Goal: Task Accomplishment & Management: Manage account settings

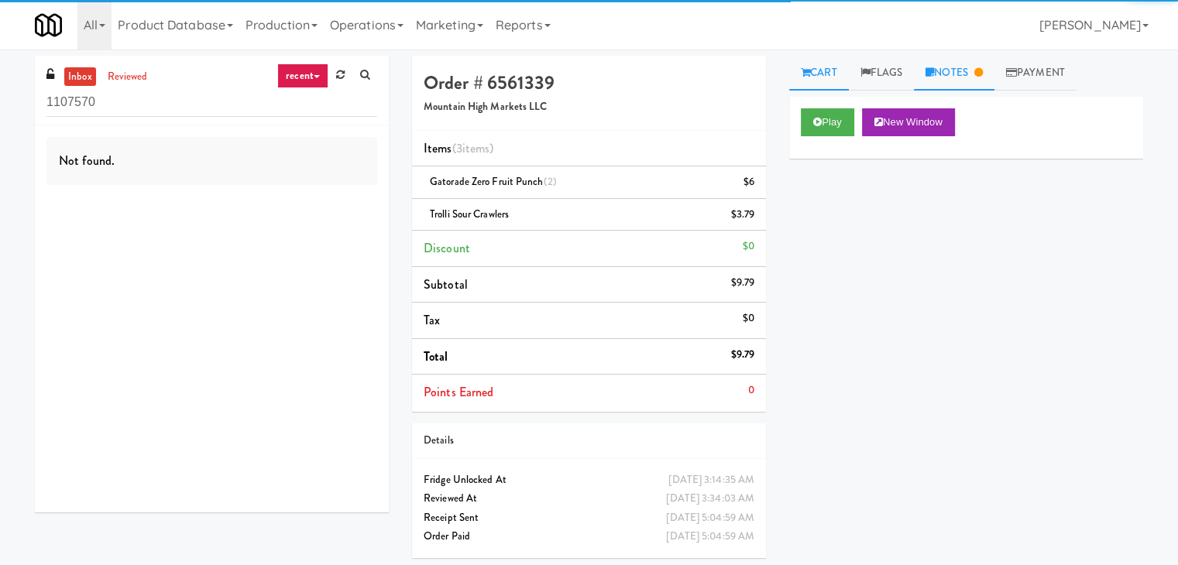
click at [958, 65] on link "Notes" at bounding box center [954, 73] width 81 height 35
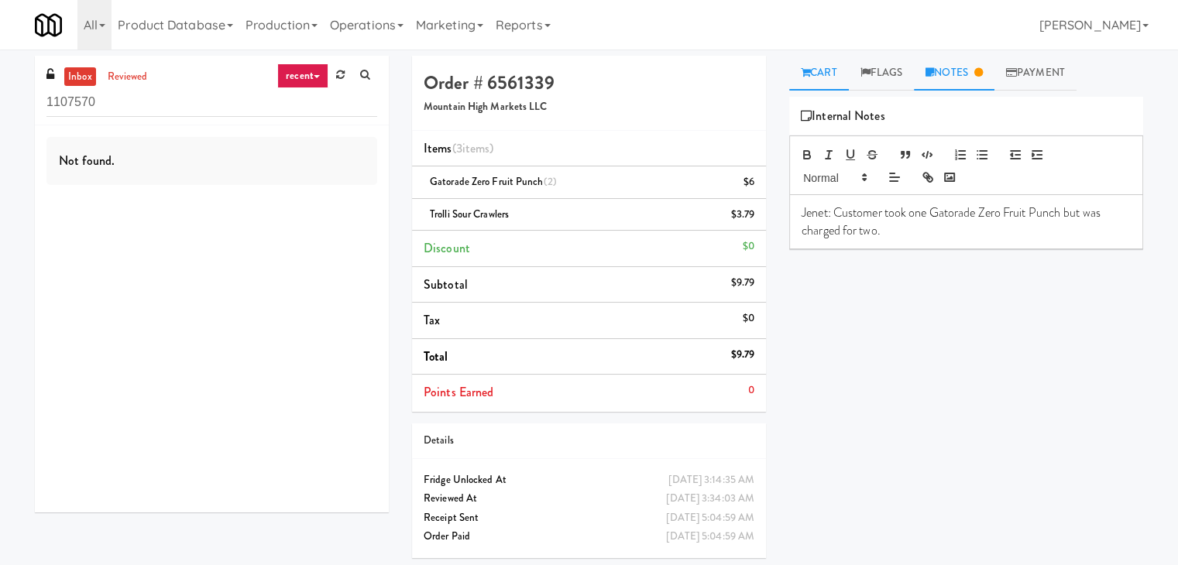
click at [843, 69] on link "Cart" at bounding box center [819, 73] width 60 height 35
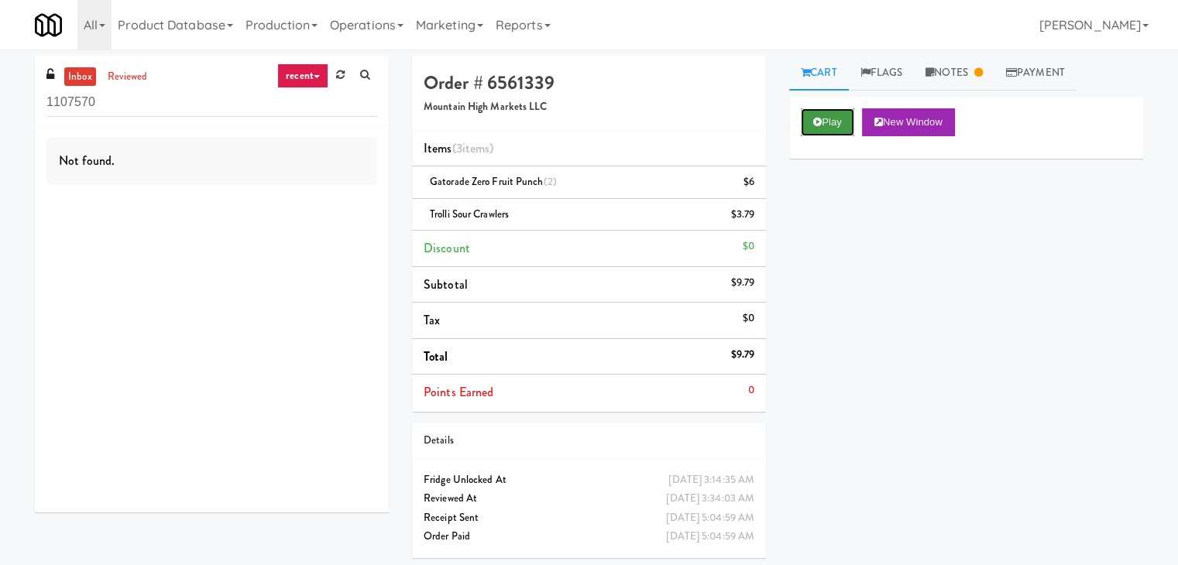
click at [834, 115] on button "Play" at bounding box center [827, 122] width 53 height 28
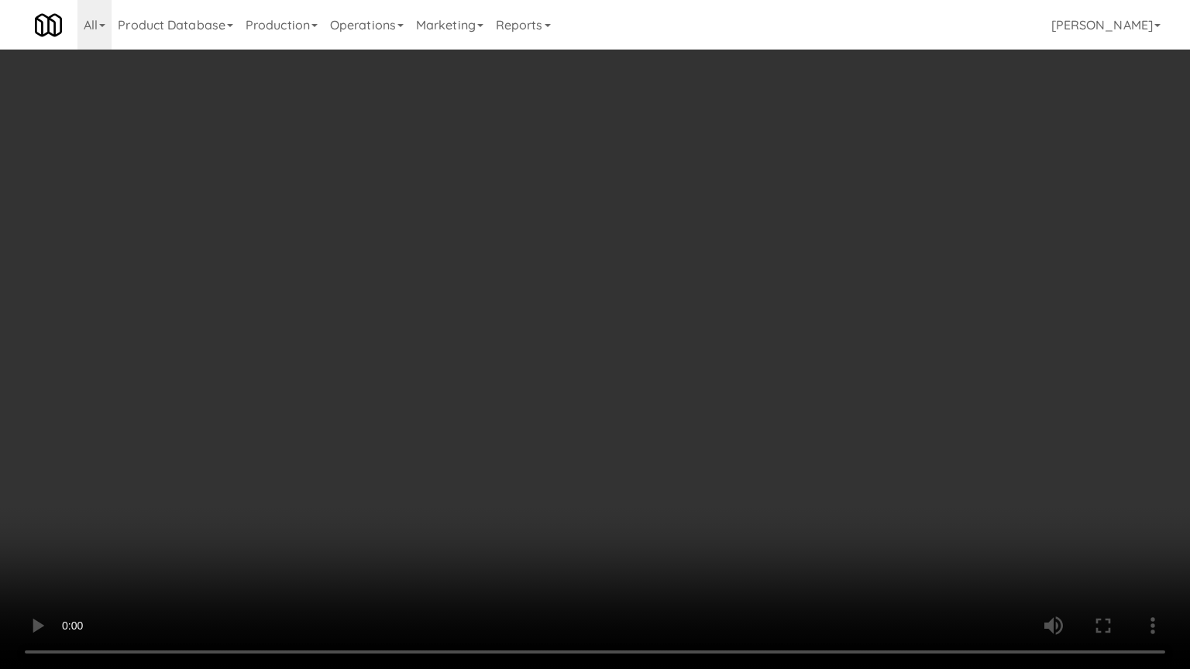
click at [773, 389] on video at bounding box center [595, 334] width 1190 height 669
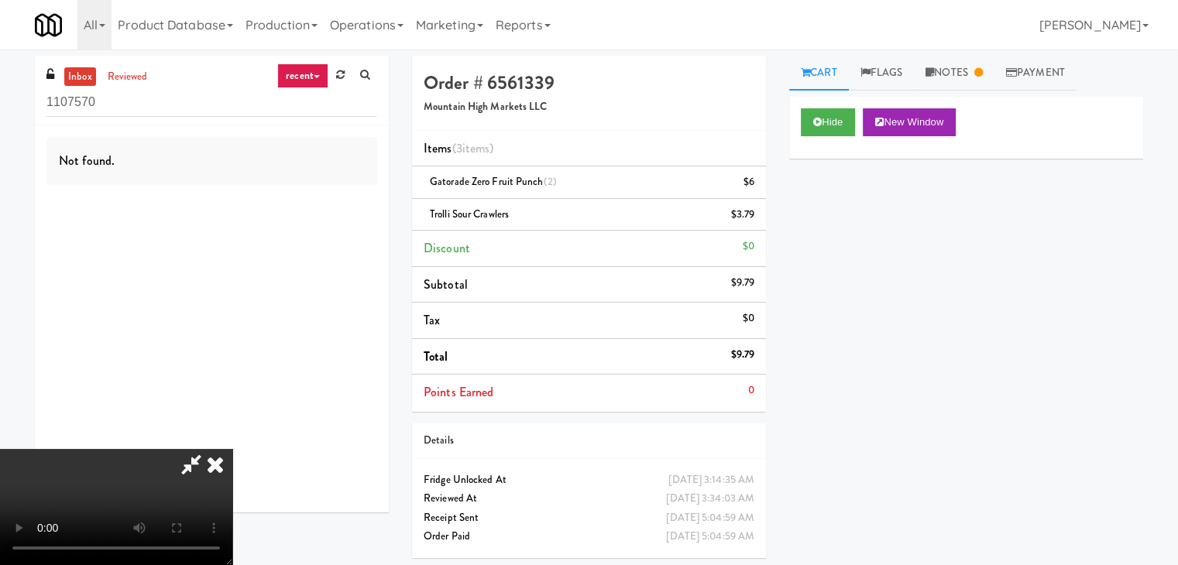
click at [232, 449] on icon at bounding box center [215, 464] width 34 height 31
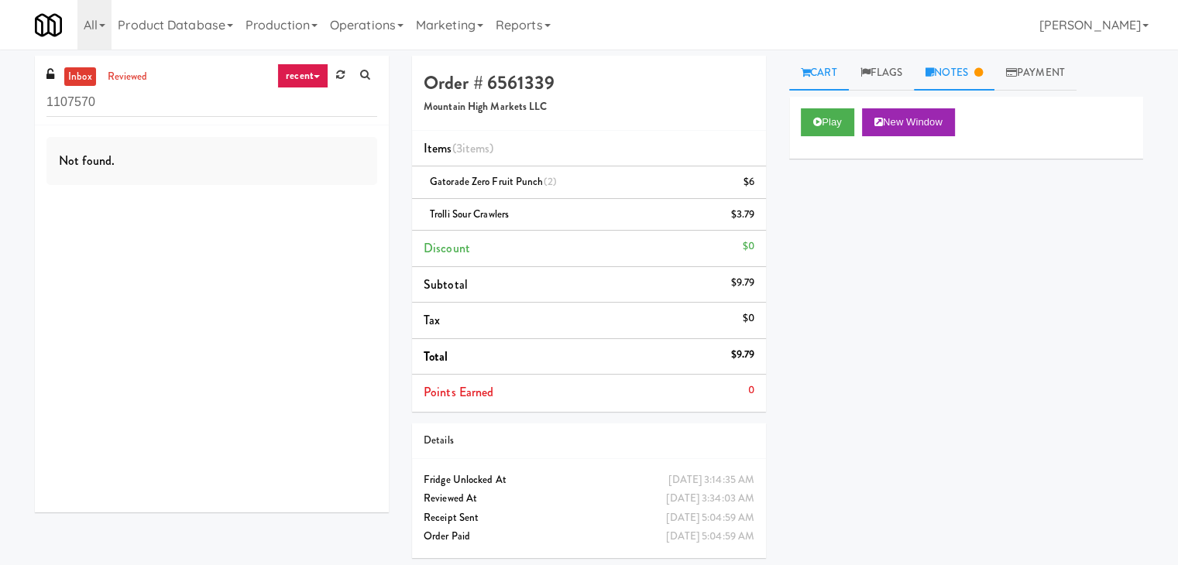
click at [955, 73] on link "Notes" at bounding box center [954, 73] width 81 height 35
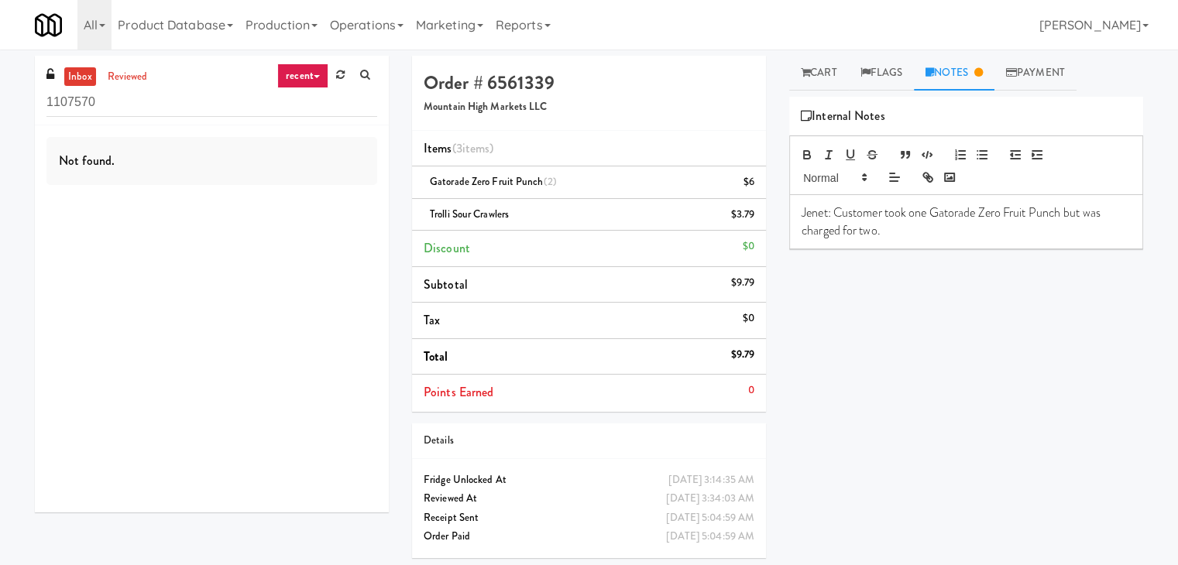
click at [96, 291] on div "Not found." at bounding box center [212, 318] width 354 height 387
click at [333, 77] on link at bounding box center [340, 75] width 24 height 23
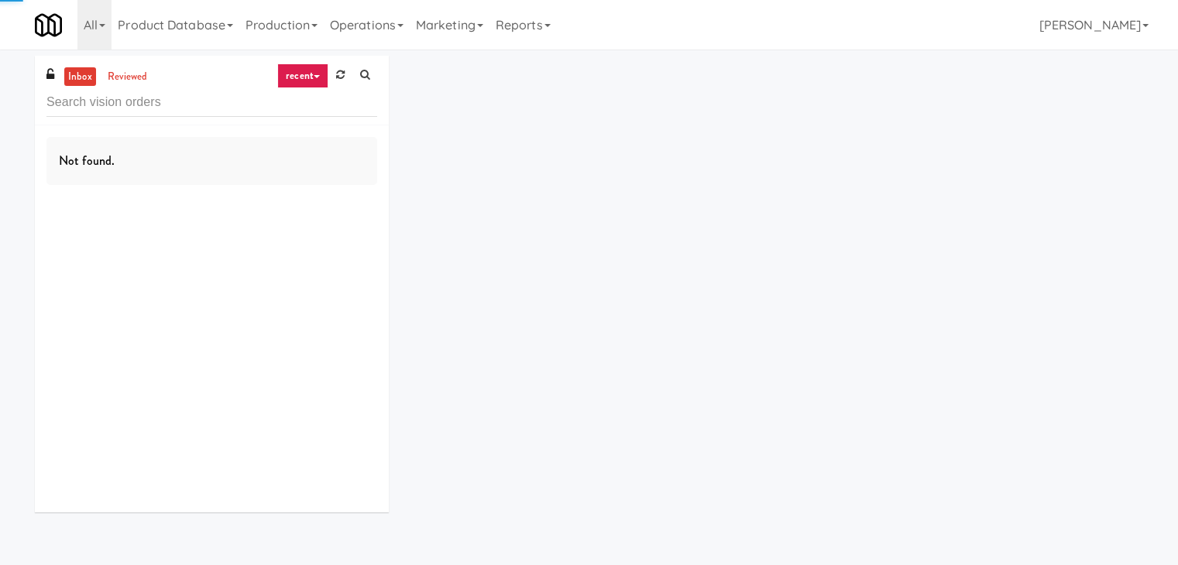
click at [315, 77] on icon at bounding box center [317, 76] width 6 height 3
click at [304, 103] on link "all" at bounding box center [315, 106] width 124 height 28
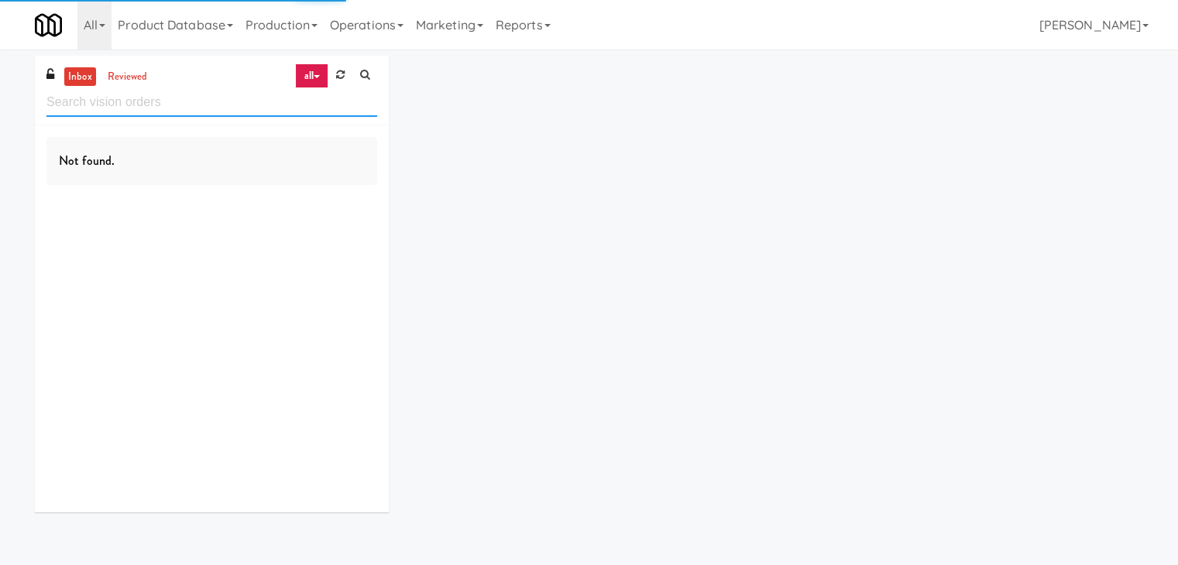
click at [332, 90] on input "text" at bounding box center [211, 102] width 331 height 29
click at [351, 77] on link at bounding box center [340, 75] width 24 height 23
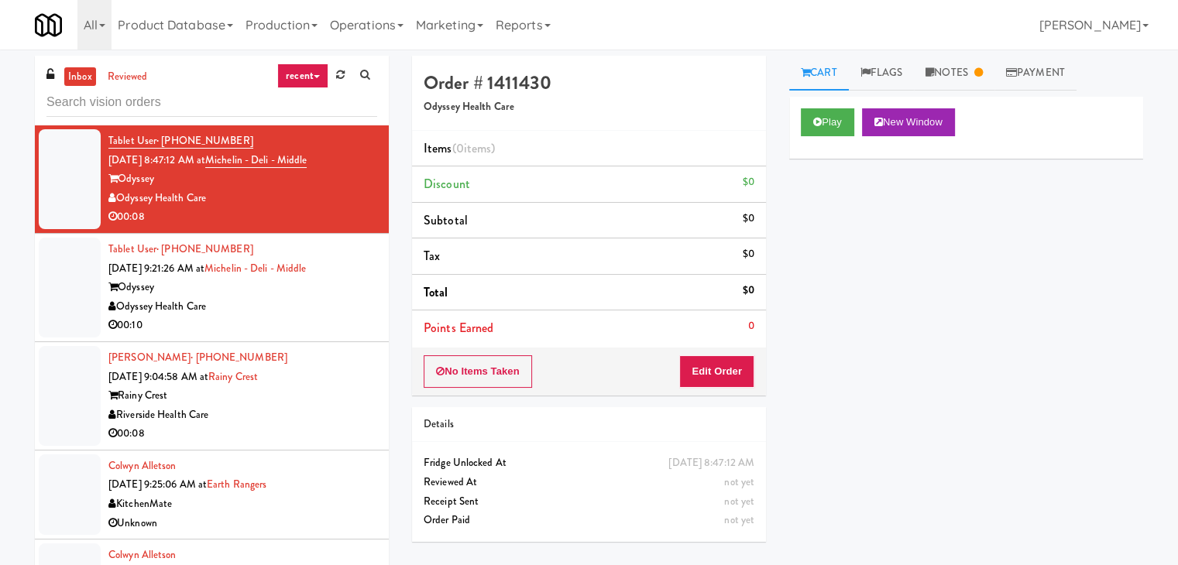
click at [316, 77] on icon at bounding box center [317, 76] width 6 height 3
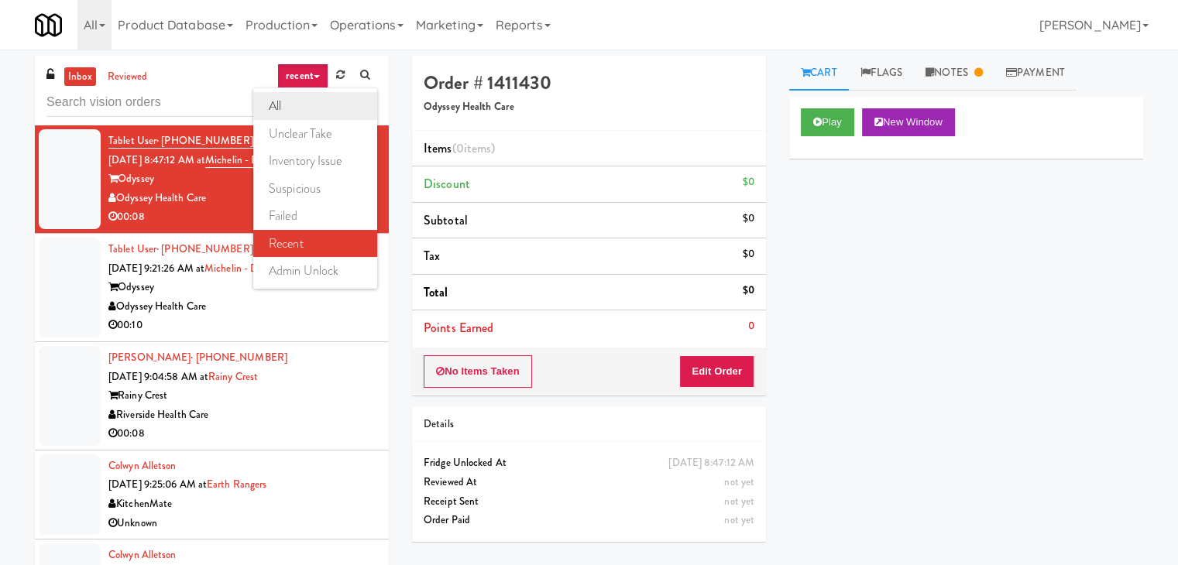
click at [312, 112] on link "all" at bounding box center [315, 106] width 124 height 28
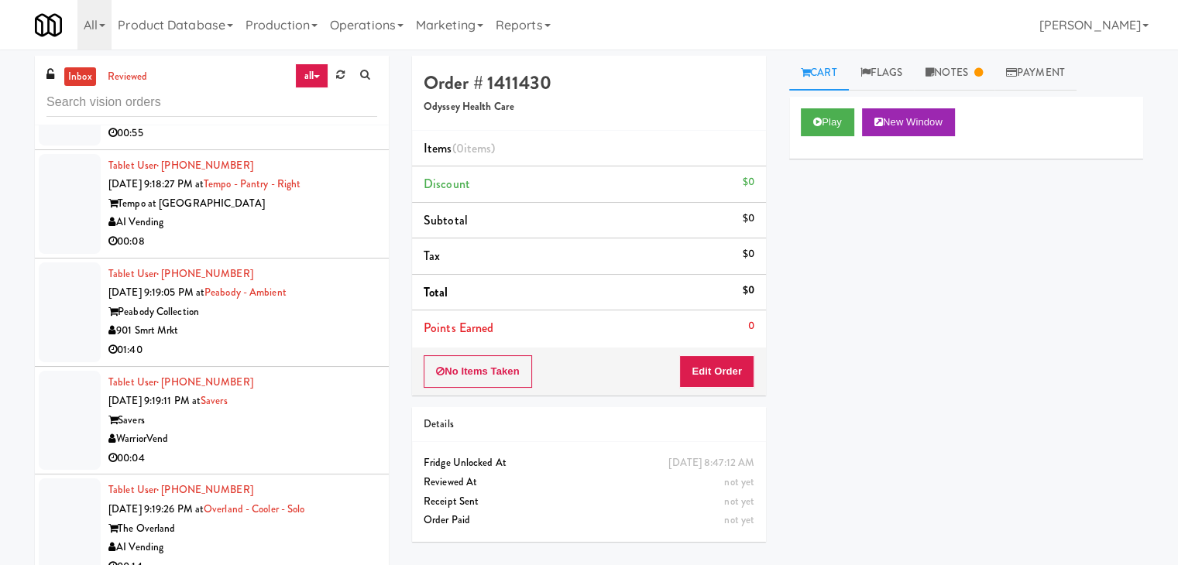
scroll to position [6377, 0]
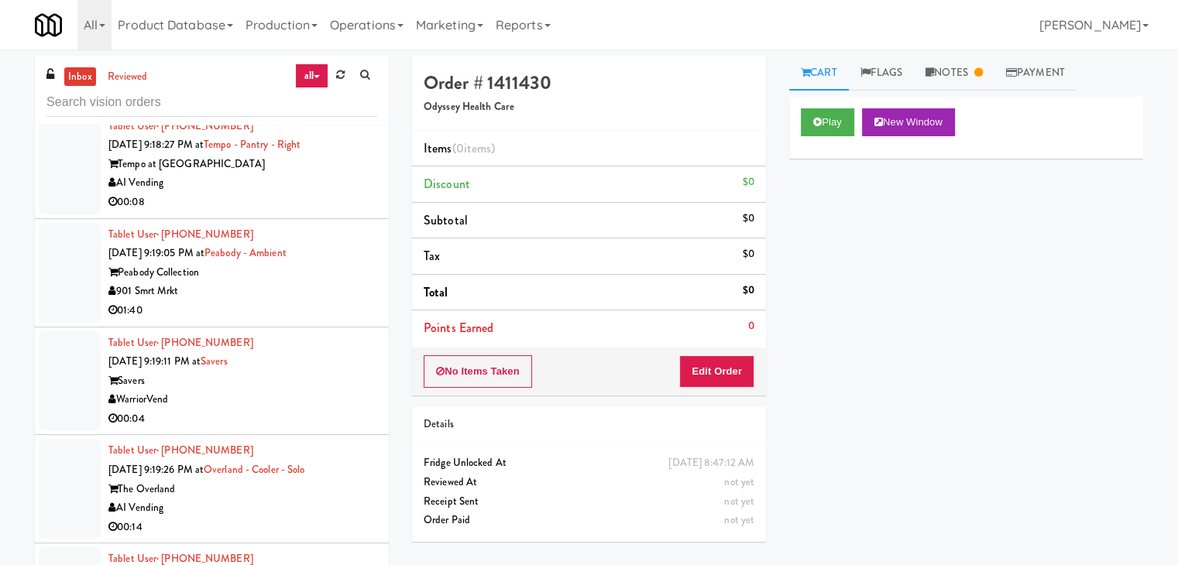
click at [335, 193] on div "00:08" at bounding box center [242, 202] width 269 height 19
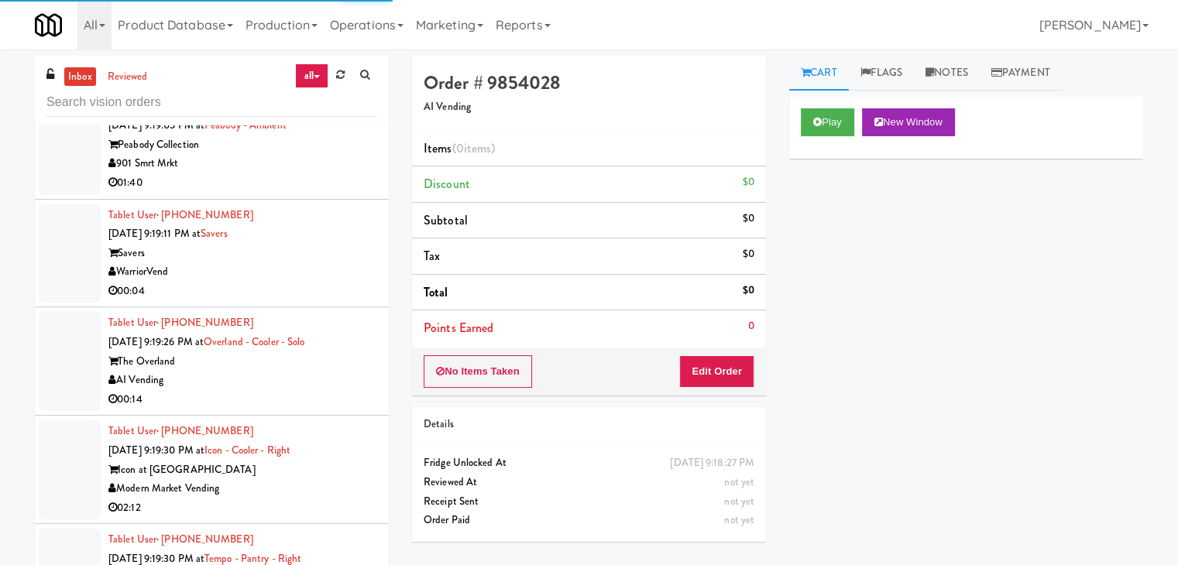
scroll to position [6609, 0]
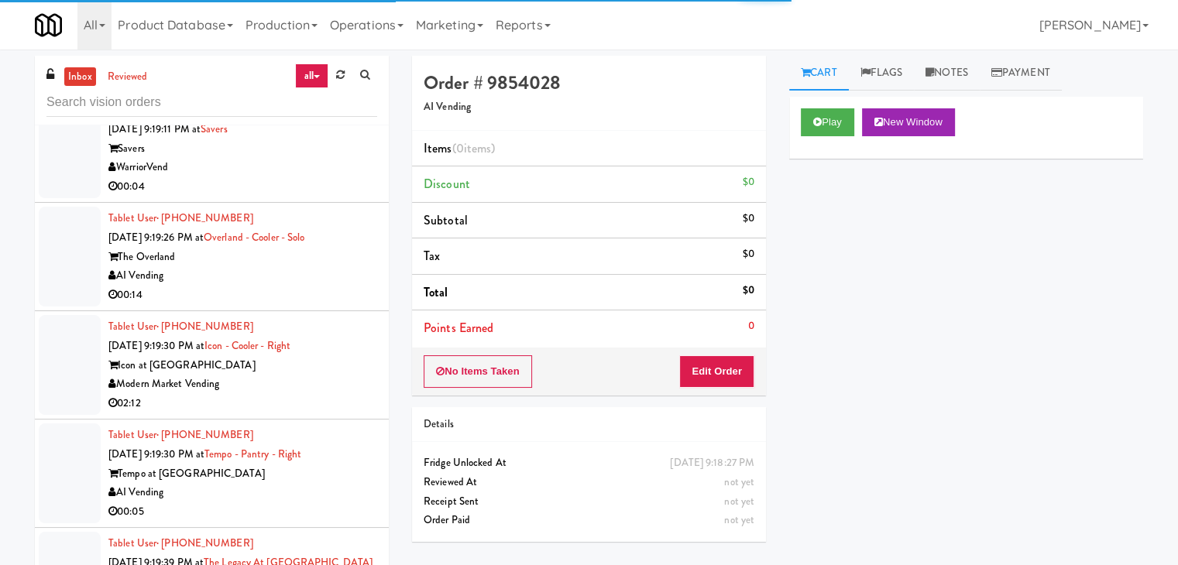
click at [332, 171] on li "Tablet User · (801) 860-1565 [DATE] 9:19:11 PM at Savers Savers WarriorVend 00:…" at bounding box center [212, 149] width 354 height 108
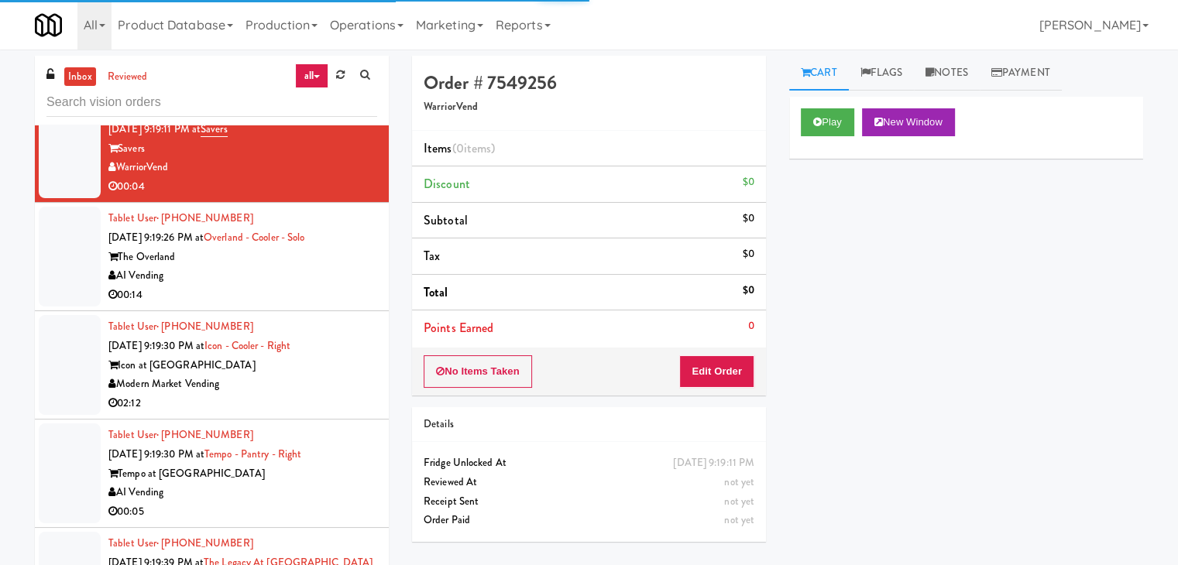
scroll to position [6919, 0]
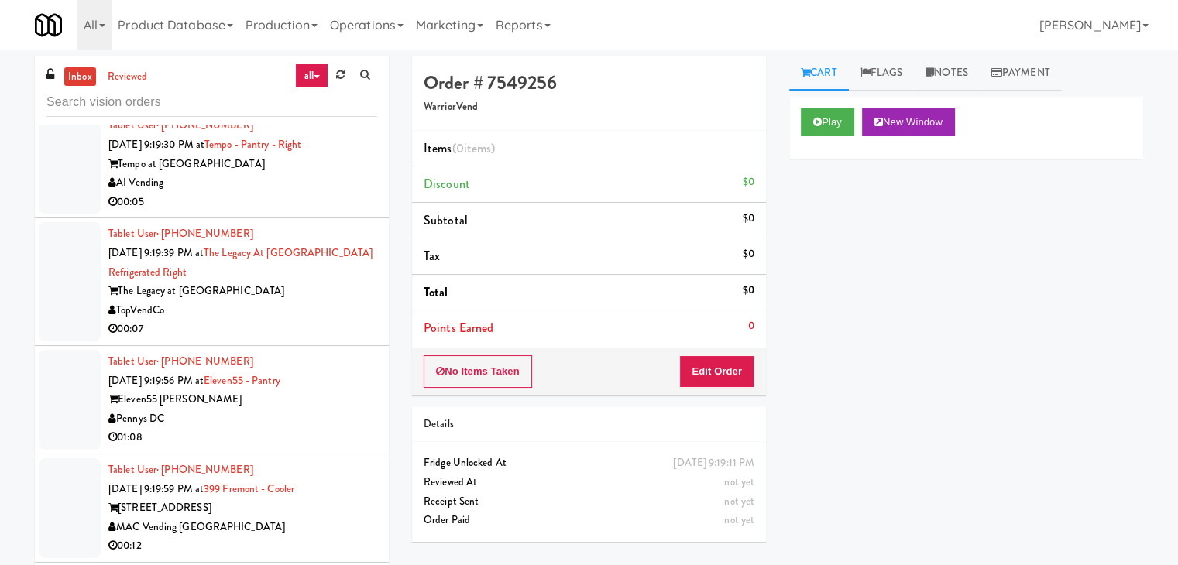
click at [303, 193] on div "00:05" at bounding box center [242, 202] width 269 height 19
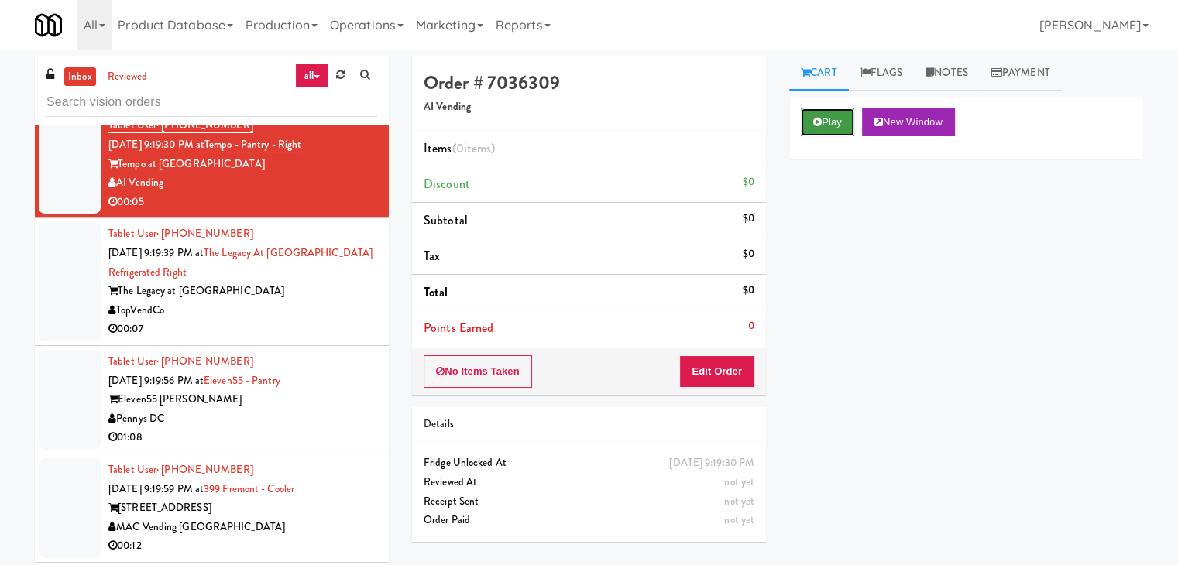
click at [844, 125] on button "Play" at bounding box center [827, 122] width 53 height 28
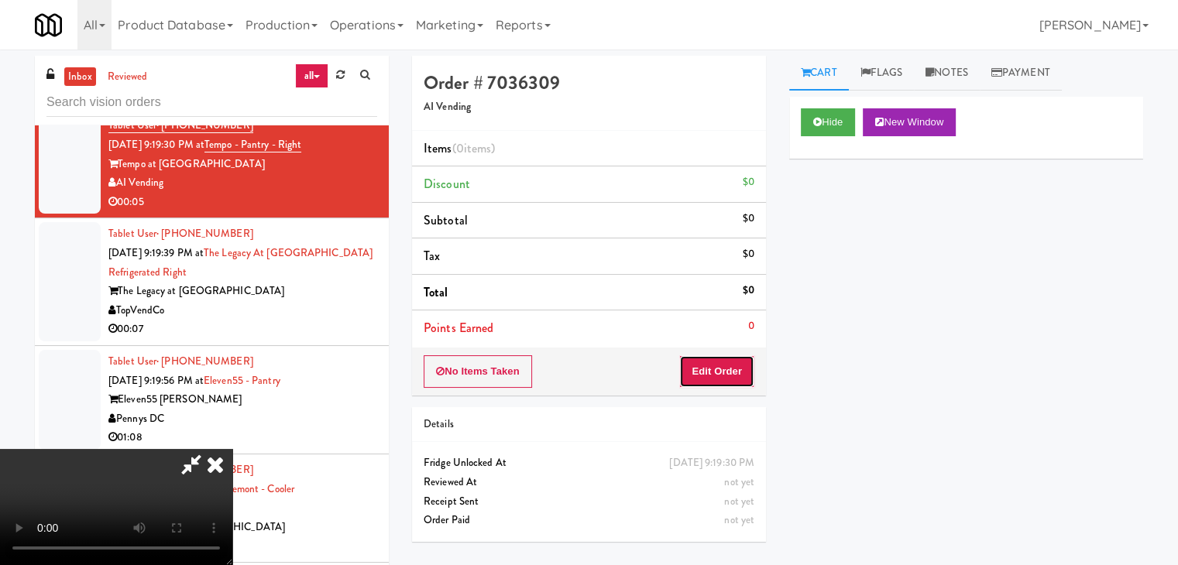
click at [741, 373] on button "Edit Order" at bounding box center [716, 372] width 75 height 33
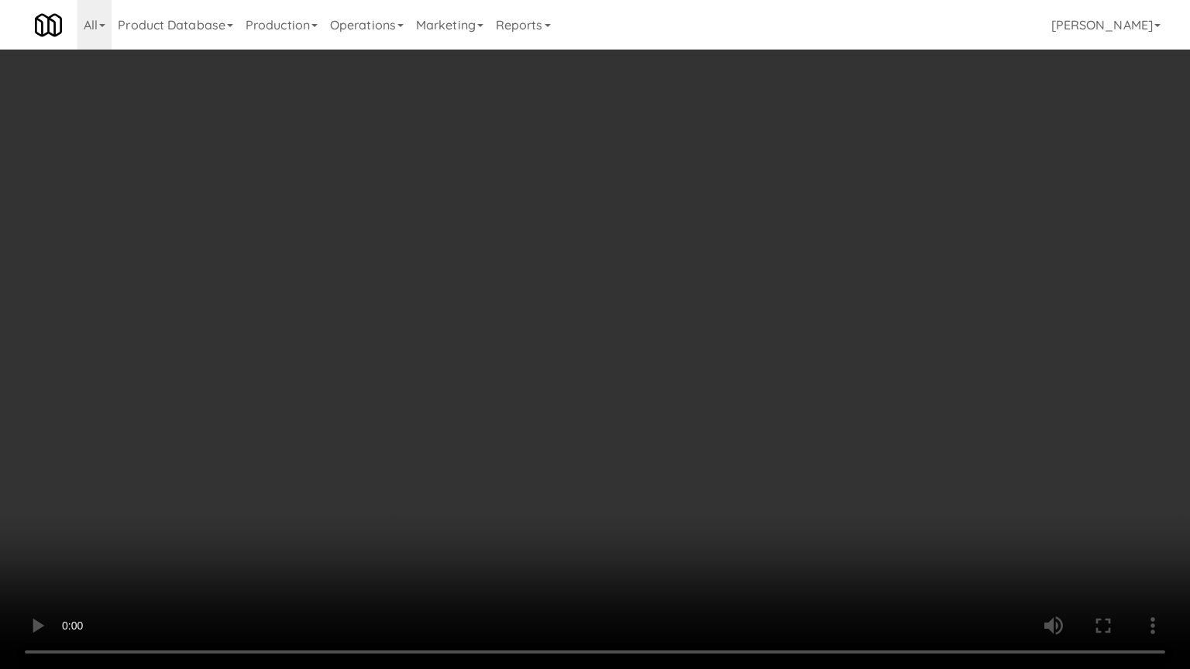
click at [684, 337] on video at bounding box center [595, 334] width 1190 height 669
click at [687, 344] on video at bounding box center [595, 334] width 1190 height 669
click at [690, 341] on video at bounding box center [595, 334] width 1190 height 669
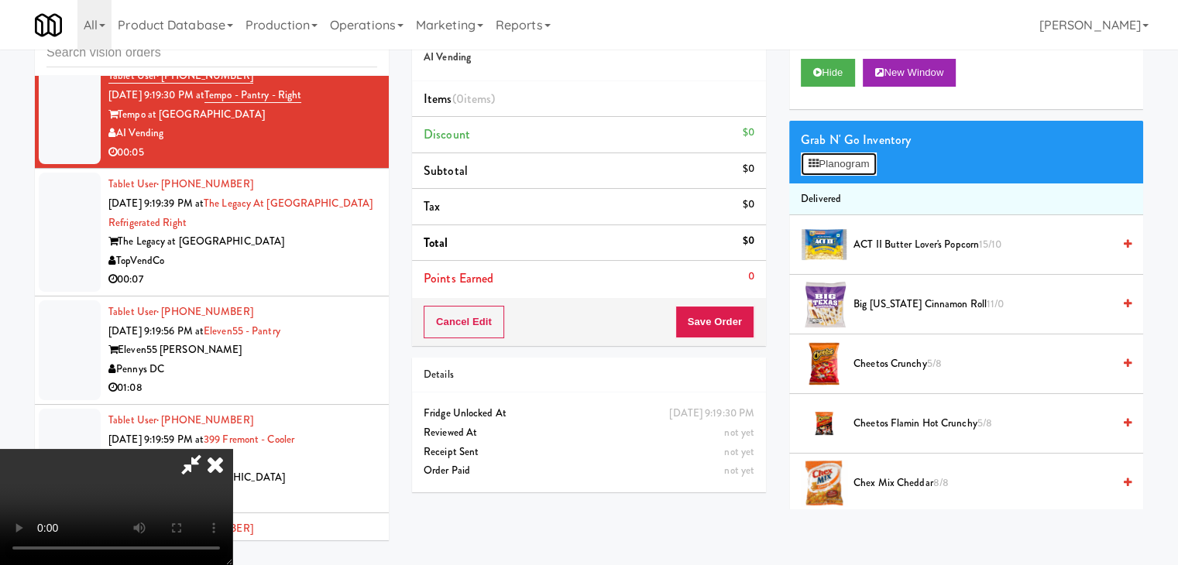
drag, startPoint x: 847, startPoint y: 162, endPoint x: 855, endPoint y: 165, distance: 9.1
click at [847, 162] on button "Planogram" at bounding box center [839, 164] width 76 height 23
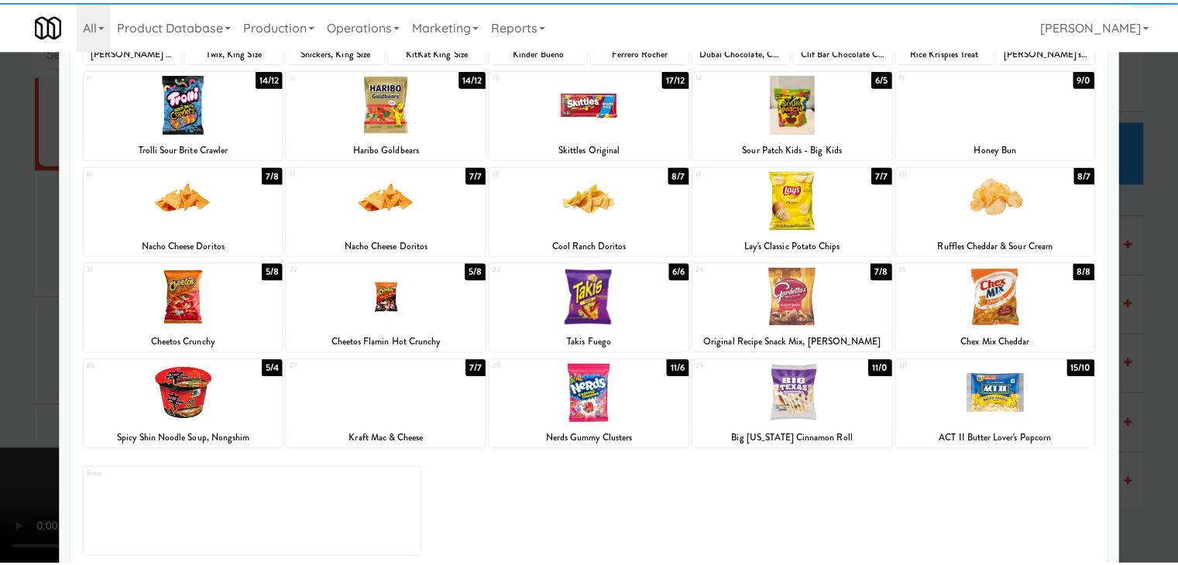
scroll to position [195, 0]
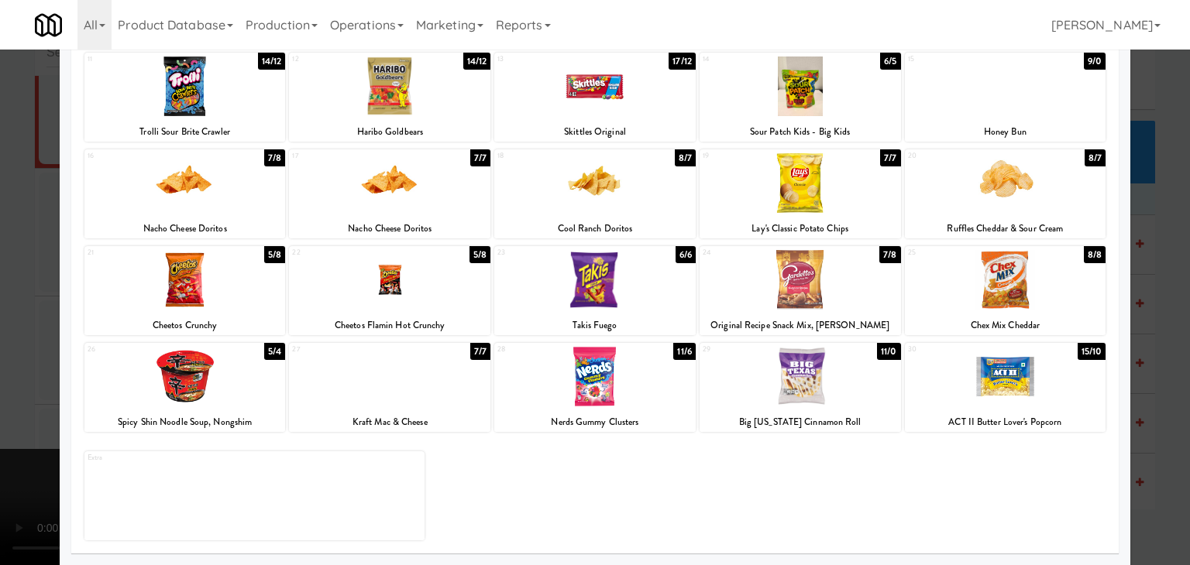
click at [1040, 173] on div at bounding box center [1005, 183] width 201 height 60
click at [1156, 232] on div at bounding box center [595, 282] width 1190 height 565
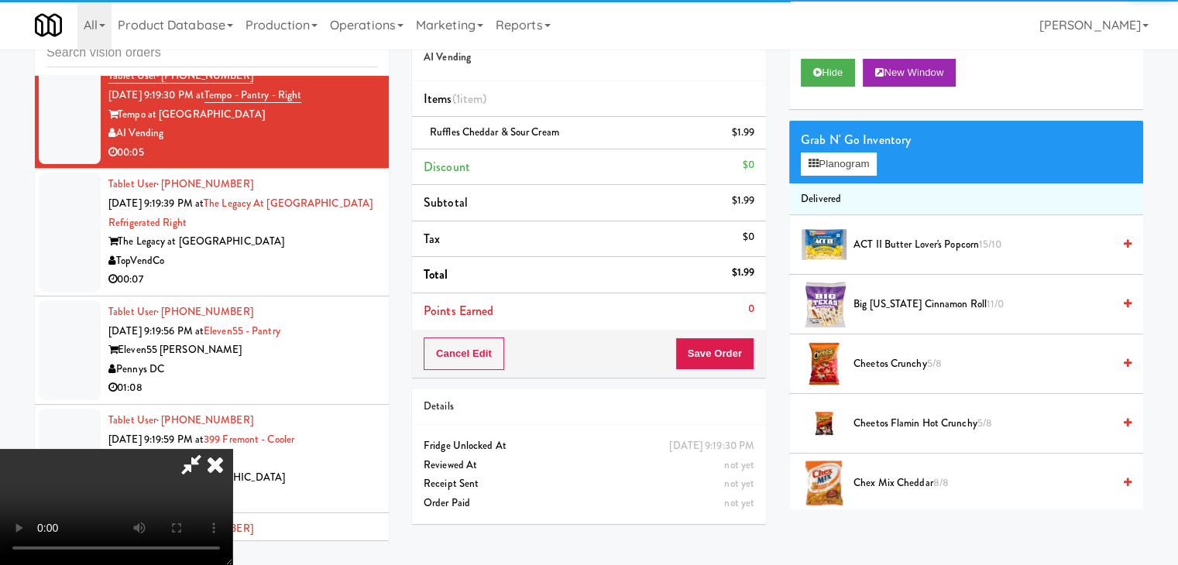
click at [232, 449] on video at bounding box center [116, 507] width 232 height 116
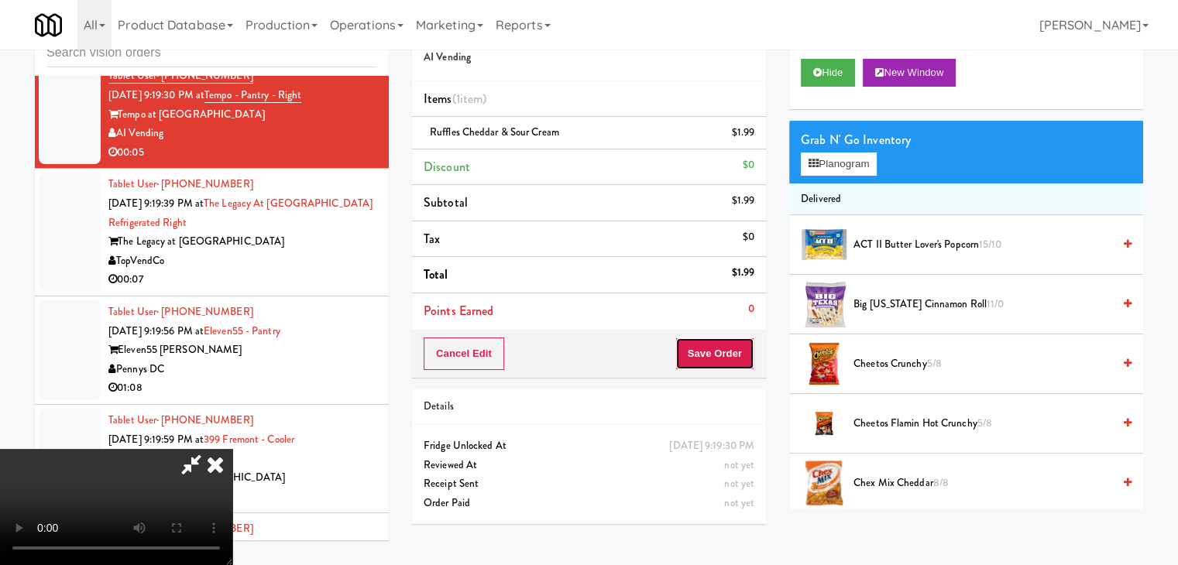
click at [744, 346] on button "Save Order" at bounding box center [714, 354] width 79 height 33
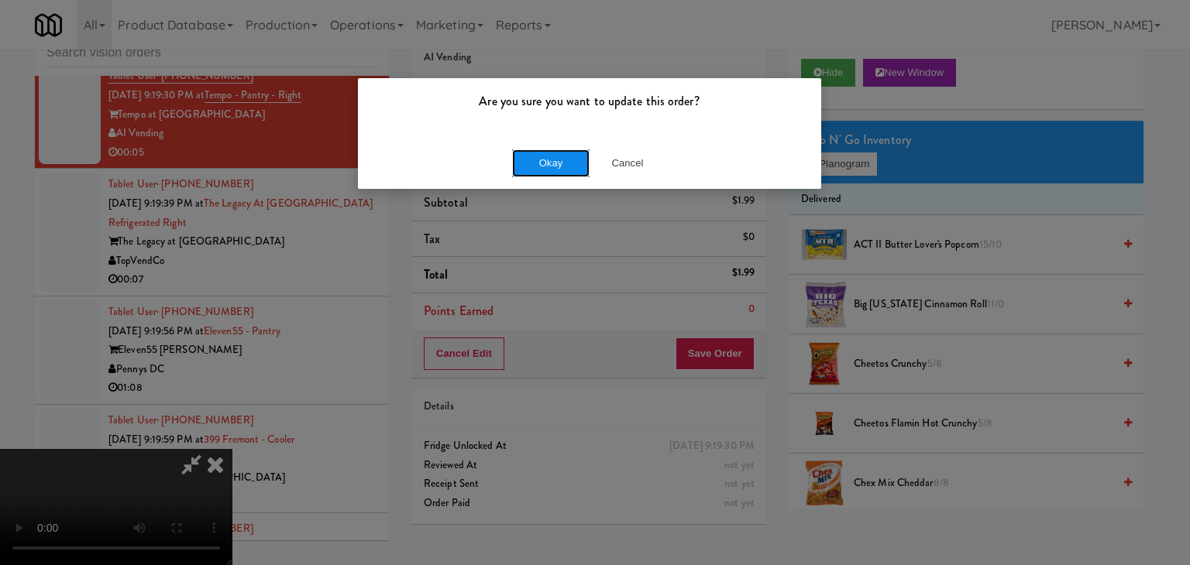
click at [559, 168] on button "Okay" at bounding box center [550, 164] width 77 height 28
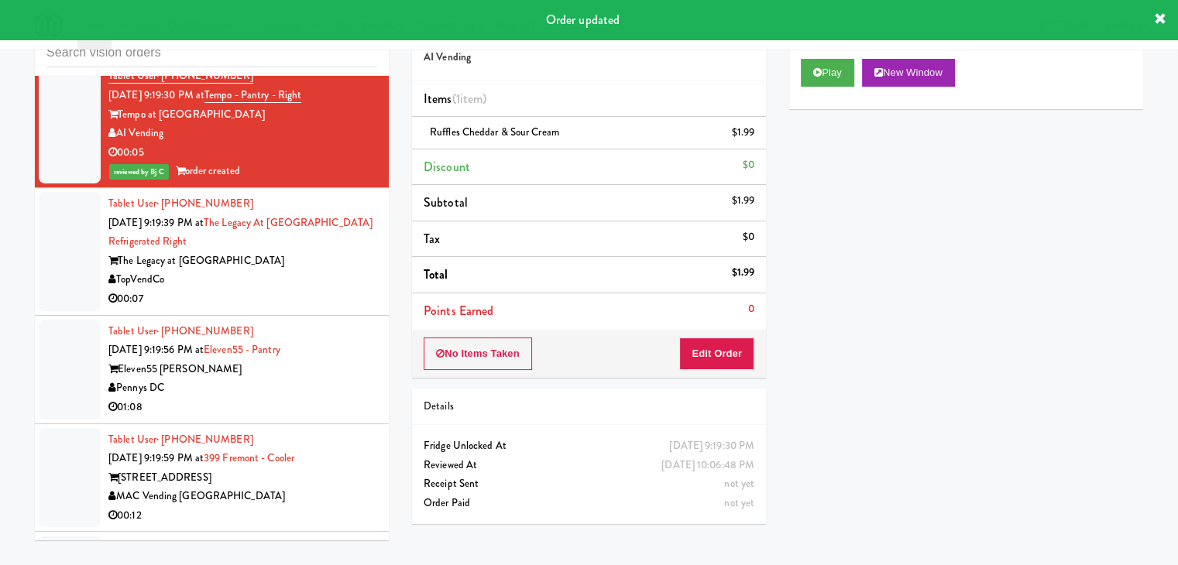
click at [335, 270] on div "TopVendCo" at bounding box center [242, 279] width 269 height 19
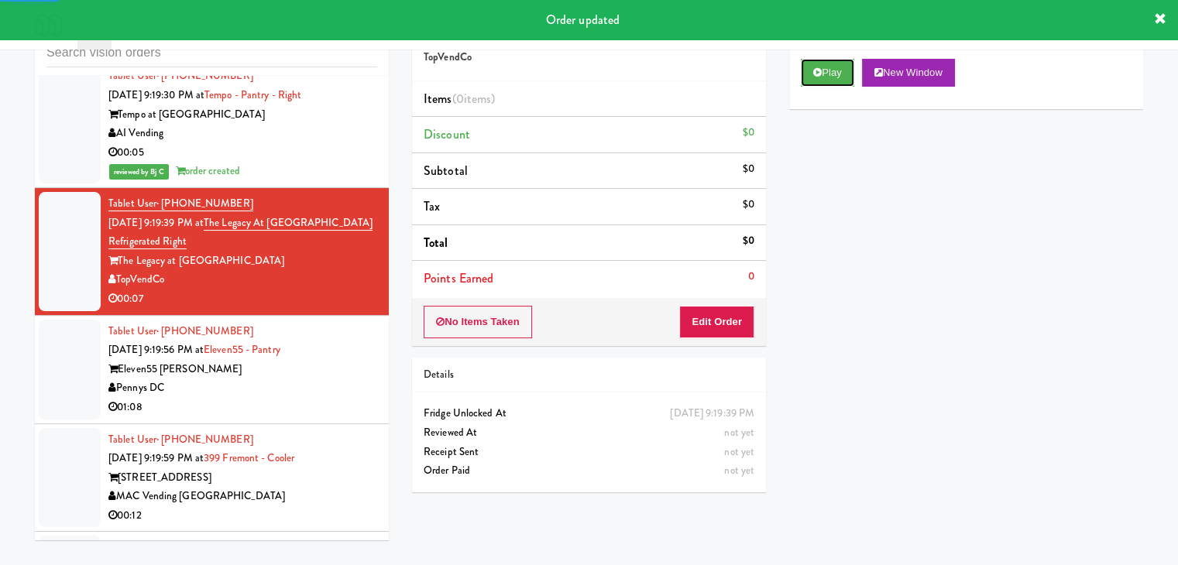
drag, startPoint x: 830, startPoint y: 68, endPoint x: 819, endPoint y: 97, distance: 30.9
click at [830, 67] on button "Play" at bounding box center [827, 73] width 53 height 28
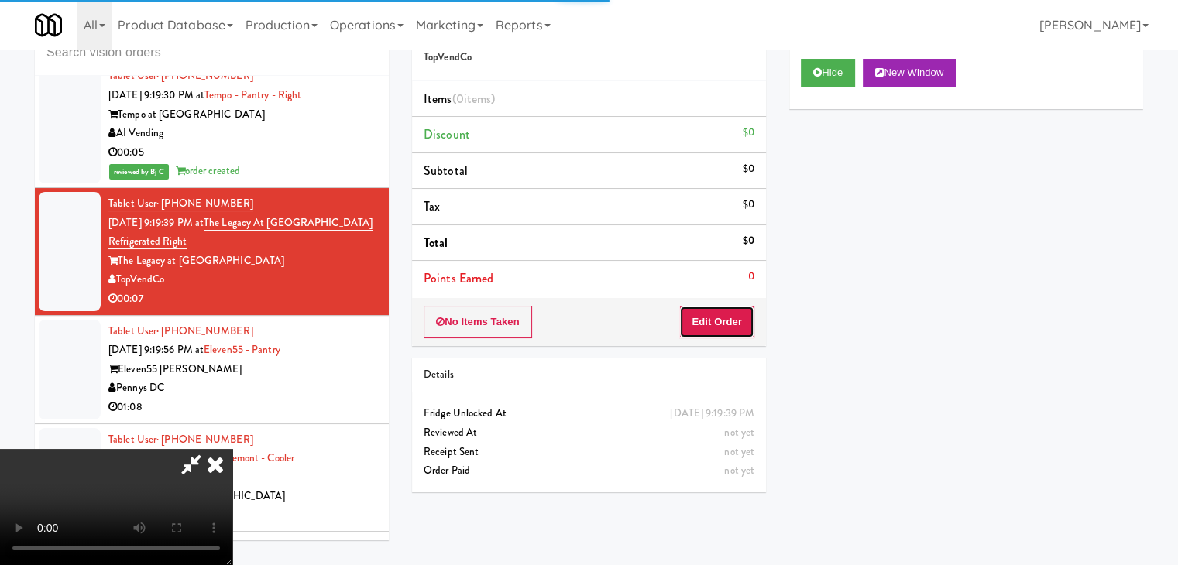
click at [725, 317] on button "Edit Order" at bounding box center [716, 322] width 75 height 33
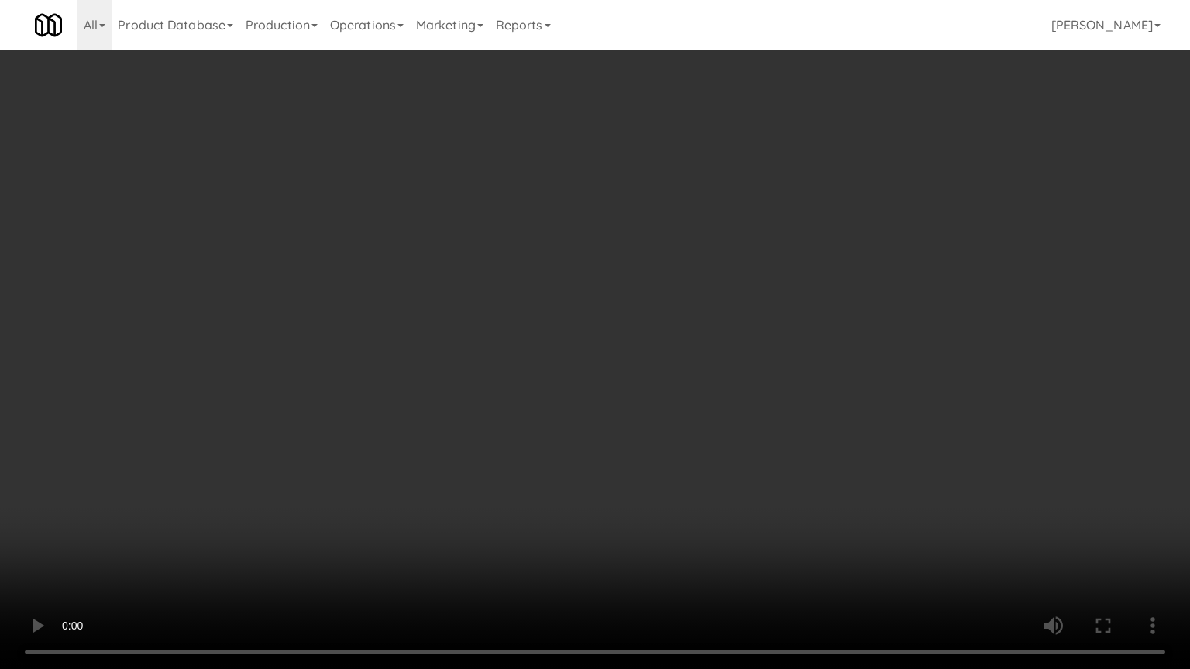
click at [666, 452] on video at bounding box center [595, 334] width 1190 height 669
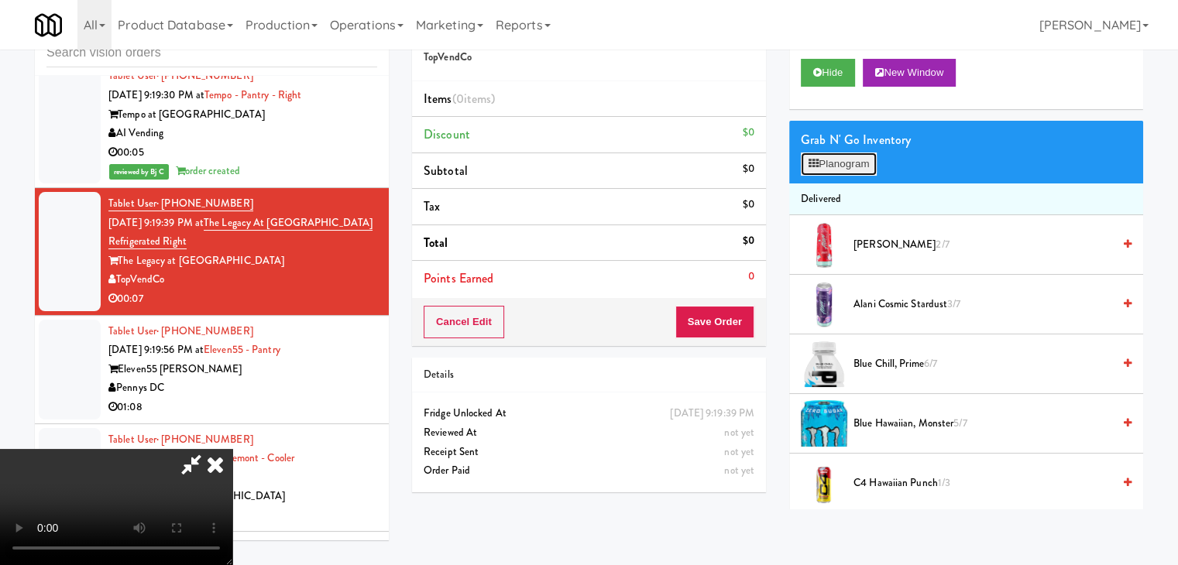
click at [862, 163] on button "Planogram" at bounding box center [839, 164] width 76 height 23
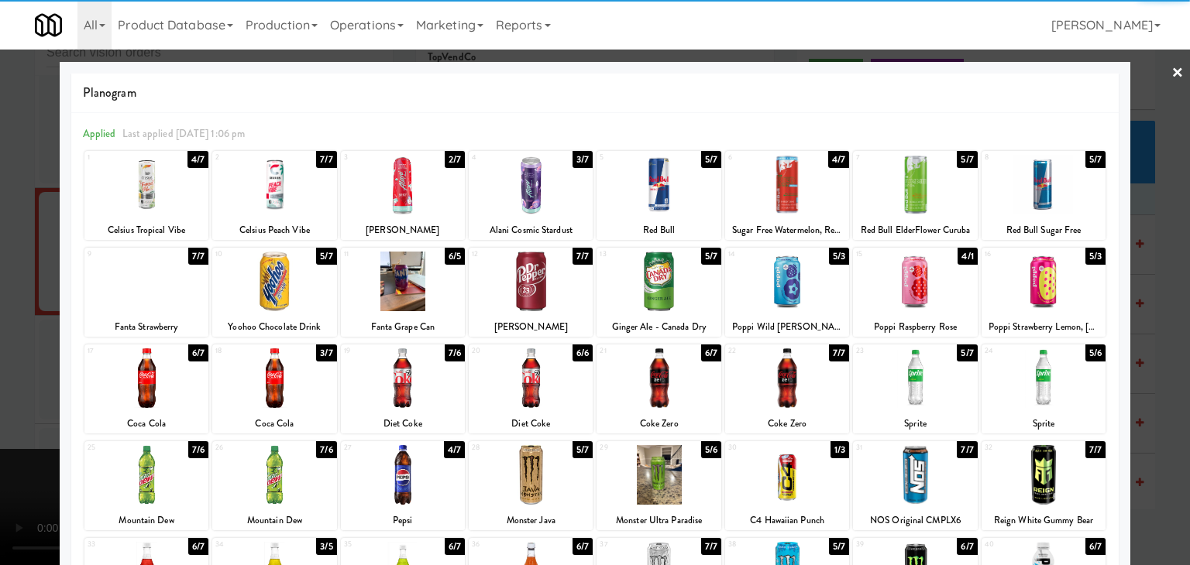
drag, startPoint x: 273, startPoint y: 387, endPoint x: 84, endPoint y: 390, distance: 189.1
click at [271, 387] on div at bounding box center [274, 379] width 124 height 60
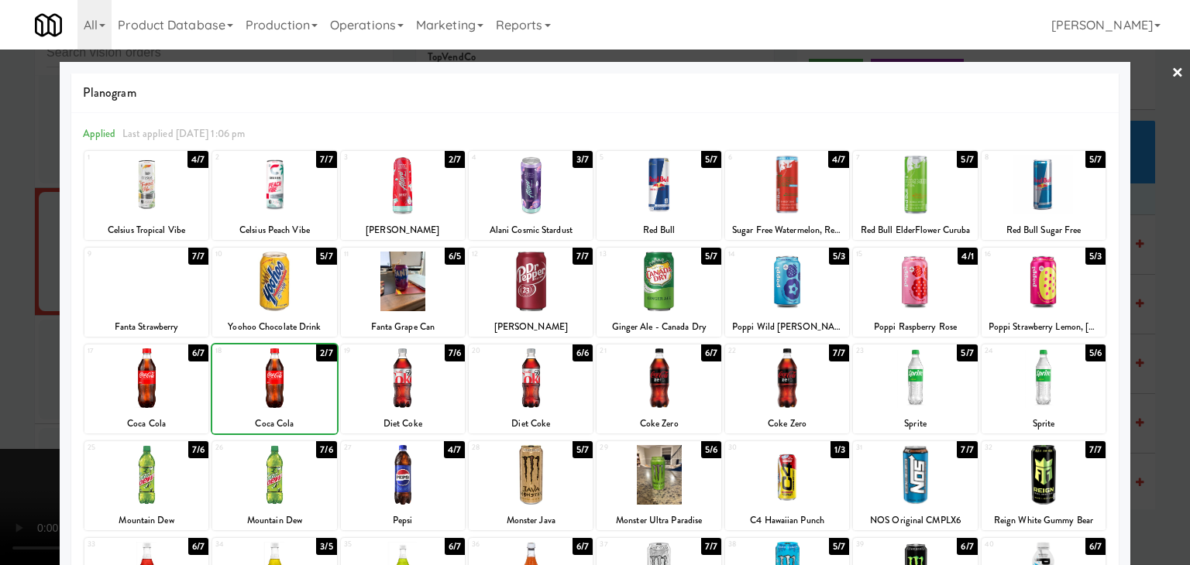
click at [2, 387] on div at bounding box center [595, 282] width 1190 height 565
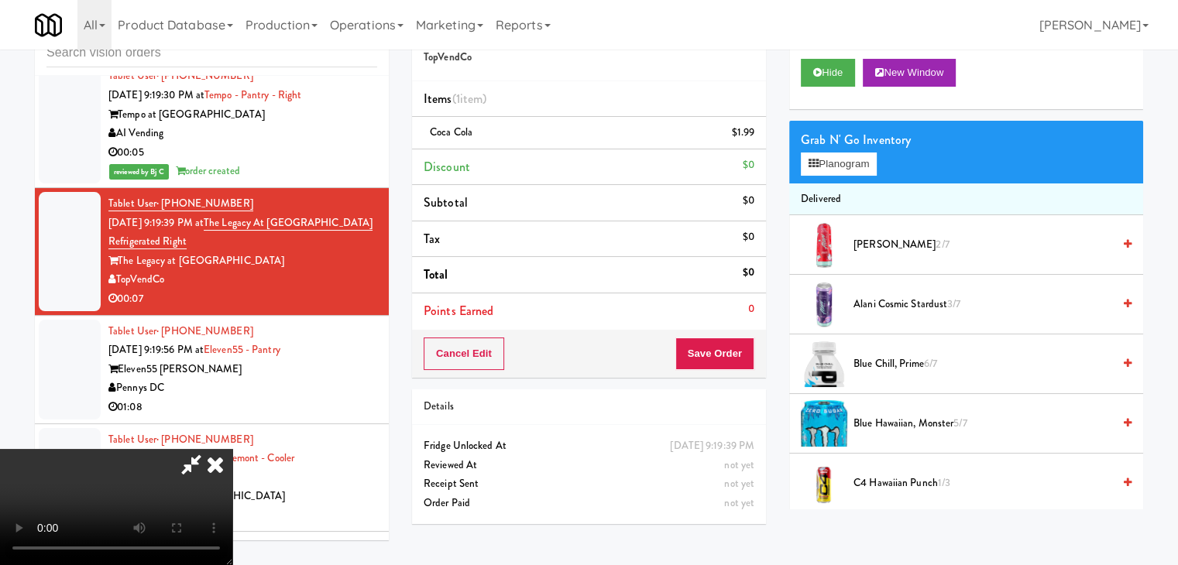
click at [232, 449] on video at bounding box center [116, 507] width 232 height 116
drag, startPoint x: 734, startPoint y: 352, endPoint x: 579, endPoint y: 373, distance: 157.2
click at [579, 373] on div "Order # 5076710 TopVendCo Items (1 item ) Coca Cola $1.99 Discount $0 Subtotal …" at bounding box center [777, 271] width 731 height 530
click at [840, 159] on button "Planogram" at bounding box center [839, 164] width 76 height 23
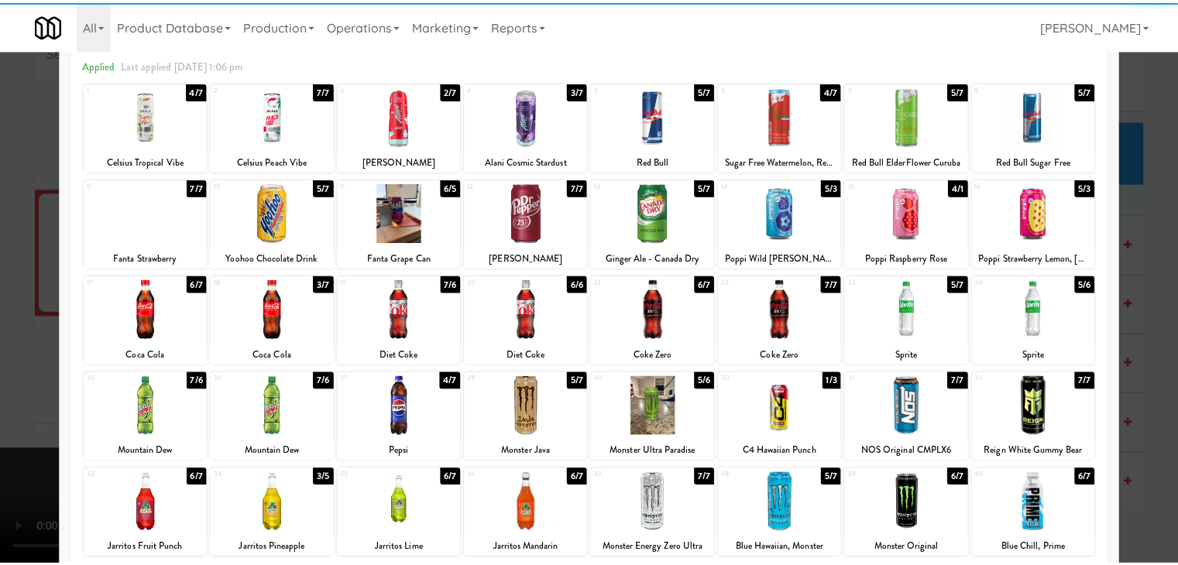
scroll to position [77, 0]
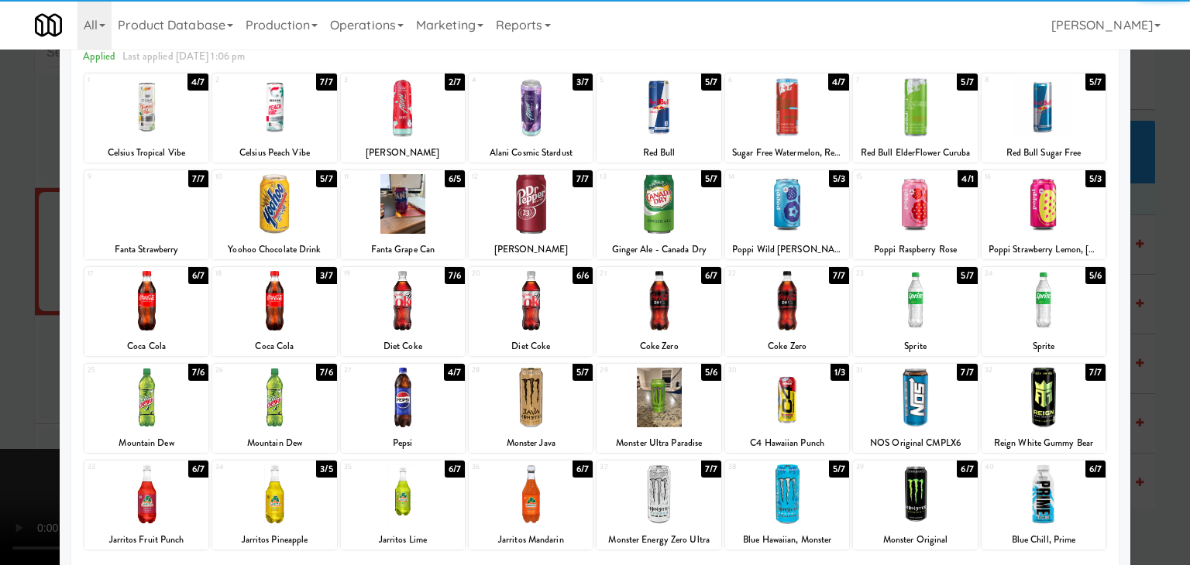
click at [259, 295] on div at bounding box center [274, 301] width 124 height 60
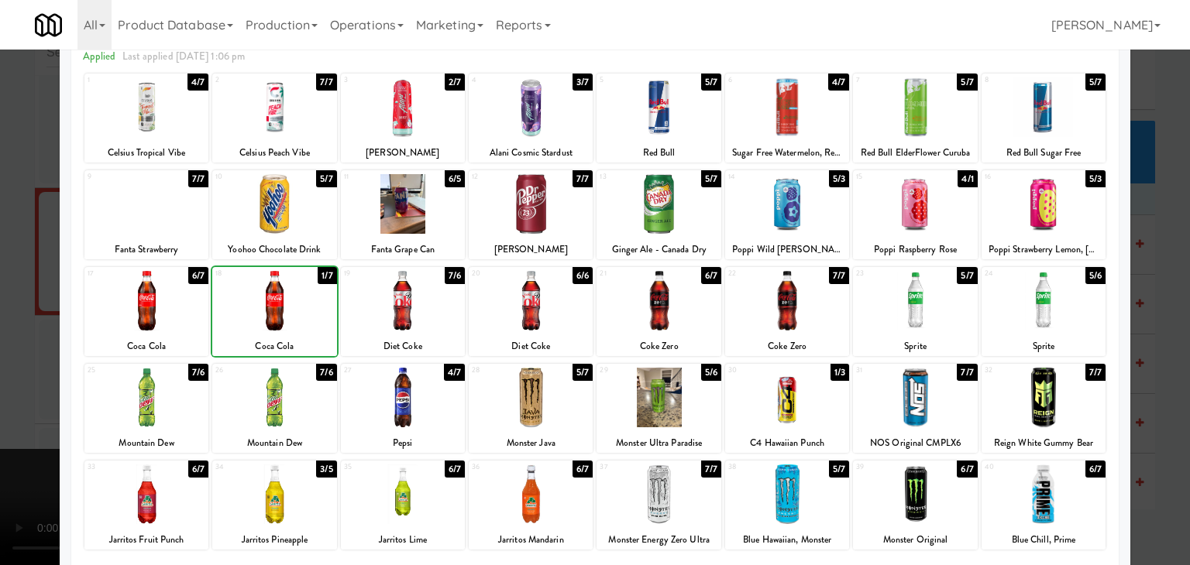
drag, startPoint x: 0, startPoint y: 351, endPoint x: 519, endPoint y: 338, distance: 519.2
click at [15, 344] on div at bounding box center [595, 282] width 1190 height 565
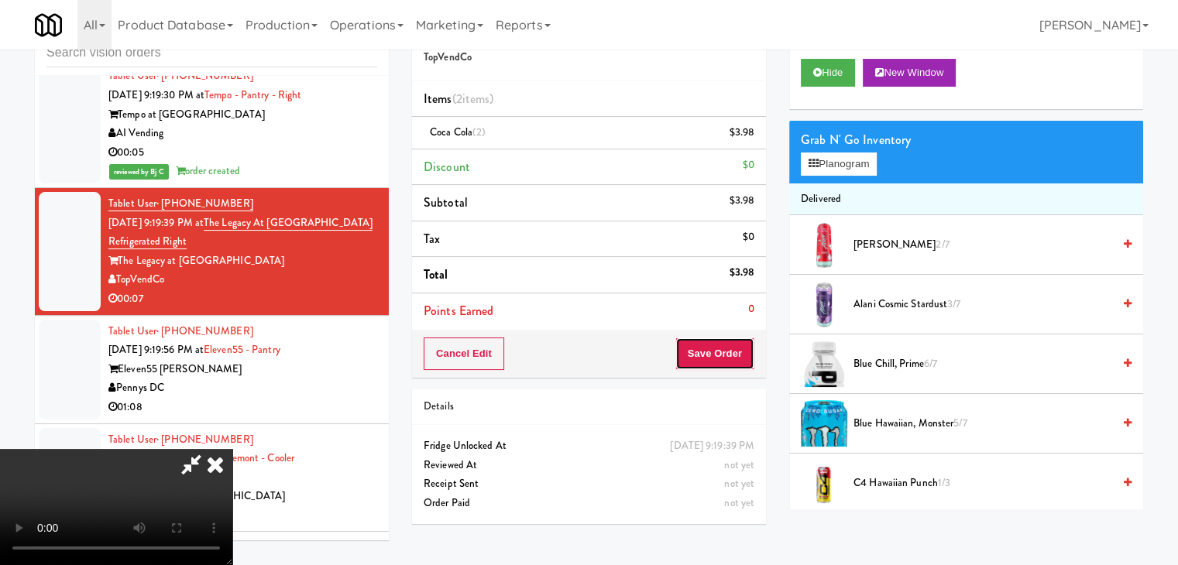
click at [731, 361] on button "Save Order" at bounding box center [714, 354] width 79 height 33
click at [731, 360] on button "Save Order" at bounding box center [714, 354] width 79 height 33
click at [712, 325] on body "Are you sure you want to update this order? Okay Cancel Okay Are you sure you w…" at bounding box center [589, 282] width 1178 height 565
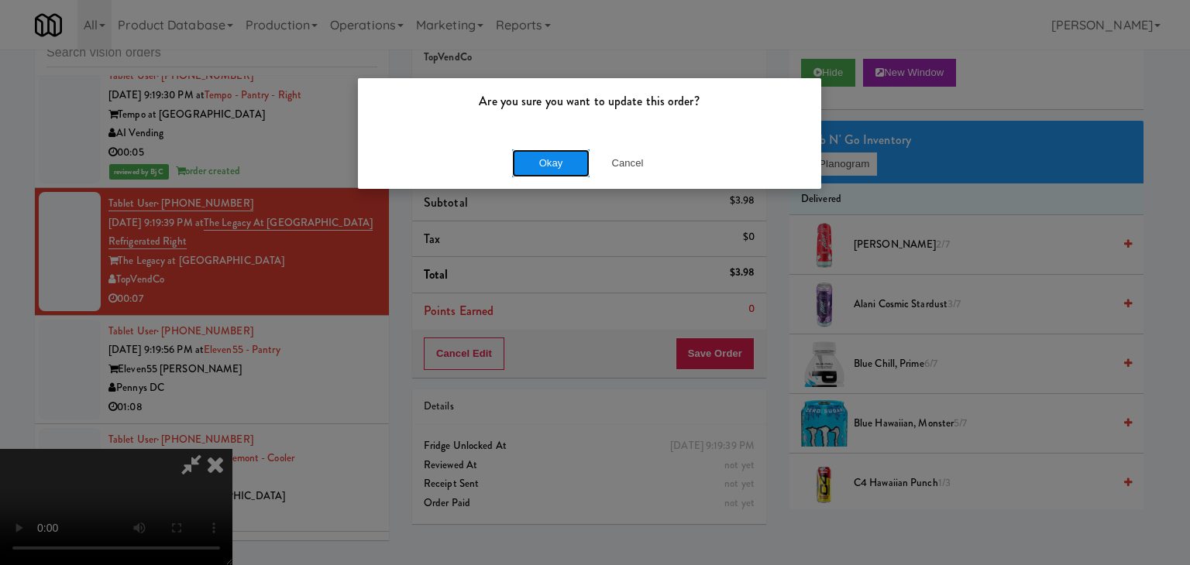
click at [552, 155] on button "Okay" at bounding box center [550, 164] width 77 height 28
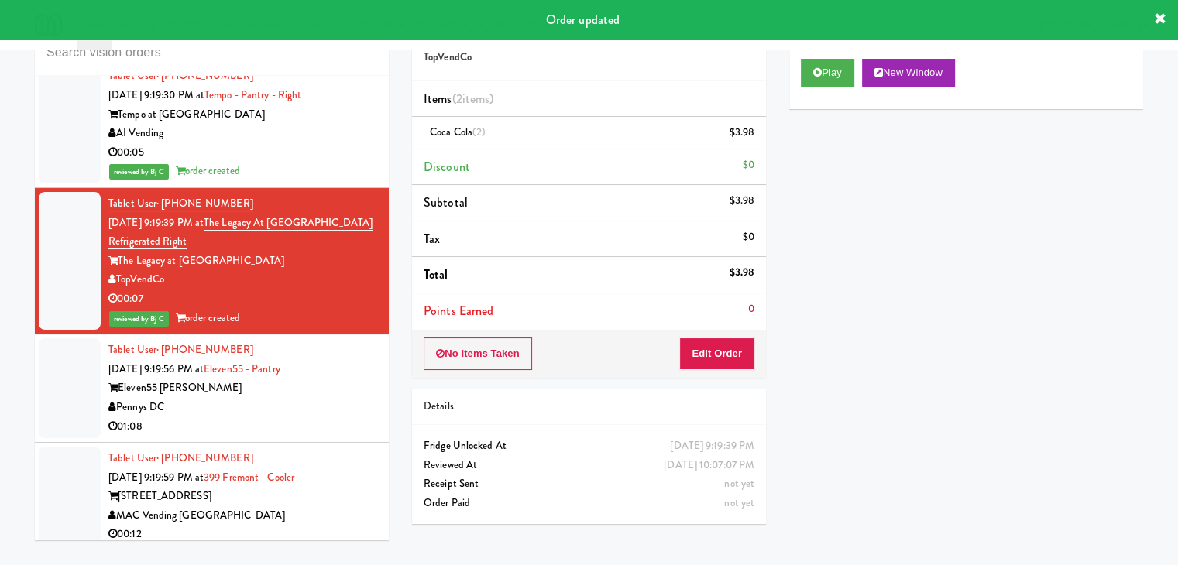
scroll to position [7074, 0]
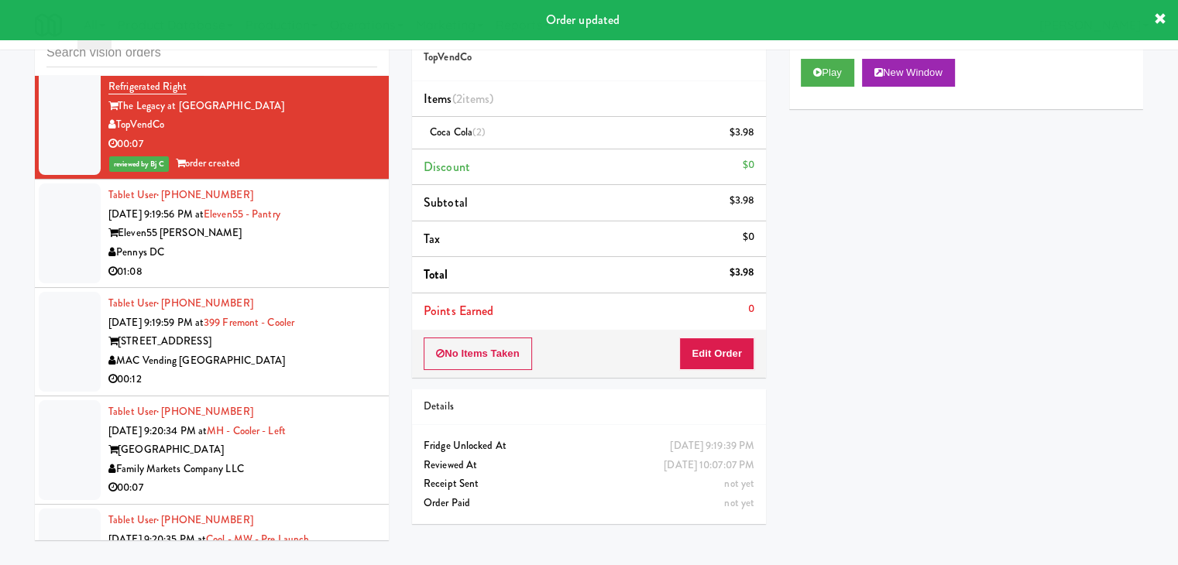
click at [339, 243] on div "Pennys DC" at bounding box center [242, 252] width 269 height 19
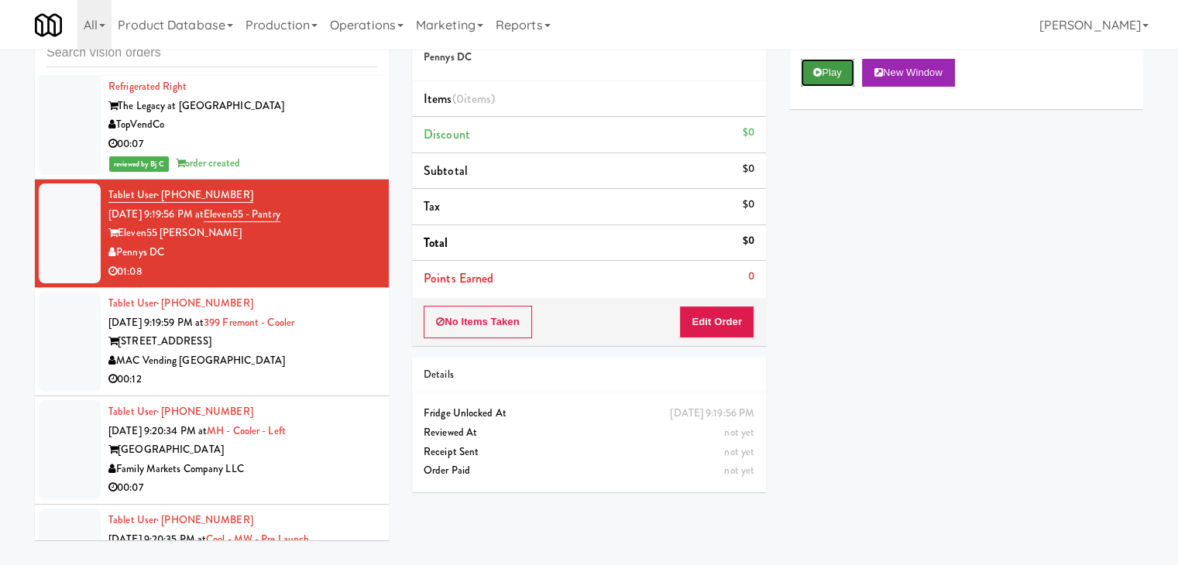
click at [820, 79] on button "Play" at bounding box center [827, 73] width 53 height 28
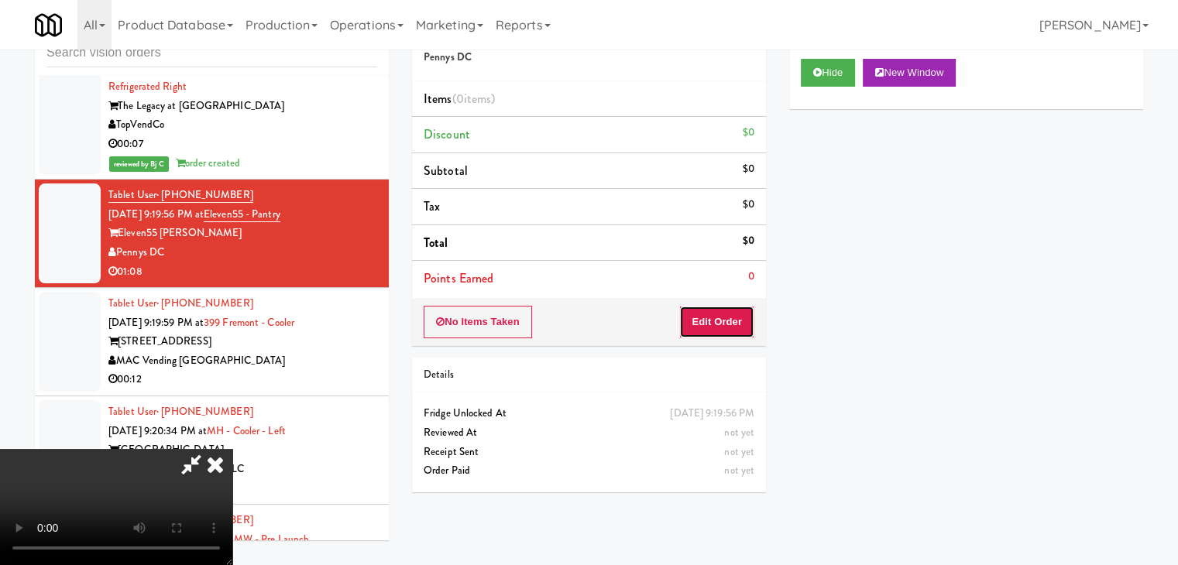
click at [707, 318] on button "Edit Order" at bounding box center [716, 322] width 75 height 33
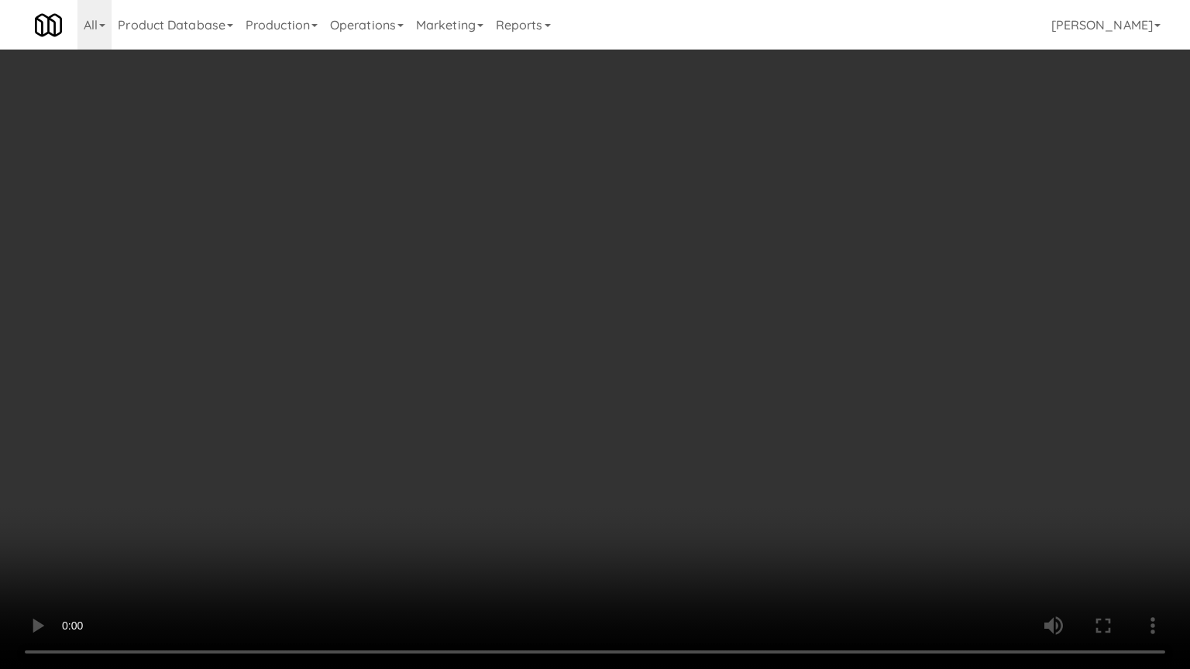
click at [675, 375] on video at bounding box center [595, 334] width 1190 height 669
click at [677, 332] on video at bounding box center [595, 334] width 1190 height 669
click at [691, 330] on video at bounding box center [595, 334] width 1190 height 669
click at [689, 331] on video at bounding box center [595, 334] width 1190 height 669
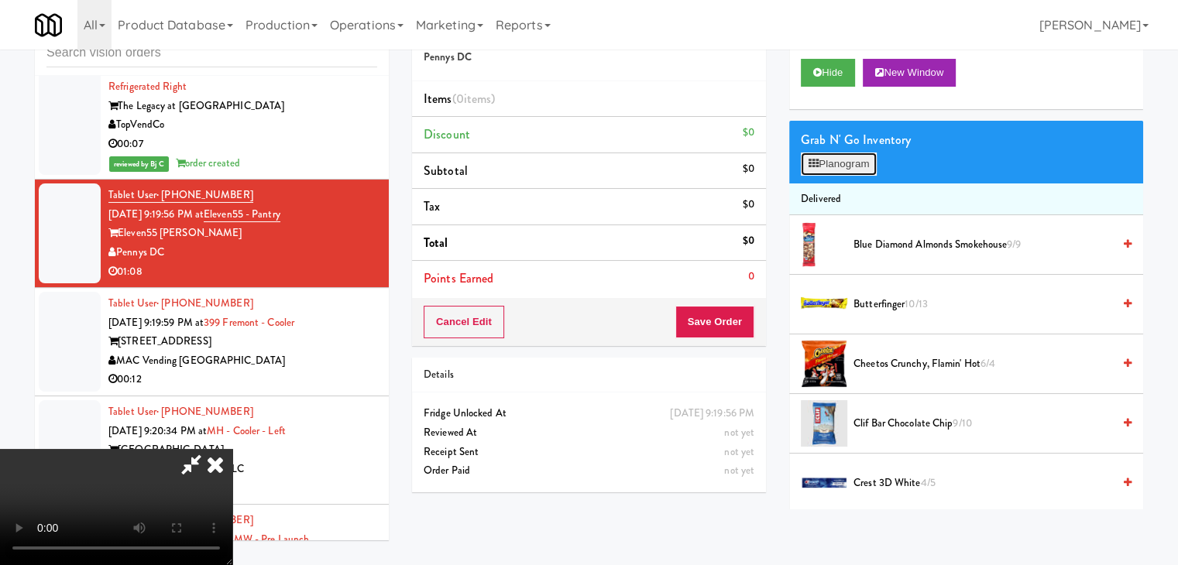
click at [848, 170] on button "Planogram" at bounding box center [839, 164] width 76 height 23
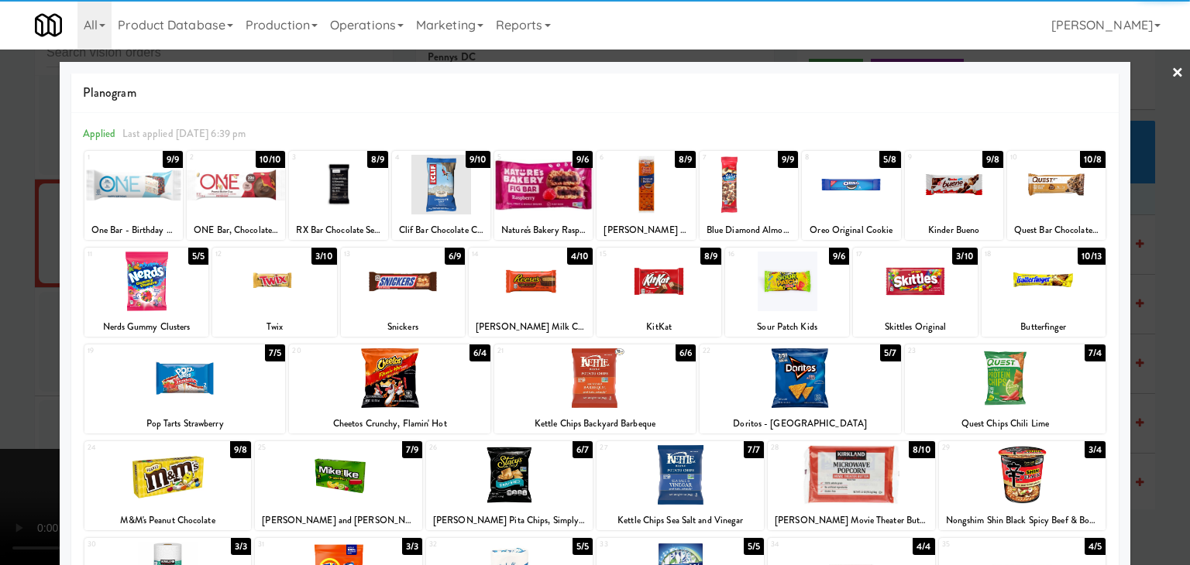
click at [176, 478] on div at bounding box center [167, 475] width 167 height 60
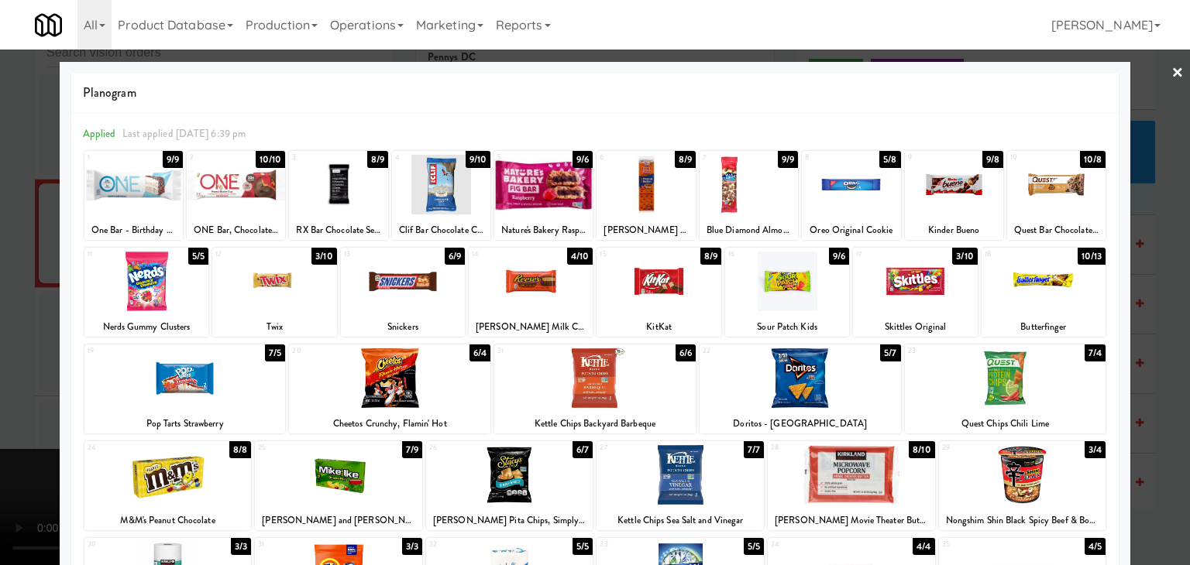
drag, startPoint x: 0, startPoint y: 472, endPoint x: 337, endPoint y: 444, distance: 338.1
click at [4, 468] on div at bounding box center [595, 282] width 1190 height 565
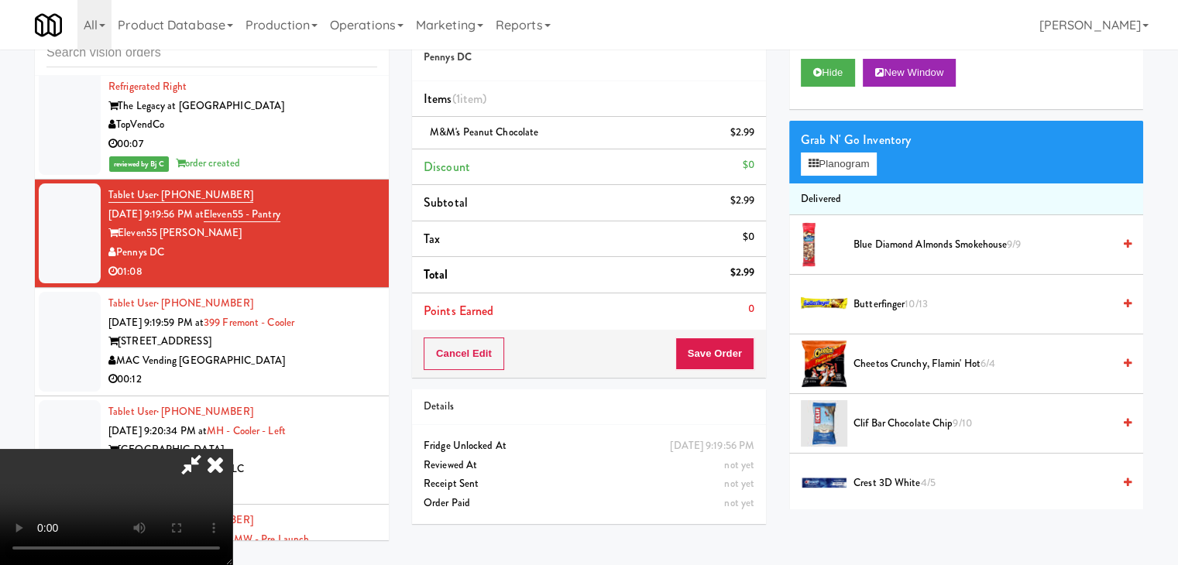
click at [232, 449] on video at bounding box center [116, 507] width 232 height 116
click at [851, 168] on button "Planogram" at bounding box center [839, 164] width 76 height 23
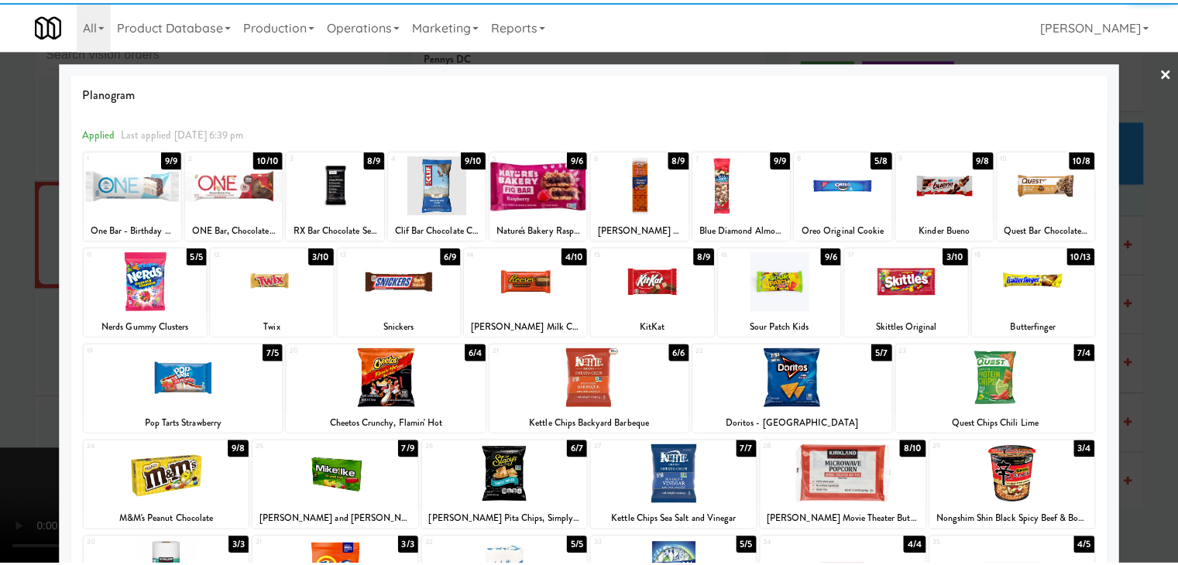
scroll to position [77, 0]
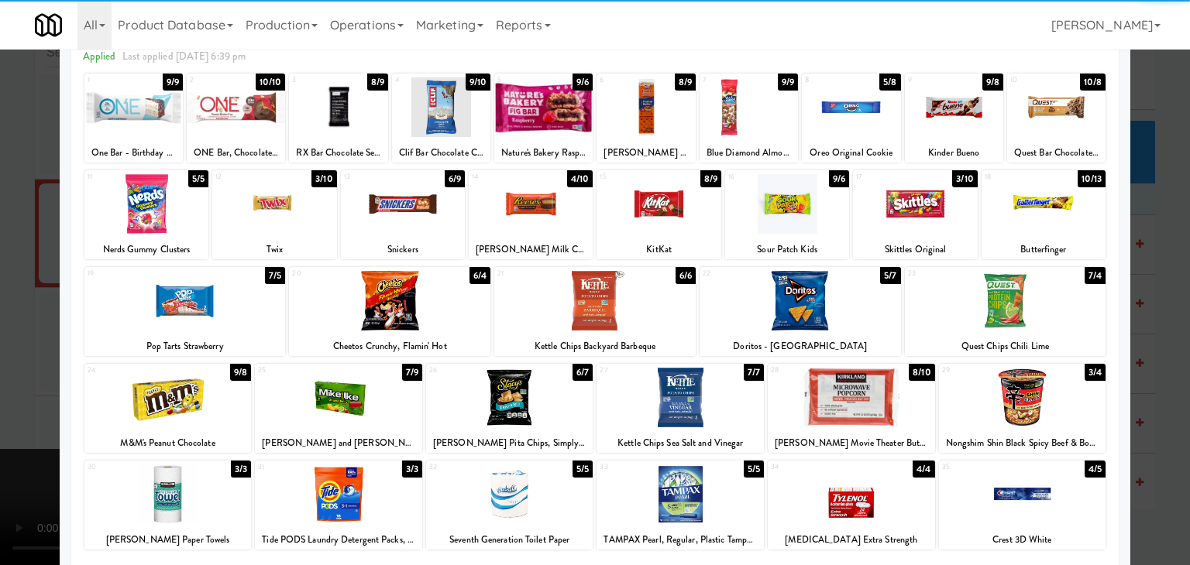
click at [348, 395] on div at bounding box center [338, 398] width 167 height 60
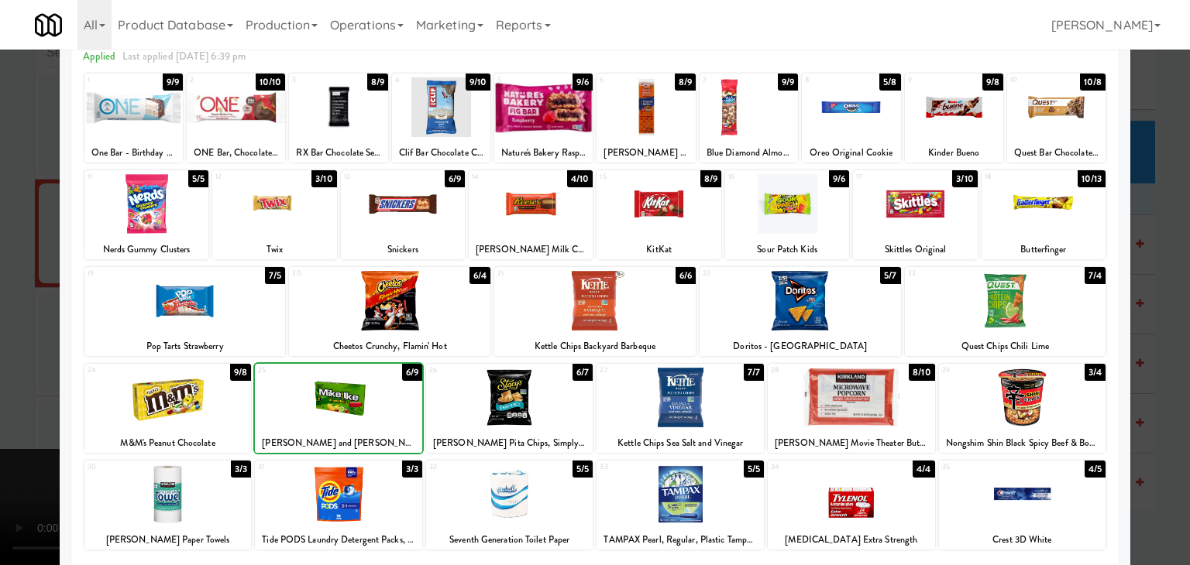
drag, startPoint x: 0, startPoint y: 380, endPoint x: 247, endPoint y: 375, distance: 247.2
click at [5, 376] on div at bounding box center [595, 282] width 1190 height 565
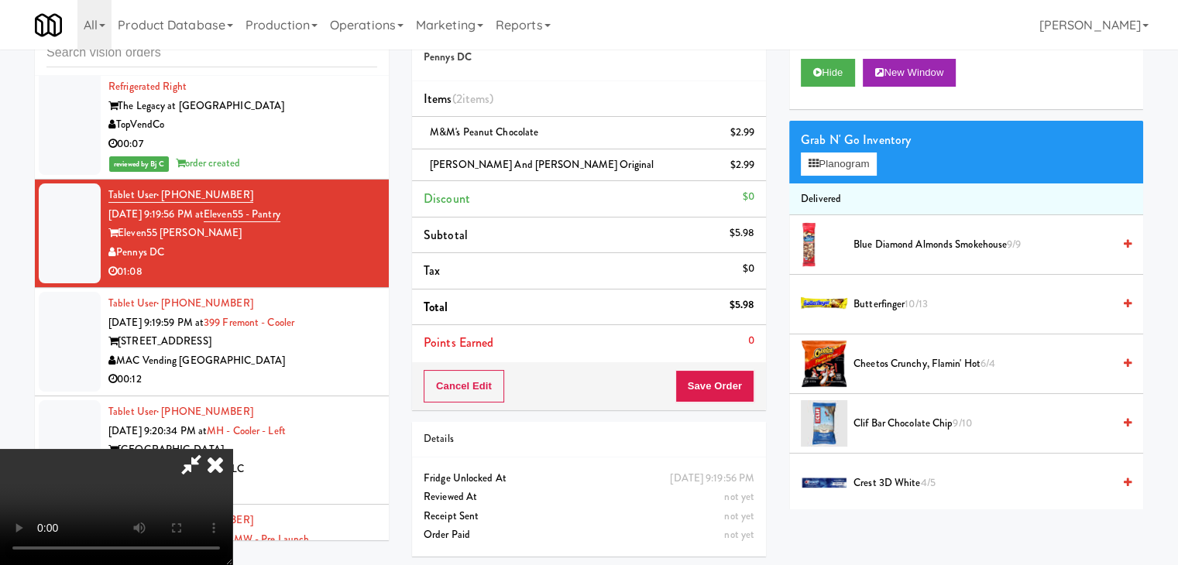
click at [232, 449] on video at bounding box center [116, 507] width 232 height 116
click at [727, 383] on button "Save Order" at bounding box center [714, 386] width 79 height 33
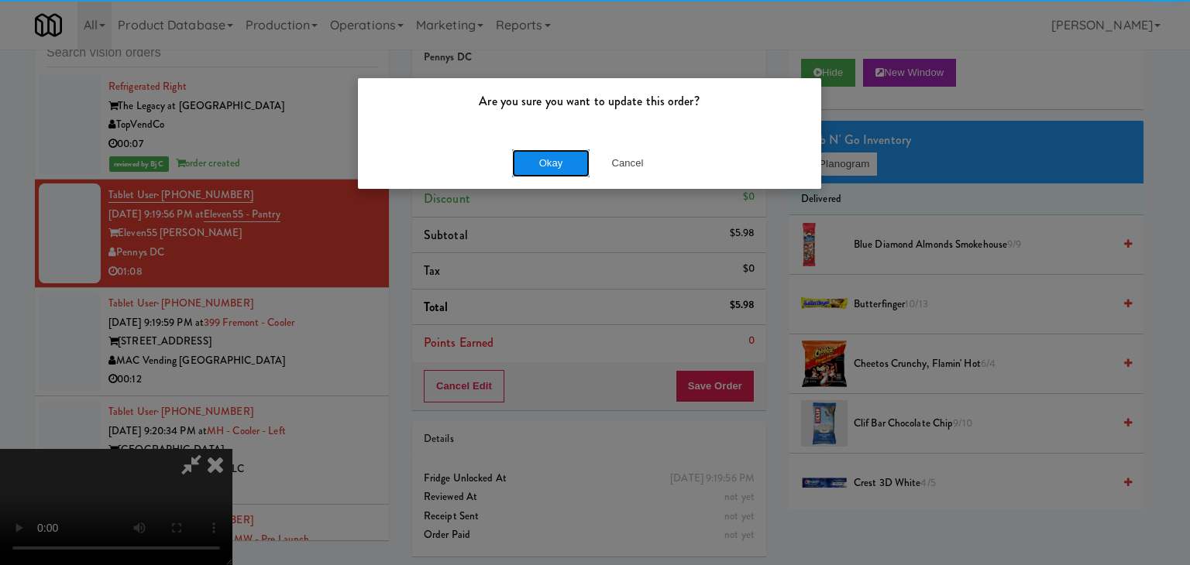
click at [554, 159] on button "Okay" at bounding box center [550, 164] width 77 height 28
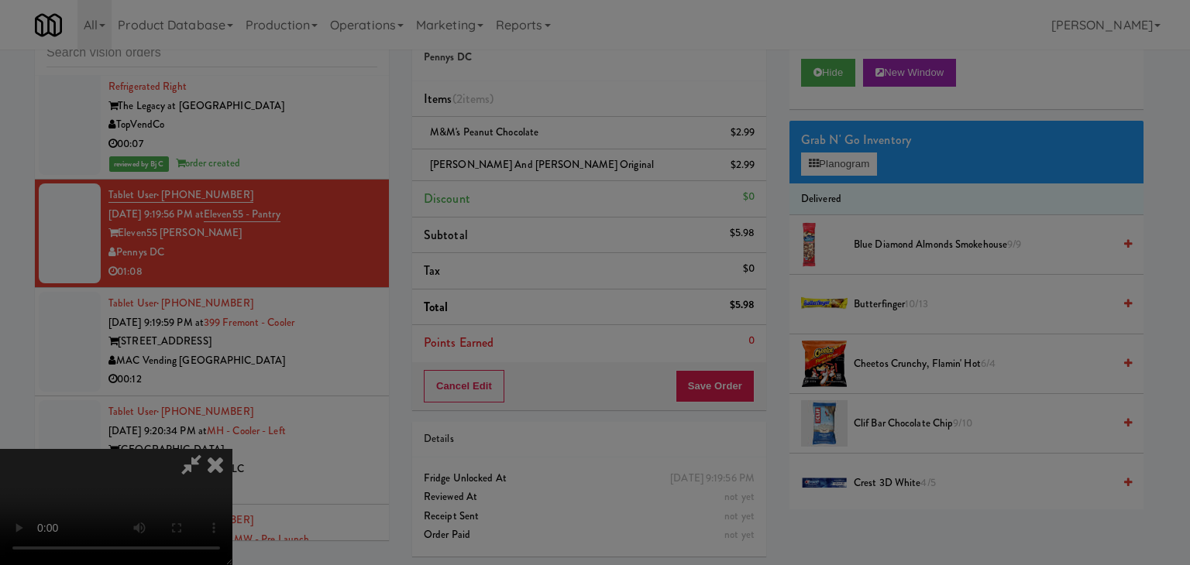
click at [554, 159] on body "Are you sure you want to update this order? Okay Cancel Okay Are you sure you w…" at bounding box center [595, 282] width 1190 height 565
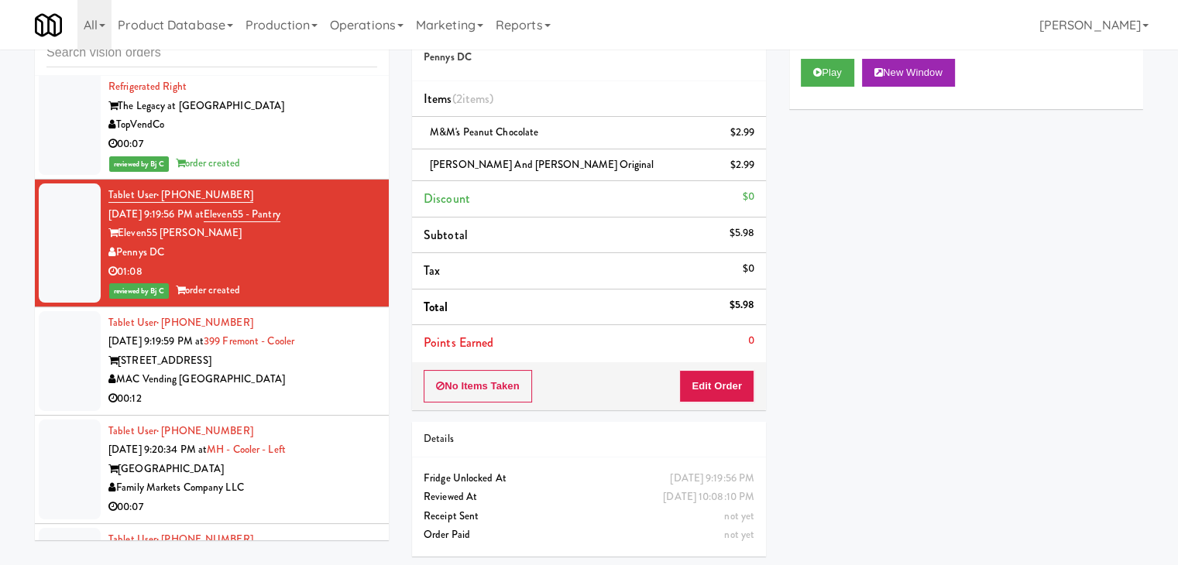
click at [325, 390] on div "00:12" at bounding box center [242, 399] width 269 height 19
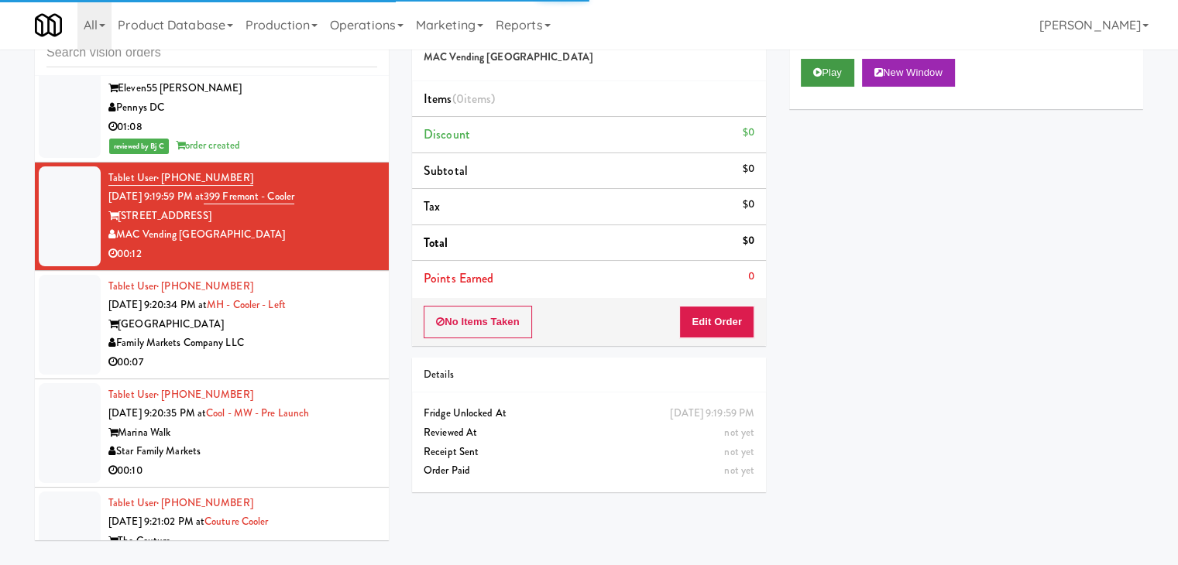
scroll to position [7229, 0]
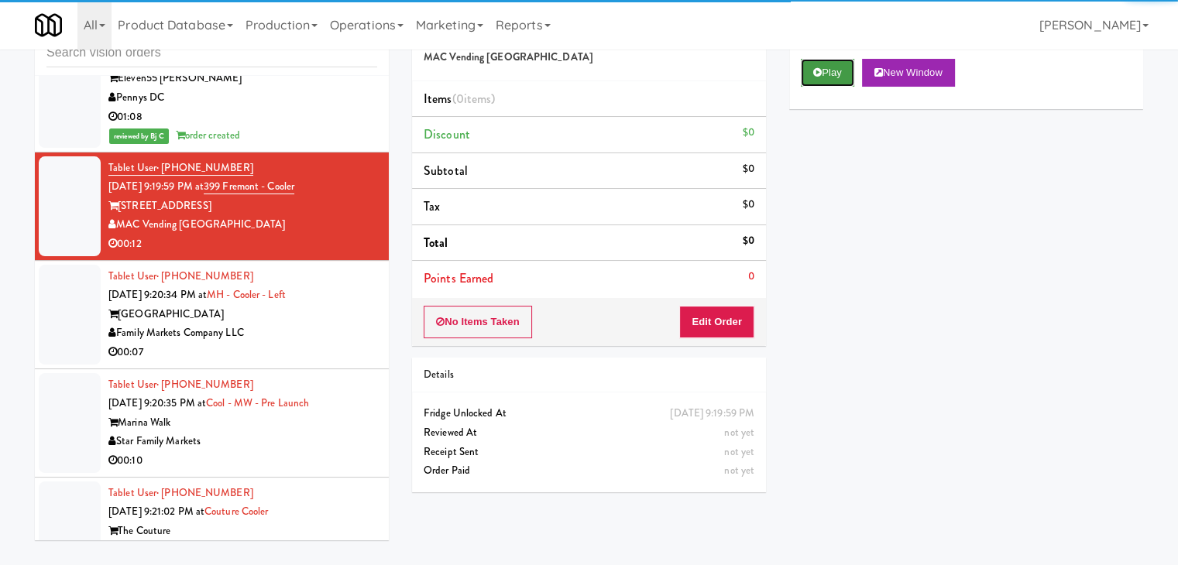
click at [837, 73] on button "Play" at bounding box center [827, 73] width 53 height 28
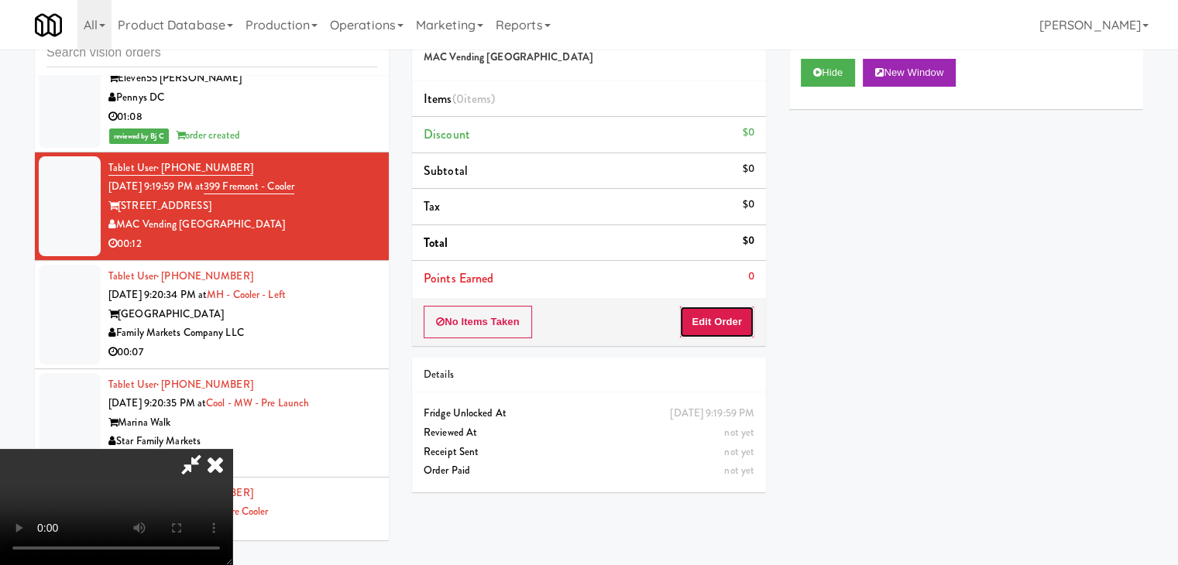
click at [720, 328] on button "Edit Order" at bounding box center [716, 322] width 75 height 33
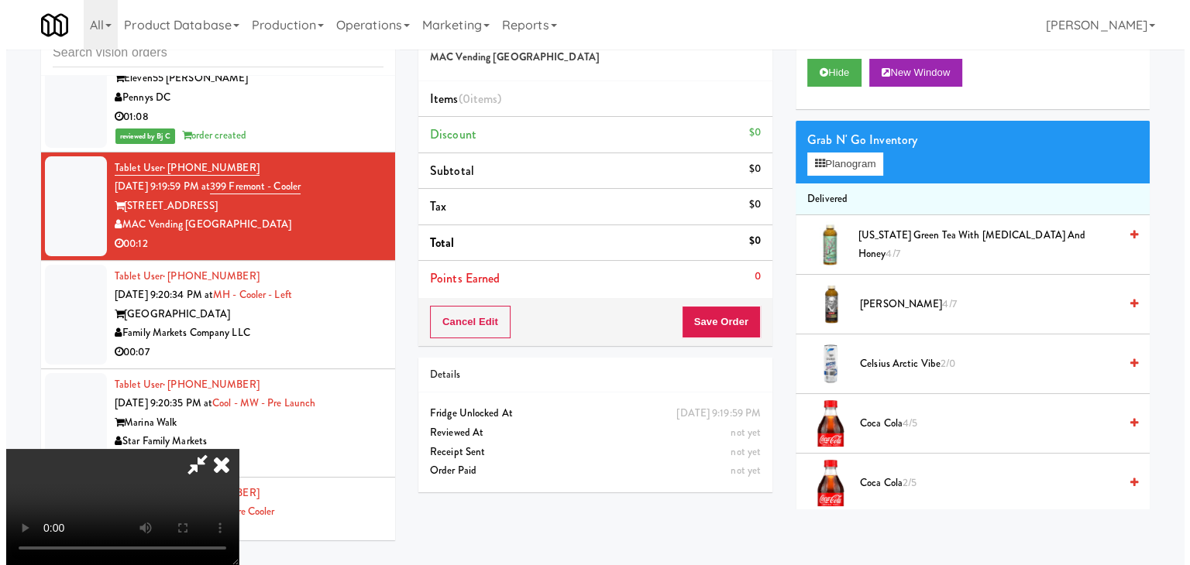
scroll to position [0, 0]
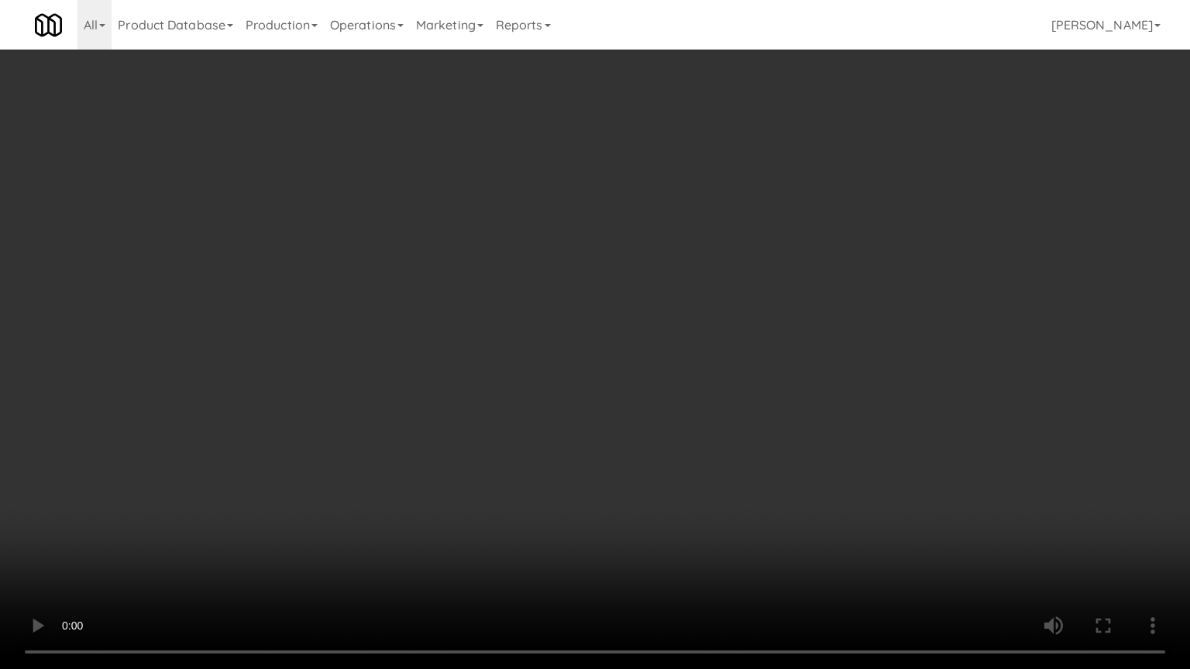
click at [639, 423] on video at bounding box center [595, 334] width 1190 height 669
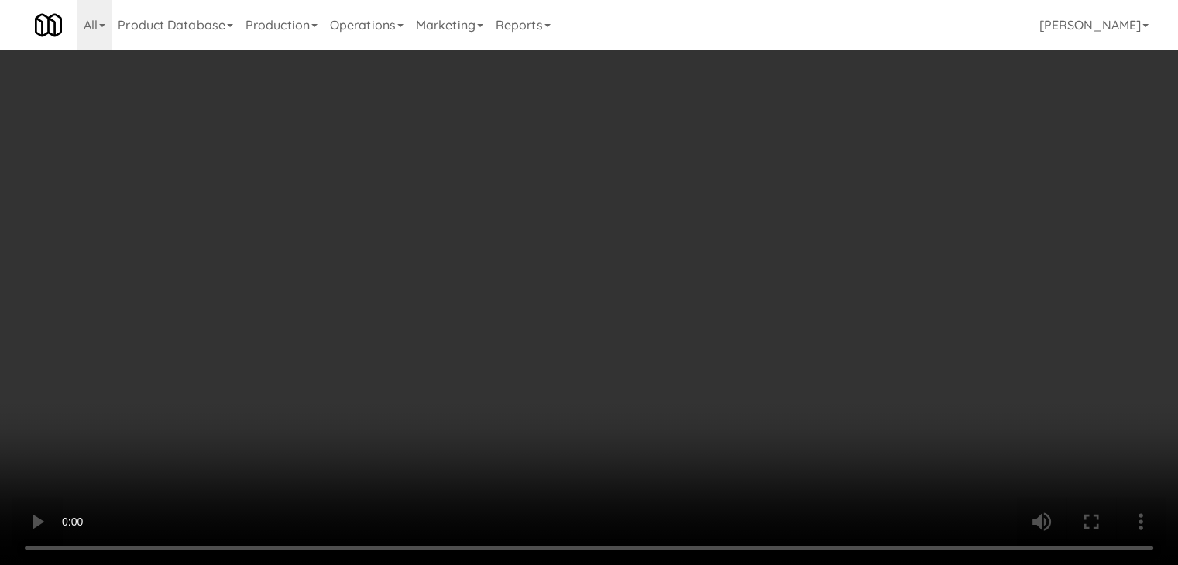
click at [480, 324] on video at bounding box center [589, 282] width 1178 height 565
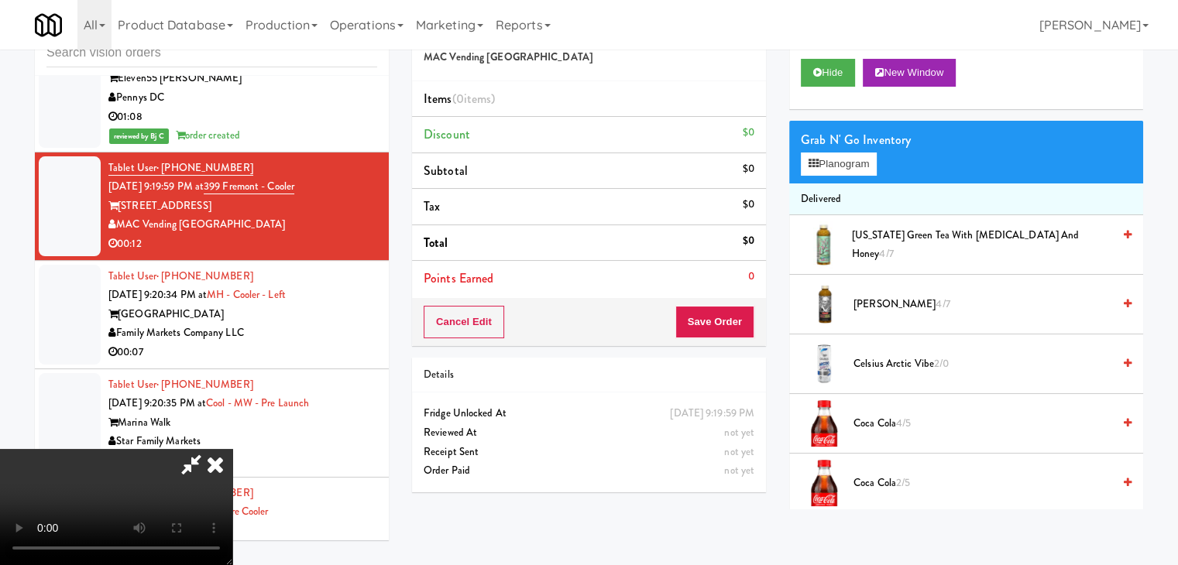
click at [232, 449] on video at bounding box center [116, 507] width 232 height 116
click at [837, 166] on button "Planogram" at bounding box center [839, 164] width 76 height 23
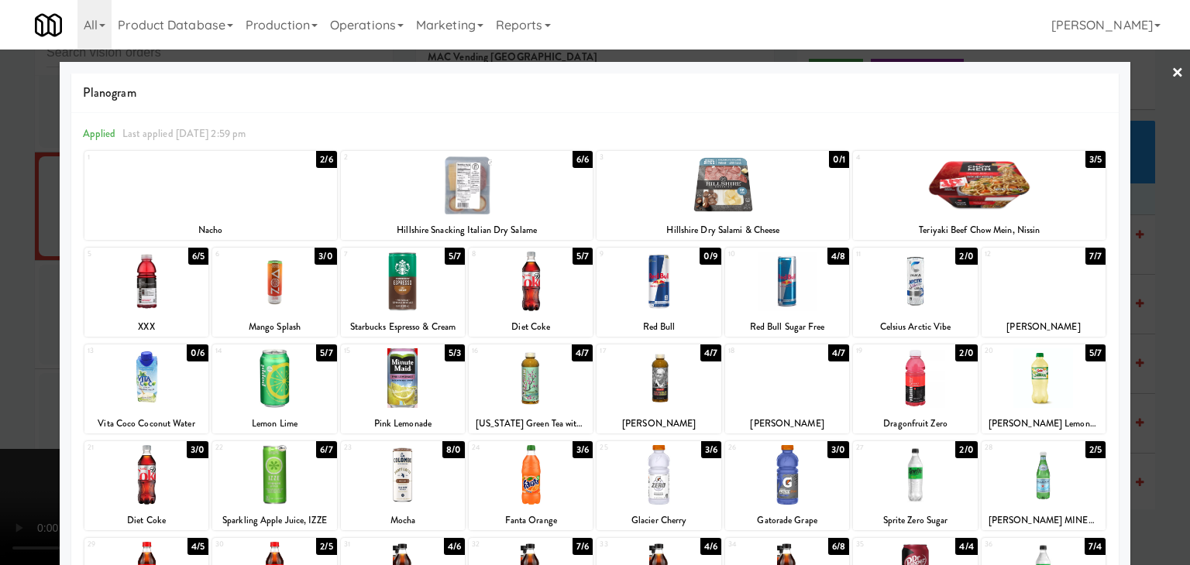
click at [521, 292] on div at bounding box center [531, 282] width 124 height 60
drag, startPoint x: 923, startPoint y: 481, endPoint x: 1105, endPoint y: 457, distance: 182.9
click at [923, 481] on div at bounding box center [915, 475] width 124 height 60
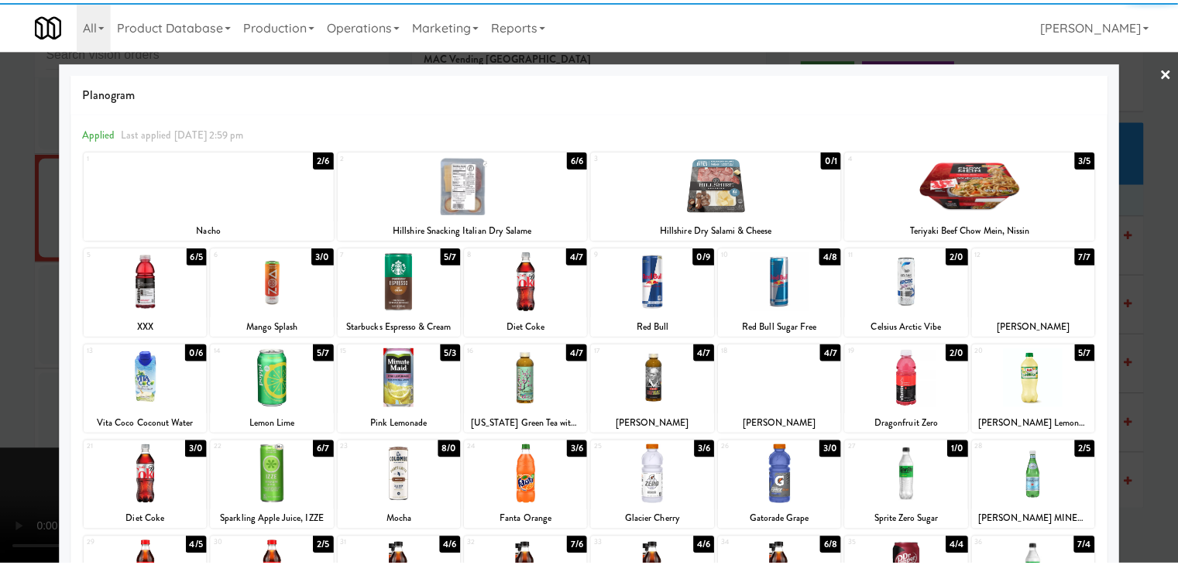
scroll to position [195, 0]
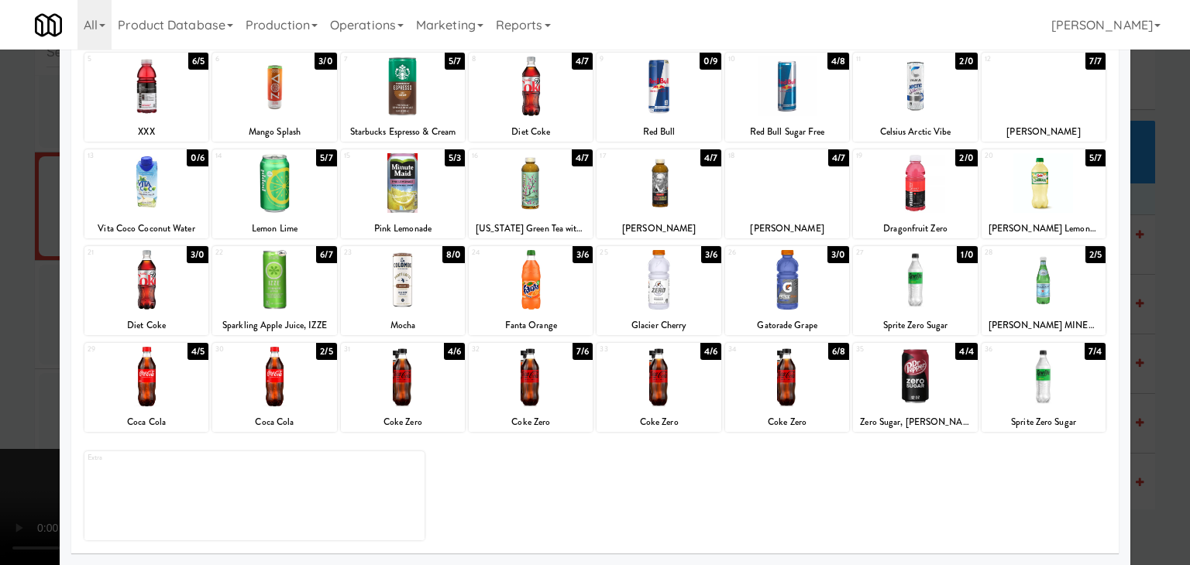
click at [1152, 394] on div at bounding box center [595, 282] width 1190 height 565
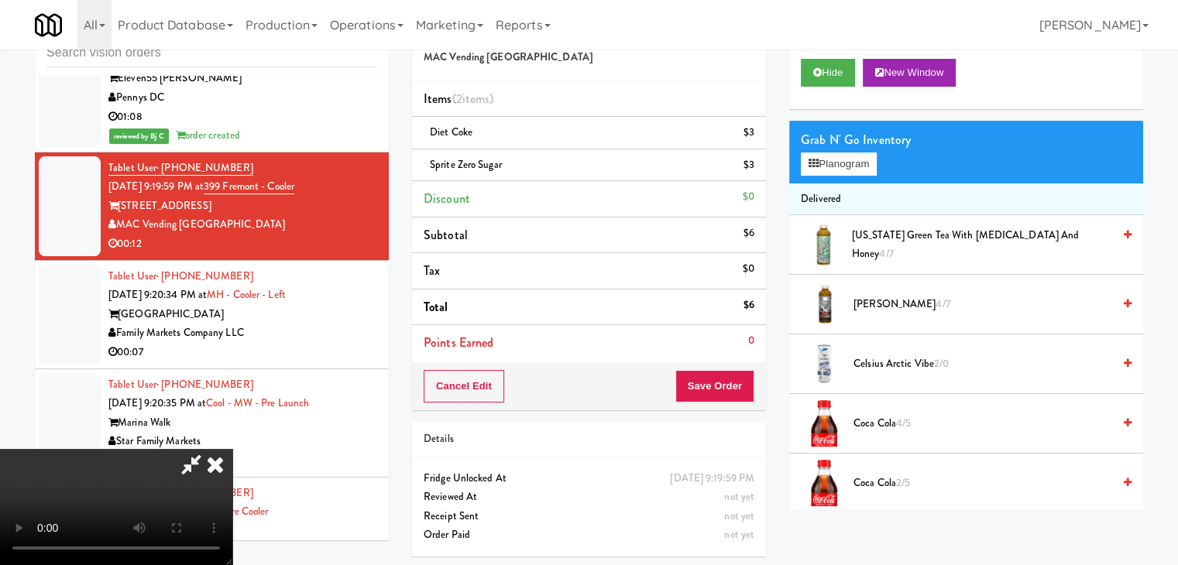
click at [232, 449] on video at bounding box center [116, 507] width 232 height 116
click at [730, 393] on button "Save Order" at bounding box center [714, 386] width 79 height 33
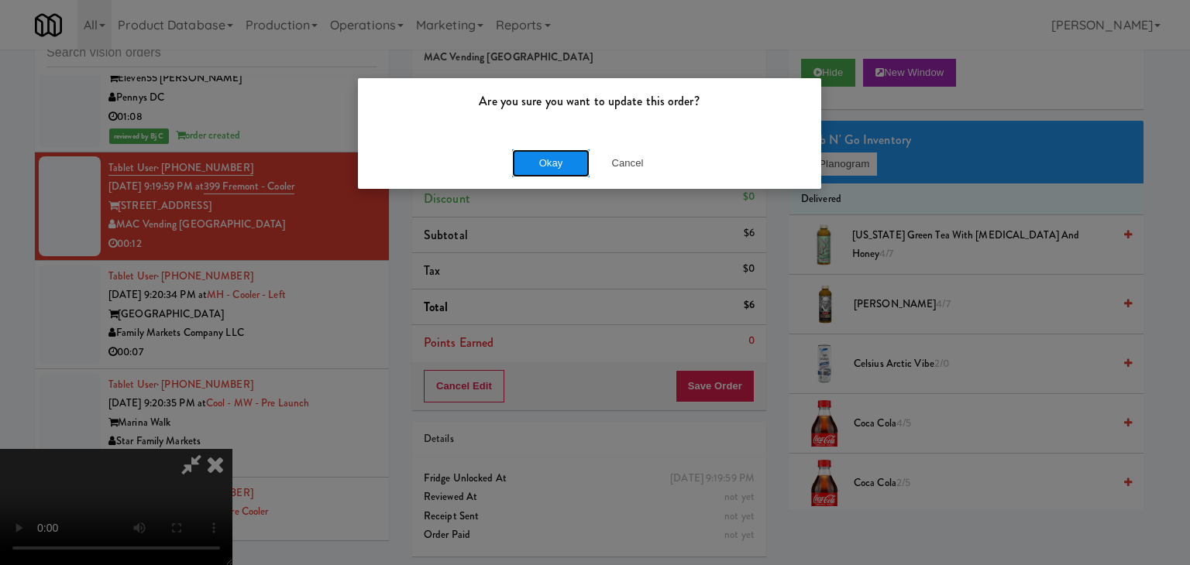
click at [566, 161] on button "Okay" at bounding box center [550, 164] width 77 height 28
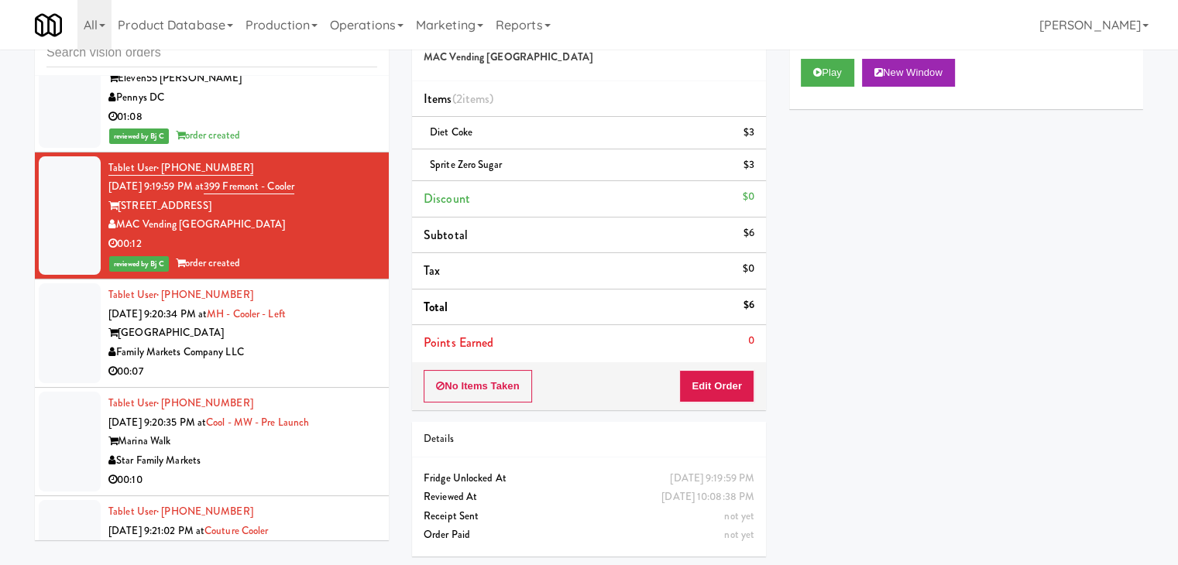
click at [371, 338] on li "Tablet User · (352) 217-3801 [DATE] 9:20:34 PM at MH - Cooler - Left Market Hou…" at bounding box center [212, 334] width 354 height 108
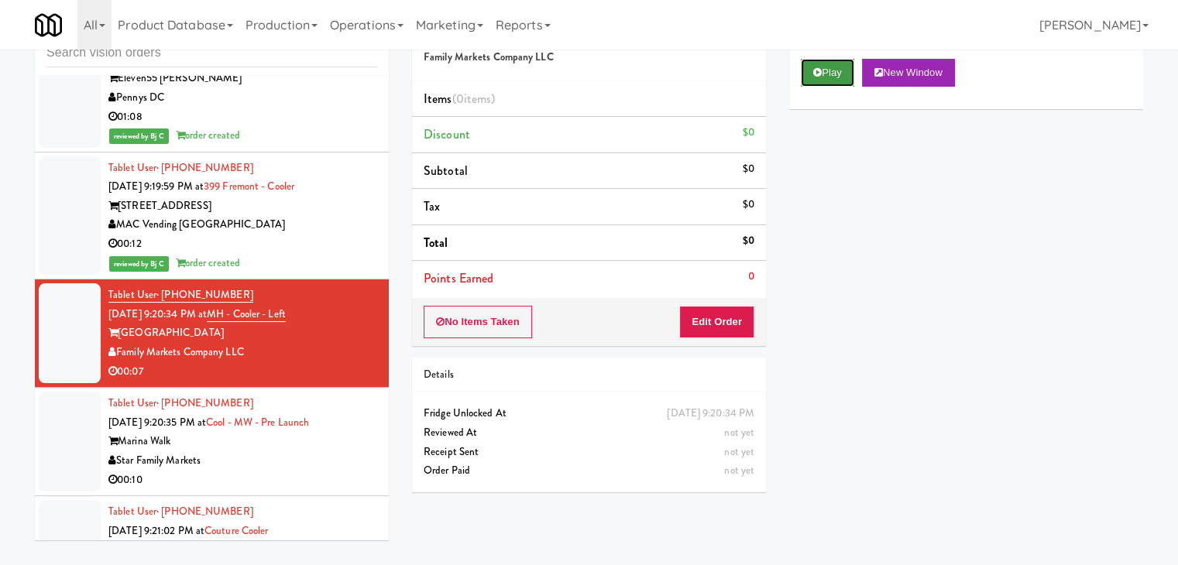
click at [828, 69] on button "Play" at bounding box center [827, 73] width 53 height 28
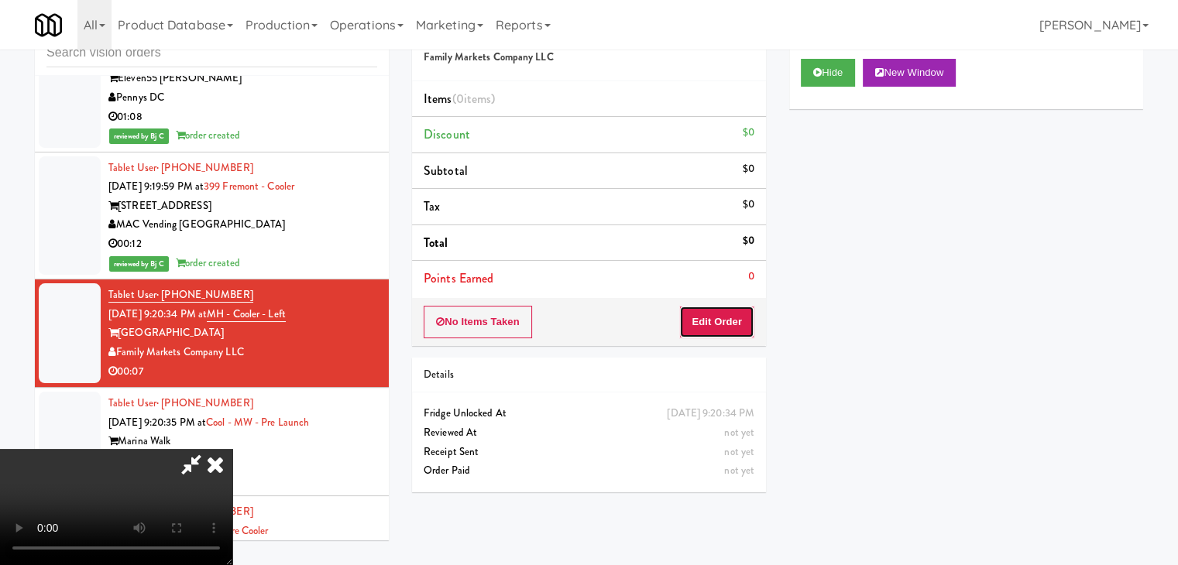
click at [725, 321] on button "Edit Order" at bounding box center [716, 322] width 75 height 33
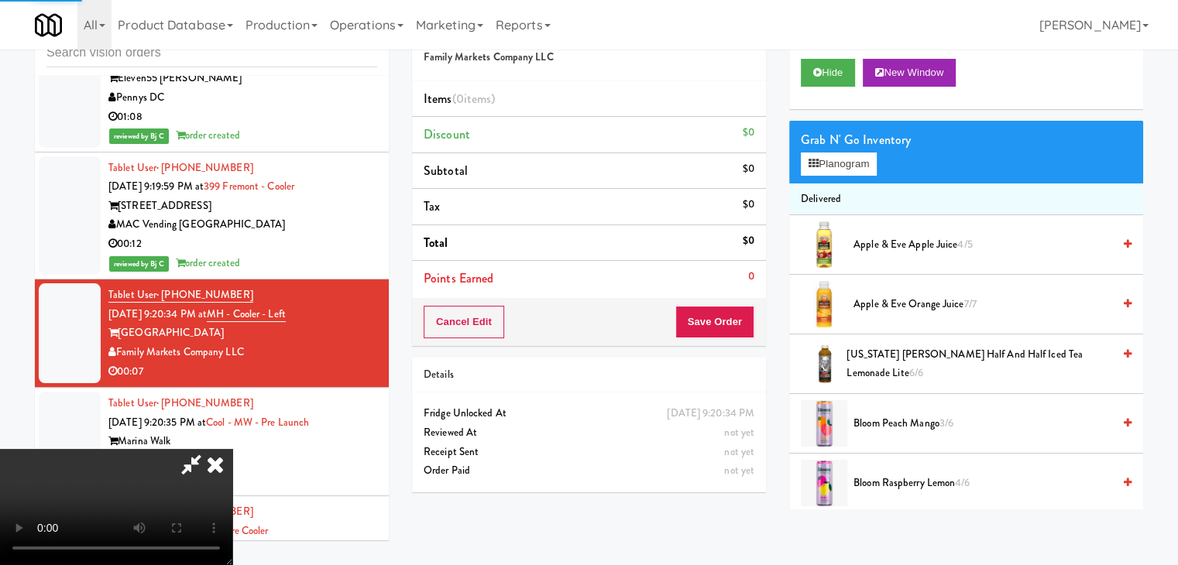
drag, startPoint x: 301, startPoint y: 428, endPoint x: 301, endPoint y: 416, distance: 12.4
click at [301, 452] on div "Star Family Markets" at bounding box center [242, 461] width 269 height 19
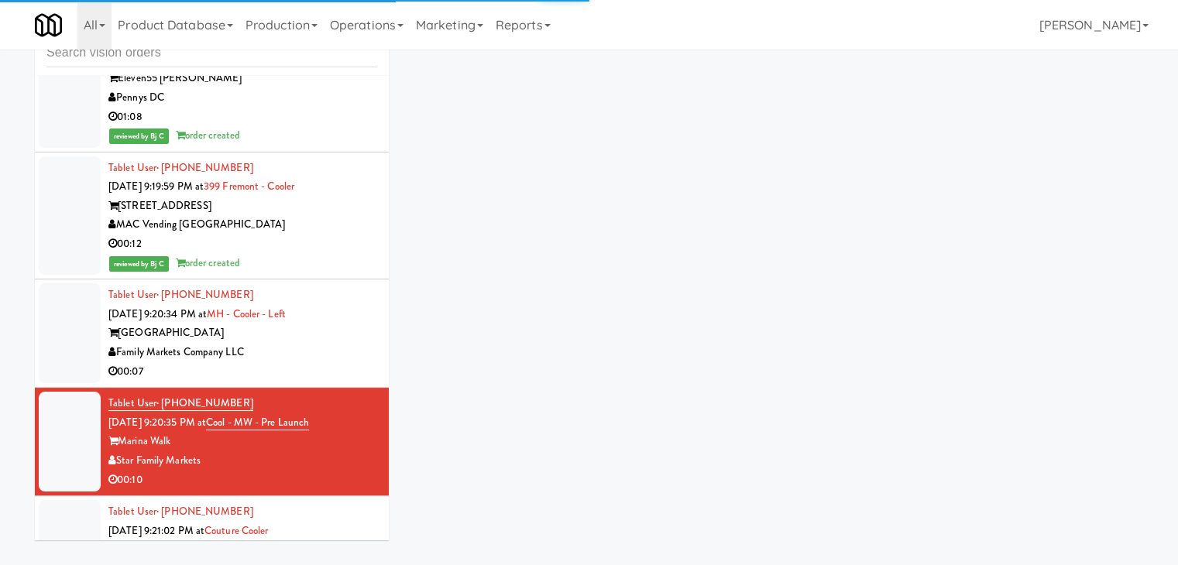
click at [316, 343] on div "Family Markets Company LLC" at bounding box center [242, 352] width 269 height 19
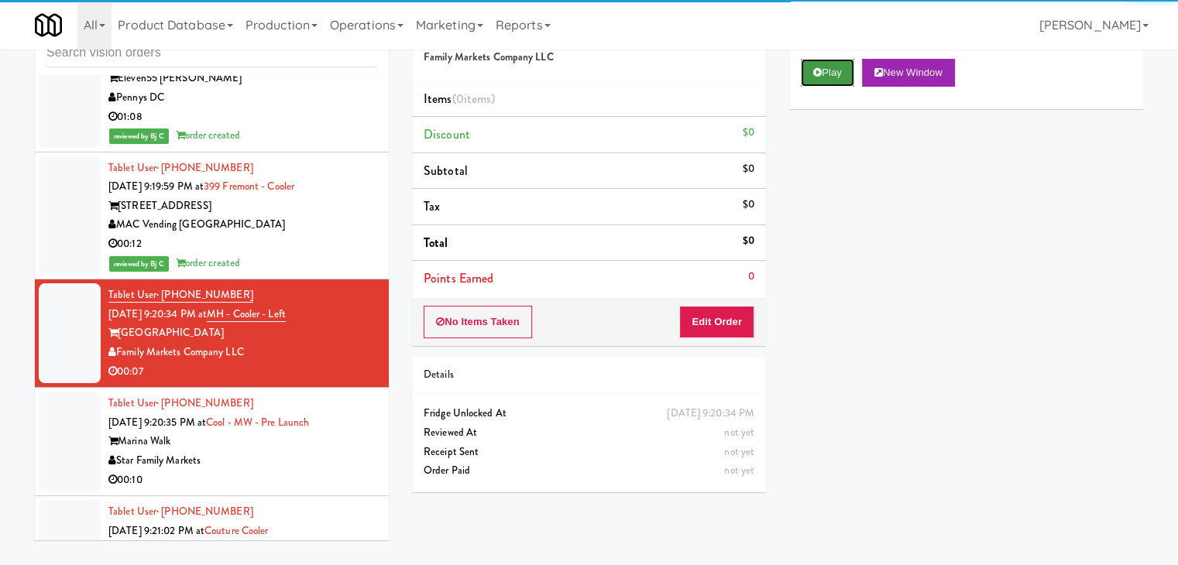
click at [810, 70] on button "Play" at bounding box center [827, 73] width 53 height 28
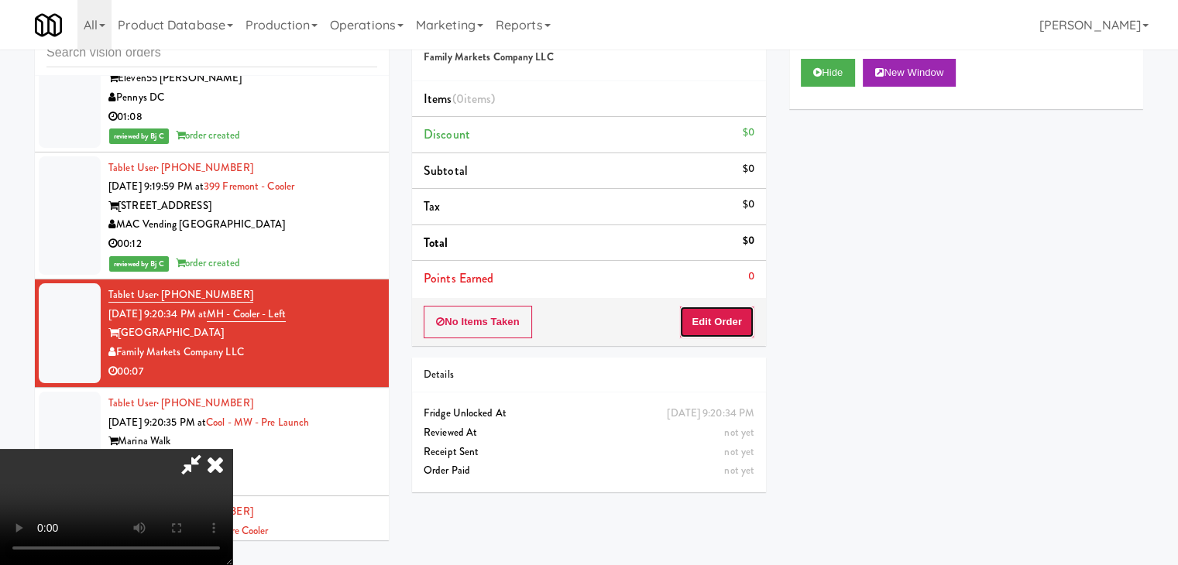
click at [719, 328] on button "Edit Order" at bounding box center [716, 322] width 75 height 33
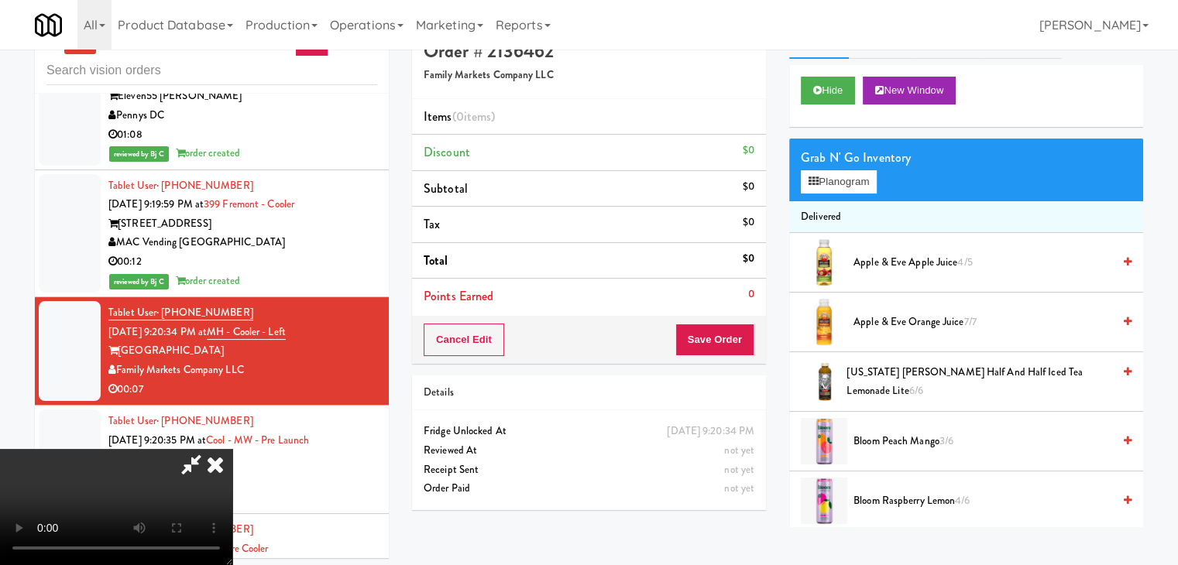
scroll to position [50, 0]
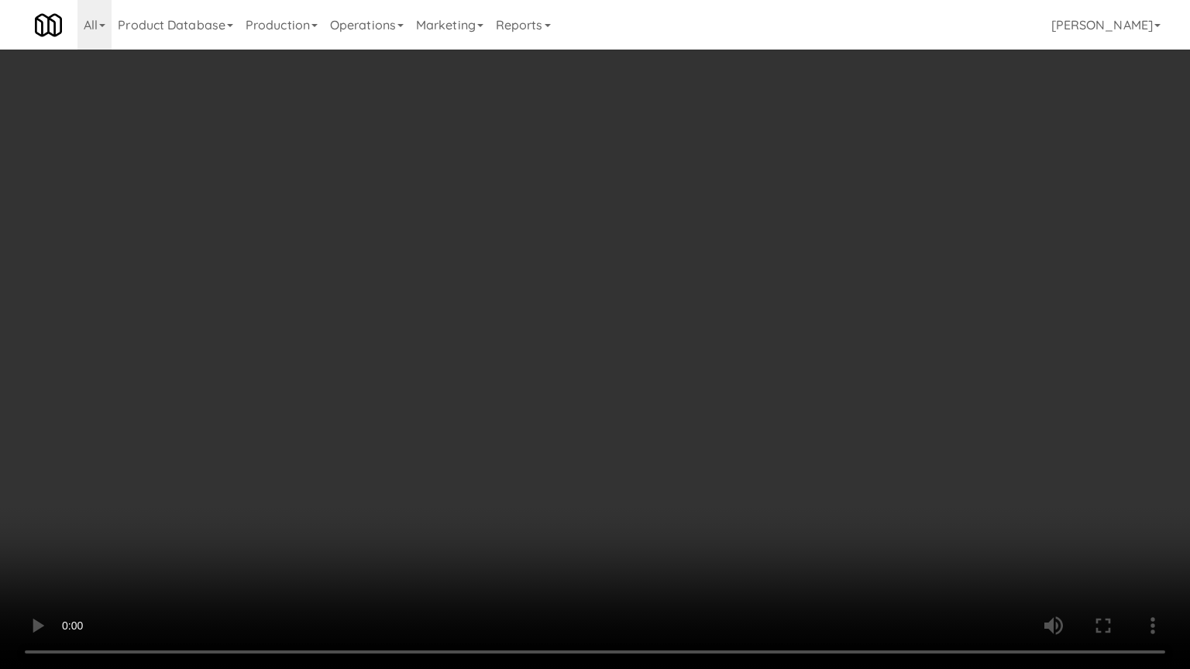
click at [679, 410] on video at bounding box center [595, 334] width 1190 height 669
click at [679, 406] on video at bounding box center [595, 334] width 1190 height 669
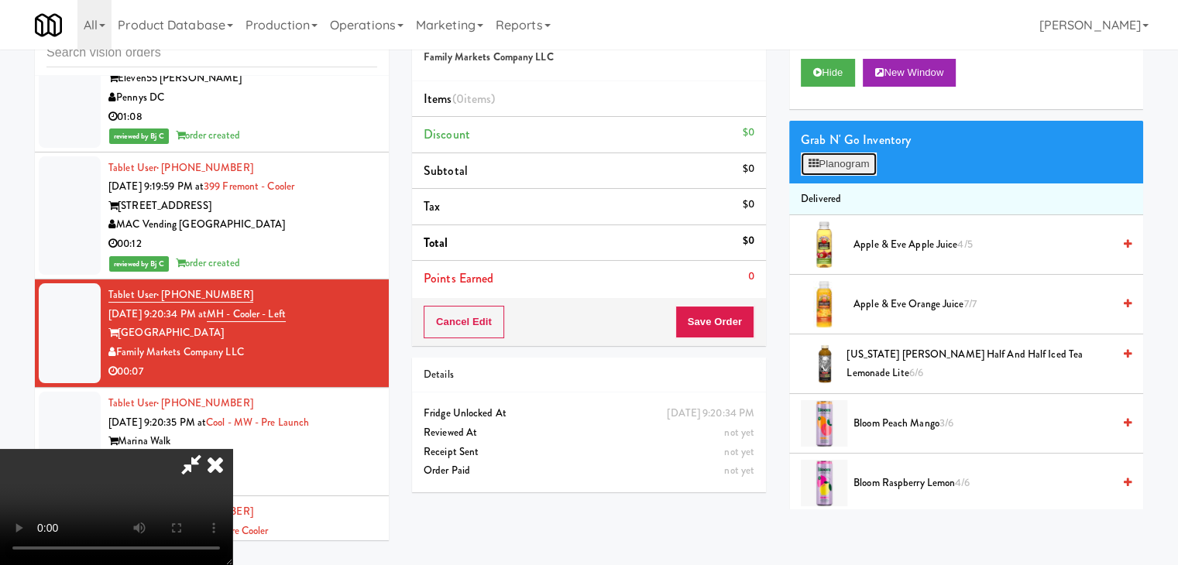
click at [852, 165] on button "Planogram" at bounding box center [839, 164] width 76 height 23
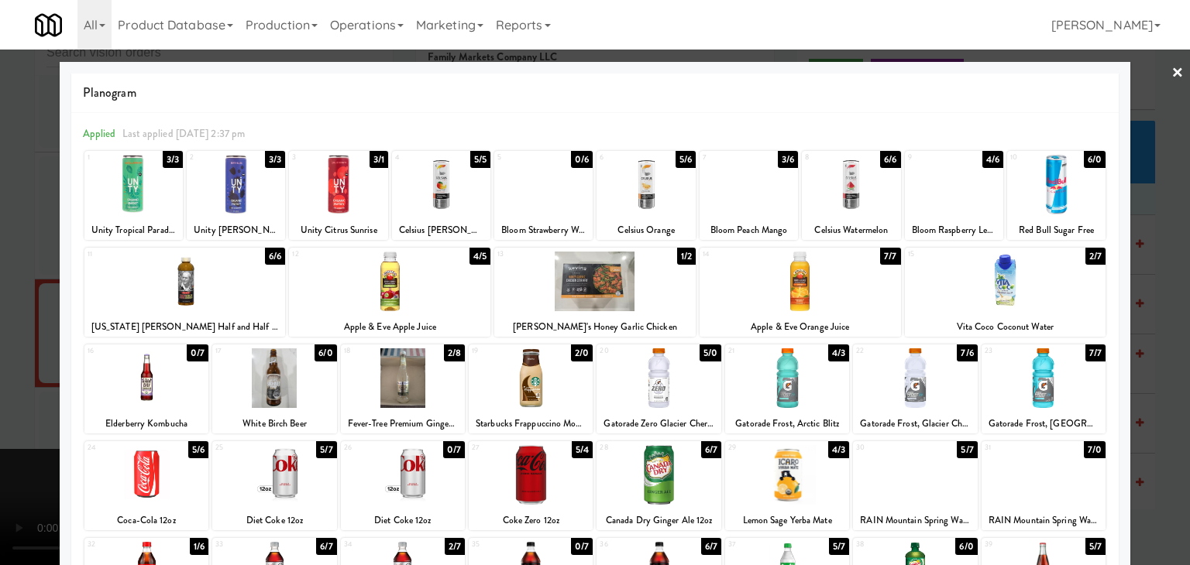
click at [280, 388] on div at bounding box center [274, 379] width 124 height 60
drag, startPoint x: 2, startPoint y: 398, endPoint x: 183, endPoint y: 388, distance: 181.5
click at [5, 397] on div at bounding box center [595, 282] width 1190 height 565
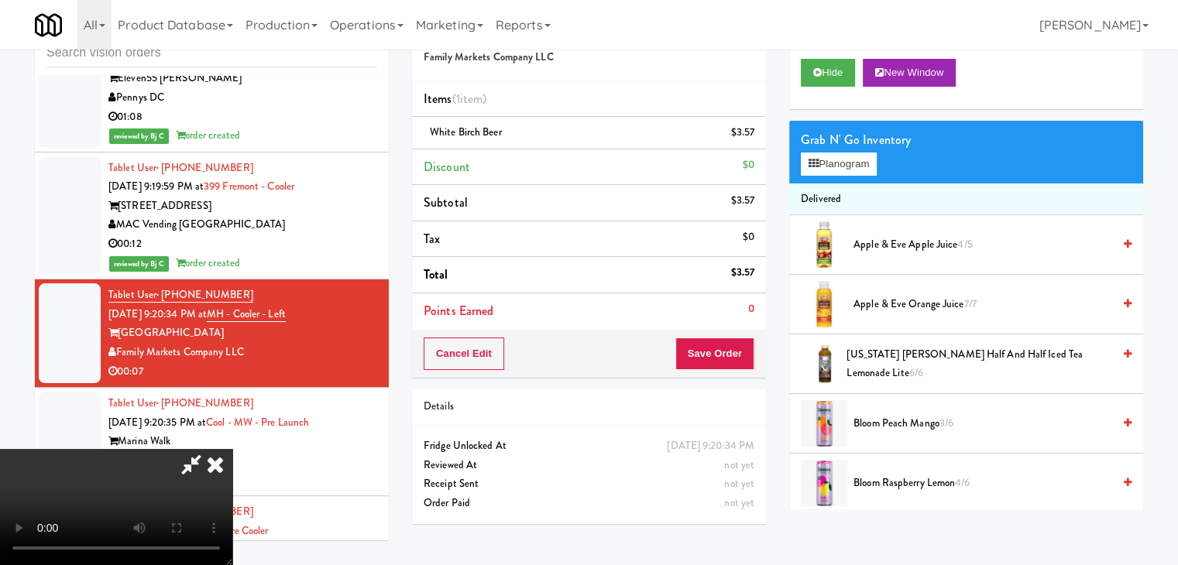
click at [232, 449] on video at bounding box center [116, 507] width 232 height 116
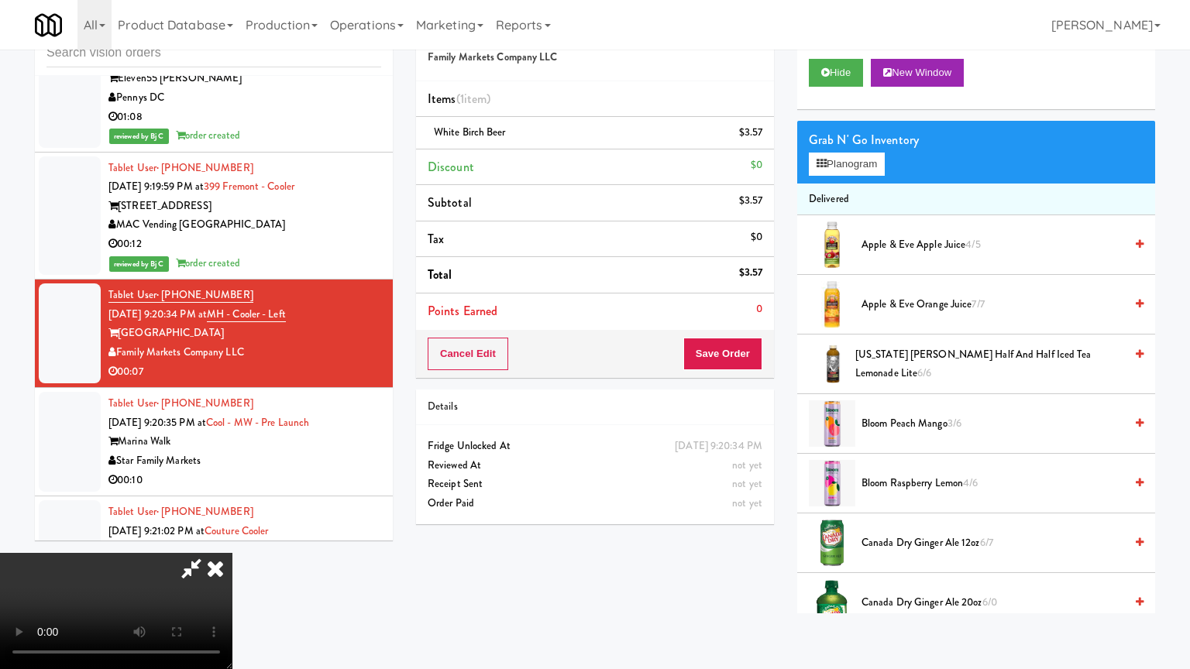
click at [232, 553] on video at bounding box center [116, 611] width 232 height 116
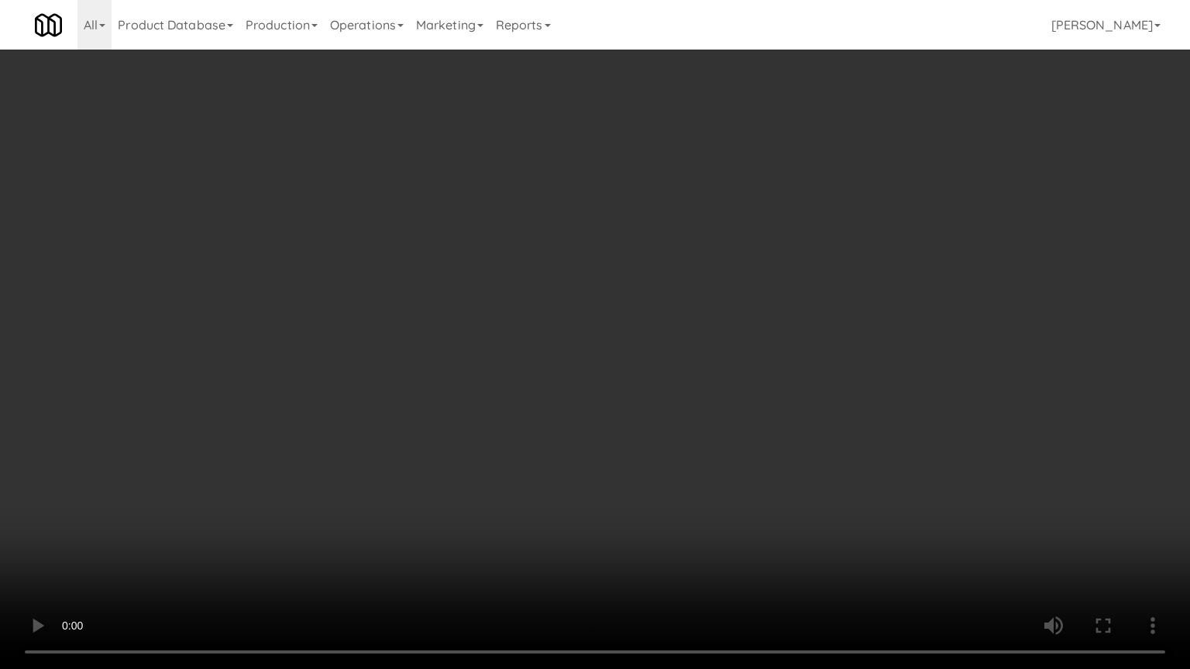
click at [505, 427] on video at bounding box center [595, 334] width 1190 height 669
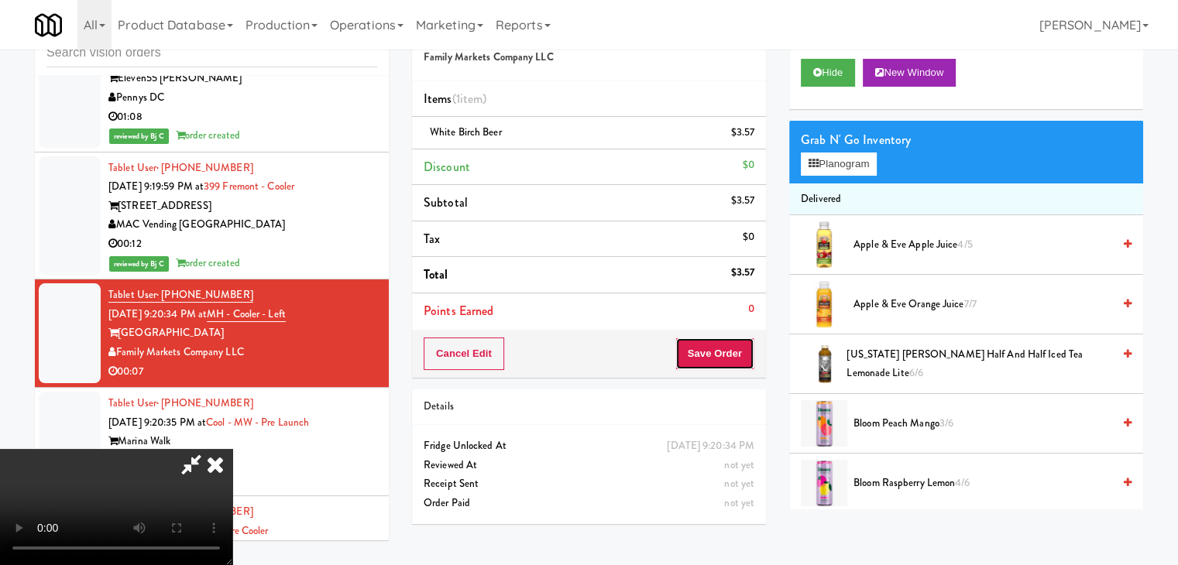
click at [741, 353] on button "Save Order" at bounding box center [714, 354] width 79 height 33
click at [741, 350] on button "Save Order" at bounding box center [714, 354] width 79 height 33
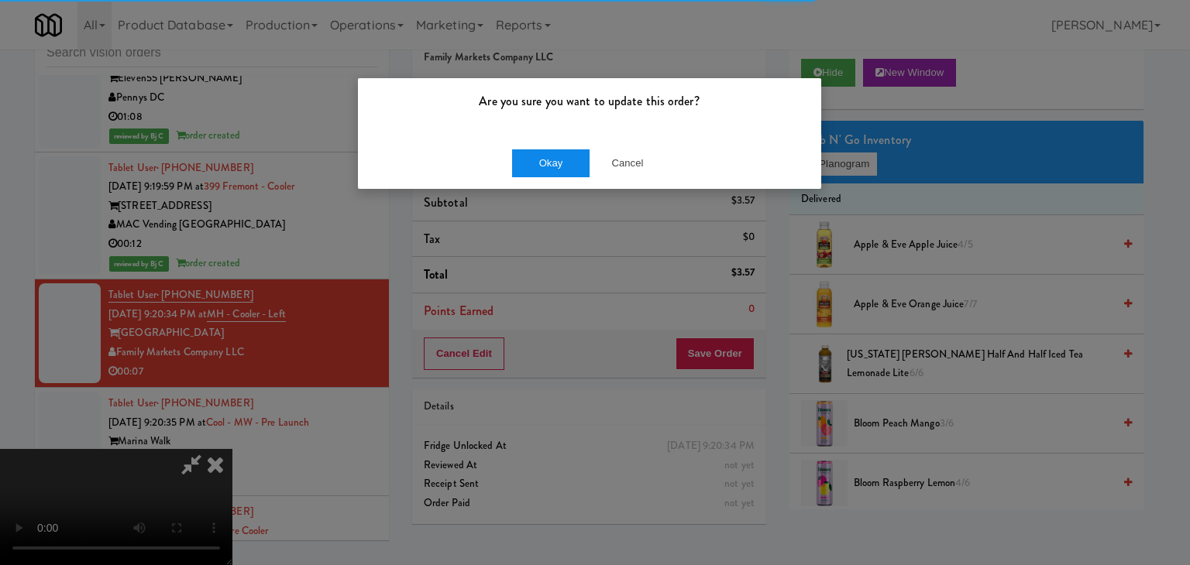
drag, startPoint x: 576, startPoint y: 136, endPoint x: 563, endPoint y: 154, distance: 22.8
click at [573, 137] on div "Are you sure you want to update this order? Okay Cancel" at bounding box center [589, 133] width 465 height 112
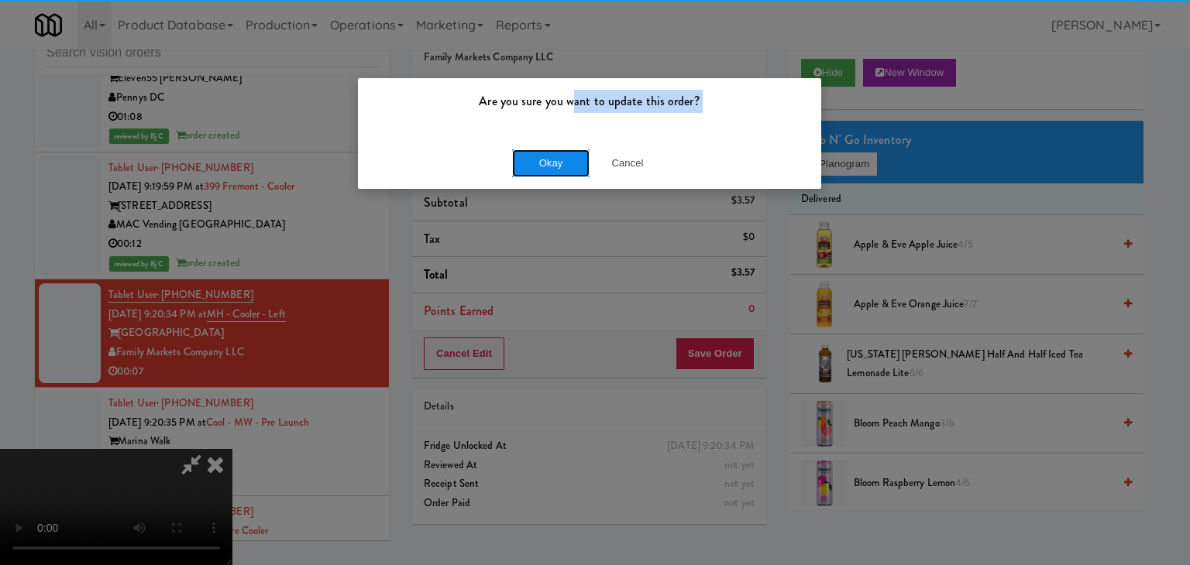
click at [562, 156] on button "Okay" at bounding box center [550, 164] width 77 height 28
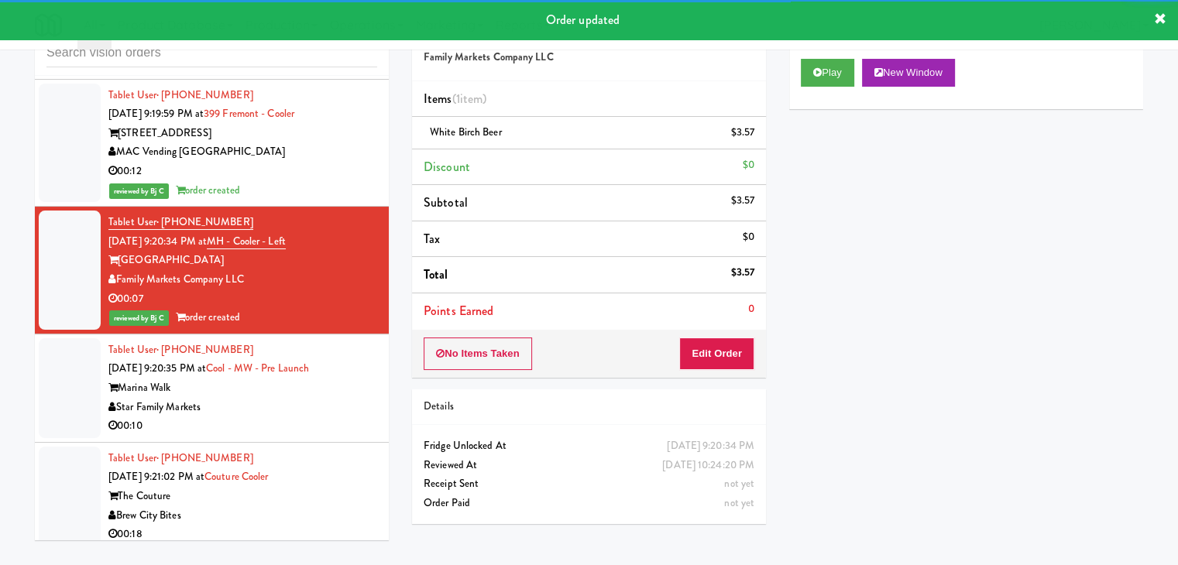
scroll to position [7384, 0]
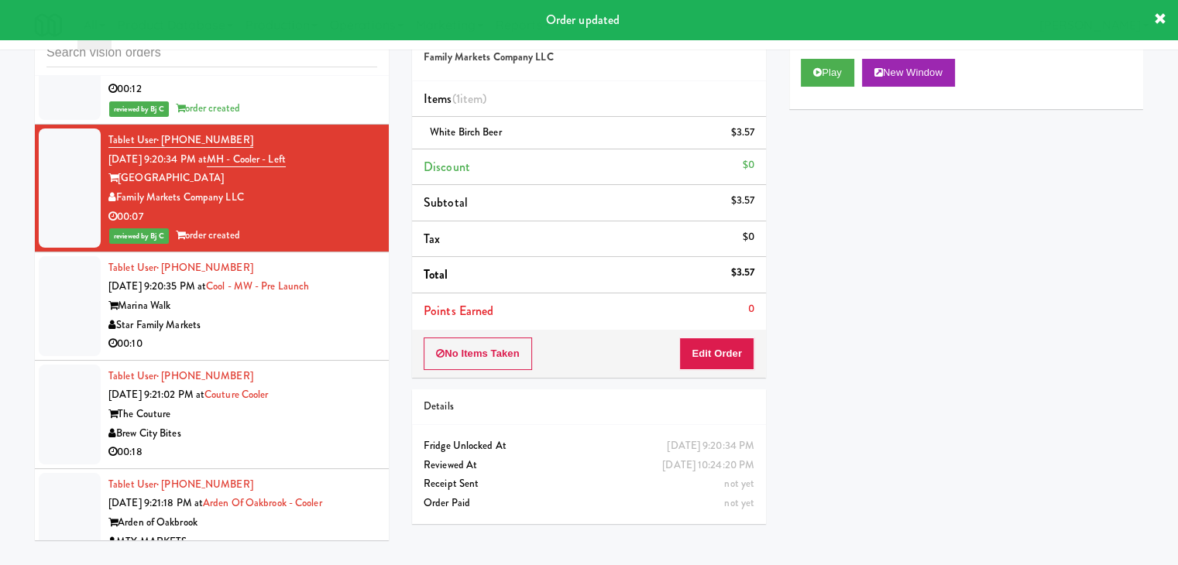
click at [316, 316] on div "Star Family Markets" at bounding box center [242, 325] width 269 height 19
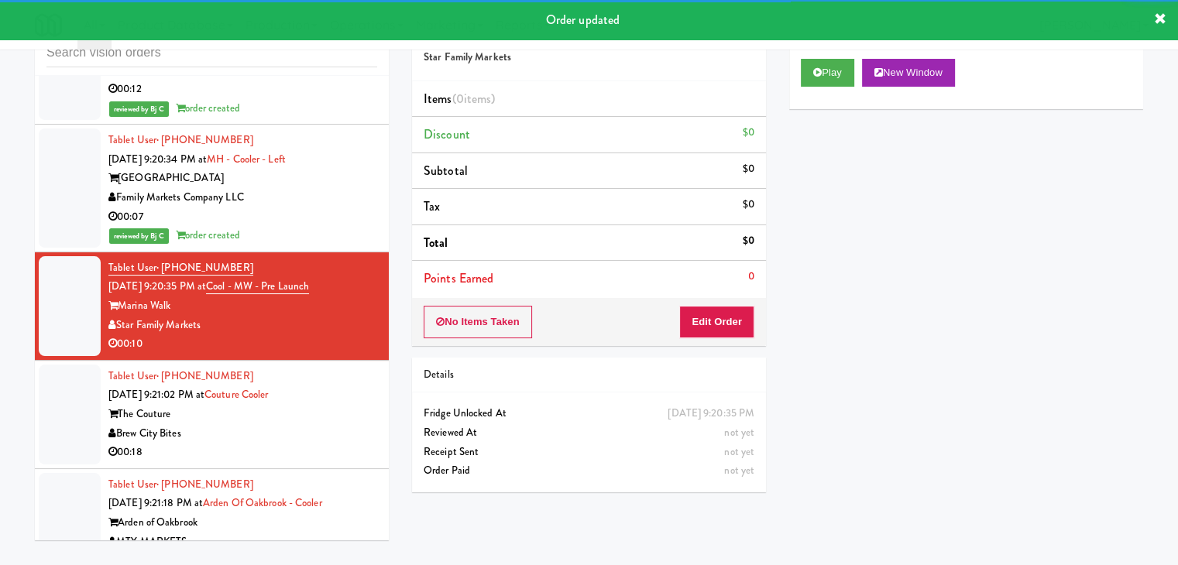
click at [858, 67] on div "Play New Window" at bounding box center [966, 73] width 331 height 28
click at [840, 73] on button "Play" at bounding box center [827, 73] width 53 height 28
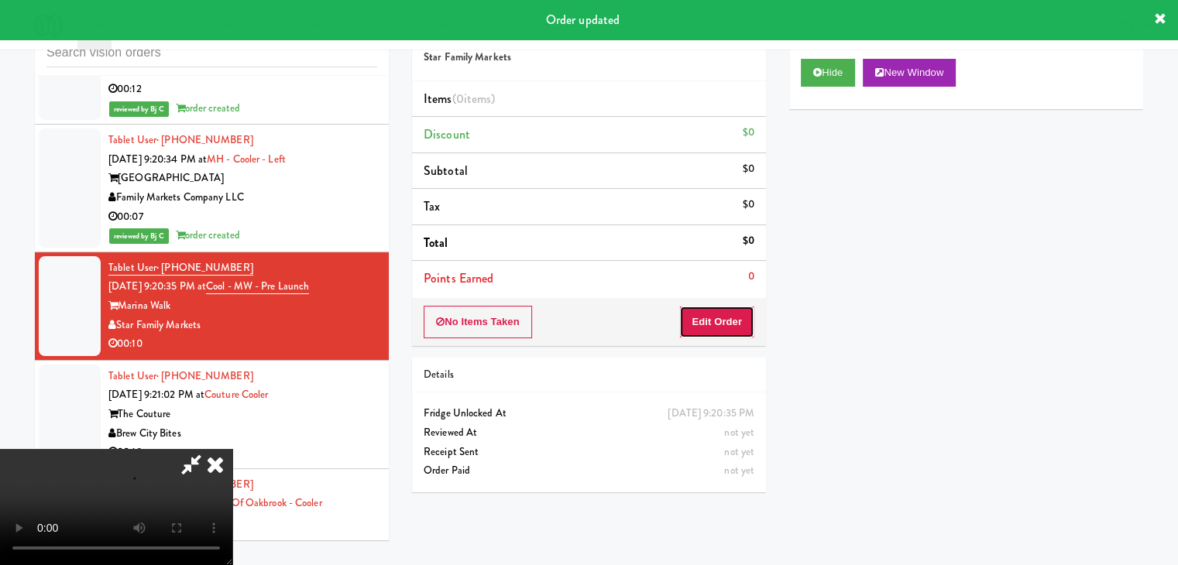
click at [722, 318] on button "Edit Order" at bounding box center [716, 322] width 75 height 33
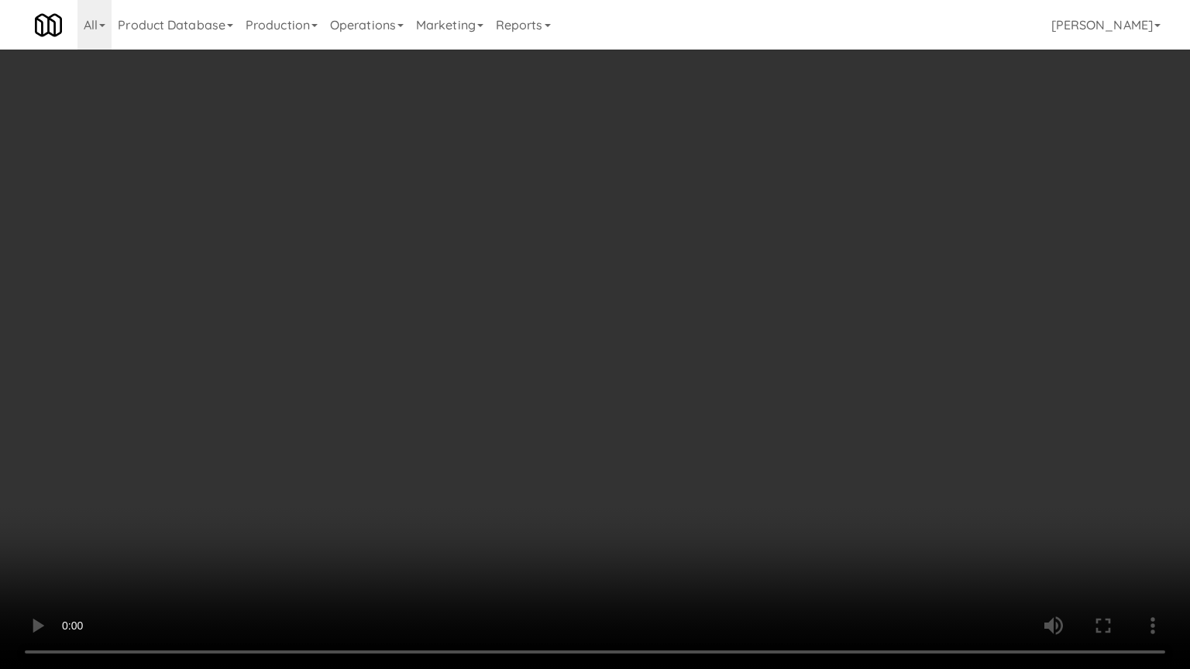
click at [669, 437] on video at bounding box center [595, 334] width 1190 height 669
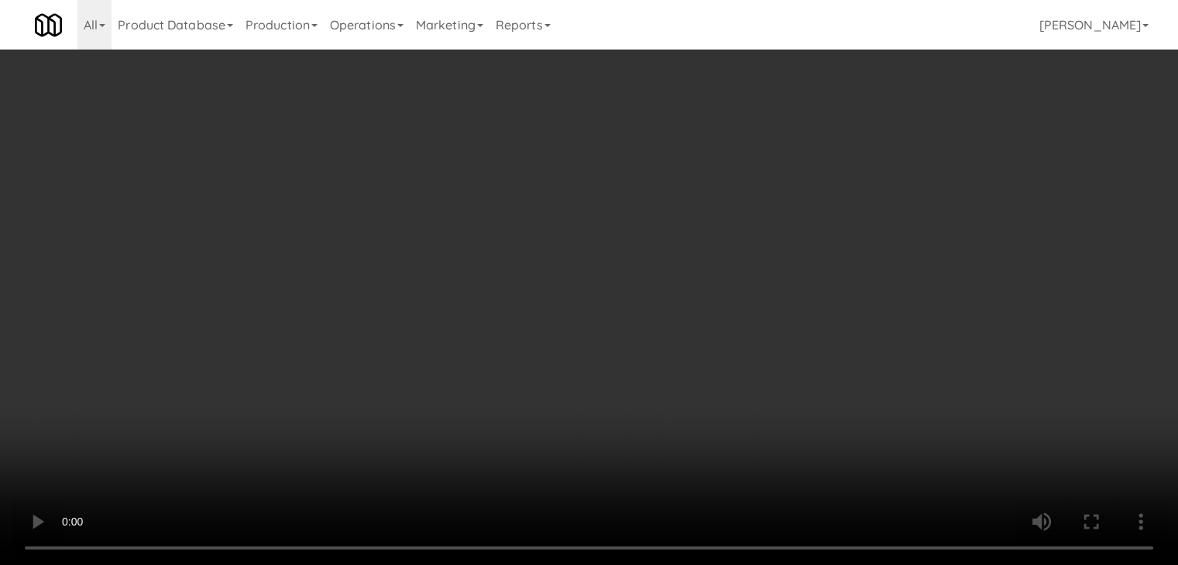
click at [590, 285] on video at bounding box center [589, 282] width 1178 height 565
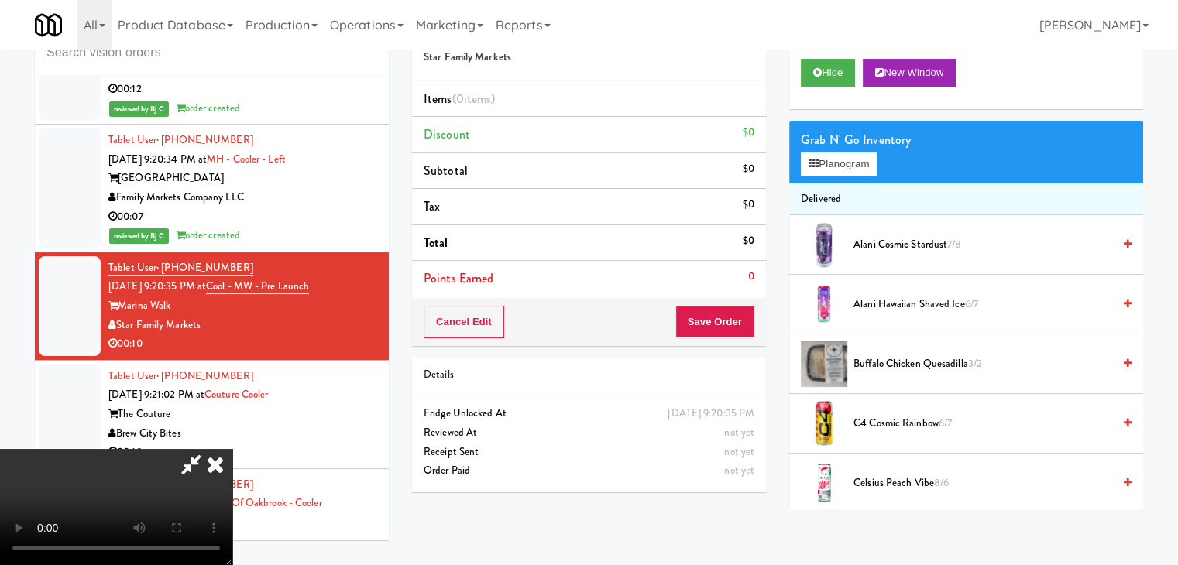
click at [232, 449] on video at bounding box center [116, 507] width 232 height 116
click at [843, 164] on button "Planogram" at bounding box center [839, 164] width 76 height 23
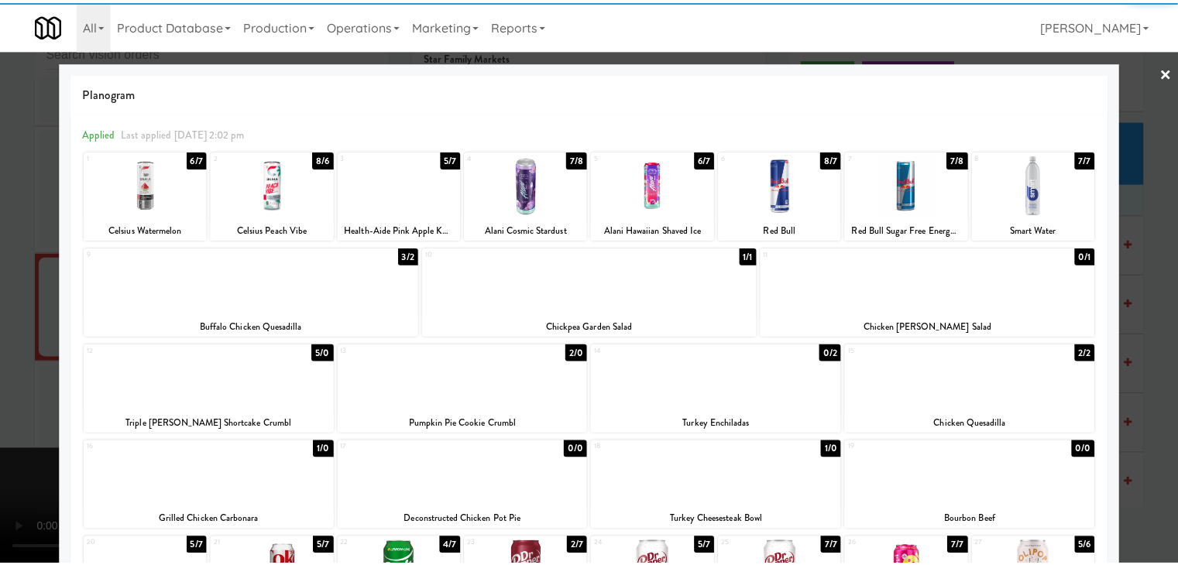
scroll to position [292, 0]
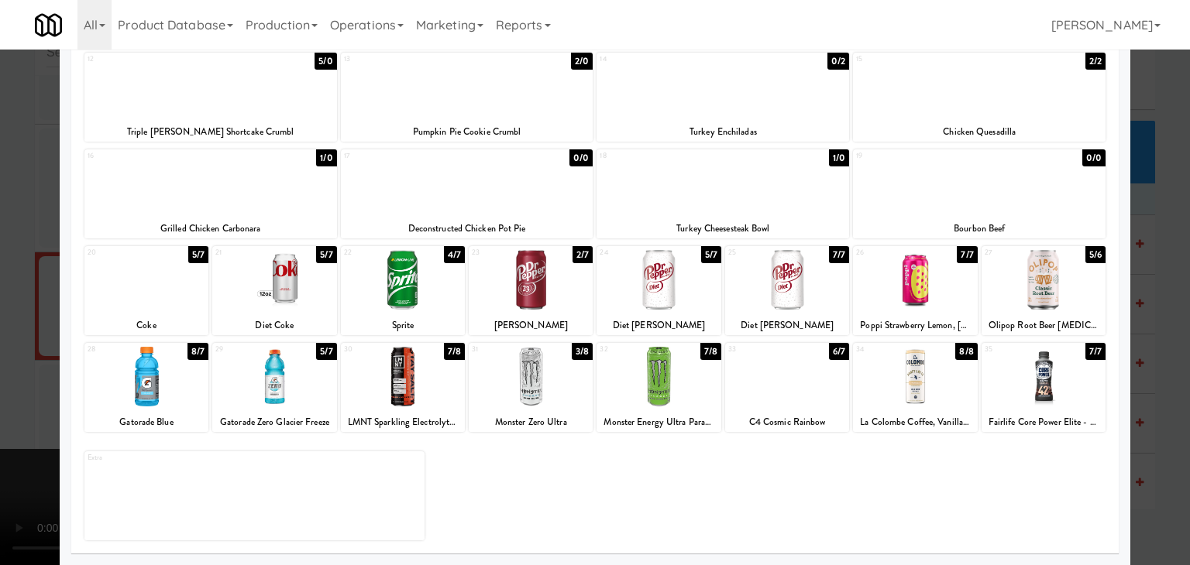
click at [279, 397] on div at bounding box center [274, 377] width 124 height 60
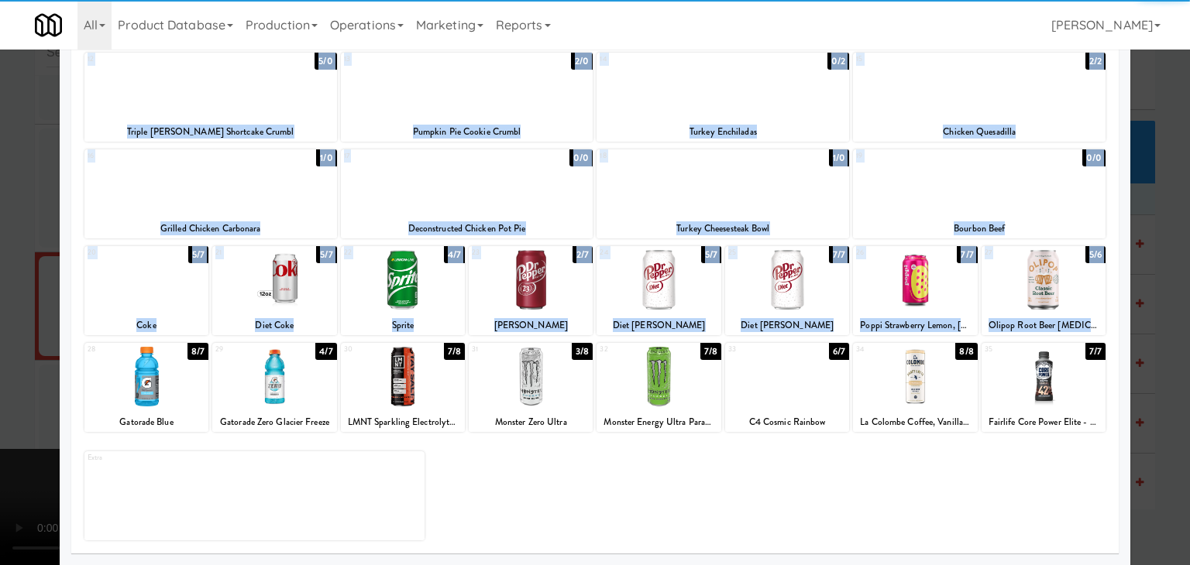
drag, startPoint x: 0, startPoint y: 391, endPoint x: 133, endPoint y: 381, distance: 133.6
click at [131, 381] on div "× Planogram Applied Last applied [DATE] 2:02 pm 1 6/7 Celsius Watermelon 2 8/6 …" at bounding box center [595, 282] width 1190 height 565
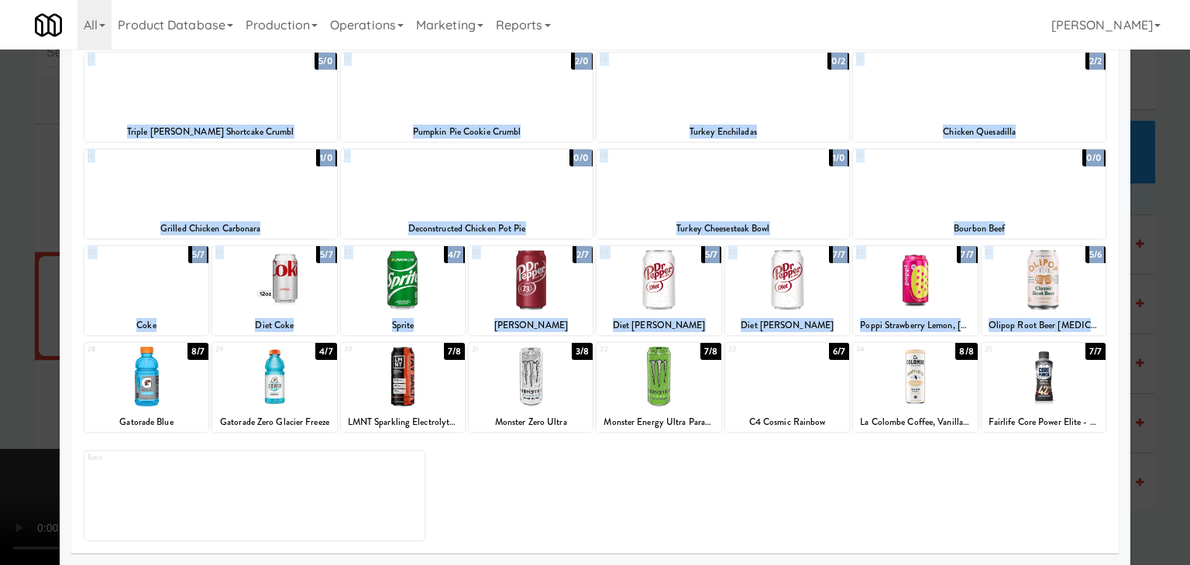
click at [144, 381] on div at bounding box center [146, 377] width 124 height 60
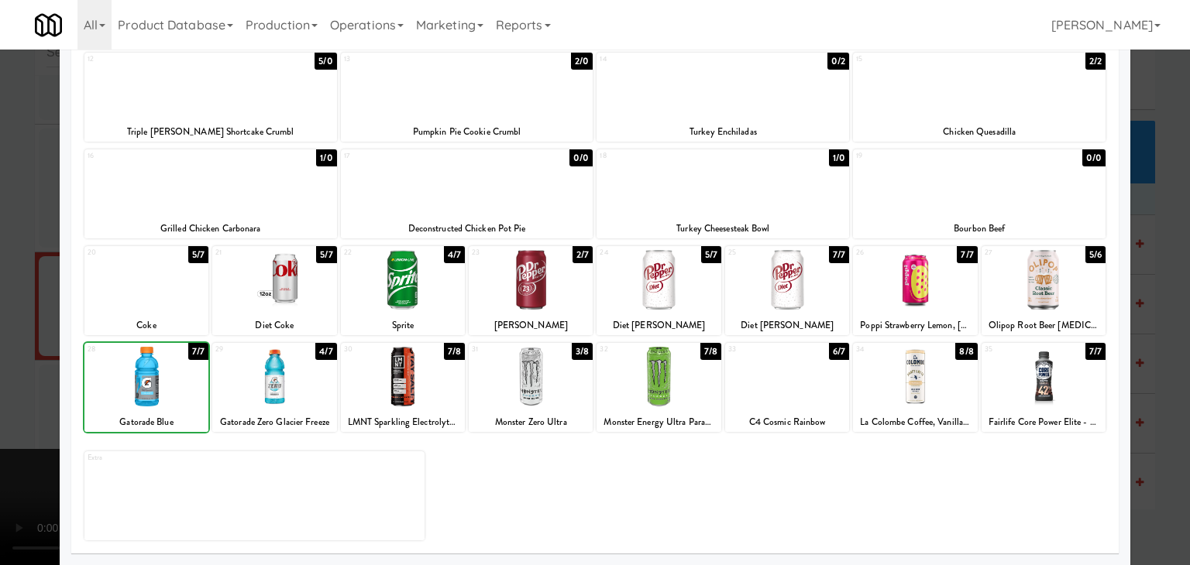
click at [12, 386] on div at bounding box center [595, 282] width 1190 height 565
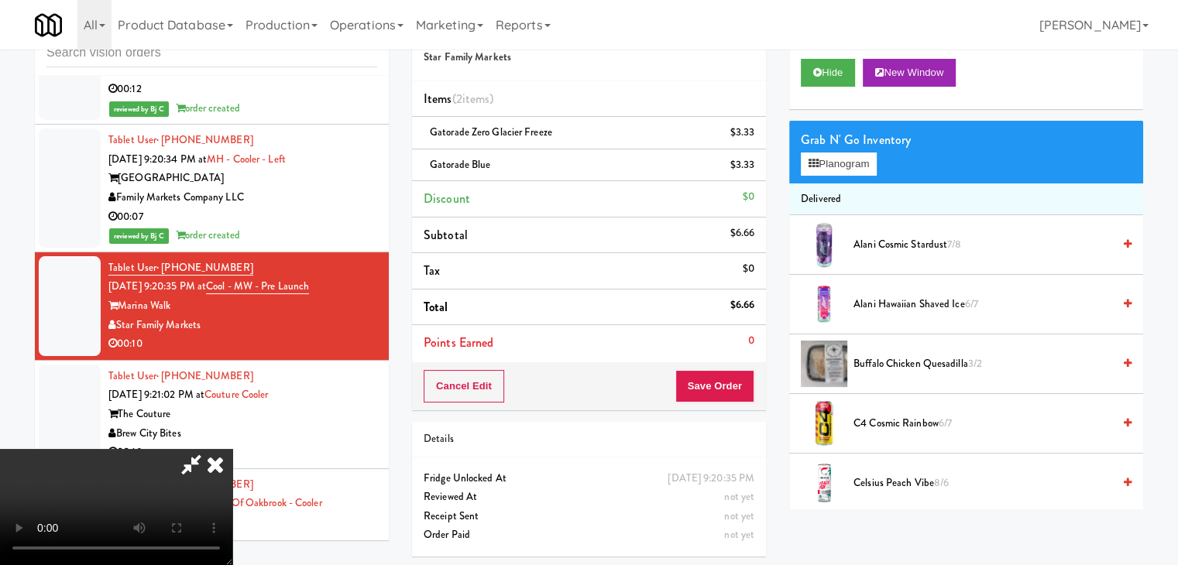
click at [232, 449] on video at bounding box center [116, 507] width 232 height 116
click at [877, 161] on button "Planogram" at bounding box center [839, 164] width 76 height 23
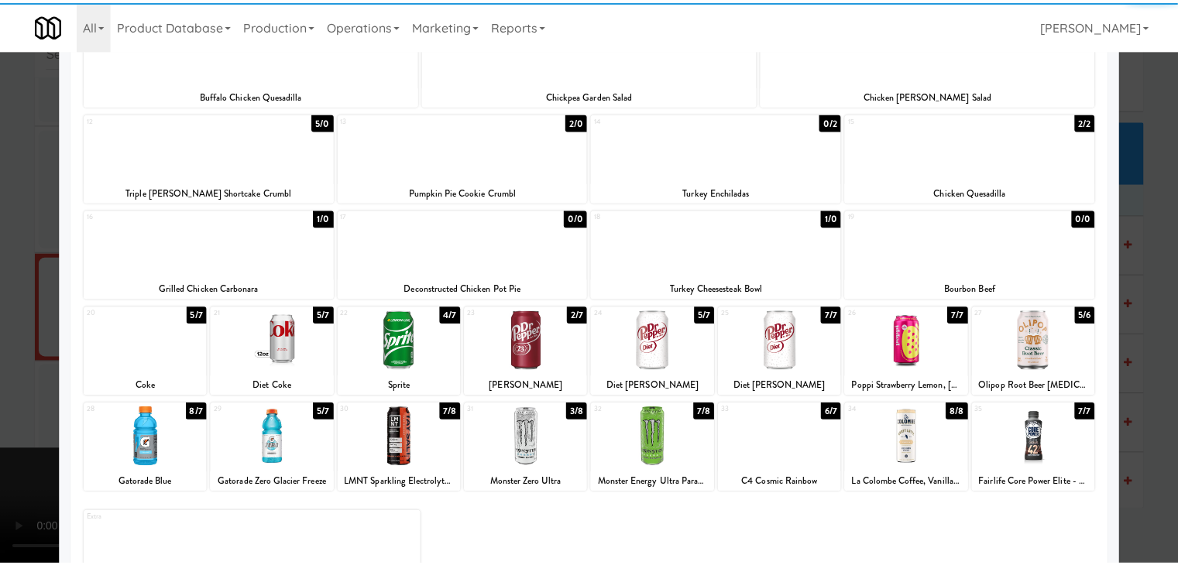
scroll to position [232, 0]
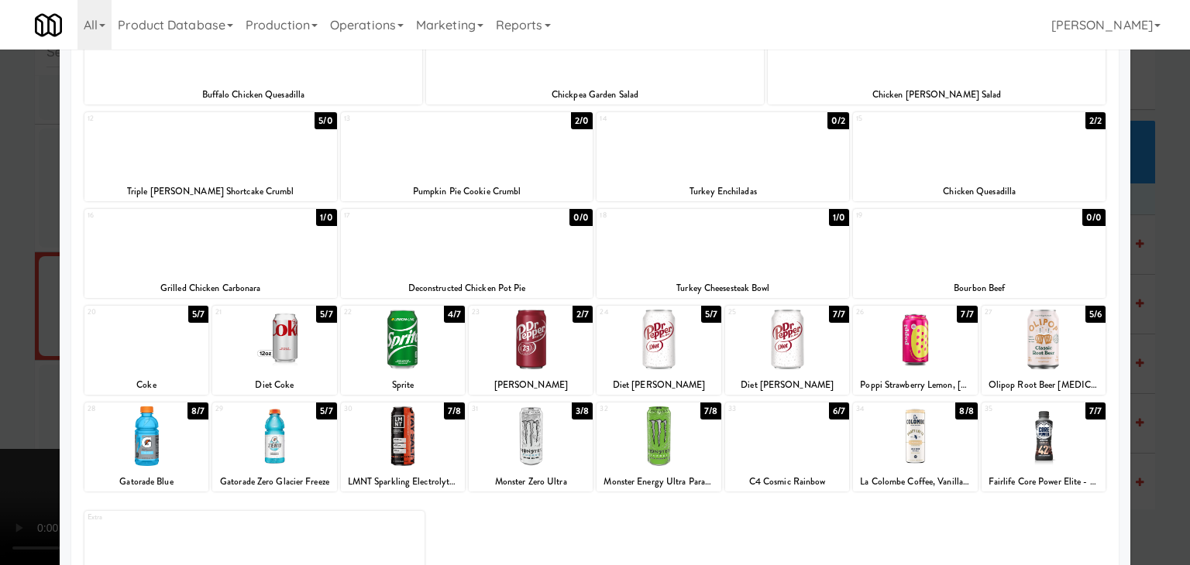
drag, startPoint x: 514, startPoint y: 345, endPoint x: 0, endPoint y: 376, distance: 515.3
click at [509, 345] on div at bounding box center [531, 340] width 124 height 60
drag, startPoint x: 0, startPoint y: 379, endPoint x: 317, endPoint y: 376, distance: 316.8
click at [18, 373] on div at bounding box center [595, 282] width 1190 height 565
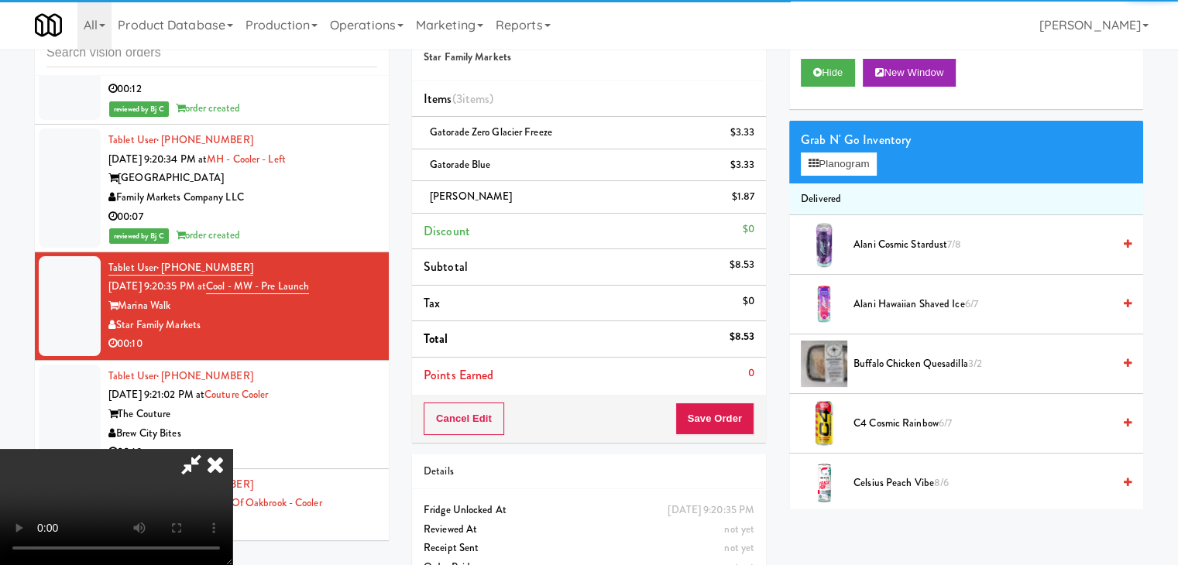
scroll to position [218, 0]
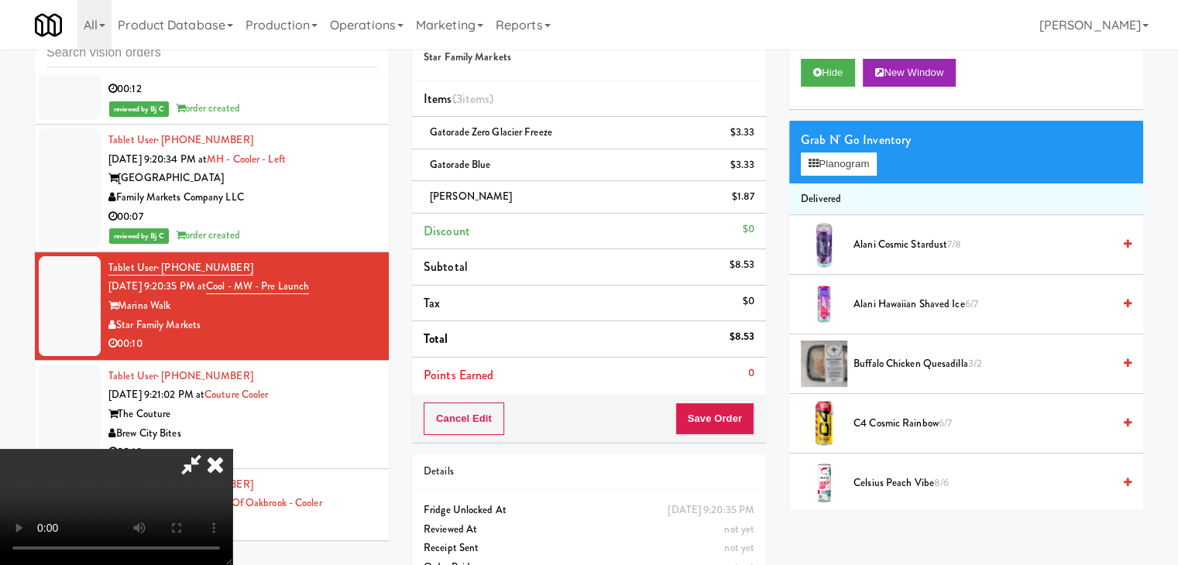
click at [232, 449] on video at bounding box center [116, 507] width 232 height 116
click at [730, 428] on button "Save Order" at bounding box center [714, 419] width 79 height 33
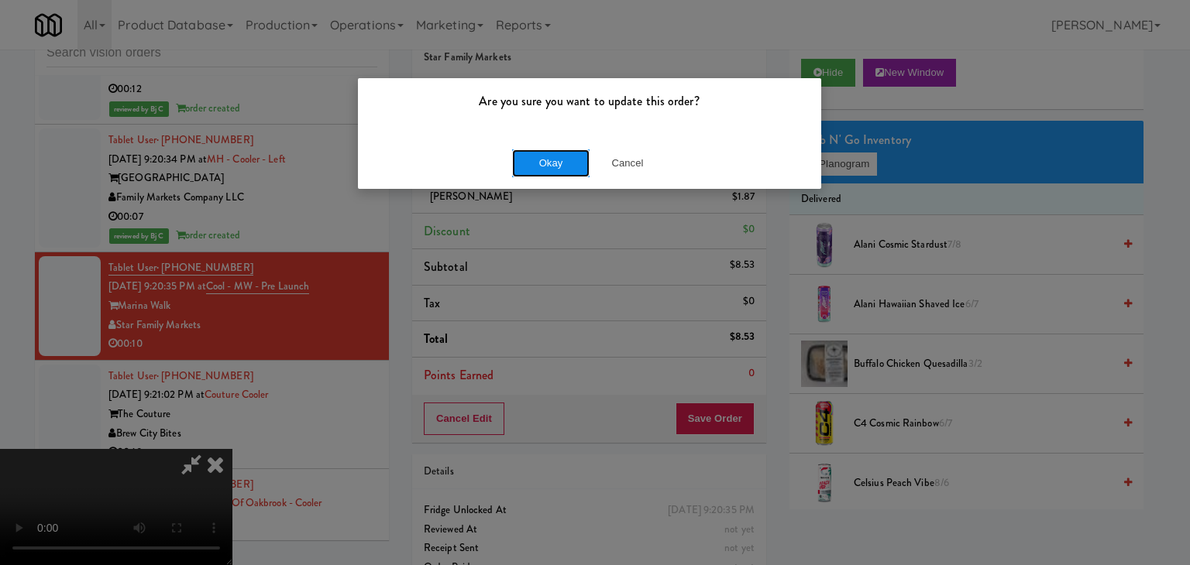
click at [564, 174] on button "Okay" at bounding box center [550, 164] width 77 height 28
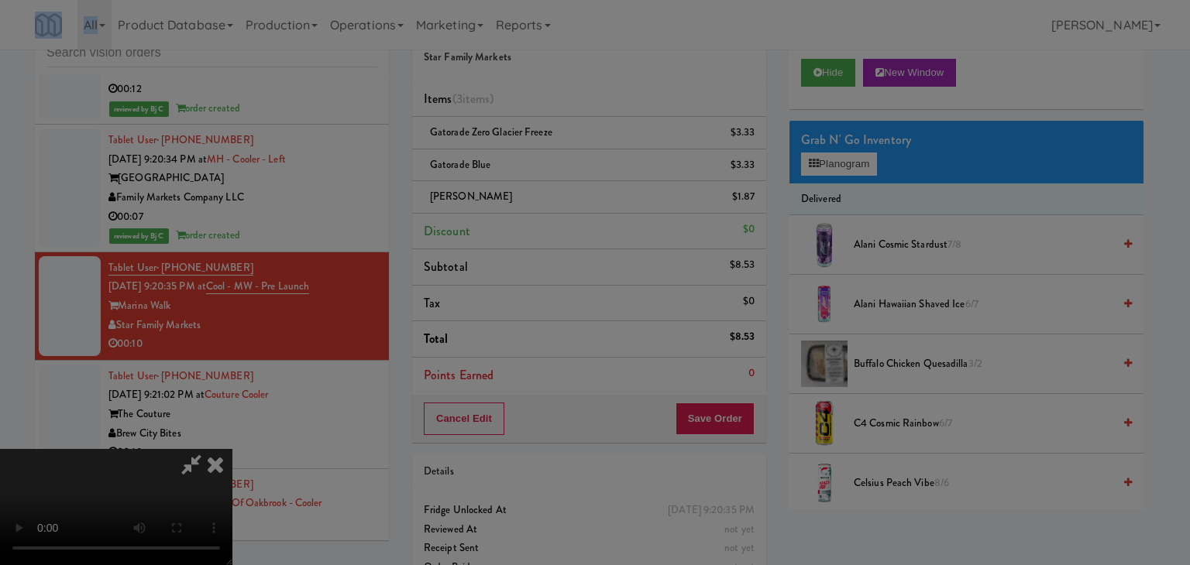
click at [564, 174] on div "Are you sure you want to update this order? Okay Cancel" at bounding box center [595, 282] width 1190 height 565
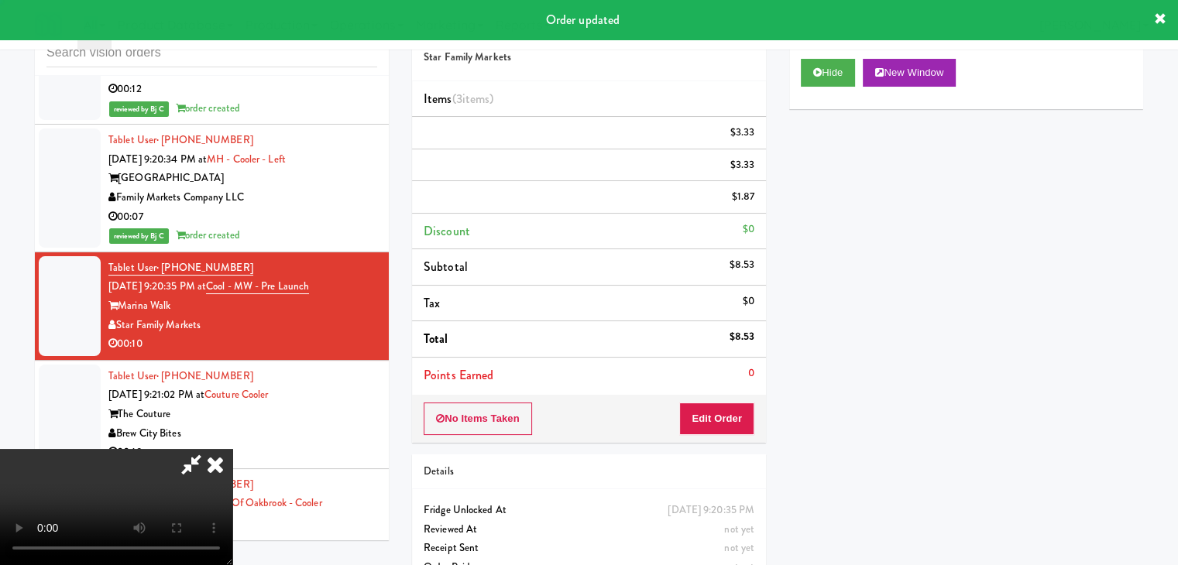
scroll to position [0, 0]
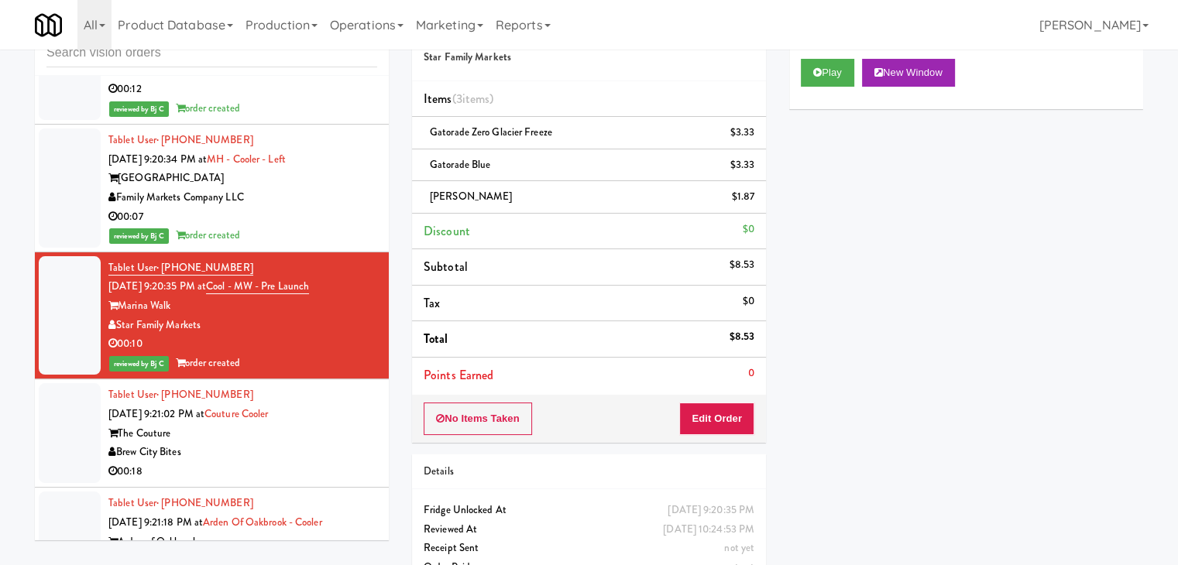
click at [322, 443] on div "Brew City Bites" at bounding box center [242, 452] width 269 height 19
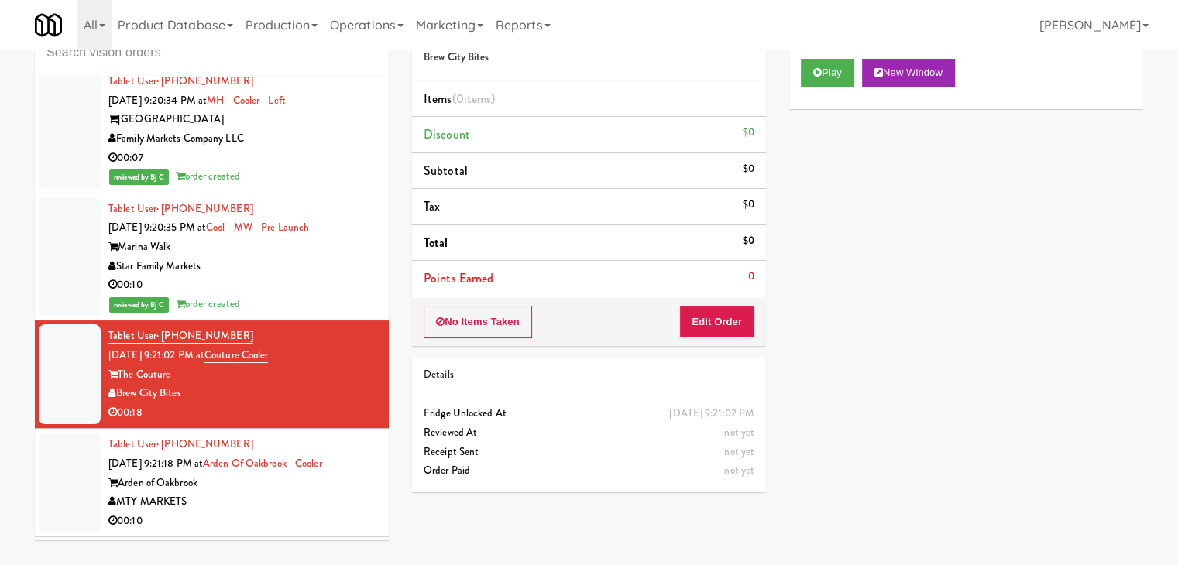
scroll to position [7539, 0]
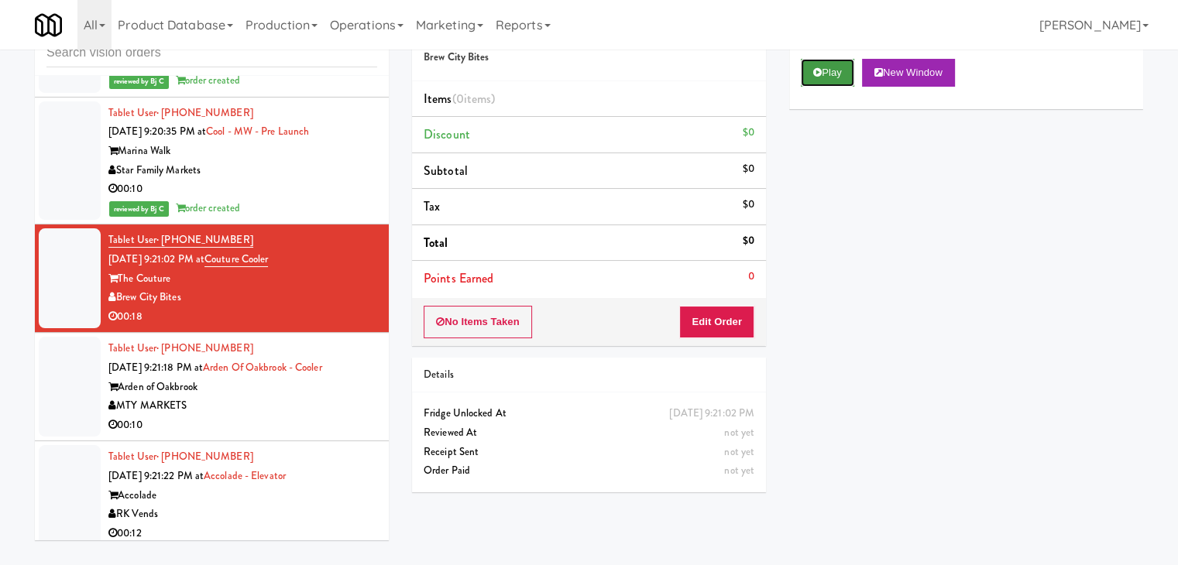
click at [837, 73] on button "Play" at bounding box center [827, 73] width 53 height 28
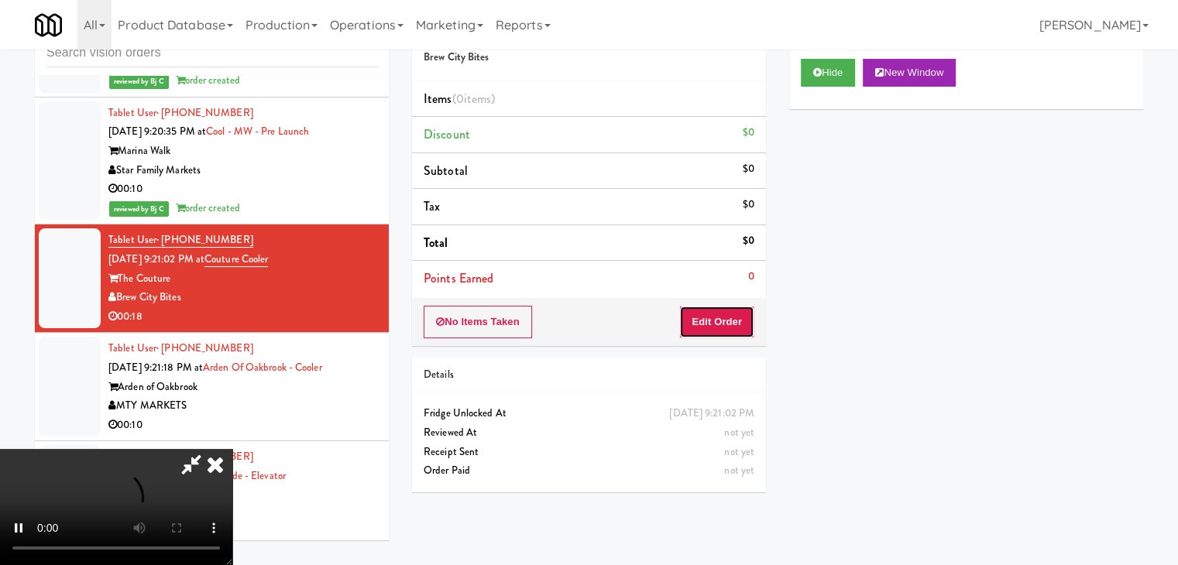
click at [734, 320] on button "Edit Order" at bounding box center [716, 322] width 75 height 33
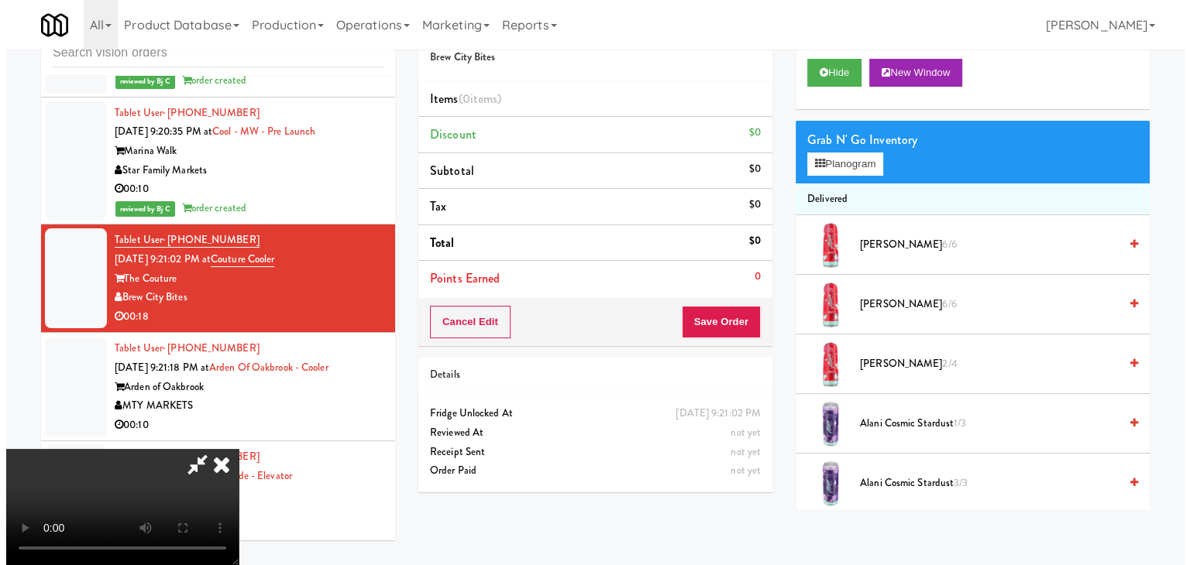
scroll to position [0, 0]
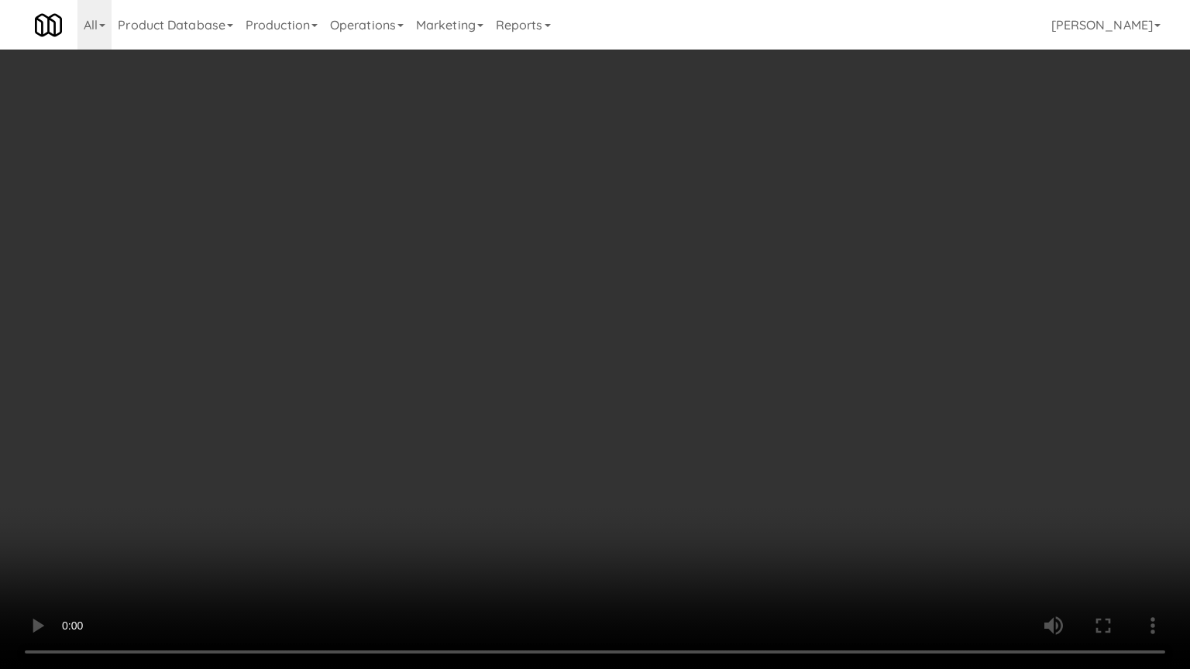
click at [672, 405] on video at bounding box center [595, 334] width 1190 height 669
click at [674, 404] on video at bounding box center [595, 334] width 1190 height 669
click at [687, 390] on video at bounding box center [595, 334] width 1190 height 669
click at [688, 388] on video at bounding box center [595, 334] width 1190 height 669
drag, startPoint x: 688, startPoint y: 388, endPoint x: 739, endPoint y: 268, distance: 130.5
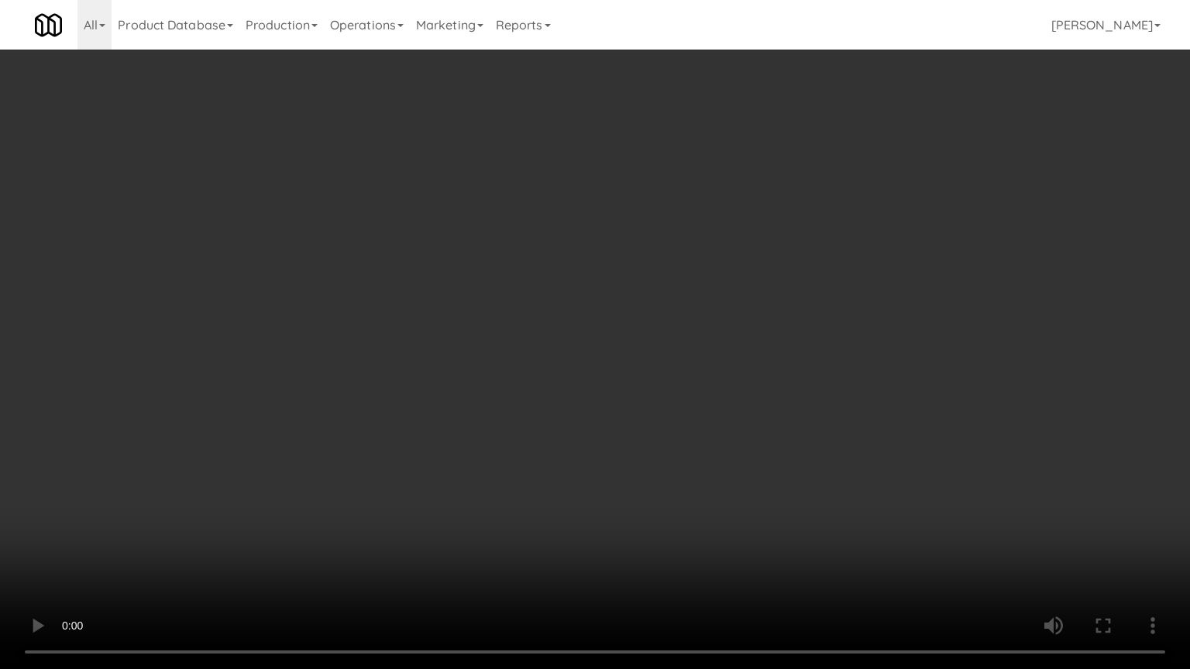
click at [690, 385] on video at bounding box center [595, 334] width 1190 height 669
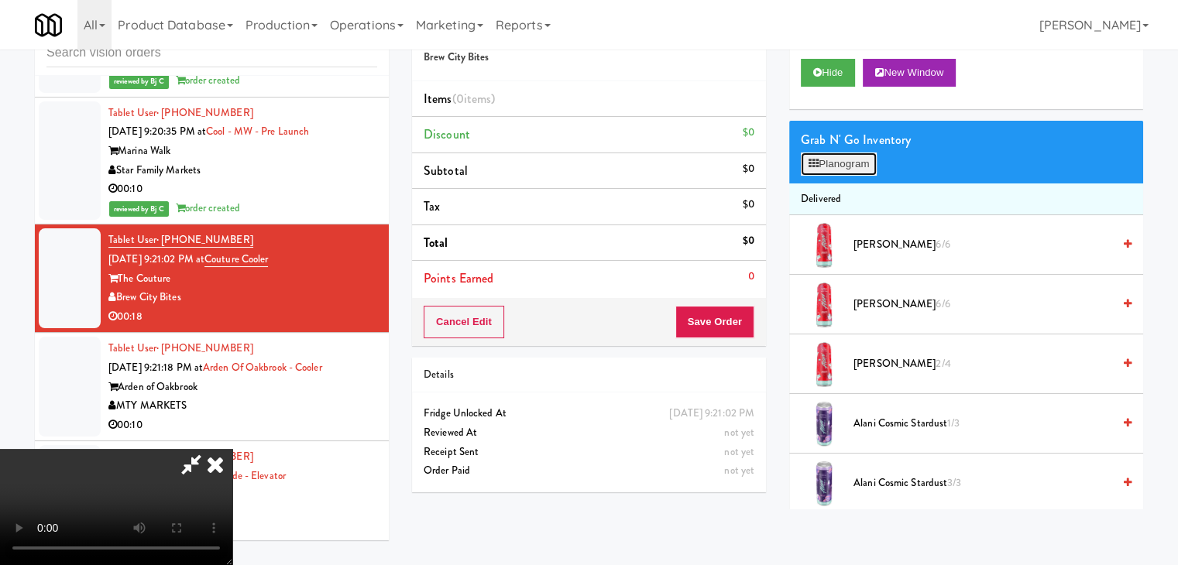
click at [851, 162] on button "Planogram" at bounding box center [839, 164] width 76 height 23
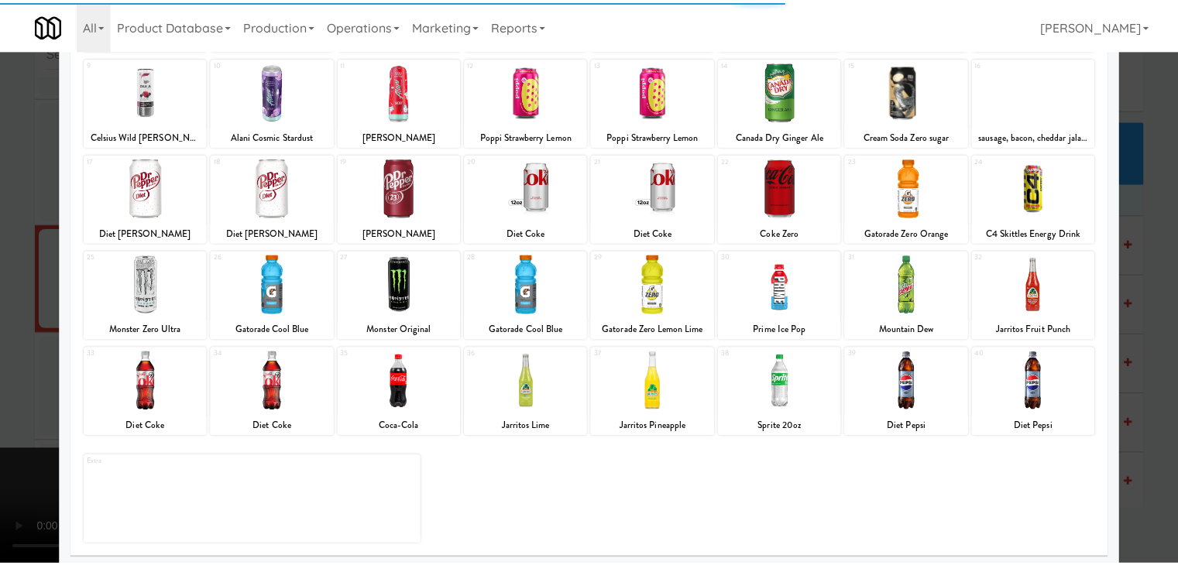
scroll to position [195, 0]
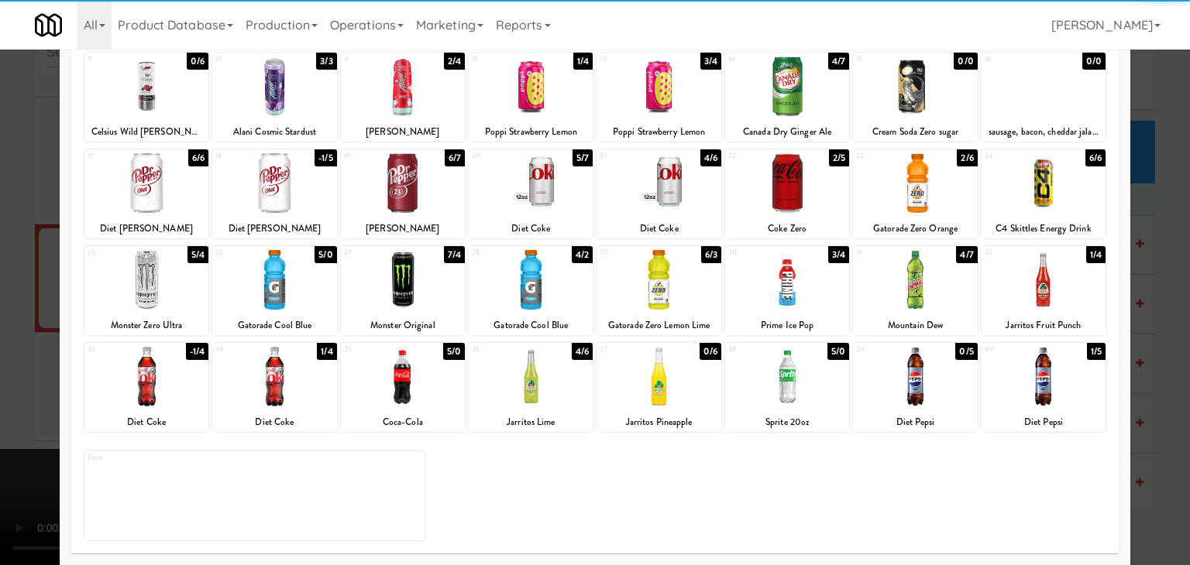
drag, startPoint x: 944, startPoint y: 188, endPoint x: 1054, endPoint y: 208, distance: 111.8
click at [950, 190] on div at bounding box center [915, 183] width 124 height 60
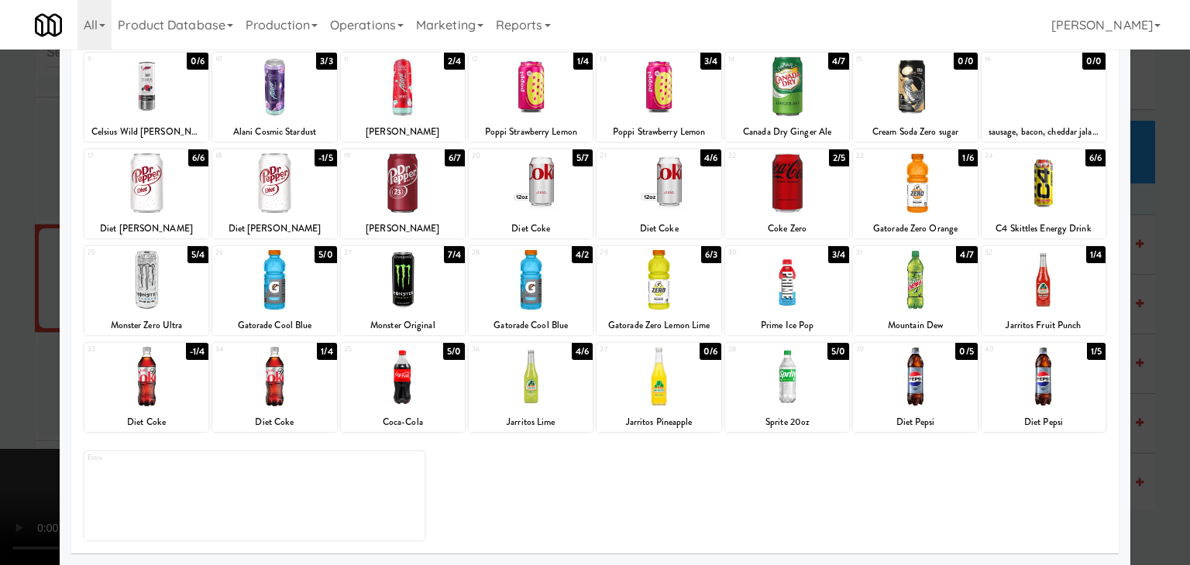
click at [1144, 239] on div at bounding box center [595, 282] width 1190 height 565
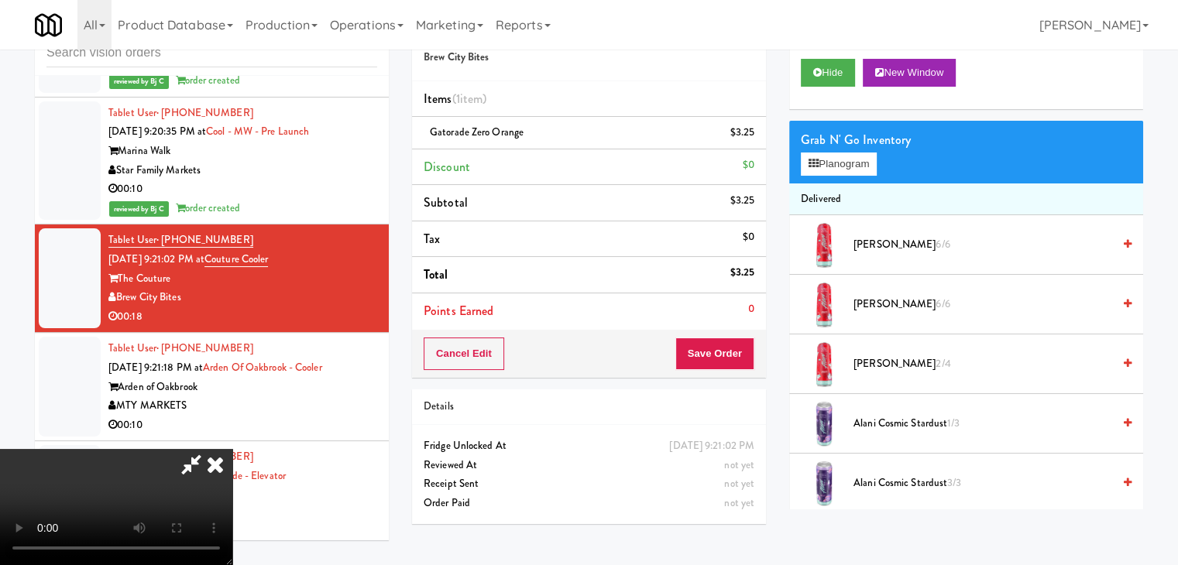
click at [232, 449] on video at bounding box center [116, 507] width 232 height 116
drag, startPoint x: 576, startPoint y: 306, endPoint x: 639, endPoint y: 266, distance: 74.6
click at [232, 449] on video at bounding box center [116, 507] width 232 height 116
drag, startPoint x: 858, startPoint y: 142, endPoint x: 858, endPoint y: 159, distance: 17.0
click at [858, 147] on div "Grab N' Go Inventory" at bounding box center [966, 140] width 331 height 23
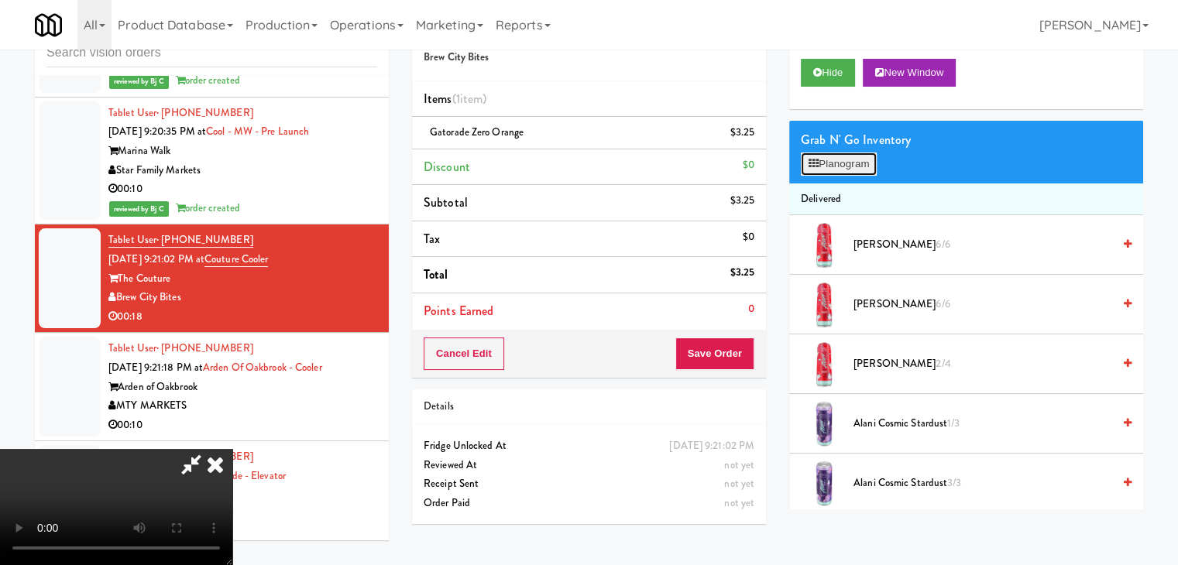
click at [858, 159] on button "Planogram" at bounding box center [839, 164] width 76 height 23
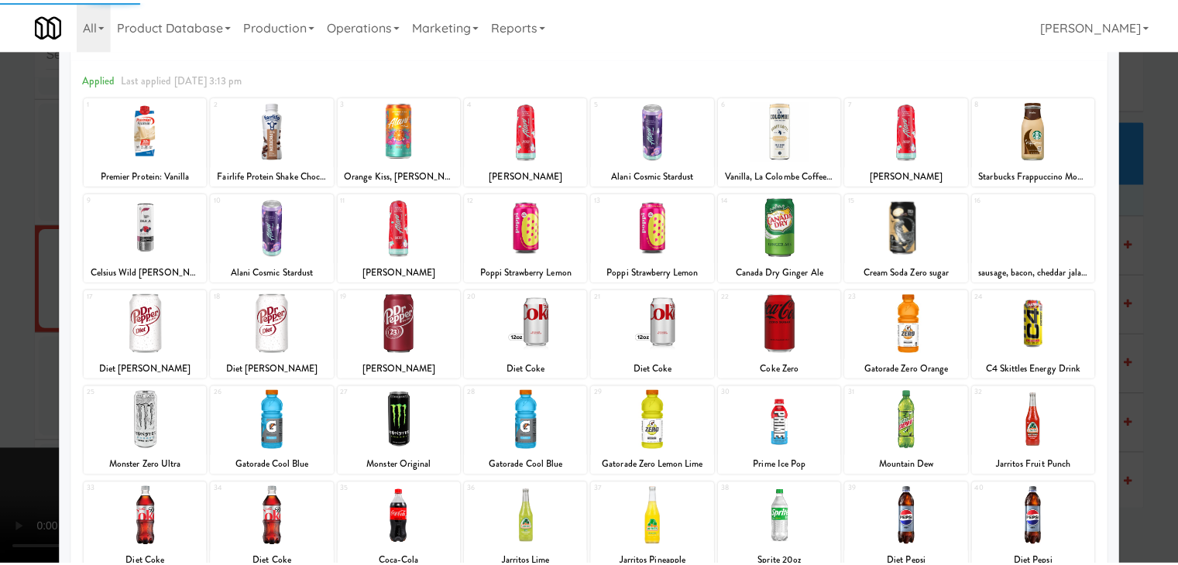
scroll to position [155, 0]
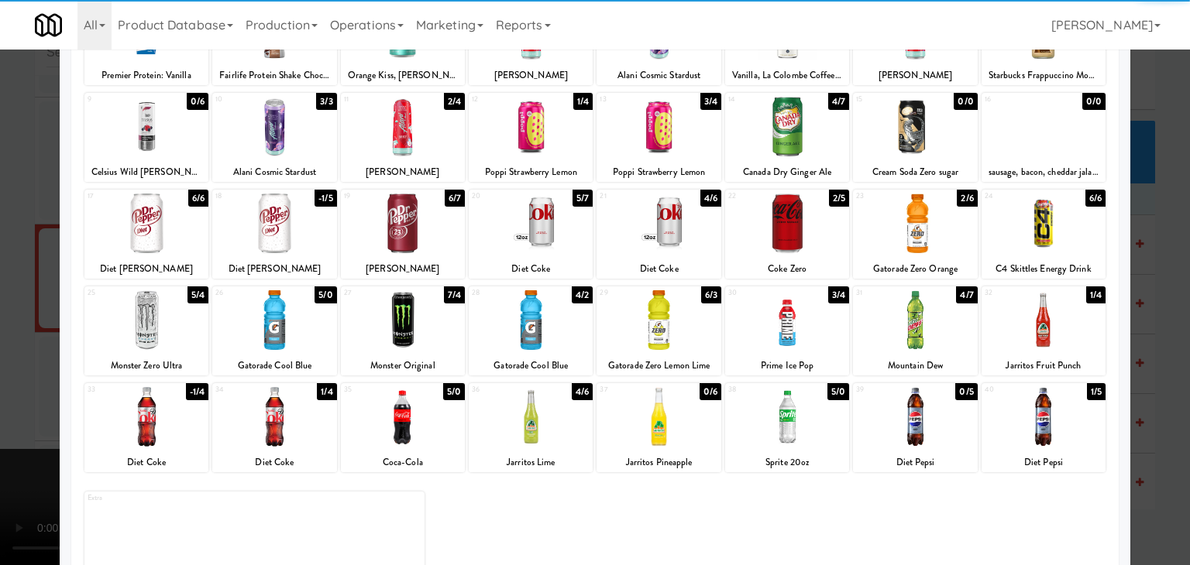
click at [796, 324] on div at bounding box center [787, 320] width 124 height 60
drag, startPoint x: 1153, startPoint y: 329, endPoint x: 927, endPoint y: 350, distance: 226.4
click at [1153, 329] on div at bounding box center [595, 282] width 1190 height 565
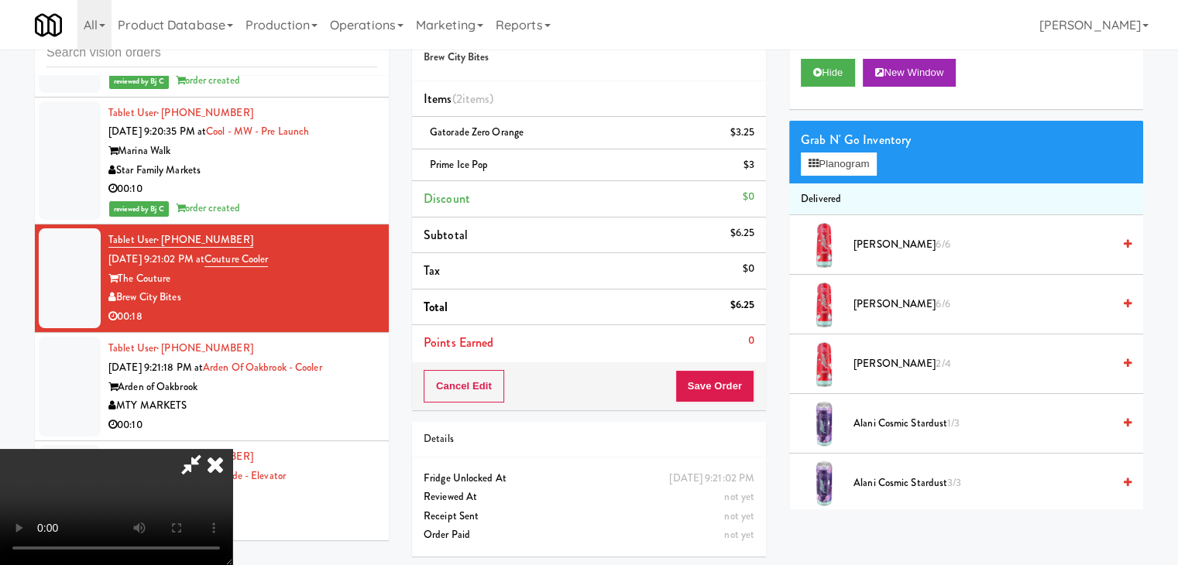
click at [232, 449] on video at bounding box center [116, 507] width 232 height 116
click at [726, 380] on button "Save Order" at bounding box center [714, 386] width 79 height 33
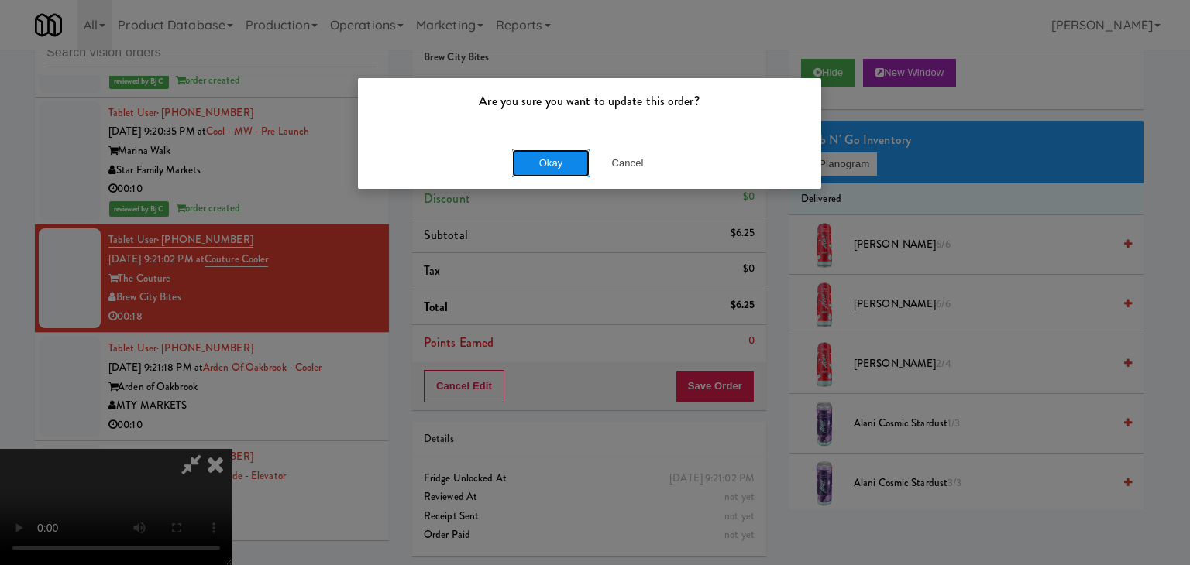
click at [536, 151] on button "Okay" at bounding box center [550, 164] width 77 height 28
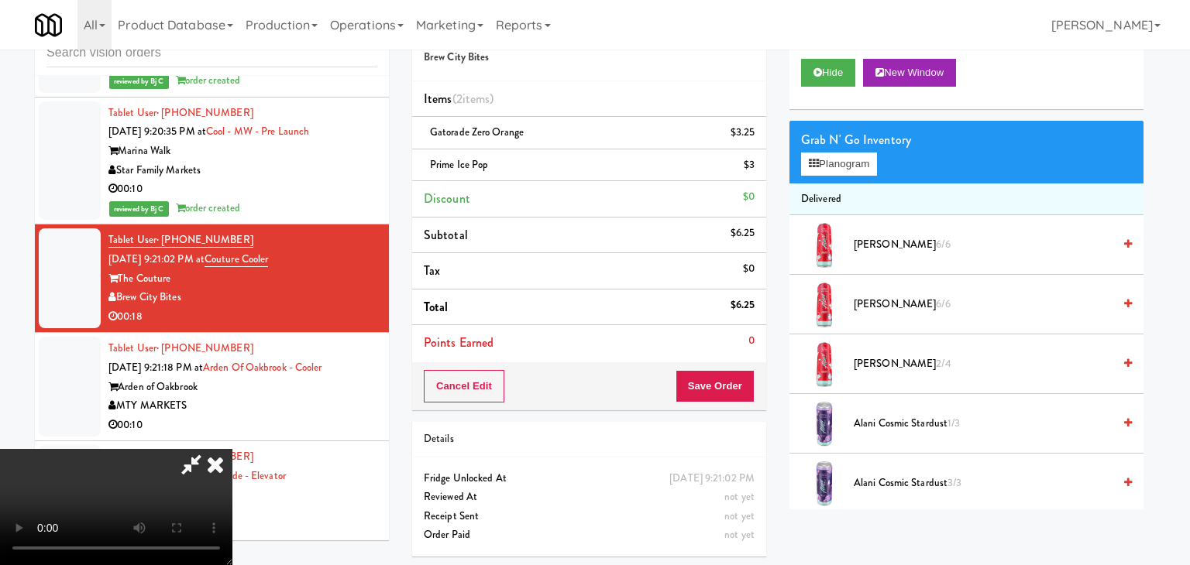
click at [536, 152] on body "Are you sure you want to update this order? Okay Cancel Okay Are you sure you w…" at bounding box center [595, 282] width 1190 height 565
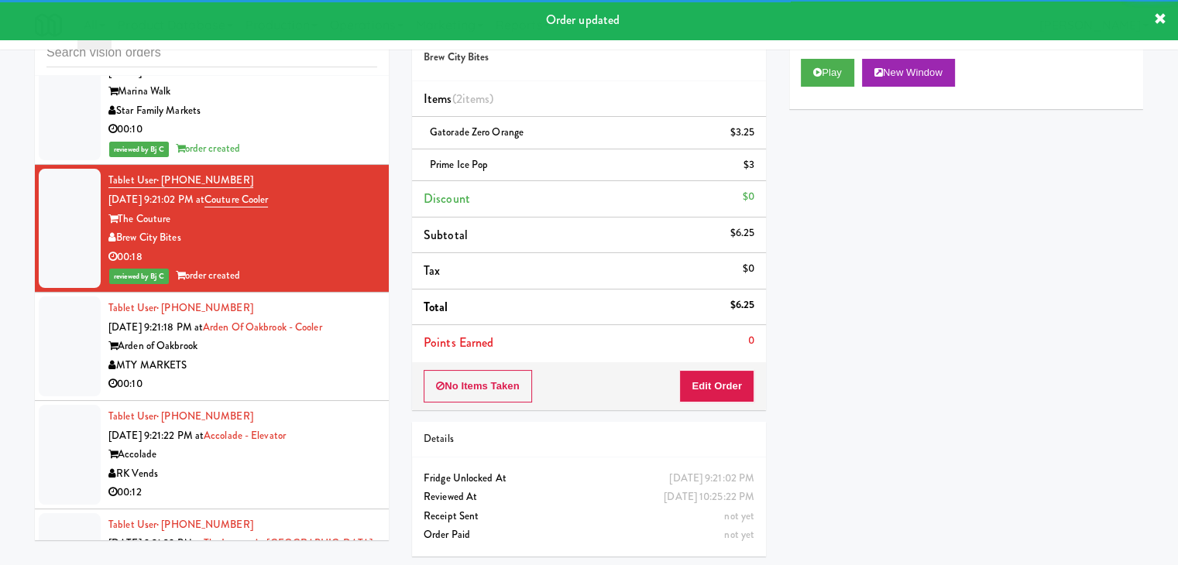
scroll to position [7694, 0]
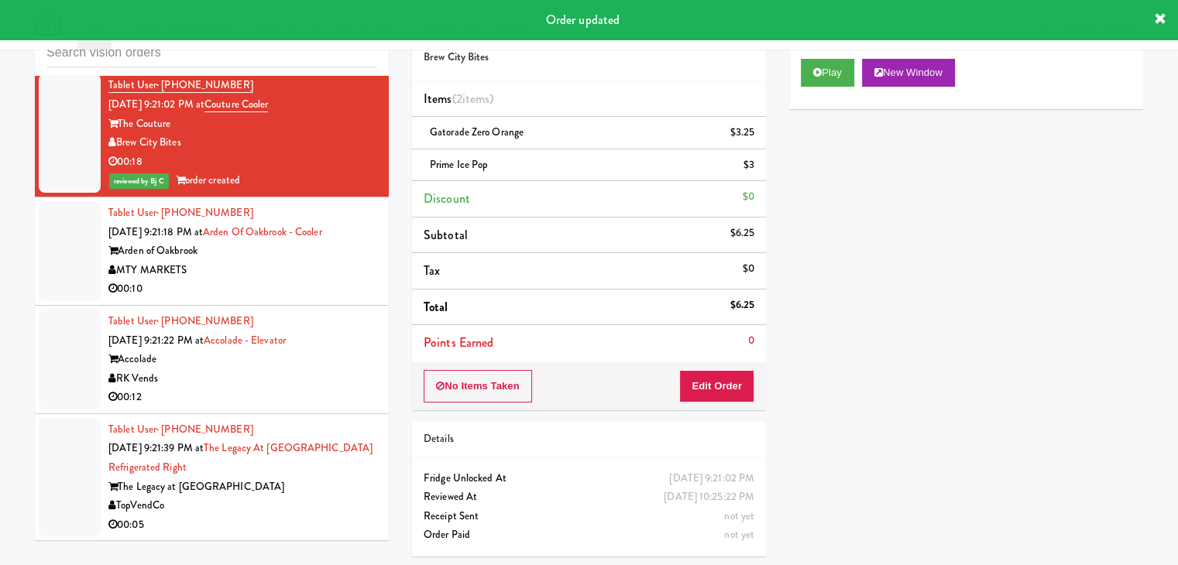
click at [316, 261] on div "MTY MARKETS" at bounding box center [242, 270] width 269 height 19
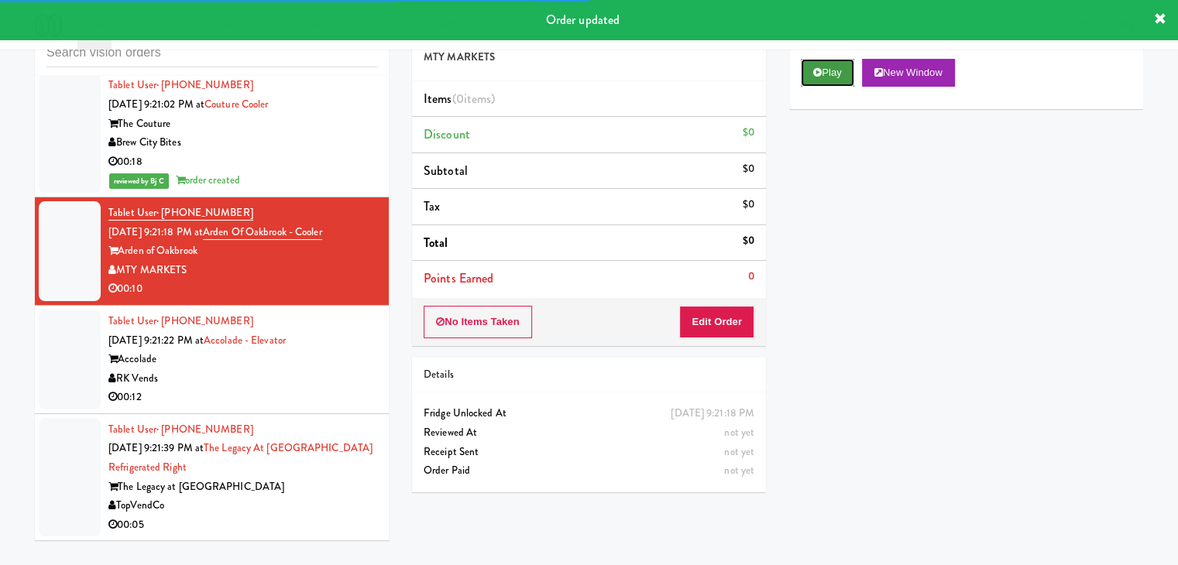
click at [824, 70] on button "Play" at bounding box center [827, 73] width 53 height 28
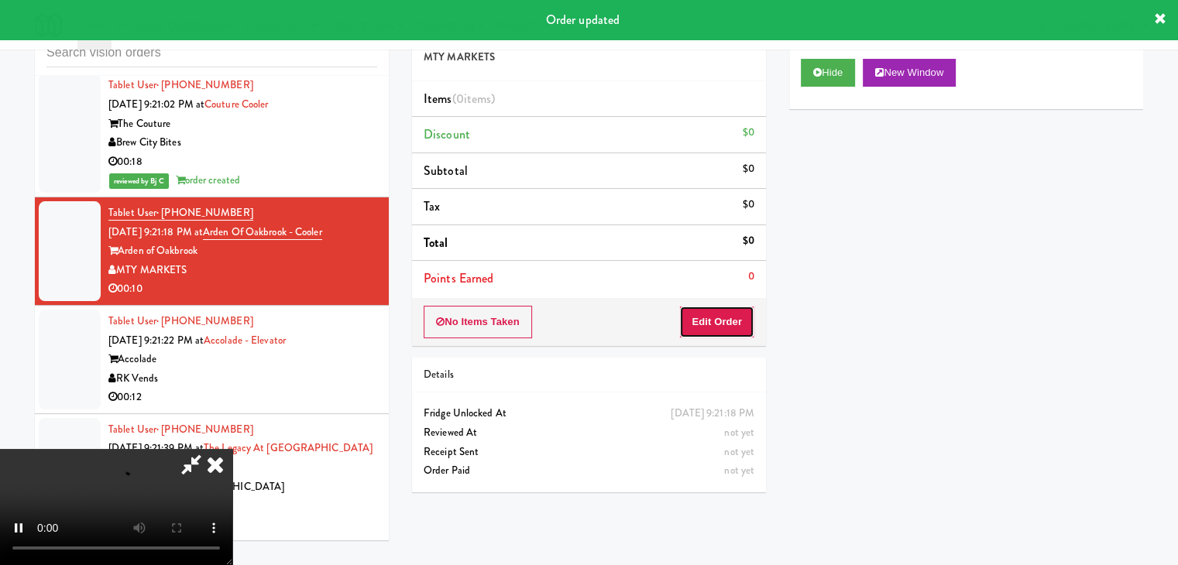
click at [719, 315] on button "Edit Order" at bounding box center [716, 322] width 75 height 33
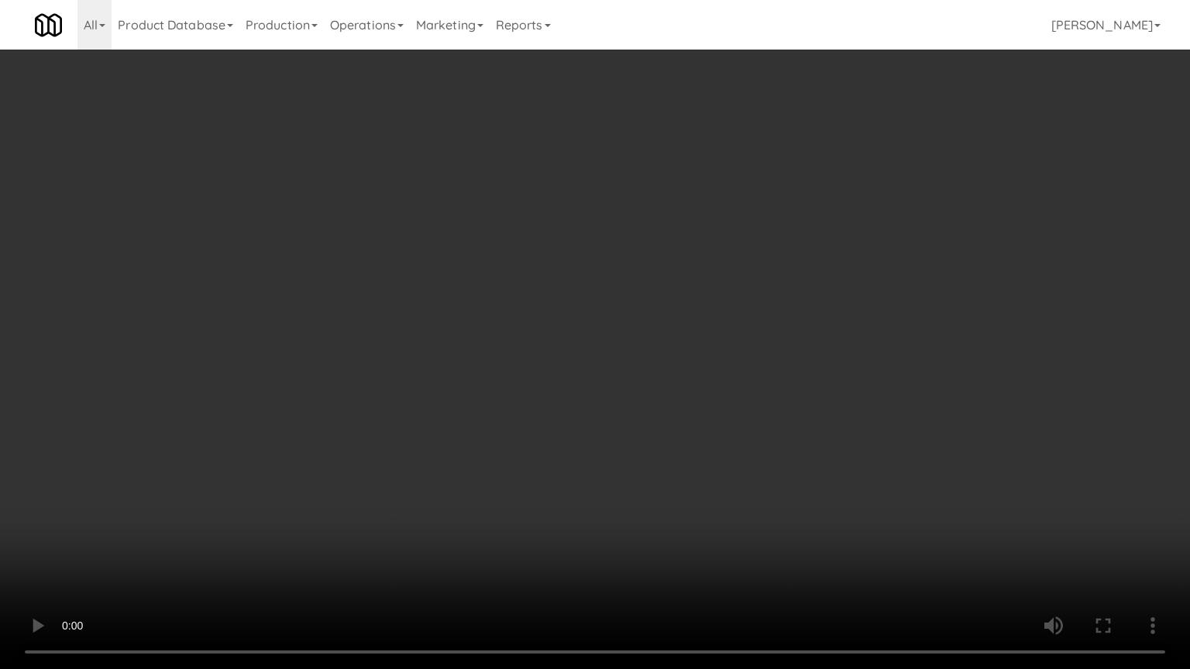
click at [627, 312] on video at bounding box center [595, 334] width 1190 height 669
click at [629, 314] on video at bounding box center [595, 334] width 1190 height 669
click at [636, 289] on video at bounding box center [595, 334] width 1190 height 669
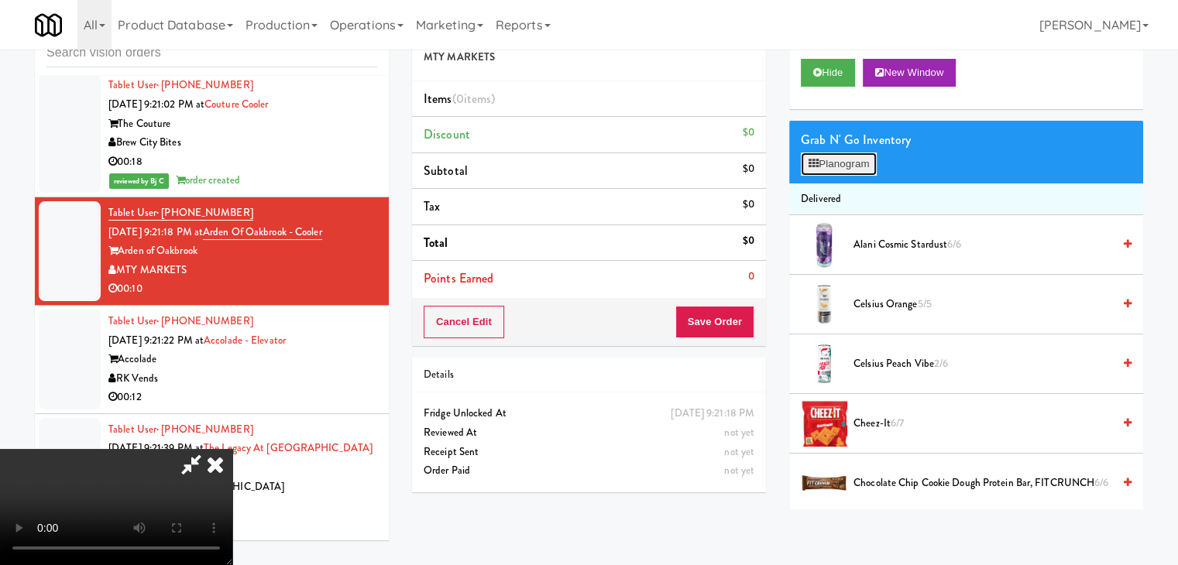
click at [842, 156] on button "Planogram" at bounding box center [839, 164] width 76 height 23
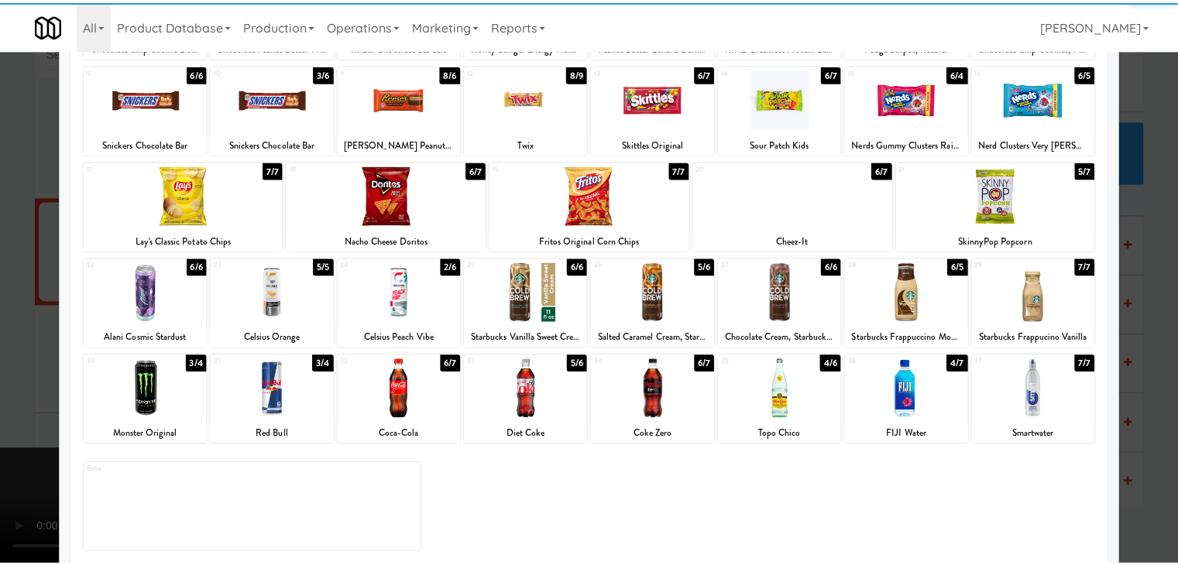
scroll to position [195, 0]
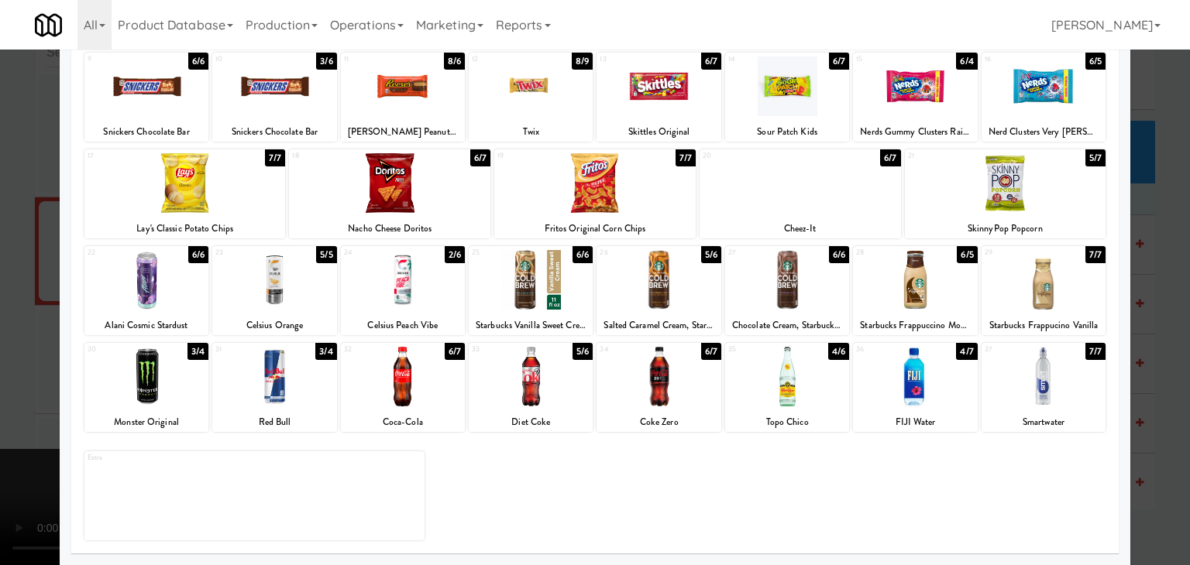
click at [527, 283] on div at bounding box center [531, 280] width 124 height 60
drag, startPoint x: 0, startPoint y: 299, endPoint x: 20, endPoint y: 296, distance: 20.4
click at [20, 296] on div at bounding box center [595, 282] width 1190 height 565
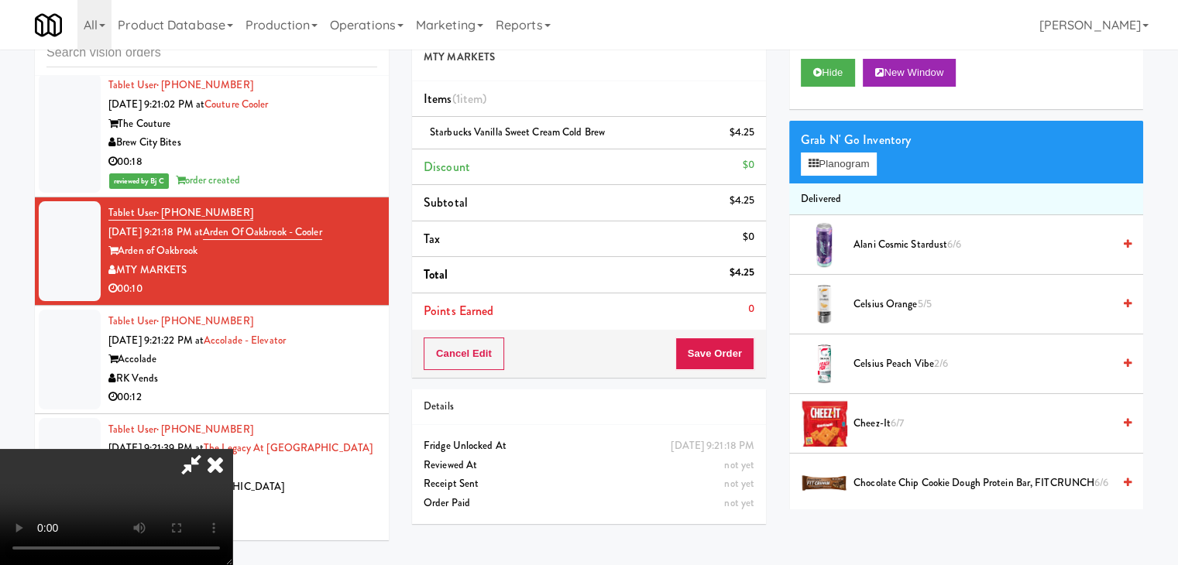
scroll to position [218, 0]
click at [720, 355] on button "Save Order" at bounding box center [714, 354] width 79 height 33
drag, startPoint x: 720, startPoint y: 355, endPoint x: 691, endPoint y: 269, distance: 90.6
click at [720, 352] on button "Save Order" at bounding box center [714, 354] width 79 height 33
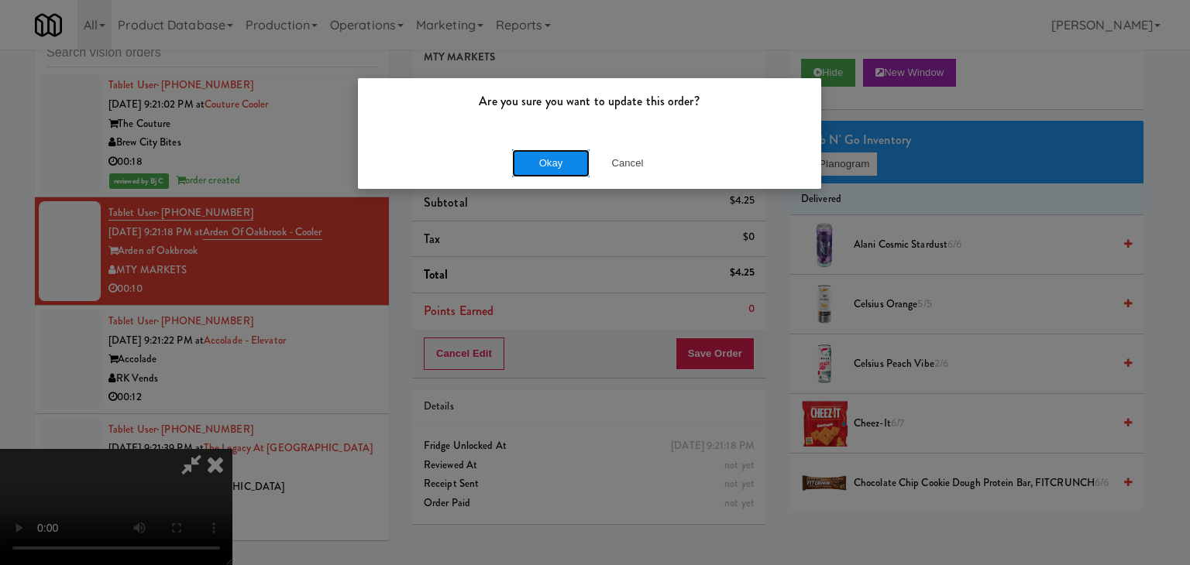
click at [555, 167] on button "Okay" at bounding box center [550, 164] width 77 height 28
click at [555, 167] on div "Okay Cancel" at bounding box center [589, 163] width 463 height 52
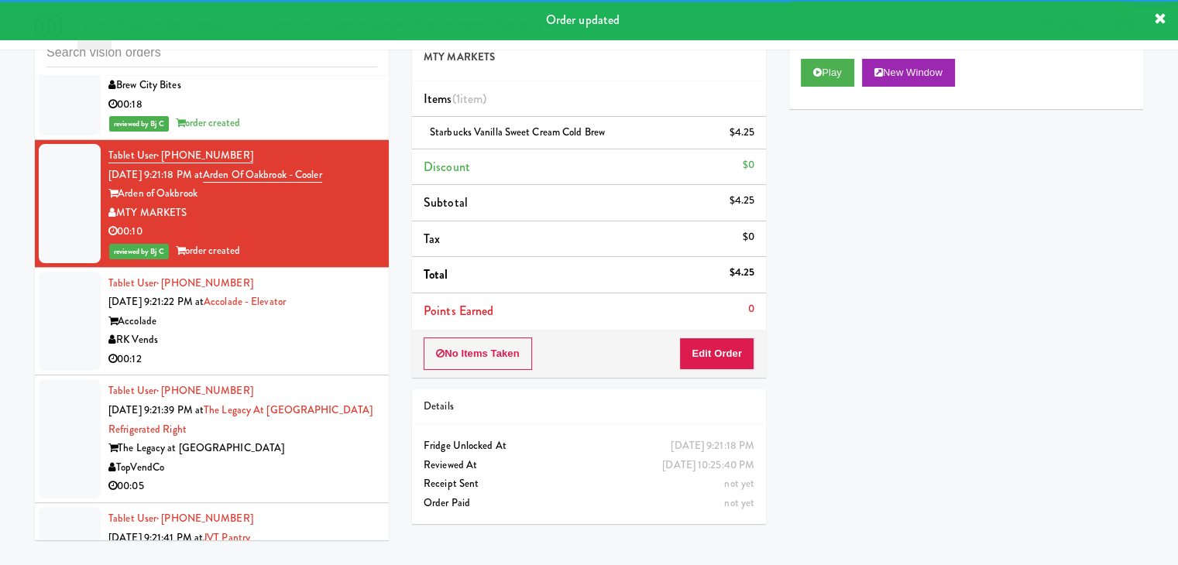
scroll to position [7849, 0]
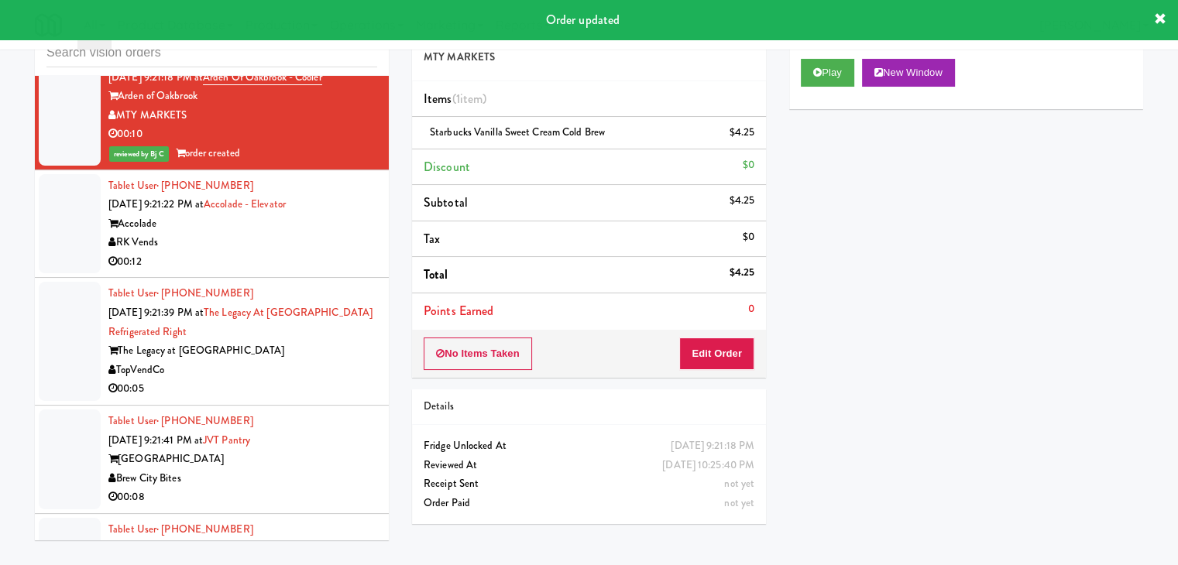
drag, startPoint x: 321, startPoint y: 209, endPoint x: 332, endPoint y: 219, distance: 15.4
click at [325, 233] on div "RK Vends" at bounding box center [242, 242] width 269 height 19
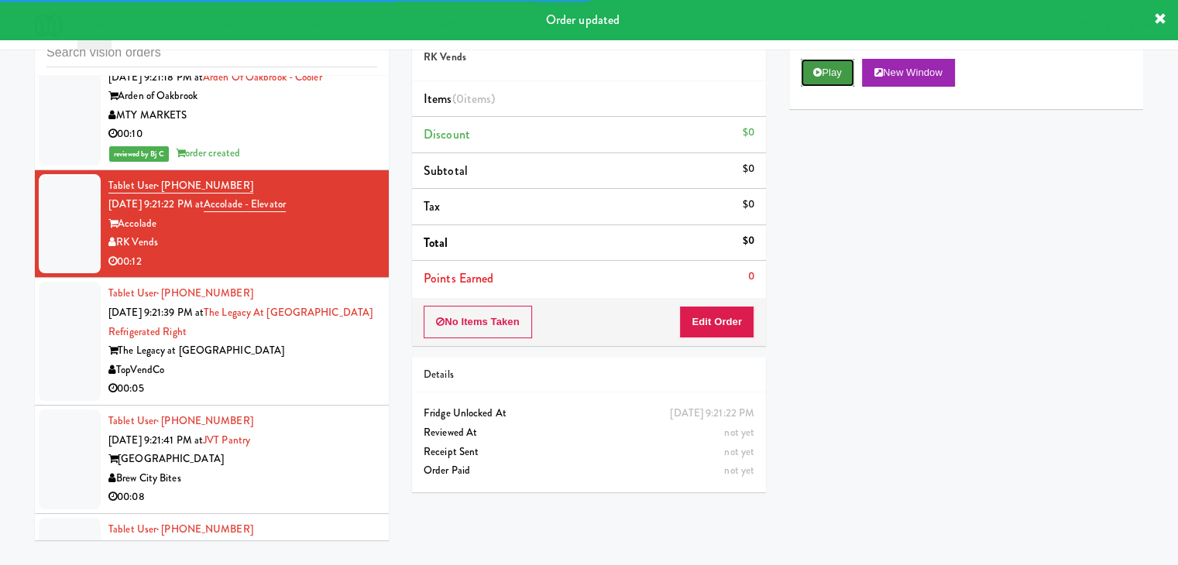
click at [843, 79] on button "Play" at bounding box center [827, 73] width 53 height 28
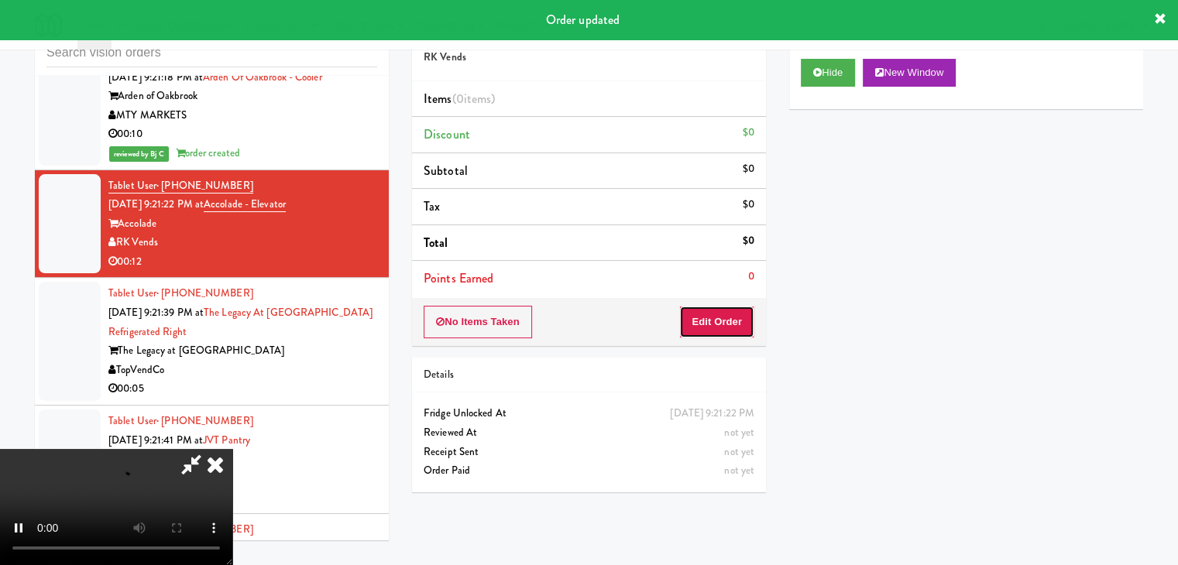
click at [710, 315] on button "Edit Order" at bounding box center [716, 322] width 75 height 33
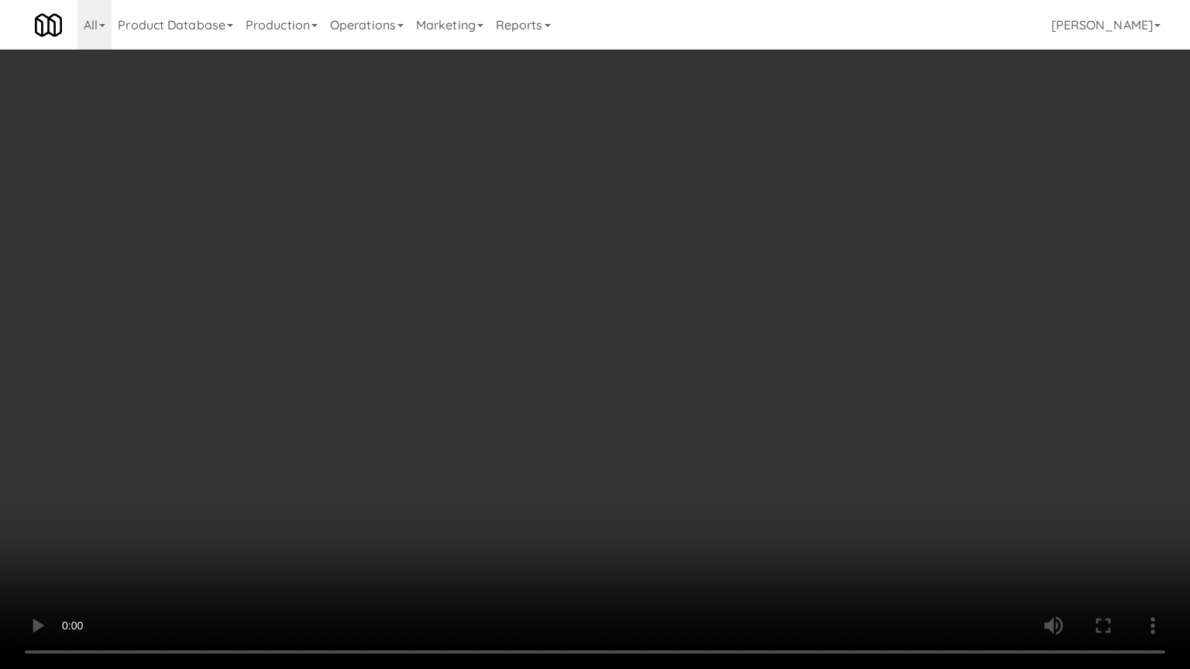
click at [648, 350] on video at bounding box center [595, 334] width 1190 height 669
drag, startPoint x: 652, startPoint y: 350, endPoint x: 651, endPoint y: 364, distance: 14.0
click at [652, 356] on video at bounding box center [595, 334] width 1190 height 669
click at [650, 352] on video at bounding box center [595, 334] width 1190 height 669
click at [645, 352] on video at bounding box center [595, 334] width 1190 height 669
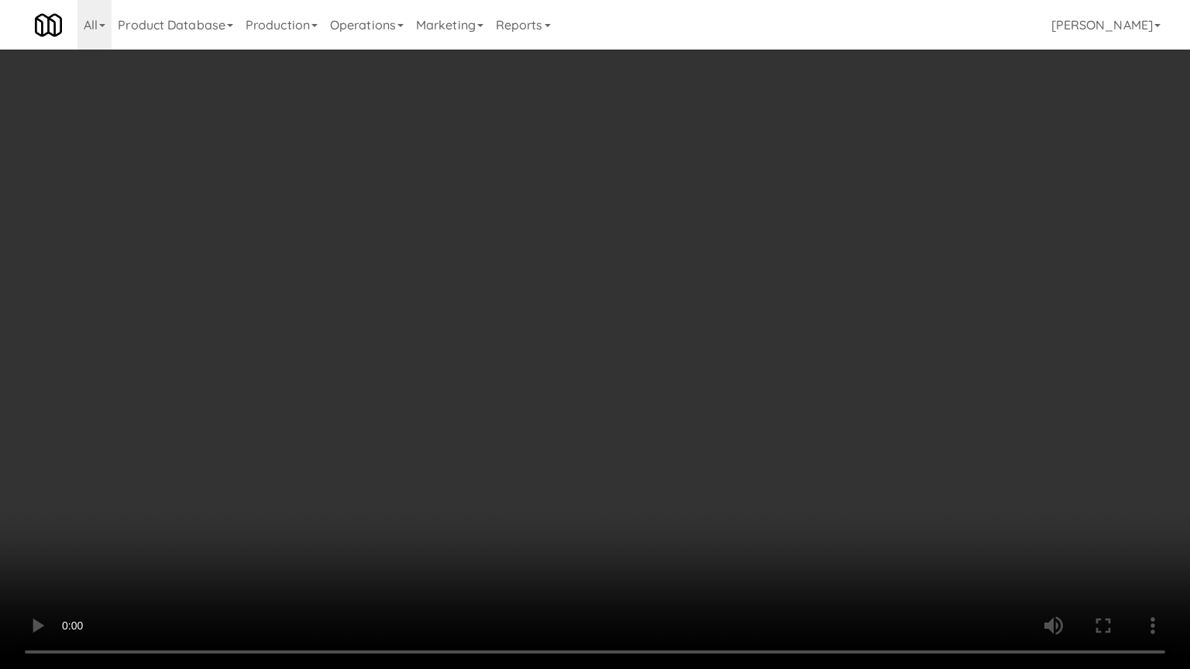
click at [656, 318] on video at bounding box center [595, 334] width 1190 height 669
click at [710, 278] on video at bounding box center [595, 334] width 1190 height 669
click at [721, 279] on video at bounding box center [595, 334] width 1190 height 669
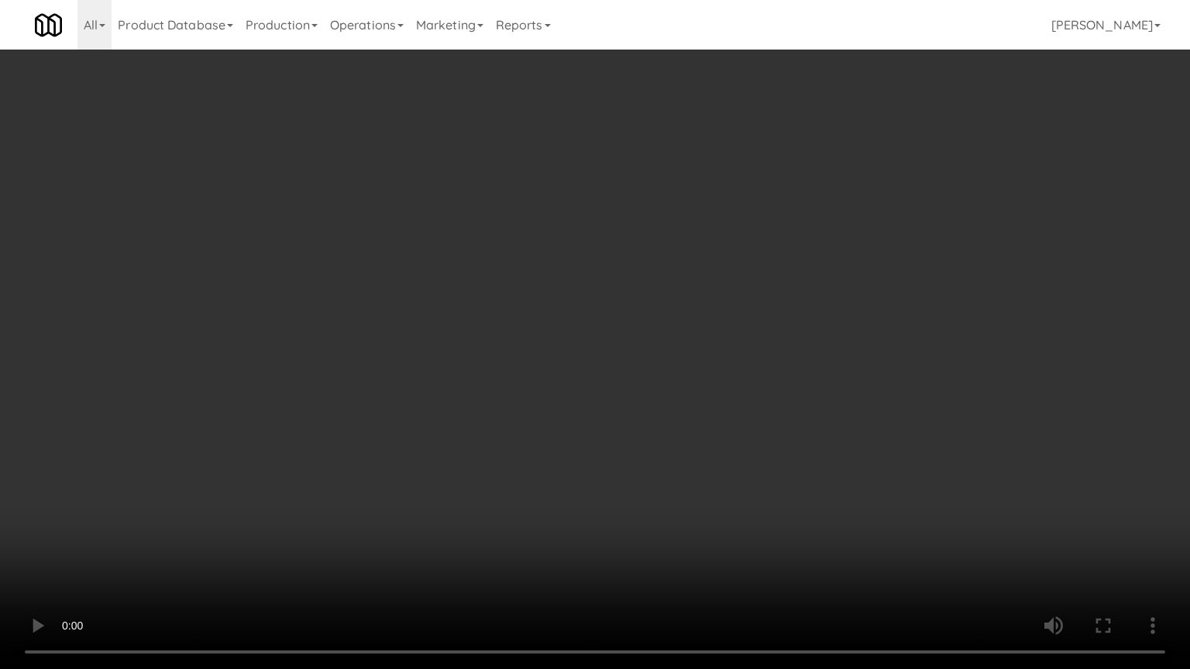
click at [723, 279] on video at bounding box center [595, 334] width 1190 height 669
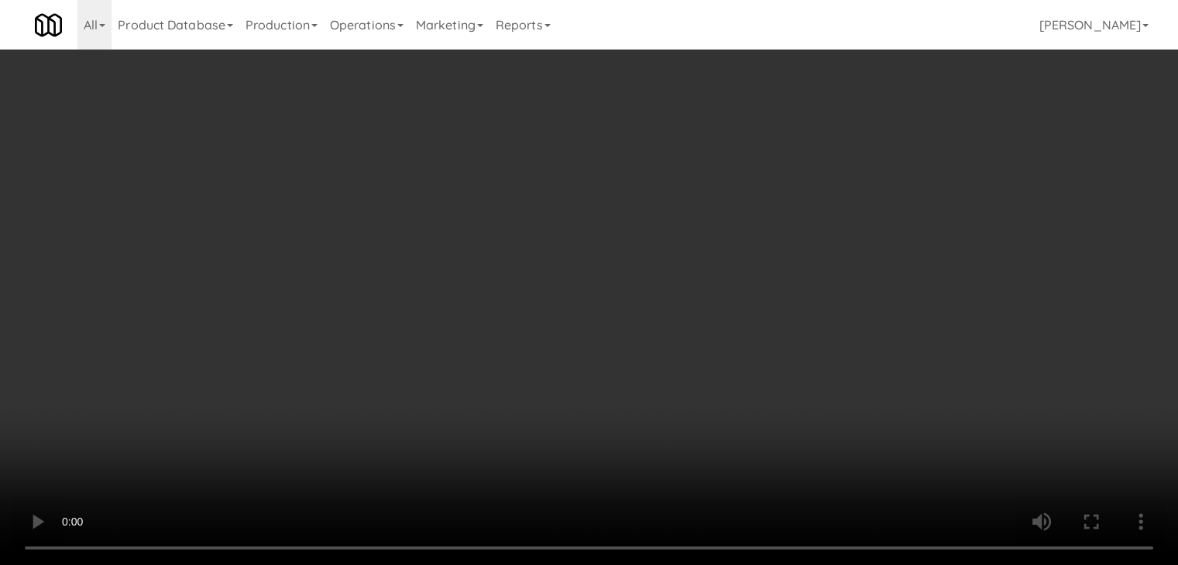
click at [852, 157] on button "Planogram" at bounding box center [839, 164] width 76 height 23
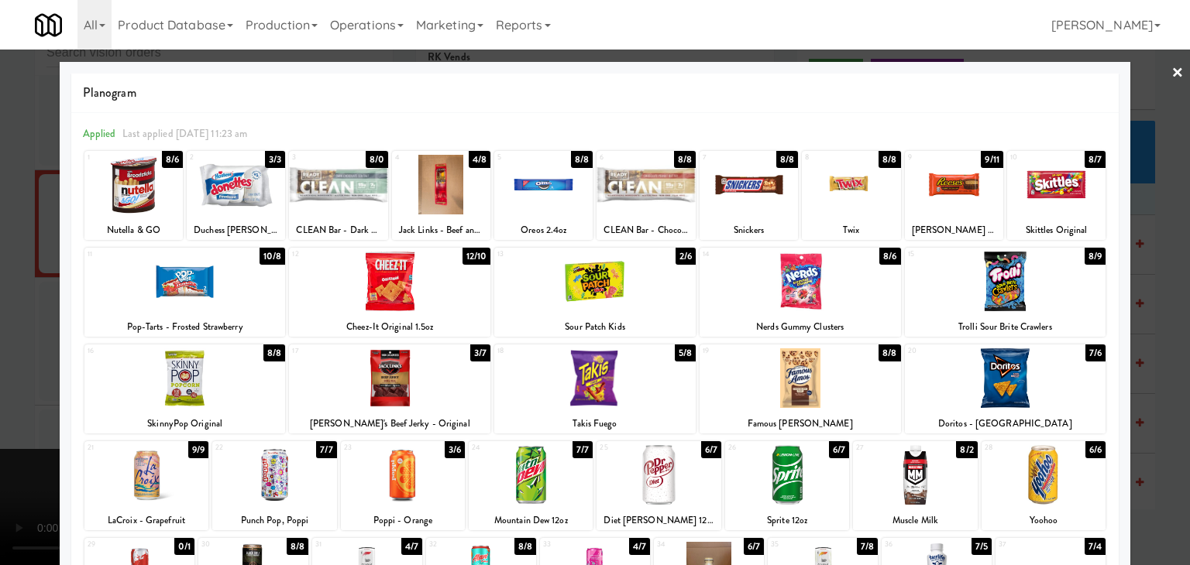
click at [1006, 370] on div at bounding box center [1005, 379] width 201 height 60
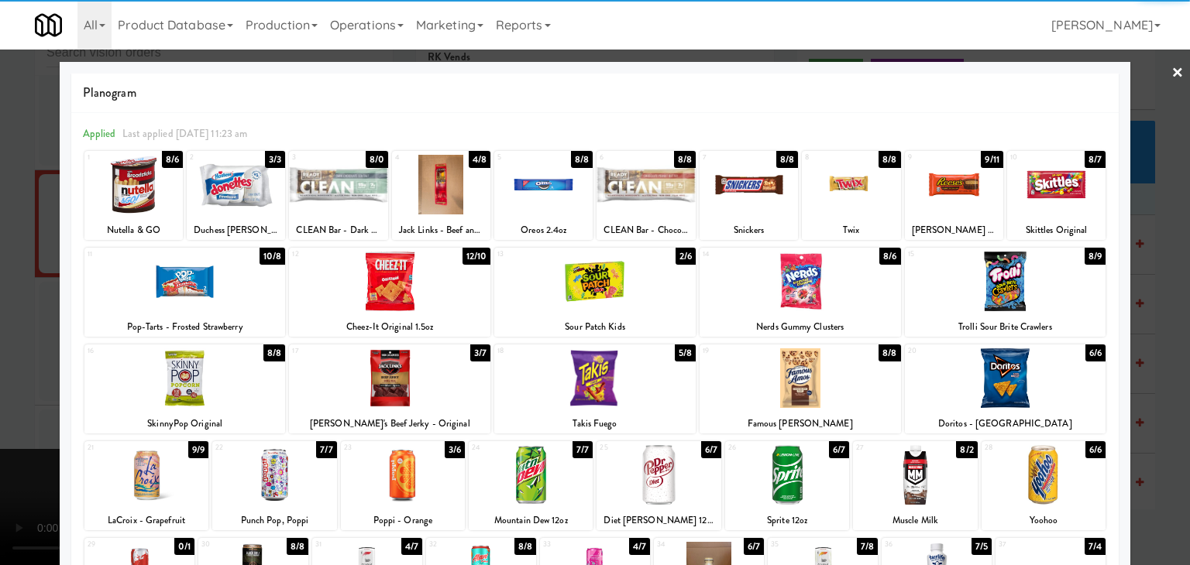
click at [604, 469] on div at bounding box center [658, 475] width 124 height 60
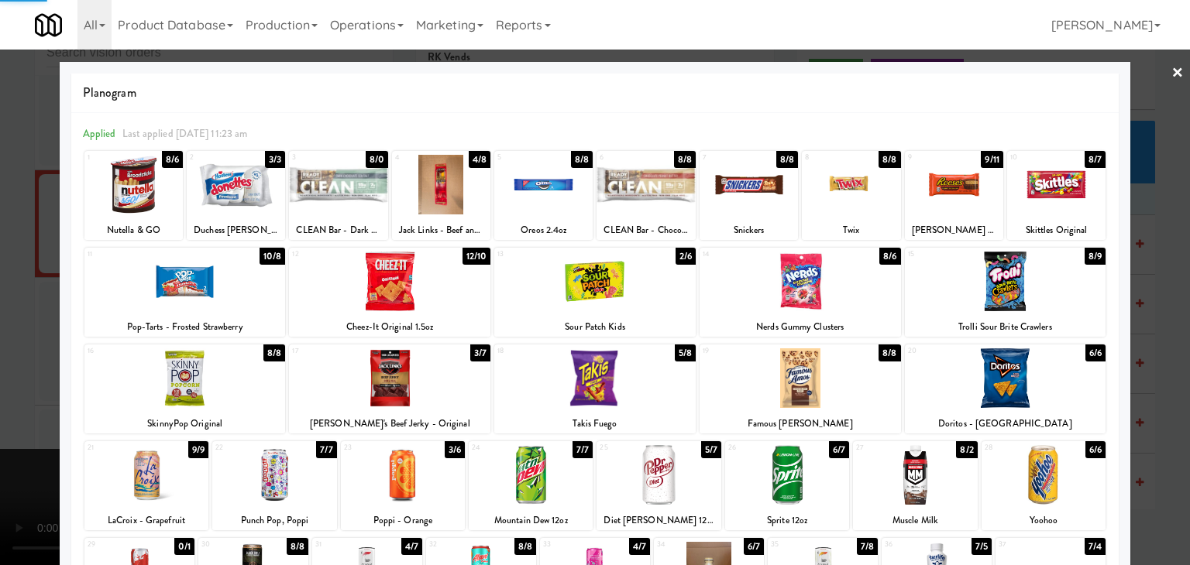
drag, startPoint x: 3, startPoint y: 378, endPoint x: 101, endPoint y: 373, distance: 98.5
click at [21, 373] on div at bounding box center [595, 282] width 1190 height 565
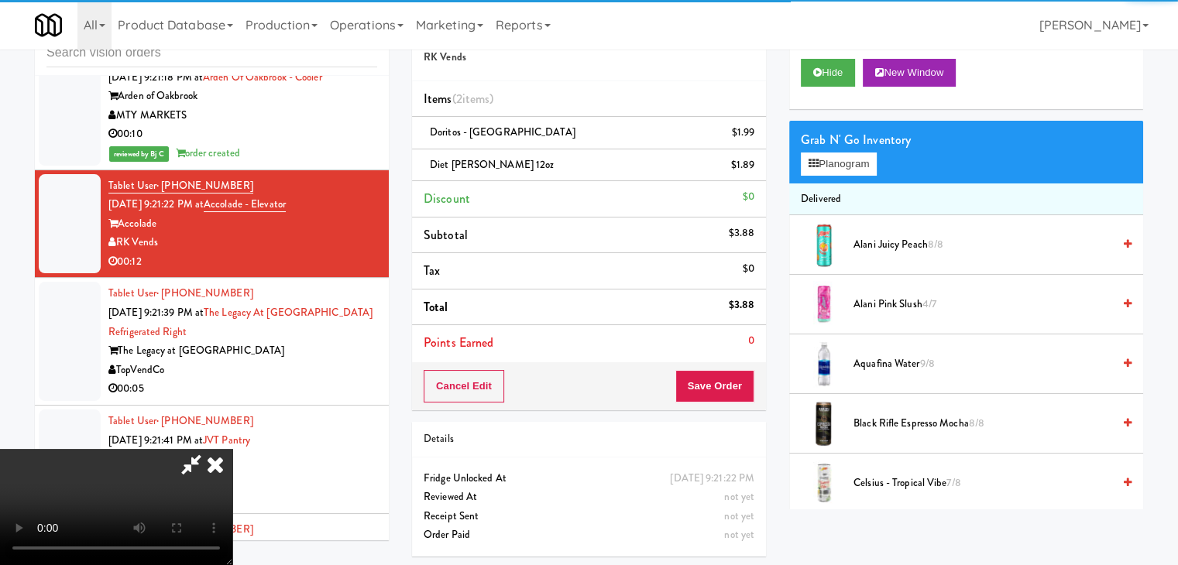
scroll to position [155, 0]
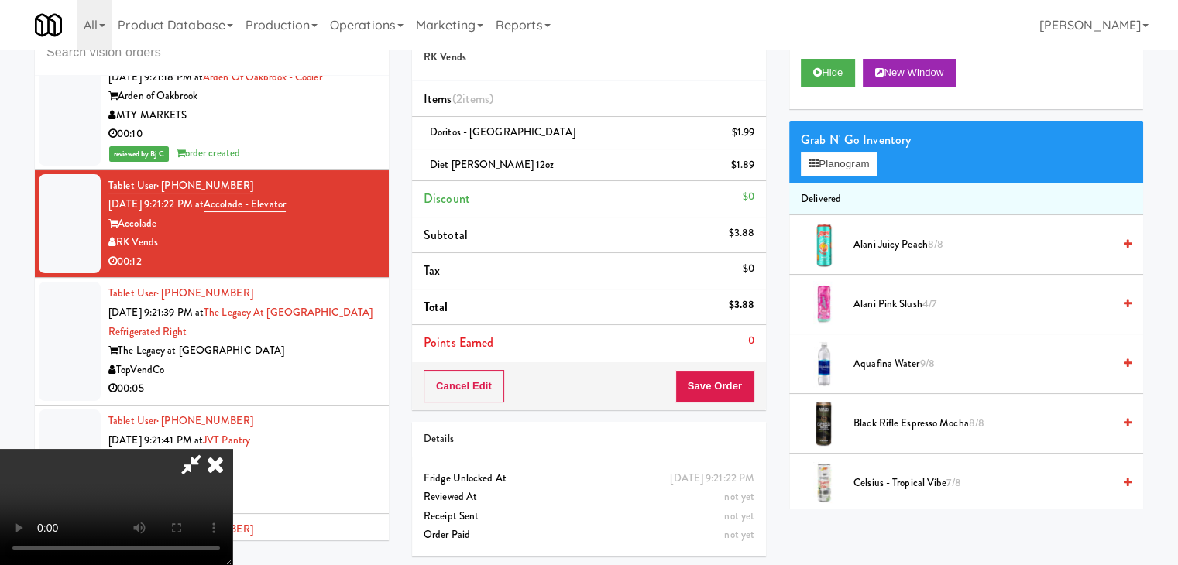
click at [232, 449] on video at bounding box center [116, 507] width 232 height 116
click at [716, 370] on div "Cancel Edit Save Order" at bounding box center [589, 387] width 354 height 48
click at [720, 379] on button "Save Order" at bounding box center [714, 386] width 79 height 33
click at [722, 379] on button "Save Order" at bounding box center [714, 386] width 79 height 33
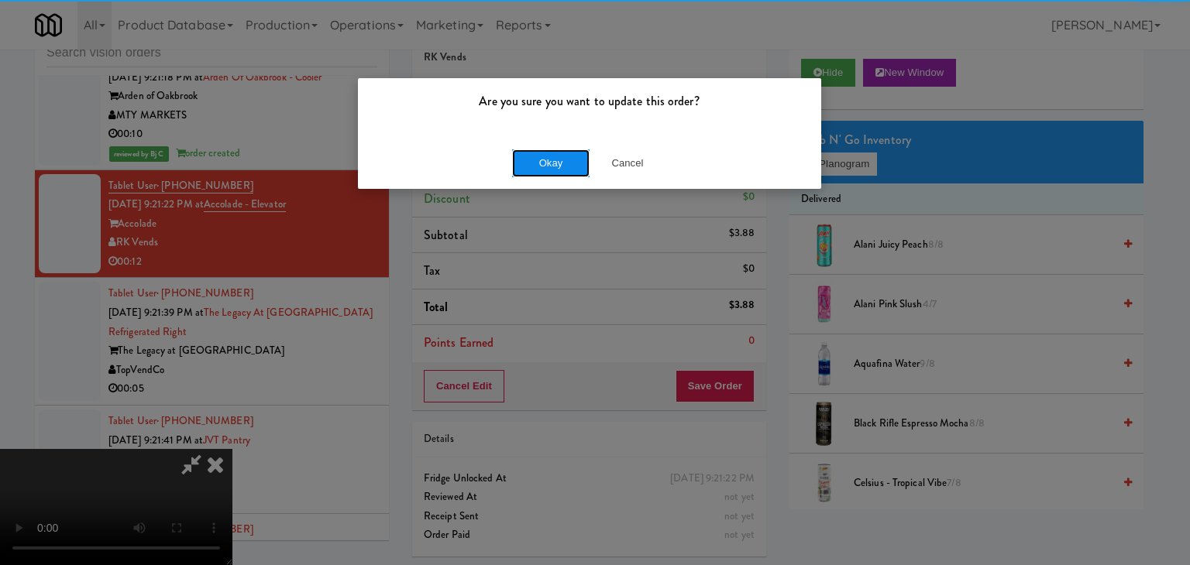
click at [549, 163] on button "Okay" at bounding box center [550, 164] width 77 height 28
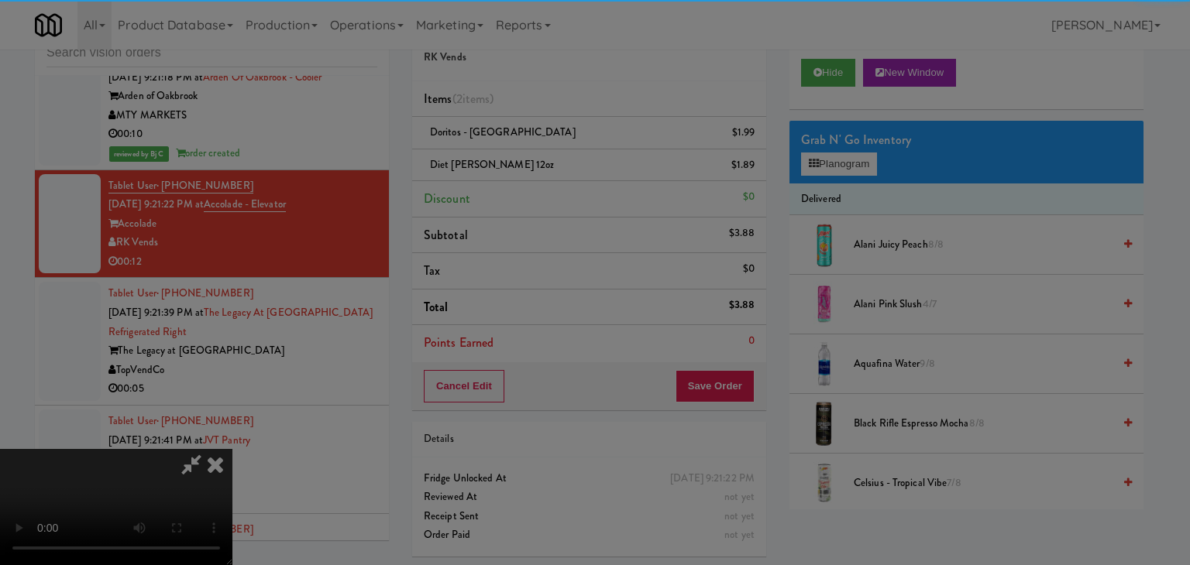
click at [549, 160] on div "Okay Cancel" at bounding box center [589, 134] width 463 height 52
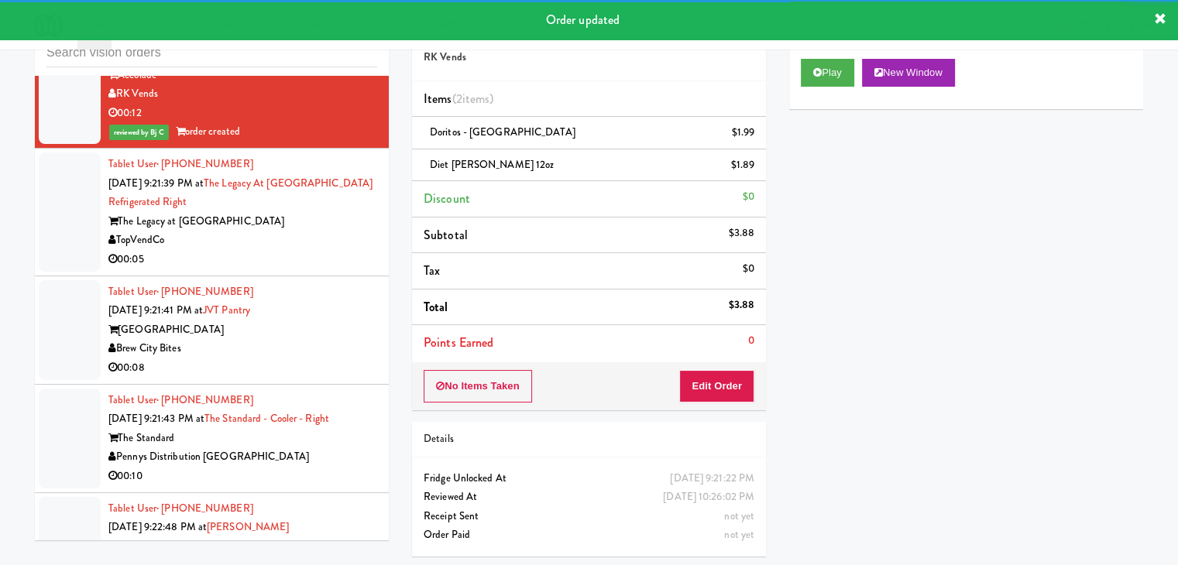
scroll to position [8004, 0]
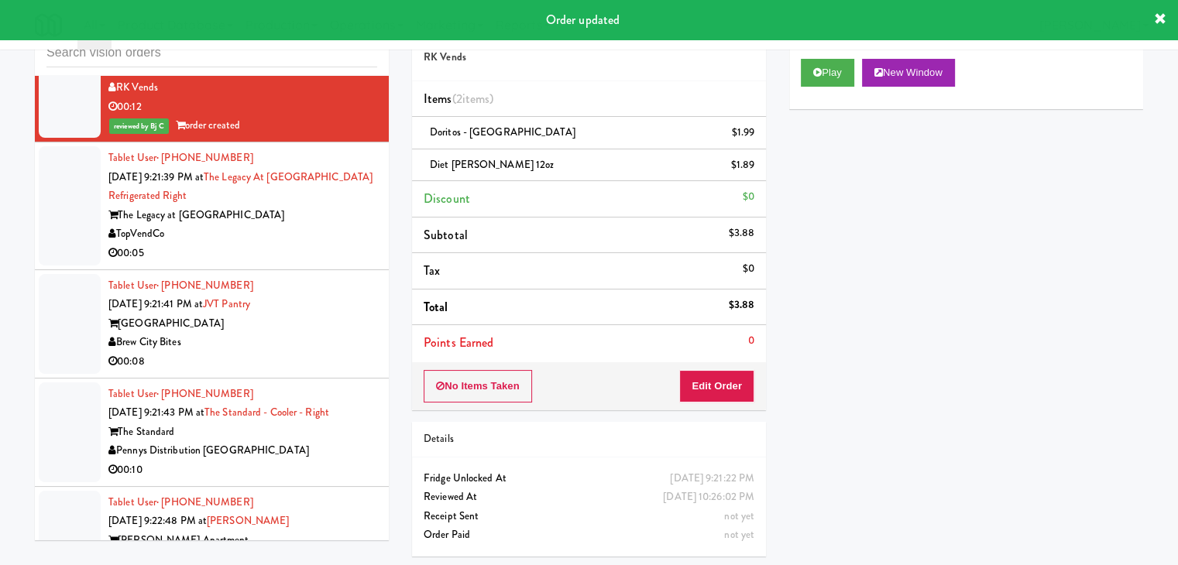
drag, startPoint x: 300, startPoint y: 213, endPoint x: 307, endPoint y: 223, distance: 12.2
click at [304, 225] on div "TopVendCo" at bounding box center [242, 234] width 269 height 19
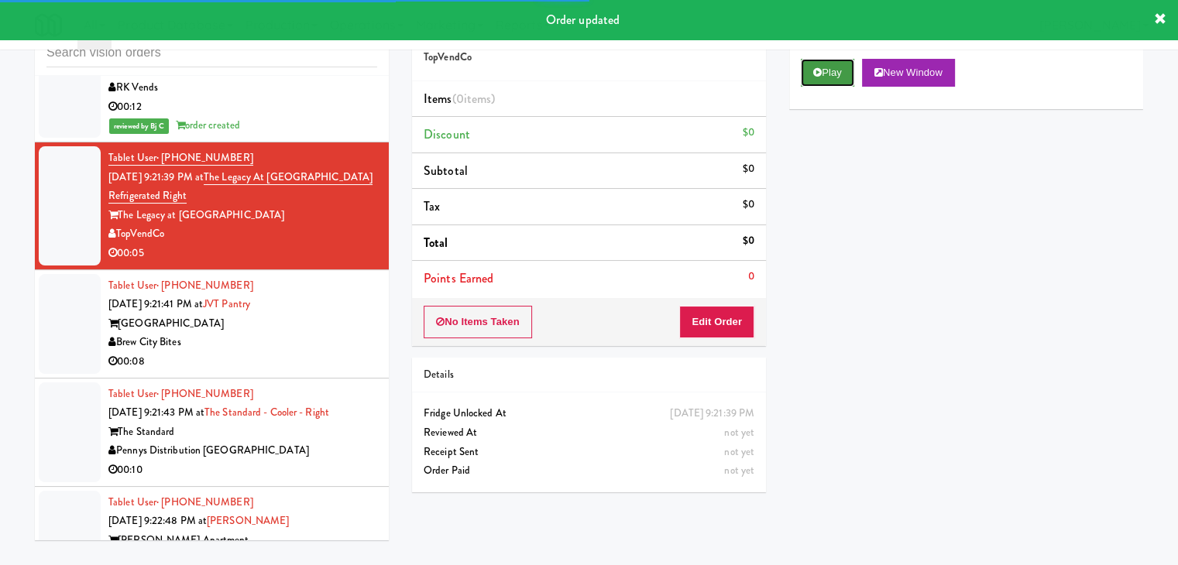
click at [824, 74] on button "Play" at bounding box center [827, 73] width 53 height 28
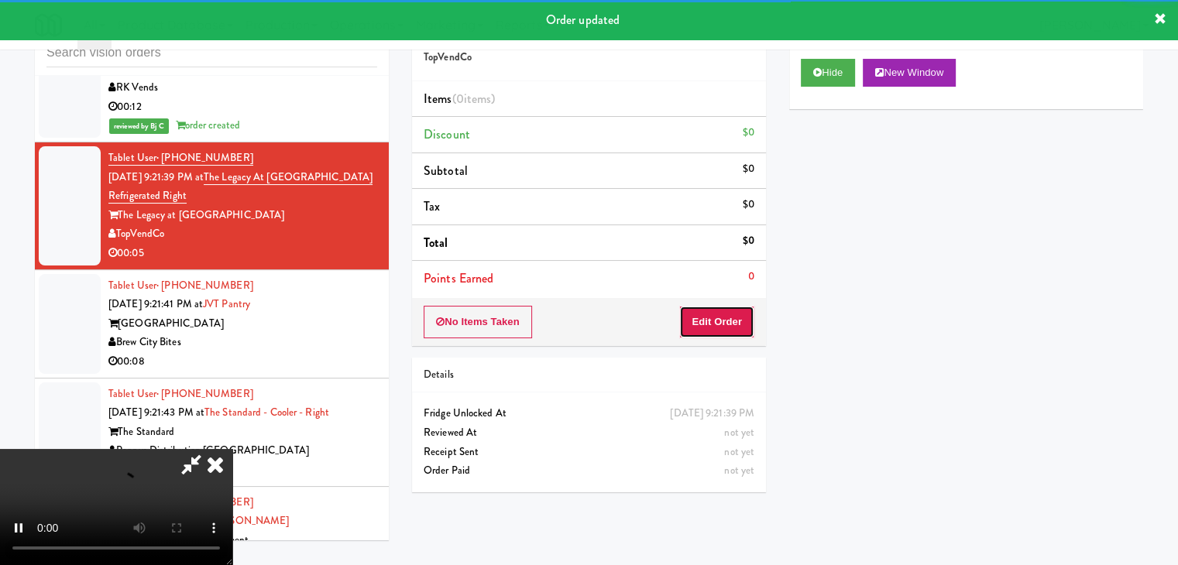
click at [722, 314] on button "Edit Order" at bounding box center [716, 322] width 75 height 33
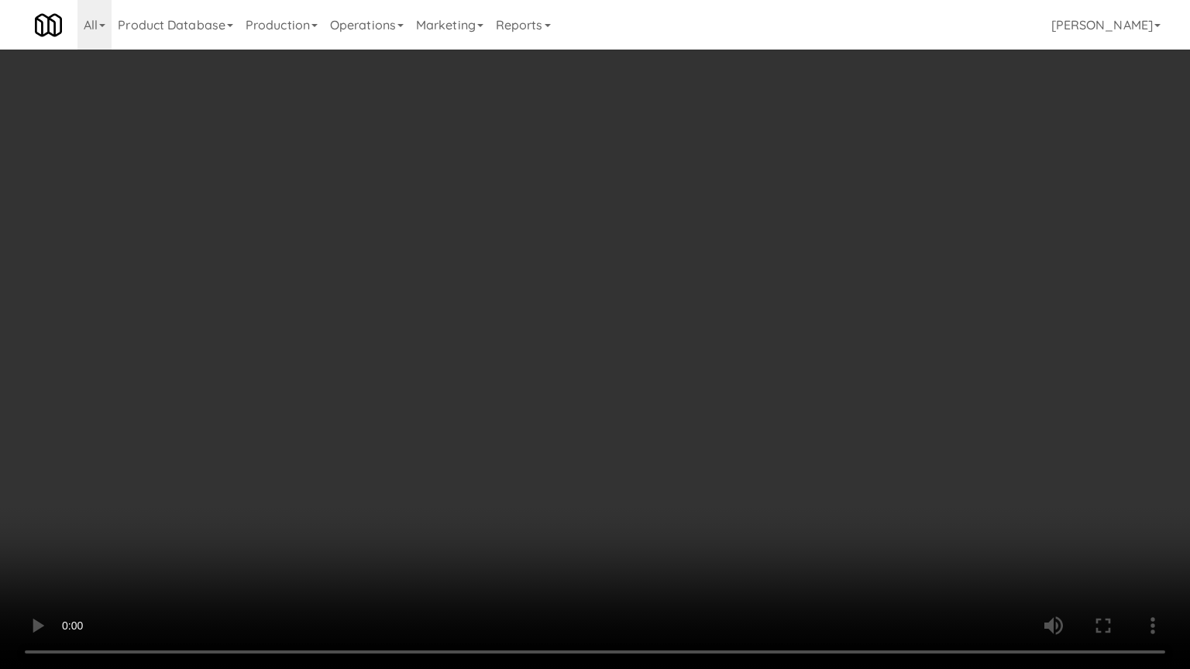
click at [696, 362] on video at bounding box center [595, 334] width 1190 height 669
click at [698, 360] on video at bounding box center [595, 334] width 1190 height 669
click at [703, 353] on video at bounding box center [595, 334] width 1190 height 669
drag, startPoint x: 703, startPoint y: 353, endPoint x: 808, endPoint y: 198, distance: 188.0
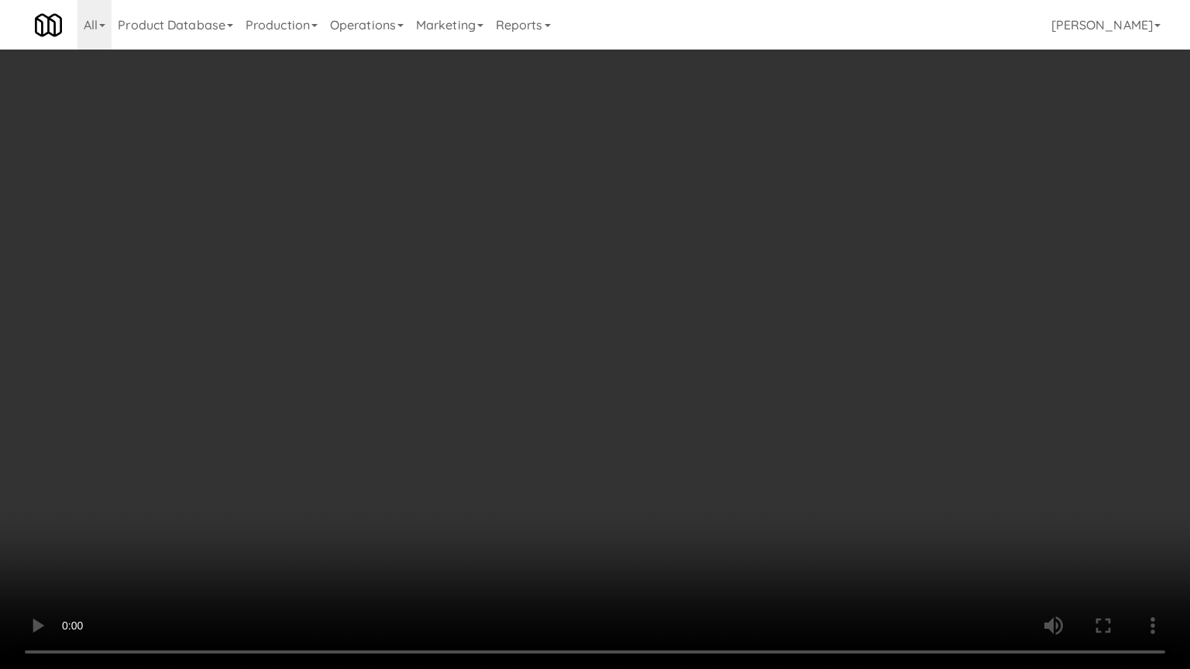
click at [713, 336] on video at bounding box center [595, 334] width 1190 height 669
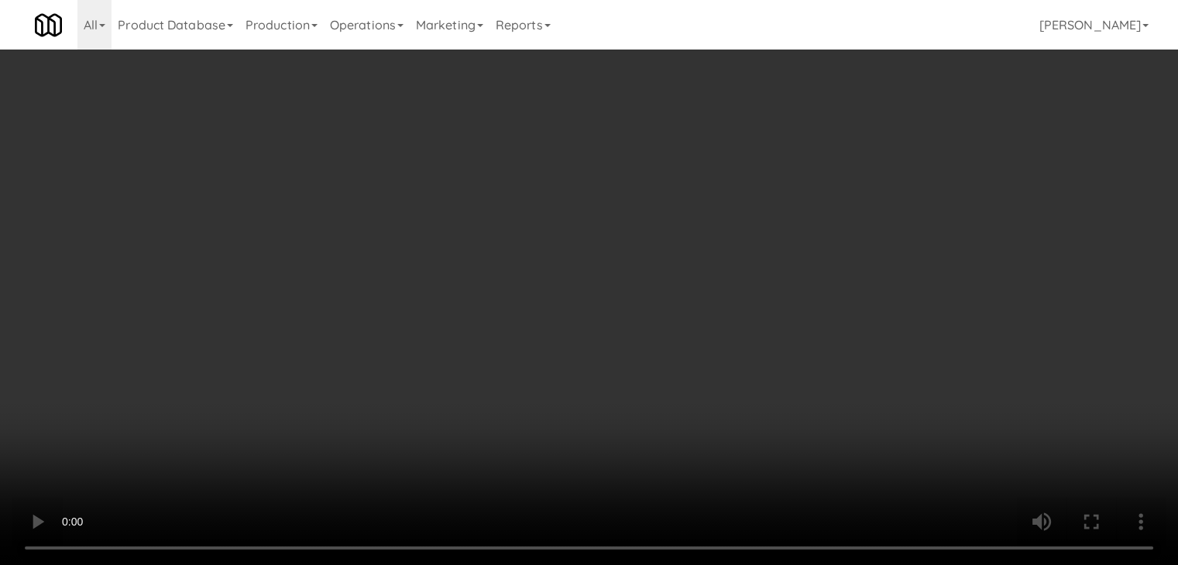
click at [838, 165] on button "Planogram" at bounding box center [839, 164] width 76 height 23
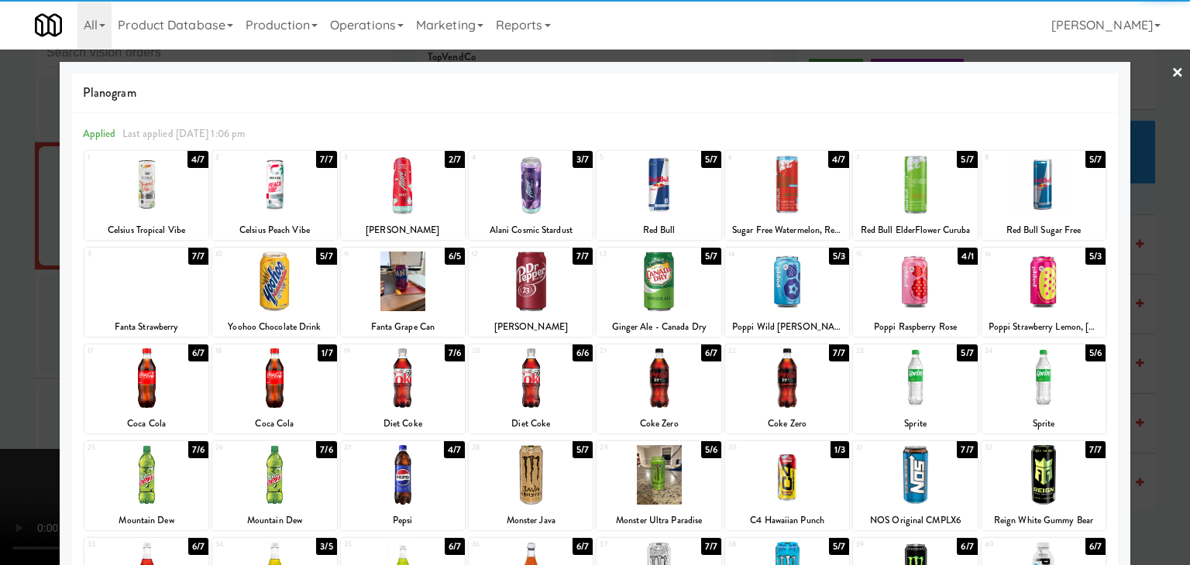
click at [627, 385] on div at bounding box center [658, 379] width 124 height 60
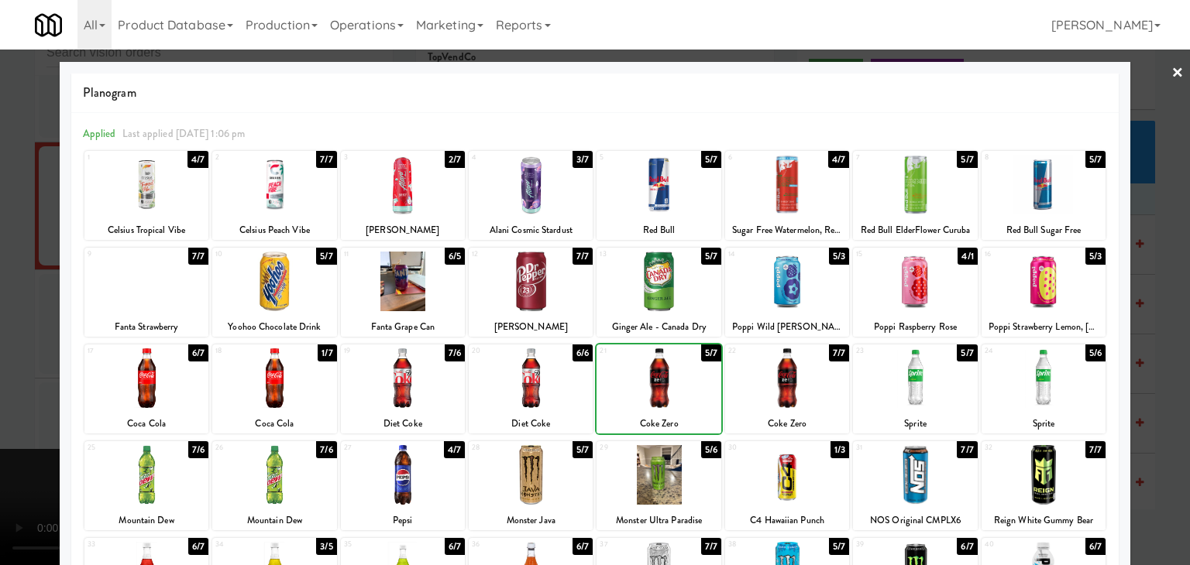
click at [5, 376] on div at bounding box center [595, 282] width 1190 height 565
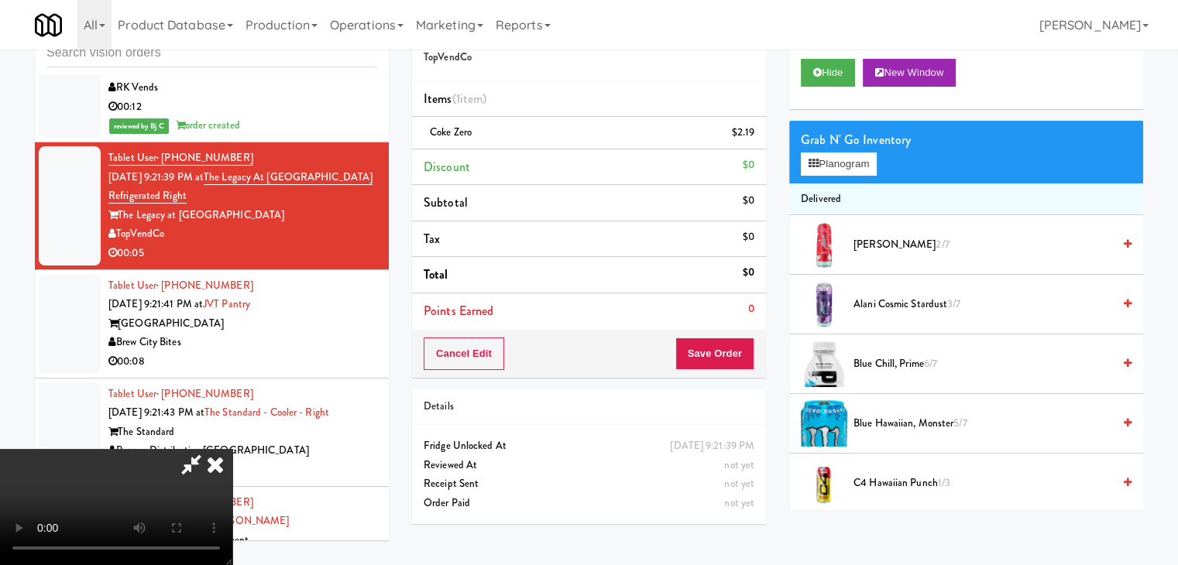
click at [232, 449] on video at bounding box center [116, 507] width 232 height 116
click at [730, 351] on button "Save Order" at bounding box center [714, 354] width 79 height 33
click at [731, 351] on button "Save Order" at bounding box center [714, 354] width 79 height 33
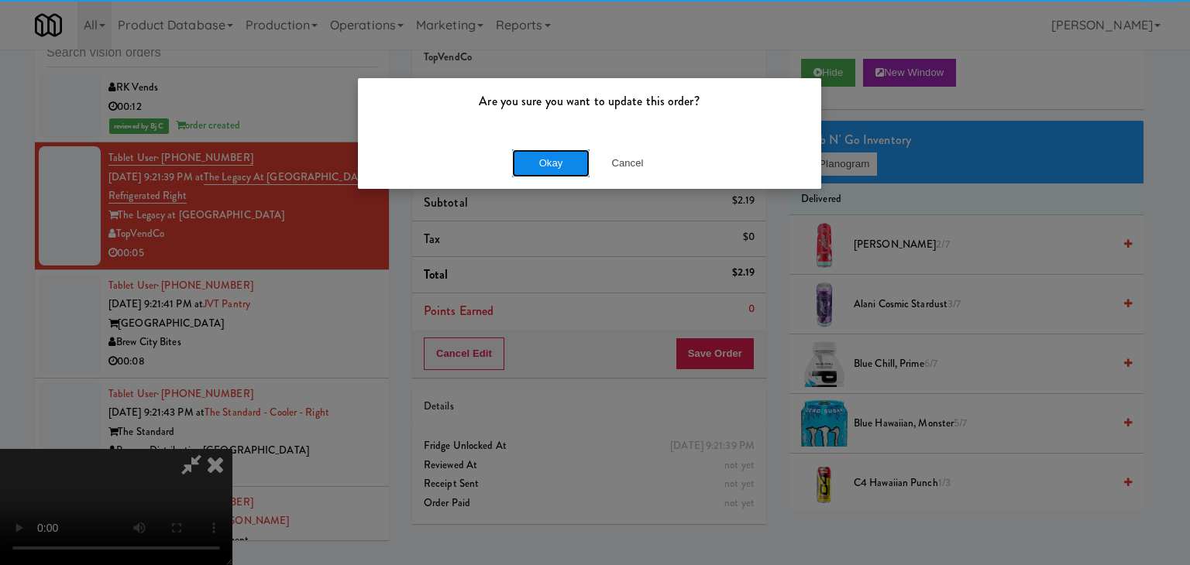
click at [521, 161] on button "Okay" at bounding box center [550, 164] width 77 height 28
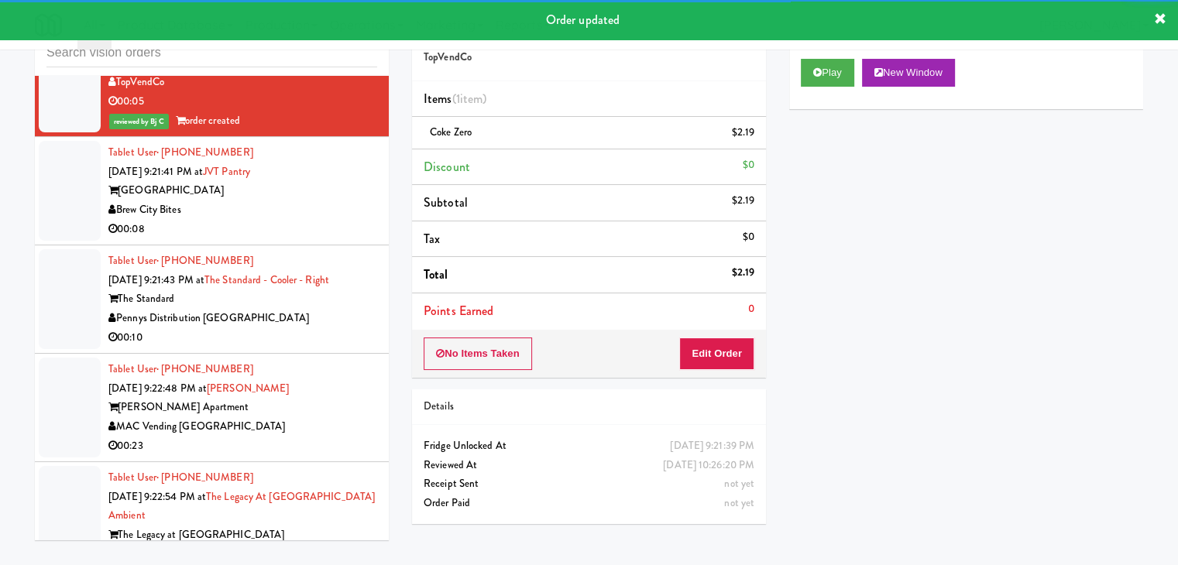
scroll to position [8159, 0]
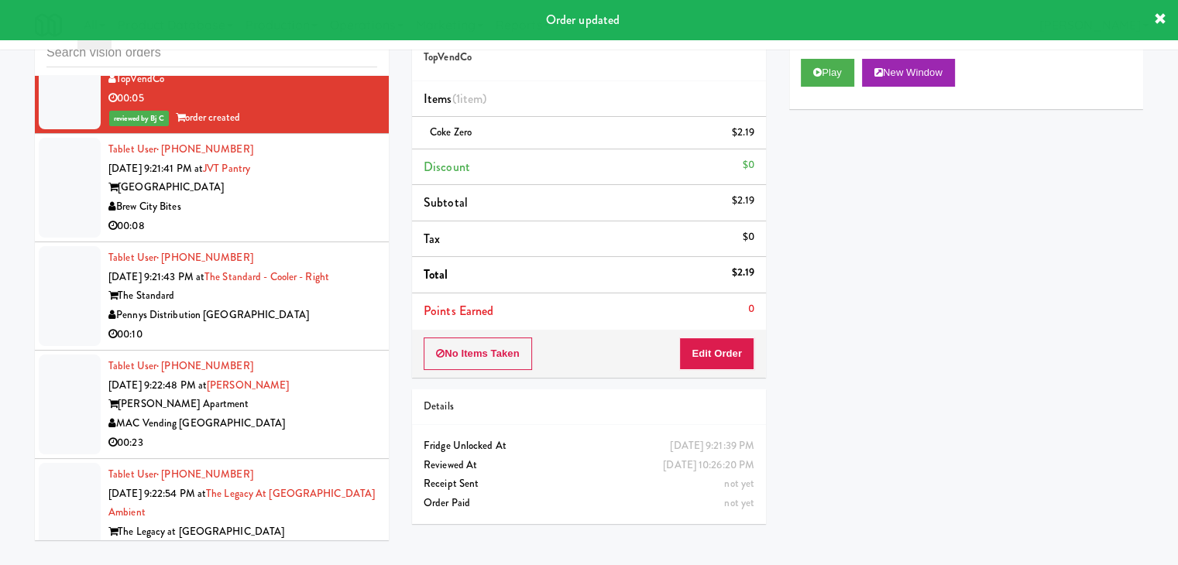
click at [321, 217] on div "00:08" at bounding box center [242, 226] width 269 height 19
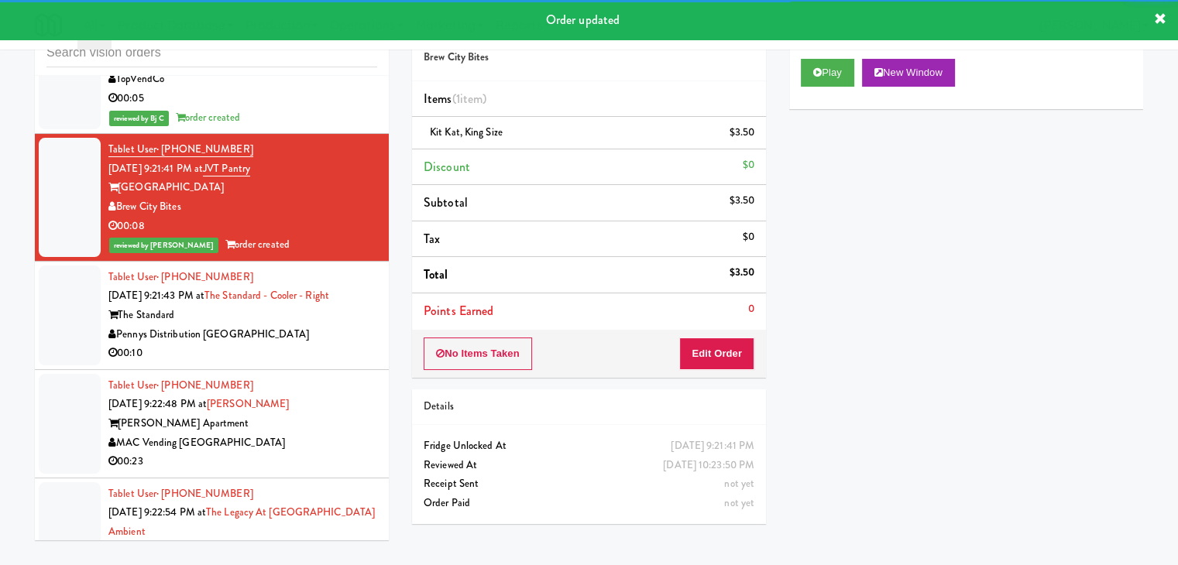
click at [292, 344] on div "00:10" at bounding box center [242, 353] width 269 height 19
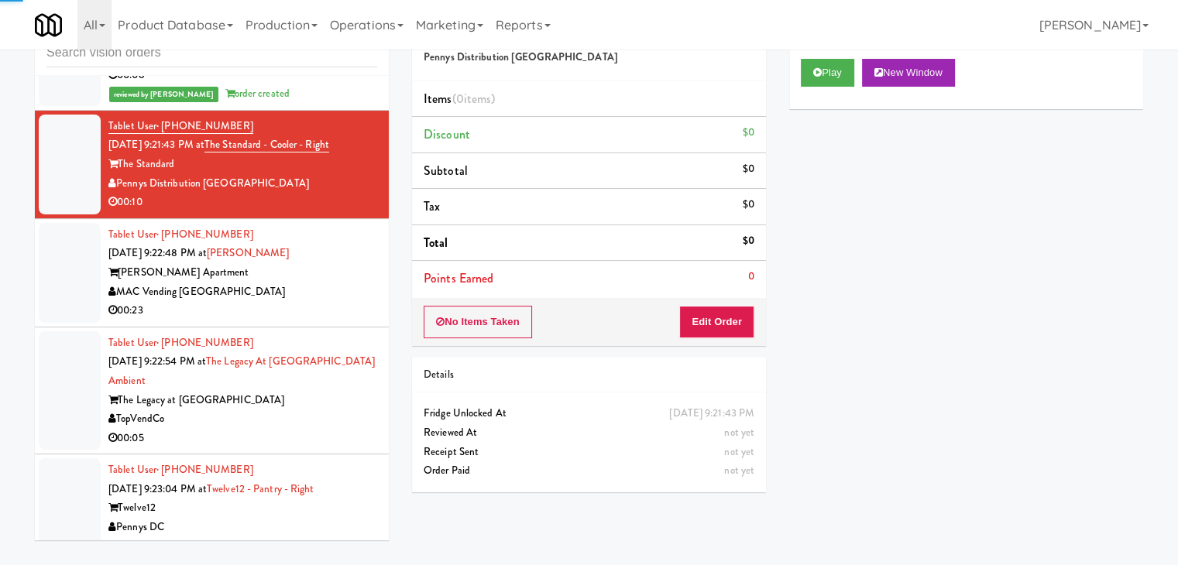
scroll to position [8314, 0]
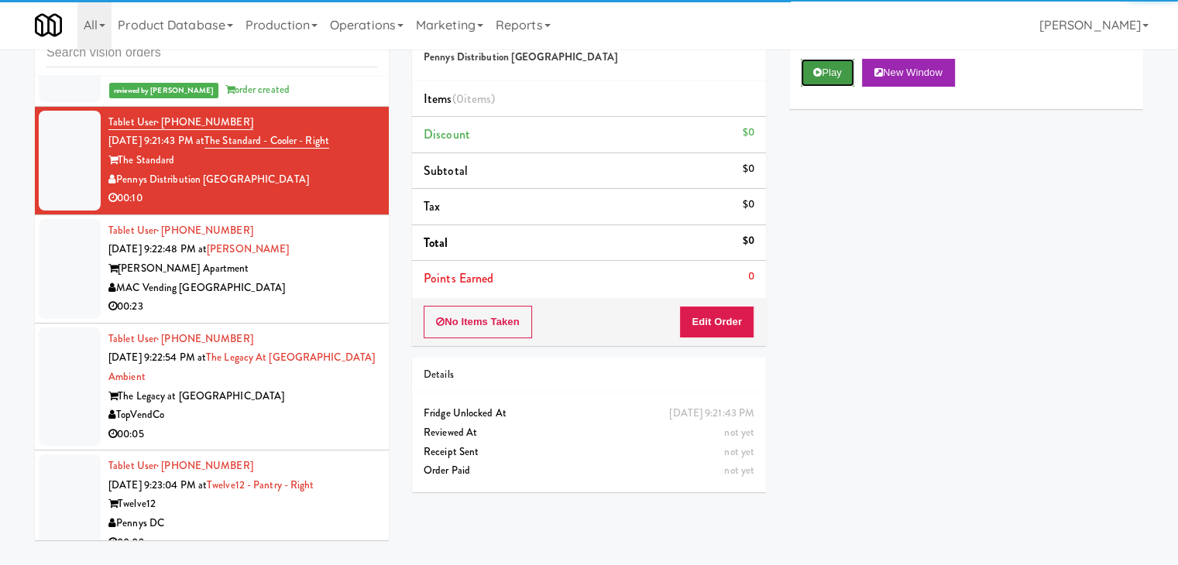
click at [840, 69] on button "Play" at bounding box center [827, 73] width 53 height 28
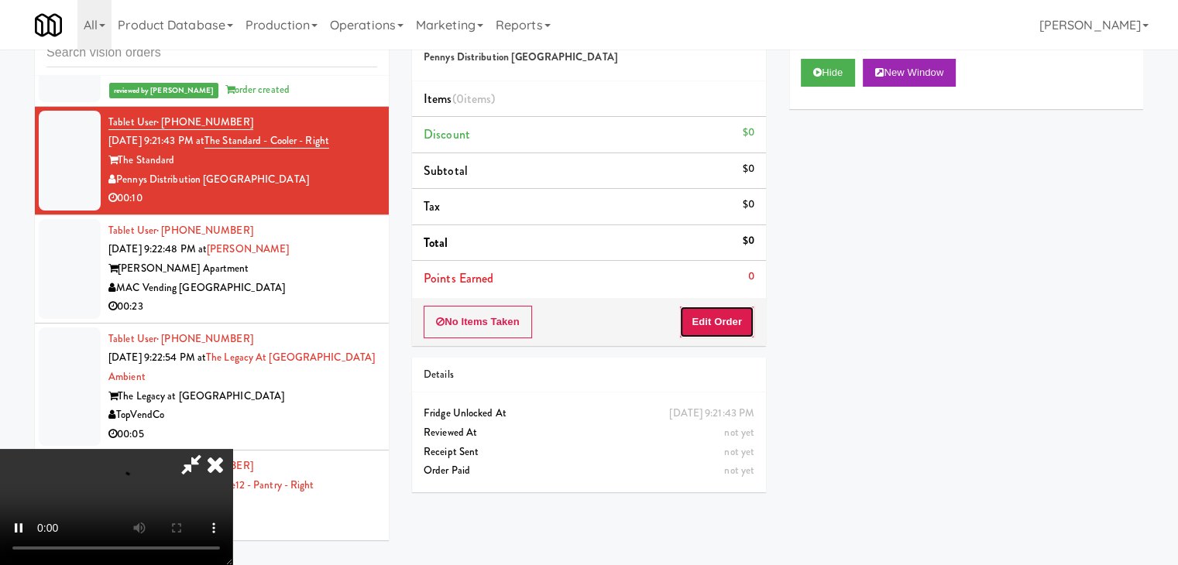
click at [720, 333] on button "Edit Order" at bounding box center [716, 322] width 75 height 33
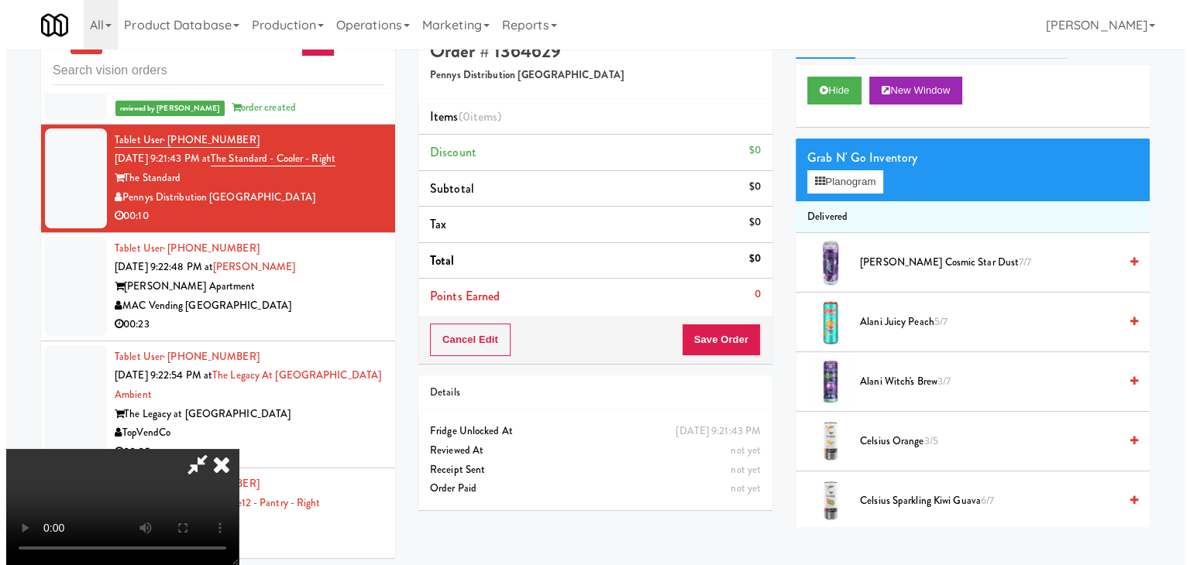
scroll to position [50, 0]
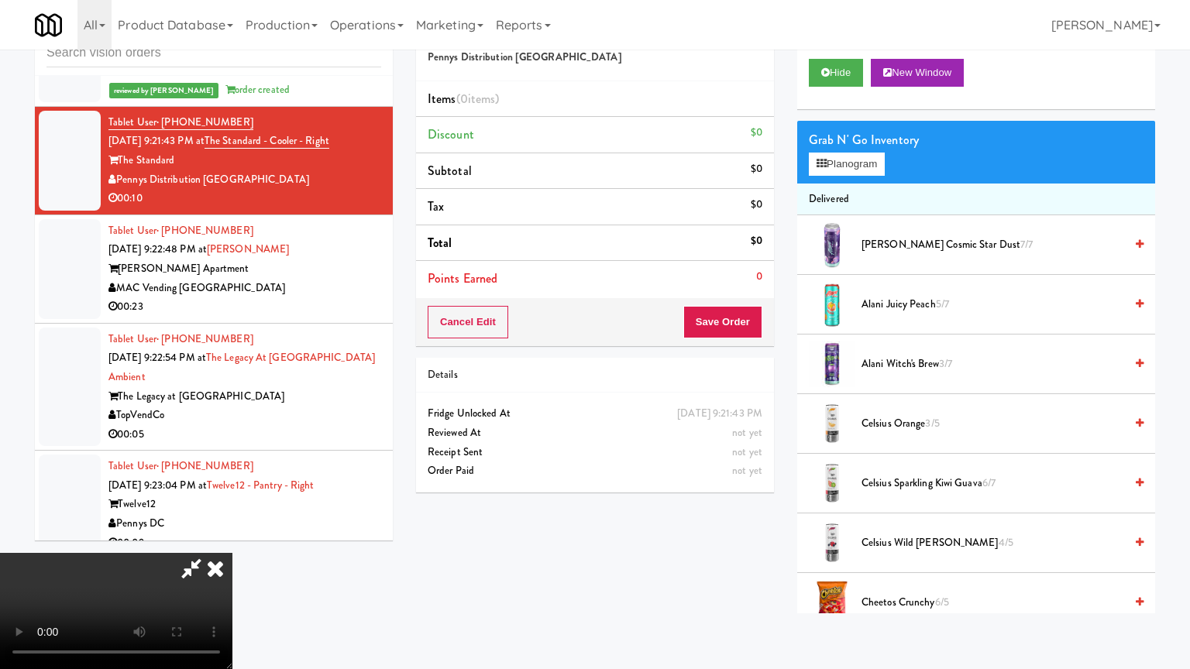
click at [232, 553] on video at bounding box center [116, 611] width 232 height 116
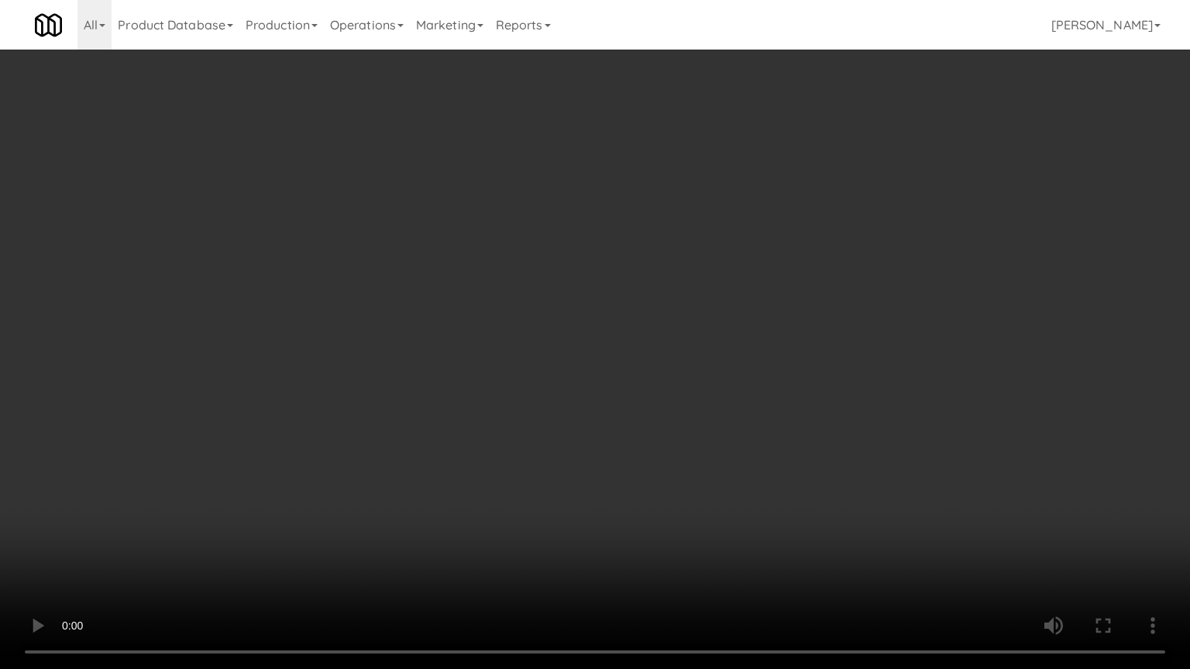
drag, startPoint x: 700, startPoint y: 330, endPoint x: 691, endPoint y: 357, distance: 28.7
click at [694, 339] on video at bounding box center [595, 334] width 1190 height 669
click at [713, 337] on video at bounding box center [595, 334] width 1190 height 669
click at [711, 339] on video at bounding box center [595, 334] width 1190 height 669
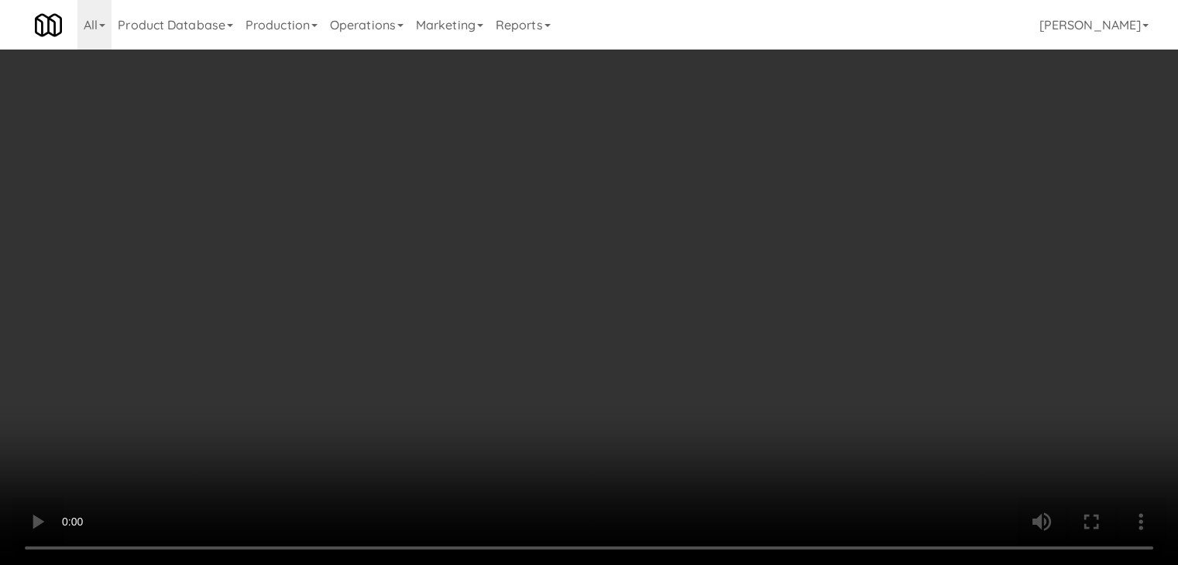
drag, startPoint x: 839, startPoint y: 160, endPoint x: 886, endPoint y: 180, distance: 51.4
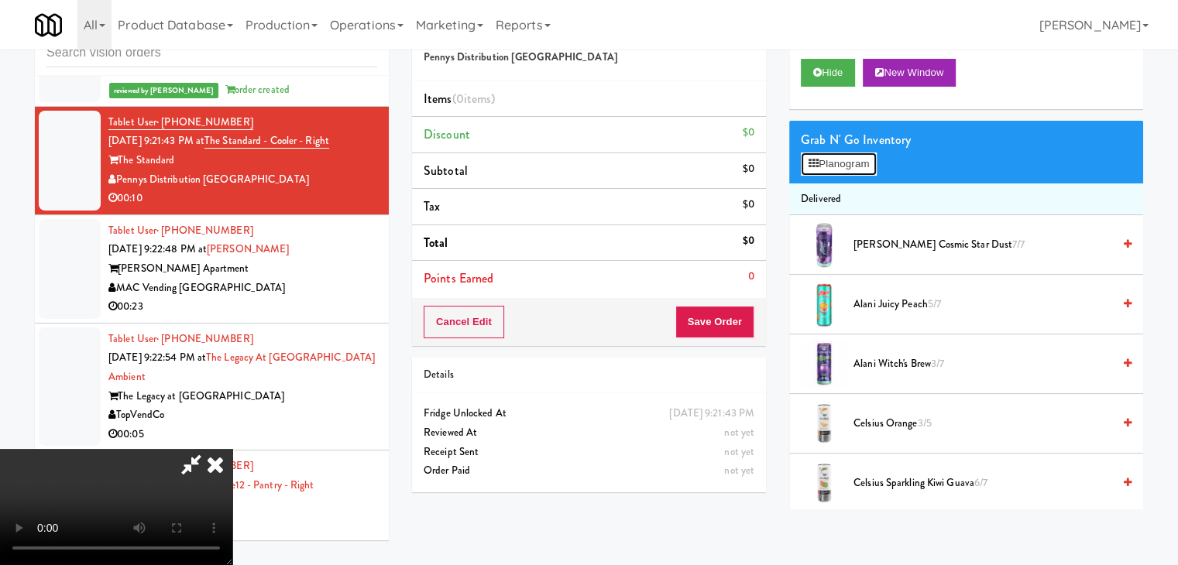
click at [842, 162] on button "Planogram" at bounding box center [839, 164] width 76 height 23
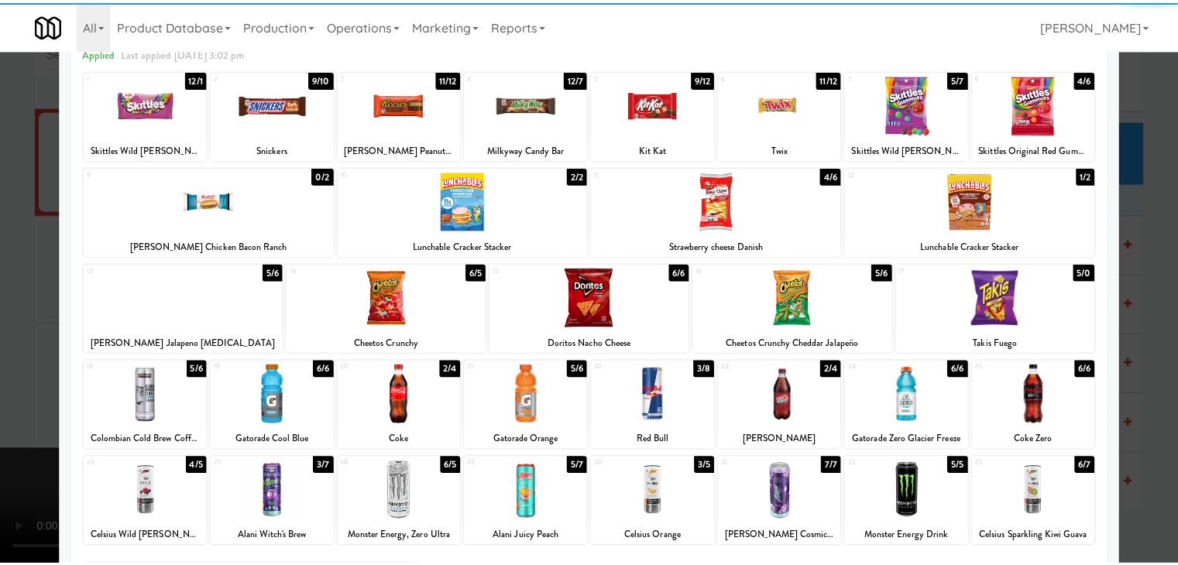
scroll to position [155, 0]
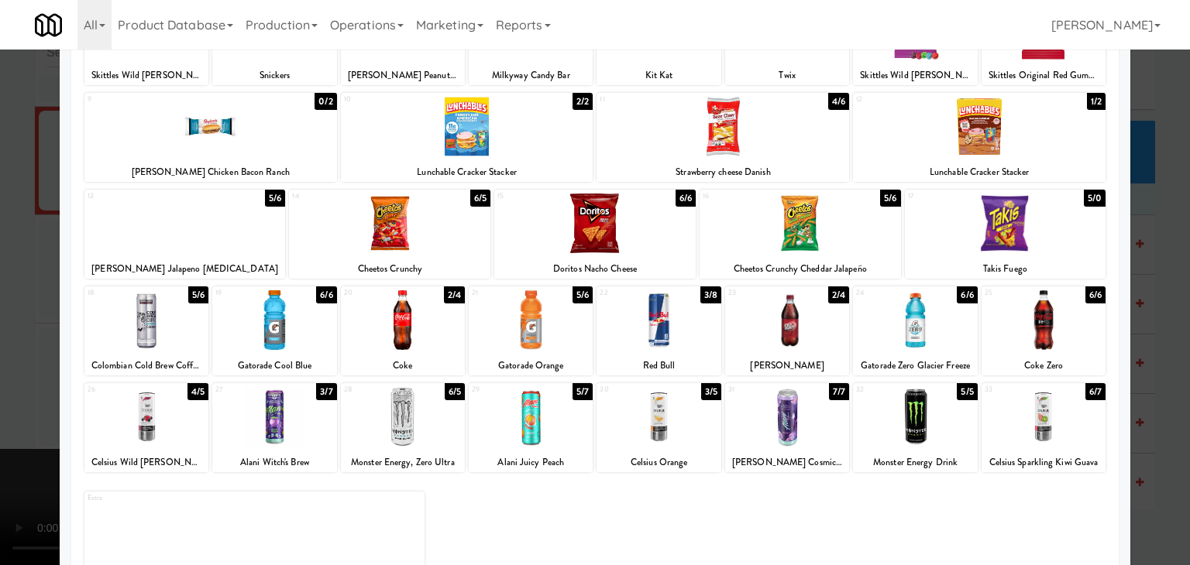
drag, startPoint x: 795, startPoint y: 332, endPoint x: 320, endPoint y: 342, distance: 475.0
click at [793, 332] on div at bounding box center [787, 320] width 124 height 60
click at [0, 349] on div at bounding box center [595, 282] width 1190 height 565
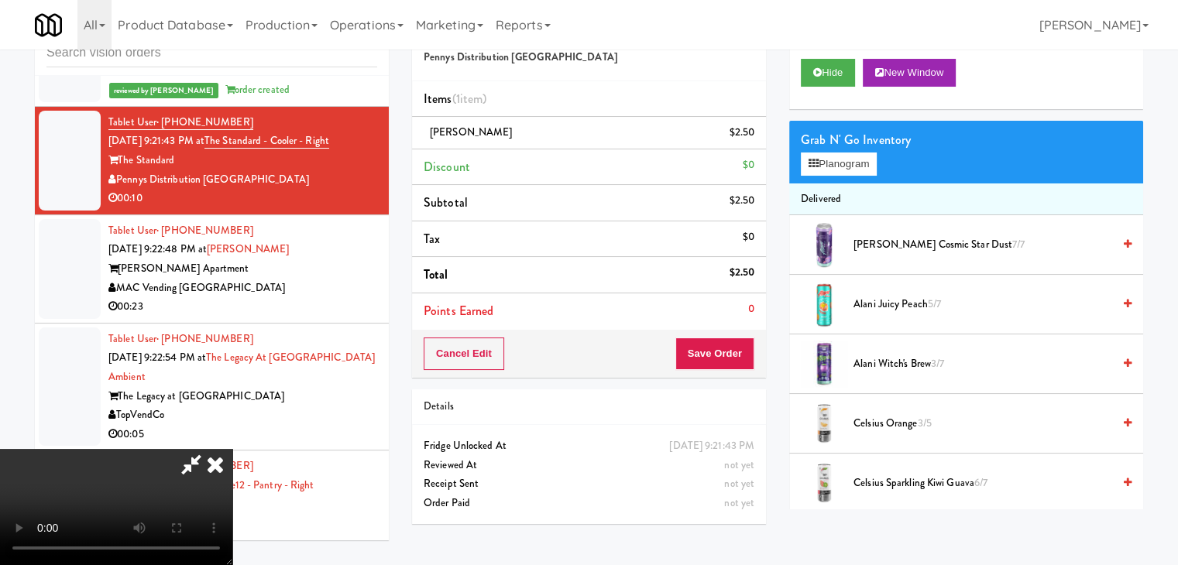
click at [232, 449] on video at bounding box center [116, 507] width 232 height 116
click at [734, 345] on button "Save Order" at bounding box center [714, 354] width 79 height 33
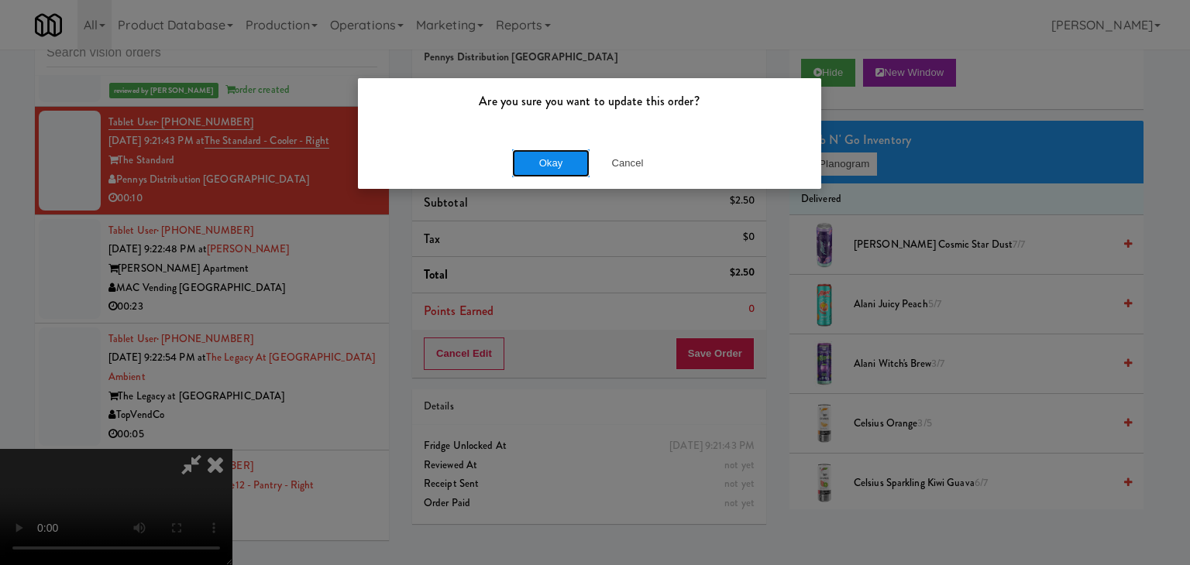
click at [542, 169] on button "Okay" at bounding box center [550, 164] width 77 height 28
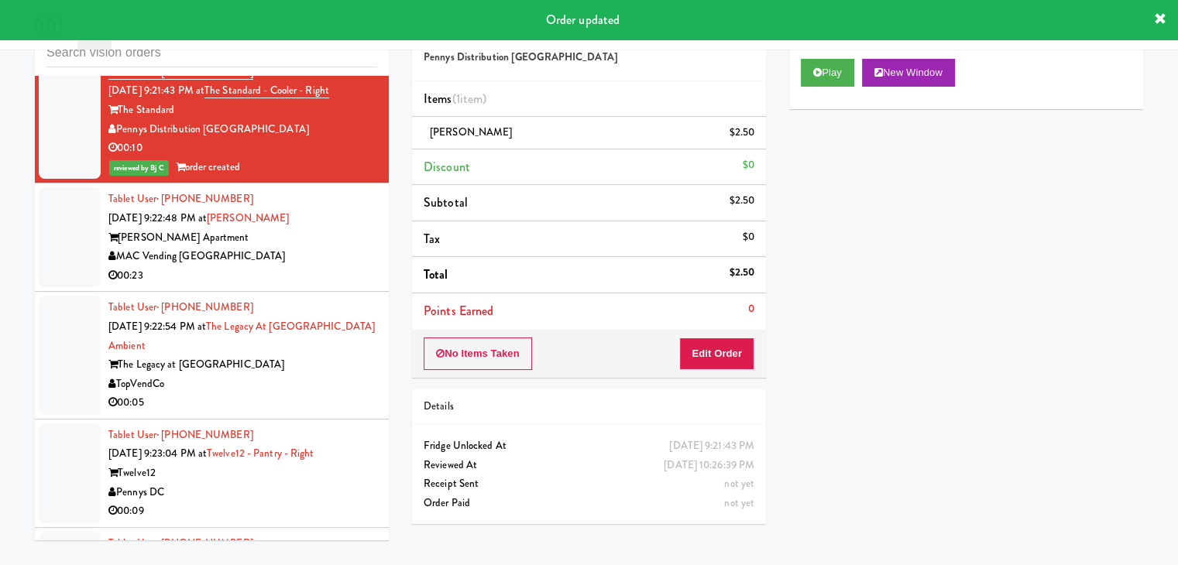
scroll to position [8391, 0]
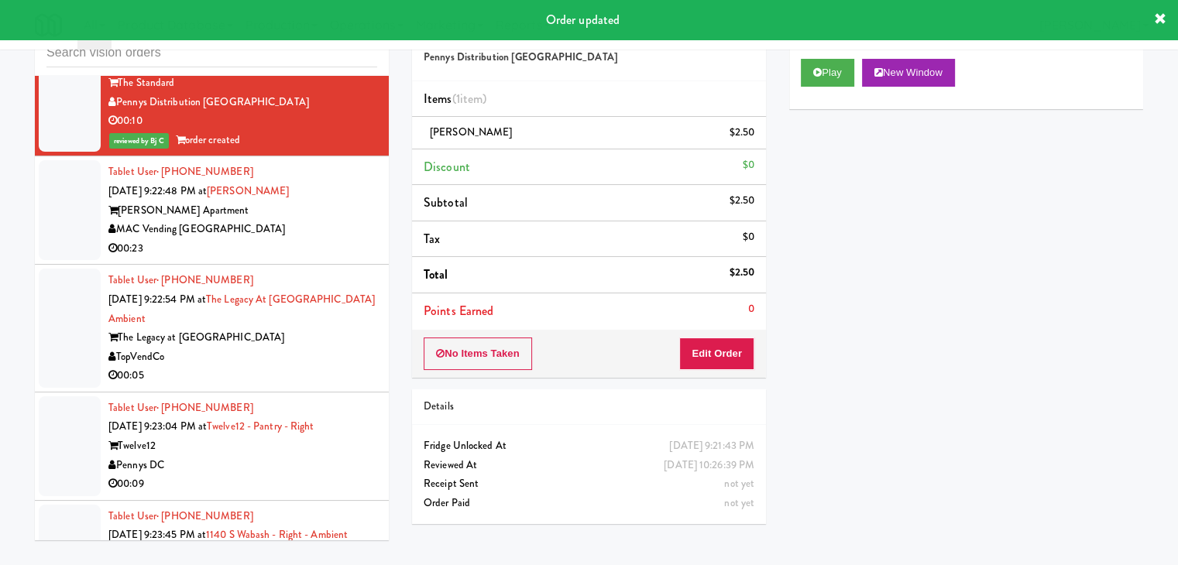
drag, startPoint x: 330, startPoint y: 208, endPoint x: 314, endPoint y: 224, distance: 22.5
click at [330, 220] on div "MAC Vending [GEOGRAPHIC_DATA]" at bounding box center [242, 229] width 269 height 19
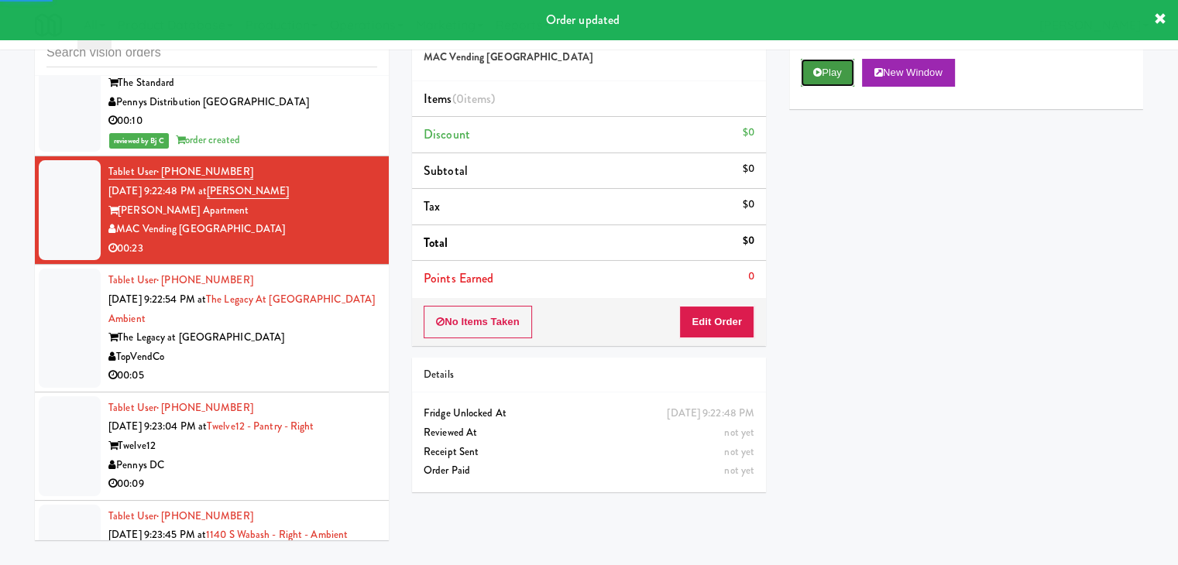
click at [824, 72] on button "Play" at bounding box center [827, 73] width 53 height 28
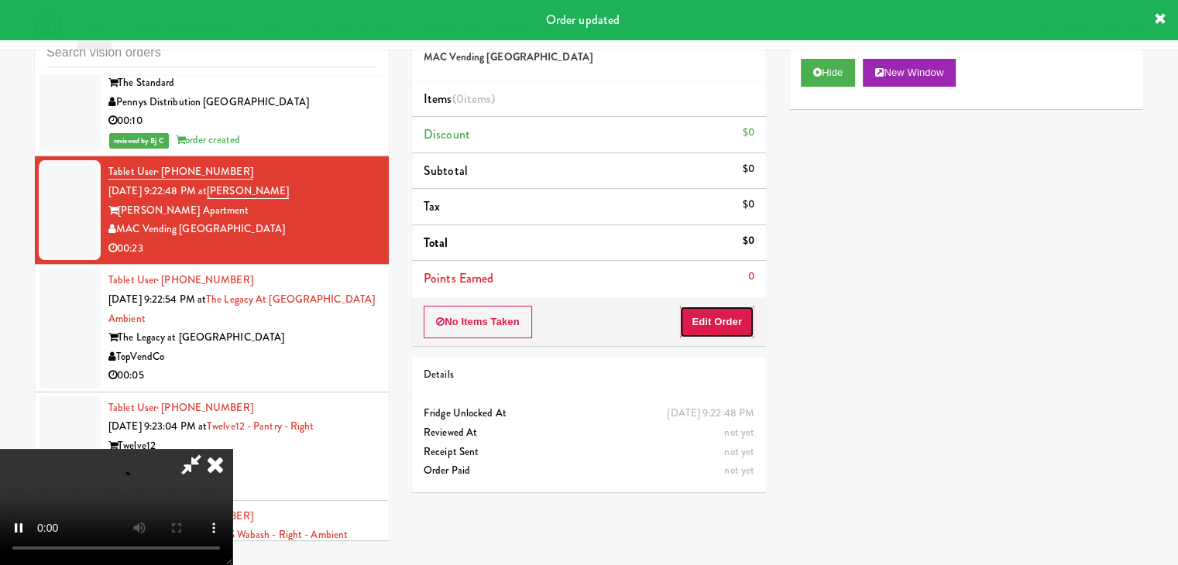
click at [700, 320] on button "Edit Order" at bounding box center [716, 322] width 75 height 33
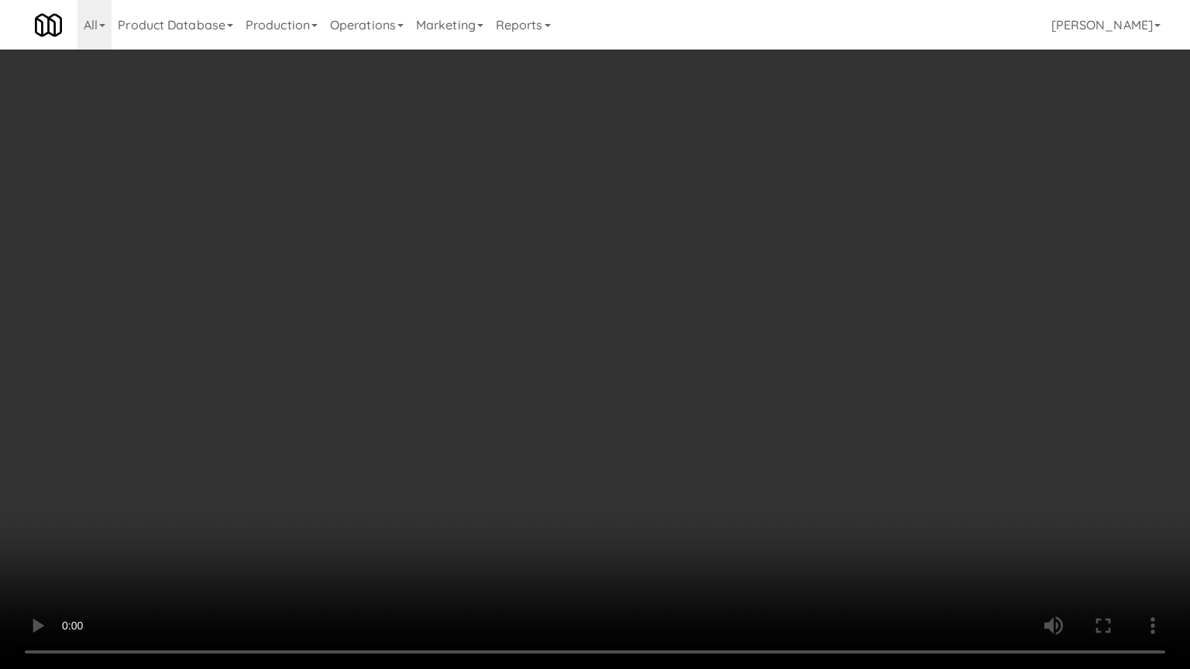
click at [733, 294] on video at bounding box center [595, 334] width 1190 height 669
click at [725, 291] on video at bounding box center [595, 334] width 1190 height 669
click at [723, 294] on video at bounding box center [595, 334] width 1190 height 669
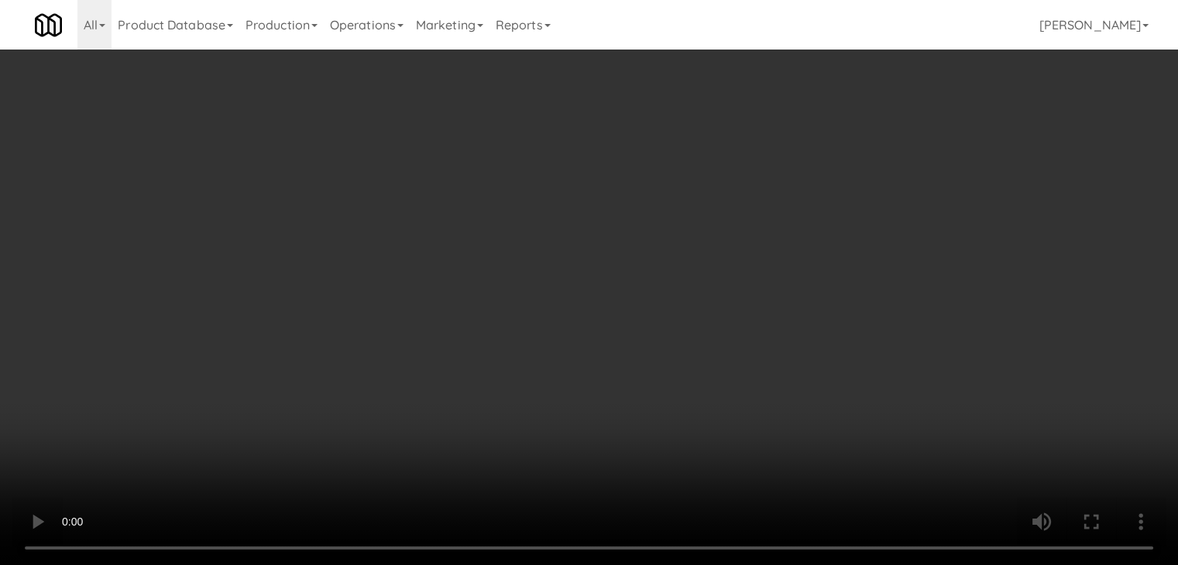
click at [855, 158] on button "Planogram" at bounding box center [839, 164] width 76 height 23
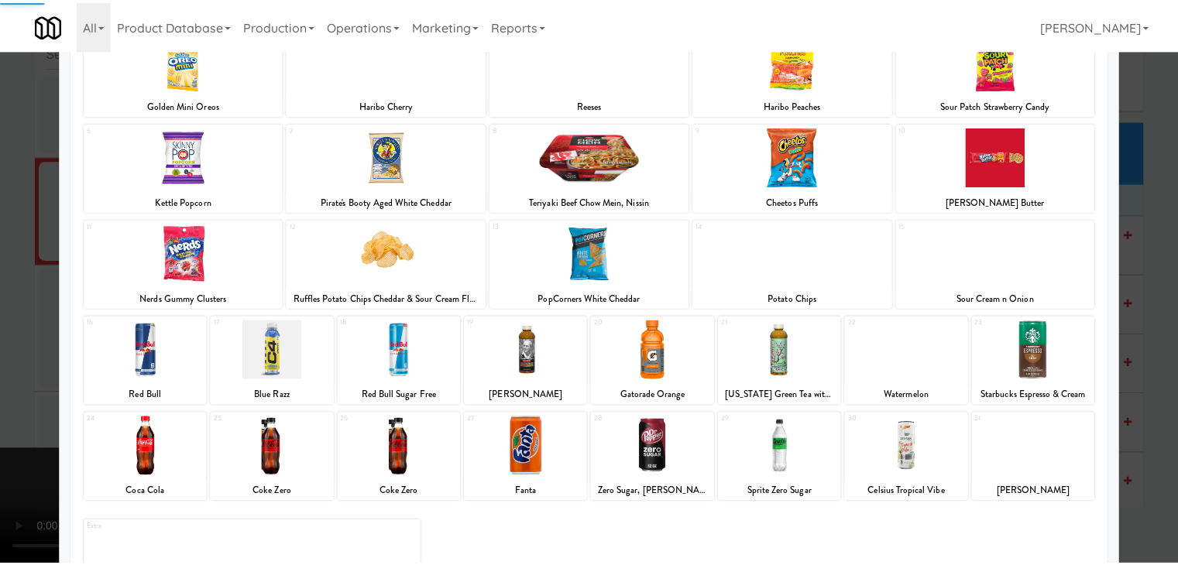
scroll to position [195, 0]
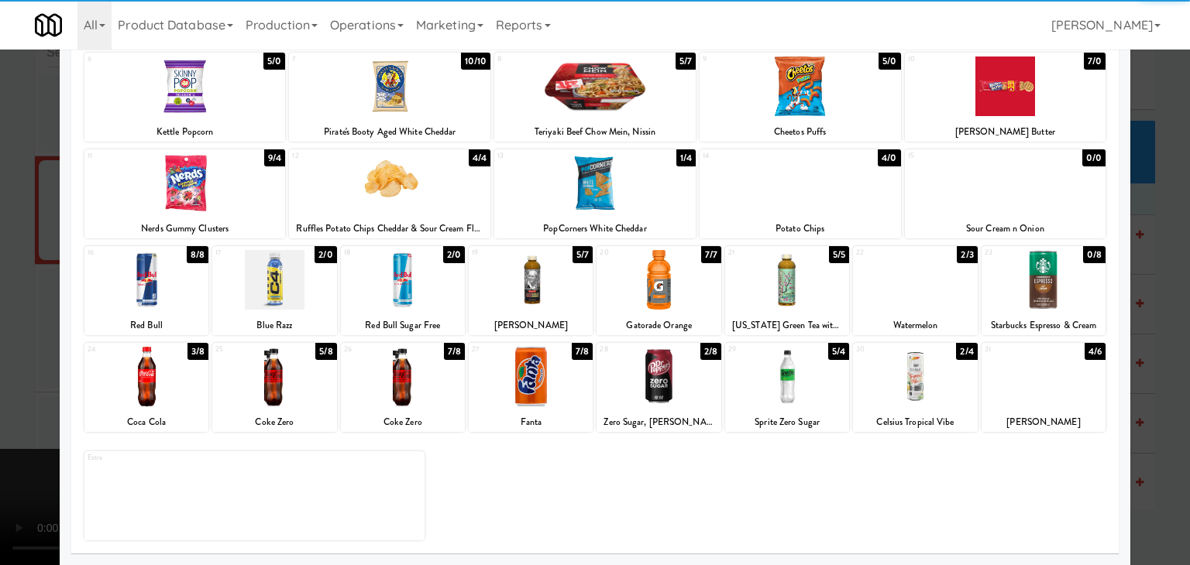
click at [768, 363] on div at bounding box center [787, 377] width 124 height 60
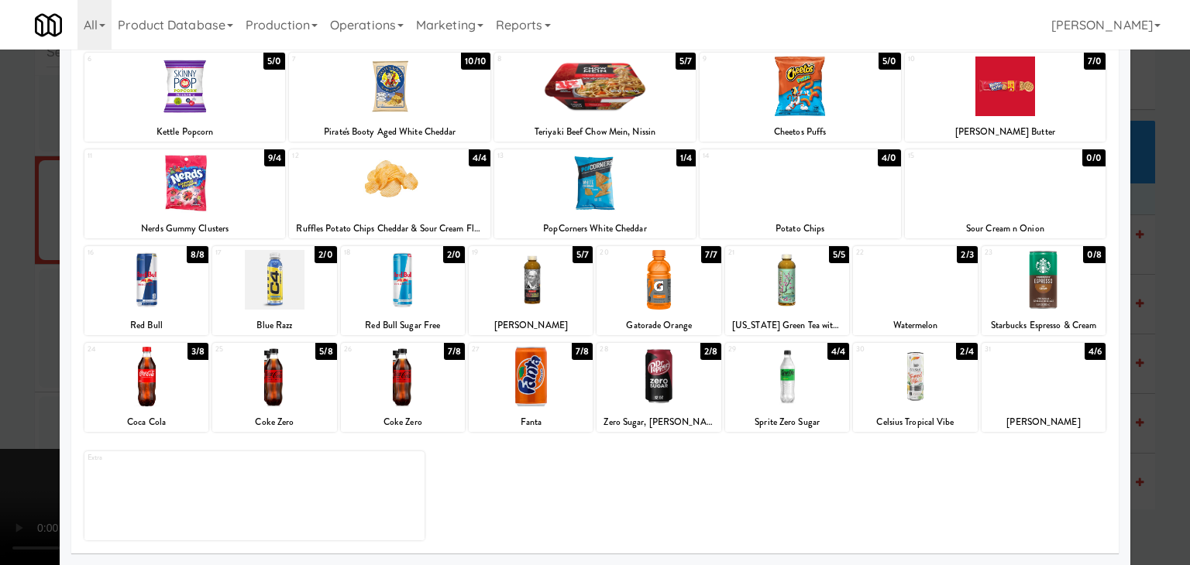
click at [2, 320] on div at bounding box center [595, 282] width 1190 height 565
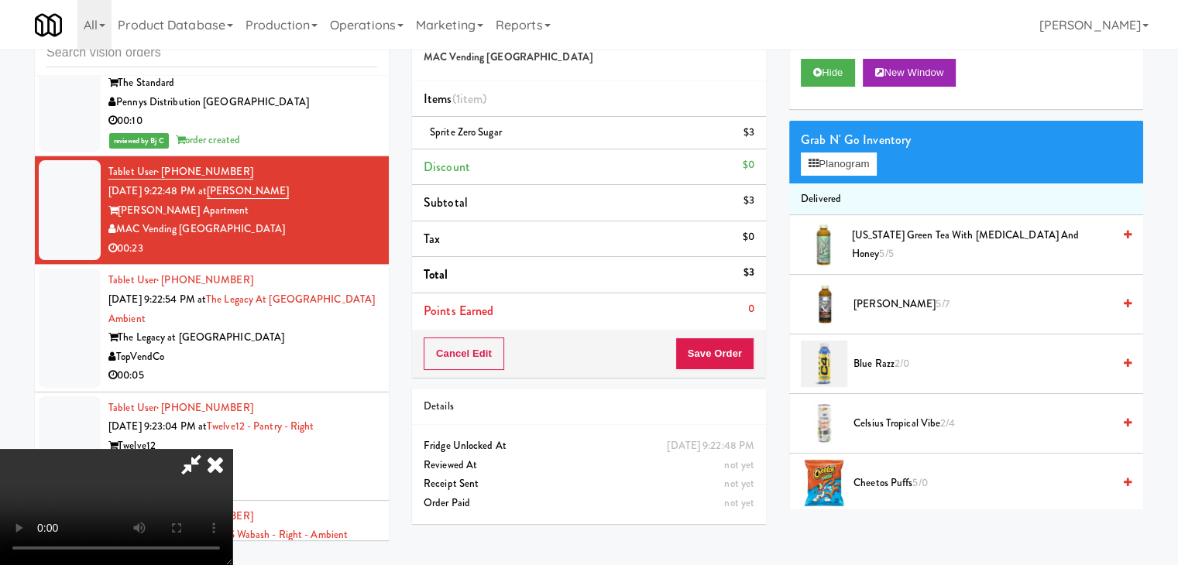
click at [232, 449] on video at bounding box center [116, 507] width 232 height 116
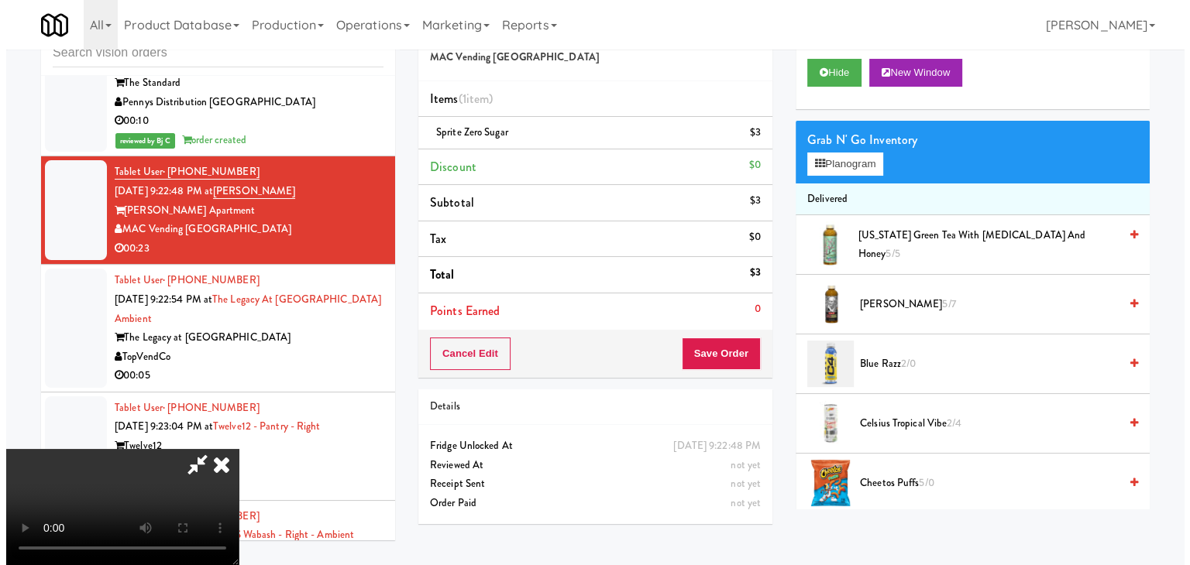
scroll to position [77, 0]
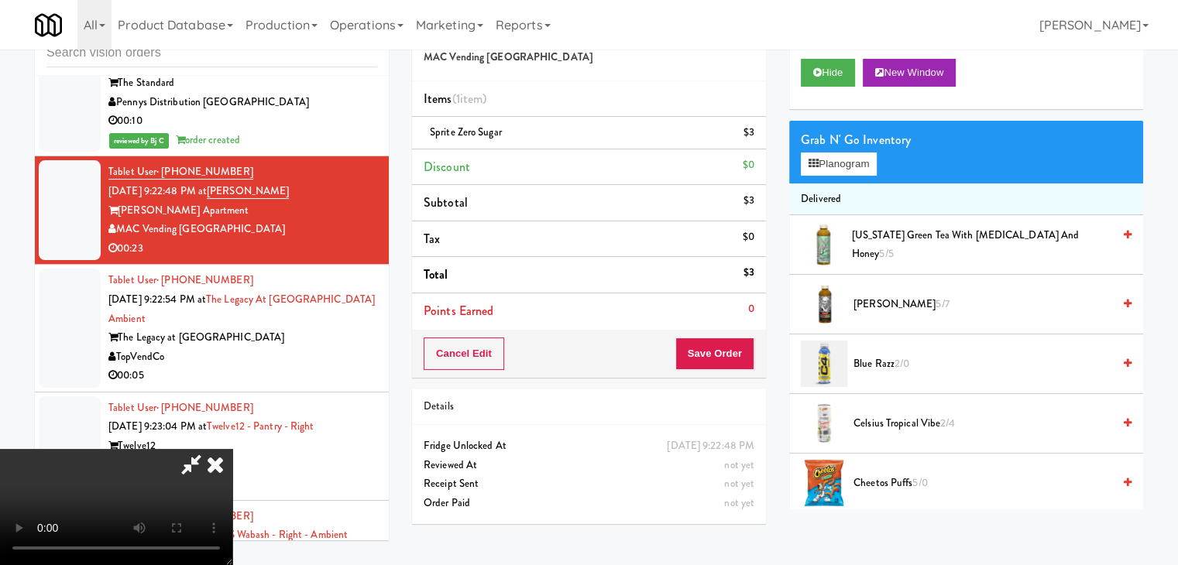
click at [232, 449] on video at bounding box center [116, 507] width 232 height 116
click at [866, 160] on button "Planogram" at bounding box center [839, 164] width 76 height 23
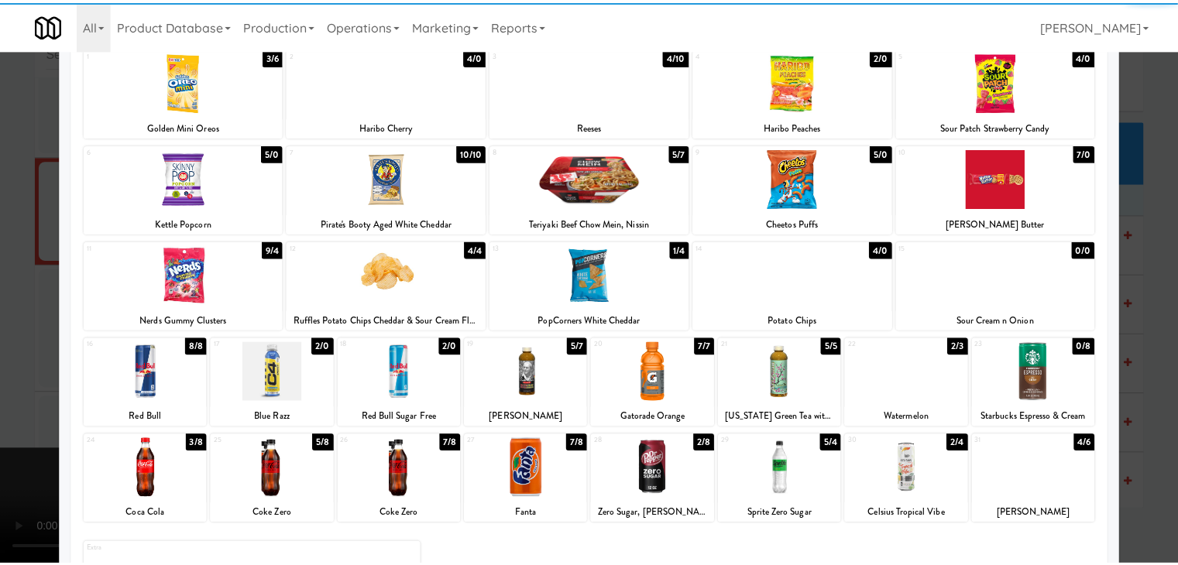
scroll to position [195, 0]
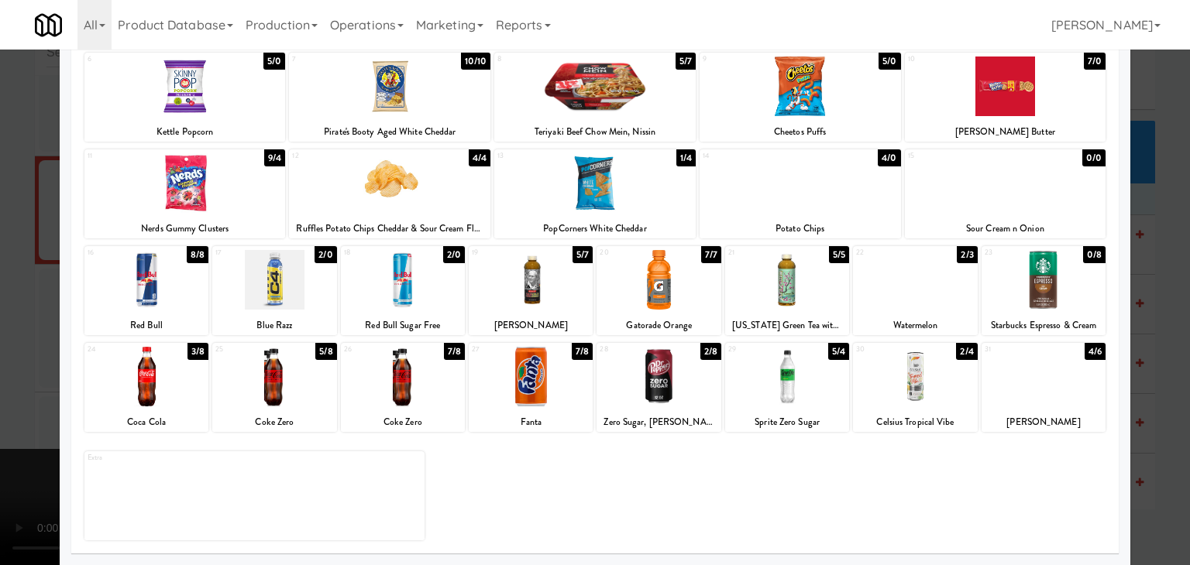
click at [417, 360] on div at bounding box center [403, 377] width 124 height 60
click at [1, 336] on div at bounding box center [595, 282] width 1190 height 565
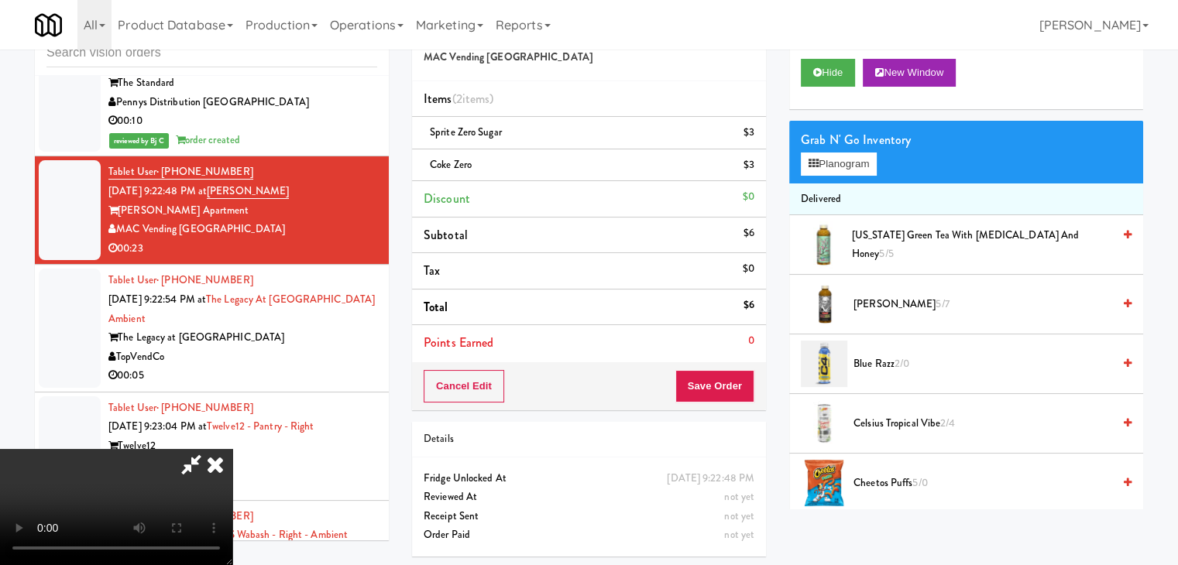
scroll to position [155, 0]
click at [232, 449] on video at bounding box center [116, 507] width 232 height 116
click at [725, 381] on button "Save Order" at bounding box center [714, 386] width 79 height 33
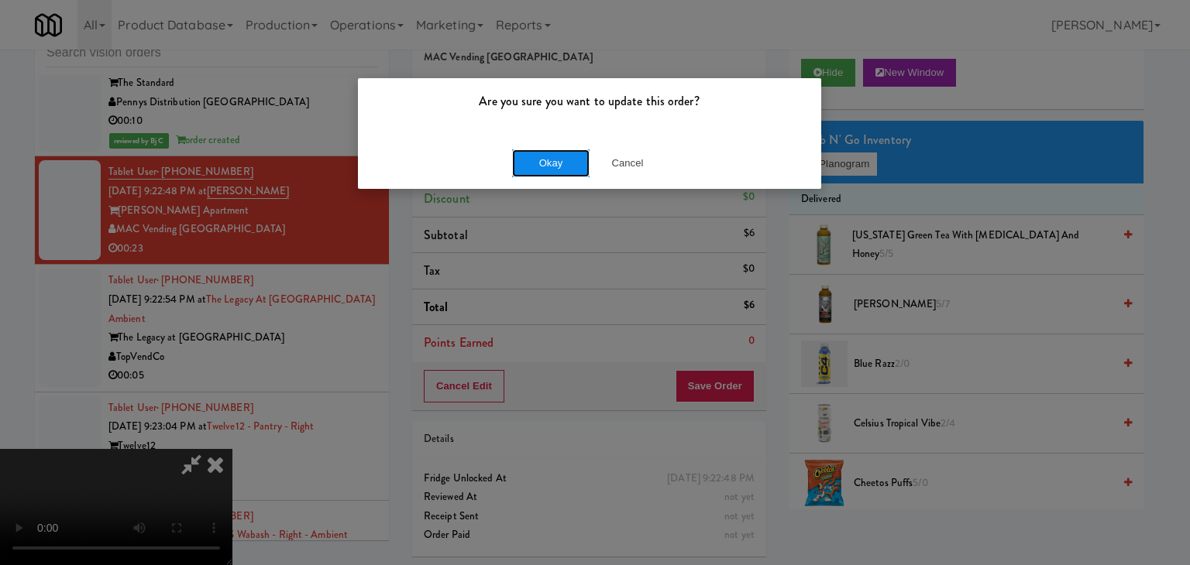
click at [554, 156] on button "Okay" at bounding box center [550, 164] width 77 height 28
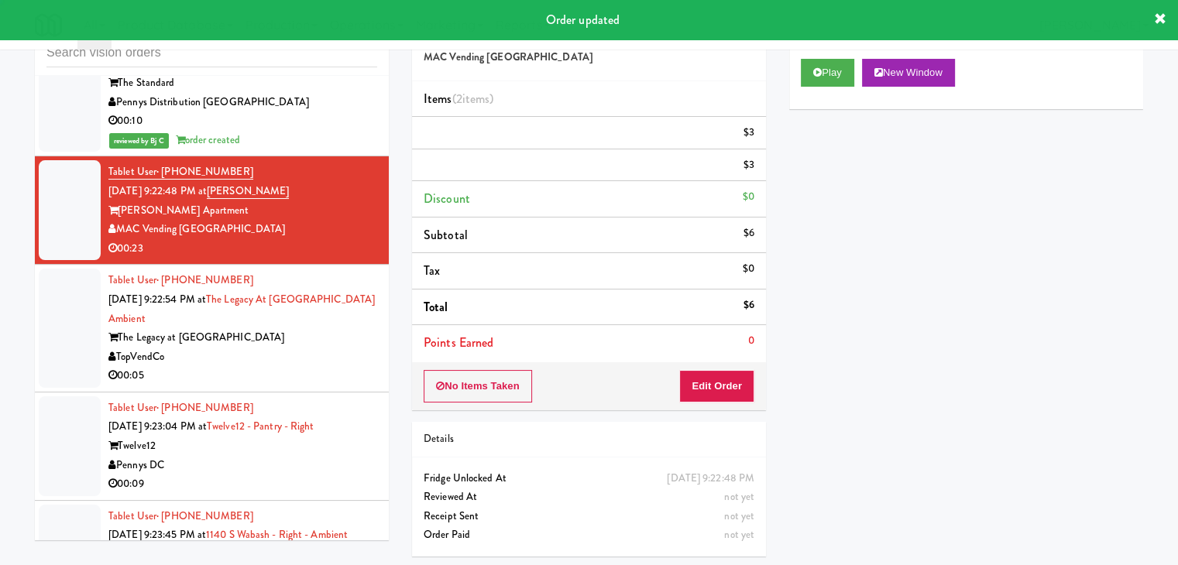
scroll to position [0, 0]
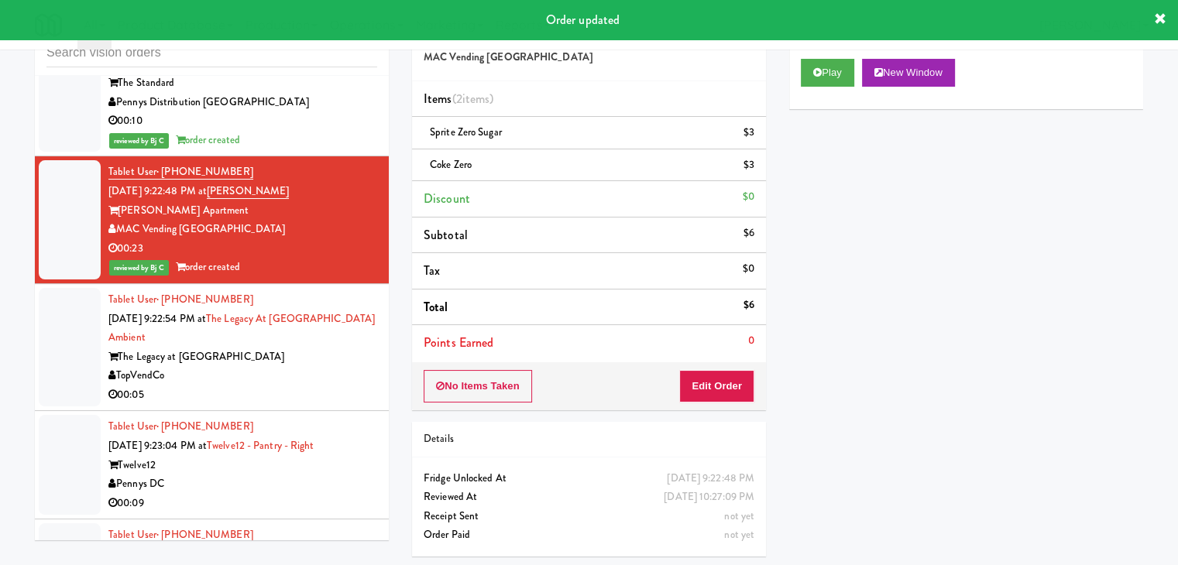
click at [330, 366] on div "TopVendCo" at bounding box center [242, 375] width 269 height 19
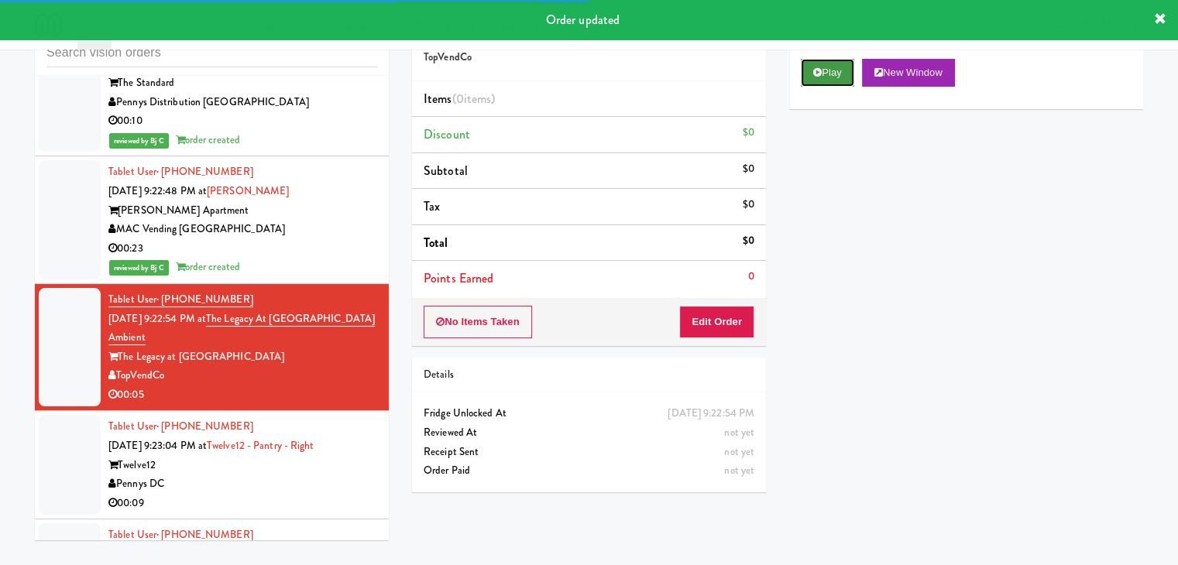
drag, startPoint x: 836, startPoint y: 69, endPoint x: 762, endPoint y: 216, distance: 164.6
click at [835, 72] on button "Play" at bounding box center [827, 73] width 53 height 28
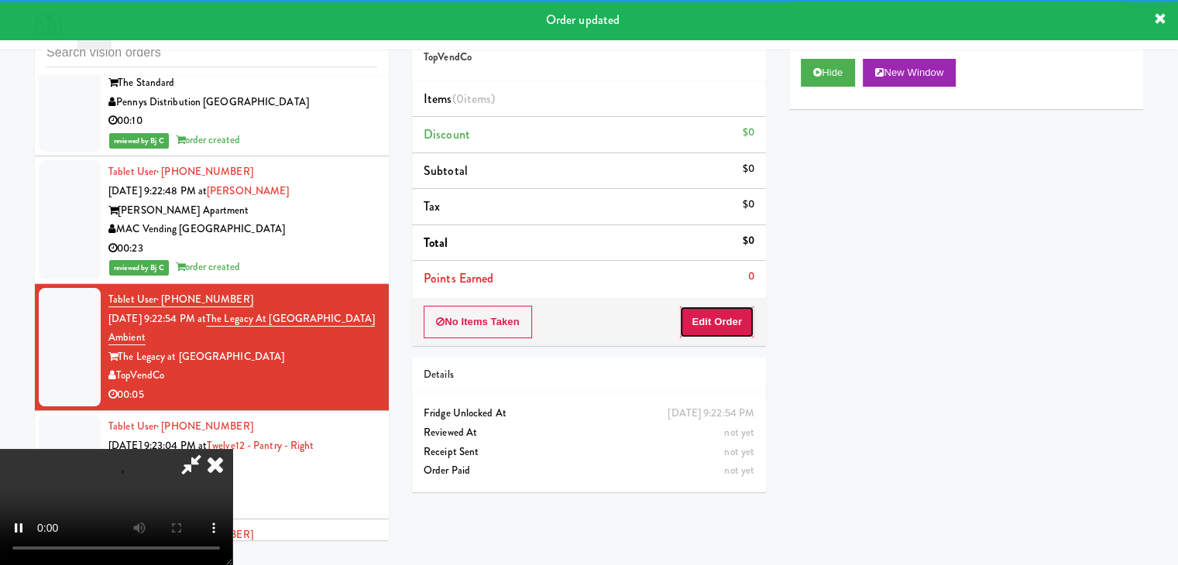
click at [702, 324] on button "Edit Order" at bounding box center [716, 322] width 75 height 33
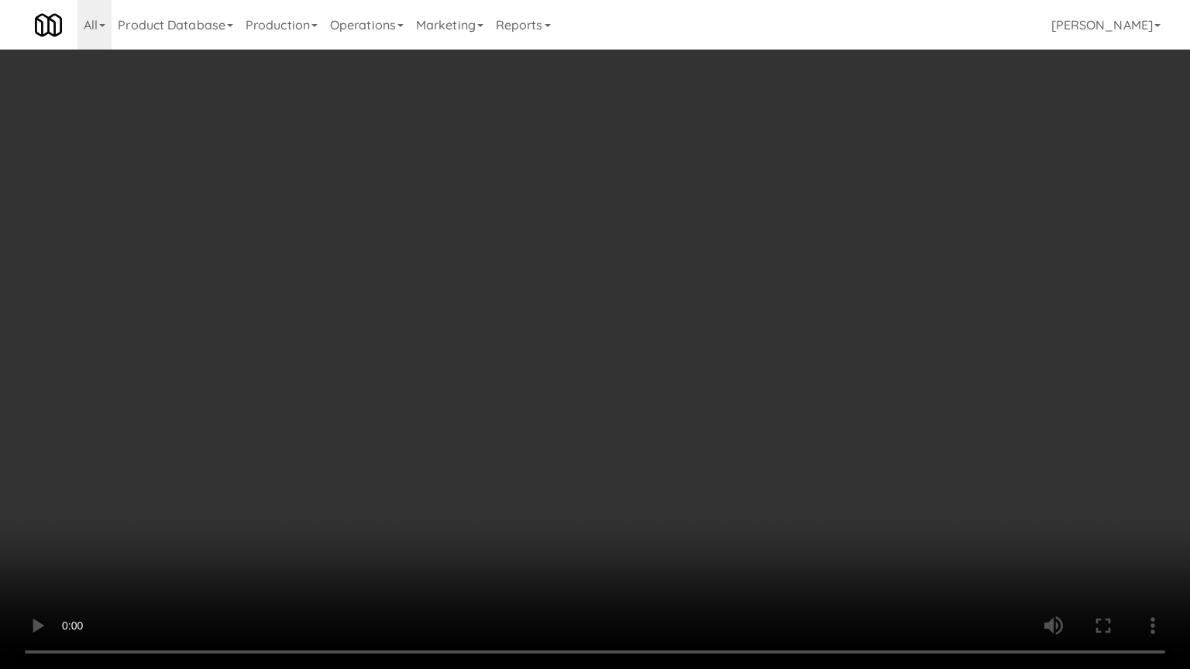
click at [653, 455] on video at bounding box center [595, 334] width 1190 height 669
click at [653, 452] on video at bounding box center [595, 334] width 1190 height 669
click at [675, 412] on video at bounding box center [595, 334] width 1190 height 669
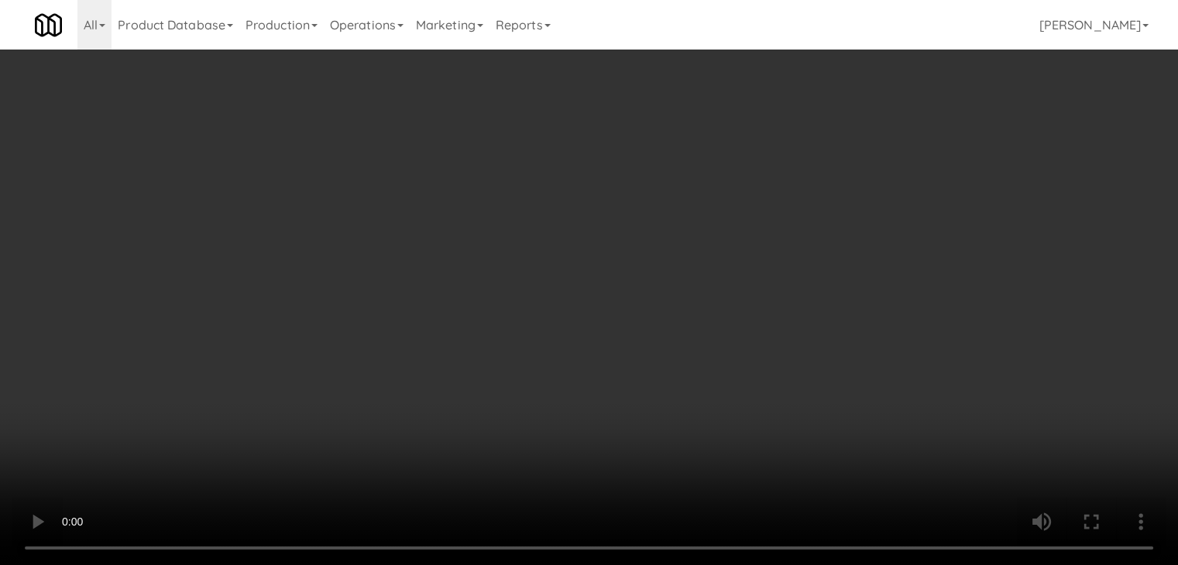
click at [858, 155] on button "Planogram" at bounding box center [839, 164] width 76 height 23
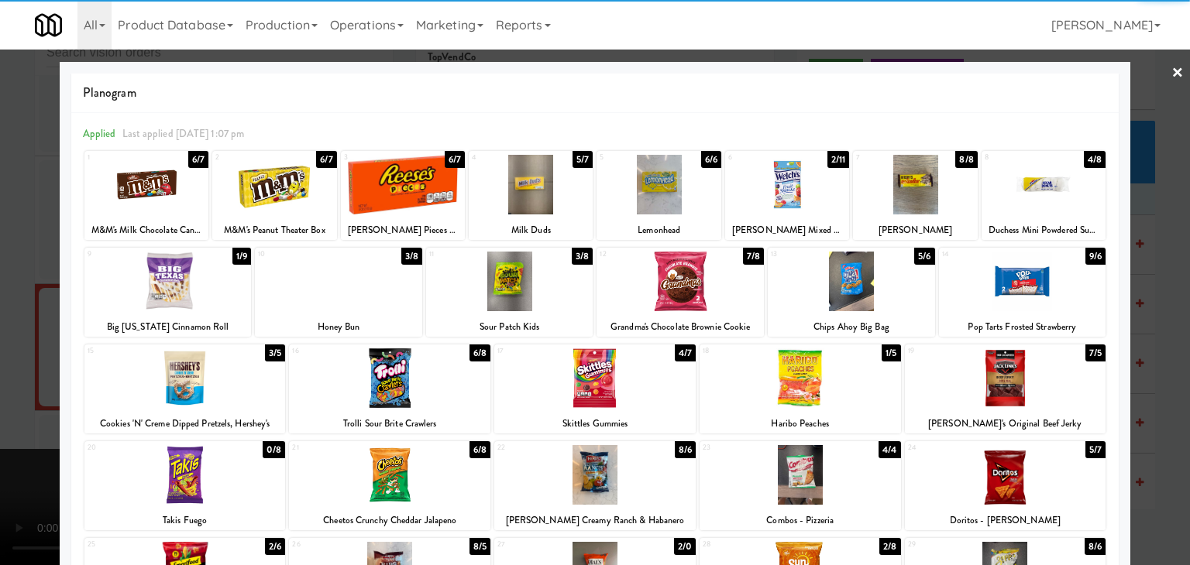
click at [1057, 292] on div at bounding box center [1022, 282] width 167 height 60
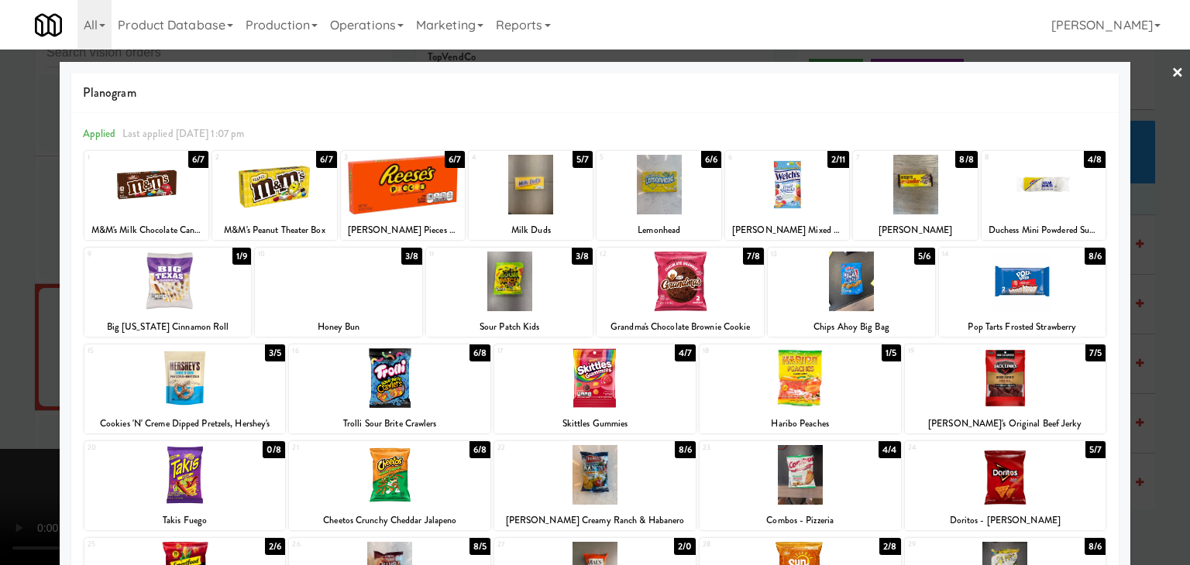
drag, startPoint x: 1155, startPoint y: 297, endPoint x: 908, endPoint y: 313, distance: 247.6
click at [1155, 297] on div at bounding box center [595, 282] width 1190 height 565
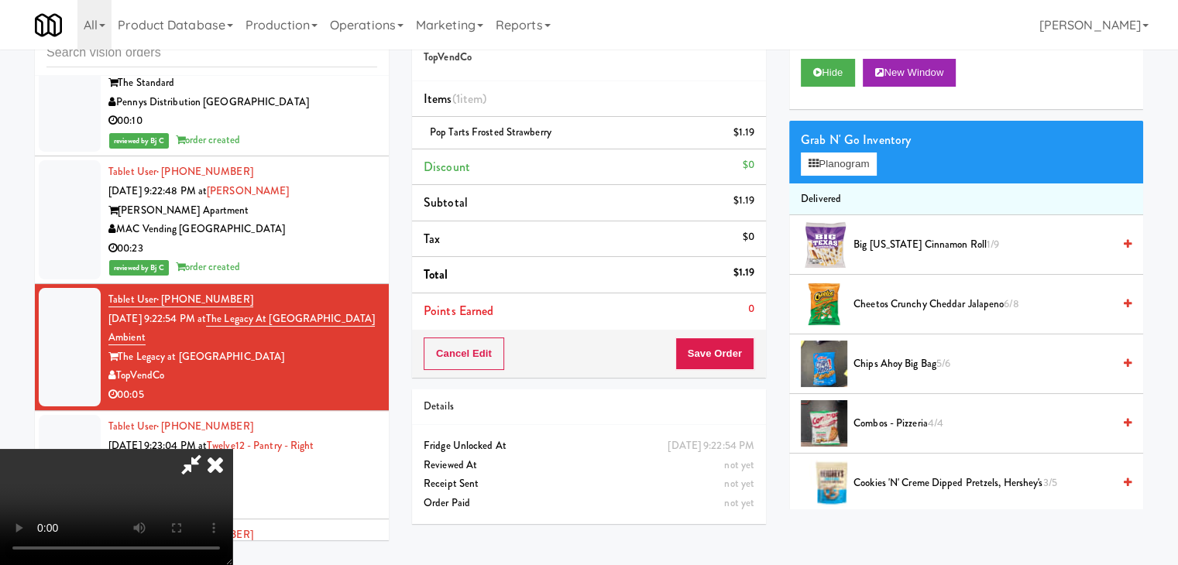
click at [232, 449] on video at bounding box center [116, 507] width 232 height 116
click at [737, 354] on button "Save Order" at bounding box center [714, 354] width 79 height 33
drag, startPoint x: 737, startPoint y: 354, endPoint x: 733, endPoint y: 363, distance: 9.7
click at [737, 355] on button "Save Order" at bounding box center [714, 354] width 79 height 33
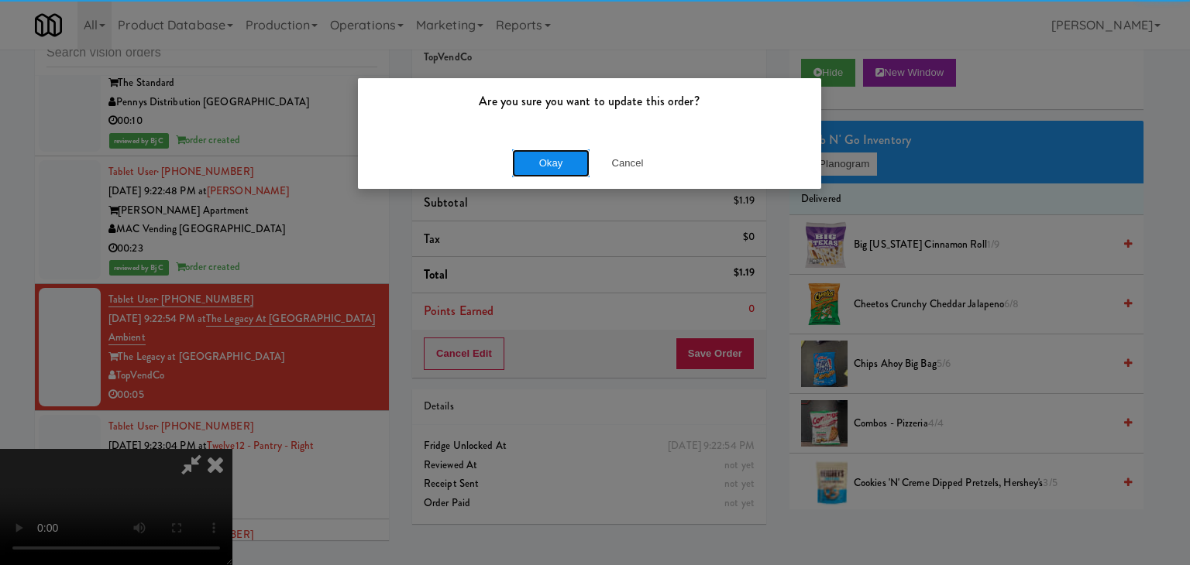
click at [561, 156] on button "Okay" at bounding box center [550, 164] width 77 height 28
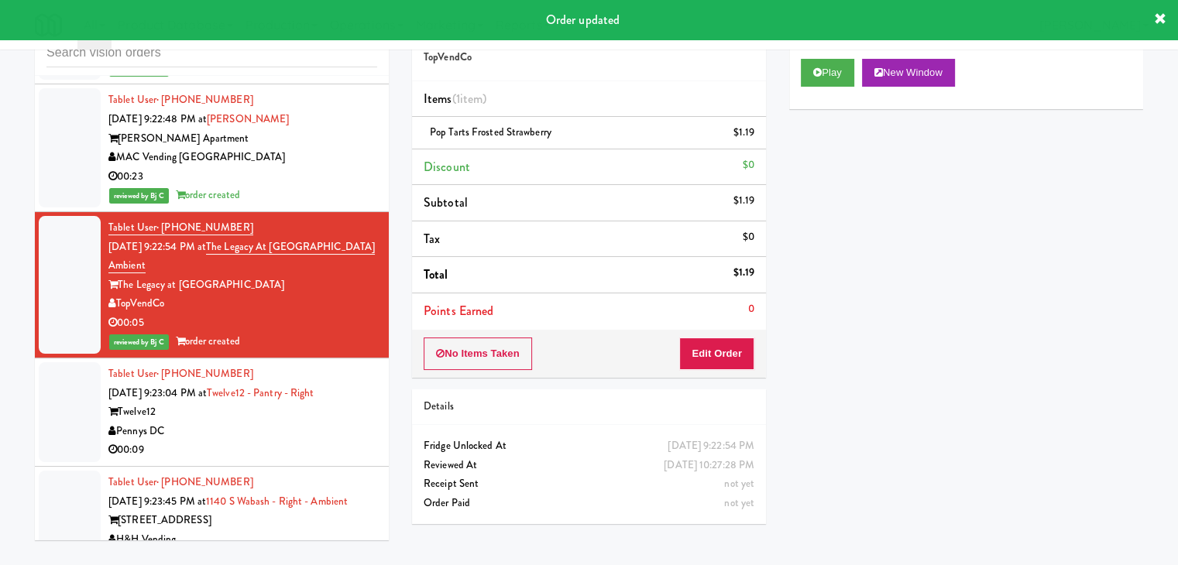
scroll to position [8546, 0]
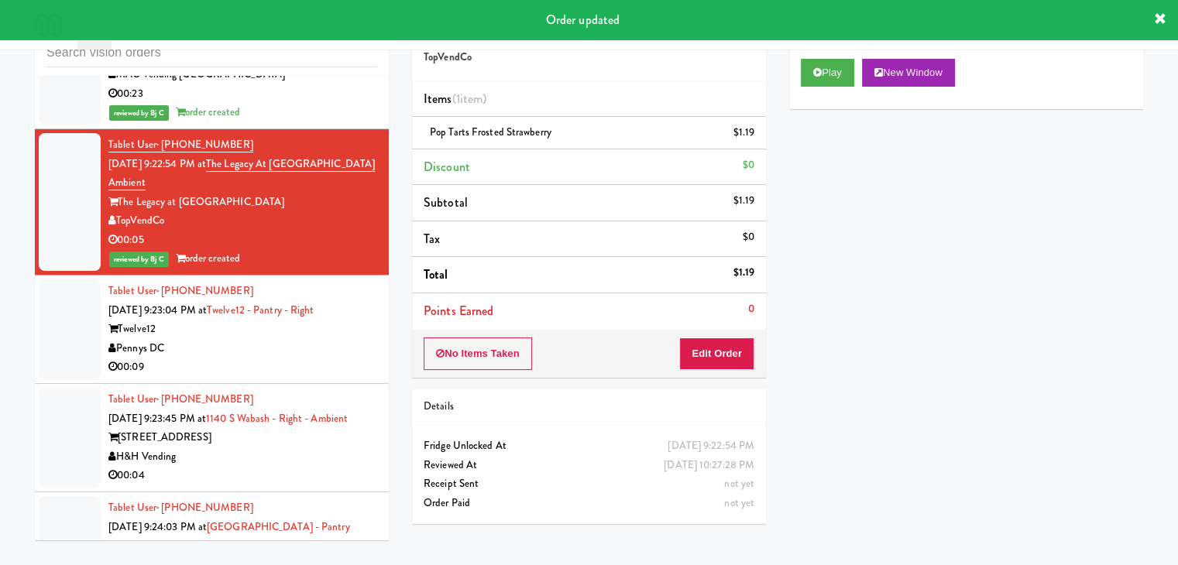
click at [295, 358] on div "00:09" at bounding box center [242, 367] width 269 height 19
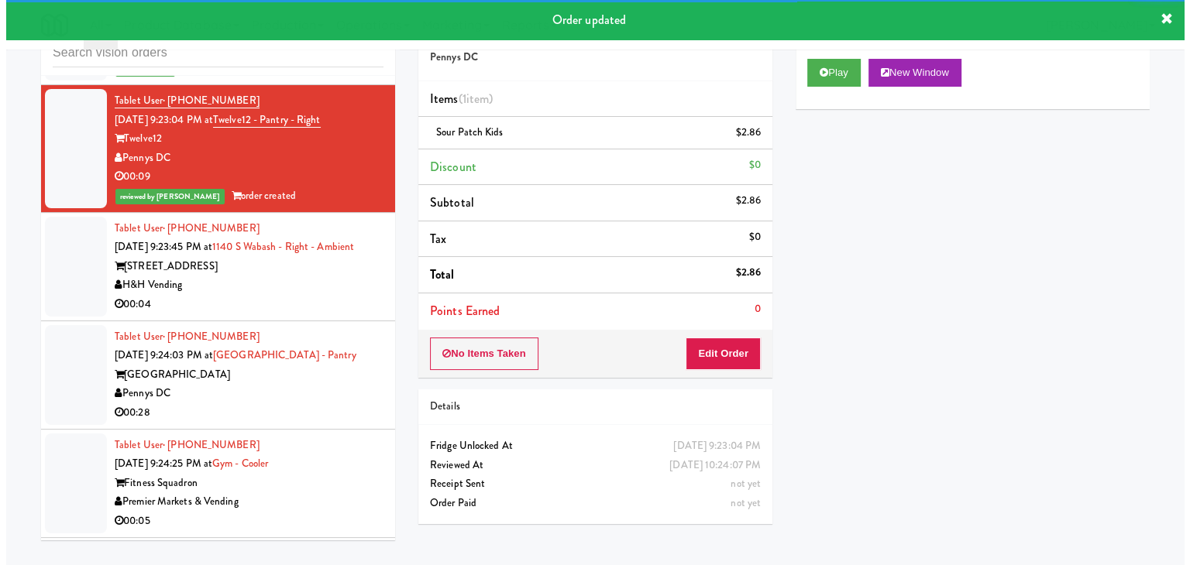
scroll to position [8778, 0]
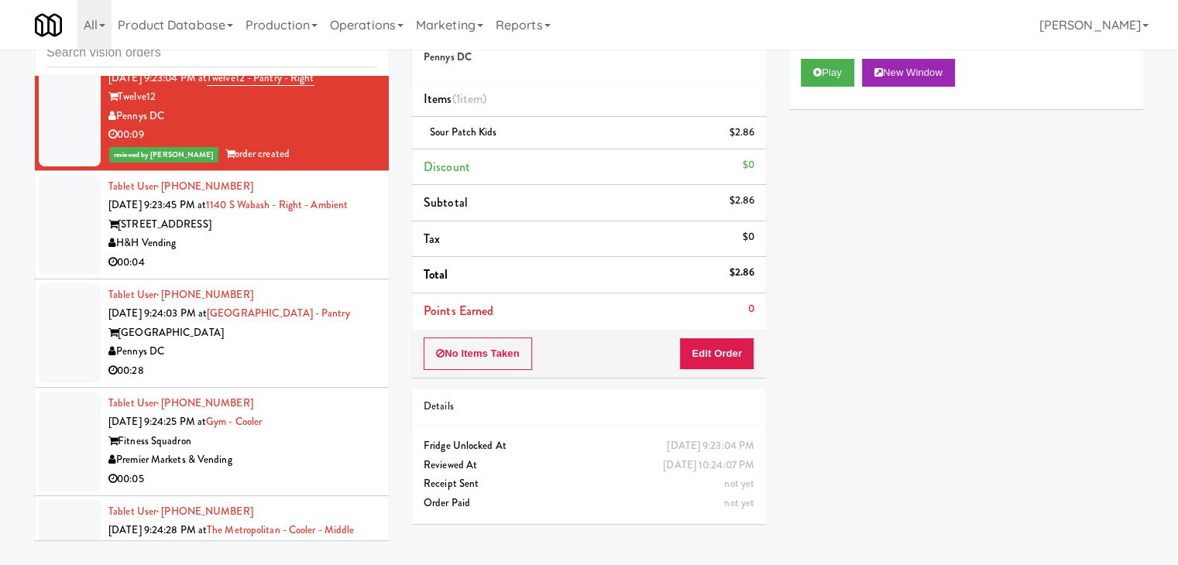
click at [318, 234] on div "H&H Vending" at bounding box center [242, 243] width 269 height 19
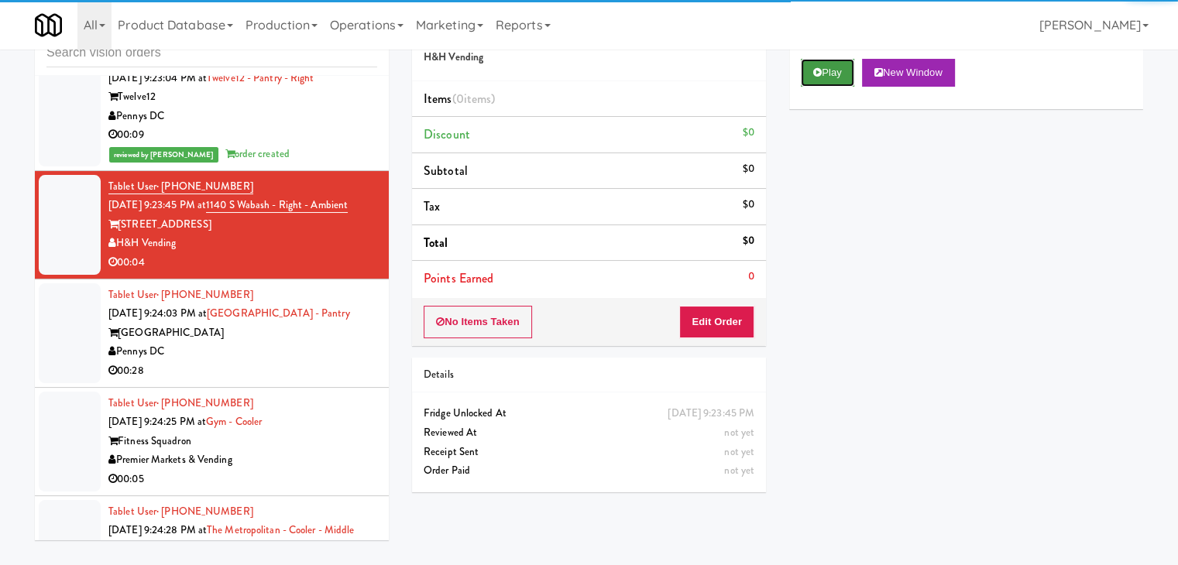
drag, startPoint x: 831, startPoint y: 74, endPoint x: 828, endPoint y: 81, distance: 8.3
click at [830, 75] on button "Play" at bounding box center [827, 73] width 53 height 28
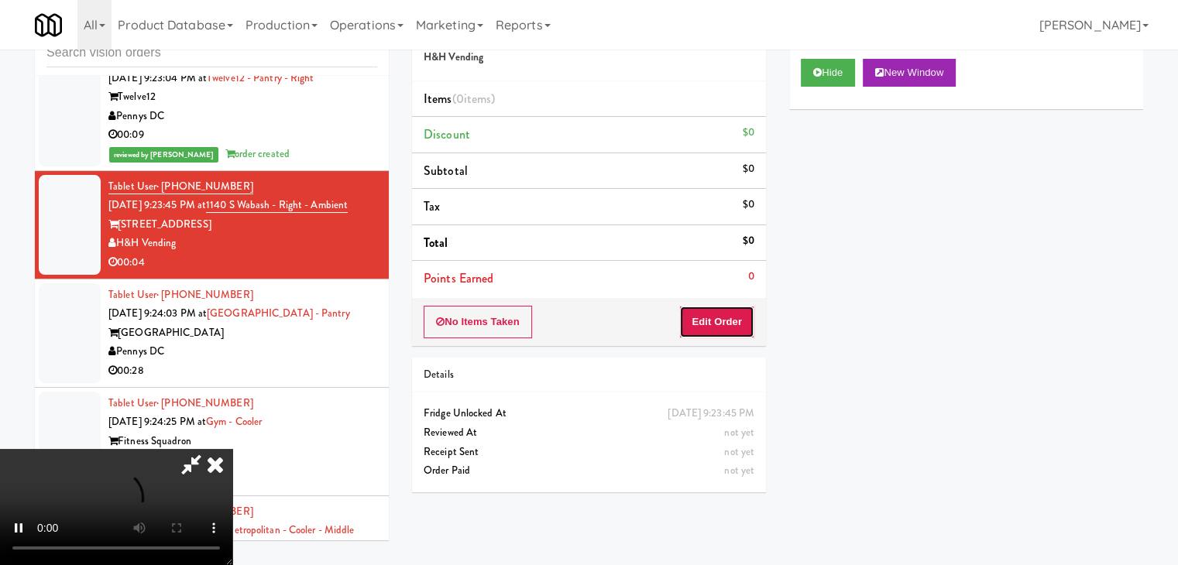
click at [713, 325] on button "Edit Order" at bounding box center [716, 322] width 75 height 33
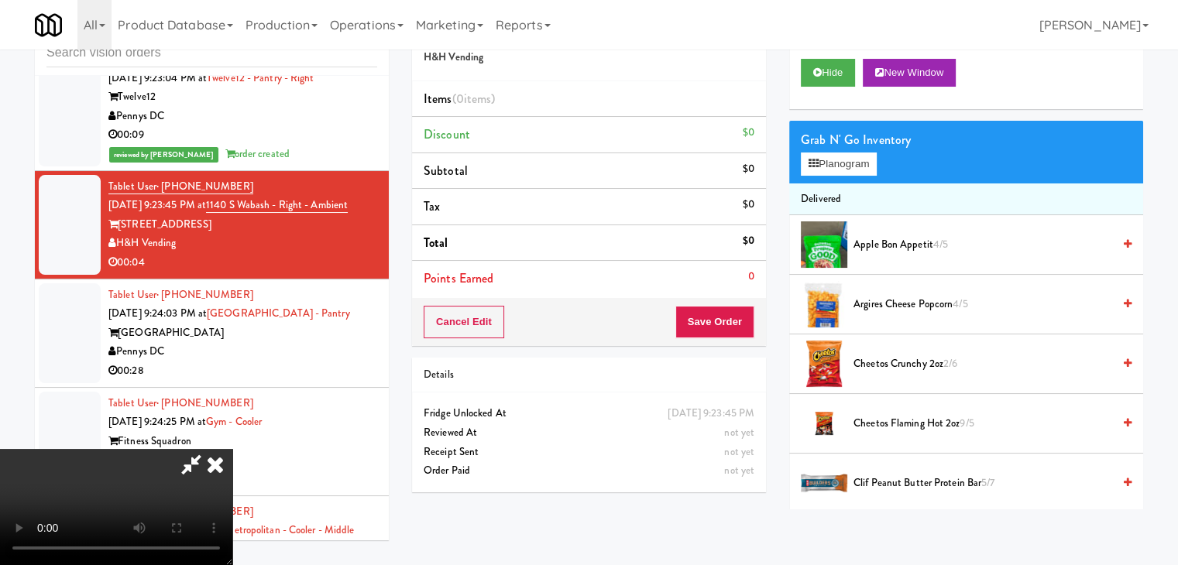
click at [232, 476] on video at bounding box center [116, 507] width 232 height 116
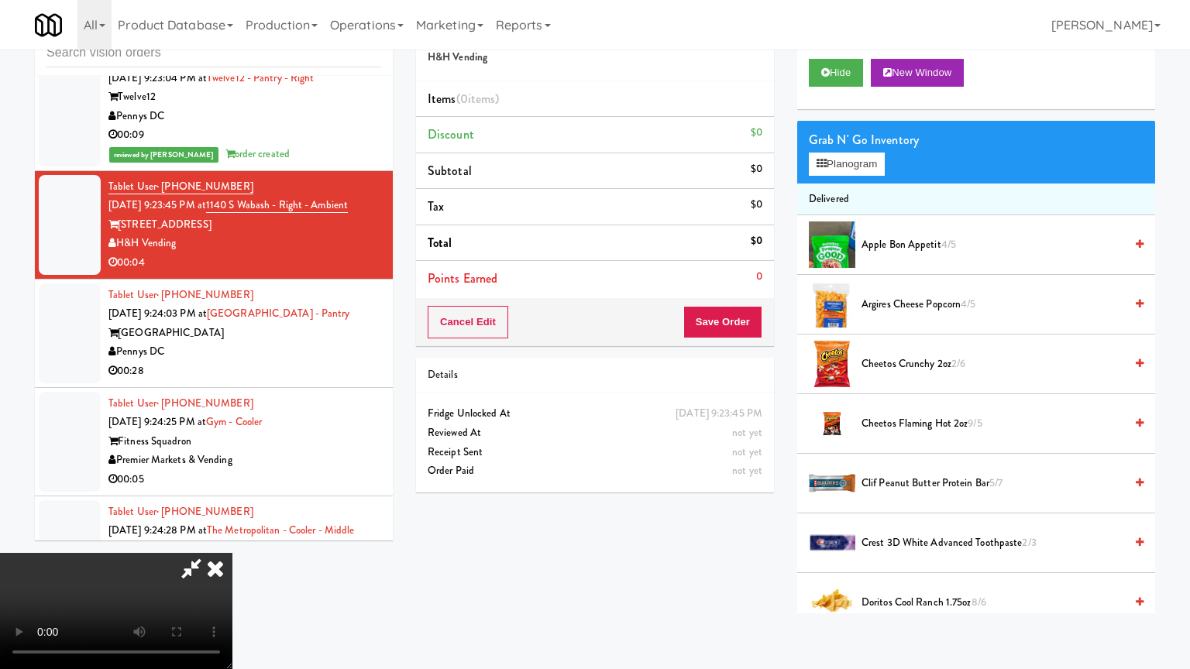
click at [232, 553] on video at bounding box center [116, 611] width 232 height 116
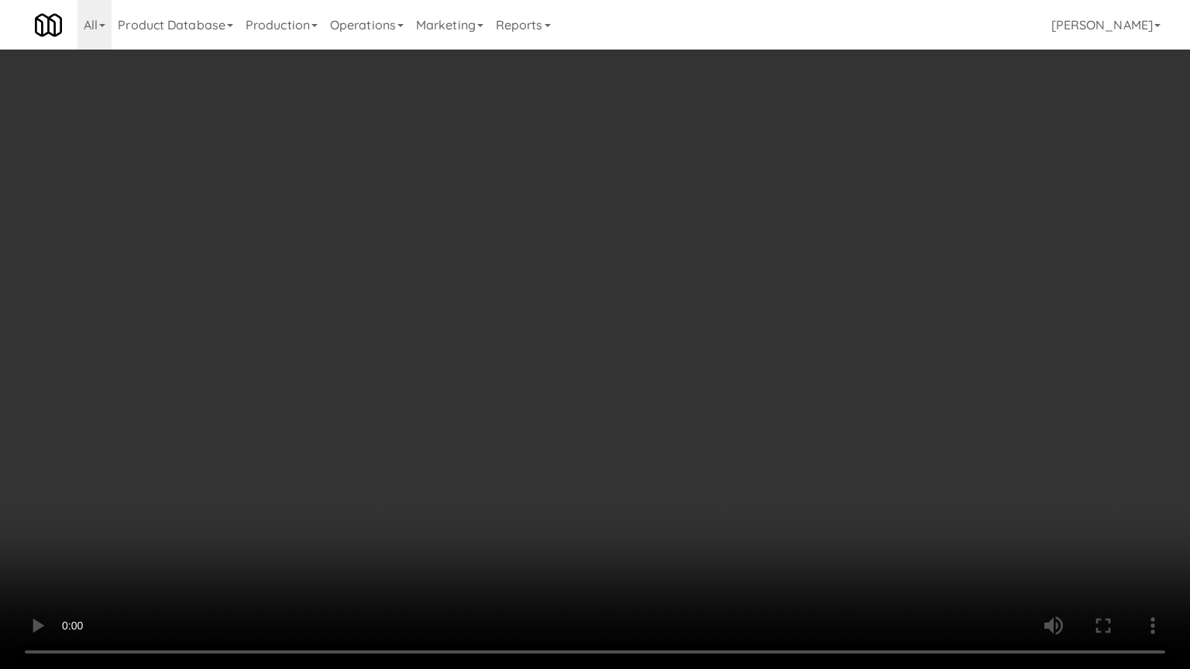
click at [716, 430] on video at bounding box center [595, 334] width 1190 height 669
click at [719, 426] on video at bounding box center [595, 334] width 1190 height 669
click at [716, 426] on video at bounding box center [595, 334] width 1190 height 669
click at [731, 418] on video at bounding box center [595, 334] width 1190 height 669
click at [758, 394] on video at bounding box center [595, 334] width 1190 height 669
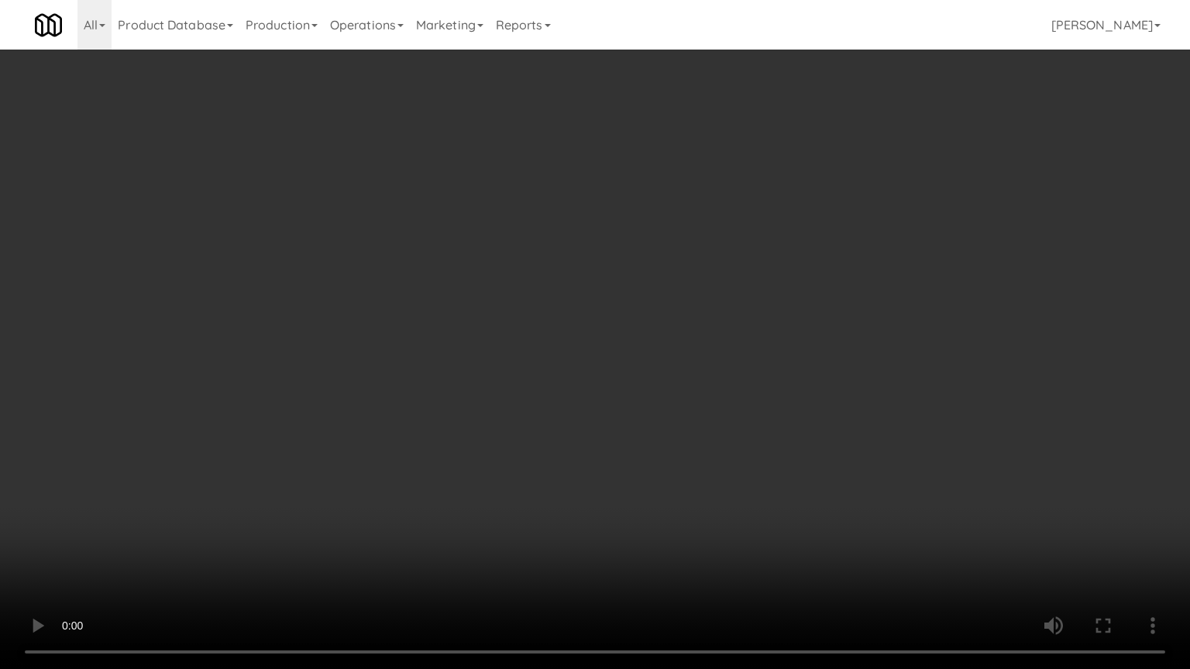
drag, startPoint x: 758, startPoint y: 394, endPoint x: 991, endPoint y: 202, distance: 301.5
click at [759, 392] on video at bounding box center [595, 334] width 1190 height 669
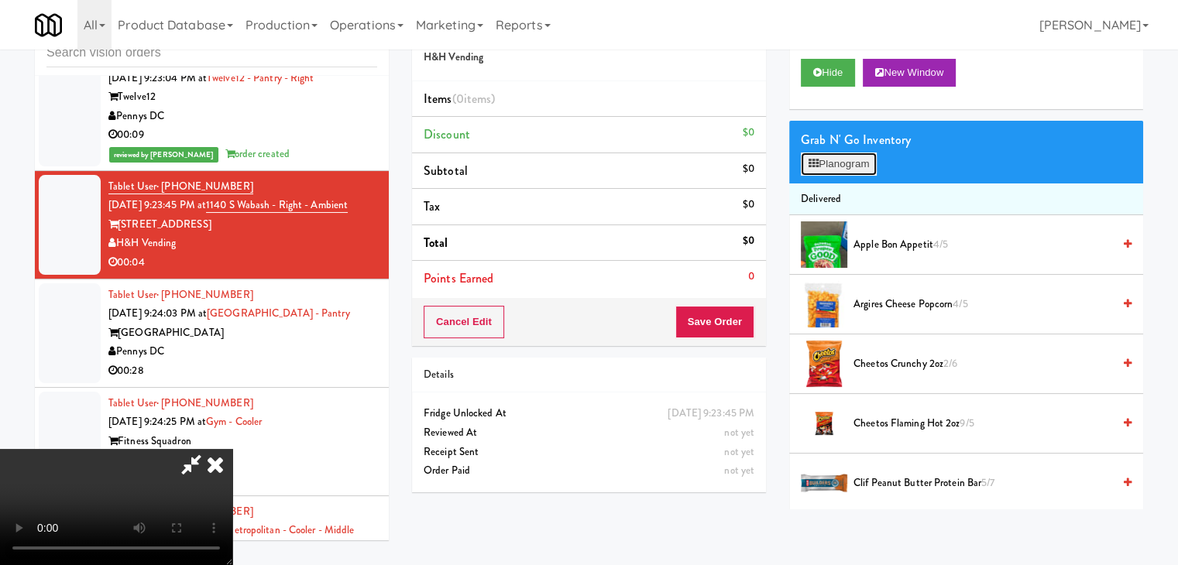
click at [858, 159] on button "Planogram" at bounding box center [839, 164] width 76 height 23
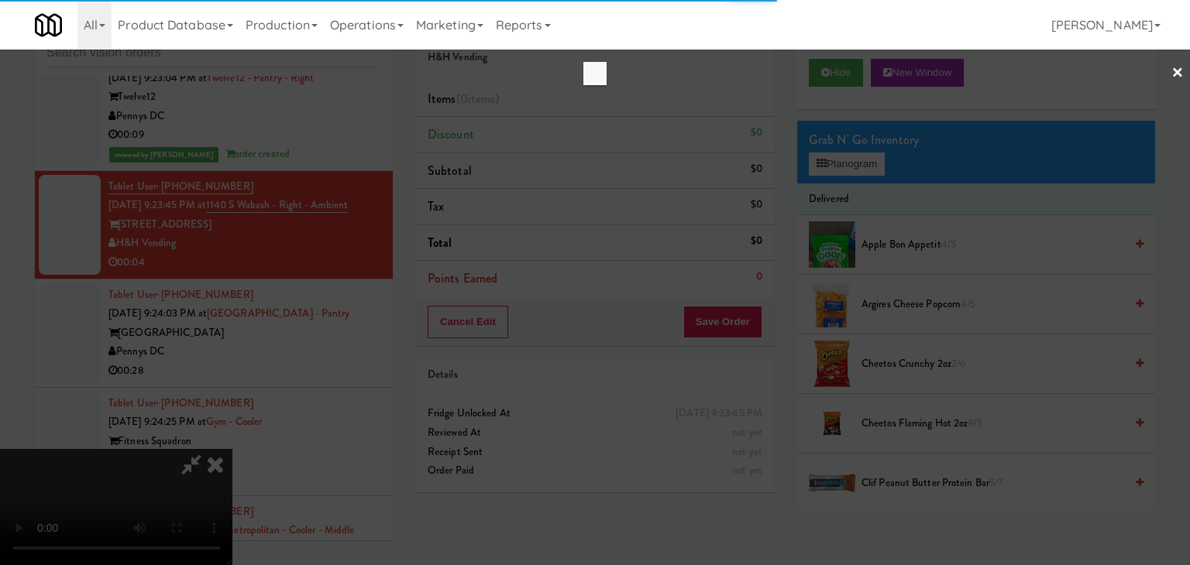
click at [751, 148] on div at bounding box center [595, 282] width 1190 height 565
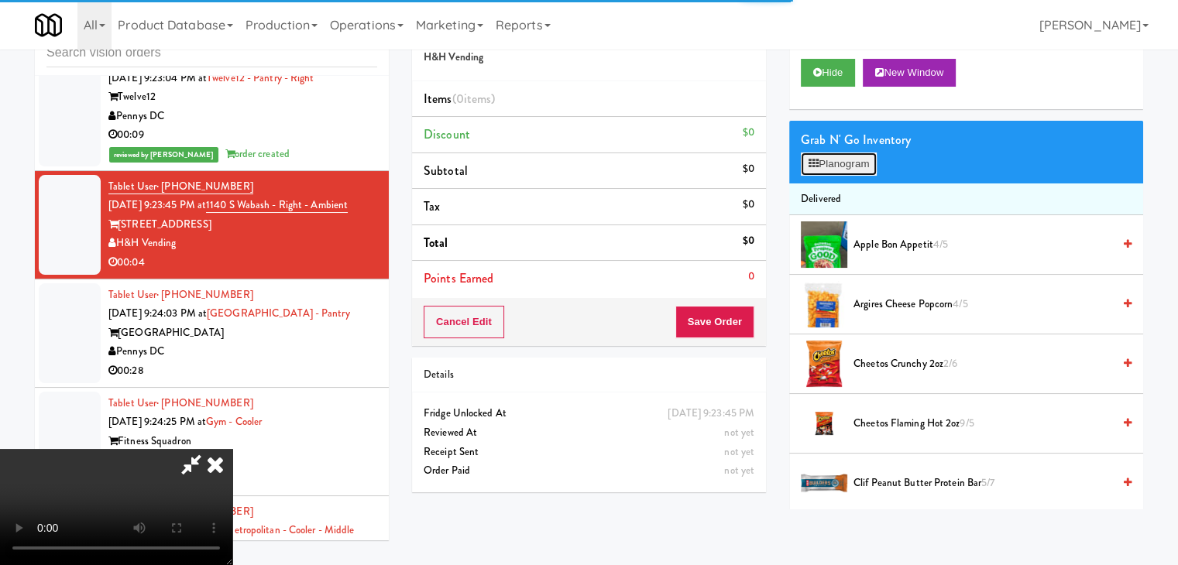
click at [861, 153] on button "Planogram" at bounding box center [839, 164] width 76 height 23
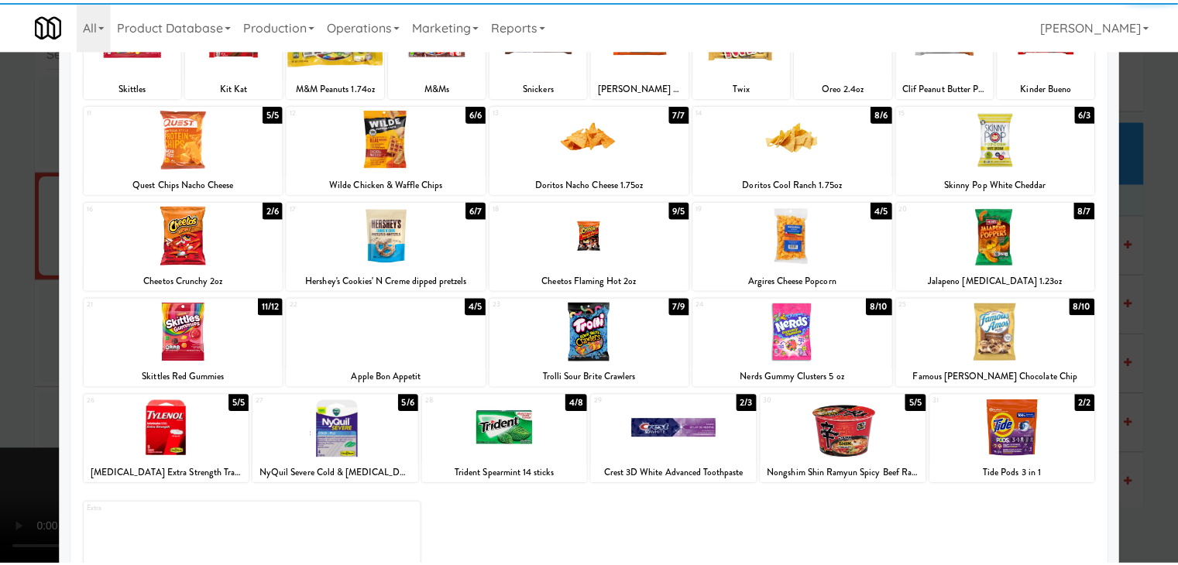
scroll to position [195, 0]
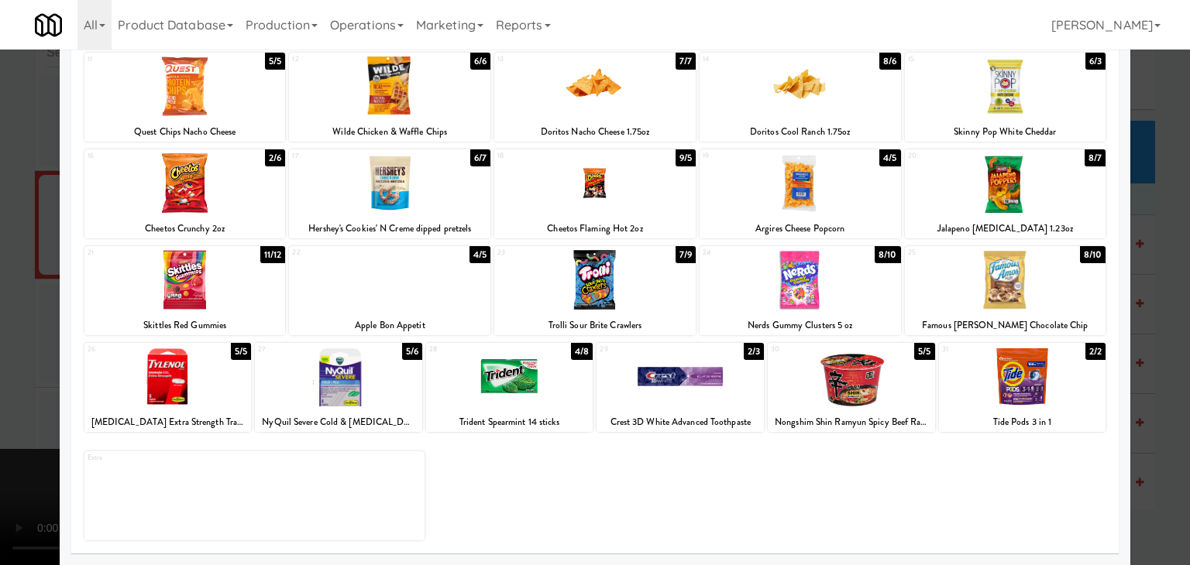
click at [504, 391] on div at bounding box center [509, 377] width 167 height 60
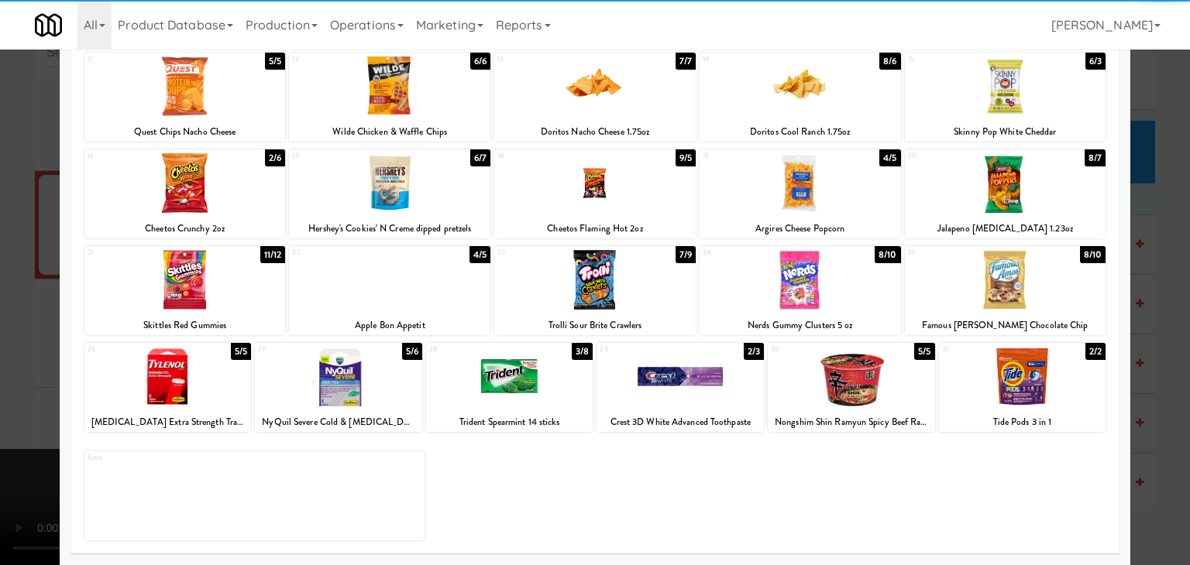
click at [0, 389] on div at bounding box center [595, 282] width 1190 height 565
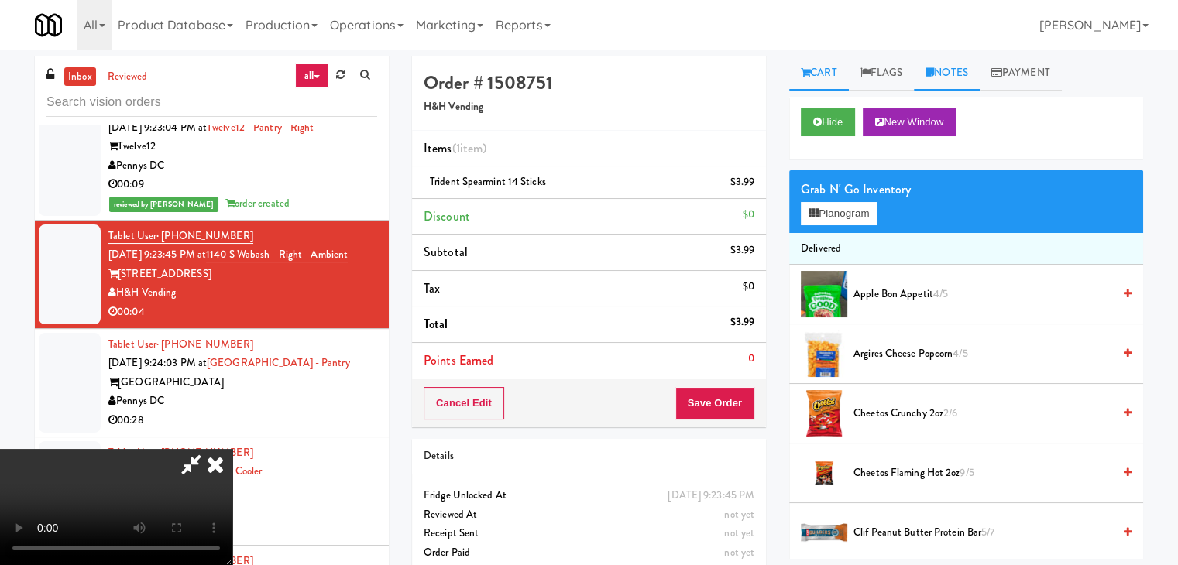
click at [934, 72] on icon at bounding box center [930, 72] width 9 height 10
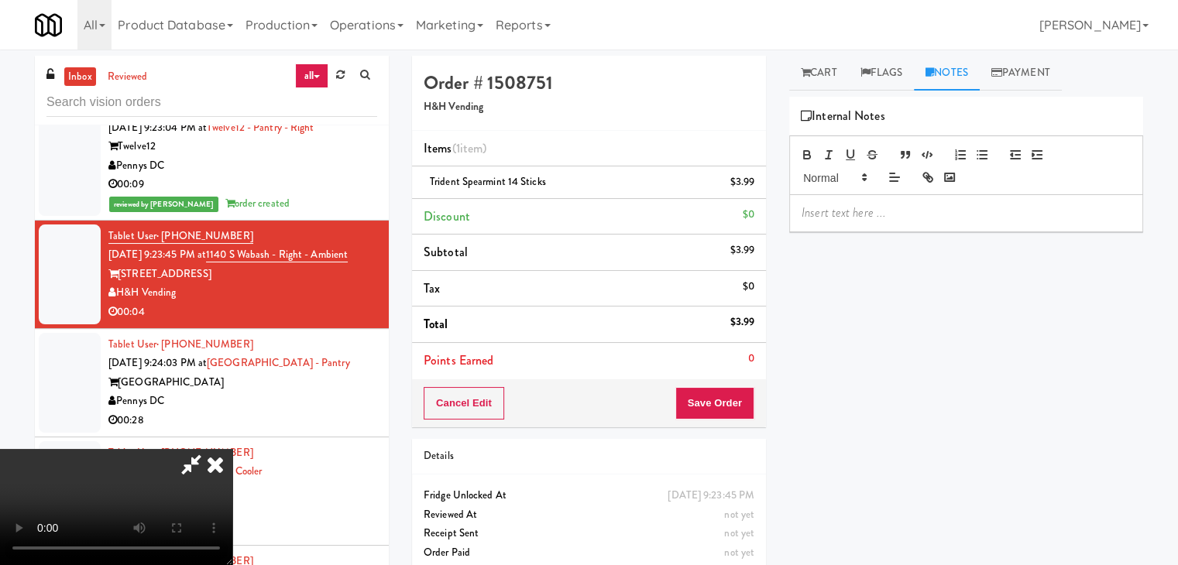
click at [846, 220] on p at bounding box center [966, 213] width 329 height 17
click at [232, 449] on icon at bounding box center [215, 464] width 34 height 31
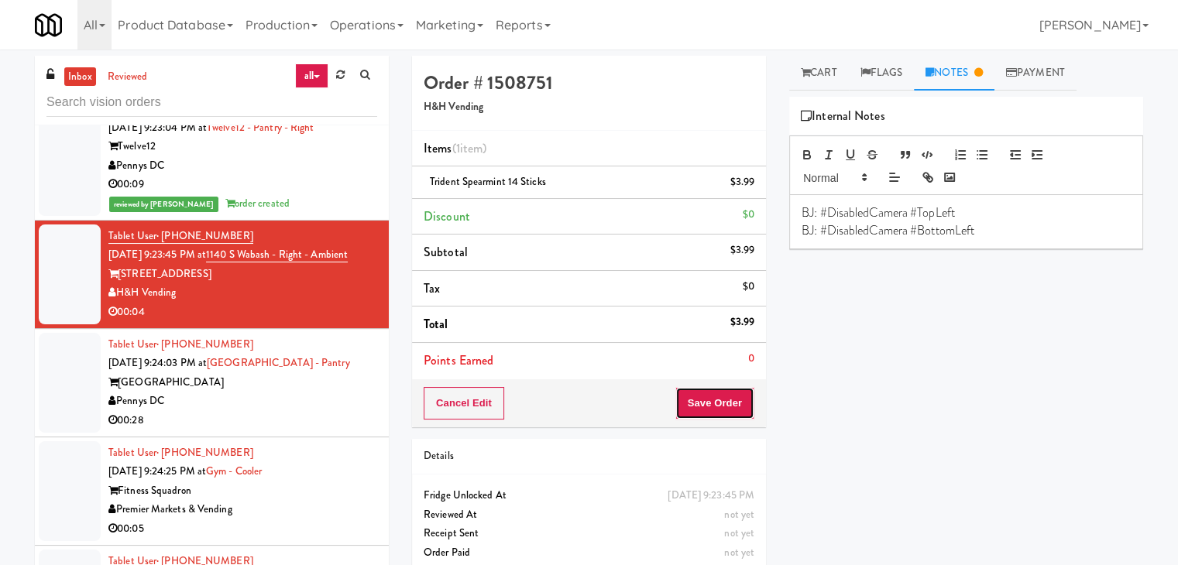
click at [703, 407] on button "Save Order" at bounding box center [714, 403] width 79 height 33
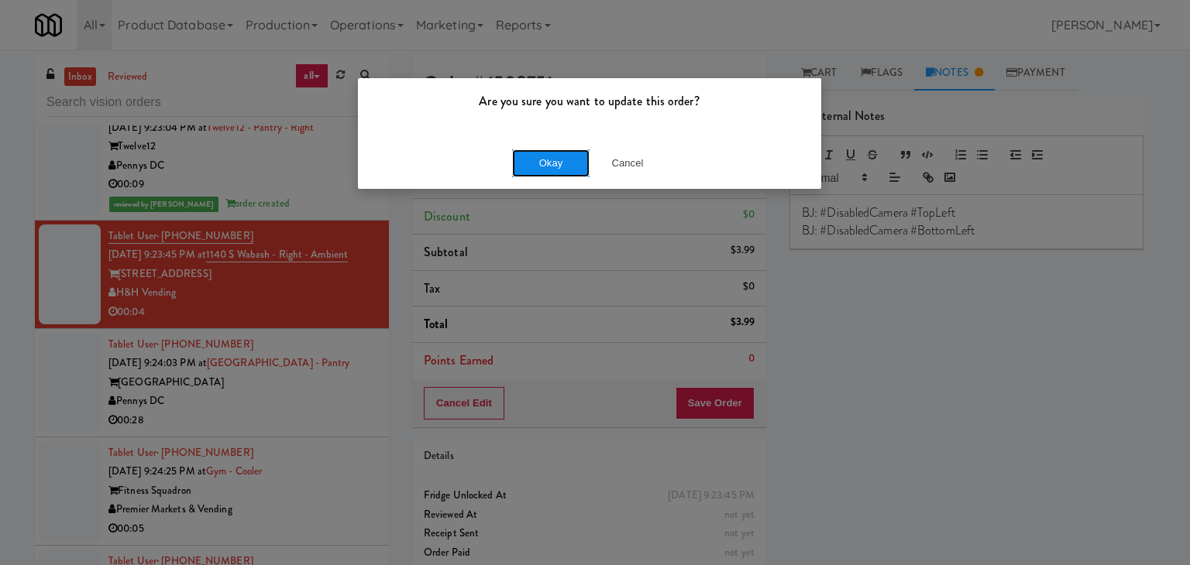
click at [557, 161] on button "Okay" at bounding box center [550, 164] width 77 height 28
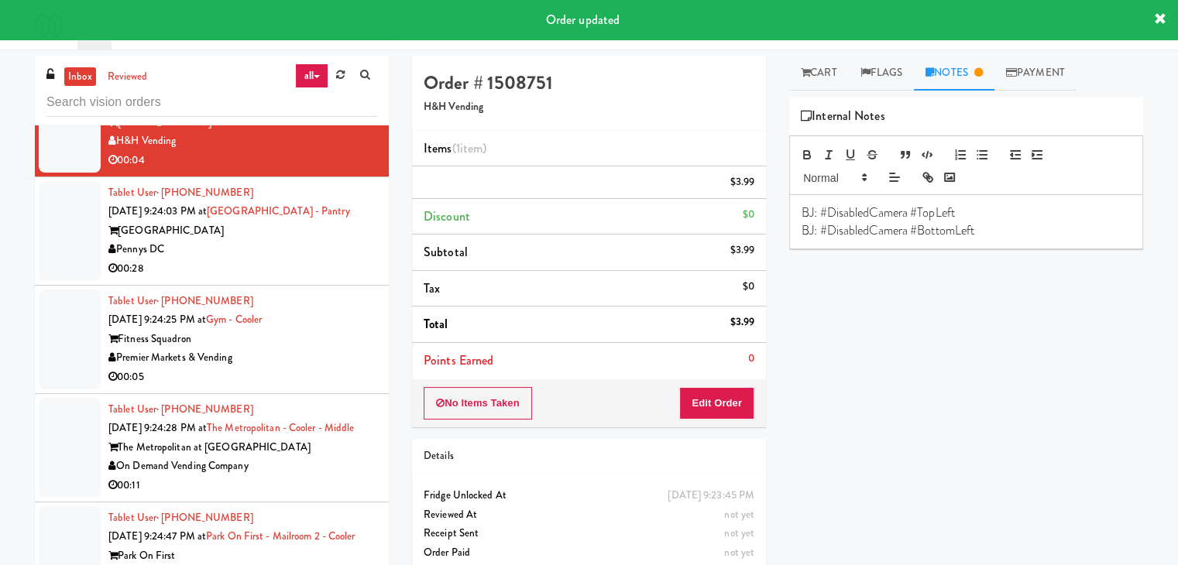
scroll to position [8933, 0]
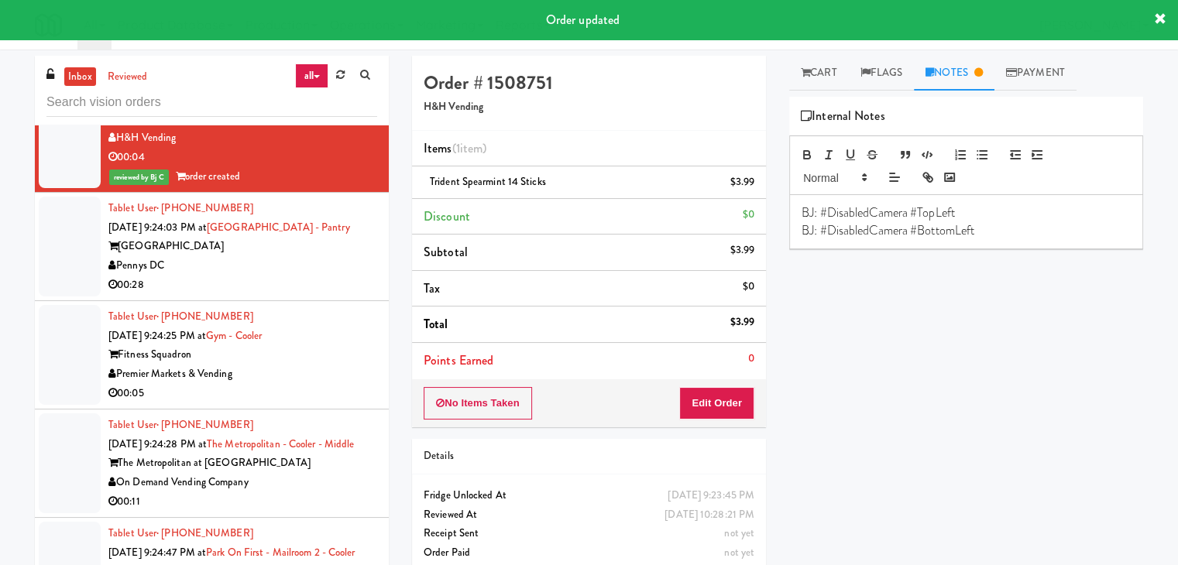
click at [310, 237] on div "[GEOGRAPHIC_DATA]" at bounding box center [242, 246] width 269 height 19
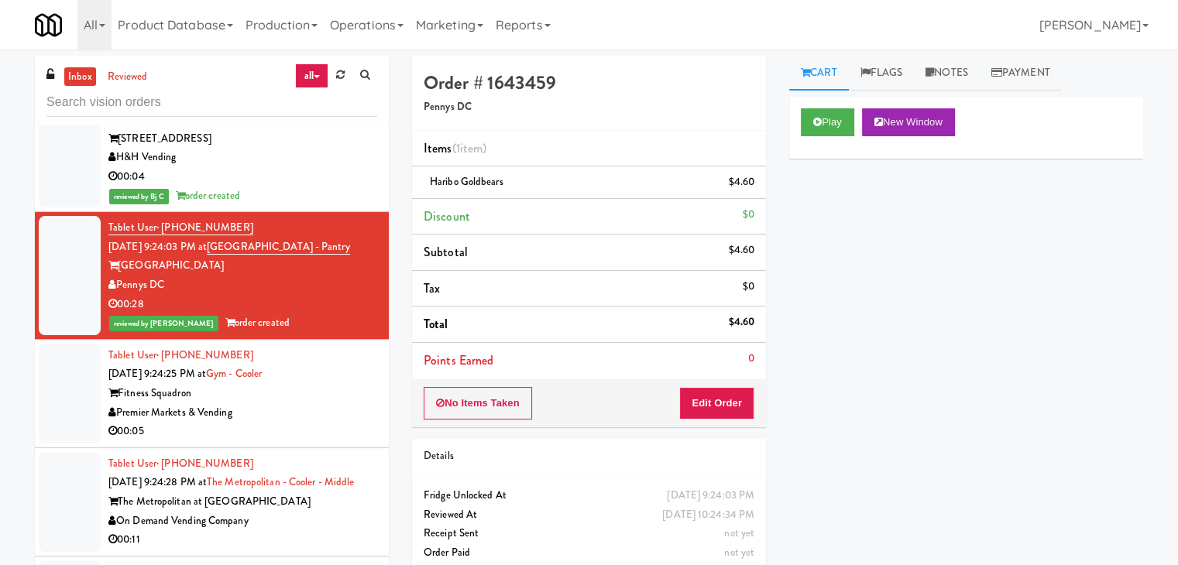
click at [322, 384] on div "Fitness Squadron" at bounding box center [242, 393] width 269 height 19
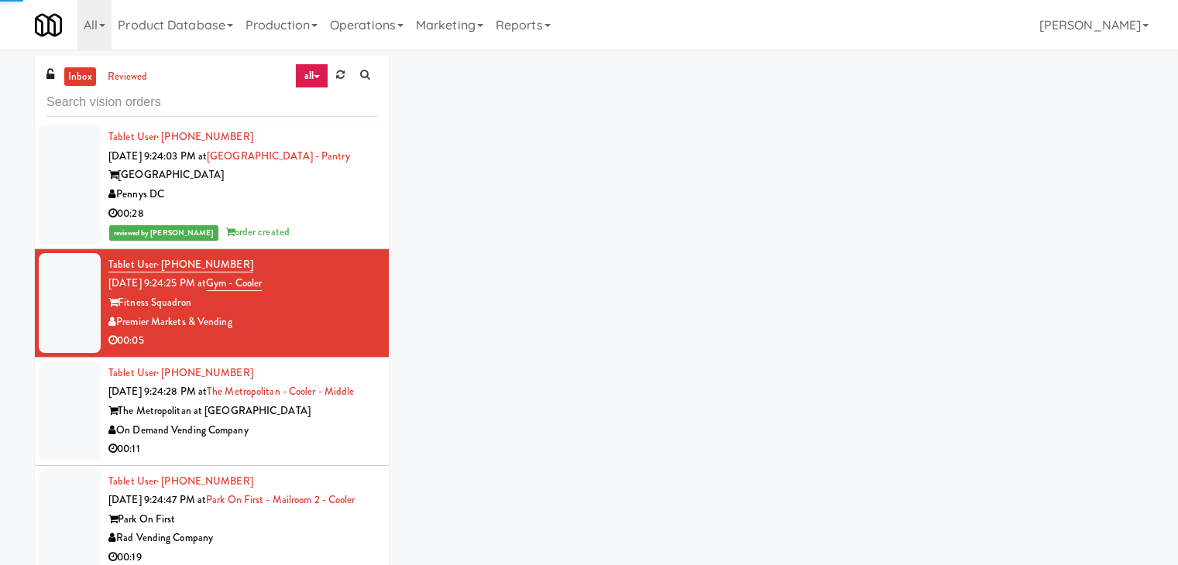
scroll to position [9146, 0]
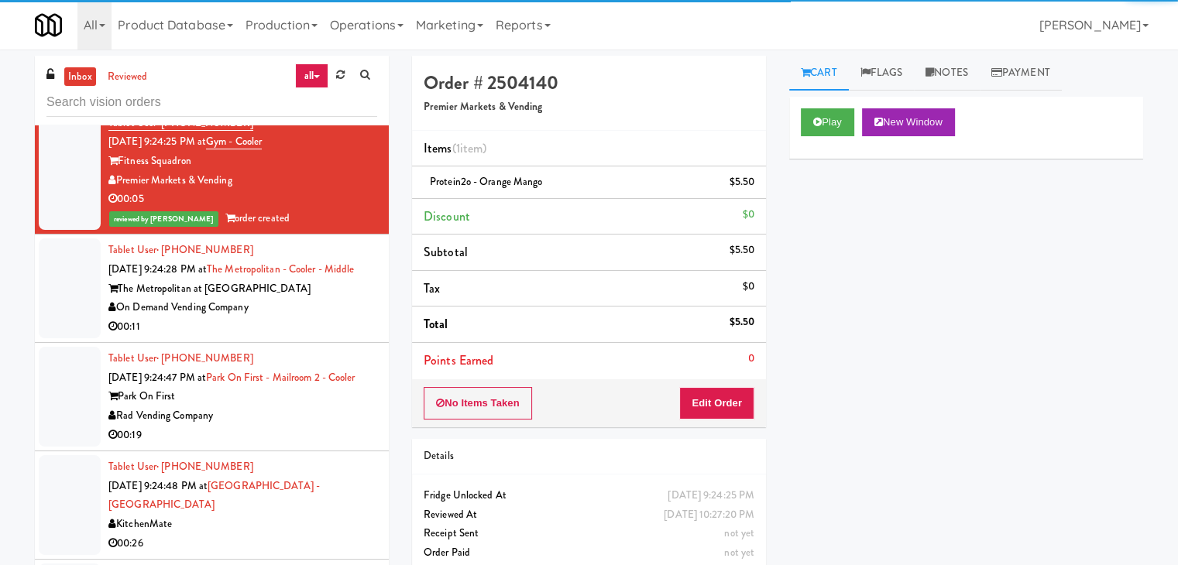
click at [309, 318] on div "00:11" at bounding box center [242, 327] width 269 height 19
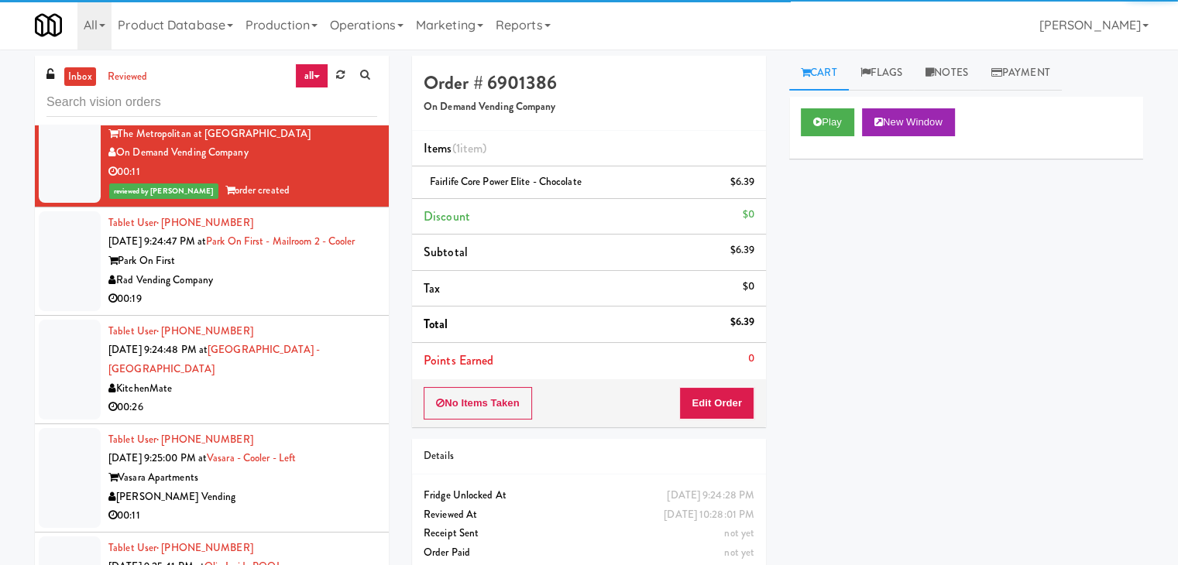
click at [334, 290] on div "Rad Vending Company" at bounding box center [242, 280] width 269 height 19
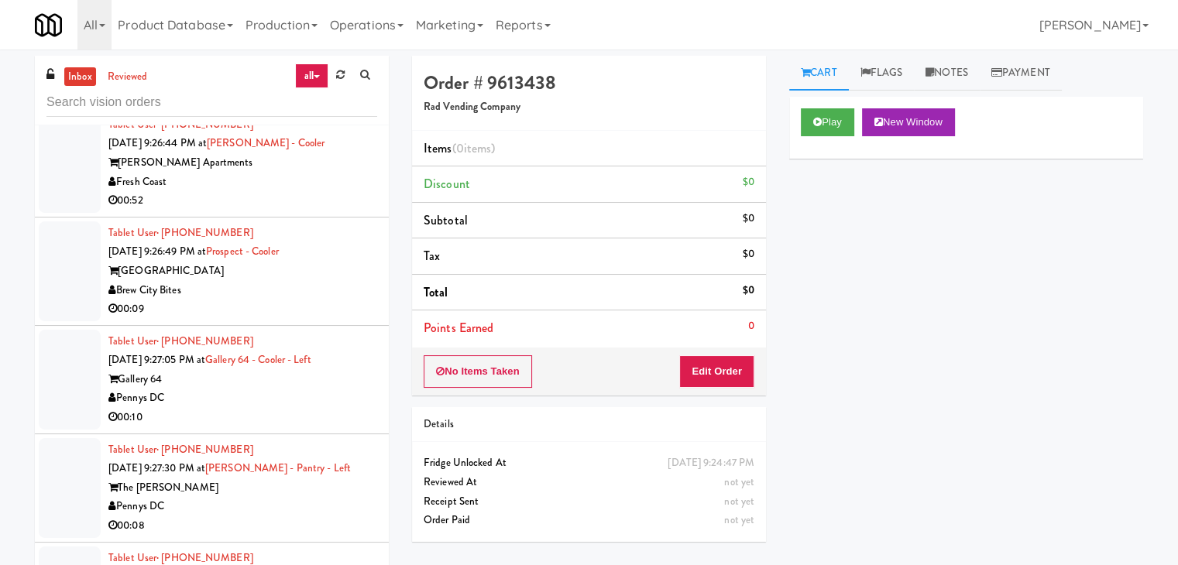
scroll to position [9844, 0]
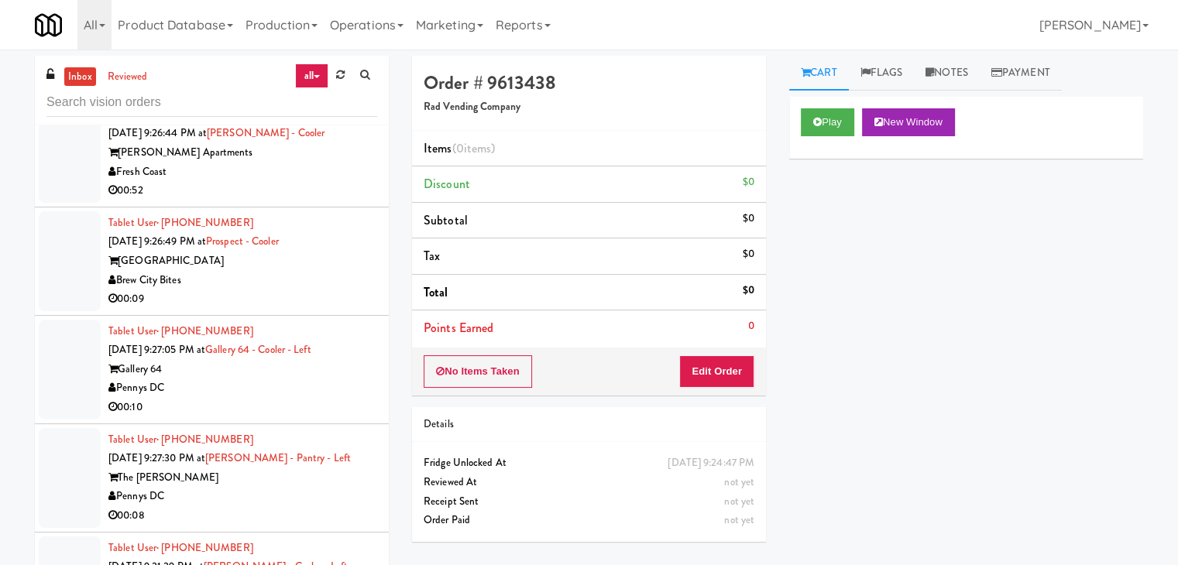
click at [328, 300] on div "00:09" at bounding box center [242, 299] width 269 height 19
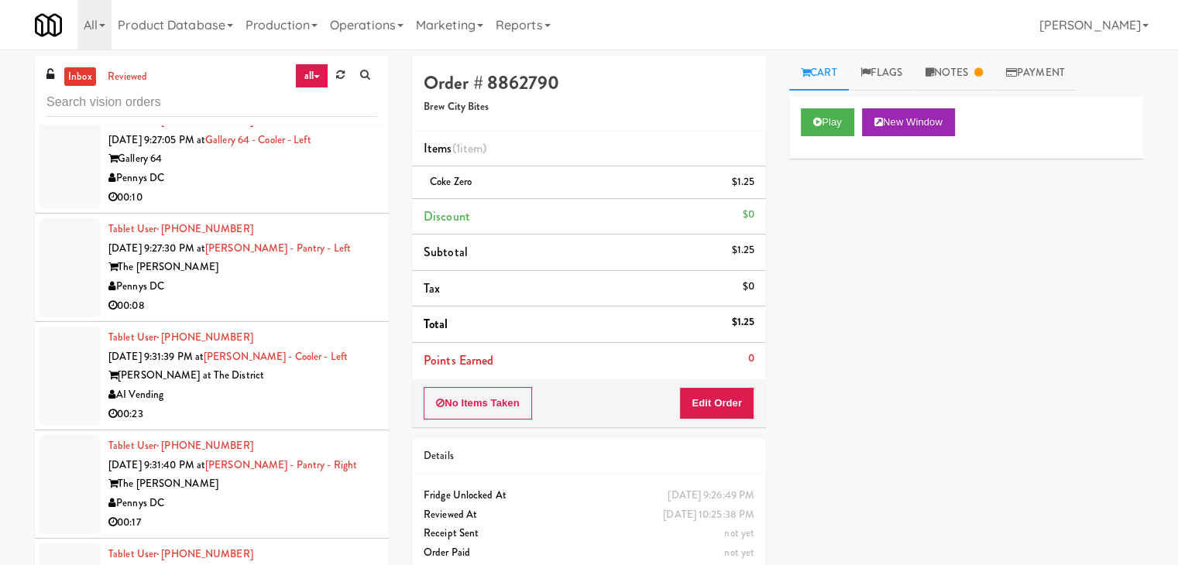
scroll to position [10076, 0]
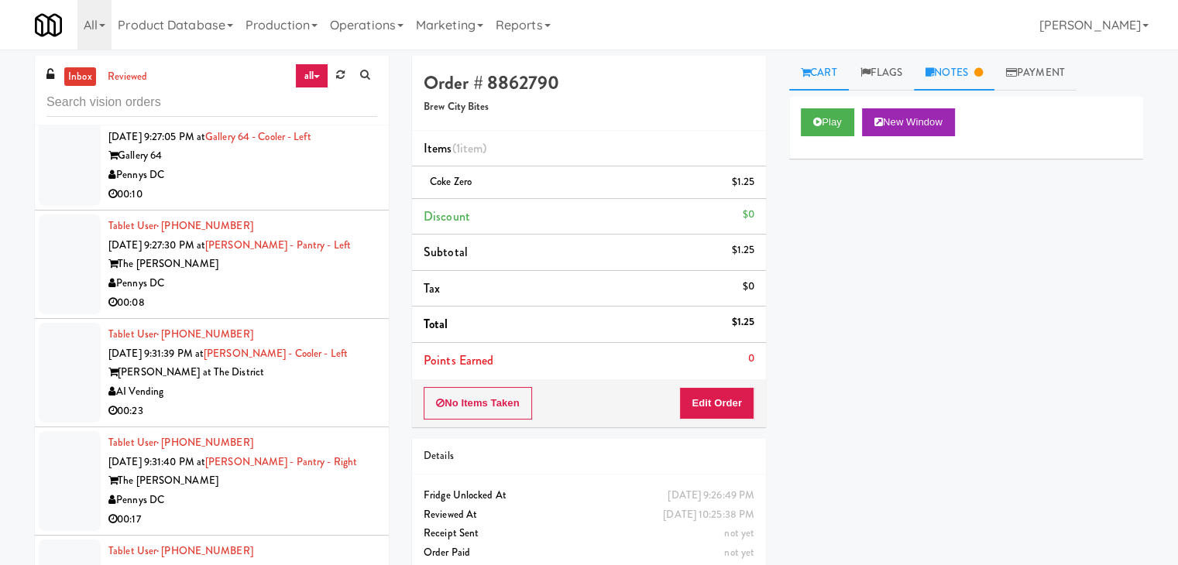
click at [958, 74] on link "Notes" at bounding box center [954, 73] width 81 height 35
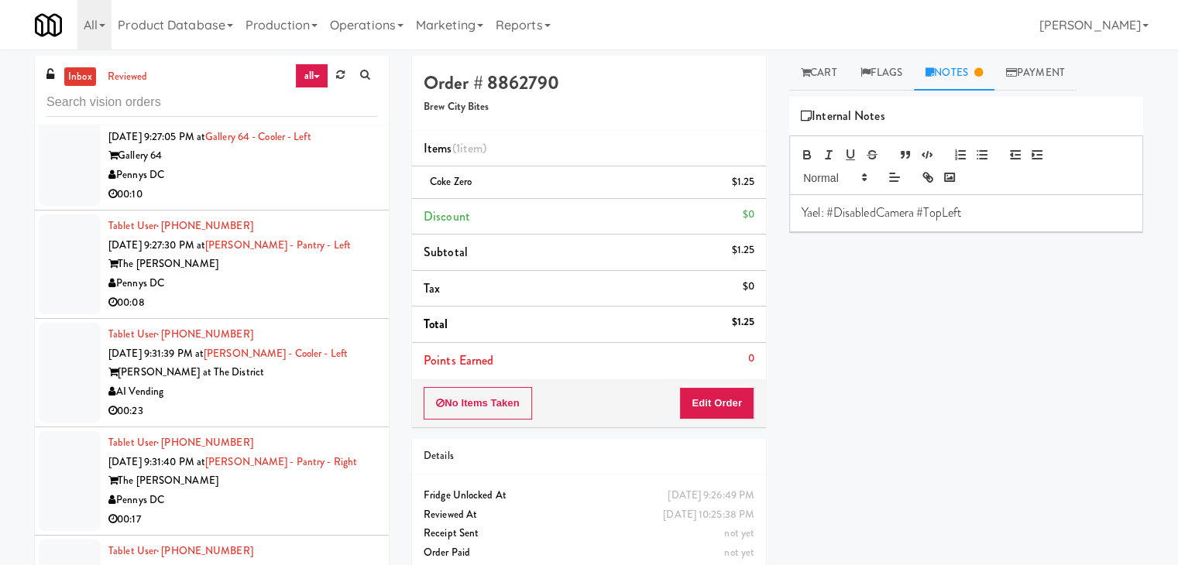
click at [305, 313] on div "00:08" at bounding box center [242, 303] width 269 height 19
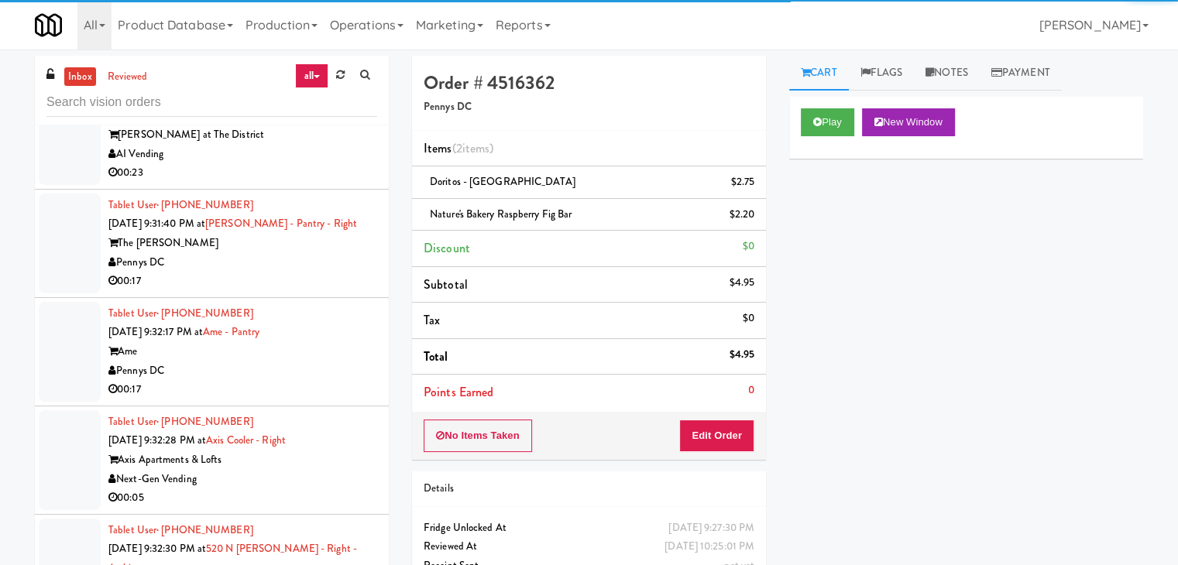
scroll to position [10541, 0]
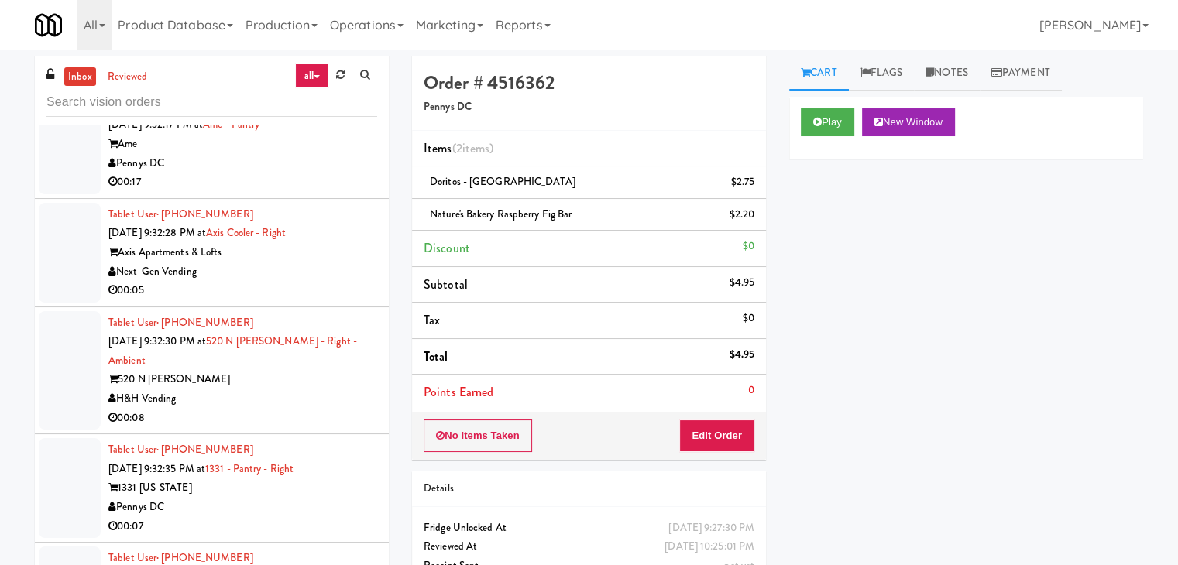
click at [358, 273] on div "Next-Gen Vending" at bounding box center [242, 272] width 269 height 19
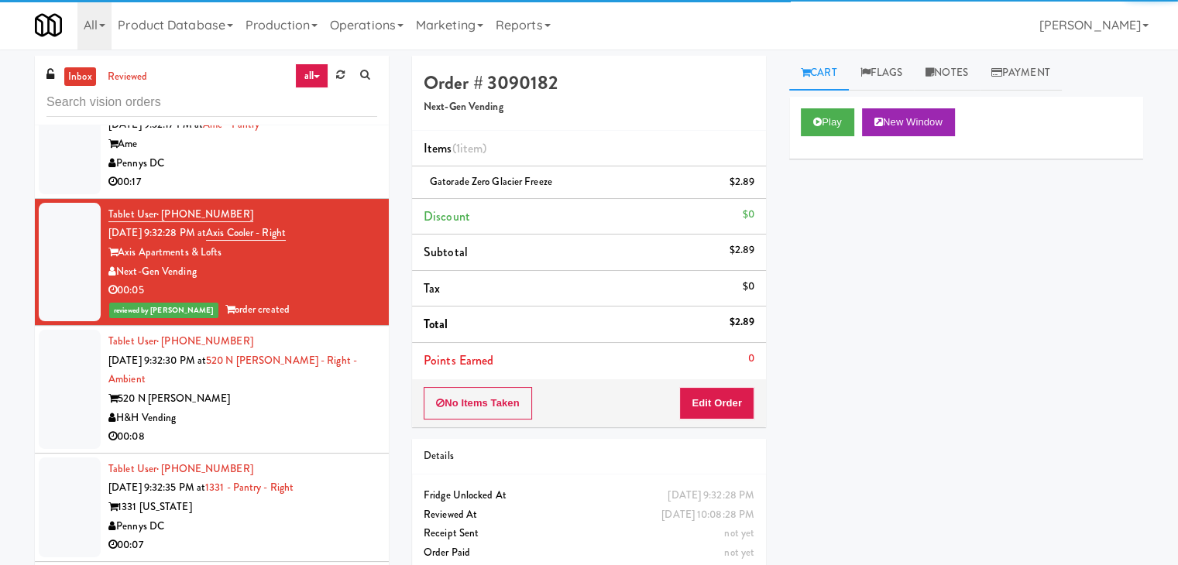
scroll to position [10928, 0]
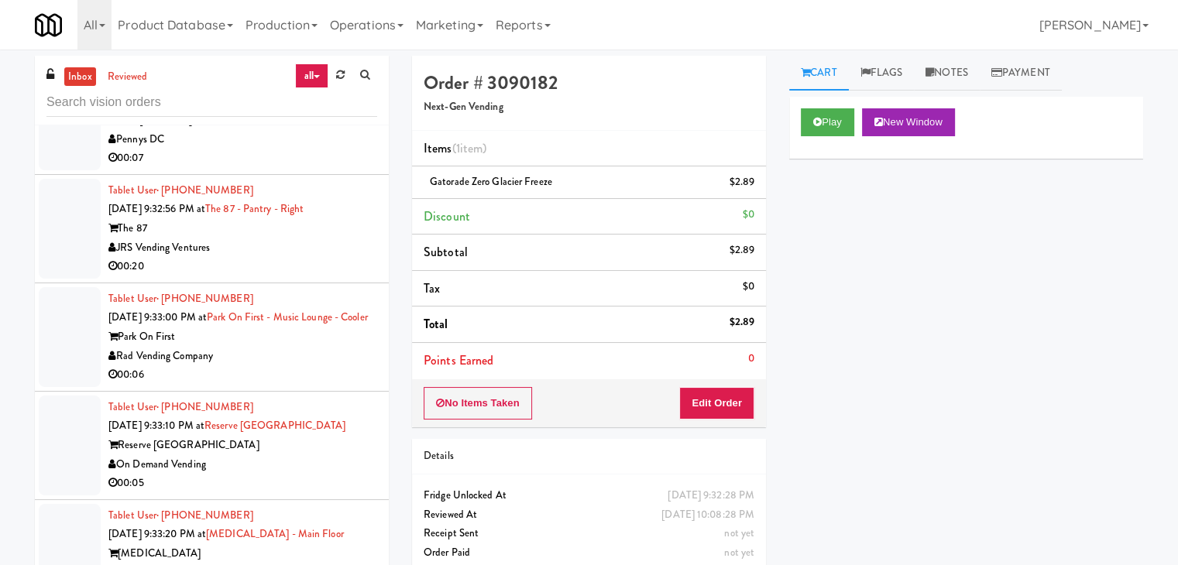
click at [335, 347] on div "Park On First" at bounding box center [242, 337] width 269 height 19
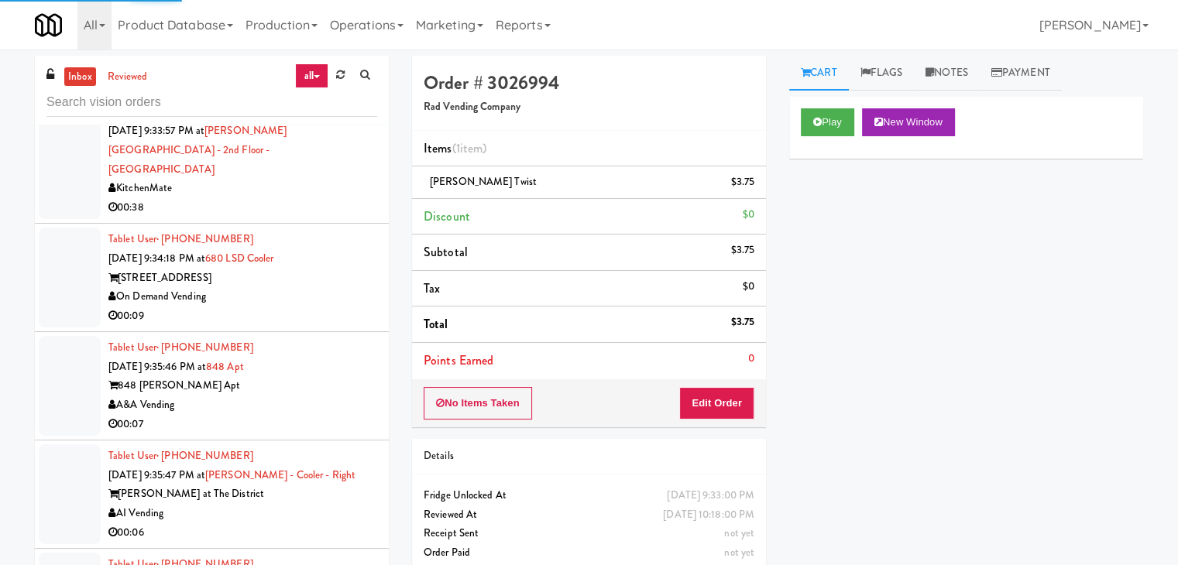
scroll to position [11935, 0]
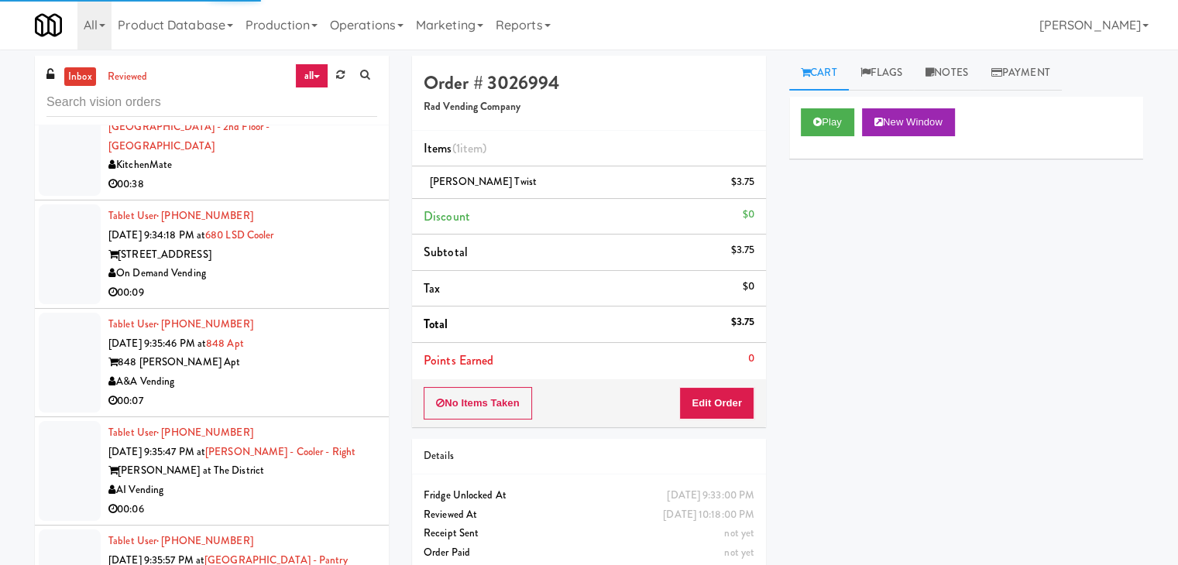
drag, startPoint x: 326, startPoint y: 261, endPoint x: 335, endPoint y: 286, distance: 26.2
click at [328, 264] on div "On Demand Vending" at bounding box center [242, 273] width 269 height 19
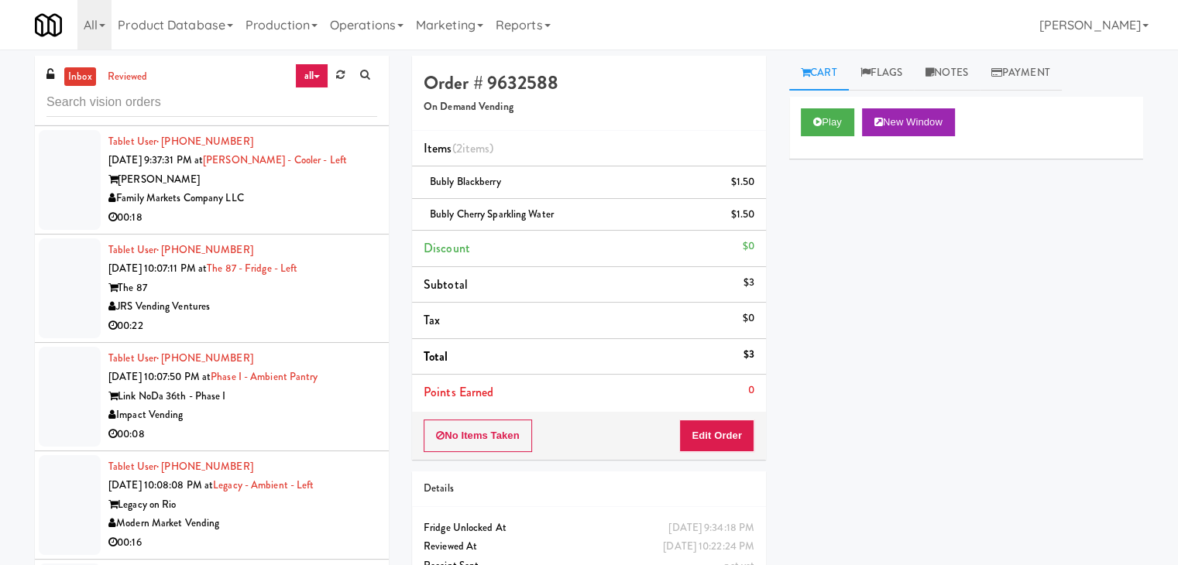
scroll to position [12942, 0]
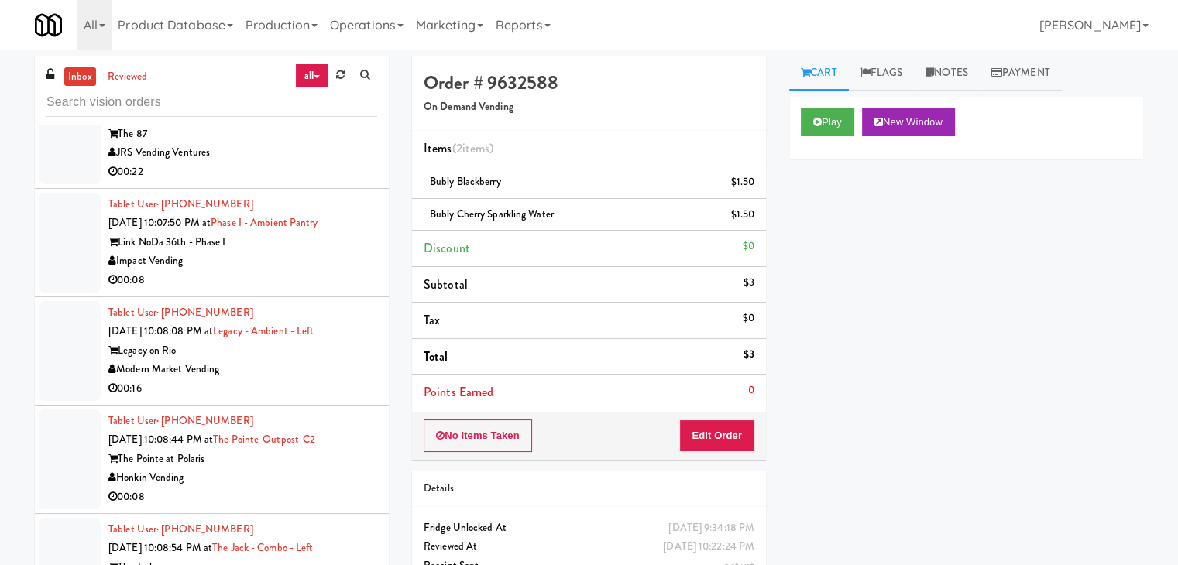
click at [336, 258] on div "Impact Vending" at bounding box center [242, 261] width 269 height 19
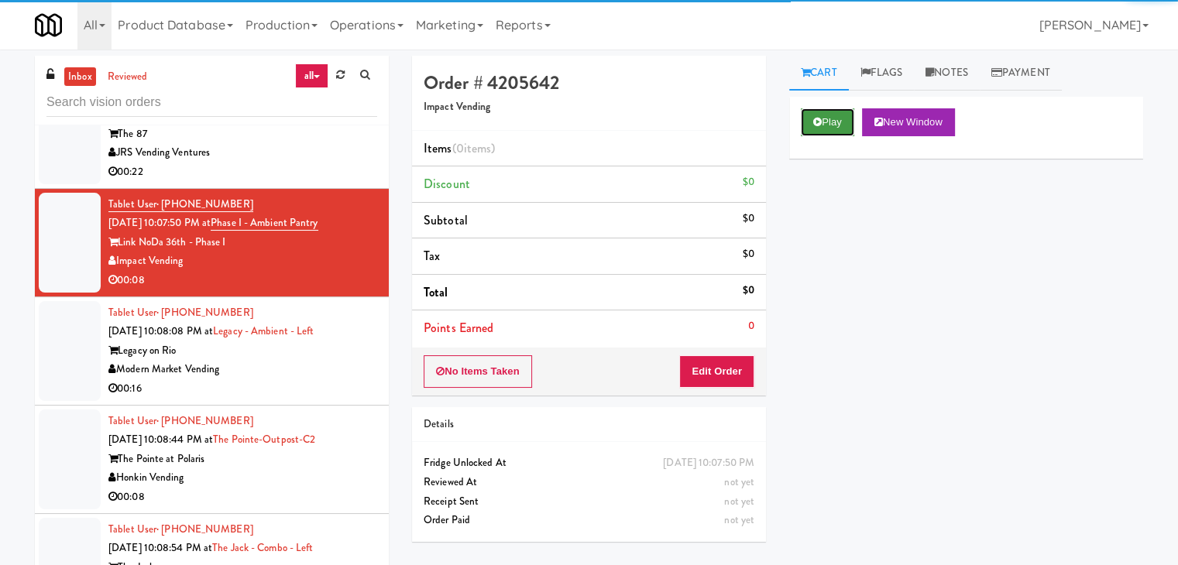
click at [837, 119] on button "Play" at bounding box center [827, 122] width 53 height 28
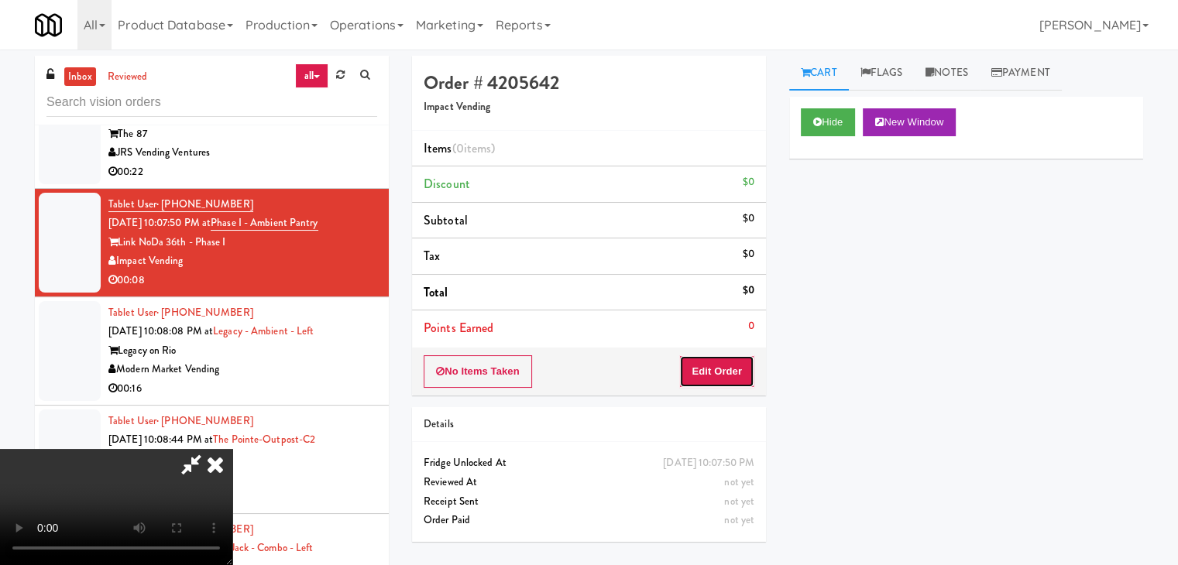
click at [705, 371] on button "Edit Order" at bounding box center [716, 372] width 75 height 33
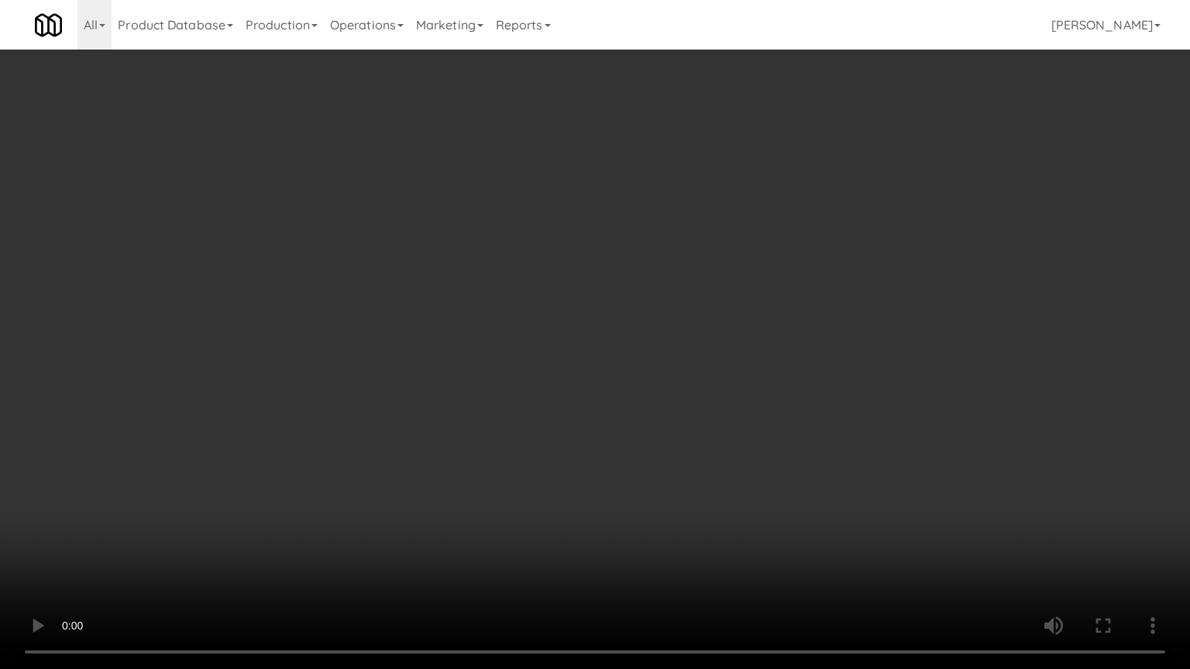
click at [806, 258] on video at bounding box center [595, 334] width 1190 height 669
click at [796, 258] on video at bounding box center [595, 334] width 1190 height 669
click at [797, 235] on video at bounding box center [595, 334] width 1190 height 669
click at [799, 235] on video at bounding box center [595, 334] width 1190 height 669
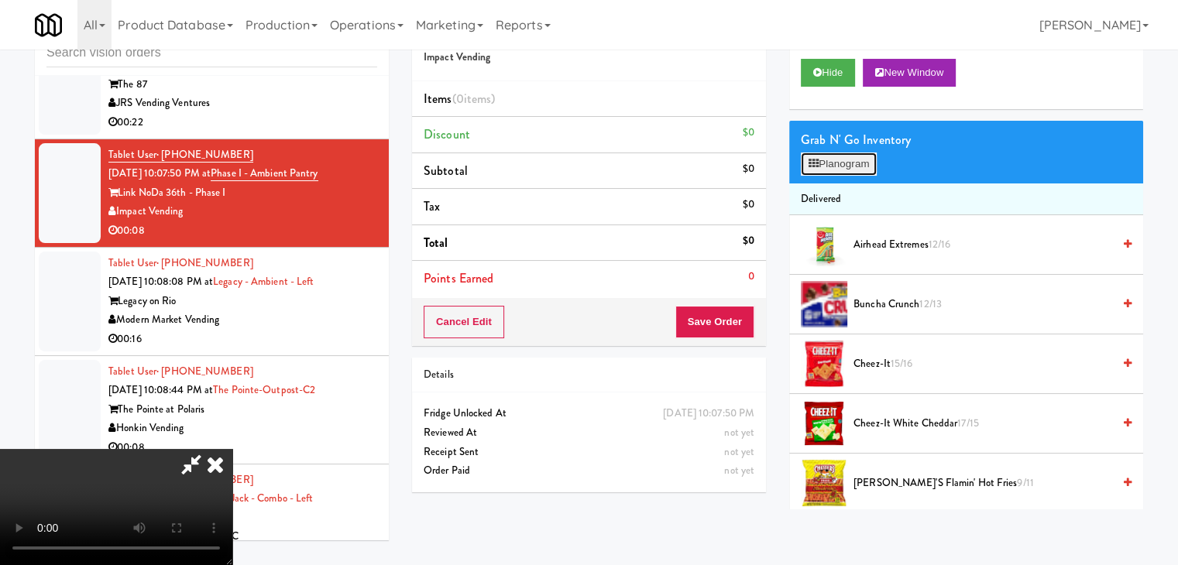
click at [854, 161] on button "Planogram" at bounding box center [839, 164] width 76 height 23
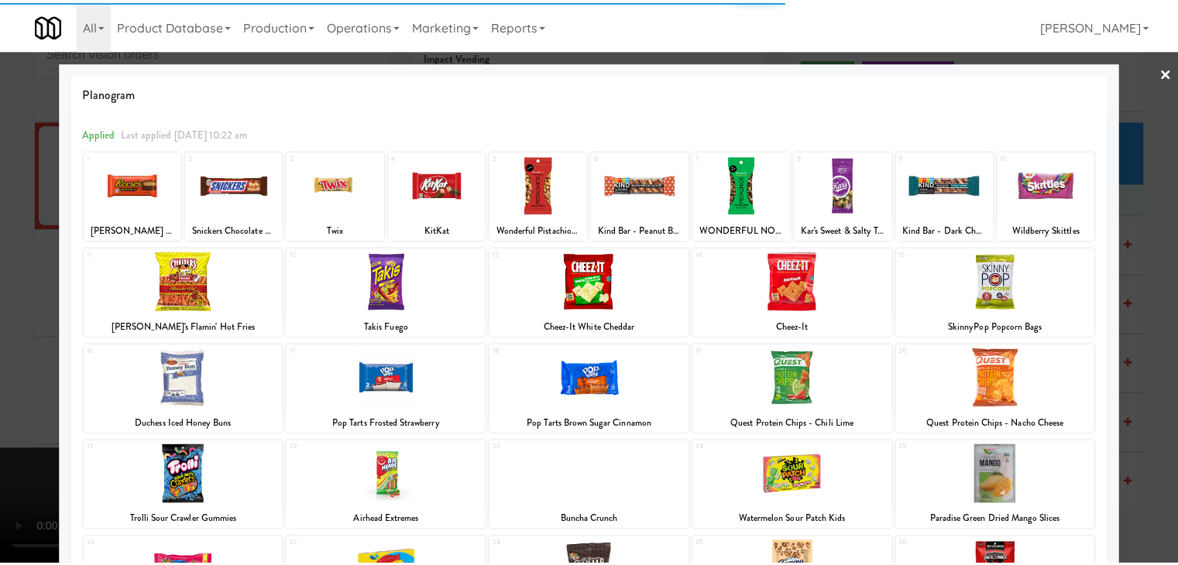
scroll to position [195, 0]
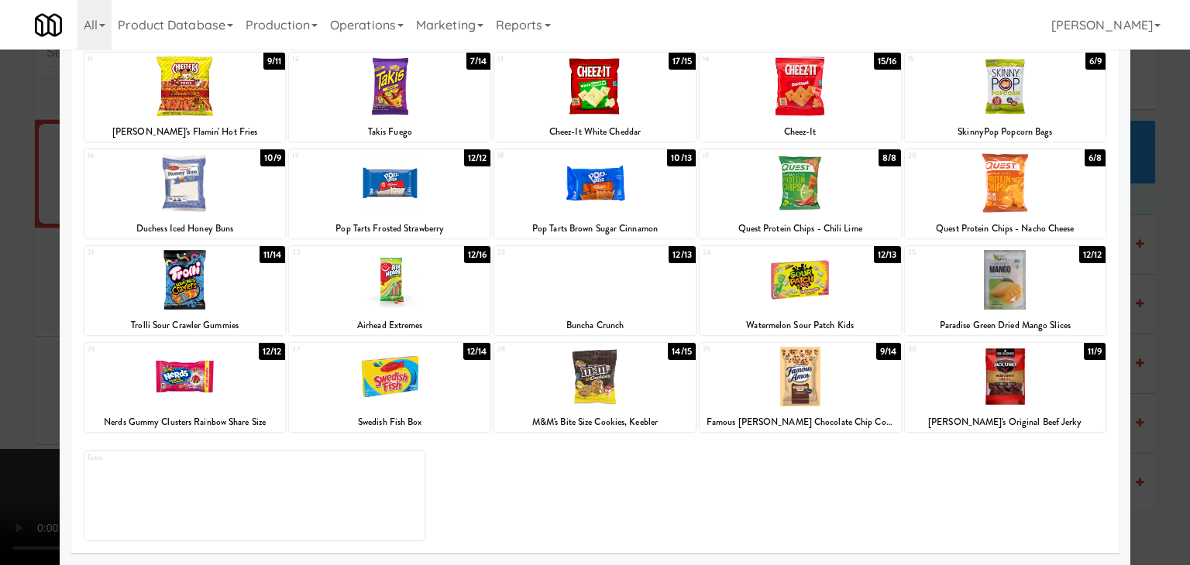
click at [629, 268] on div at bounding box center [594, 280] width 201 height 60
drag, startPoint x: 0, startPoint y: 280, endPoint x: 137, endPoint y: 277, distance: 137.2
click at [6, 277] on div at bounding box center [595, 282] width 1190 height 565
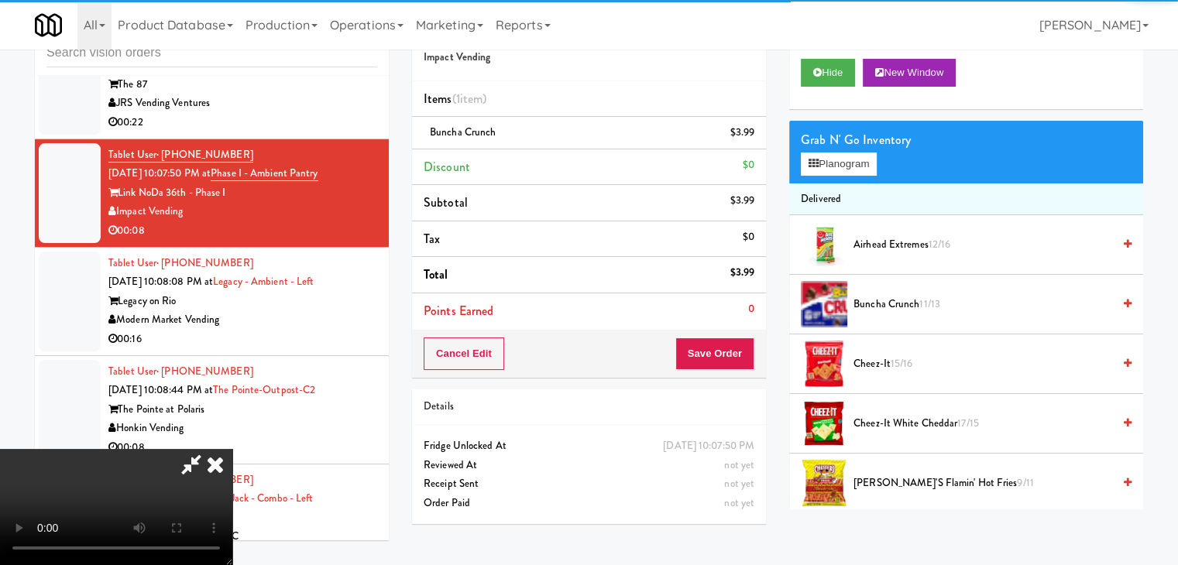
click at [232, 449] on video at bounding box center [116, 507] width 232 height 116
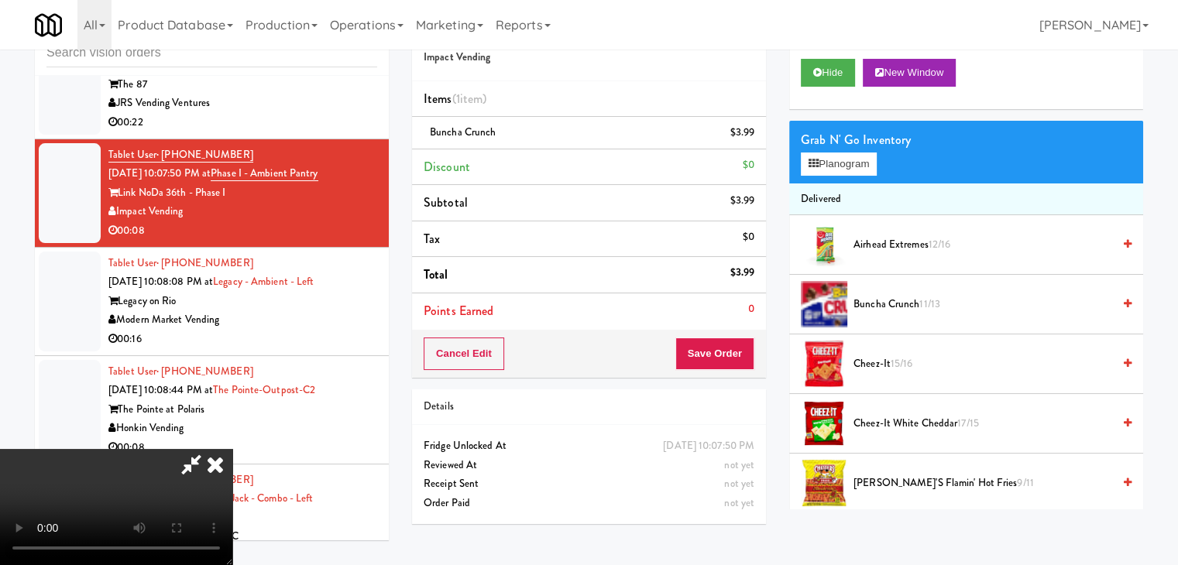
click at [232, 449] on video at bounding box center [116, 507] width 232 height 116
drag, startPoint x: 552, startPoint y: 290, endPoint x: 559, endPoint y: 286, distance: 8.0
click at [232, 449] on video at bounding box center [116, 507] width 232 height 116
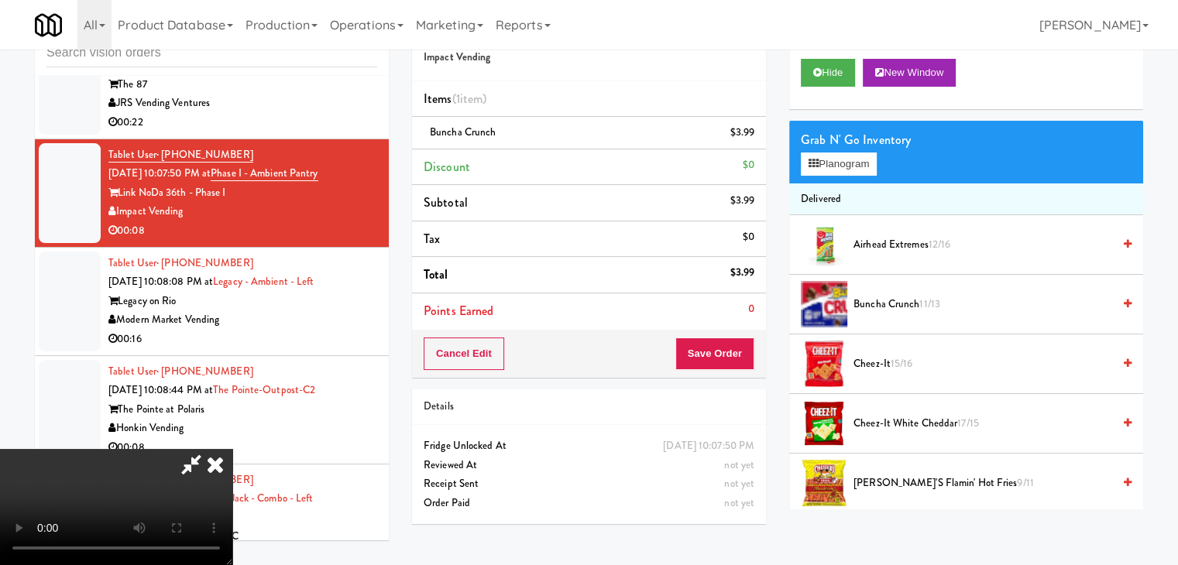
click at [232, 449] on video at bounding box center [116, 507] width 232 height 116
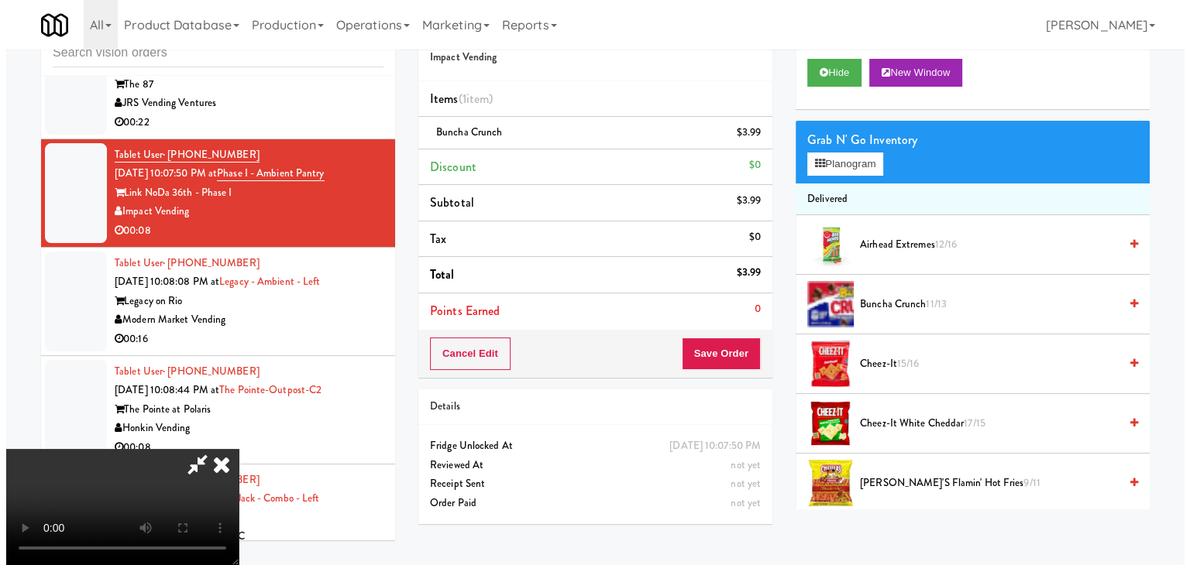
scroll to position [218, 0]
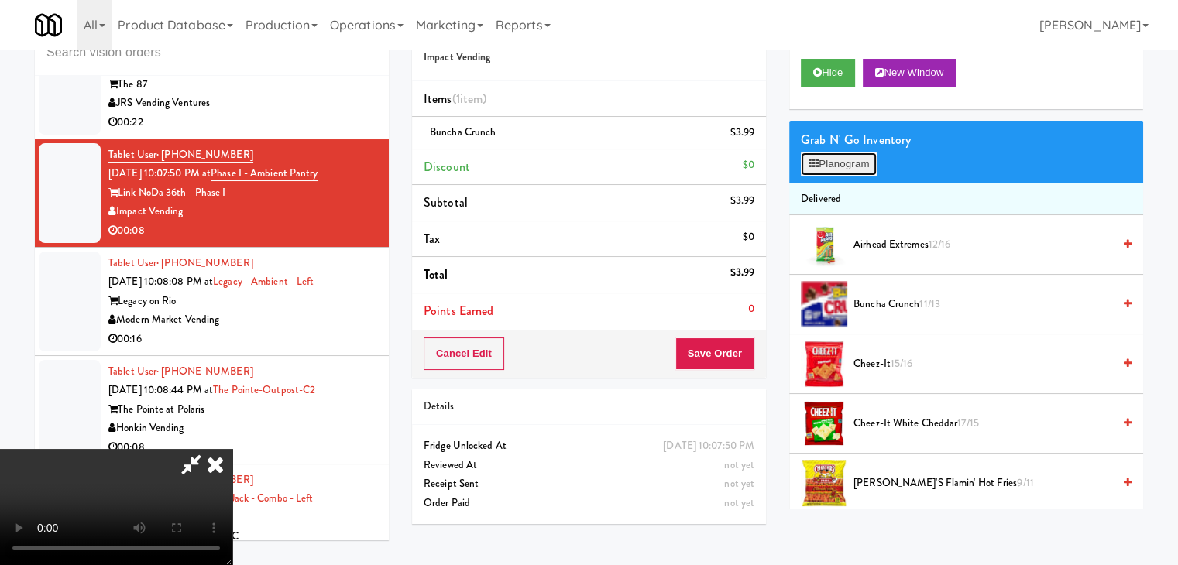
click at [844, 163] on button "Planogram" at bounding box center [839, 164] width 76 height 23
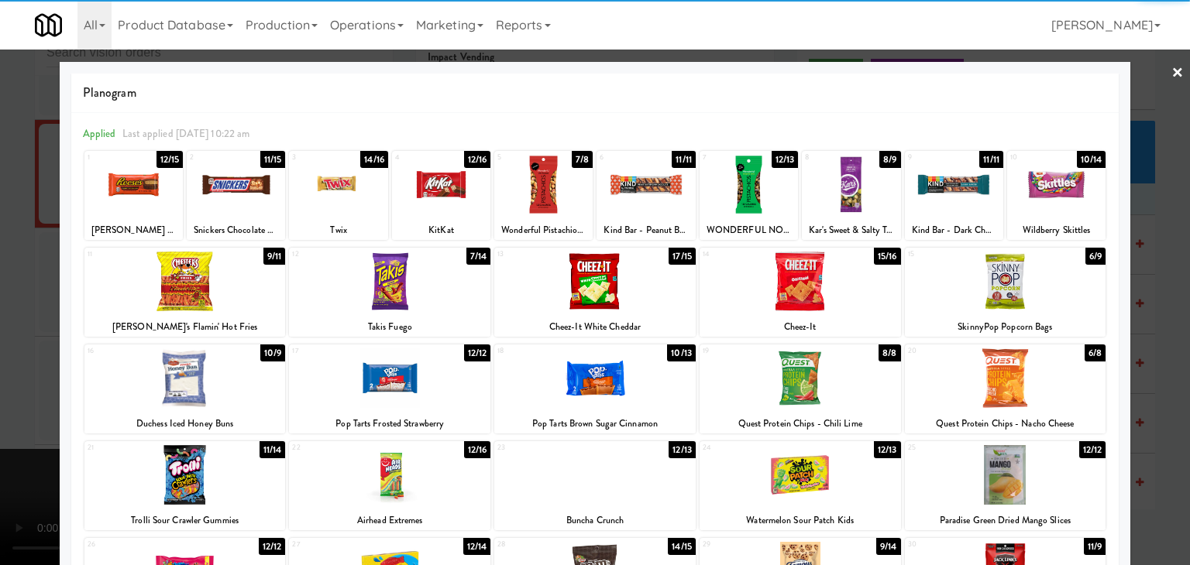
click at [143, 193] on div at bounding box center [133, 185] width 98 height 60
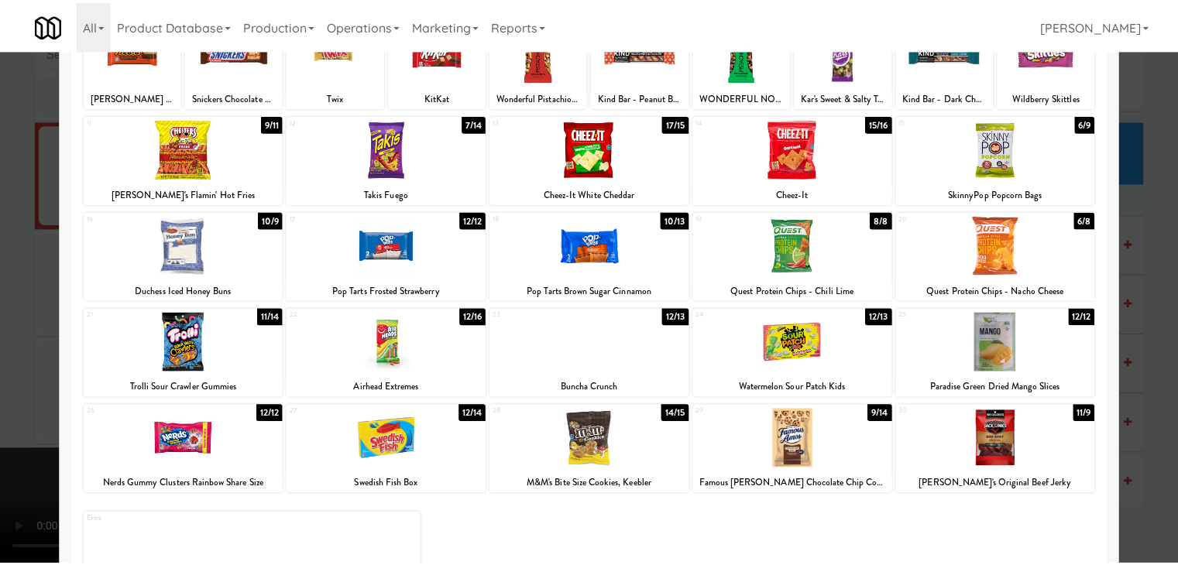
scroll to position [195, 0]
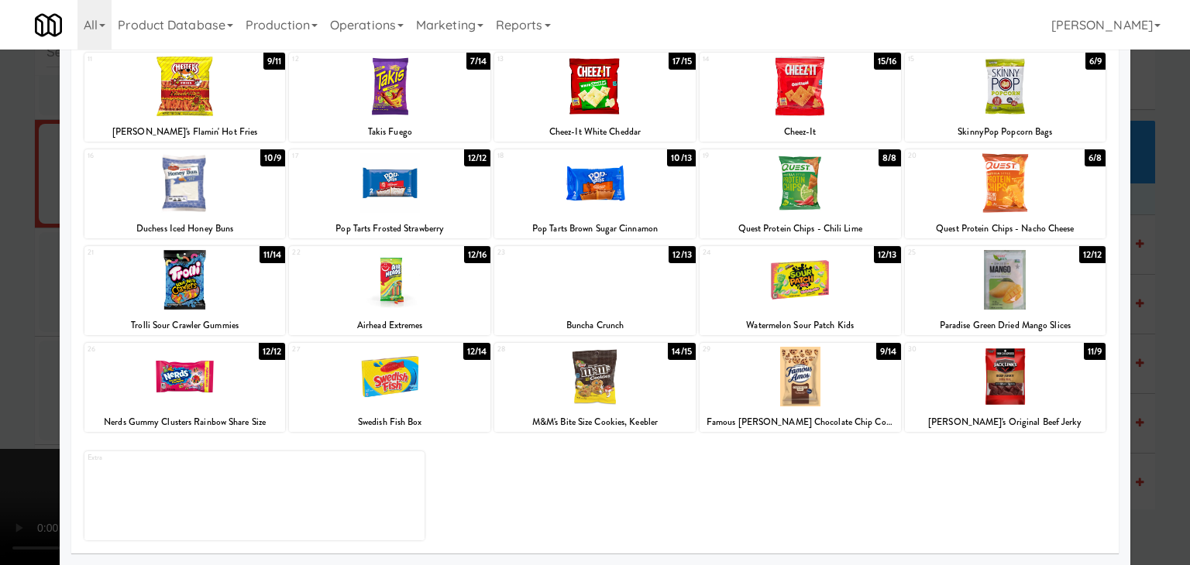
click at [768, 286] on div at bounding box center [800, 280] width 201 height 60
click at [0, 289] on div at bounding box center [595, 282] width 1190 height 565
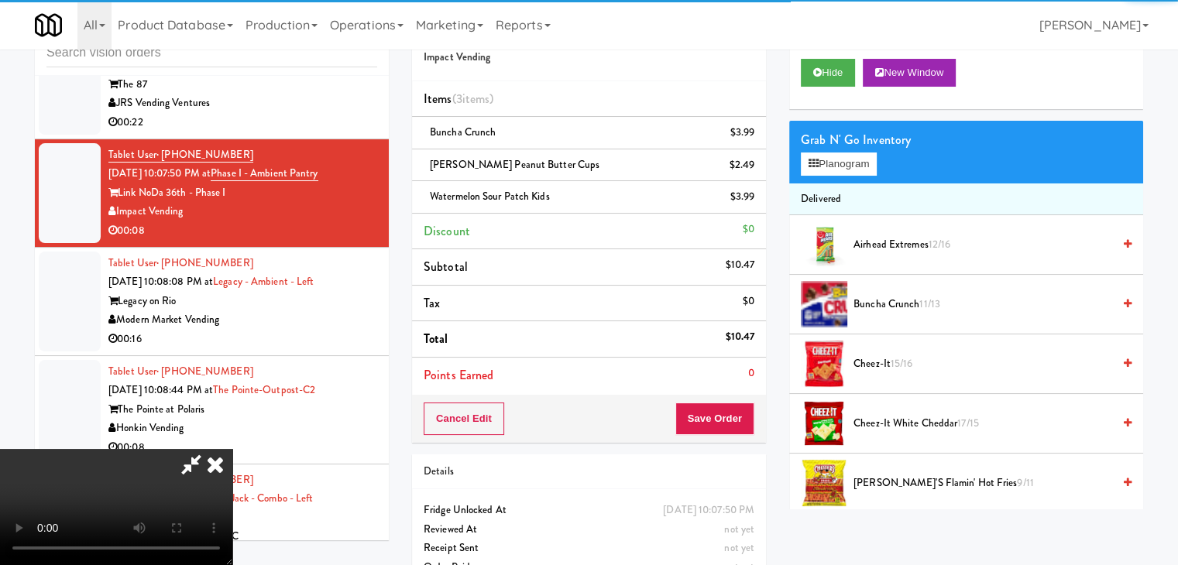
click at [232, 449] on video at bounding box center [116, 507] width 232 height 116
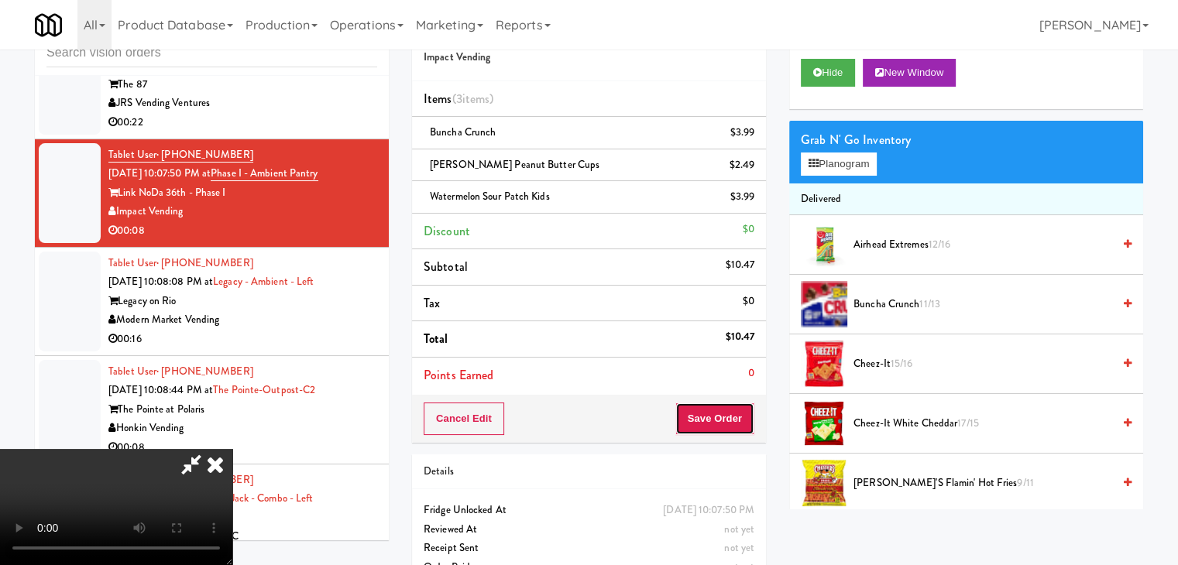
click at [734, 417] on button "Save Order" at bounding box center [714, 419] width 79 height 33
click at [732, 416] on body "Are you sure you want to update this order? Okay Cancel Okay Are you sure you w…" at bounding box center [589, 282] width 1178 height 565
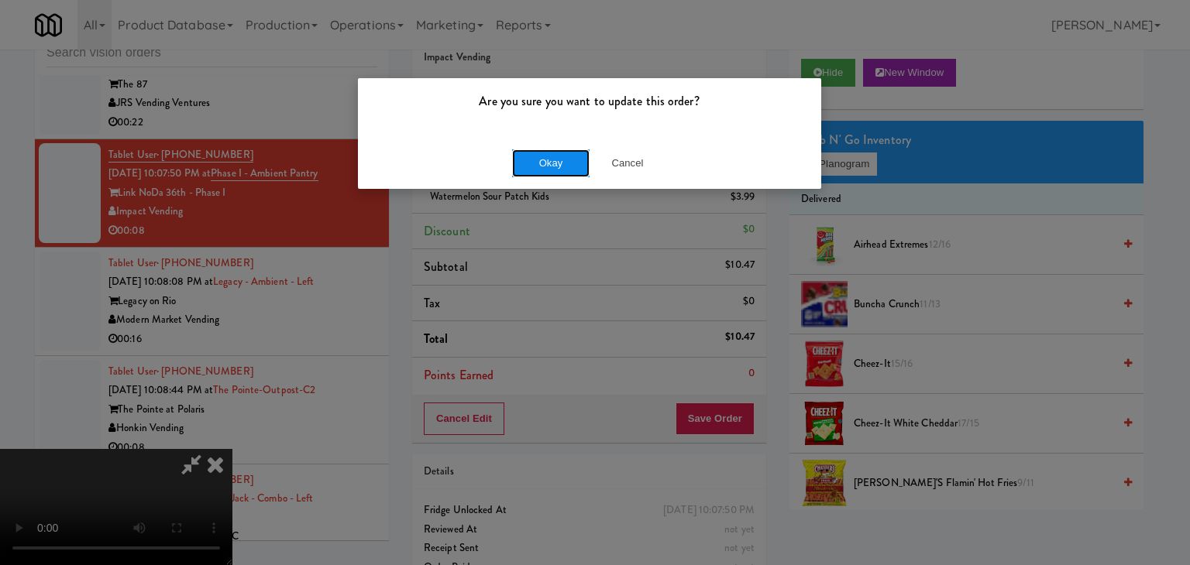
click at [559, 158] on button "Okay" at bounding box center [550, 164] width 77 height 28
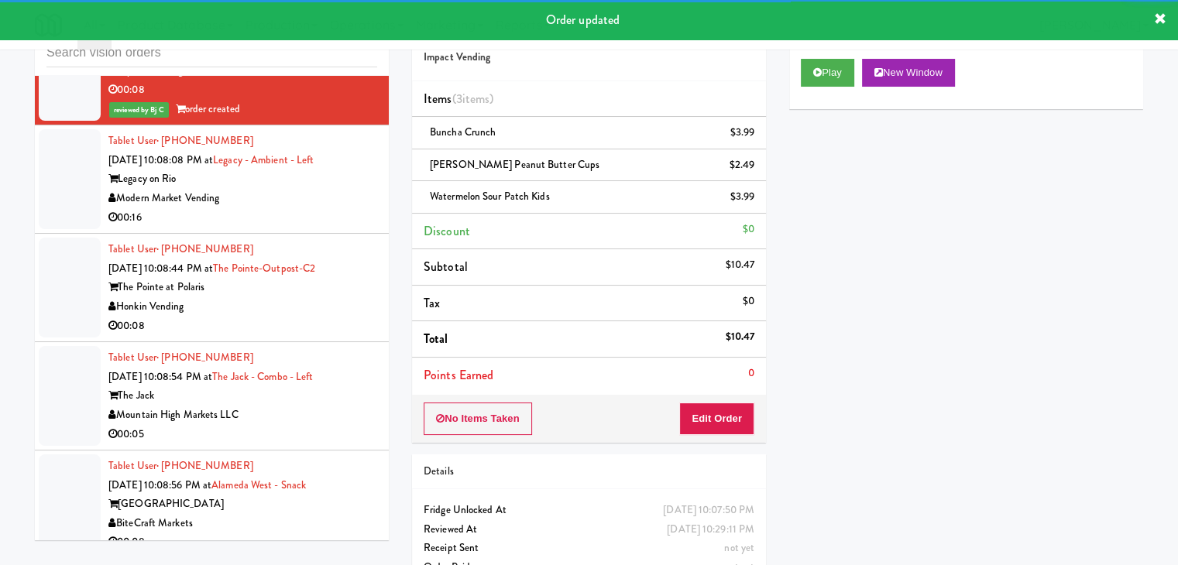
scroll to position [13097, 0]
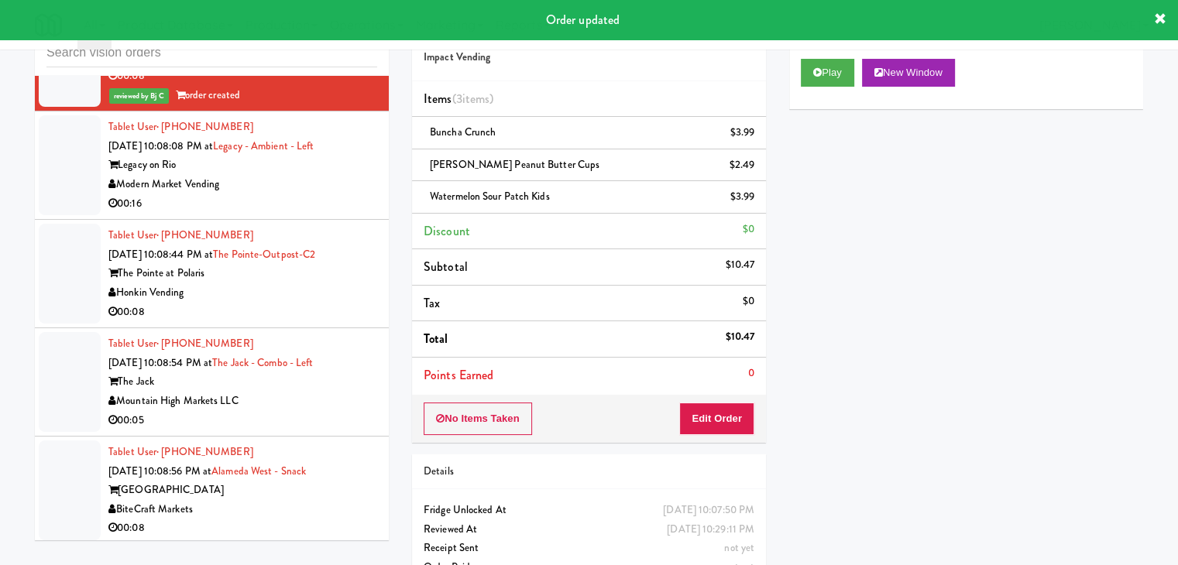
click at [314, 199] on div "00:16" at bounding box center [242, 203] width 269 height 19
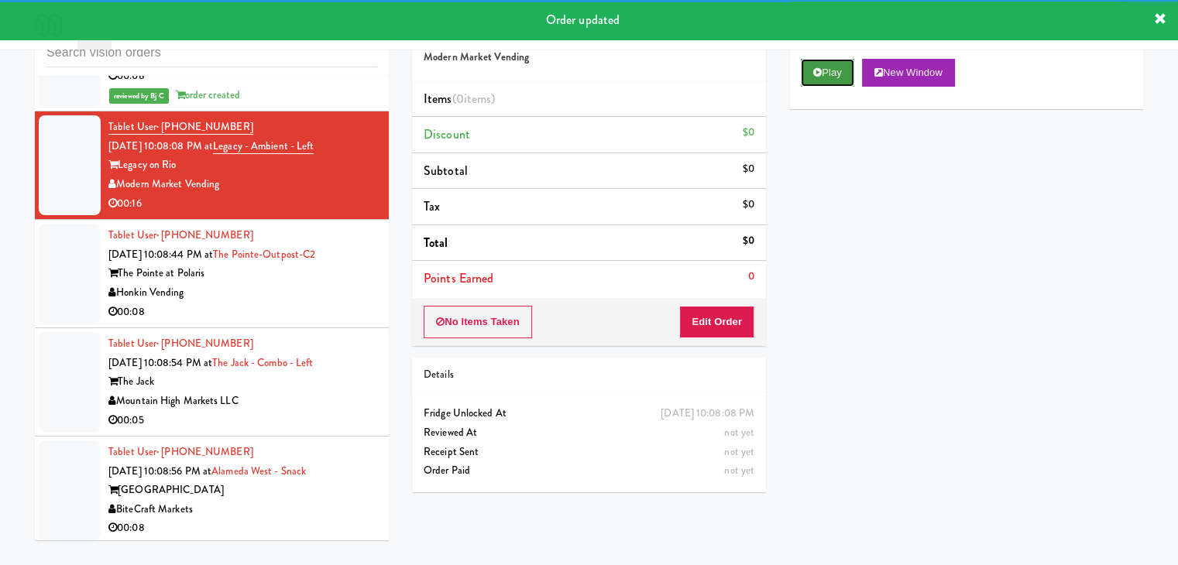
click at [841, 70] on button "Play" at bounding box center [827, 73] width 53 height 28
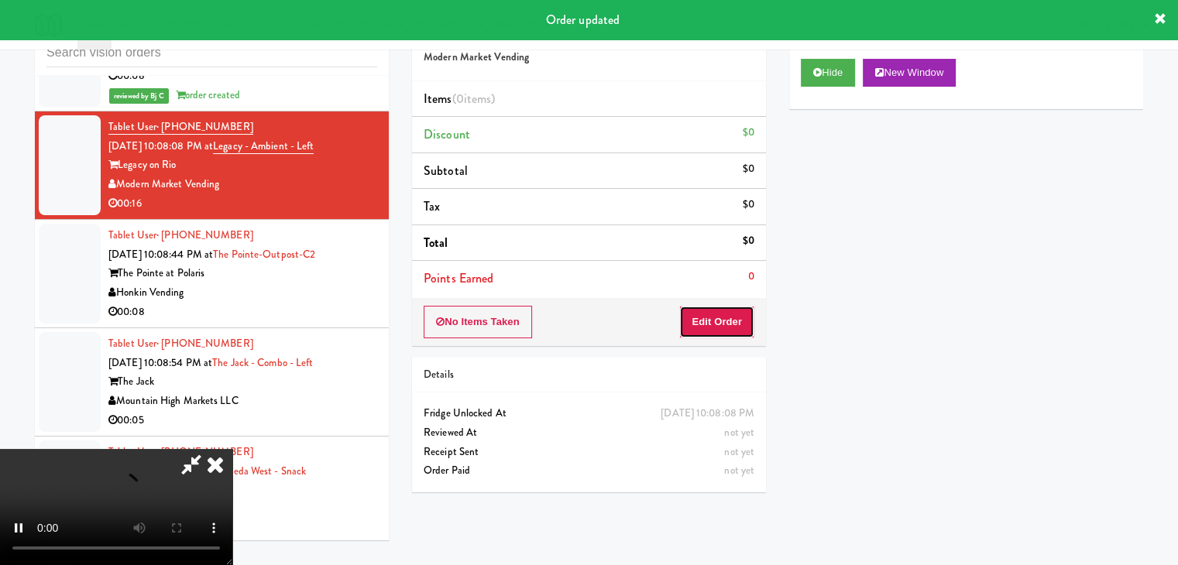
click at [706, 322] on button "Edit Order" at bounding box center [716, 322] width 75 height 33
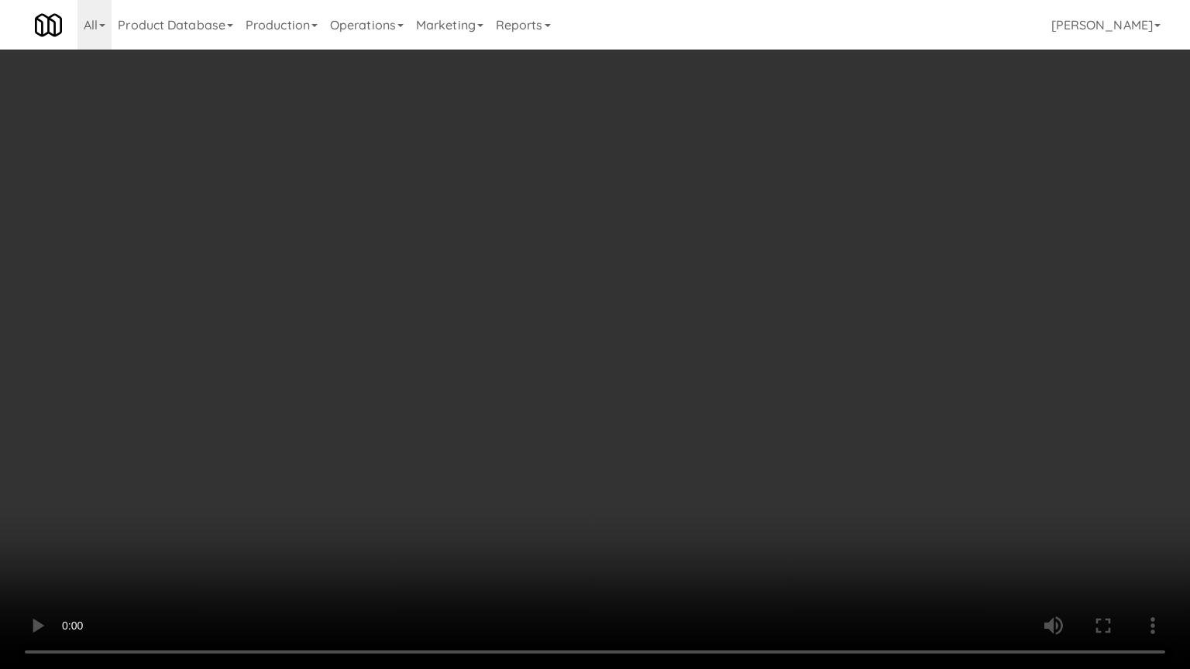
click at [686, 370] on video at bounding box center [595, 334] width 1190 height 669
drag, startPoint x: 694, startPoint y: 377, endPoint x: 691, endPoint y: 387, distance: 10.5
click at [693, 376] on video at bounding box center [595, 334] width 1190 height 669
click at [691, 377] on video at bounding box center [595, 334] width 1190 height 669
click at [697, 375] on video at bounding box center [595, 334] width 1190 height 669
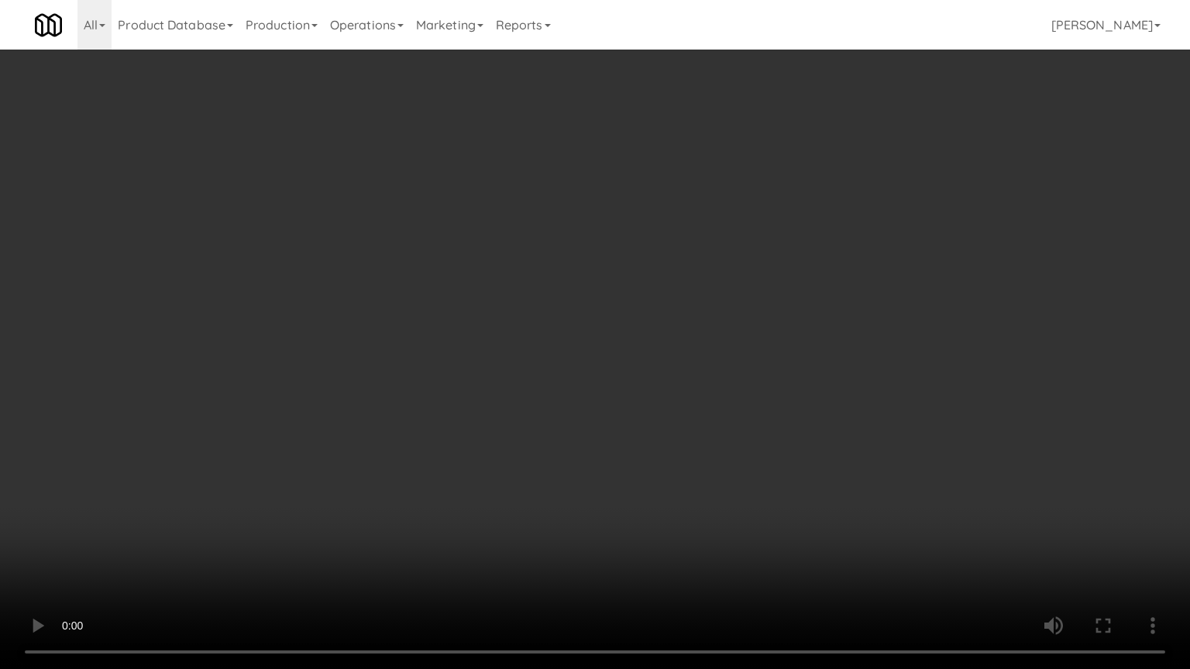
click at [700, 369] on video at bounding box center [595, 334] width 1190 height 669
click at [705, 366] on video at bounding box center [595, 334] width 1190 height 669
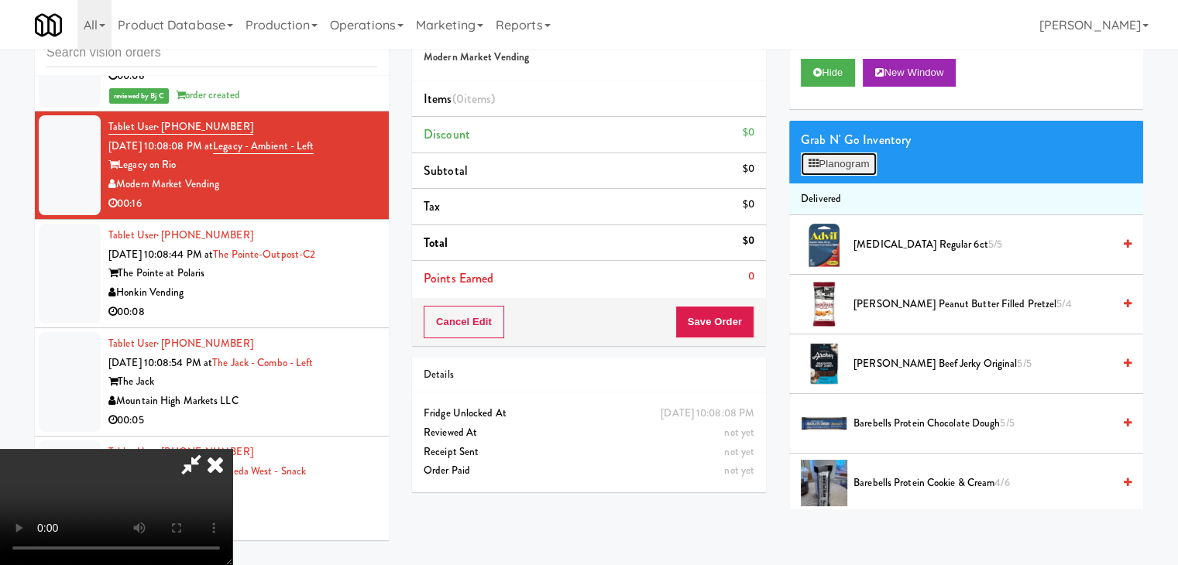
click at [855, 170] on button "Planogram" at bounding box center [839, 164] width 76 height 23
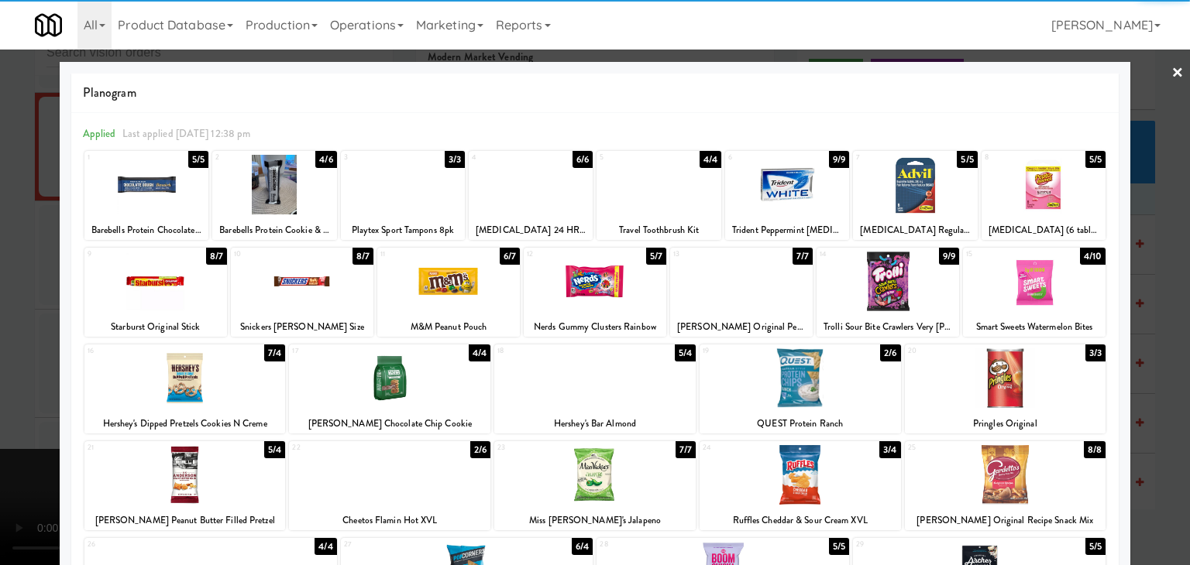
click at [1058, 306] on div at bounding box center [1034, 282] width 143 height 60
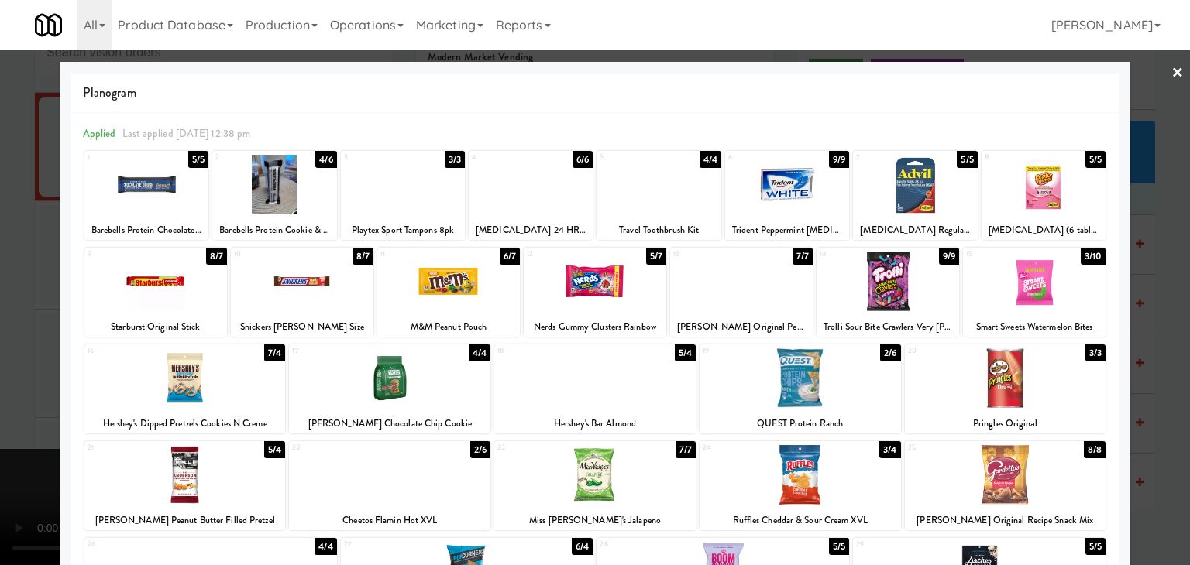
drag, startPoint x: 1168, startPoint y: 304, endPoint x: 812, endPoint y: 342, distance: 358.4
click at [1164, 304] on div at bounding box center [595, 282] width 1190 height 565
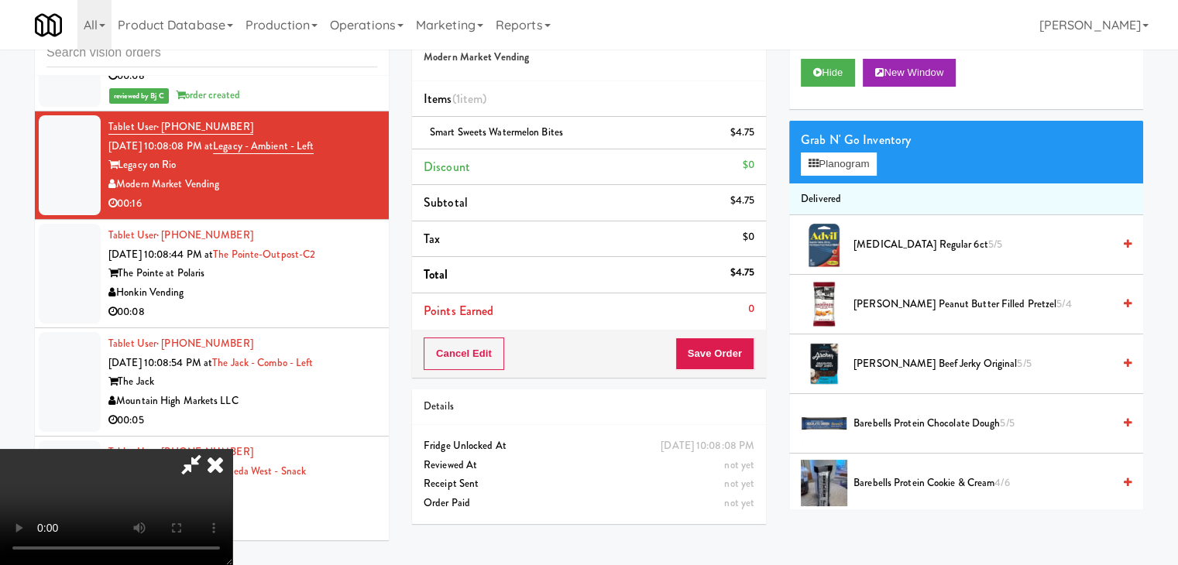
click at [232, 449] on video at bounding box center [116, 507] width 232 height 116
click at [730, 364] on button "Save Order" at bounding box center [714, 354] width 79 height 33
click at [730, 363] on button "Save Order" at bounding box center [714, 354] width 79 height 33
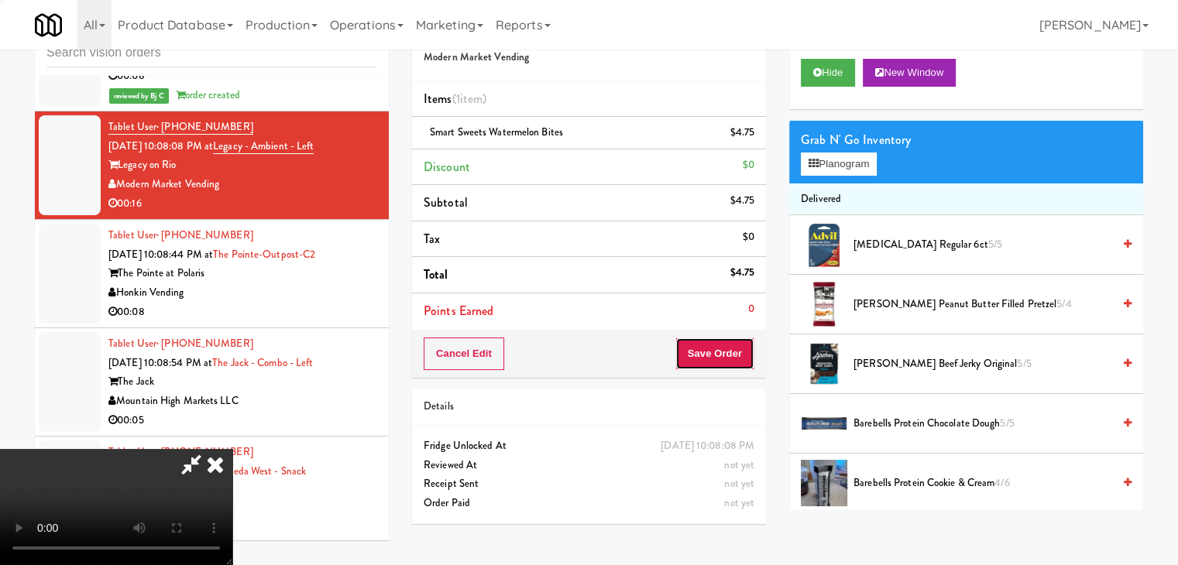
click at [730, 359] on body "Are you sure you want to update this order? Okay Cancel Okay Are you sure you w…" at bounding box center [589, 282] width 1178 height 565
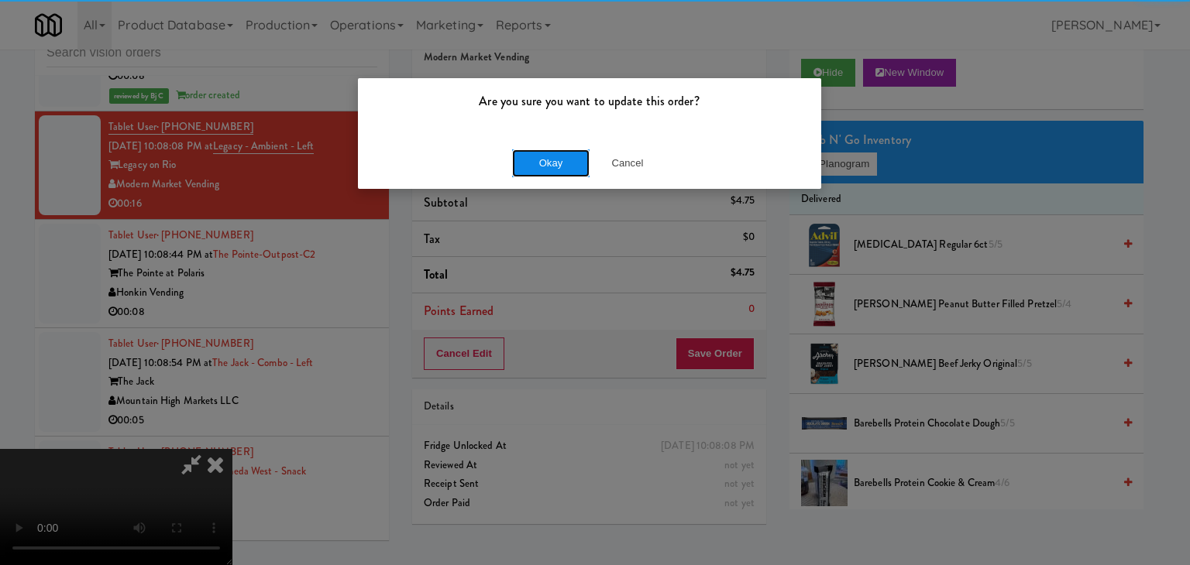
click at [552, 158] on button "Okay" at bounding box center [550, 164] width 77 height 28
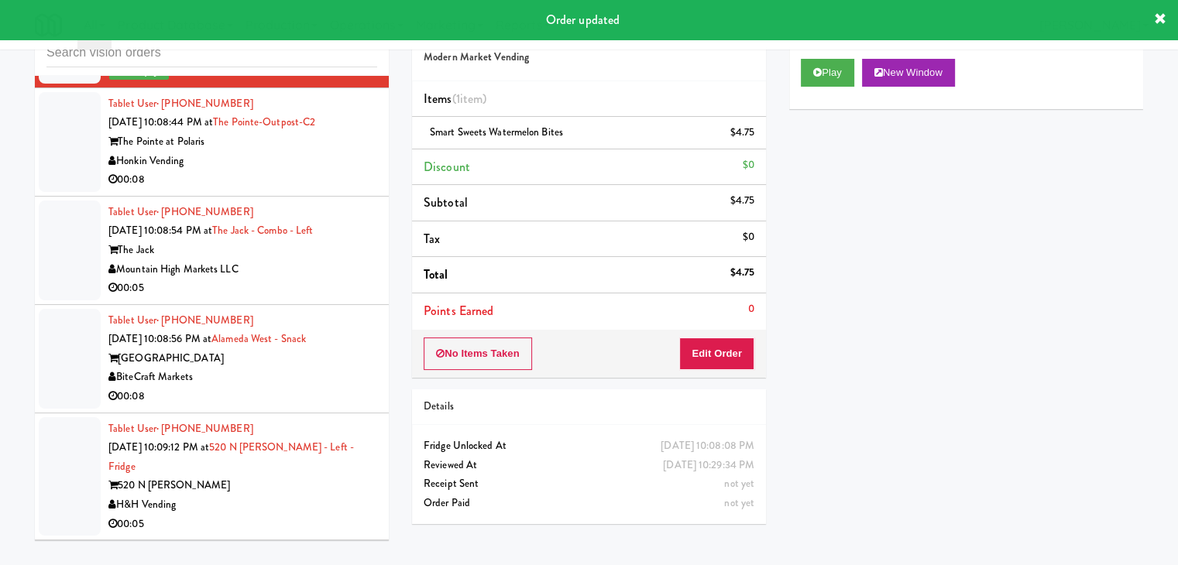
scroll to position [13252, 0]
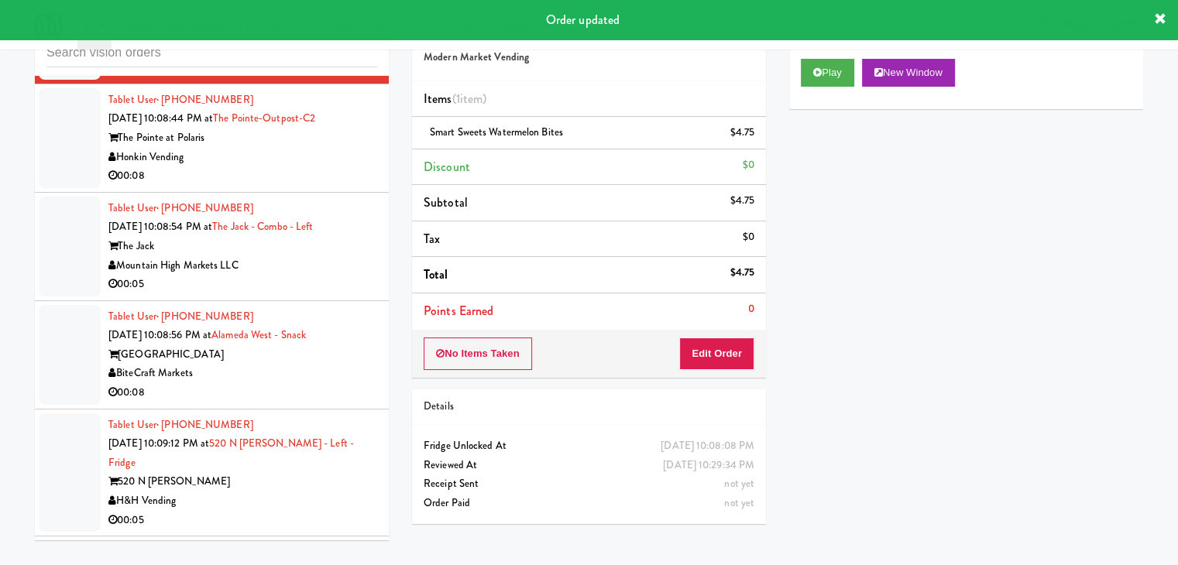
drag, startPoint x: 338, startPoint y: 162, endPoint x: 338, endPoint y: 179, distance: 17.0
click at [339, 167] on div "00:08" at bounding box center [242, 176] width 269 height 19
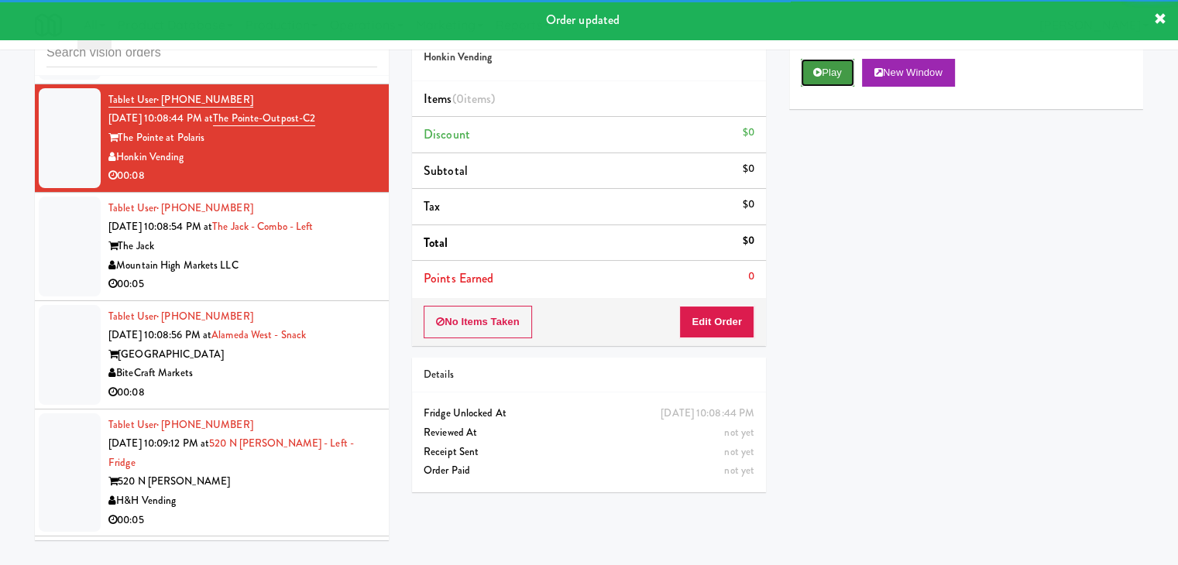
click at [833, 70] on button "Play" at bounding box center [827, 73] width 53 height 28
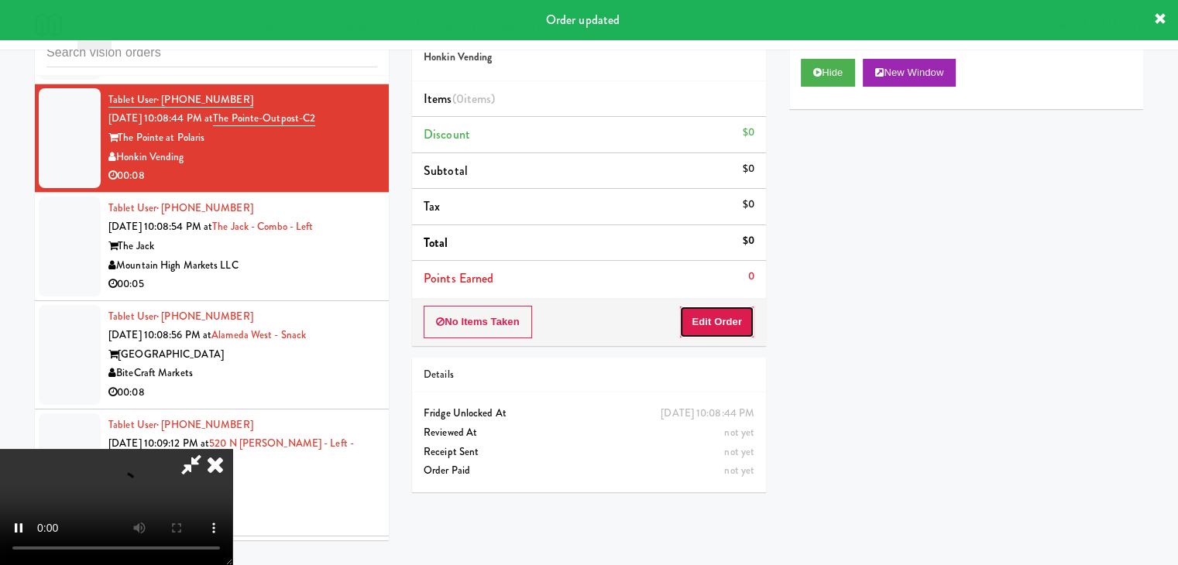
click at [723, 323] on button "Edit Order" at bounding box center [716, 322] width 75 height 33
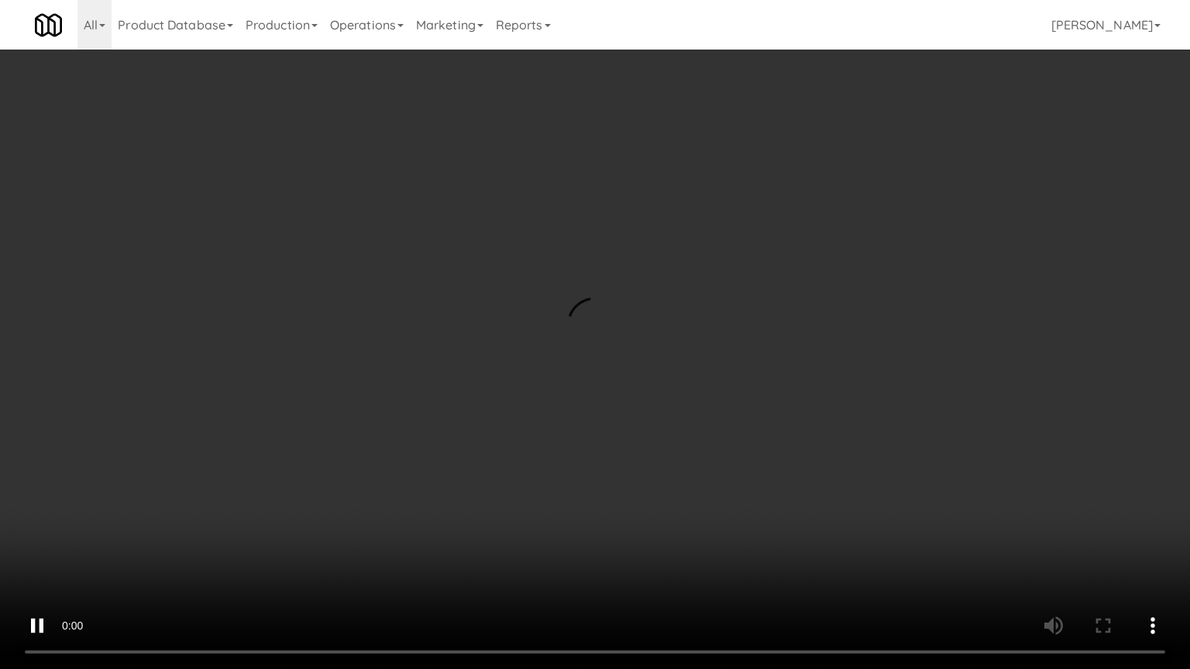
click at [657, 453] on video at bounding box center [595, 334] width 1190 height 669
click at [657, 455] on video at bounding box center [595, 334] width 1190 height 669
click at [659, 440] on video at bounding box center [595, 334] width 1190 height 669
click at [660, 440] on video at bounding box center [595, 334] width 1190 height 669
click at [665, 428] on video at bounding box center [595, 334] width 1190 height 669
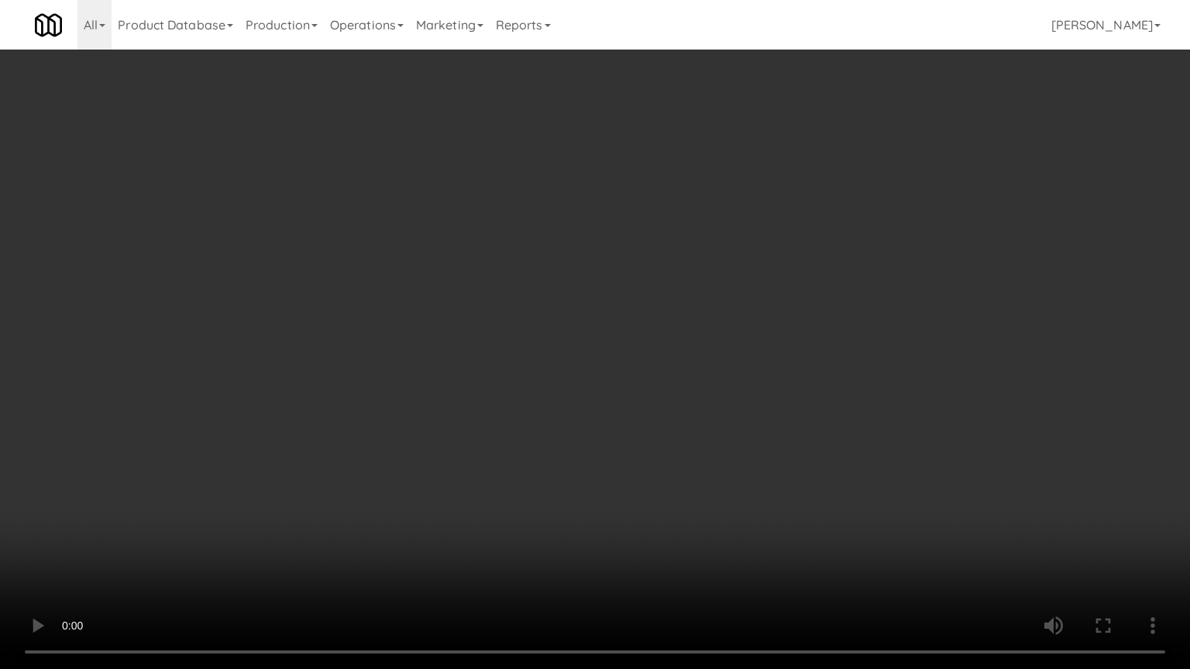
click at [659, 431] on video at bounding box center [595, 334] width 1190 height 669
click at [659, 421] on video at bounding box center [595, 334] width 1190 height 669
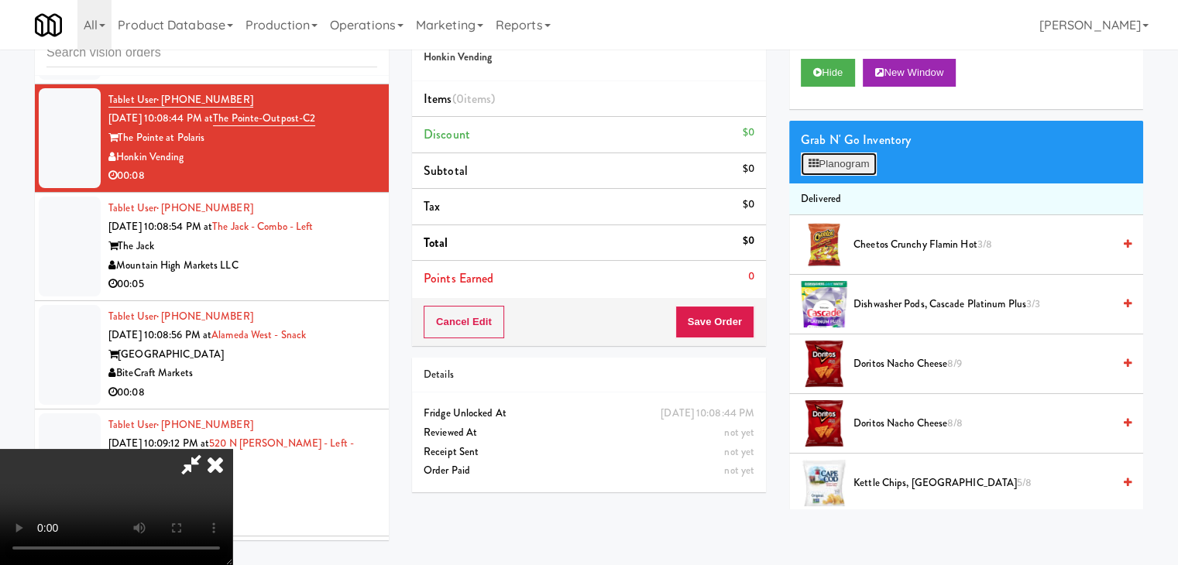
click at [840, 170] on button "Planogram" at bounding box center [839, 164] width 76 height 23
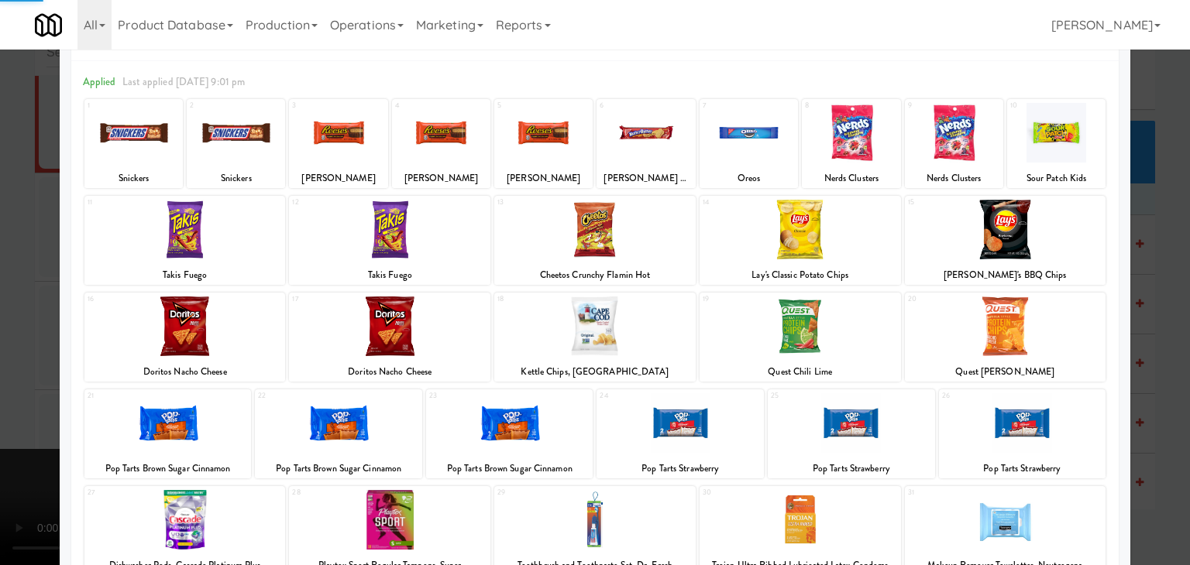
scroll to position [155, 0]
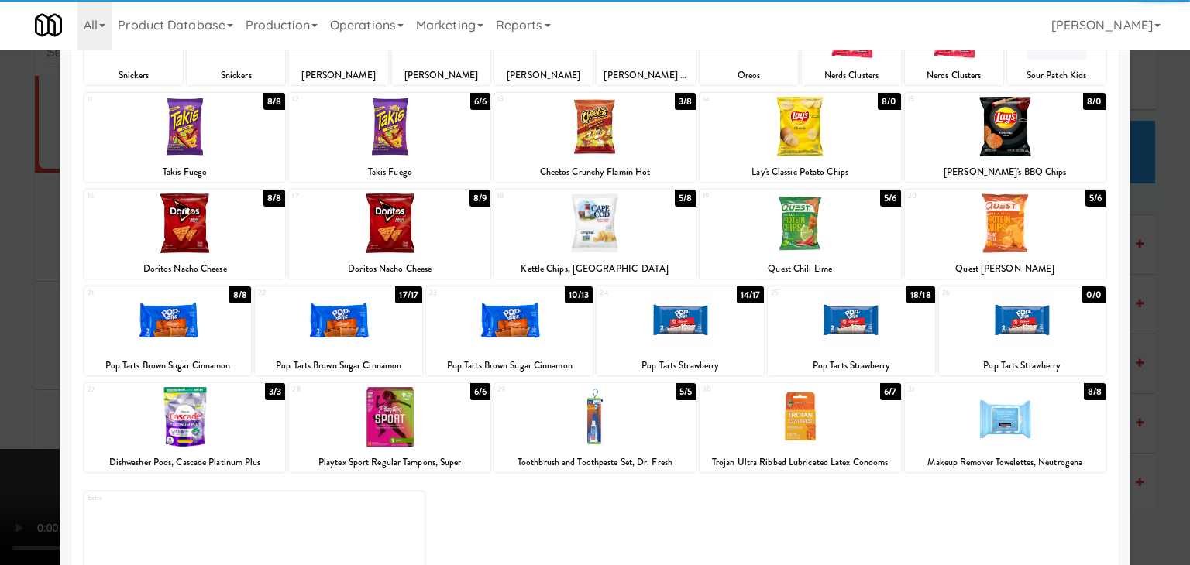
click at [641, 326] on div at bounding box center [679, 320] width 167 height 60
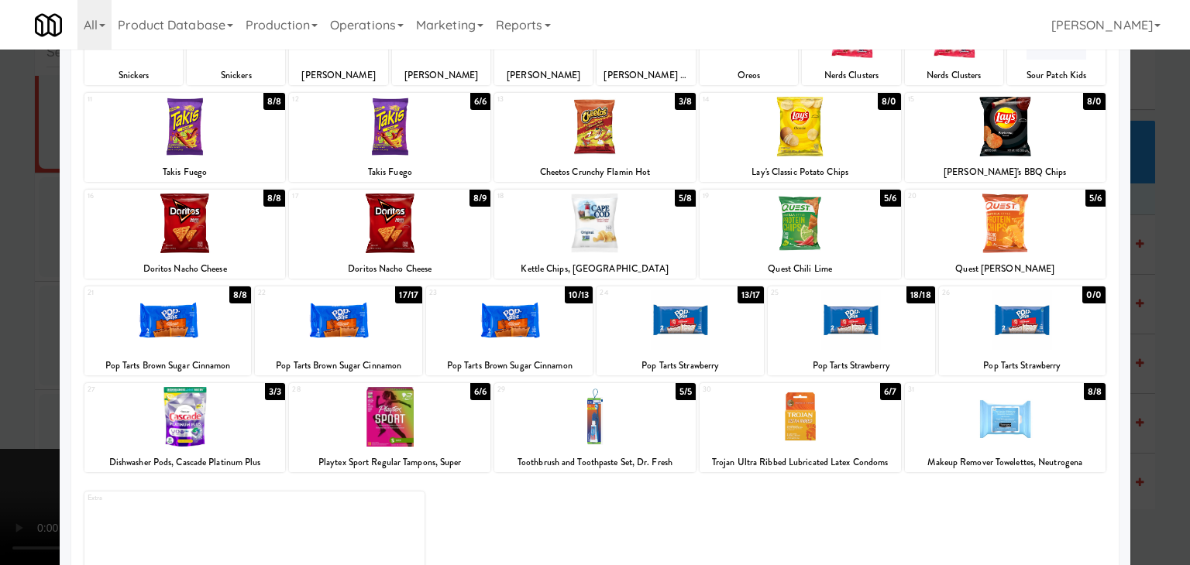
click at [0, 354] on div at bounding box center [595, 282] width 1190 height 565
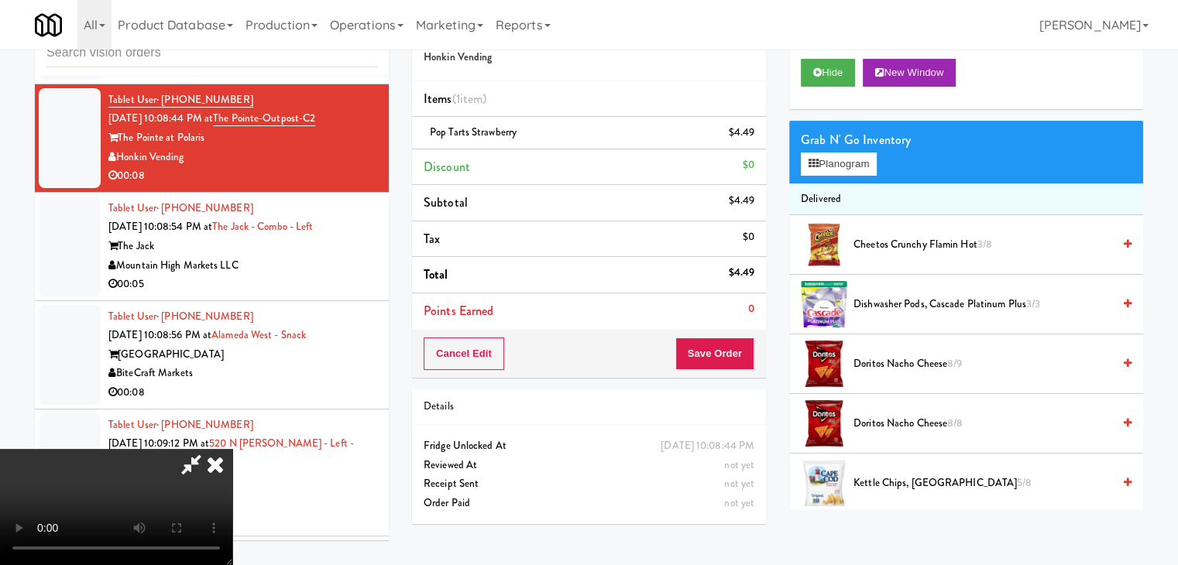
drag, startPoint x: 376, startPoint y: 363, endPoint x: 465, endPoint y: 376, distance: 89.3
click at [232, 449] on video at bounding box center [116, 507] width 232 height 116
click at [848, 156] on button "Planogram" at bounding box center [839, 164] width 76 height 23
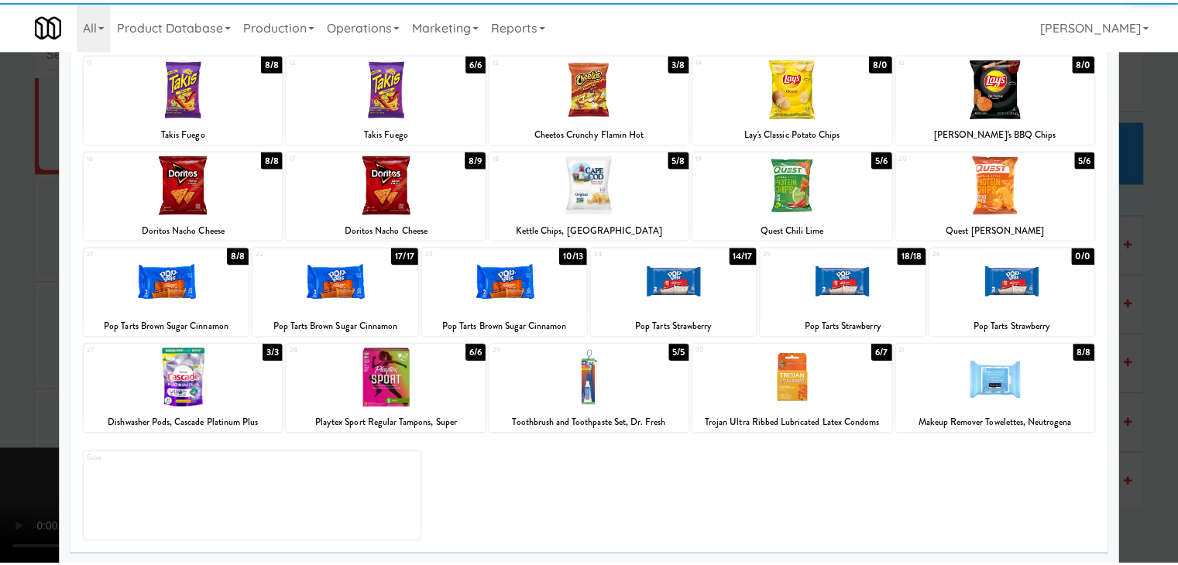
scroll to position [195, 0]
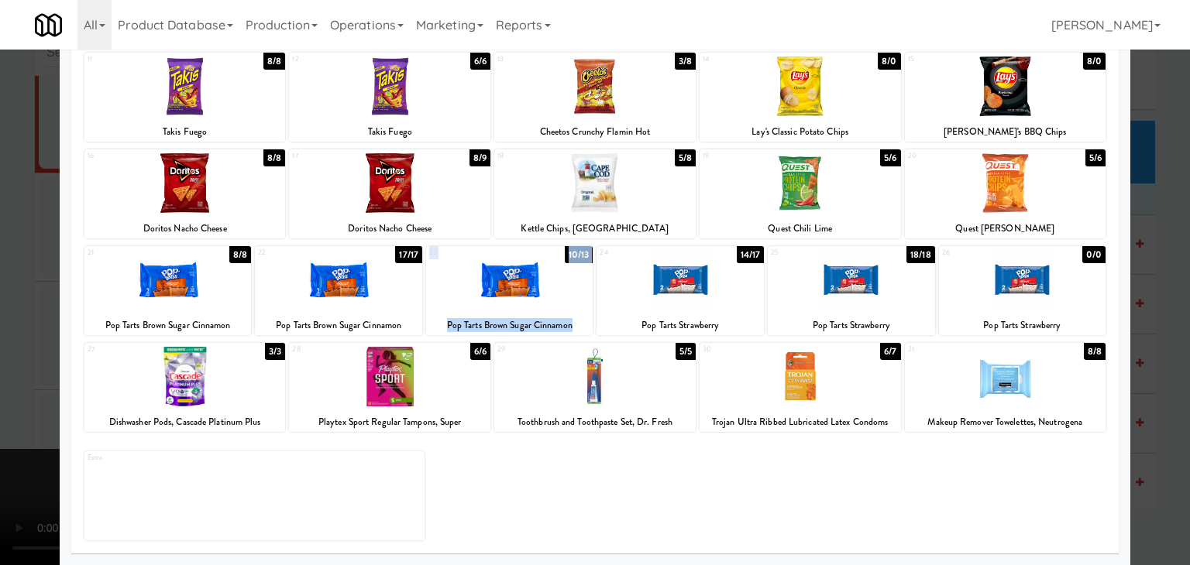
drag, startPoint x: 534, startPoint y: 293, endPoint x: 660, endPoint y: 287, distance: 126.4
click at [660, 287] on div "21 8/8 Pop Tarts Brown Sugar Cinnamon 22 17/17 Pop Tarts Brown Sugar Cinnamon 2…" at bounding box center [594, 290] width 1021 height 89
click at [658, 297] on div at bounding box center [679, 280] width 167 height 60
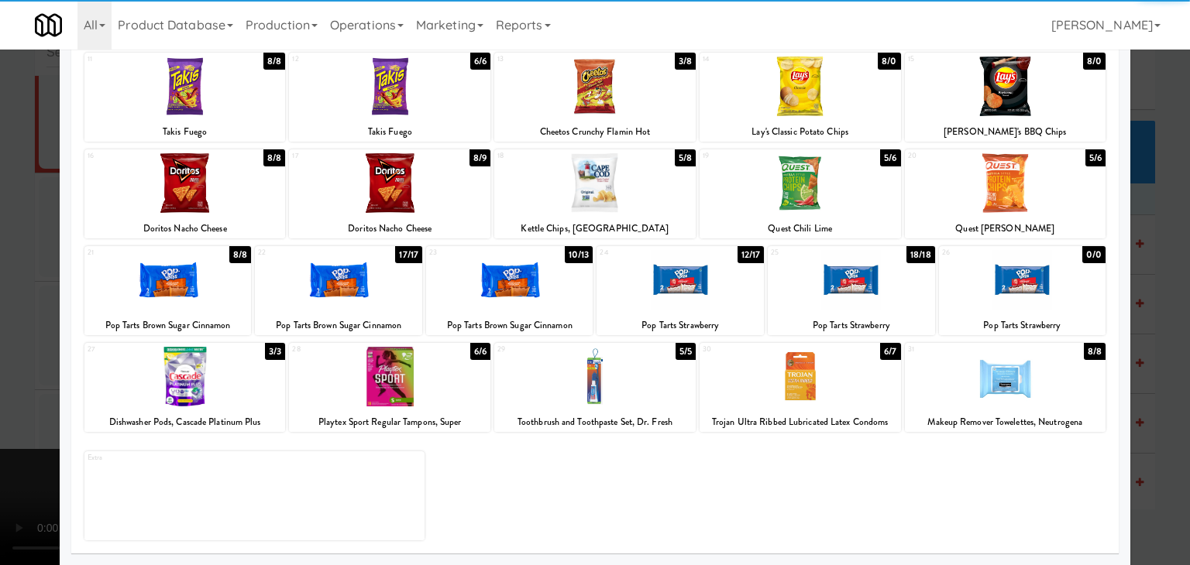
drag, startPoint x: 0, startPoint y: 407, endPoint x: 297, endPoint y: 400, distance: 297.5
click at [3, 404] on div at bounding box center [595, 282] width 1190 height 565
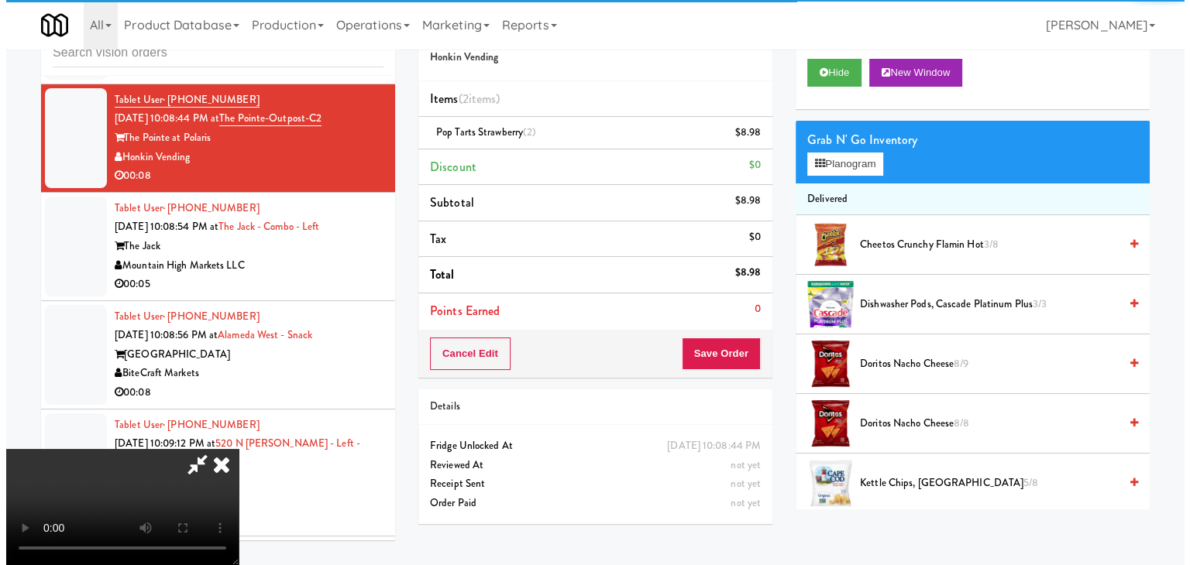
scroll to position [218, 0]
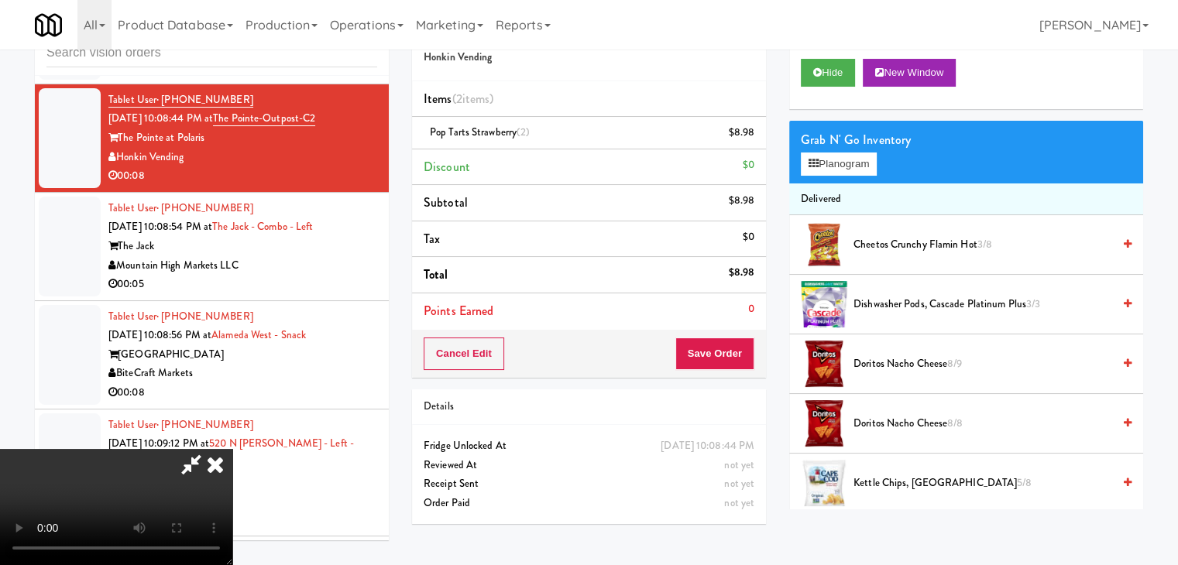
click at [232, 450] on video at bounding box center [116, 507] width 232 height 116
click at [232, 449] on video at bounding box center [116, 507] width 232 height 116
click at [765, 132] on div "Order # 5281629 Honkin Vending Items (2 items ) Pop Tarts Strawberry (2) $8.98 …" at bounding box center [588, 271] width 377 height 530
click at [752, 139] on icon at bounding box center [756, 138] width 8 height 10
click at [852, 167] on button "Planogram" at bounding box center [839, 164] width 76 height 23
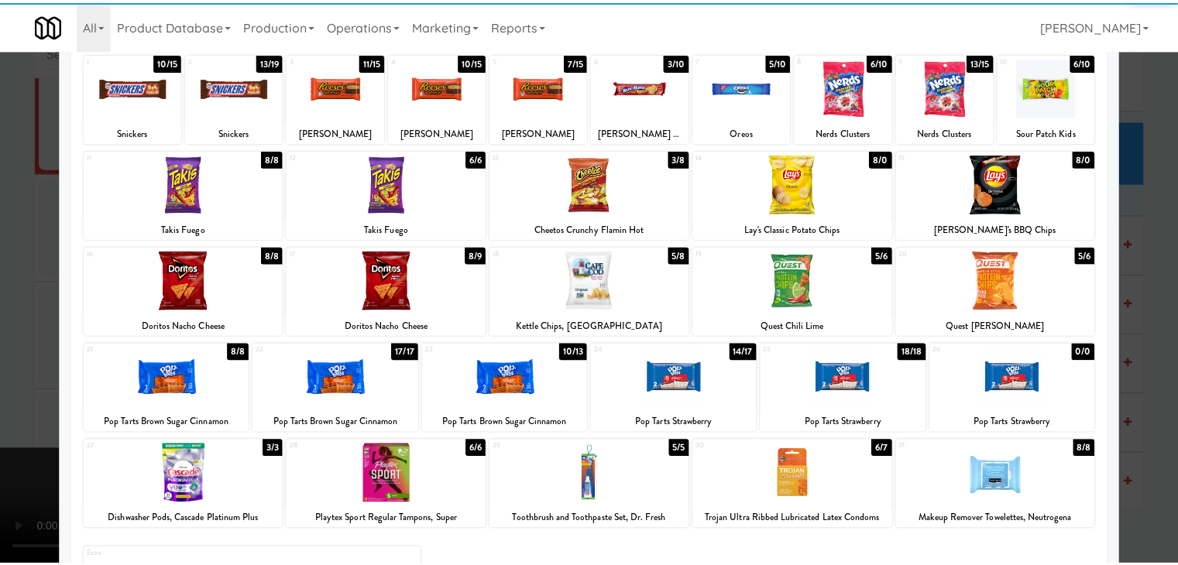
scroll to position [195, 0]
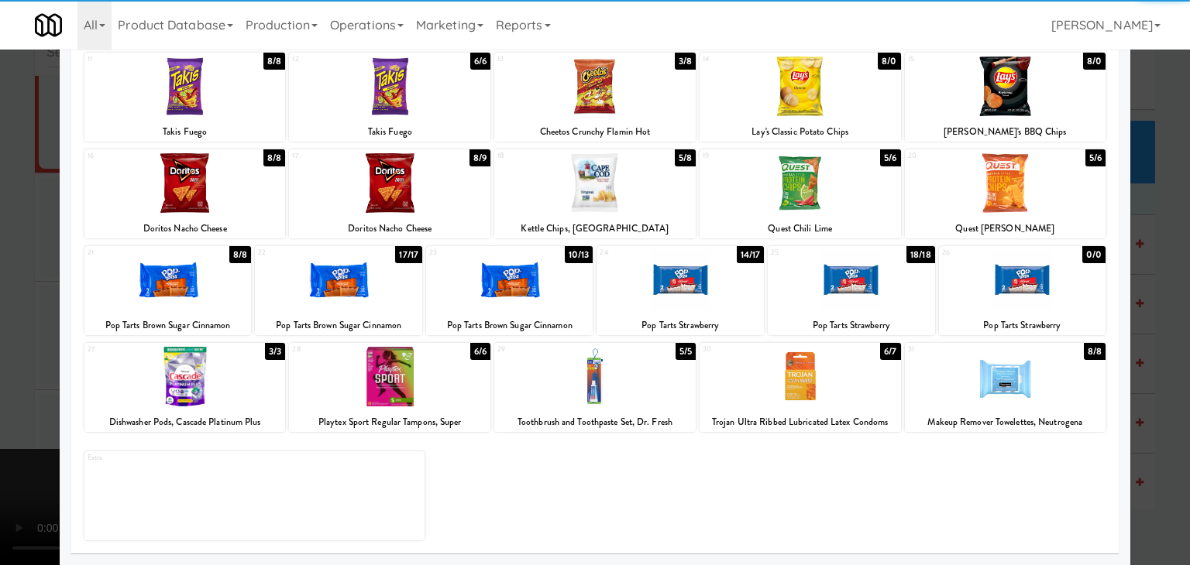
click at [530, 275] on div at bounding box center [509, 280] width 167 height 60
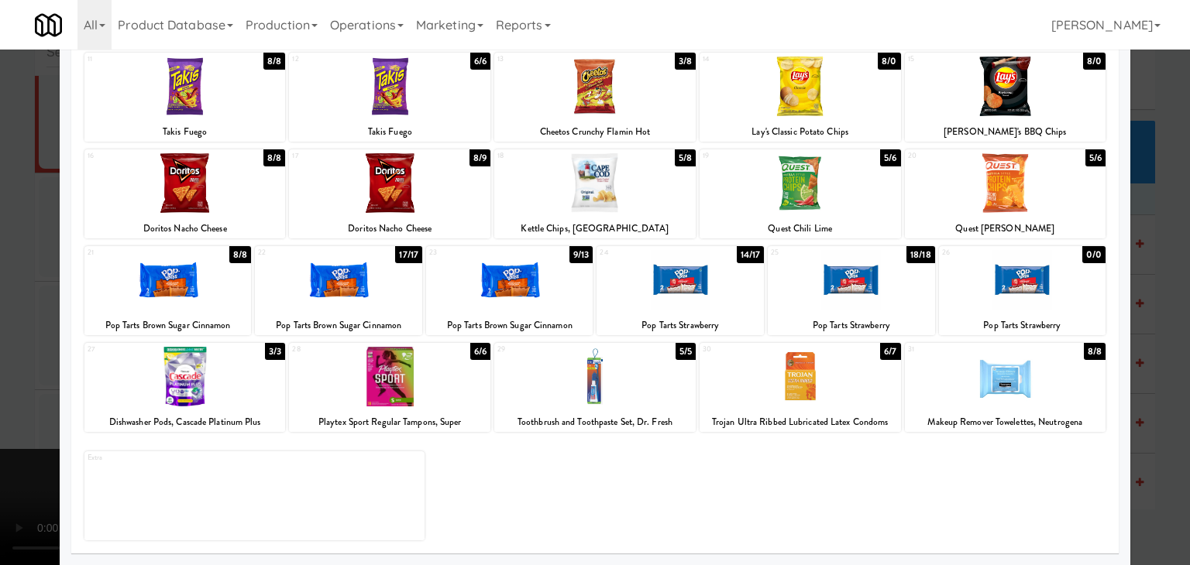
drag, startPoint x: 0, startPoint y: 354, endPoint x: 144, endPoint y: 346, distance: 144.3
click at [2, 352] on div at bounding box center [595, 282] width 1190 height 565
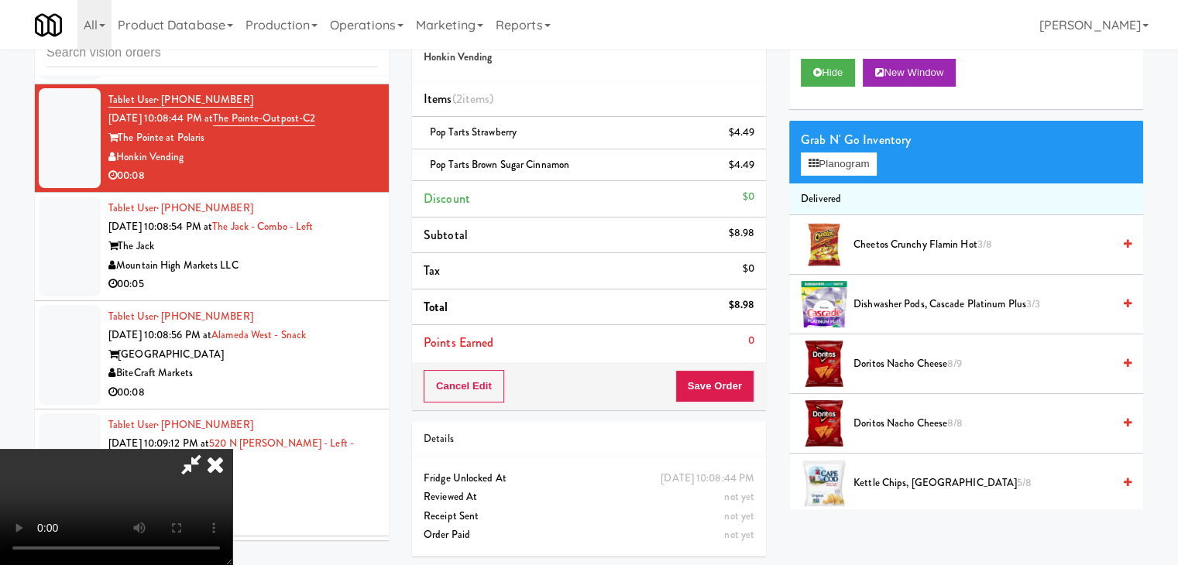
drag, startPoint x: 382, startPoint y: 370, endPoint x: 614, endPoint y: 418, distance: 237.3
click at [232, 449] on video at bounding box center [116, 507] width 232 height 116
click at [722, 384] on button "Save Order" at bounding box center [714, 386] width 79 height 33
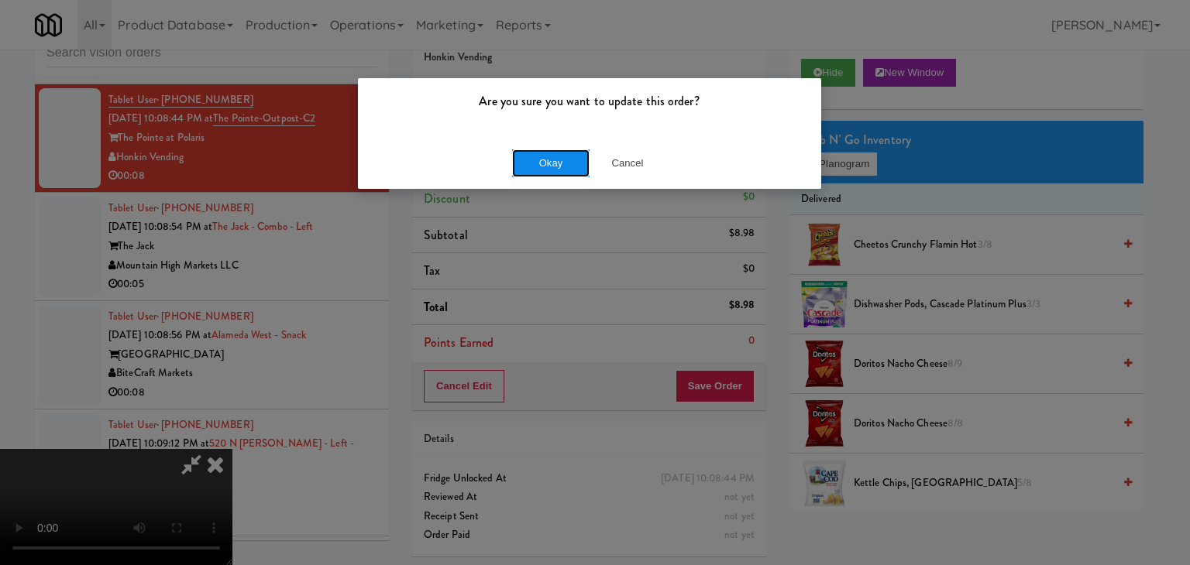
click at [552, 167] on button "Okay" at bounding box center [550, 164] width 77 height 28
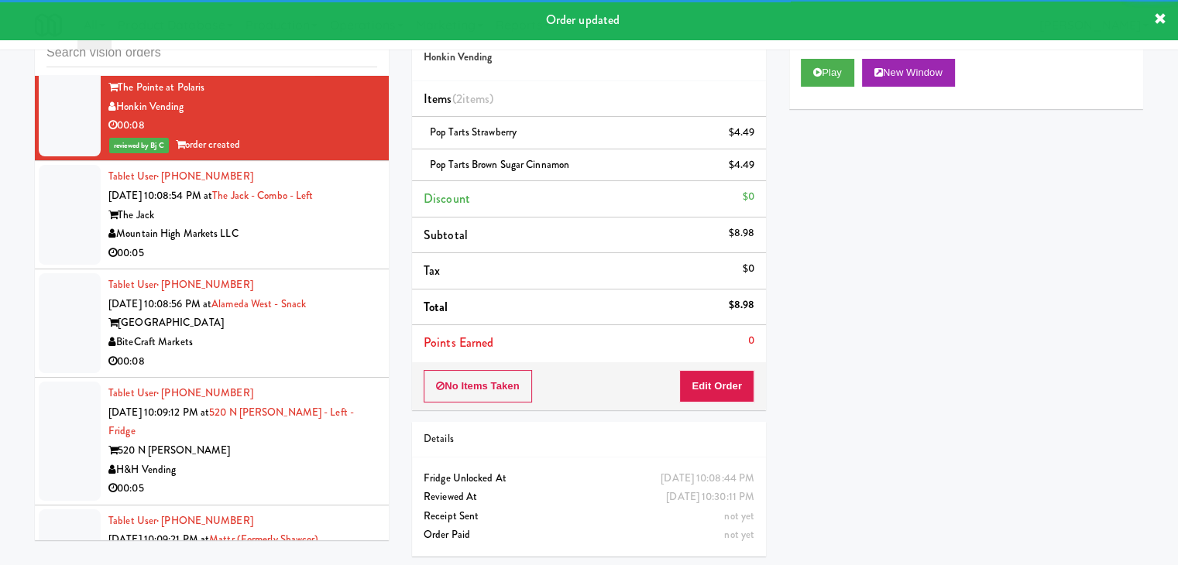
scroll to position [13329, 0]
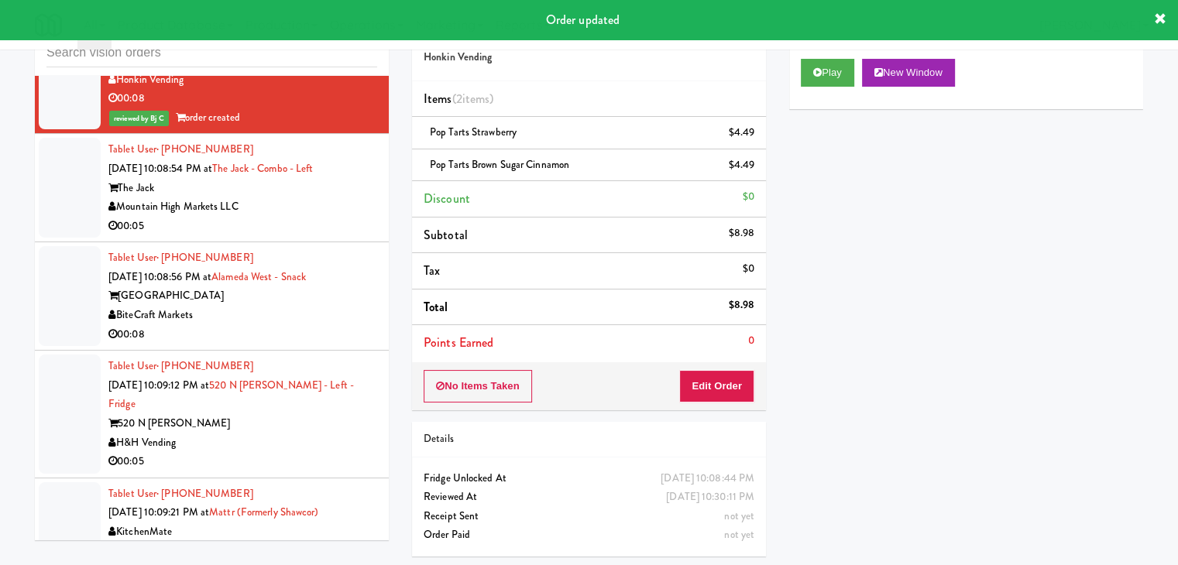
drag, startPoint x: 315, startPoint y: 199, endPoint x: 327, endPoint y: 209, distance: 15.4
click at [322, 202] on div "Mountain High Markets LLC" at bounding box center [242, 207] width 269 height 19
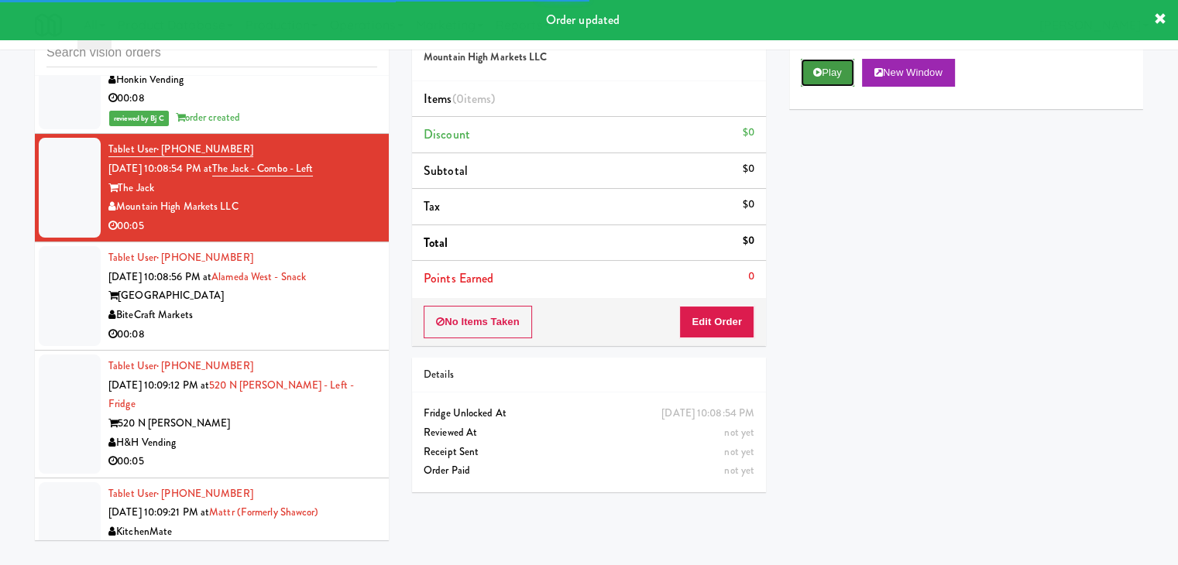
click at [830, 69] on button "Play" at bounding box center [827, 73] width 53 height 28
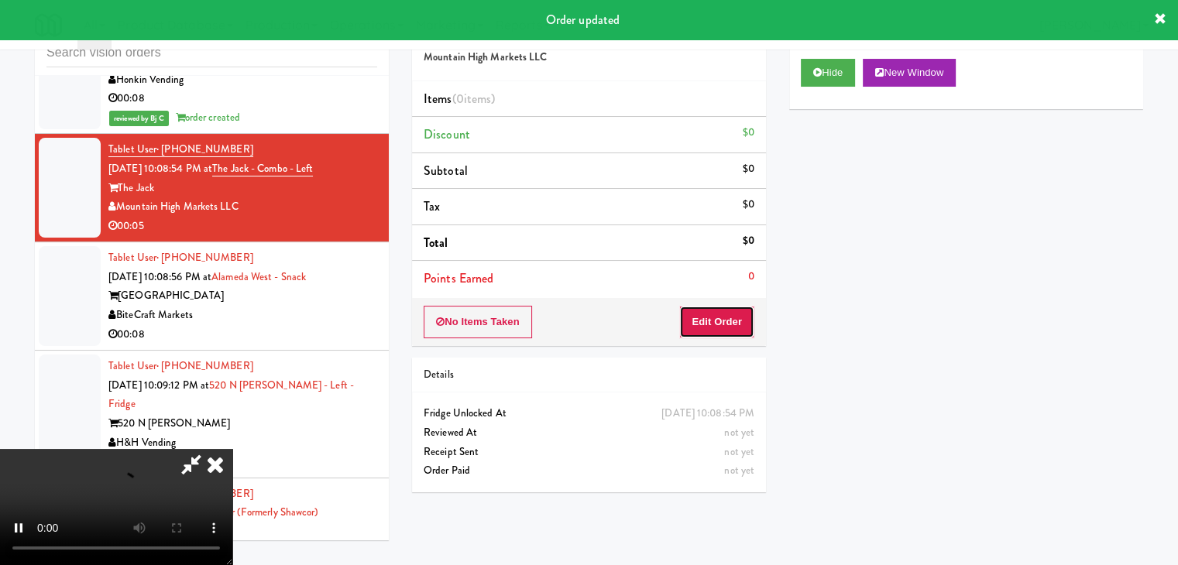
click at [713, 326] on button "Edit Order" at bounding box center [716, 322] width 75 height 33
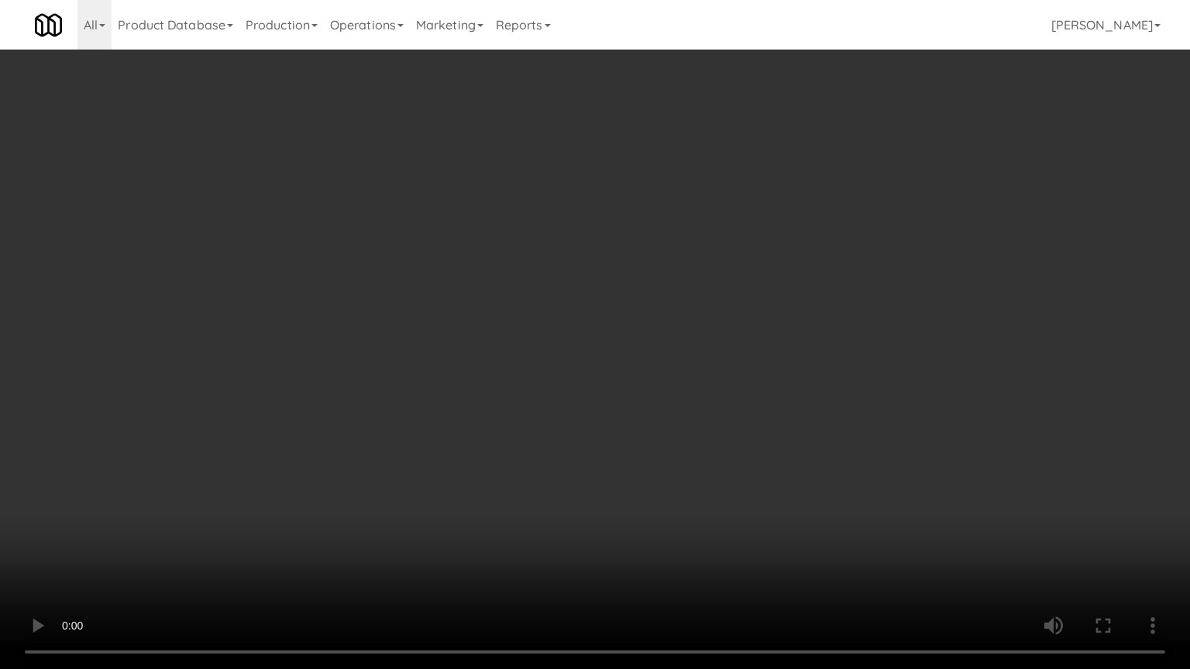
click at [641, 448] on video at bounding box center [595, 334] width 1190 height 669
click at [672, 423] on video at bounding box center [595, 334] width 1190 height 669
drag, startPoint x: 672, startPoint y: 423, endPoint x: 755, endPoint y: 285, distance: 161.3
click at [678, 412] on video at bounding box center [595, 334] width 1190 height 669
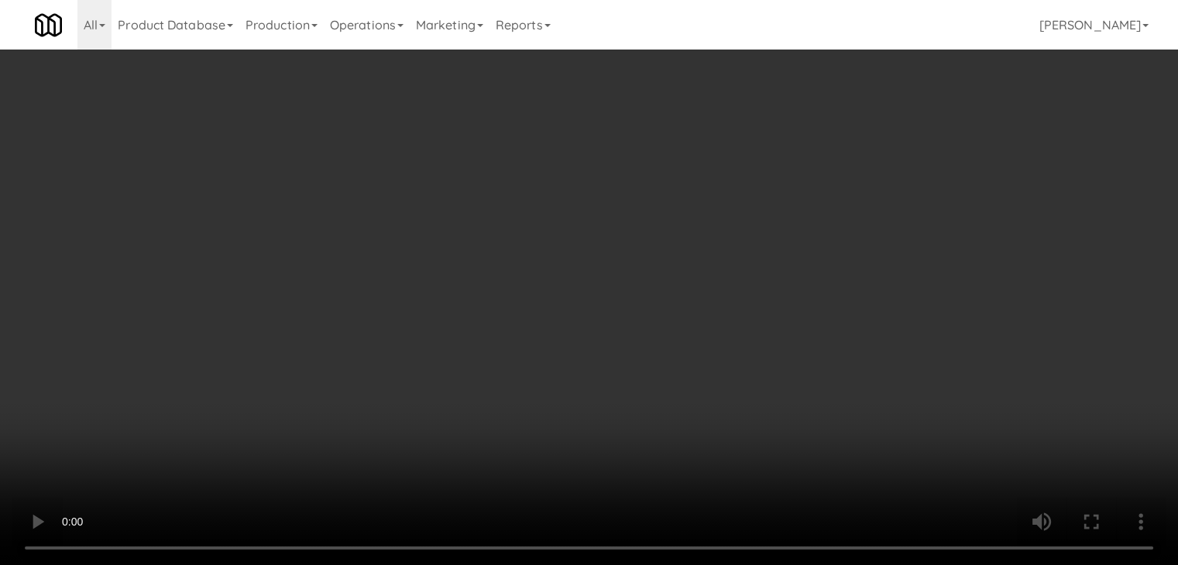
click at [840, 162] on button "Planogram" at bounding box center [839, 164] width 76 height 23
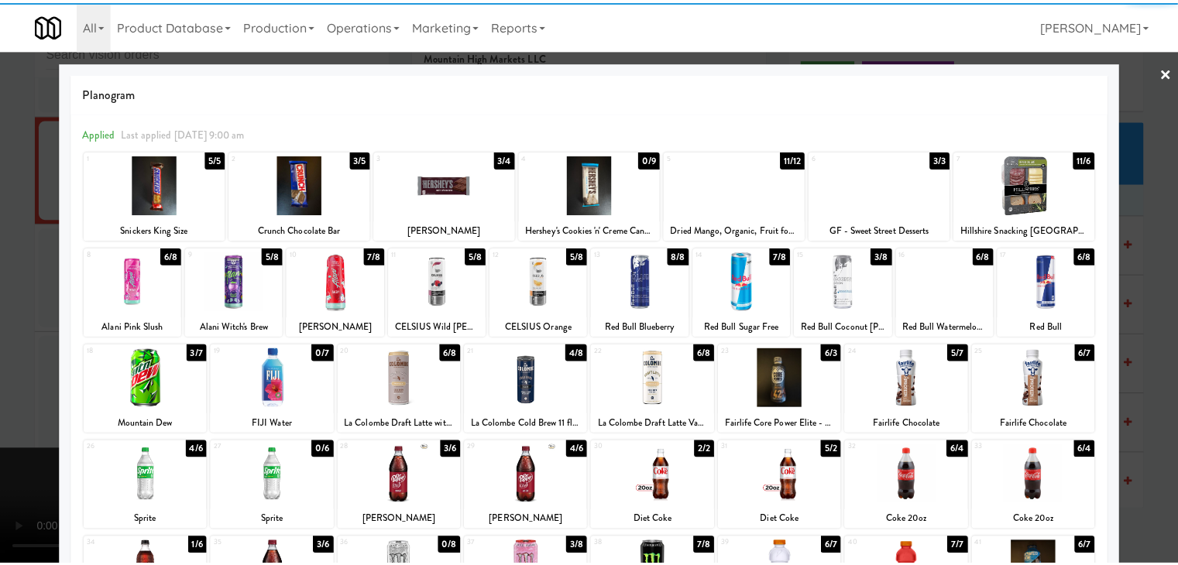
scroll to position [195, 0]
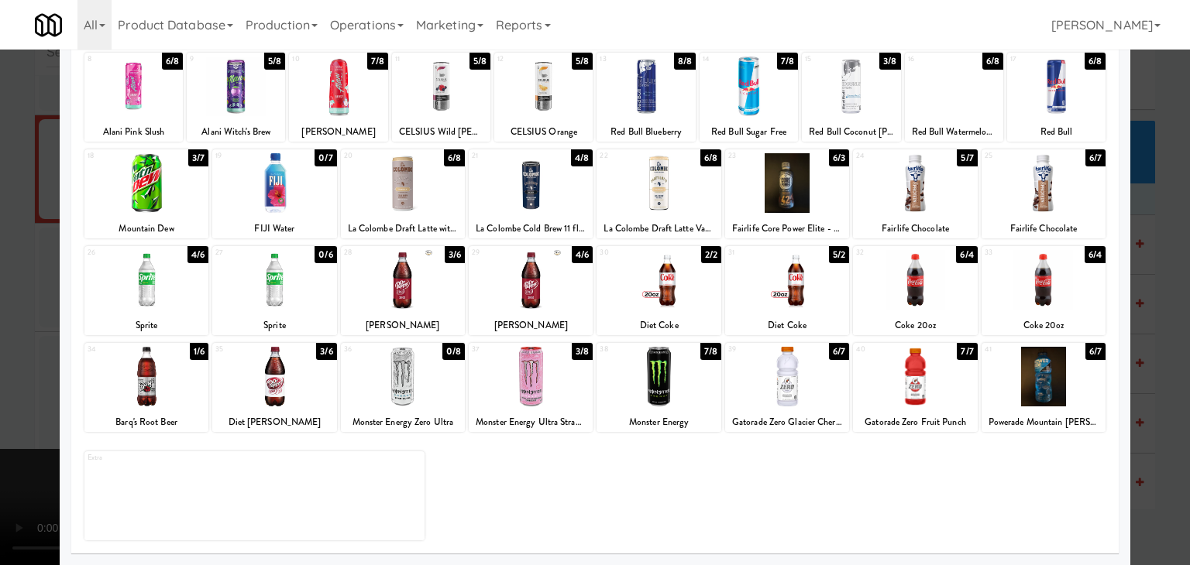
click at [572, 380] on div at bounding box center [531, 377] width 124 height 60
drag, startPoint x: 0, startPoint y: 397, endPoint x: 366, endPoint y: 389, distance: 365.7
click at [2, 394] on div at bounding box center [595, 282] width 1190 height 565
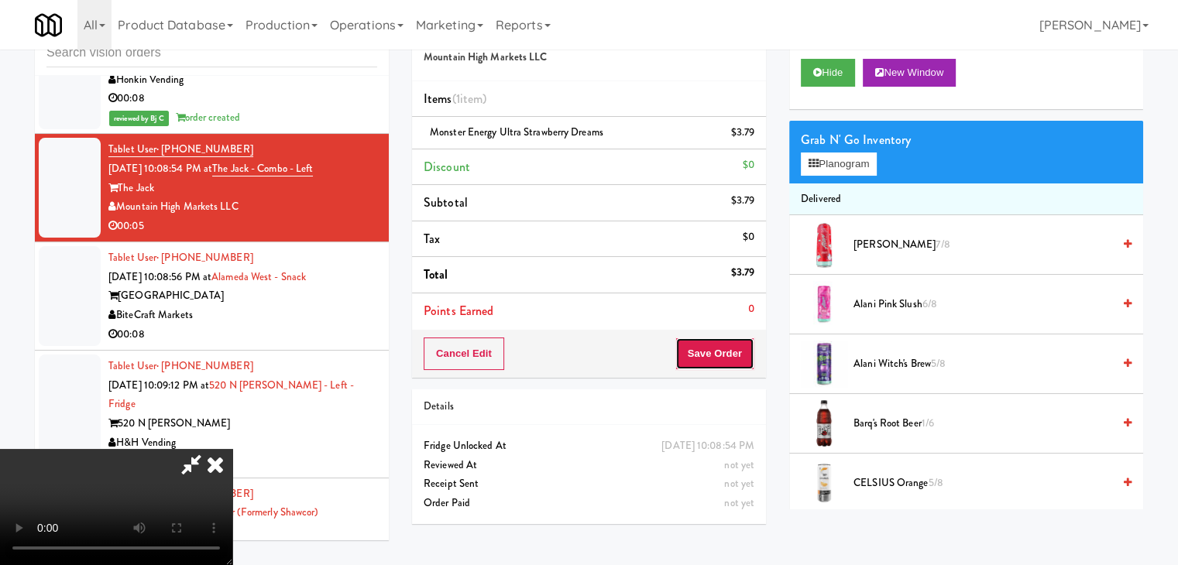
click at [720, 353] on button "Save Order" at bounding box center [714, 354] width 79 height 33
click at [723, 352] on button "Save Order" at bounding box center [714, 354] width 79 height 33
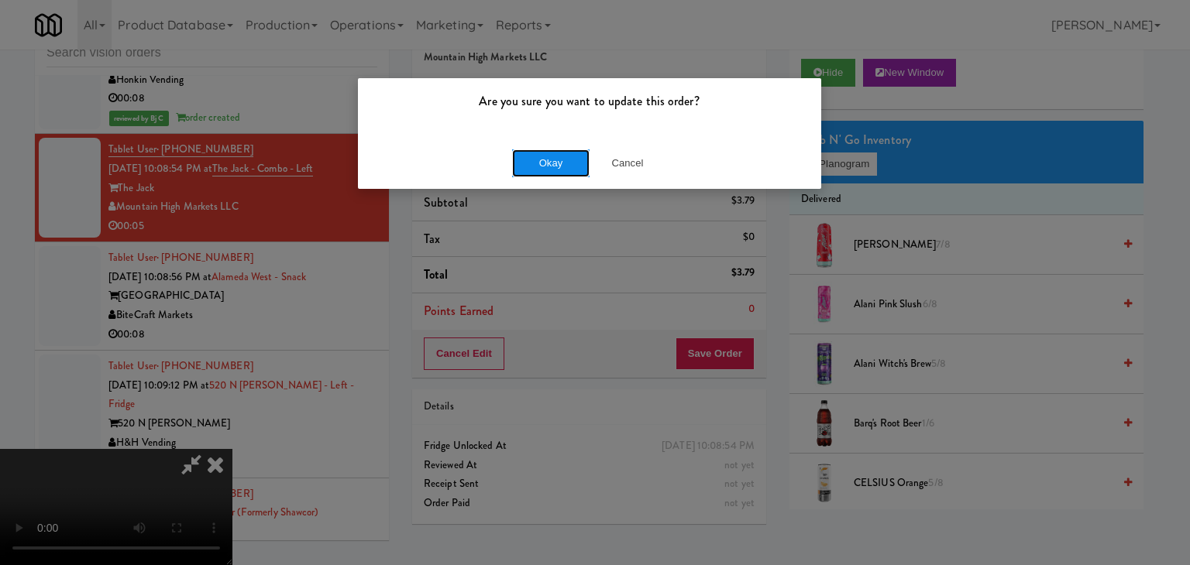
drag, startPoint x: 579, startPoint y: 171, endPoint x: 573, endPoint y: 163, distance: 9.9
click at [576, 166] on button "Okay" at bounding box center [550, 164] width 77 height 28
click at [573, 163] on div "Okay Cancel" at bounding box center [589, 163] width 463 height 52
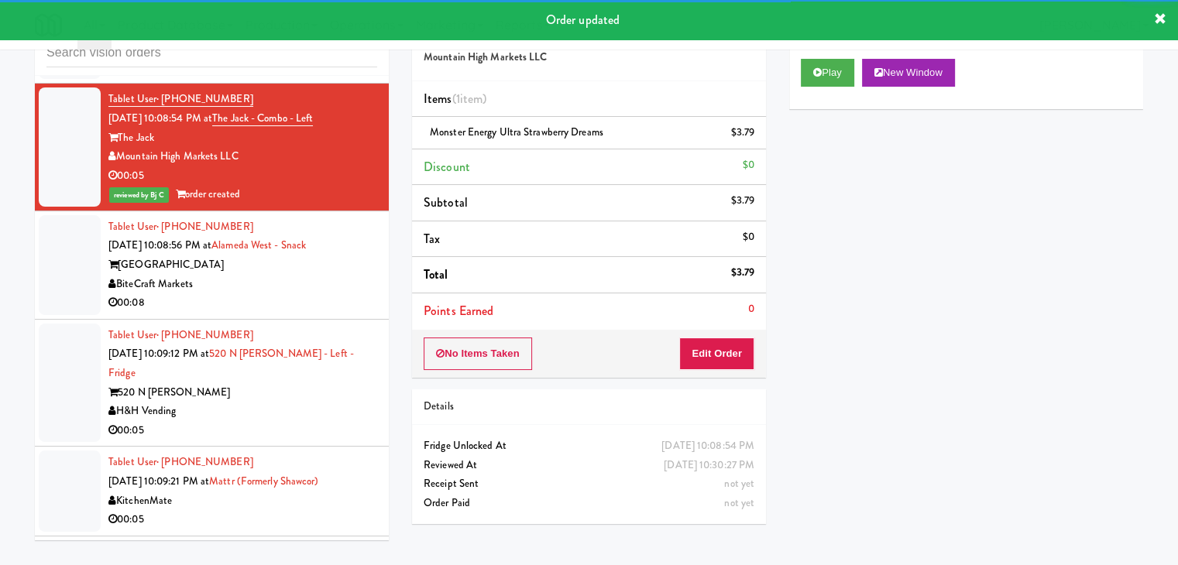
scroll to position [13407, 0]
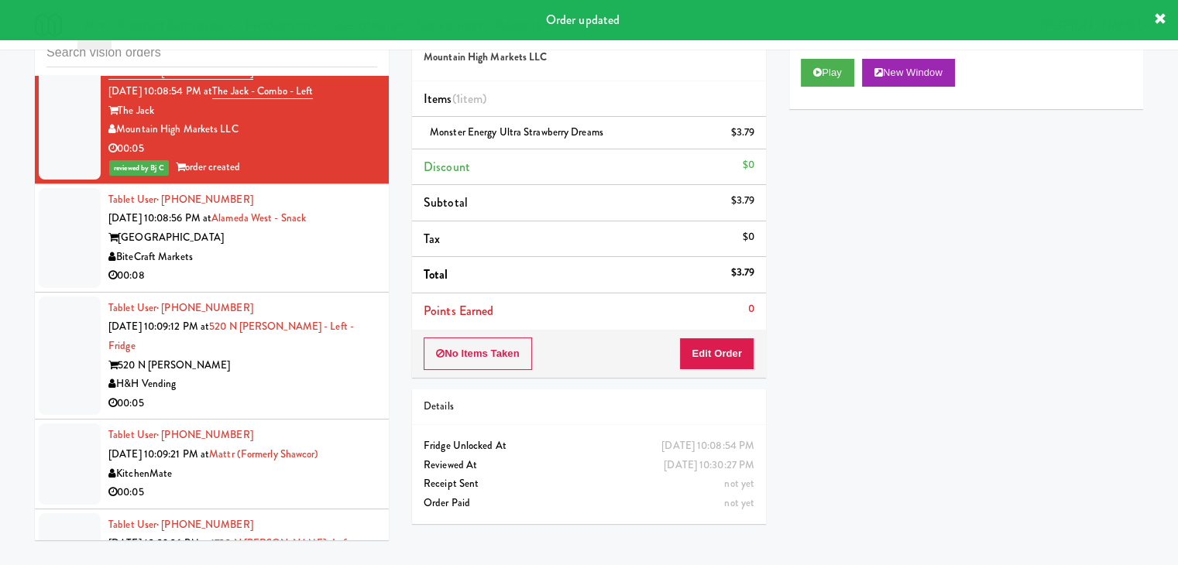
drag, startPoint x: 263, startPoint y: 258, endPoint x: 279, endPoint y: 256, distance: 15.6
click at [269, 266] on div "00:08" at bounding box center [242, 275] width 269 height 19
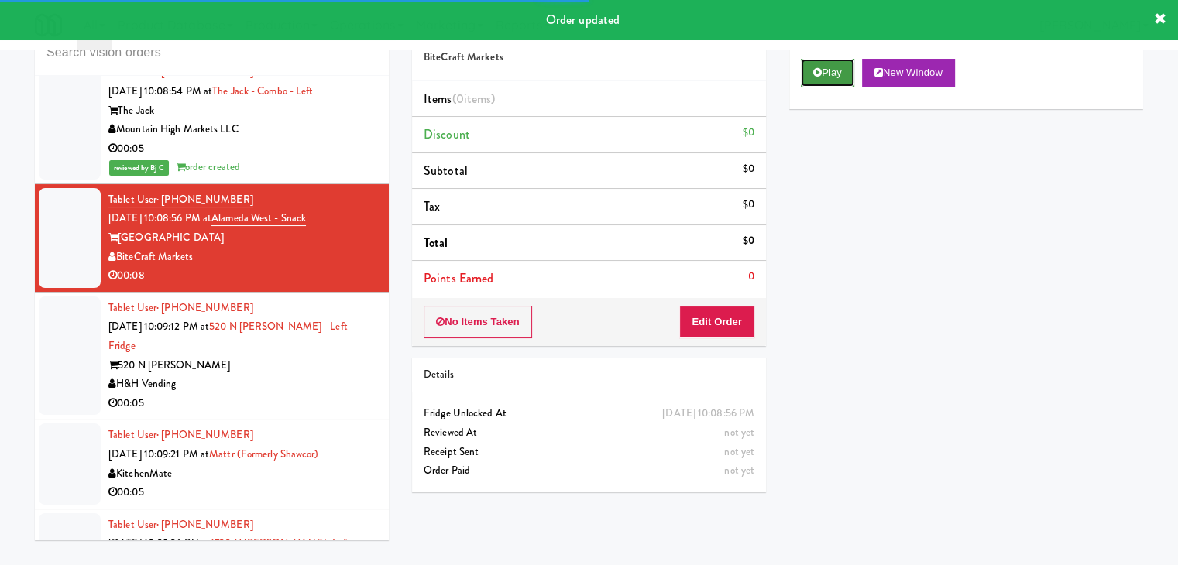
click at [829, 74] on button "Play" at bounding box center [827, 73] width 53 height 28
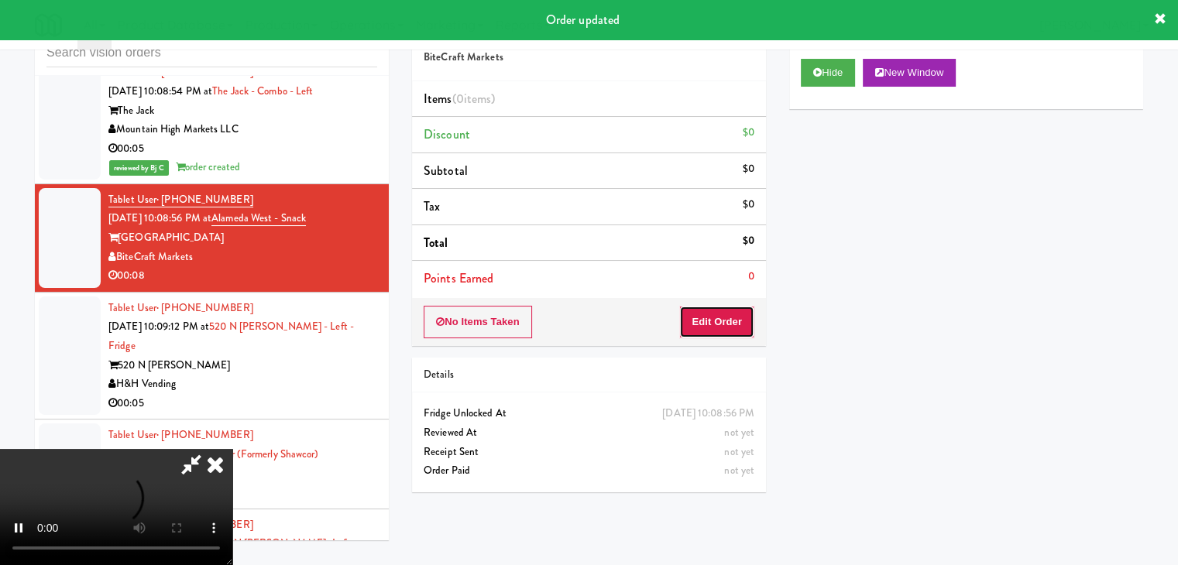
click at [713, 326] on button "Edit Order" at bounding box center [716, 322] width 75 height 33
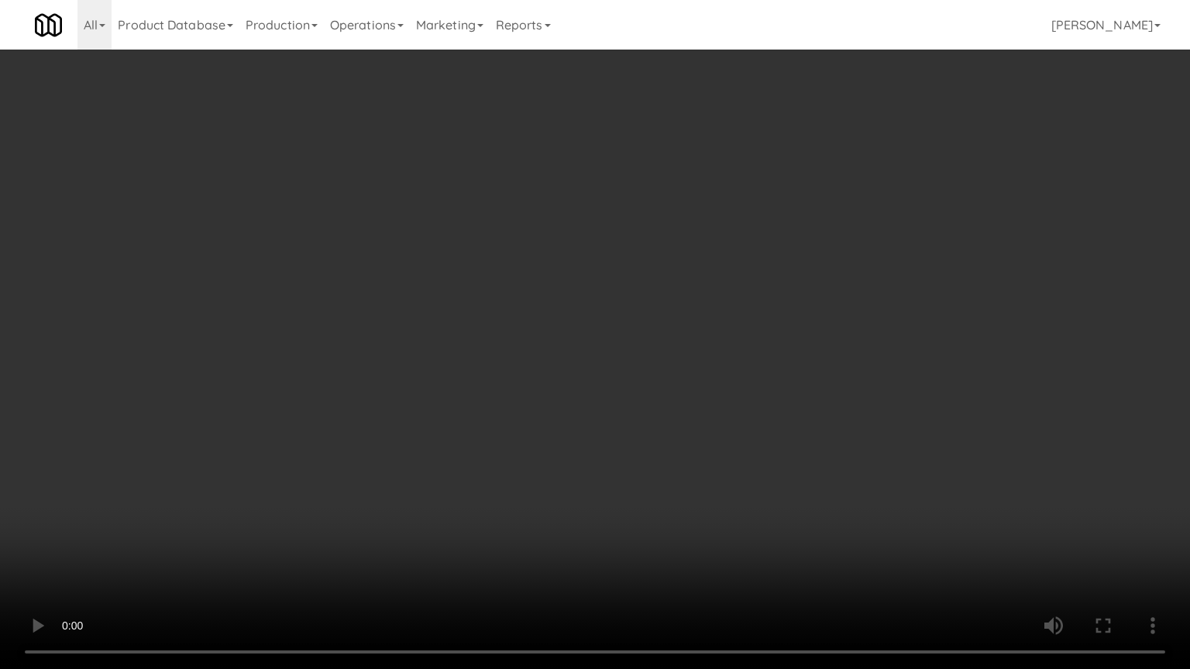
click at [669, 358] on video at bounding box center [595, 334] width 1190 height 669
click at [672, 350] on video at bounding box center [595, 334] width 1190 height 669
click at [672, 349] on video at bounding box center [595, 334] width 1190 height 669
drag, startPoint x: 672, startPoint y: 349, endPoint x: 766, endPoint y: 233, distance: 148.7
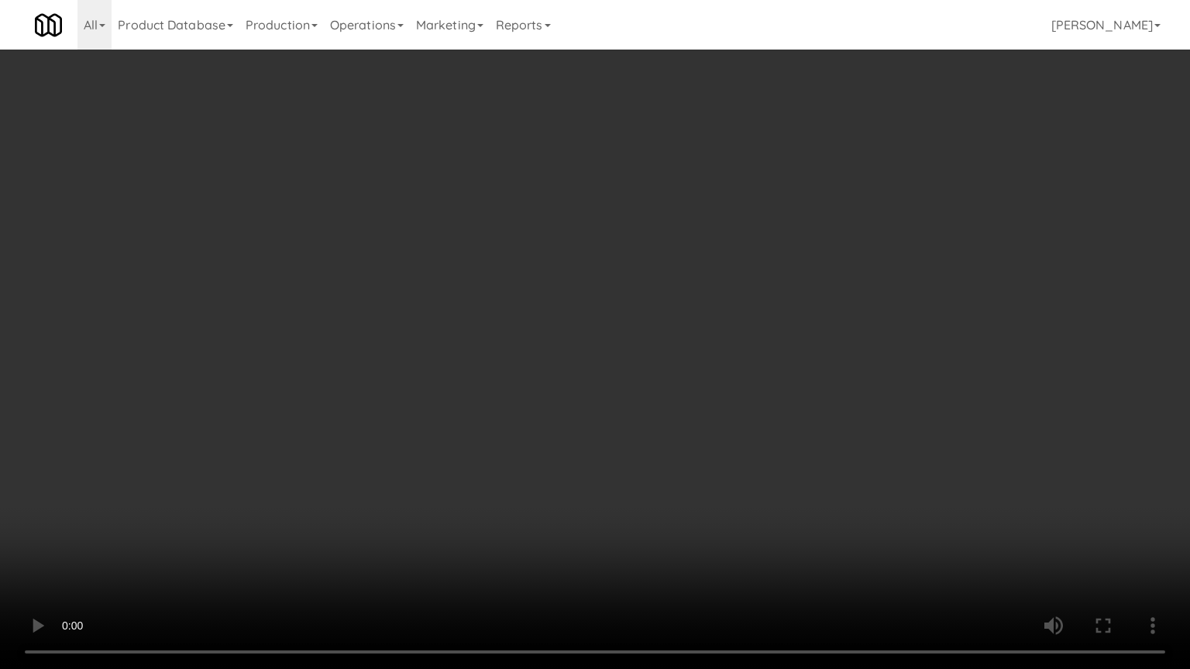
click at [672, 347] on video at bounding box center [595, 334] width 1190 height 669
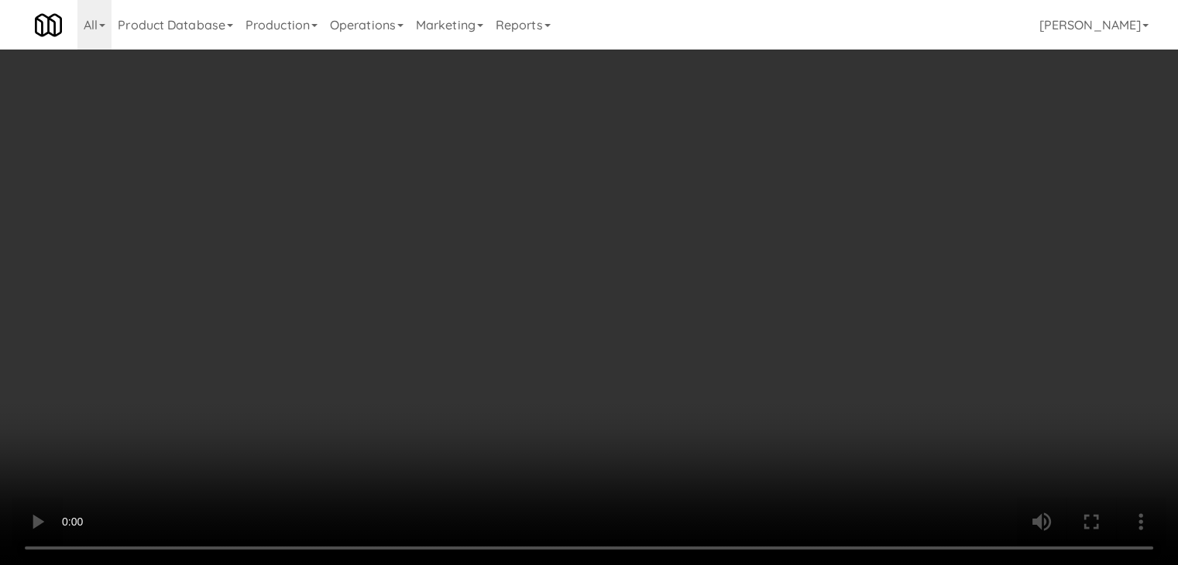
click at [853, 159] on button "Planogram" at bounding box center [839, 164] width 76 height 23
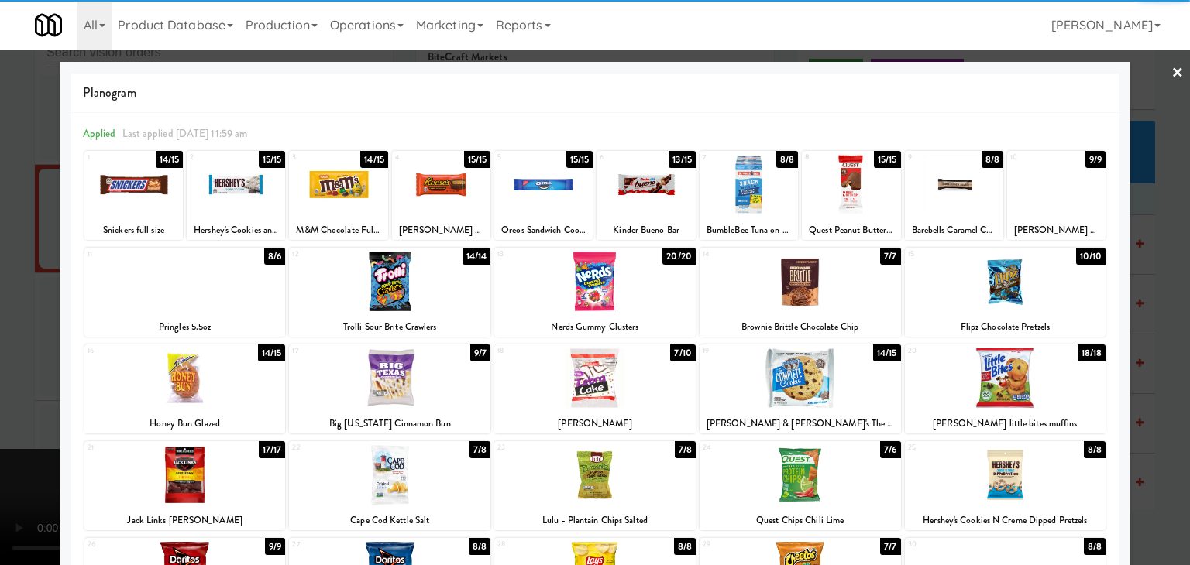
drag, startPoint x: 649, startPoint y: 186, endPoint x: 579, endPoint y: 198, distance: 70.8
click at [648, 185] on div at bounding box center [645, 185] width 98 height 60
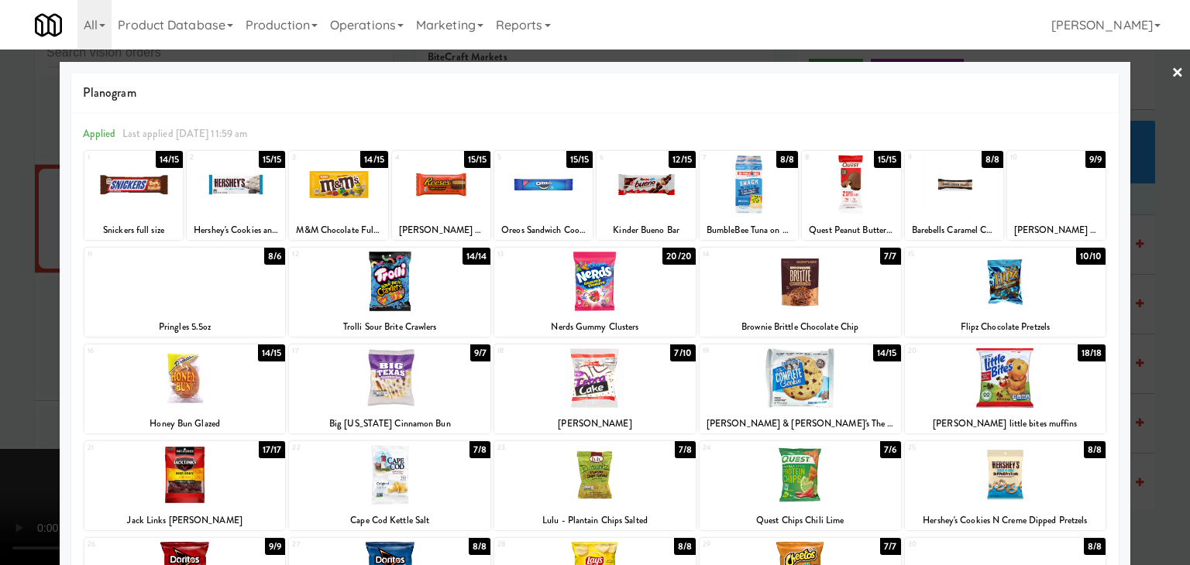
click at [0, 350] on div at bounding box center [595, 282] width 1190 height 565
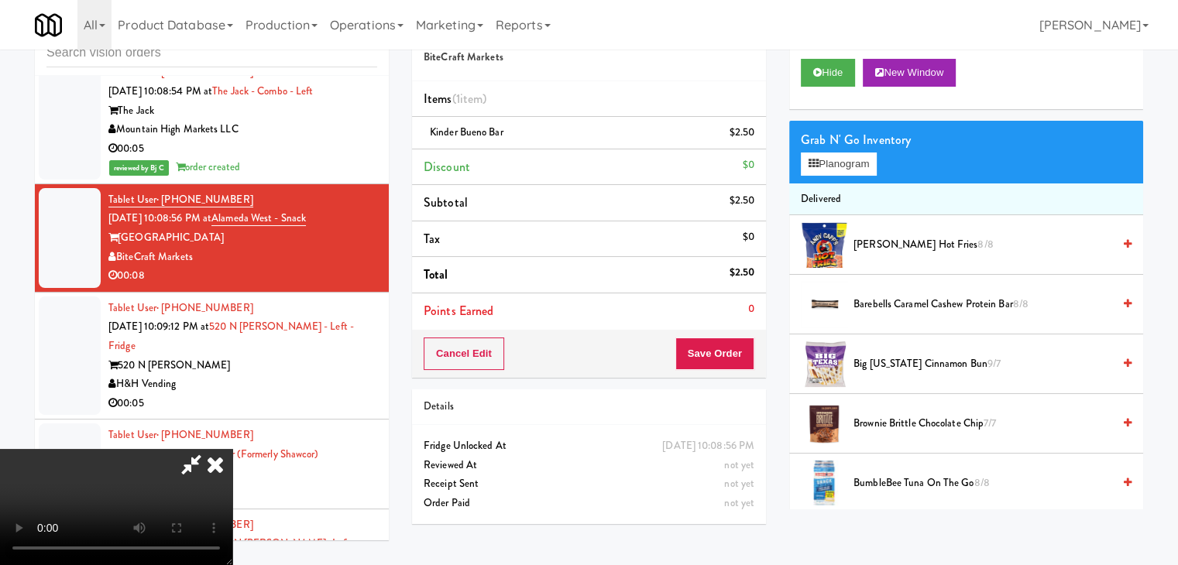
click at [232, 449] on video at bounding box center [116, 507] width 232 height 116
click at [837, 163] on button "Planogram" at bounding box center [839, 164] width 76 height 23
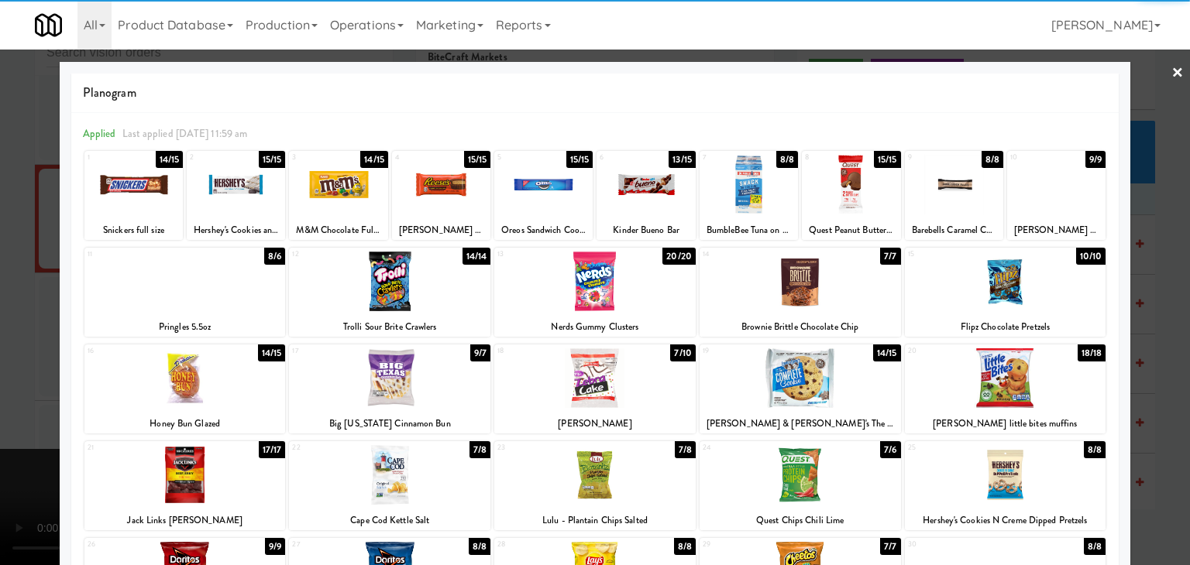
click at [537, 191] on div at bounding box center [543, 185] width 98 height 60
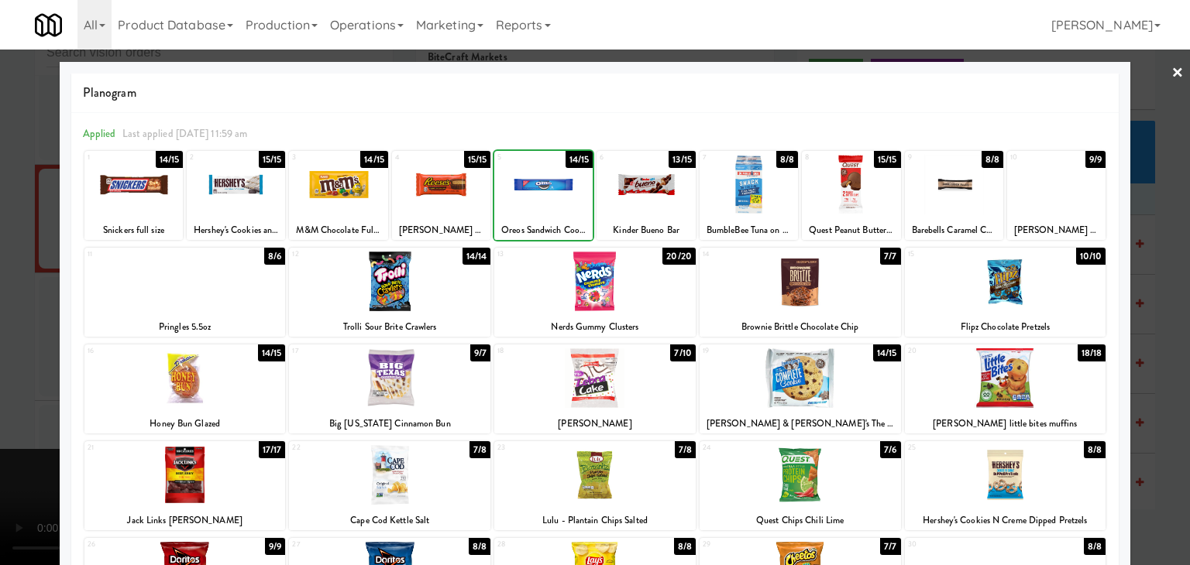
drag, startPoint x: 0, startPoint y: 352, endPoint x: 38, endPoint y: 345, distance: 38.6
click at [0, 352] on div at bounding box center [595, 282] width 1190 height 565
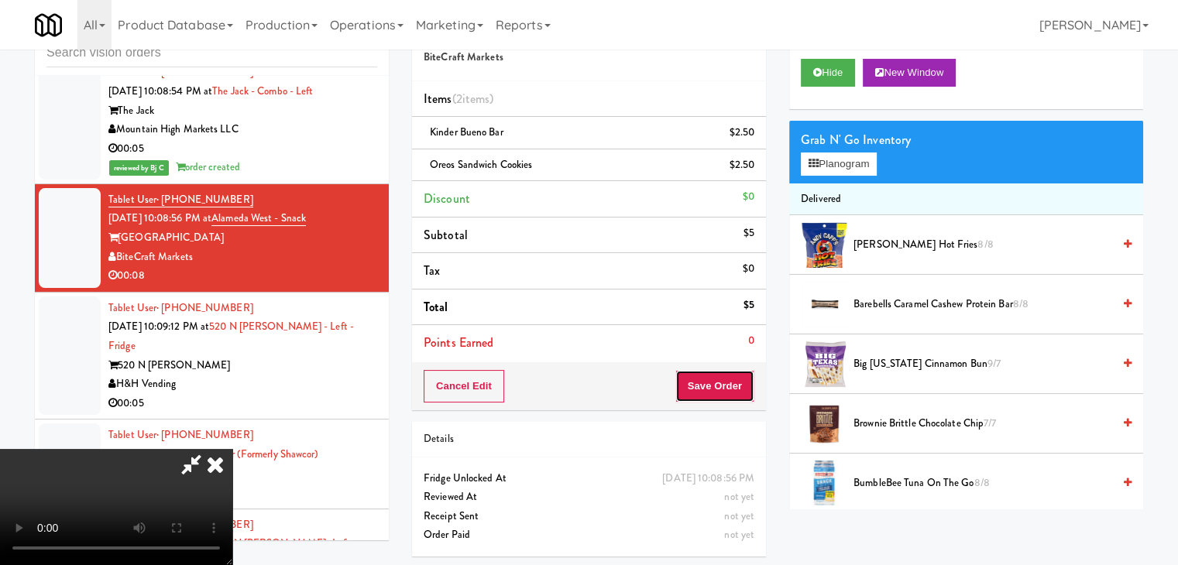
click at [711, 385] on button "Save Order" at bounding box center [714, 386] width 79 height 33
click at [713, 385] on button "Save Order" at bounding box center [714, 386] width 79 height 33
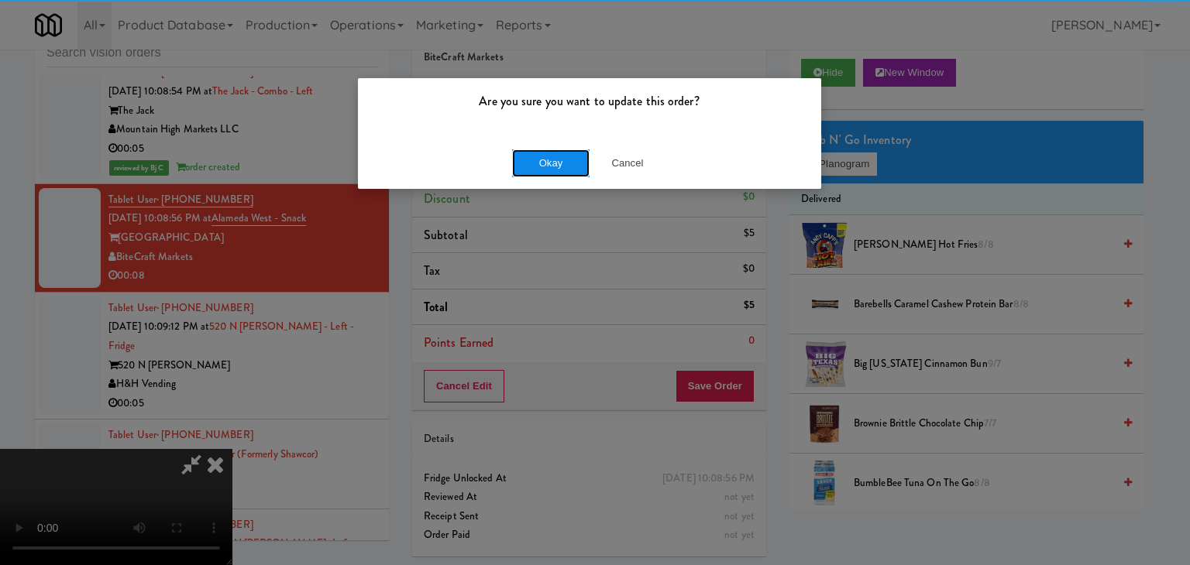
click at [564, 152] on button "Okay" at bounding box center [550, 164] width 77 height 28
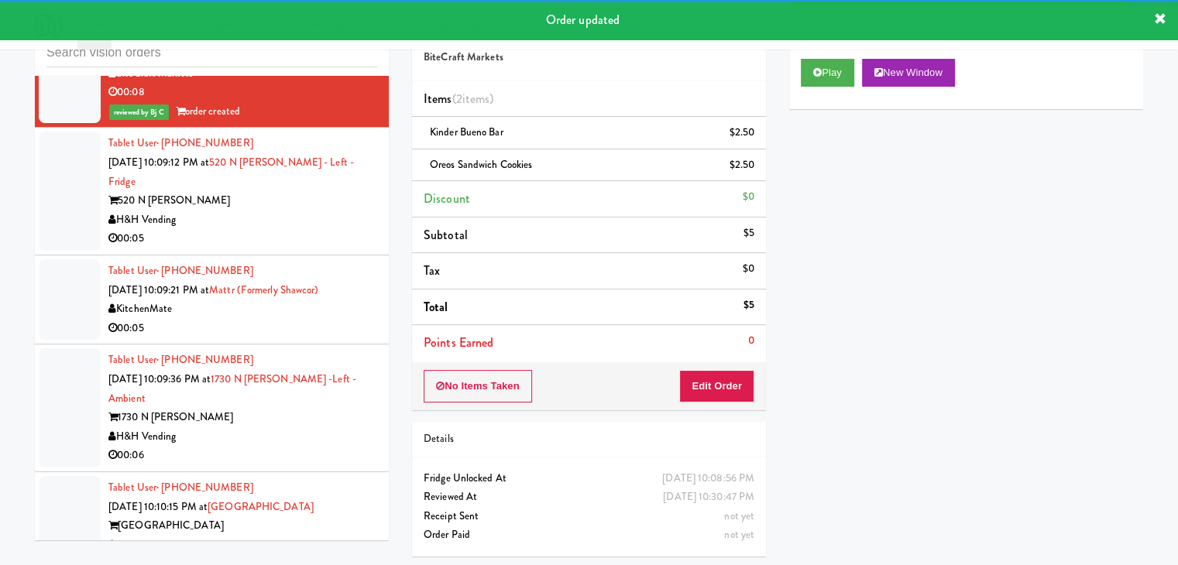
scroll to position [13639, 0]
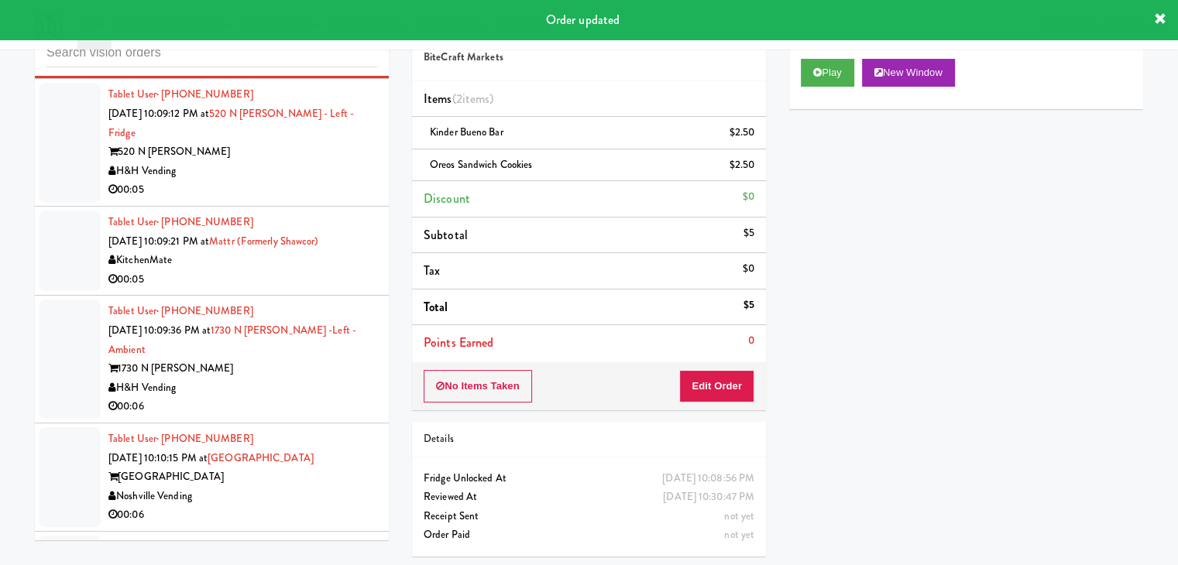
click at [307, 180] on div "00:05" at bounding box center [242, 189] width 269 height 19
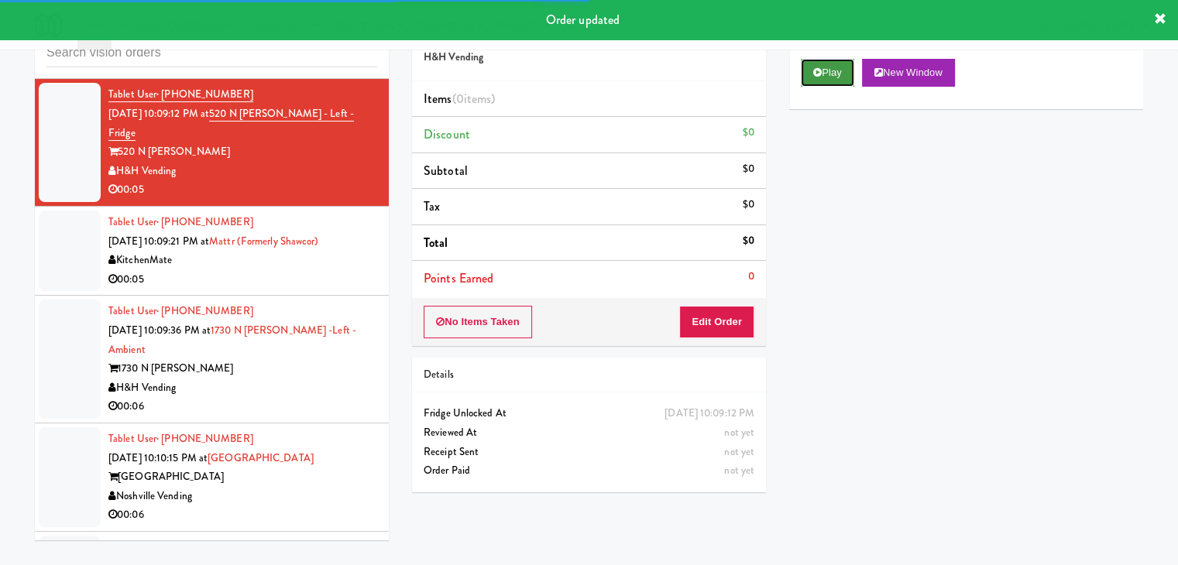
click at [834, 70] on button "Play" at bounding box center [827, 73] width 53 height 28
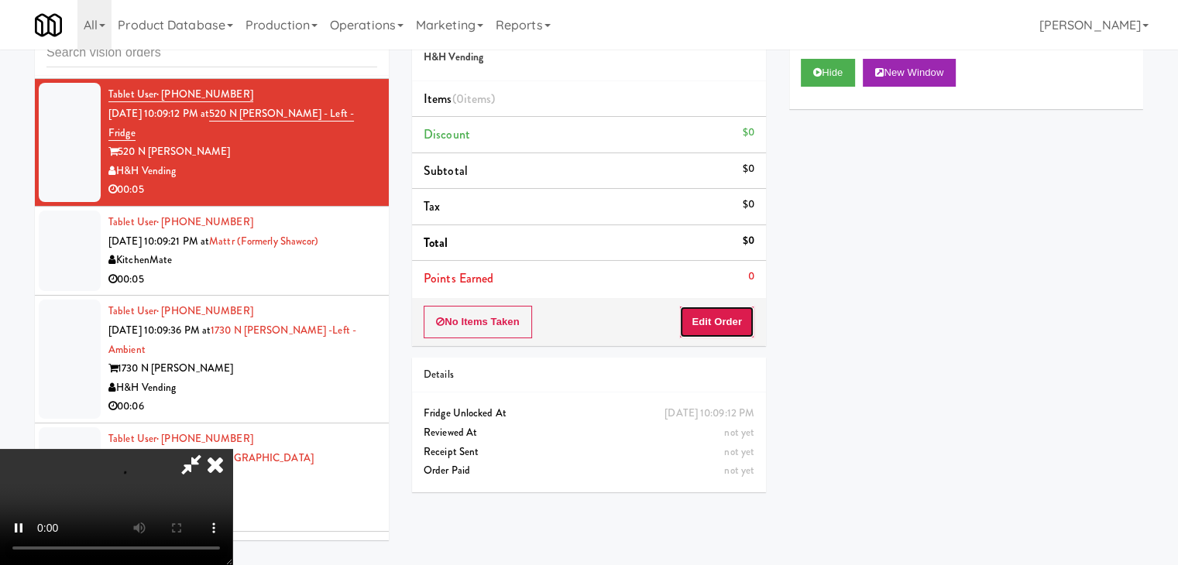
click at [707, 315] on button "Edit Order" at bounding box center [716, 322] width 75 height 33
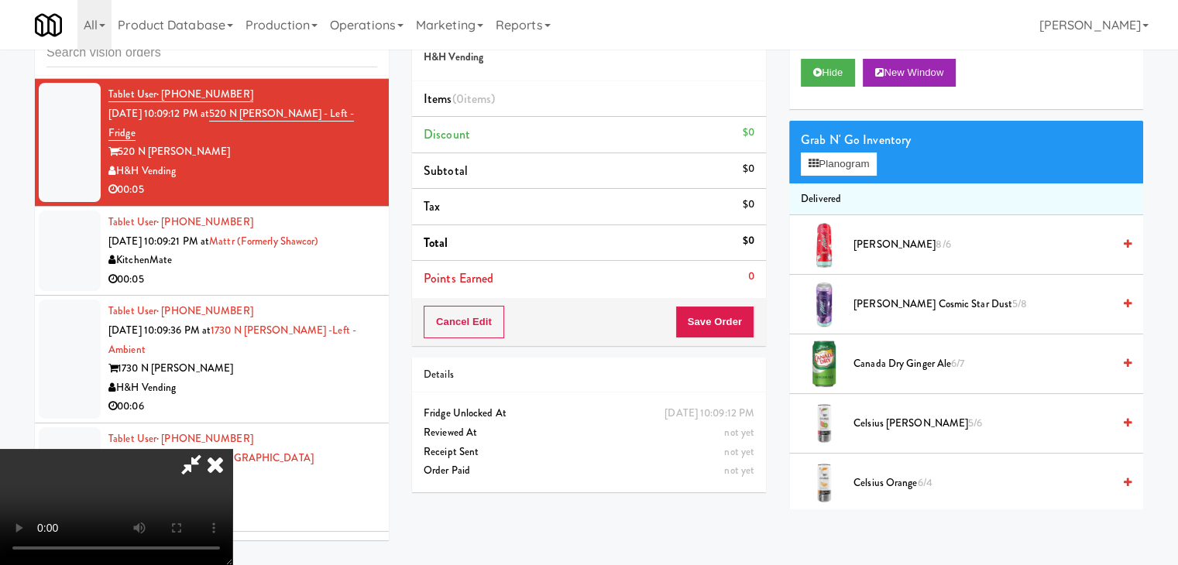
click at [232, 449] on video at bounding box center [116, 507] width 232 height 116
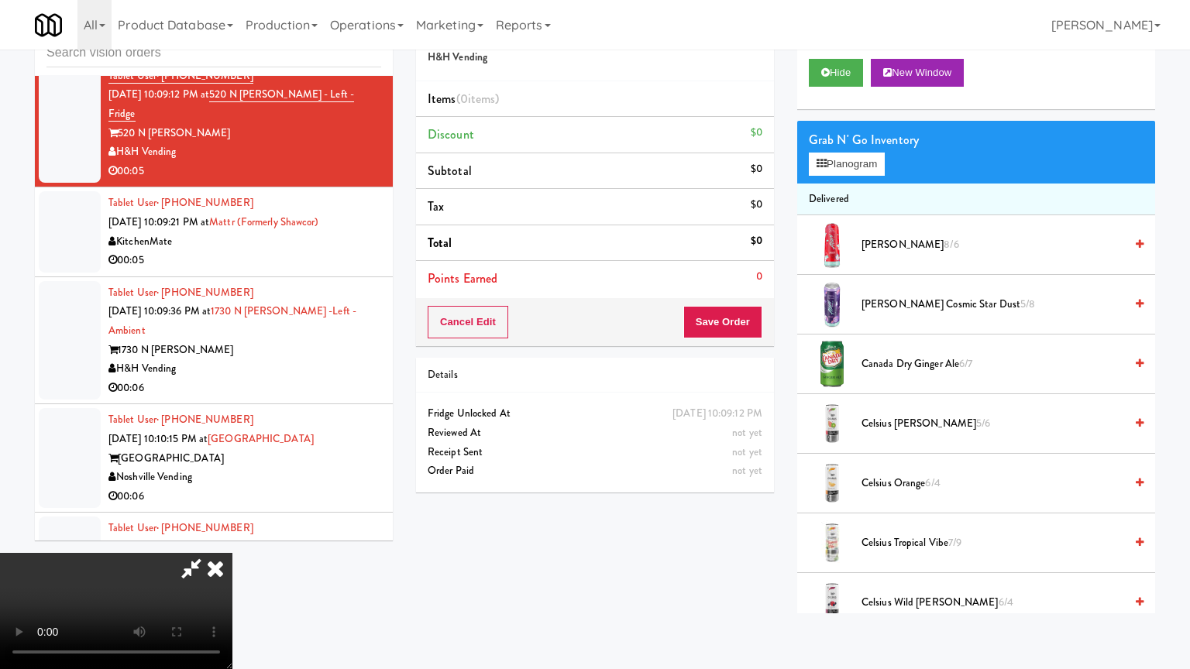
drag, startPoint x: 642, startPoint y: 400, endPoint x: 668, endPoint y: 406, distance: 26.3
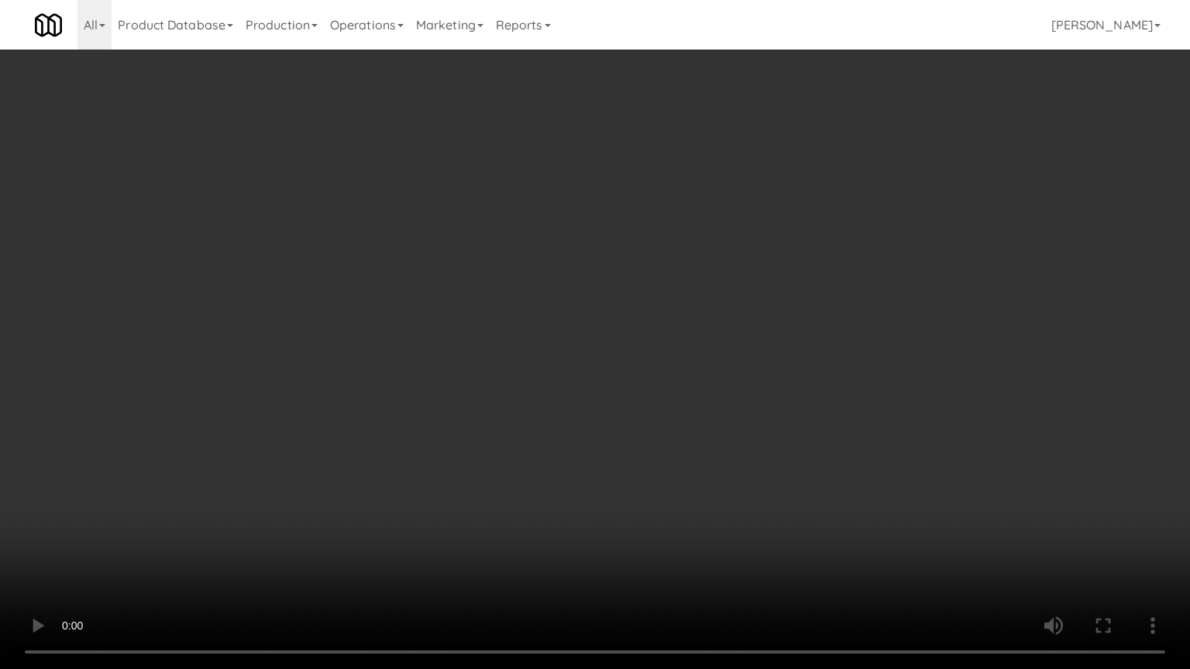
click at [643, 400] on video at bounding box center [595, 334] width 1190 height 669
click at [673, 400] on video at bounding box center [595, 334] width 1190 height 669
click at [675, 400] on video at bounding box center [595, 334] width 1190 height 669
click at [672, 401] on video at bounding box center [595, 334] width 1190 height 669
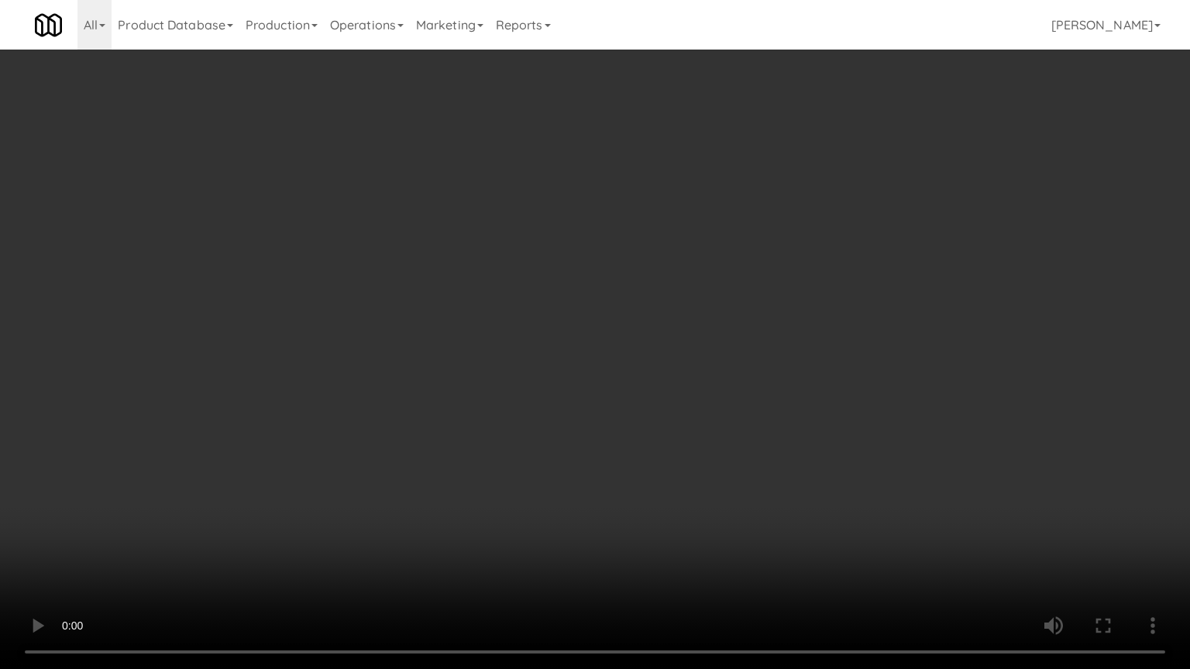
click at [672, 401] on video at bounding box center [595, 334] width 1190 height 669
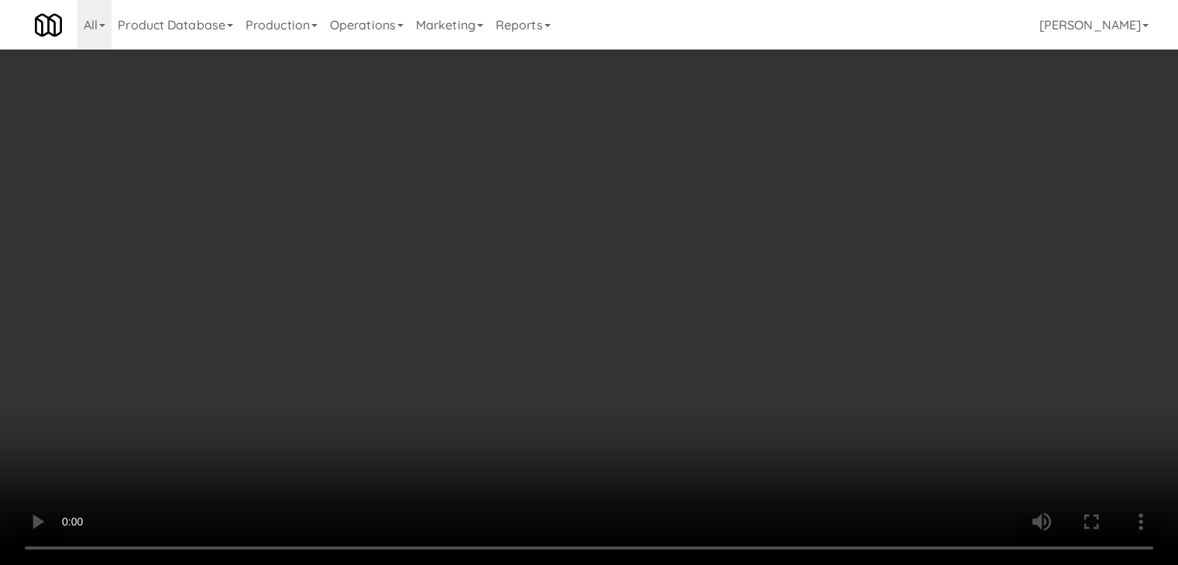
click at [848, 167] on button "Planogram" at bounding box center [839, 164] width 76 height 23
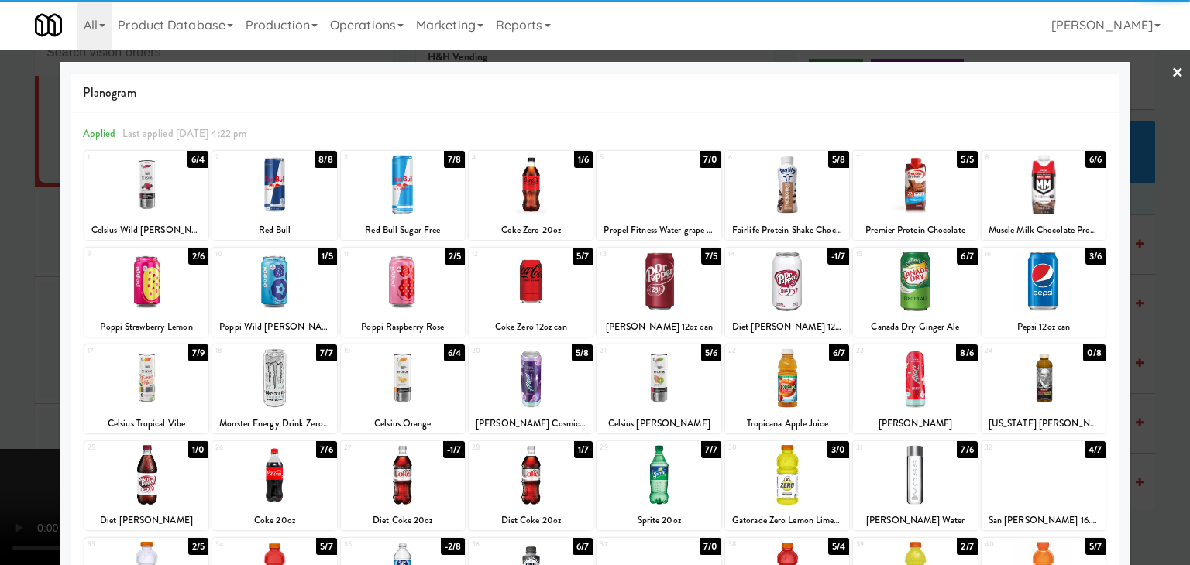
click at [148, 483] on div at bounding box center [146, 475] width 124 height 60
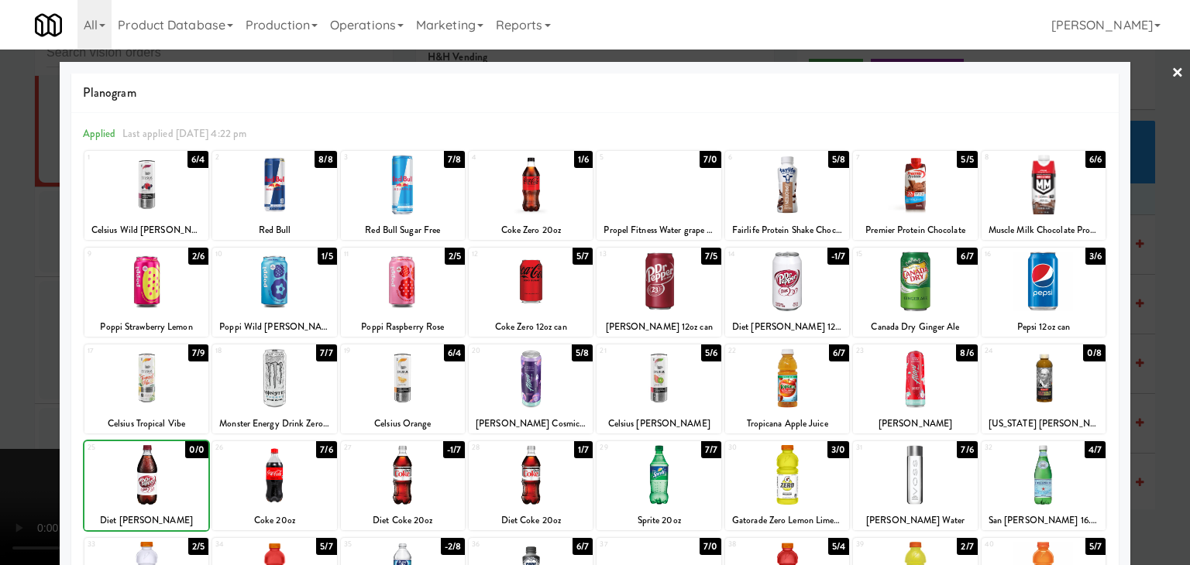
click at [3, 431] on div at bounding box center [595, 282] width 1190 height 565
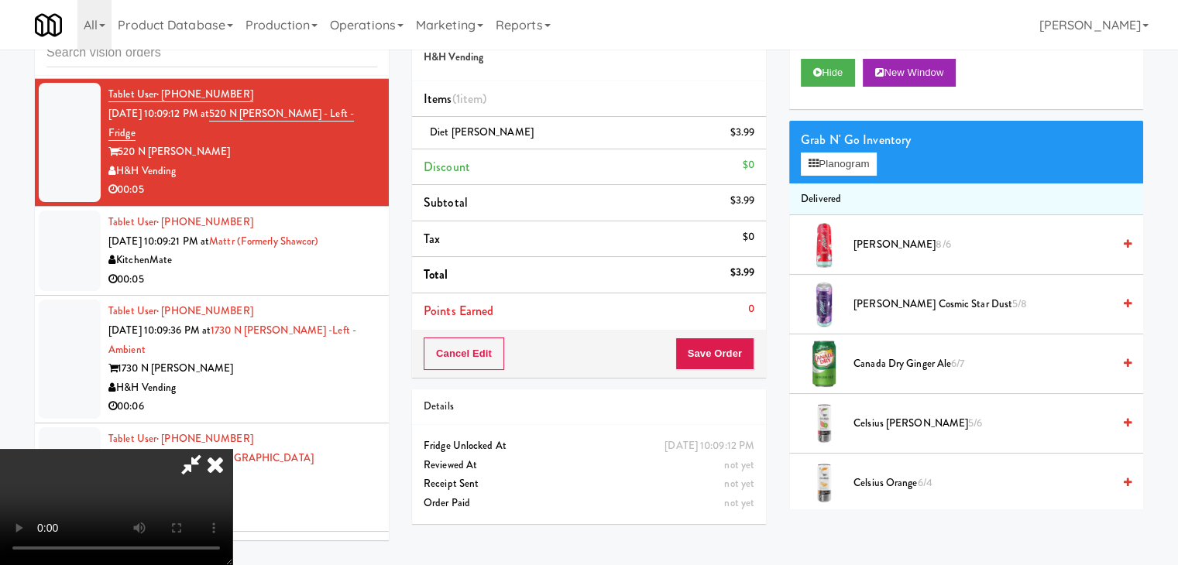
click at [232, 449] on video at bounding box center [116, 507] width 232 height 116
click at [730, 352] on button "Save Order" at bounding box center [714, 354] width 79 height 33
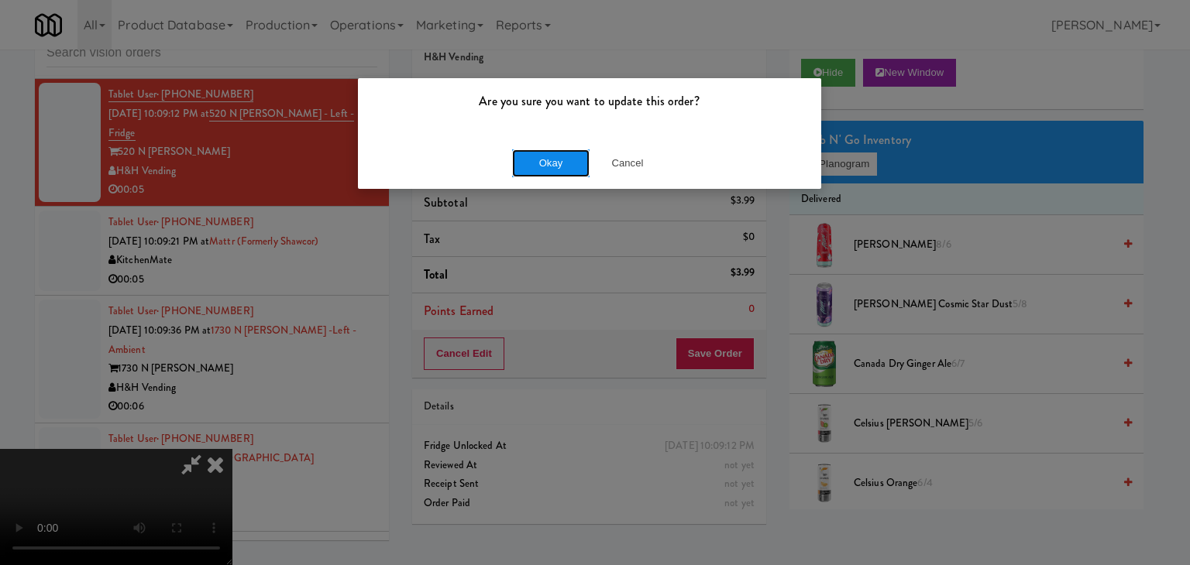
click at [552, 159] on button "Okay" at bounding box center [550, 164] width 77 height 28
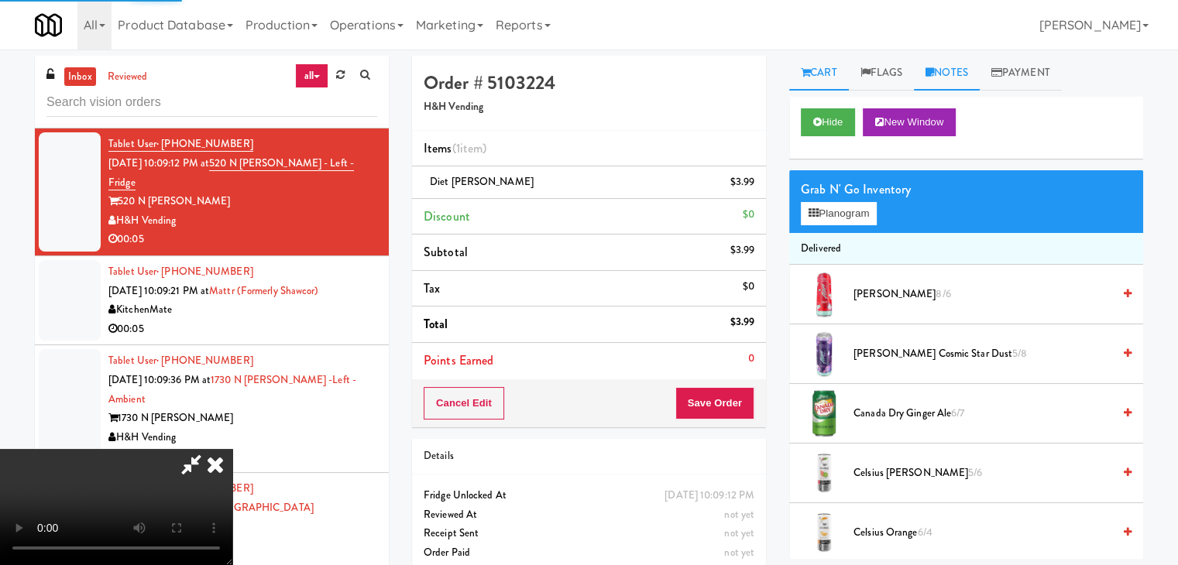
click at [951, 71] on link "Notes" at bounding box center [947, 73] width 66 height 35
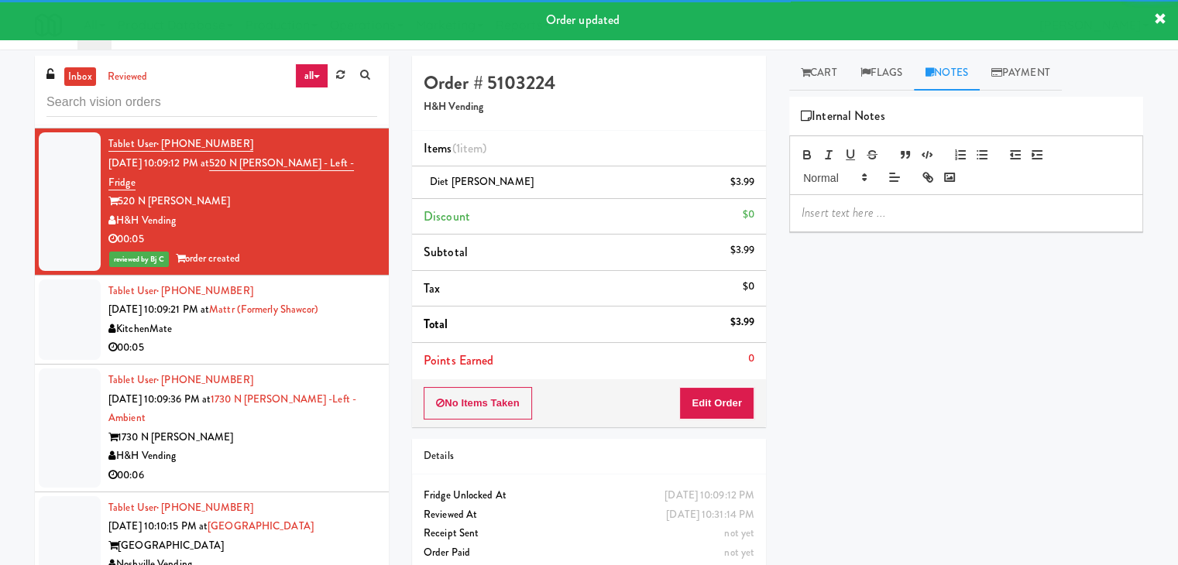
click at [860, 215] on p at bounding box center [966, 213] width 329 height 17
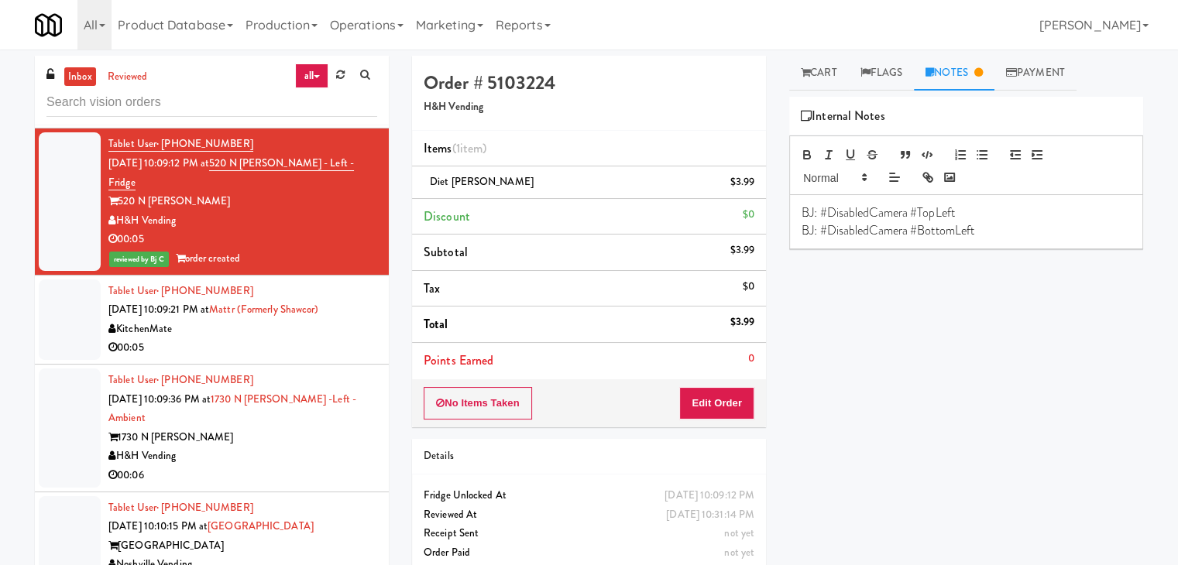
drag, startPoint x: 999, startPoint y: 212, endPoint x: 968, endPoint y: 216, distance: 30.5
click at [968, 216] on p "BJ: #DisabledCamera #TopLeft" at bounding box center [966, 213] width 329 height 17
drag, startPoint x: 1003, startPoint y: 227, endPoint x: 982, endPoint y: 224, distance: 21.1
click at [982, 225] on p "BJ: #DisabledCamera #BottomLeft" at bounding box center [966, 230] width 329 height 17
drag, startPoint x: 966, startPoint y: 215, endPoint x: 655, endPoint y: 221, distance: 311.5
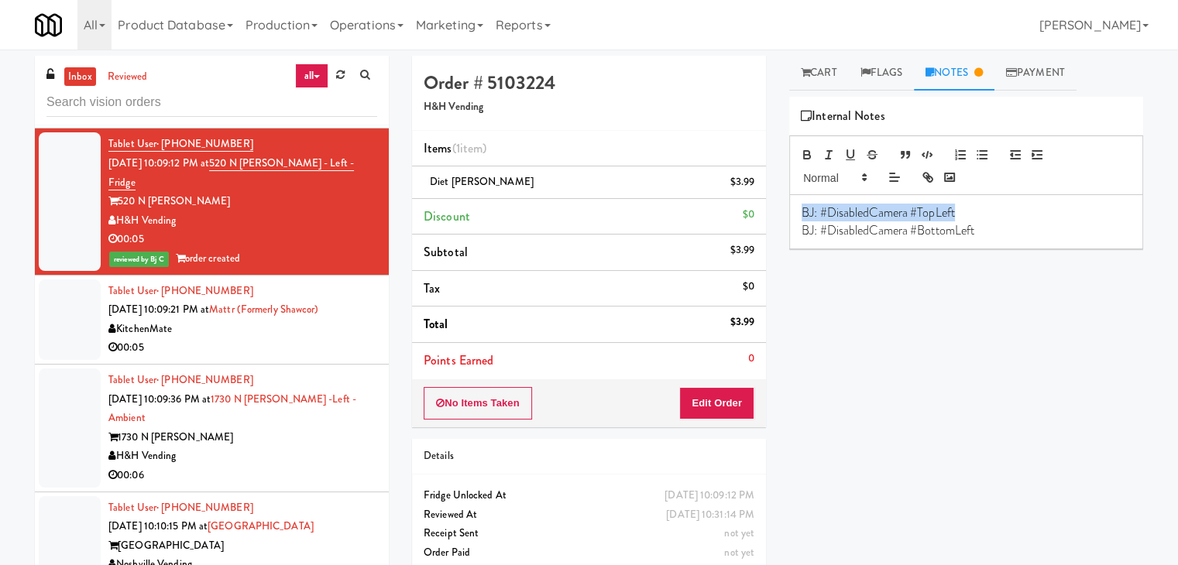
click at [655, 221] on div "Order # 5103224 H&H Vending Items (1 item ) Diet [PERSON_NAME] $3.99 Discount $…" at bounding box center [777, 321] width 755 height 530
click at [280, 339] on div "00:05" at bounding box center [242, 348] width 269 height 19
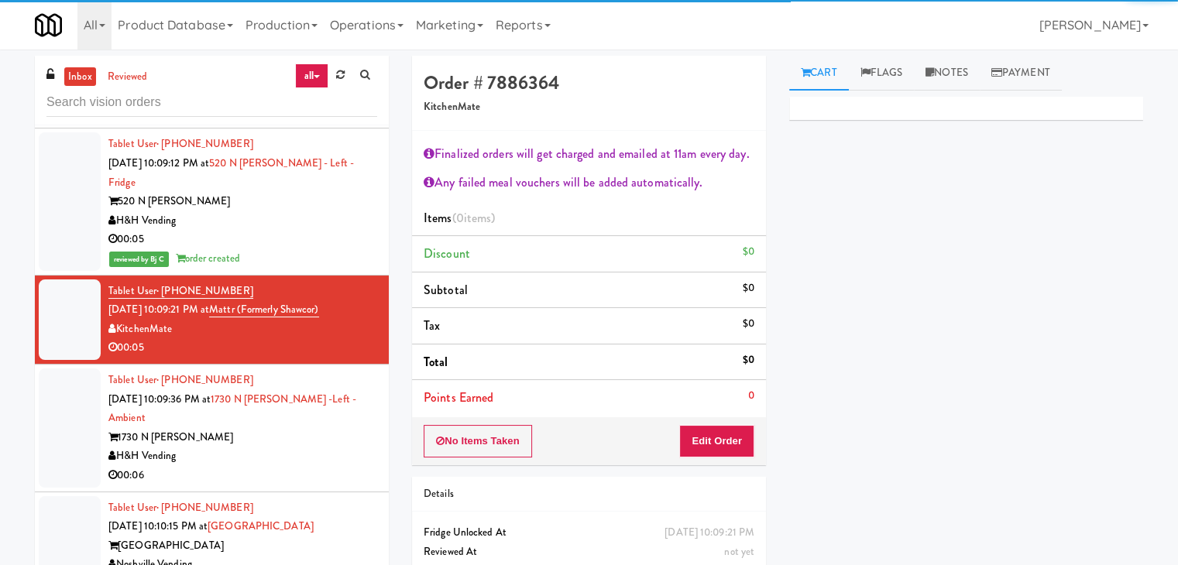
scroll to position [13794, 0]
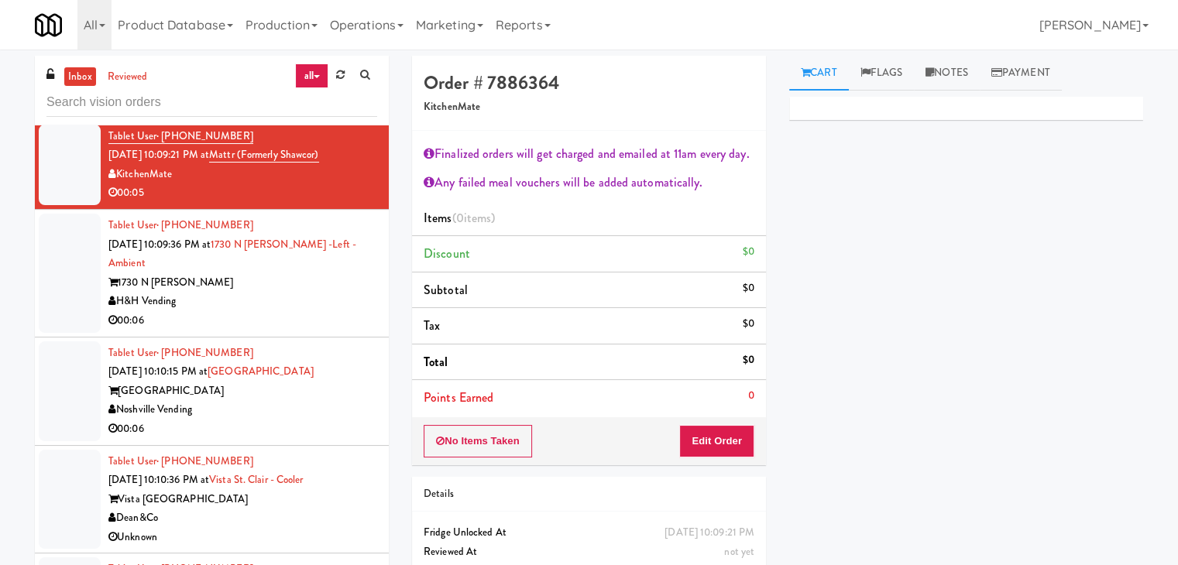
click at [265, 311] on div "00:06" at bounding box center [242, 320] width 269 height 19
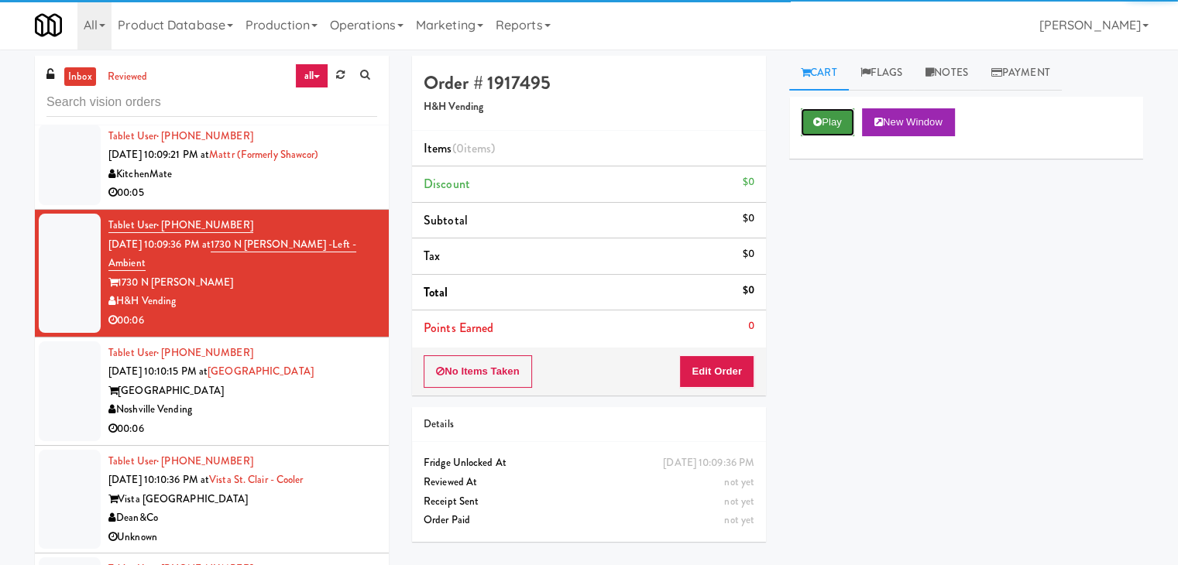
click at [838, 128] on button "Play" at bounding box center [827, 122] width 53 height 28
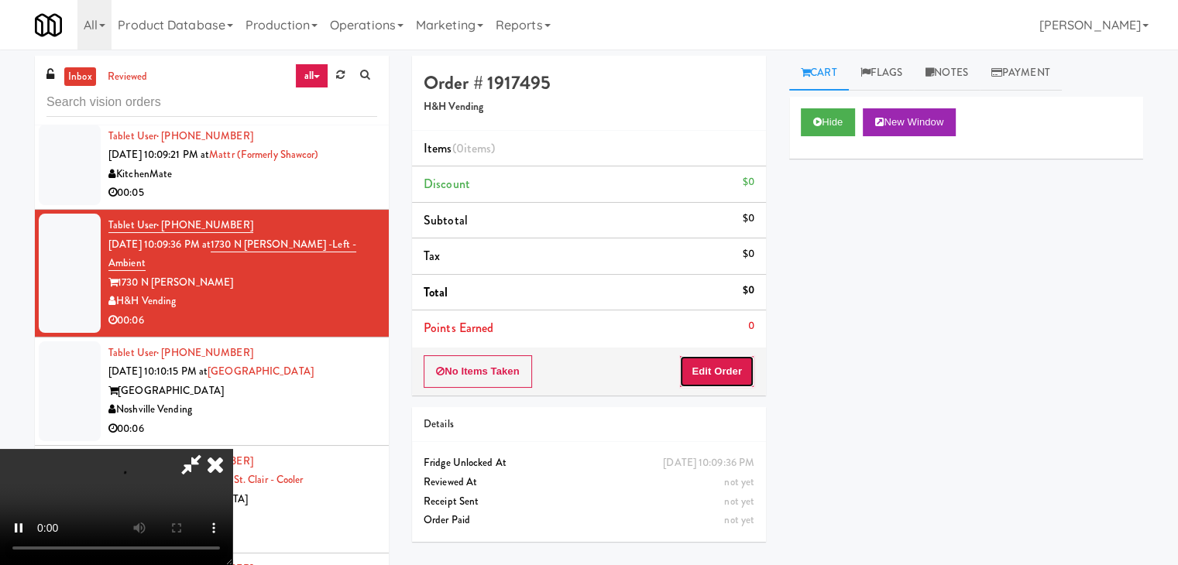
click at [713, 370] on button "Edit Order" at bounding box center [716, 372] width 75 height 33
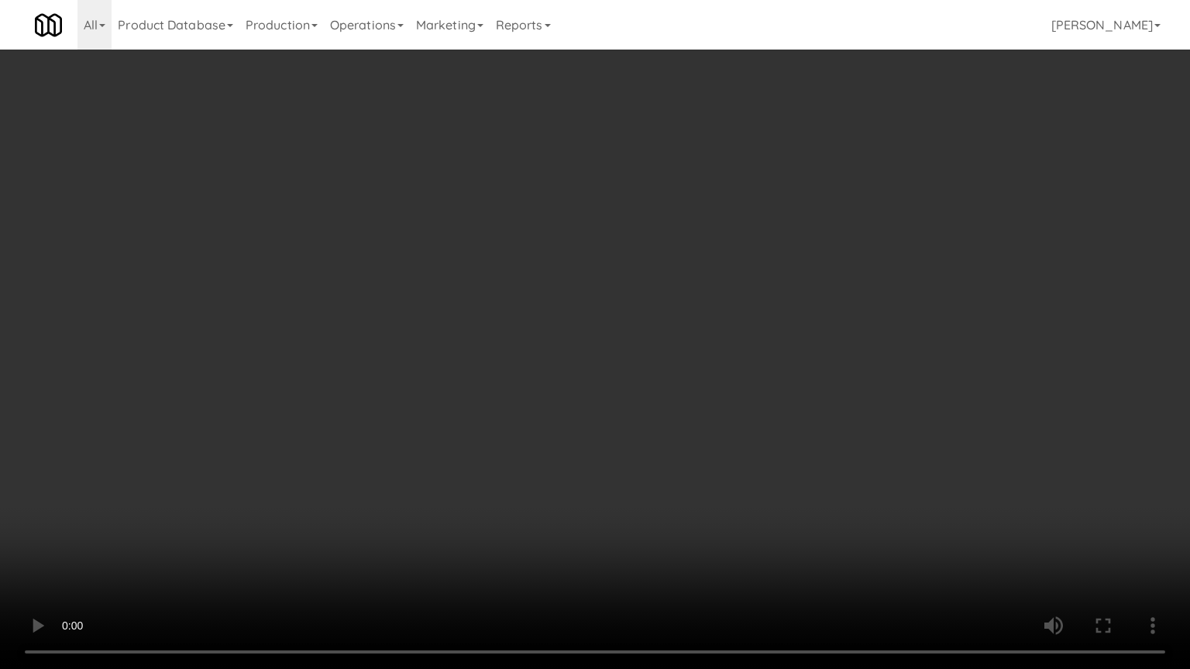
click at [703, 356] on video at bounding box center [595, 334] width 1190 height 669
click at [709, 352] on video at bounding box center [595, 334] width 1190 height 669
click at [711, 339] on video at bounding box center [595, 334] width 1190 height 669
click at [721, 345] on video at bounding box center [595, 334] width 1190 height 669
click at [725, 342] on video at bounding box center [595, 334] width 1190 height 669
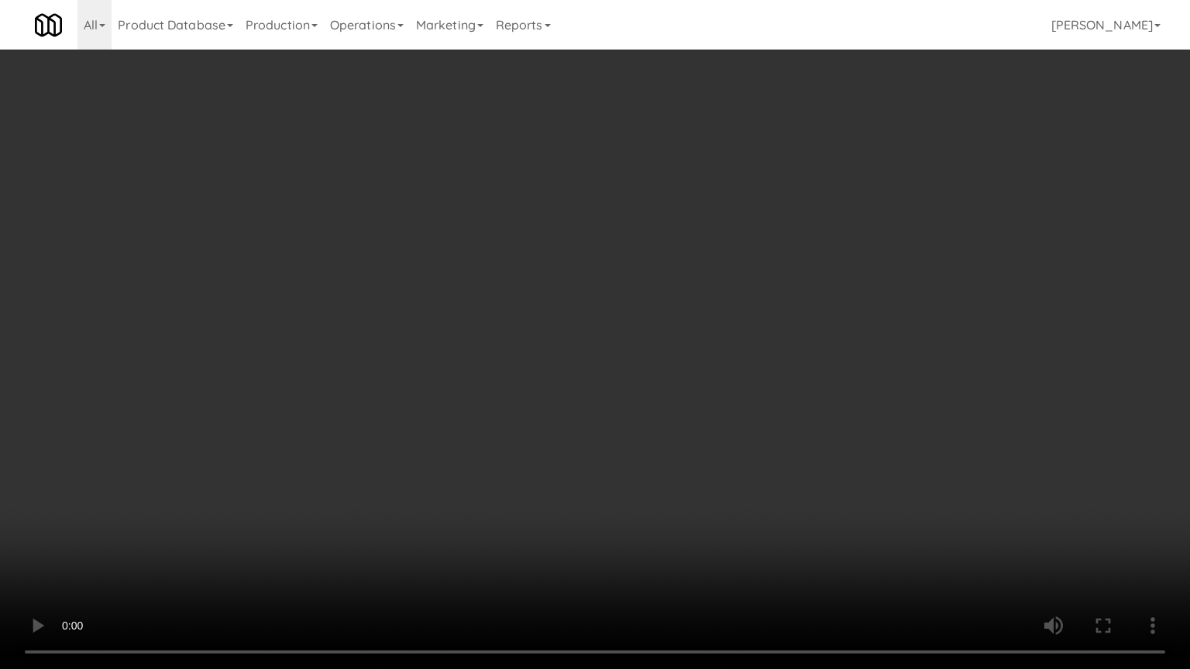
click at [725, 342] on video at bounding box center [595, 334] width 1190 height 669
click at [725, 341] on video at bounding box center [595, 334] width 1190 height 669
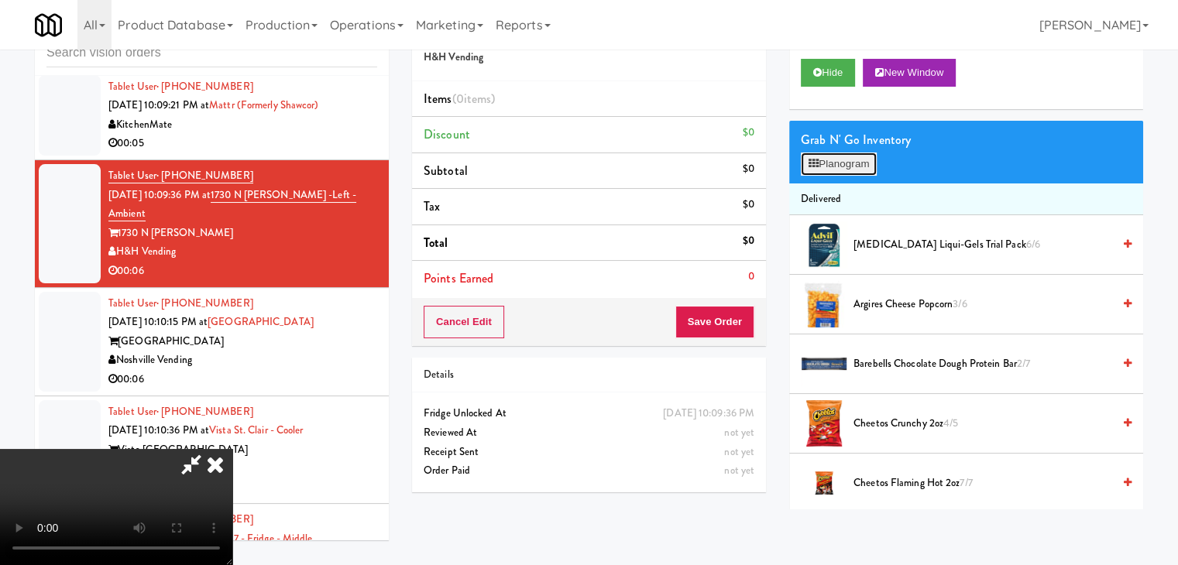
click at [871, 153] on button "Planogram" at bounding box center [839, 164] width 76 height 23
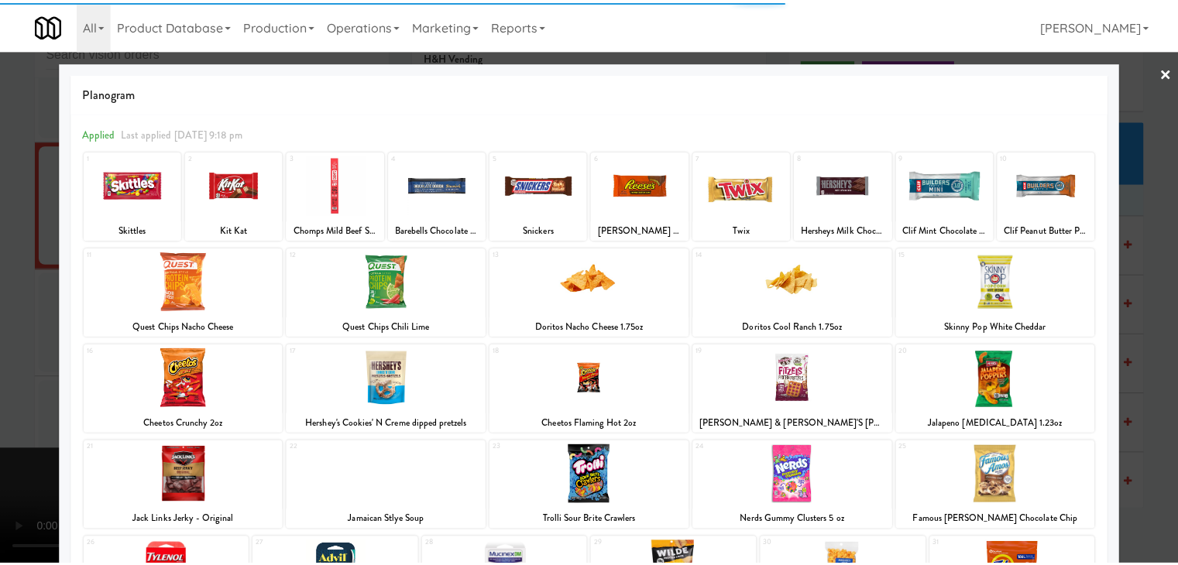
scroll to position [155, 0]
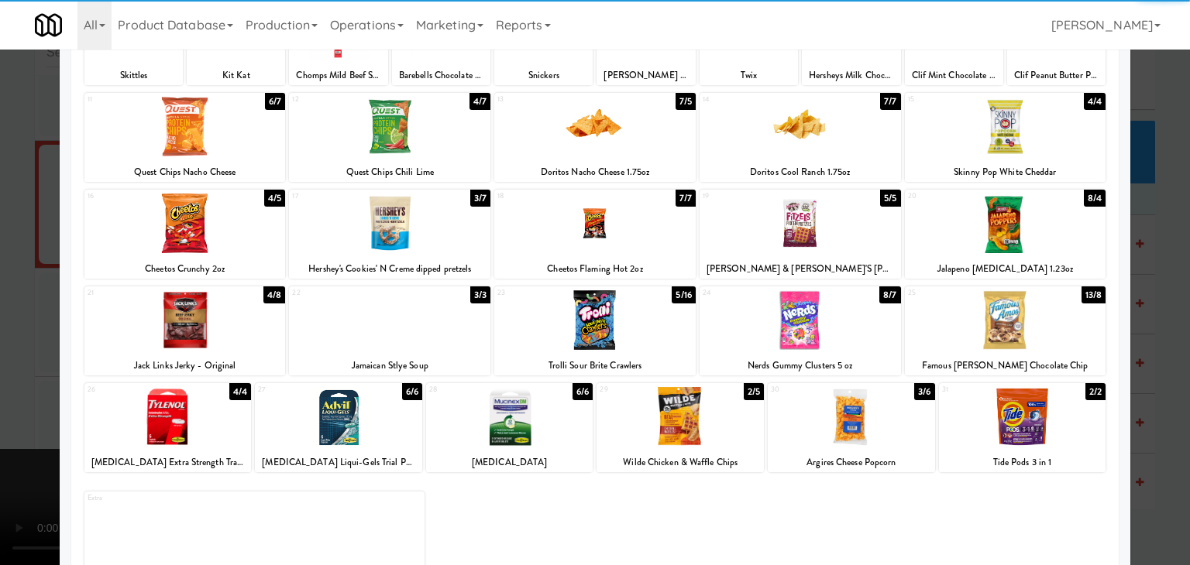
click at [768, 314] on div at bounding box center [800, 320] width 201 height 60
drag, startPoint x: 0, startPoint y: 364, endPoint x: 297, endPoint y: 349, distance: 297.8
click at [0, 363] on div at bounding box center [595, 282] width 1190 height 565
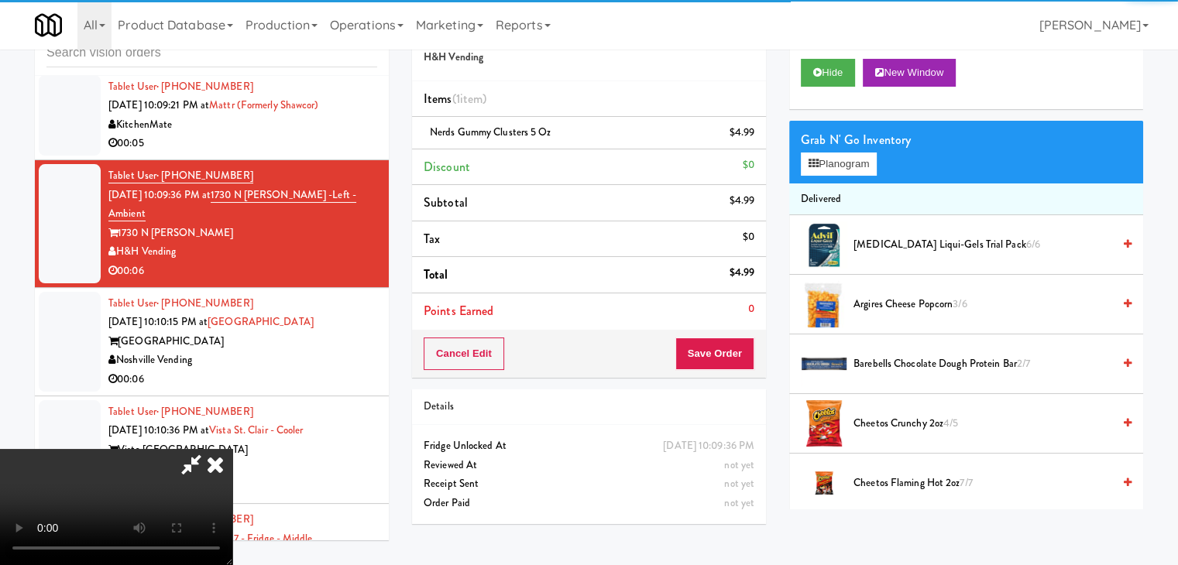
drag, startPoint x: 462, startPoint y: 343, endPoint x: 500, endPoint y: 351, distance: 38.0
click at [232, 449] on video at bounding box center [116, 507] width 232 height 116
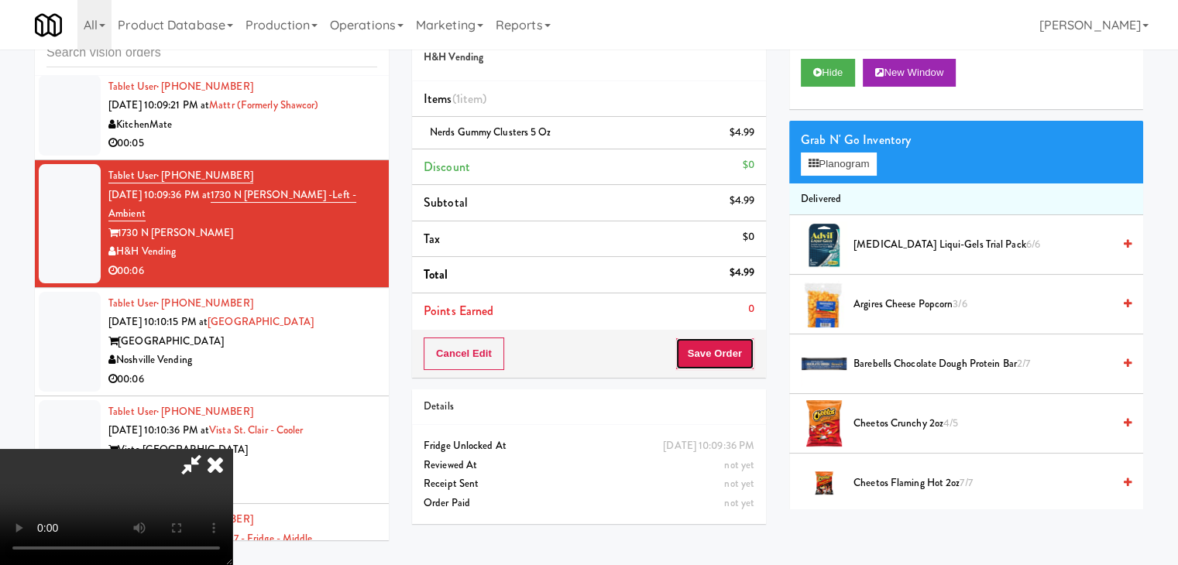
click at [709, 357] on button "Save Order" at bounding box center [714, 354] width 79 height 33
click at [713, 357] on button "Save Order" at bounding box center [714, 354] width 79 height 33
click at [714, 357] on body "Are you sure you want to update this order? Okay Cancel Okay Are you sure you w…" at bounding box center [589, 282] width 1178 height 565
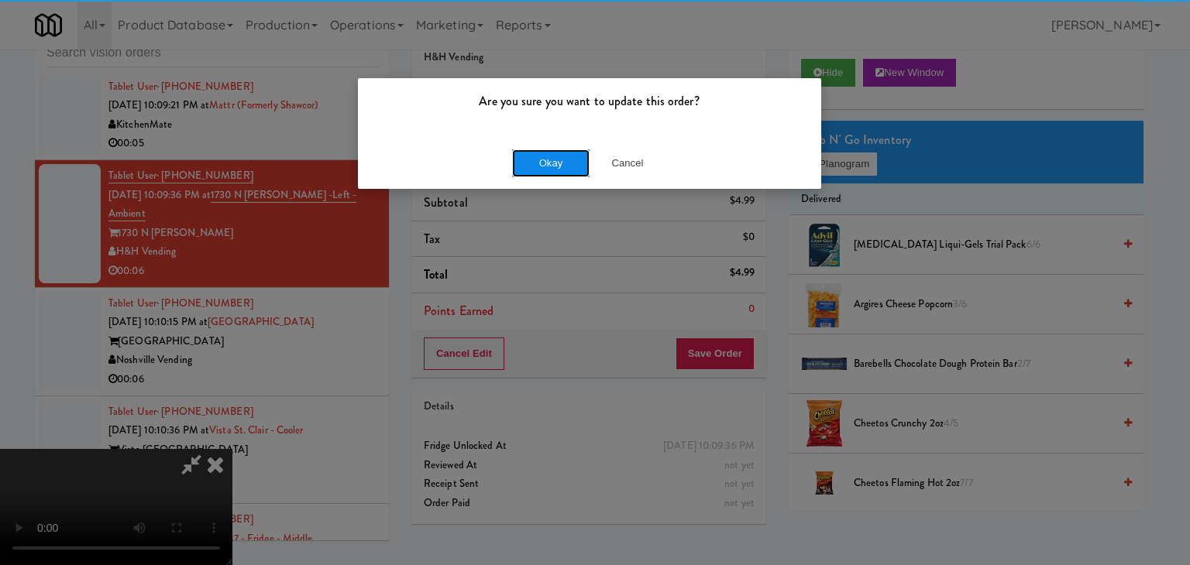
click at [556, 168] on button "Okay" at bounding box center [550, 164] width 77 height 28
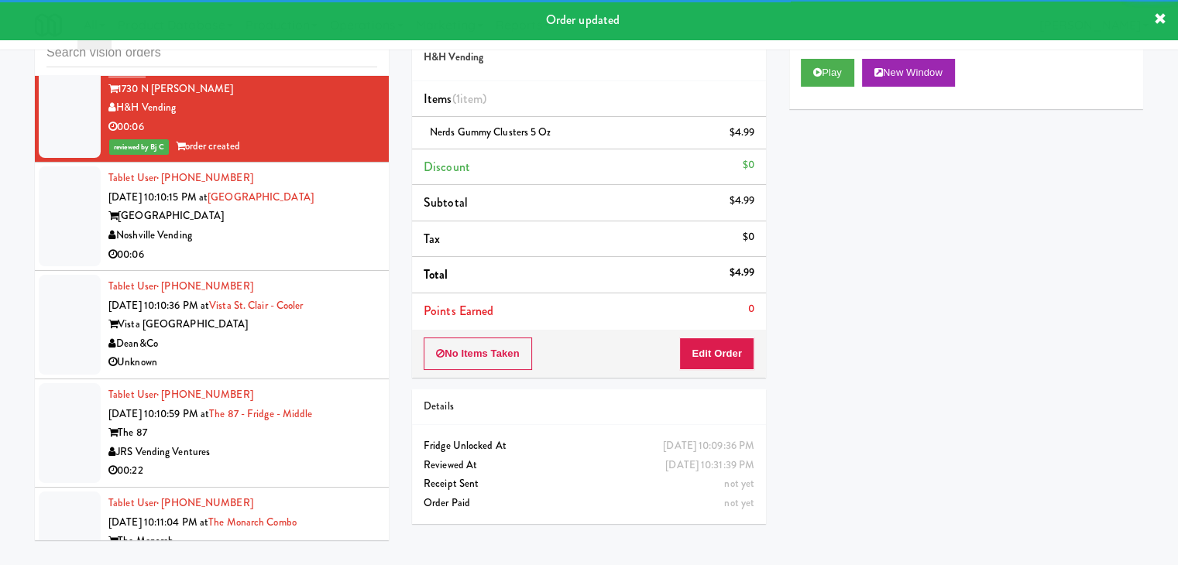
scroll to position [13949, 0]
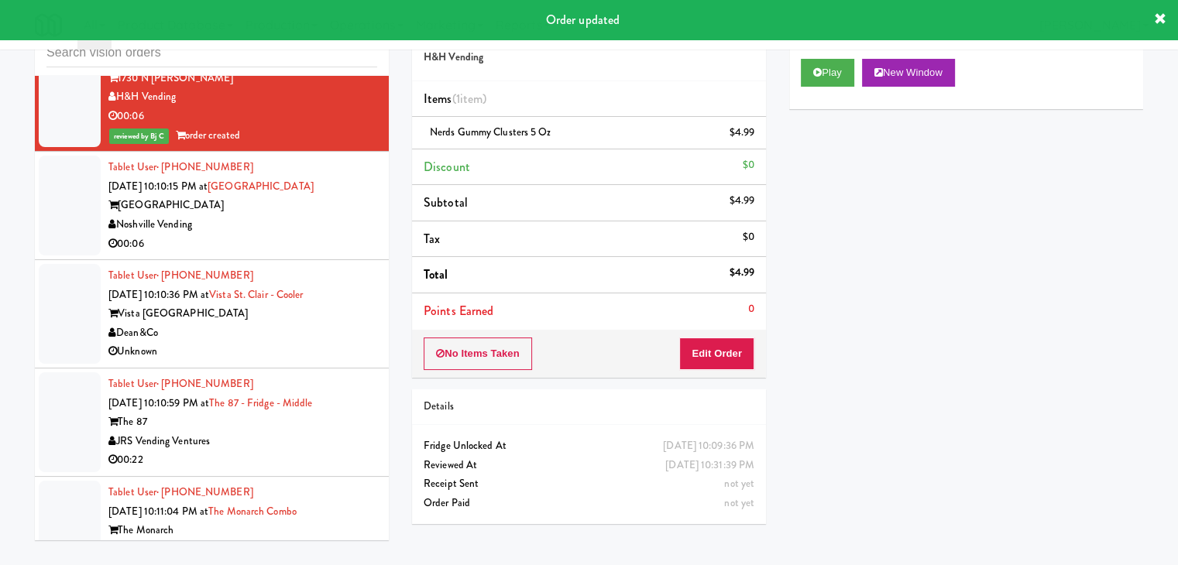
drag, startPoint x: 302, startPoint y: 192, endPoint x: 302, endPoint y: 205, distance: 13.2
click at [302, 235] on div "00:06" at bounding box center [242, 244] width 269 height 19
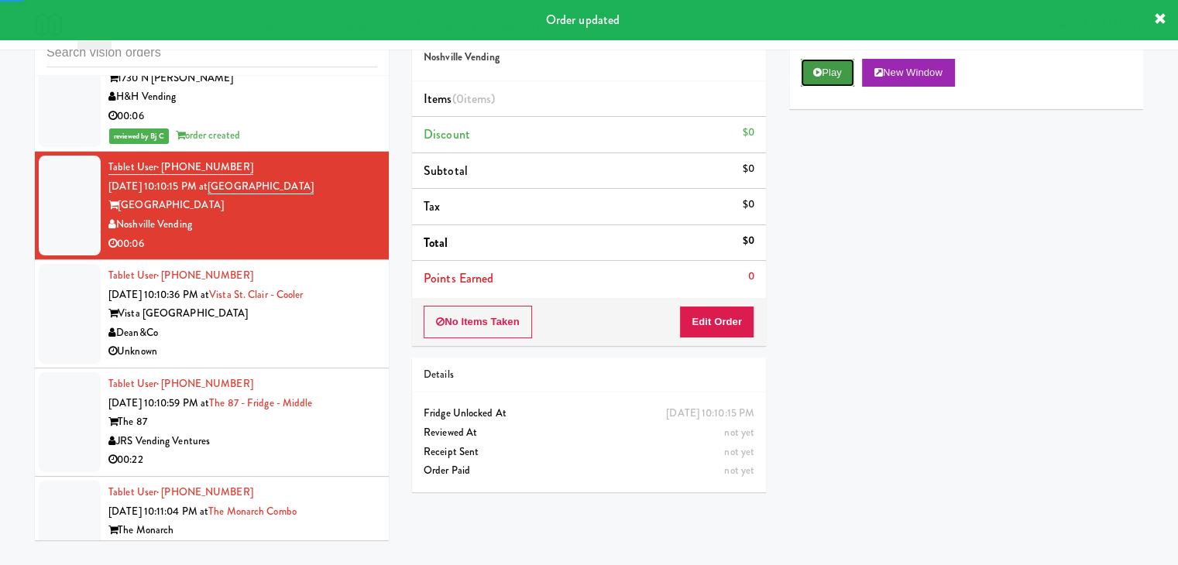
click at [840, 65] on button "Play" at bounding box center [827, 73] width 53 height 28
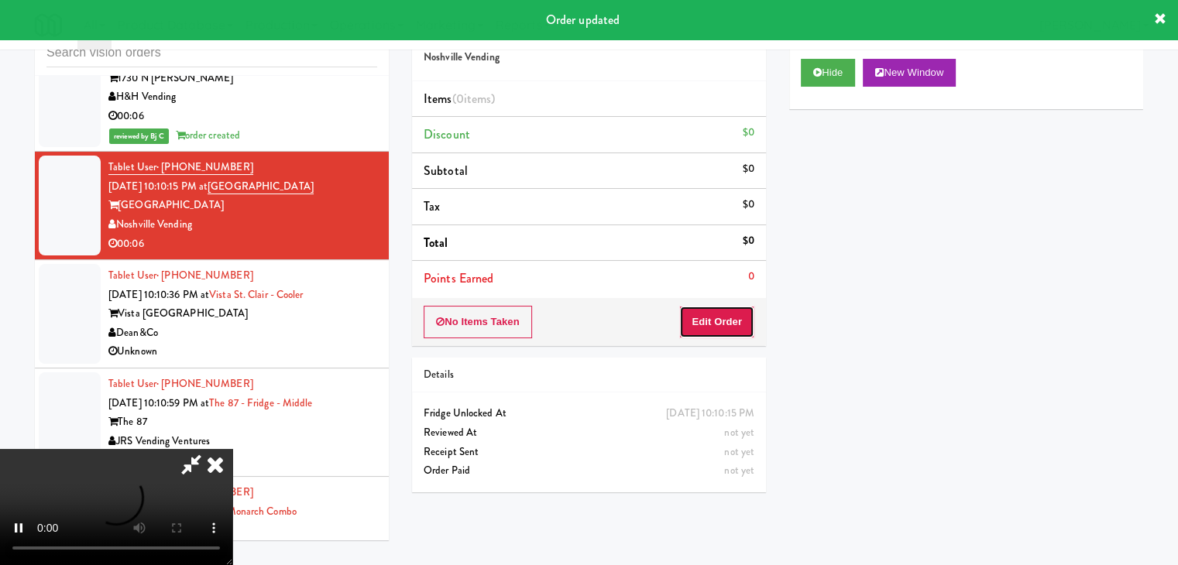
click at [719, 316] on button "Edit Order" at bounding box center [716, 322] width 75 height 33
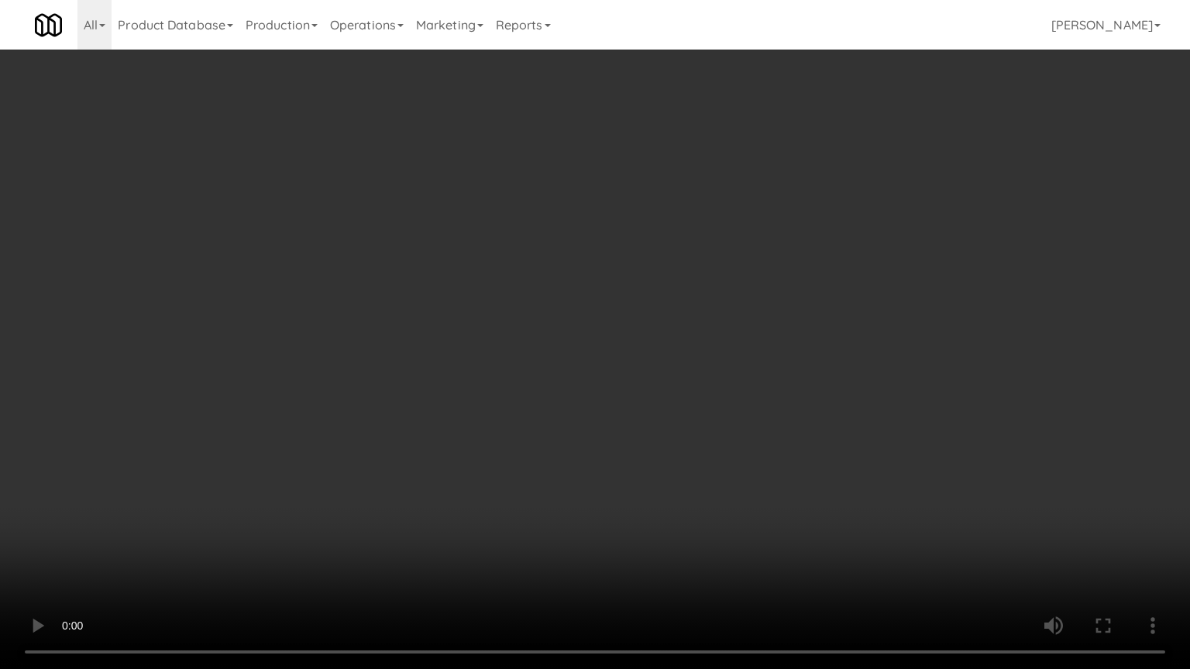
click at [847, 347] on video at bounding box center [595, 334] width 1190 height 669
click at [851, 341] on video at bounding box center [595, 334] width 1190 height 669
click at [860, 334] on video at bounding box center [595, 334] width 1190 height 669
click at [863, 335] on video at bounding box center [595, 334] width 1190 height 669
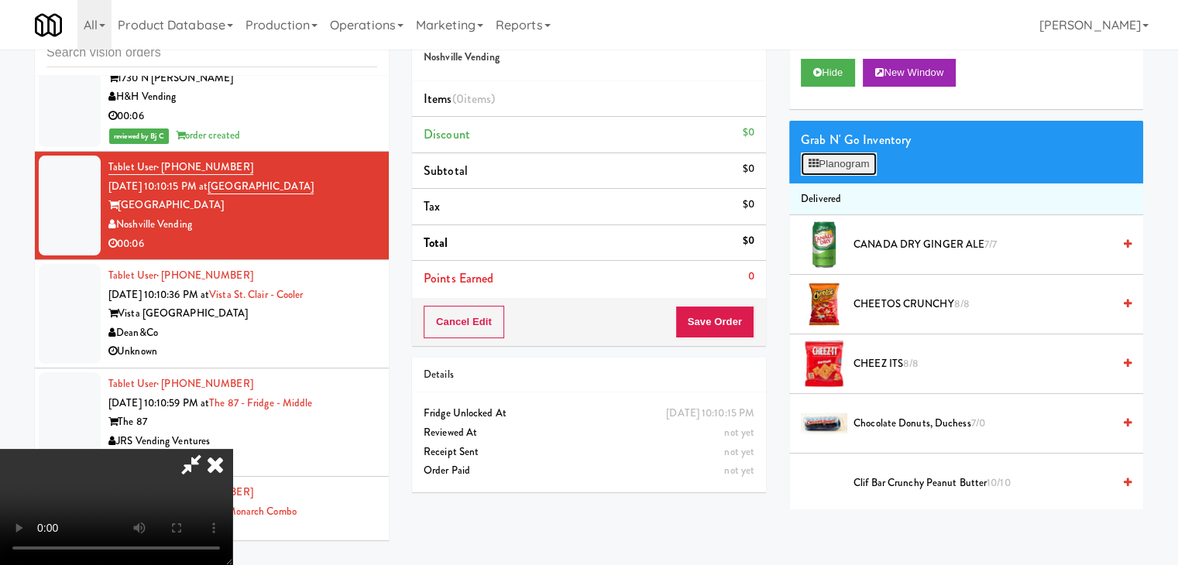
click at [851, 161] on button "Planogram" at bounding box center [839, 164] width 76 height 23
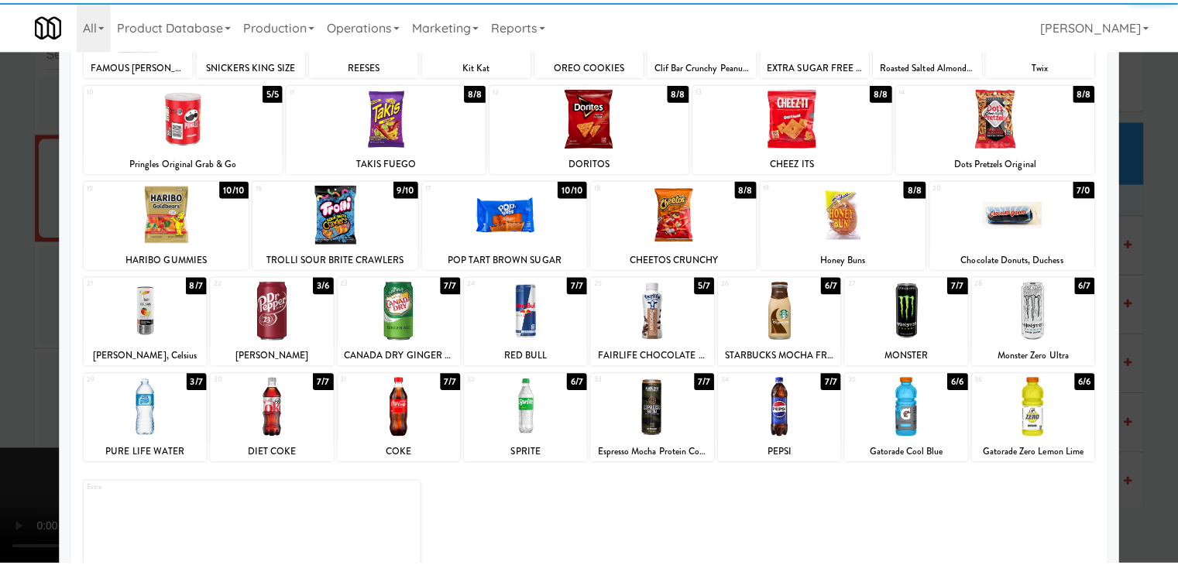
scroll to position [195, 0]
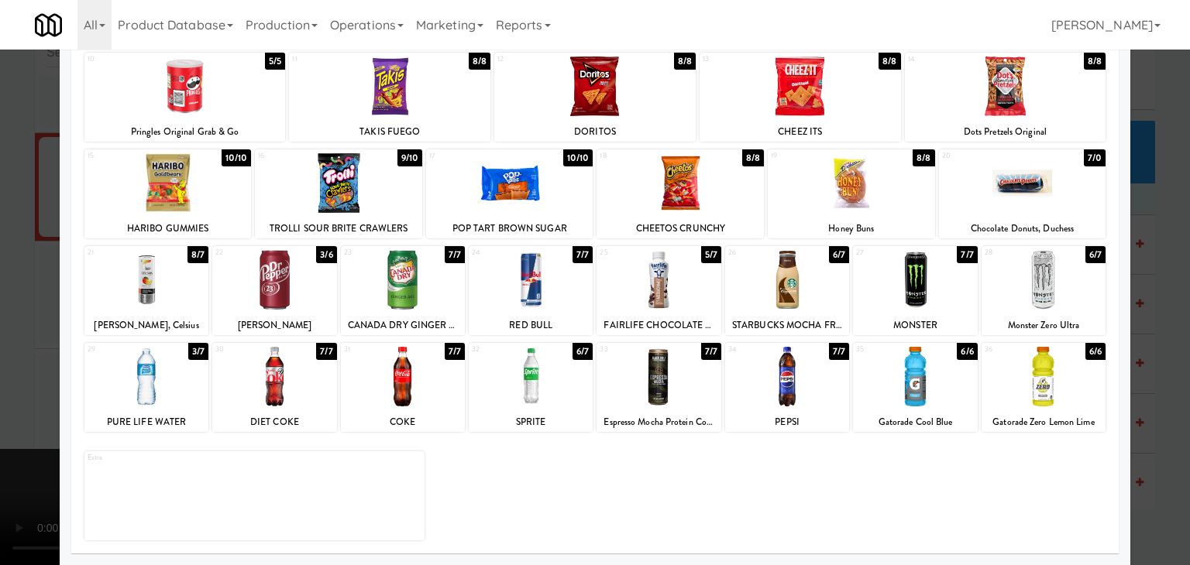
drag, startPoint x: 1047, startPoint y: 376, endPoint x: 1121, endPoint y: 372, distance: 73.7
click at [1050, 373] on div at bounding box center [1043, 377] width 124 height 60
drag, startPoint x: 1153, startPoint y: 368, endPoint x: 933, endPoint y: 363, distance: 219.3
click at [1153, 367] on div at bounding box center [595, 282] width 1190 height 565
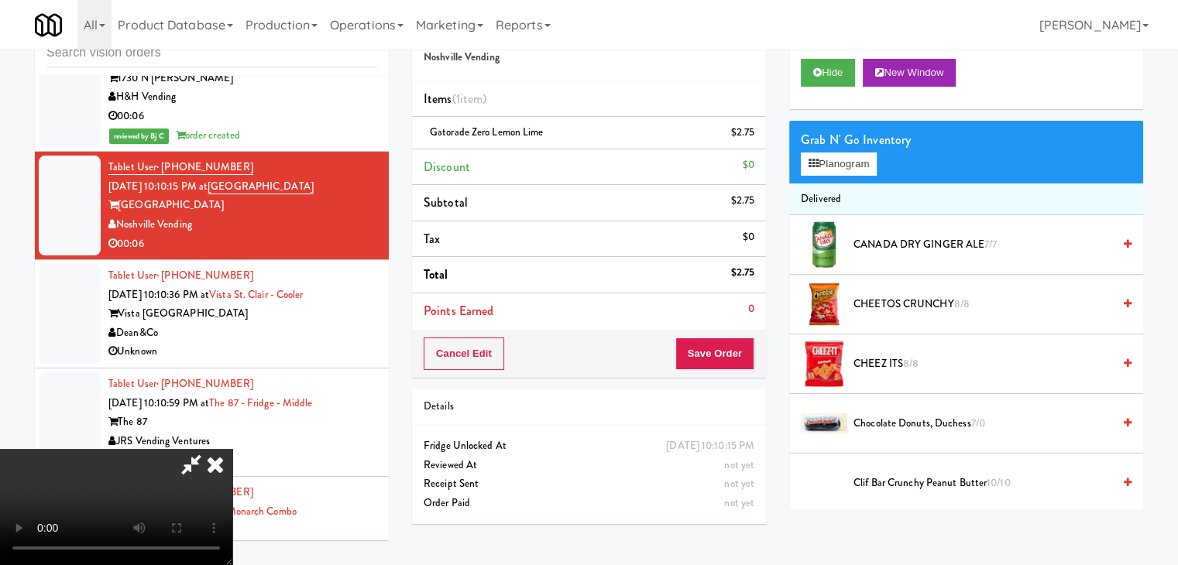
click at [232, 449] on video at bounding box center [116, 507] width 232 height 116
click at [737, 352] on button "Save Order" at bounding box center [714, 354] width 79 height 33
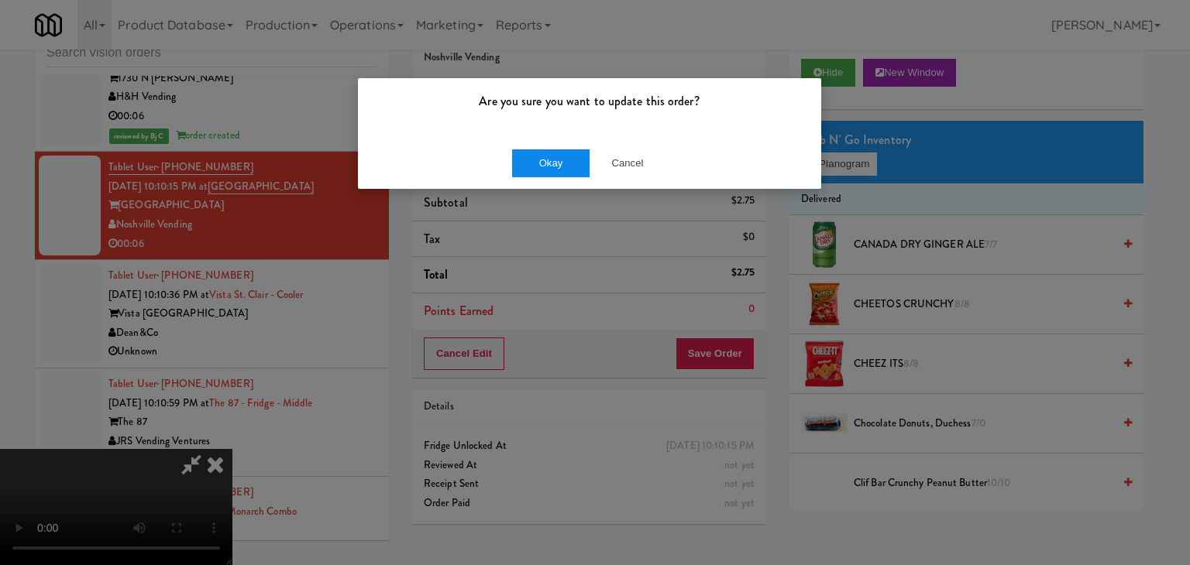
click at [545, 152] on div "Okay Cancel" at bounding box center [589, 163] width 463 height 52
click at [559, 167] on button "Okay" at bounding box center [550, 164] width 77 height 28
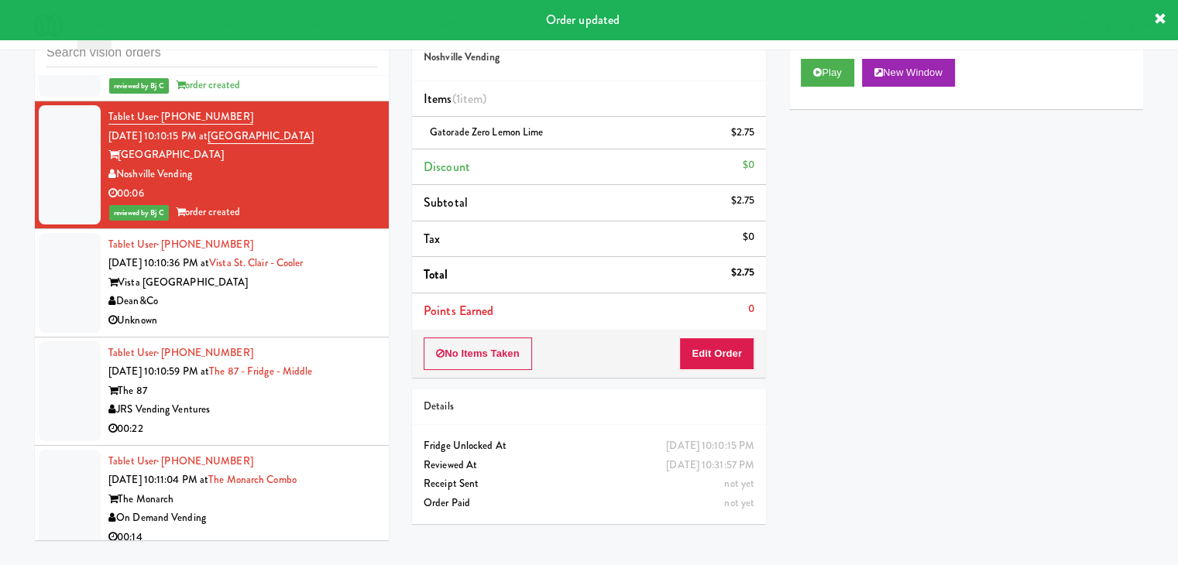
scroll to position [14027, 0]
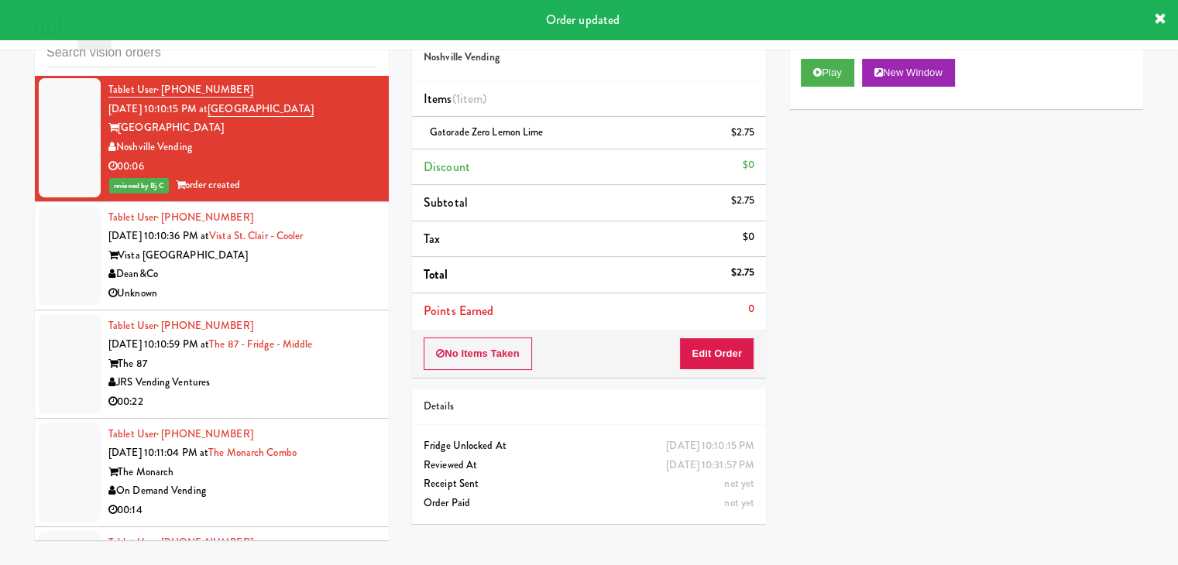
click at [315, 284] on div "Unknown" at bounding box center [242, 293] width 269 height 19
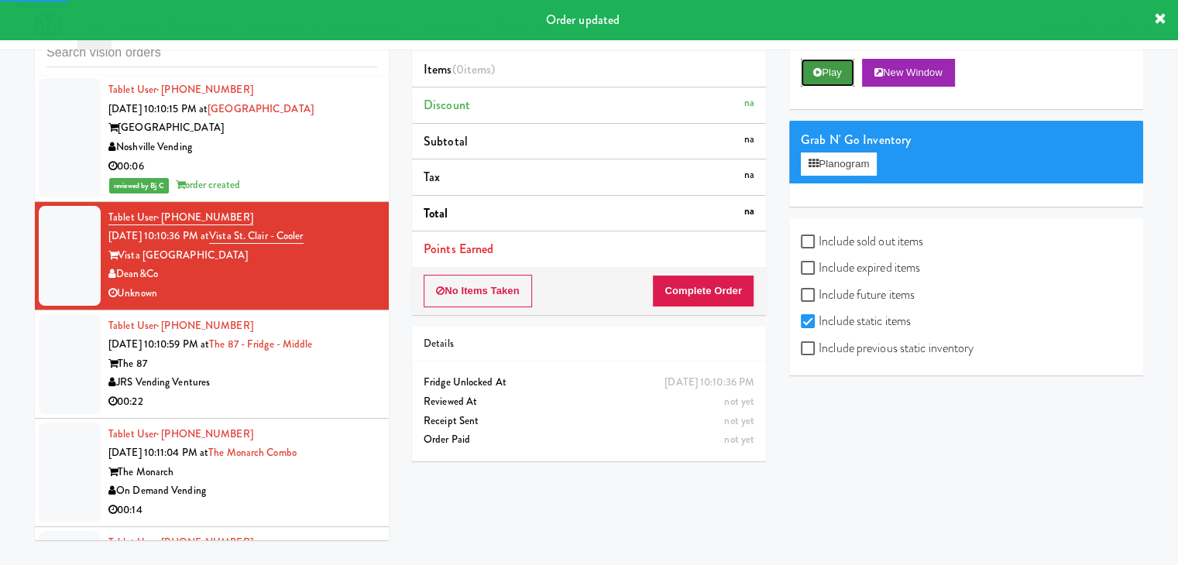
click at [830, 73] on button "Play" at bounding box center [827, 73] width 53 height 28
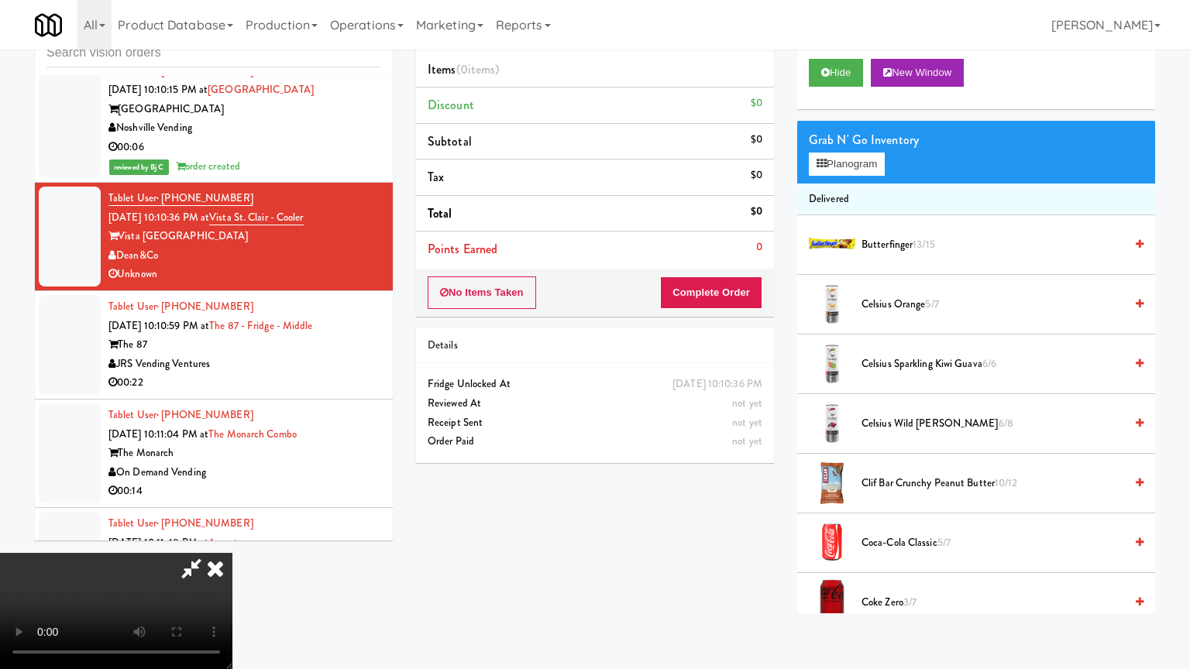
click at [232, 553] on video at bounding box center [116, 611] width 232 height 116
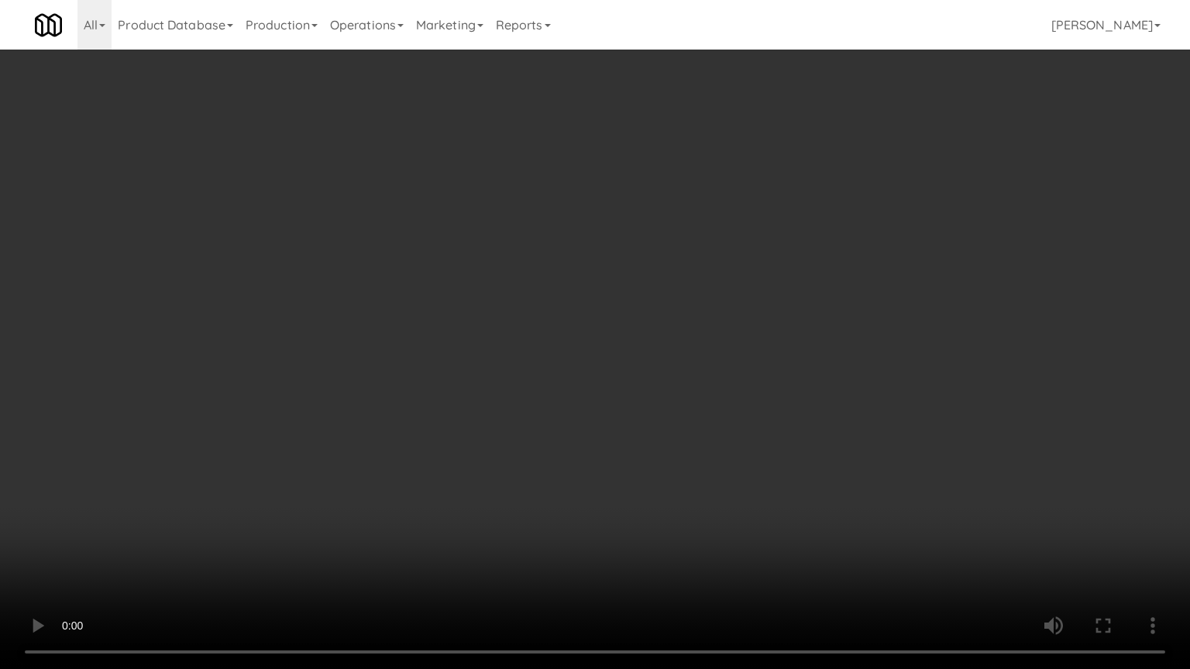
click at [715, 394] on video at bounding box center [595, 334] width 1190 height 669
click at [719, 394] on video at bounding box center [595, 334] width 1190 height 669
click at [670, 344] on video at bounding box center [595, 334] width 1190 height 669
click at [660, 342] on video at bounding box center [595, 334] width 1190 height 669
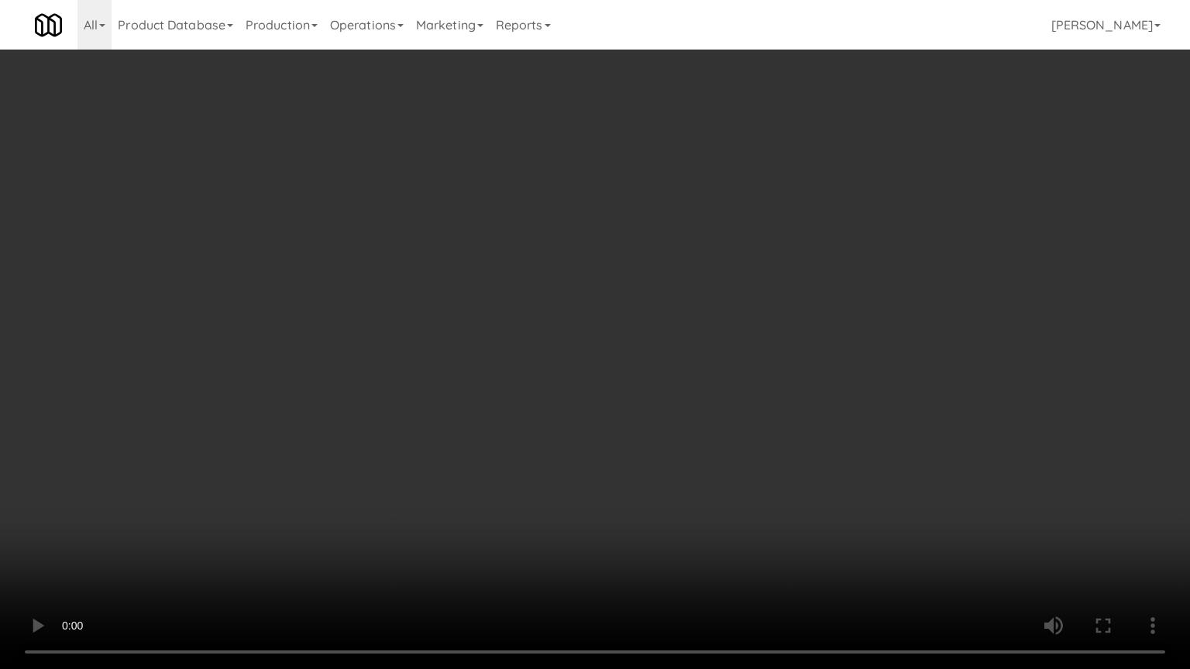
click at [659, 343] on video at bounding box center [595, 334] width 1190 height 669
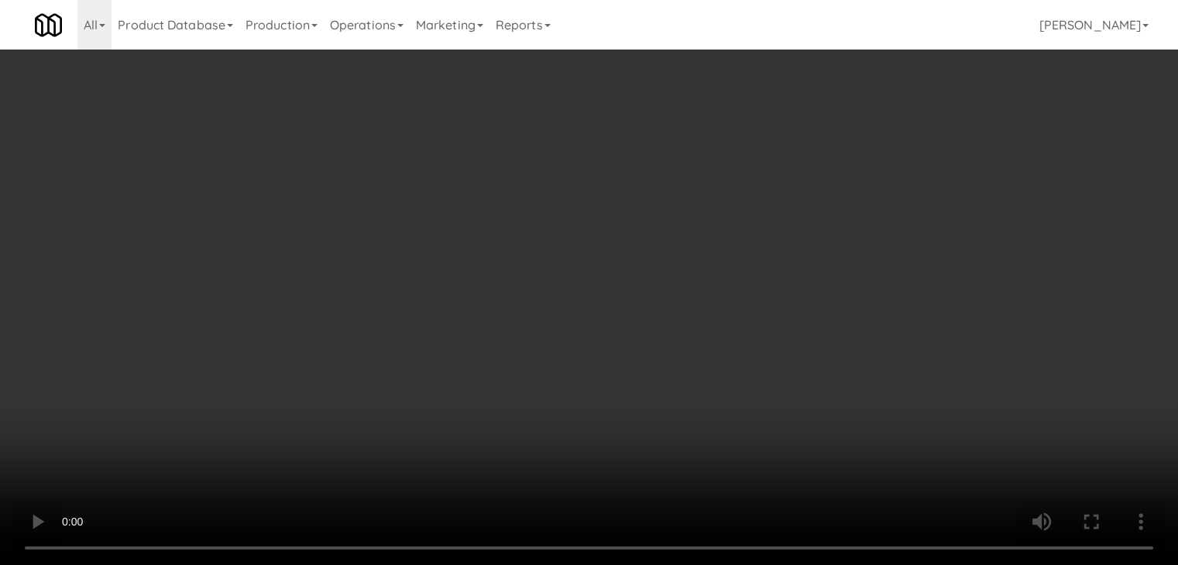
click at [845, 157] on button "Planogram" at bounding box center [839, 164] width 76 height 23
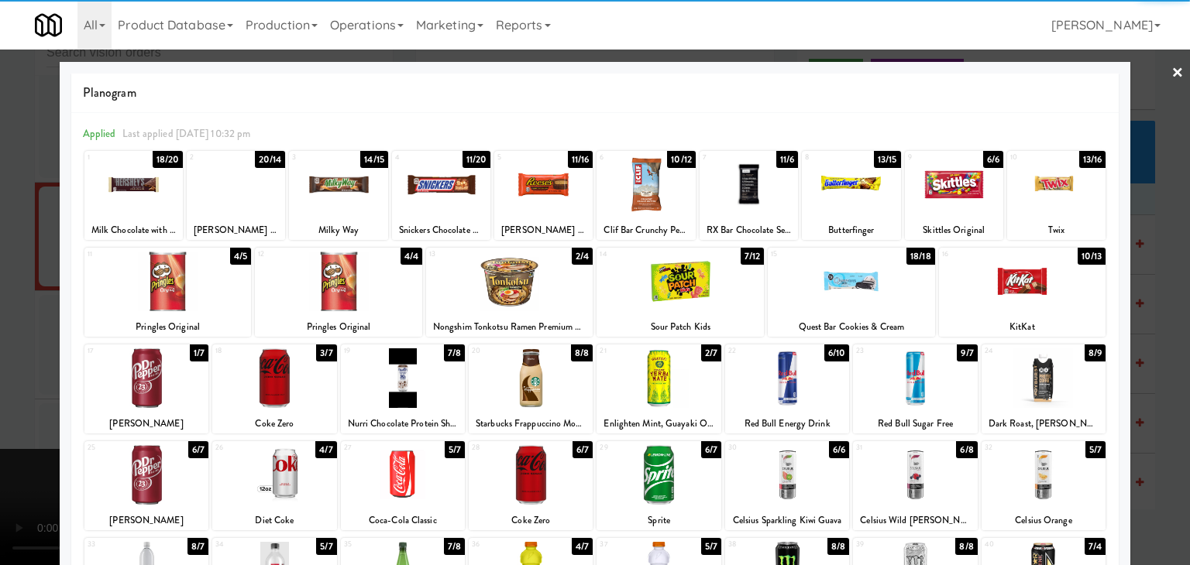
click at [166, 376] on div at bounding box center [146, 379] width 124 height 60
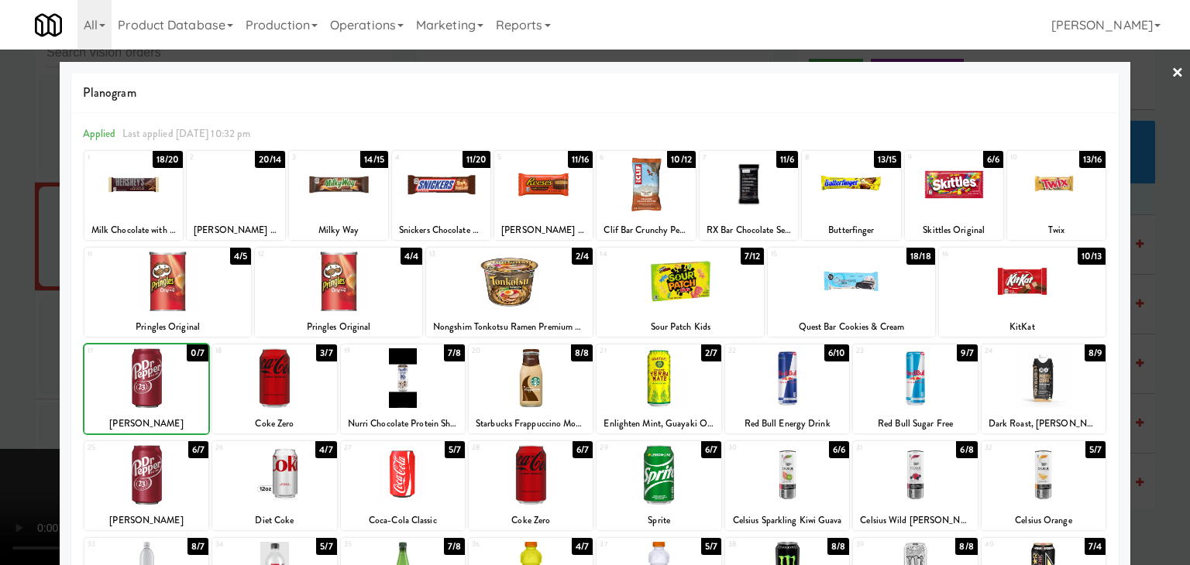
drag, startPoint x: 0, startPoint y: 375, endPoint x: 675, endPoint y: 363, distance: 675.6
click at [10, 368] on div at bounding box center [595, 282] width 1190 height 565
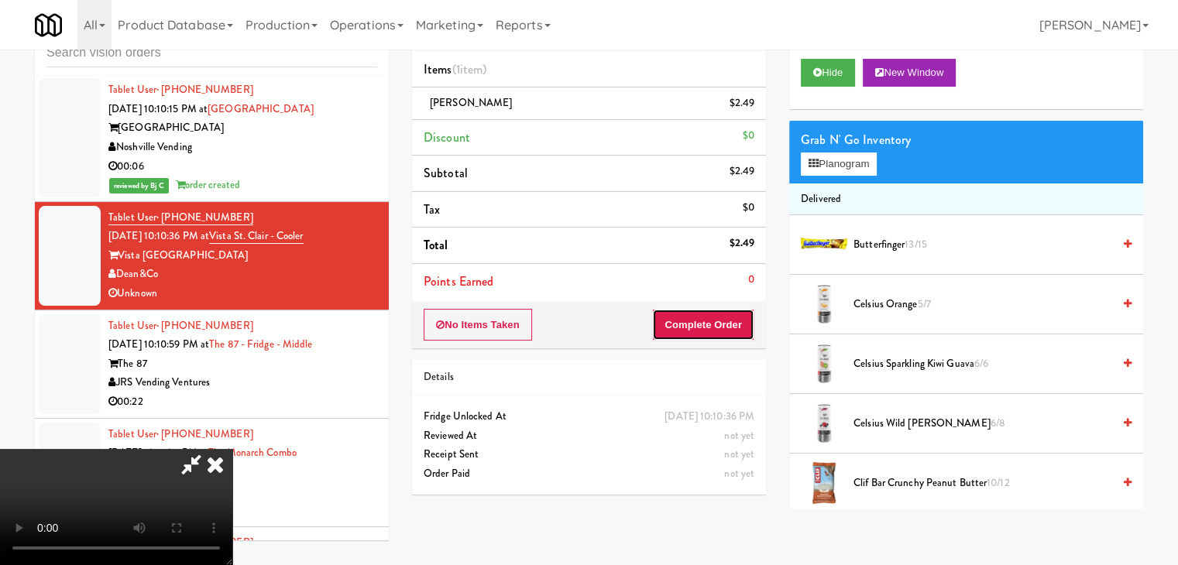
click at [741, 311] on button "Complete Order" at bounding box center [703, 325] width 102 height 33
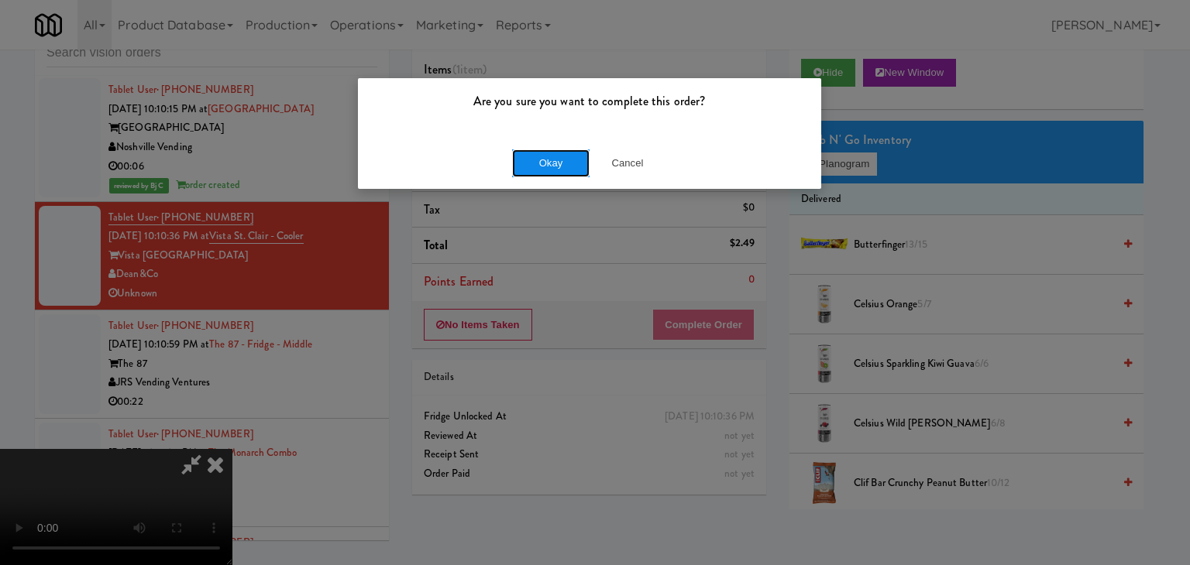
click at [559, 166] on button "Okay" at bounding box center [550, 164] width 77 height 28
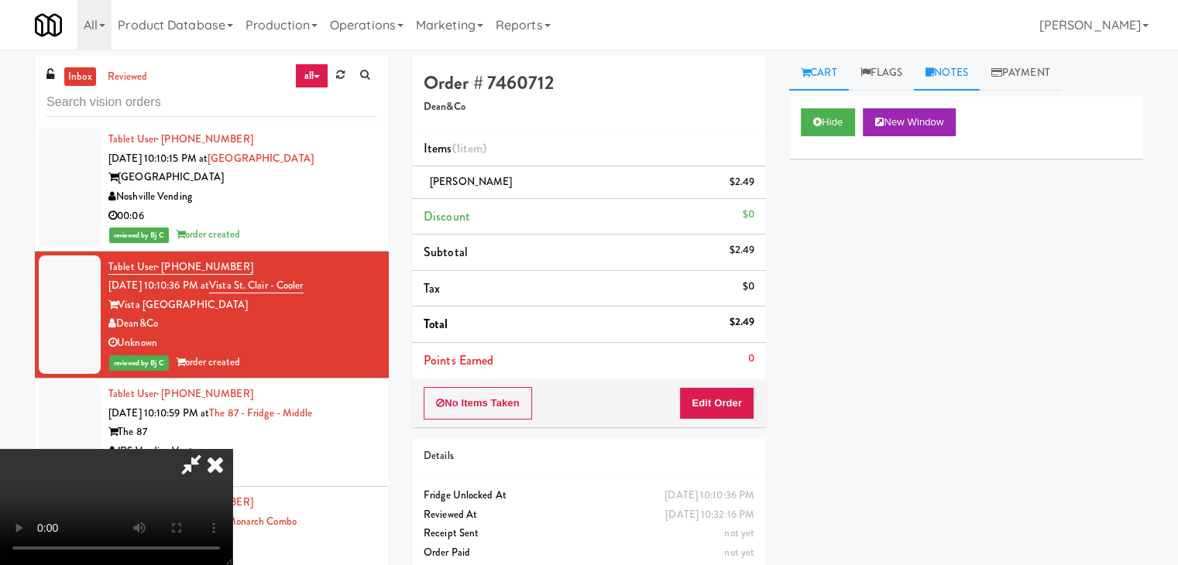
click at [954, 78] on link "Notes" at bounding box center [947, 73] width 66 height 35
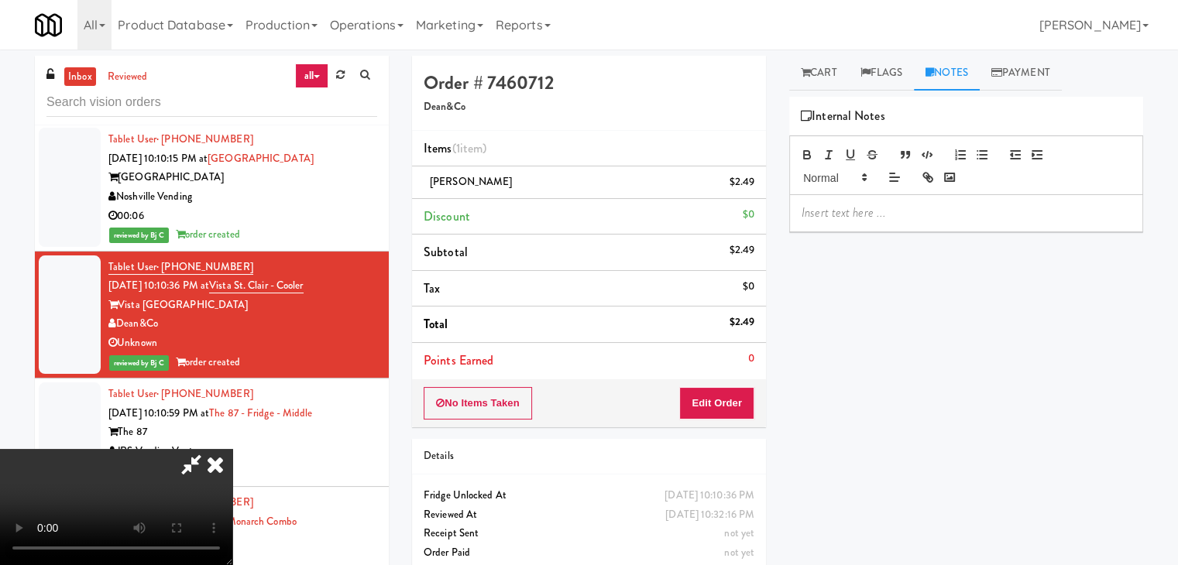
click at [890, 209] on p at bounding box center [966, 213] width 329 height 17
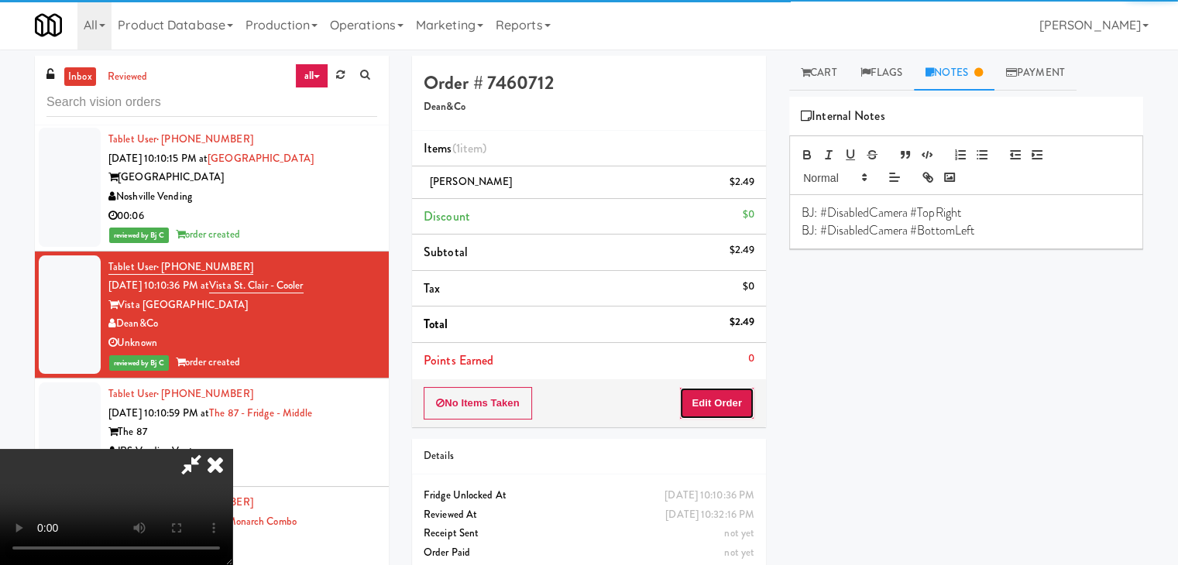
click at [720, 407] on button "Edit Order" at bounding box center [716, 403] width 75 height 33
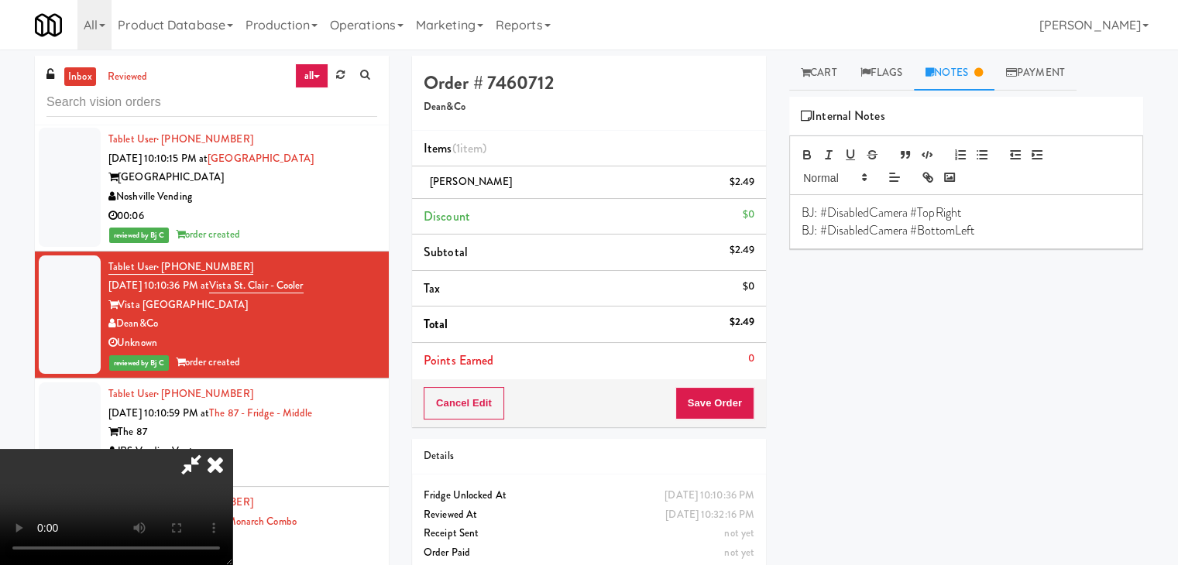
click at [232, 449] on icon at bounding box center [215, 464] width 34 height 31
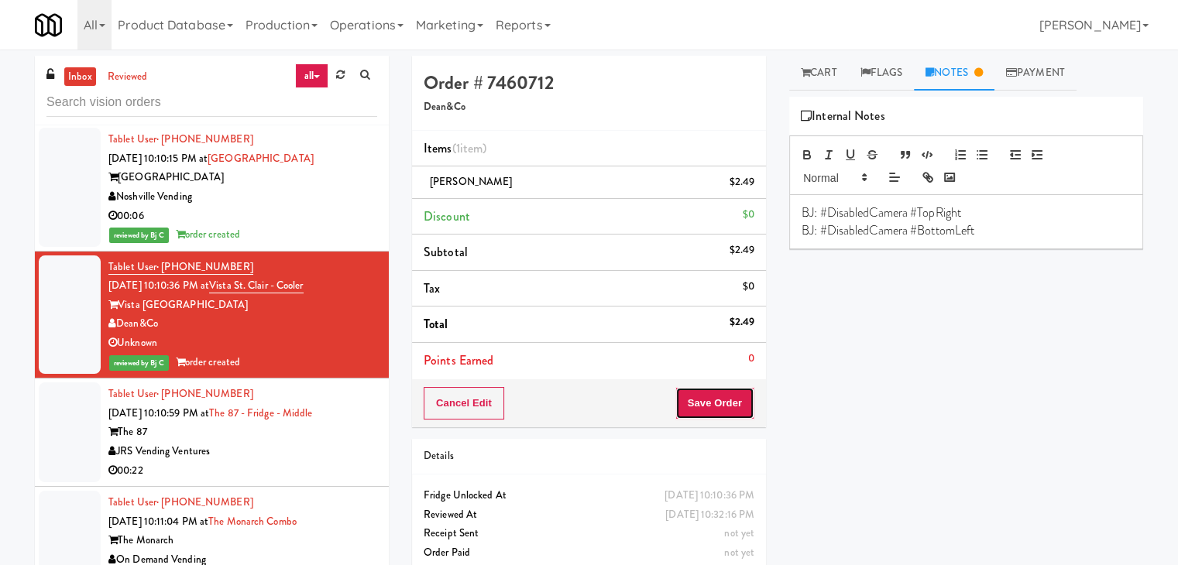
click at [703, 394] on button "Save Order" at bounding box center [714, 403] width 79 height 33
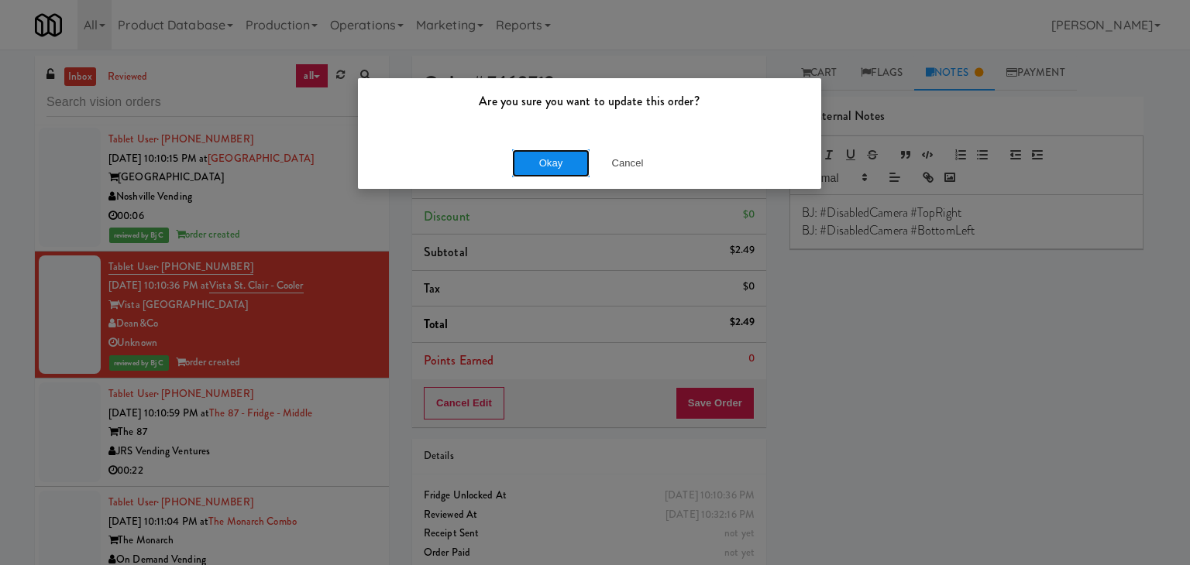
click at [549, 154] on button "Okay" at bounding box center [550, 164] width 77 height 28
click at [549, 153] on button "Okay" at bounding box center [550, 164] width 77 height 28
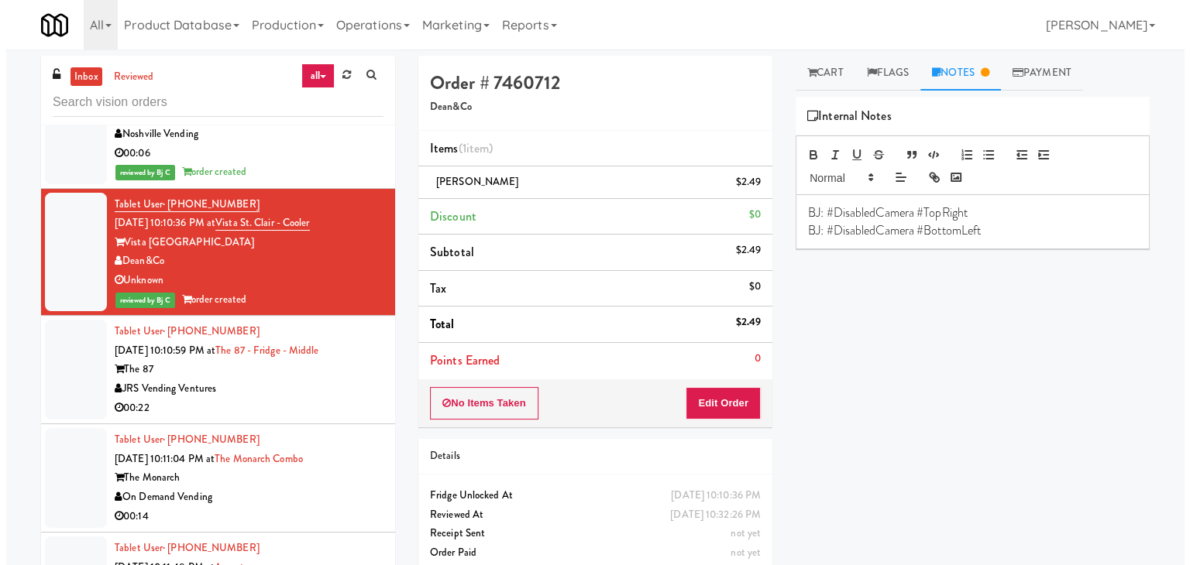
scroll to position [14259, 0]
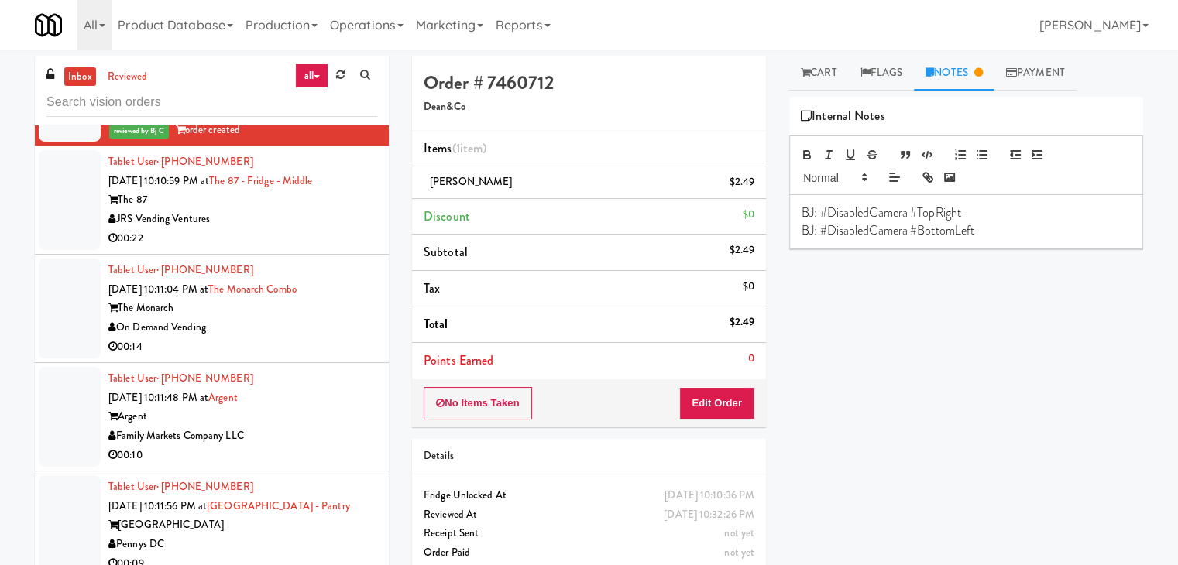
click at [332, 229] on div "00:22" at bounding box center [242, 238] width 269 height 19
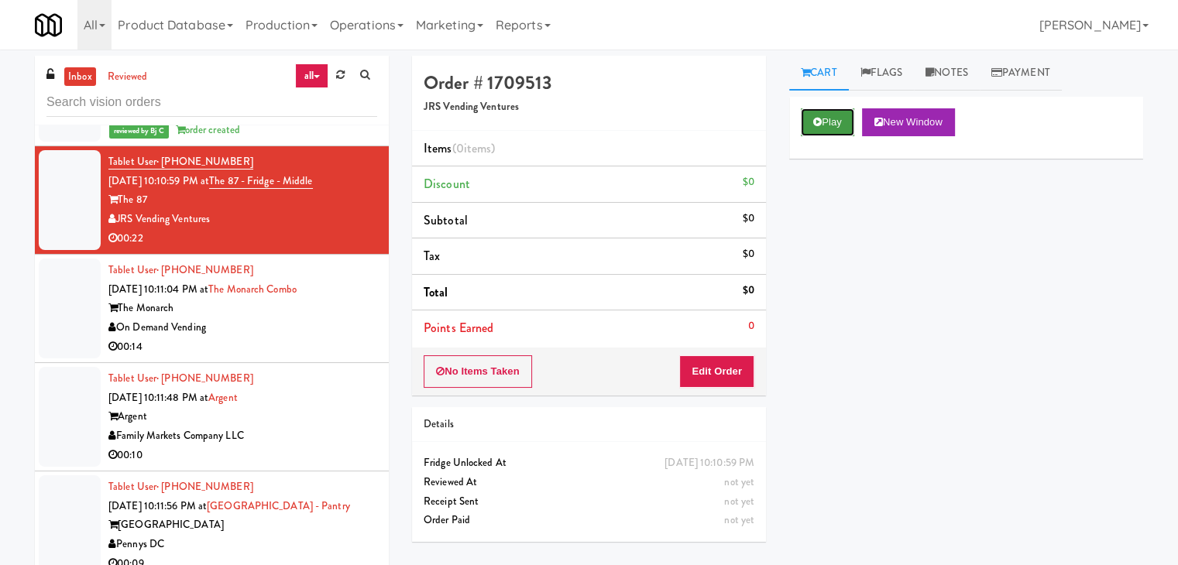
click at [823, 119] on button "Play" at bounding box center [827, 122] width 53 height 28
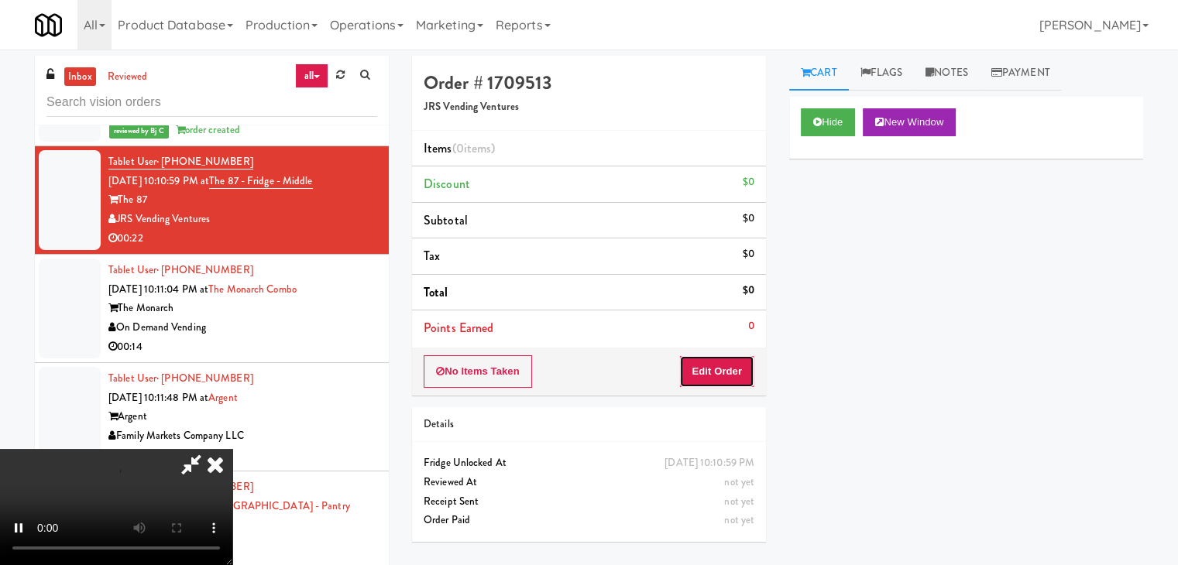
click at [720, 357] on button "Edit Order" at bounding box center [716, 372] width 75 height 33
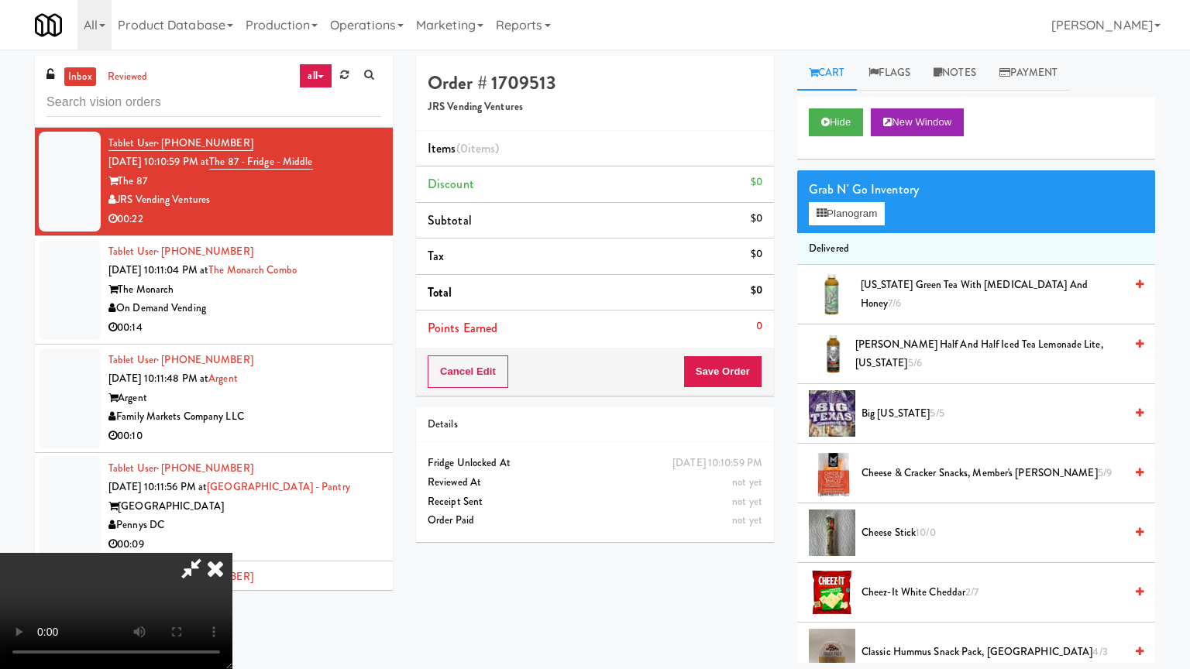
click at [232, 553] on video at bounding box center [116, 611] width 232 height 116
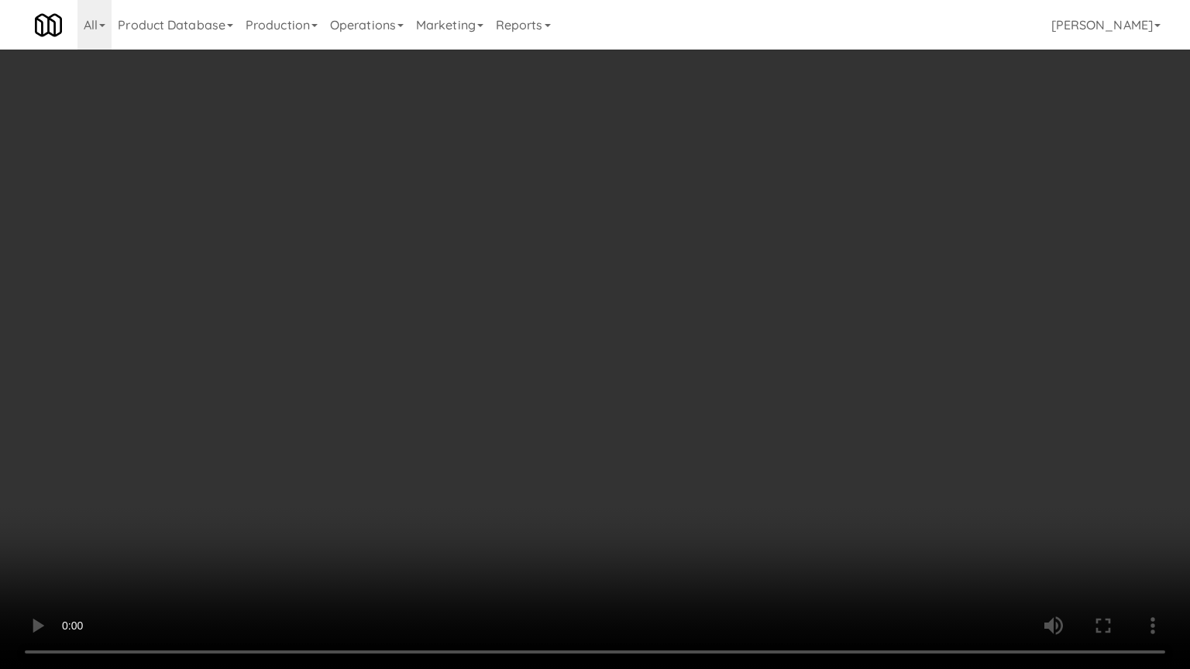
click at [846, 248] on video at bounding box center [595, 334] width 1190 height 669
click at [753, 274] on video at bounding box center [595, 334] width 1190 height 669
click at [699, 311] on video at bounding box center [595, 334] width 1190 height 669
click at [631, 389] on video at bounding box center [595, 334] width 1190 height 669
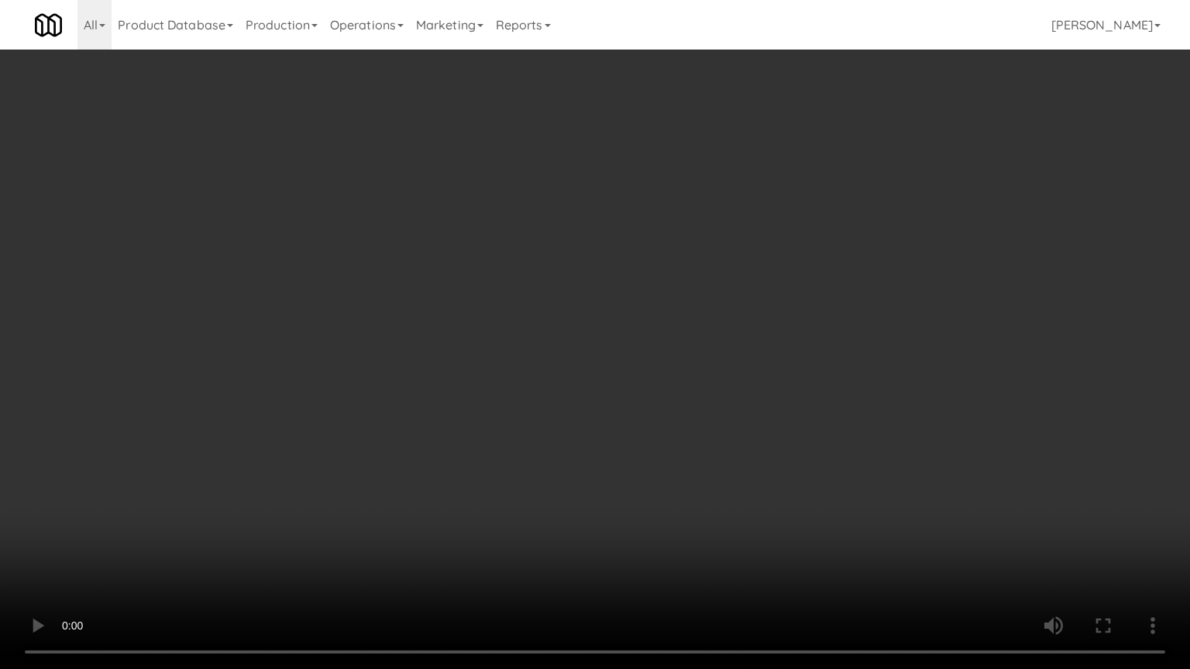
click at [631, 389] on video at bounding box center [595, 334] width 1190 height 669
click at [661, 352] on video at bounding box center [595, 334] width 1190 height 669
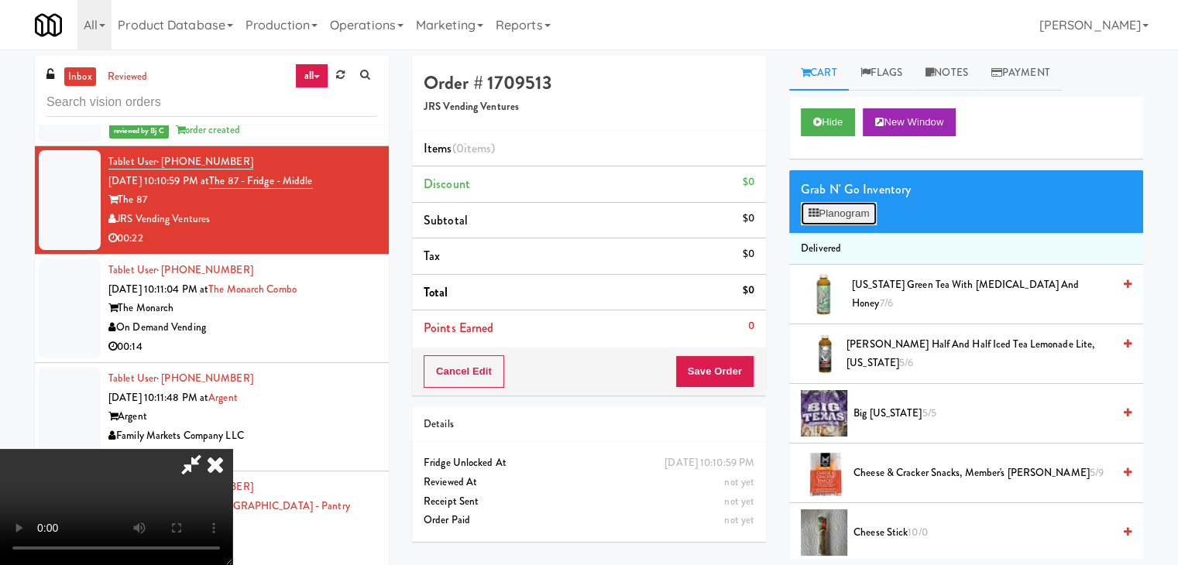
click at [843, 209] on button "Planogram" at bounding box center [839, 213] width 76 height 23
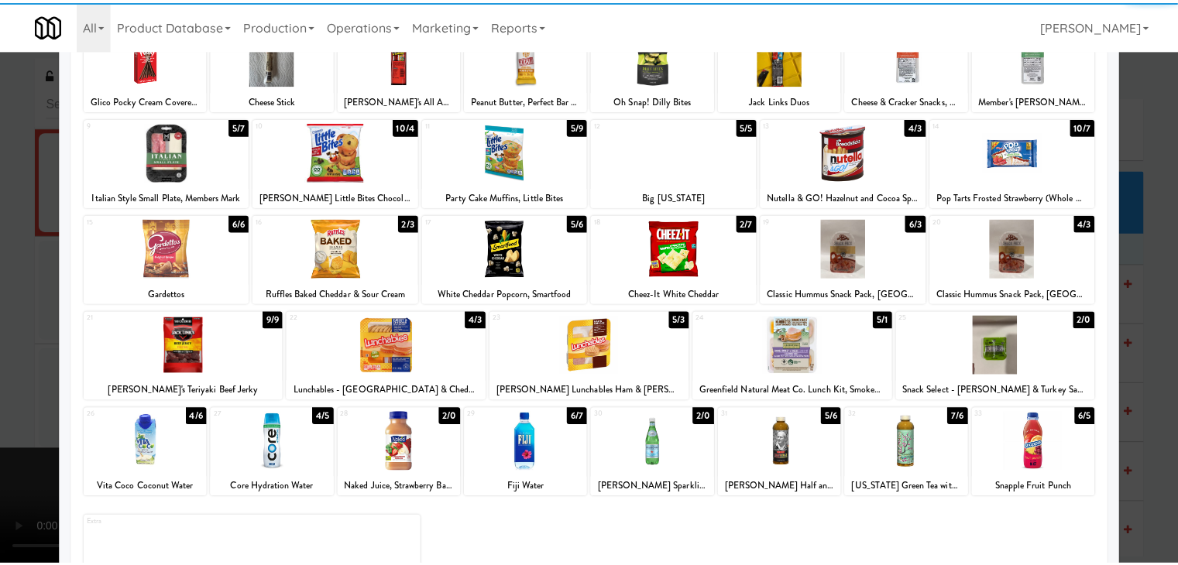
scroll to position [195, 0]
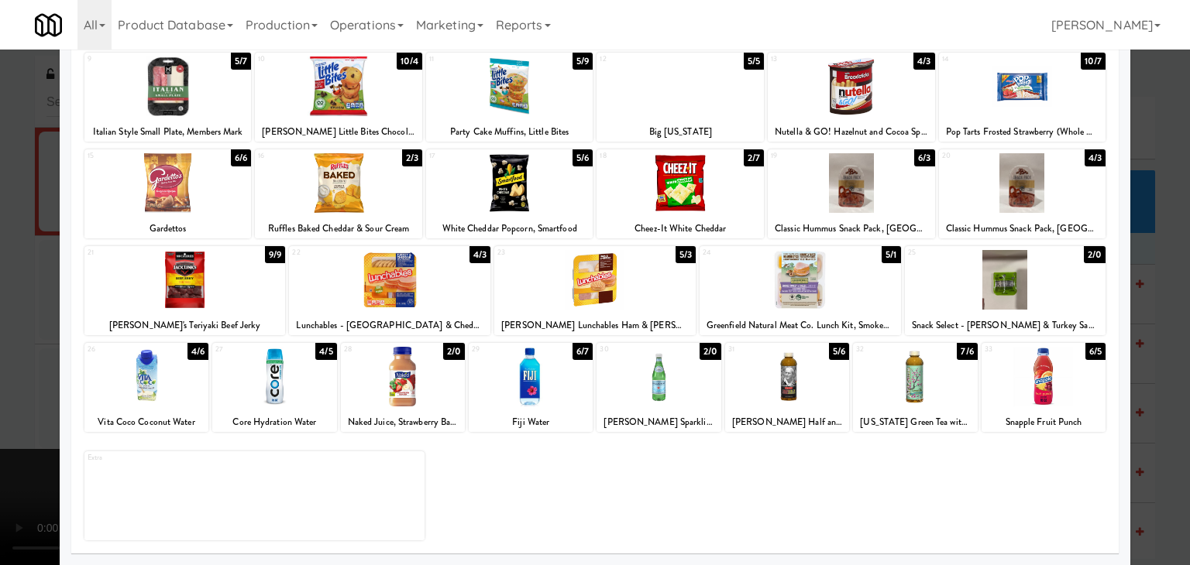
click at [891, 382] on div at bounding box center [915, 377] width 124 height 60
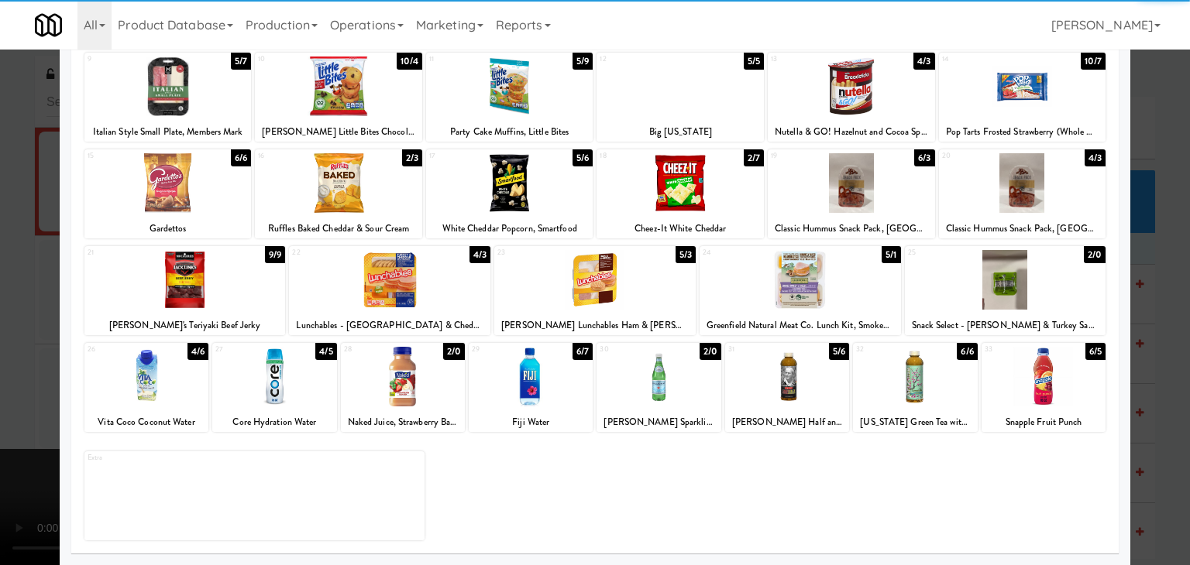
click at [983, 193] on div at bounding box center [1022, 183] width 167 height 60
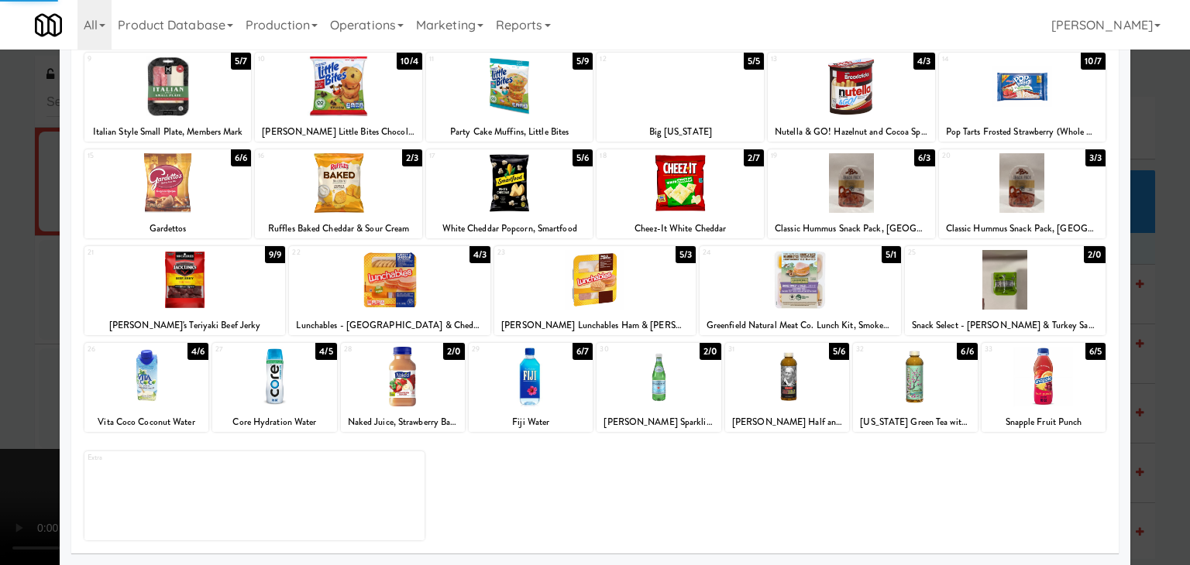
click at [5, 374] on div at bounding box center [595, 282] width 1190 height 565
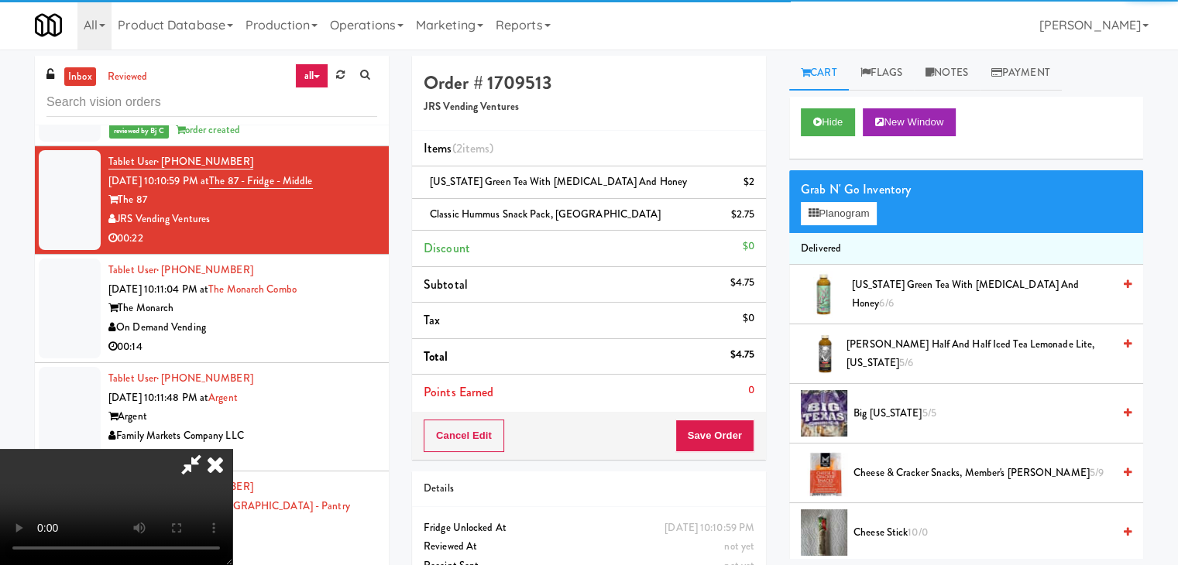
click at [232, 449] on video at bounding box center [116, 507] width 232 height 116
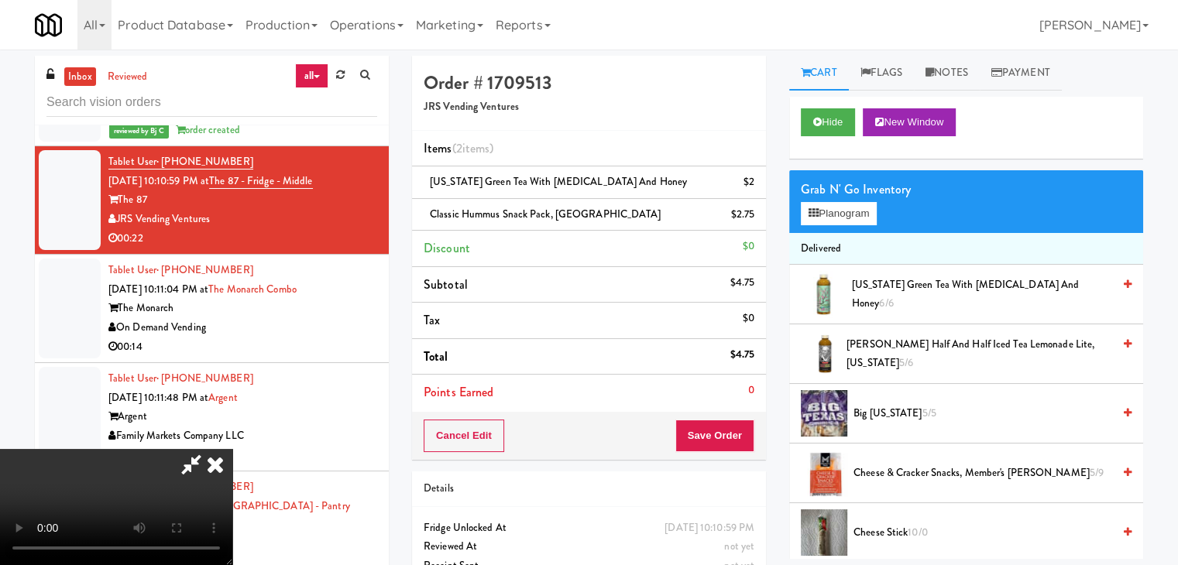
click at [232, 449] on video at bounding box center [116, 507] width 232 height 116
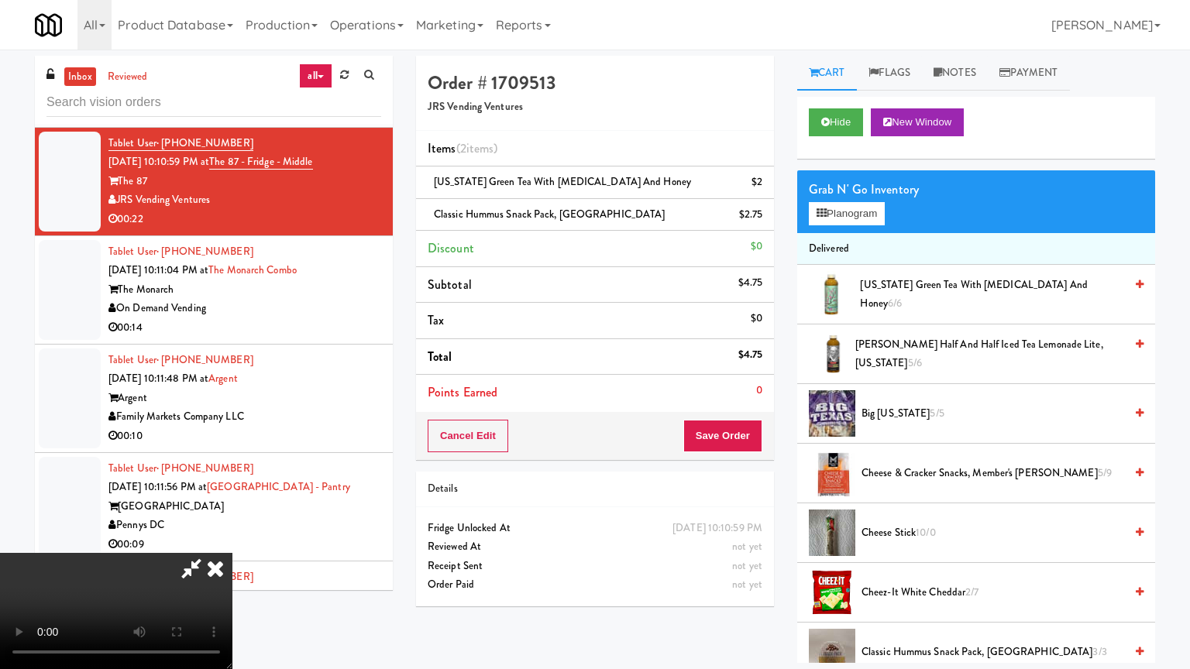
click at [232, 553] on video at bounding box center [116, 611] width 232 height 116
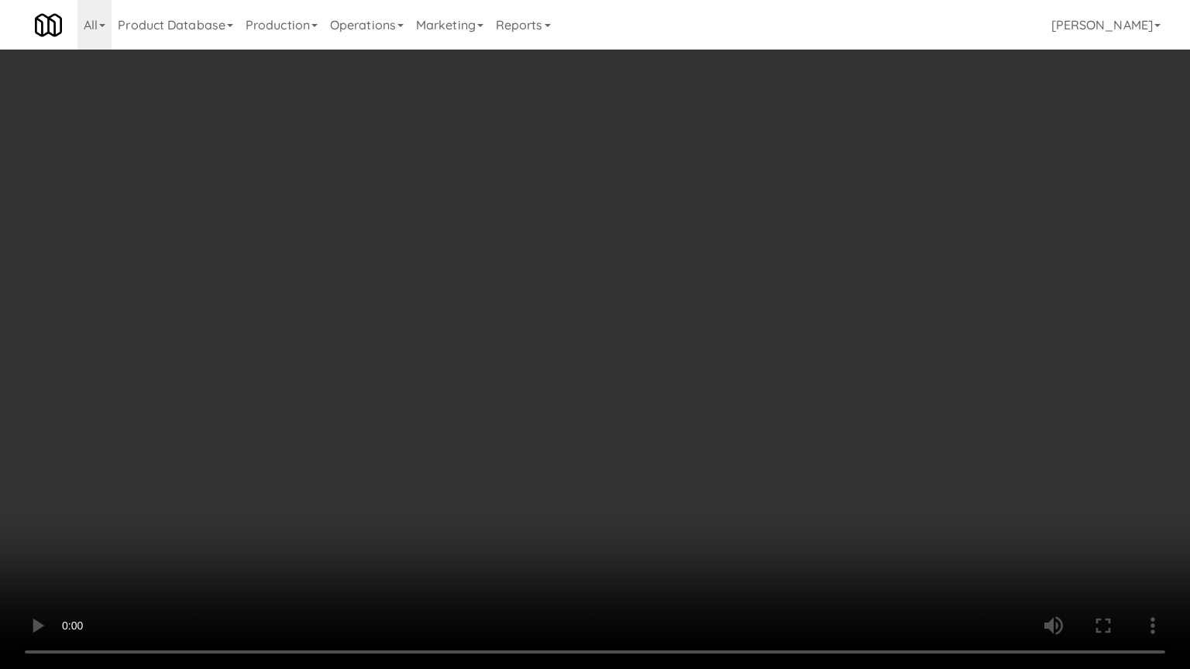
click at [682, 405] on video at bounding box center [595, 334] width 1190 height 669
click at [681, 404] on video at bounding box center [595, 334] width 1190 height 669
click at [680, 404] on video at bounding box center [595, 334] width 1190 height 669
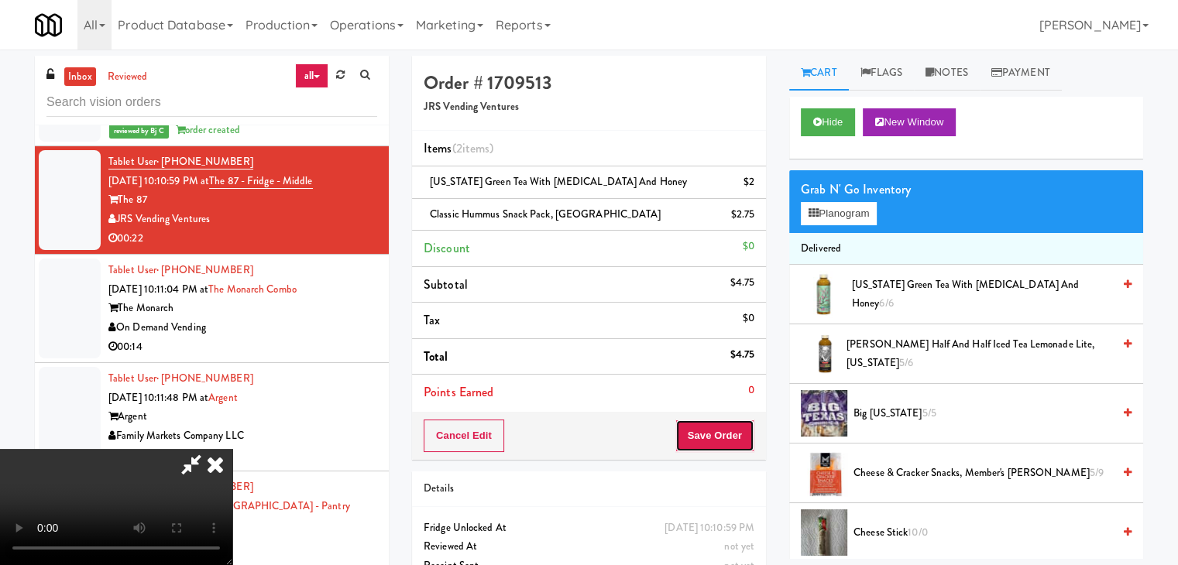
click at [723, 432] on button "Save Order" at bounding box center [714, 436] width 79 height 33
click at [725, 431] on button "Save Order" at bounding box center [714, 436] width 79 height 33
click at [704, 410] on body "Are you sure you want to update this order? Okay Cancel Okay Are you sure you w…" at bounding box center [589, 332] width 1178 height 565
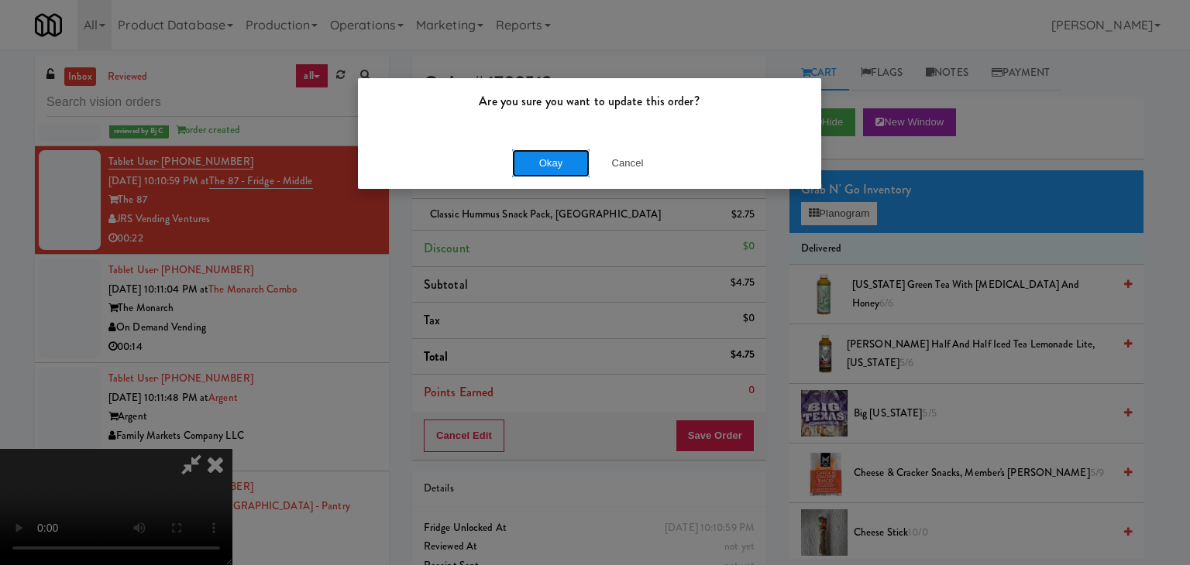
click at [564, 176] on button "Okay" at bounding box center [550, 164] width 77 height 28
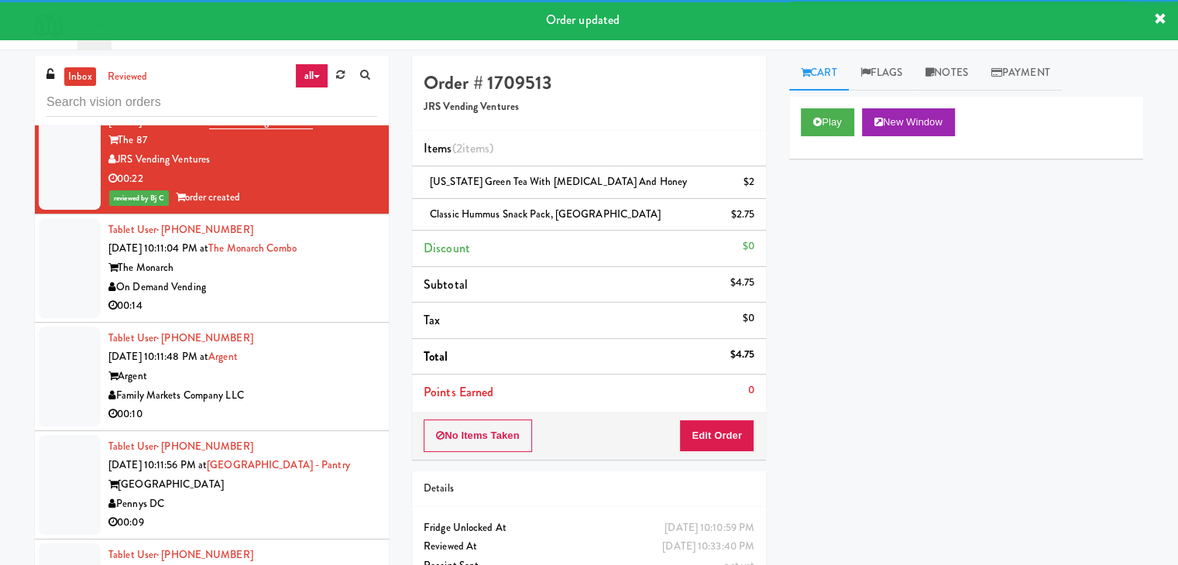
scroll to position [14337, 0]
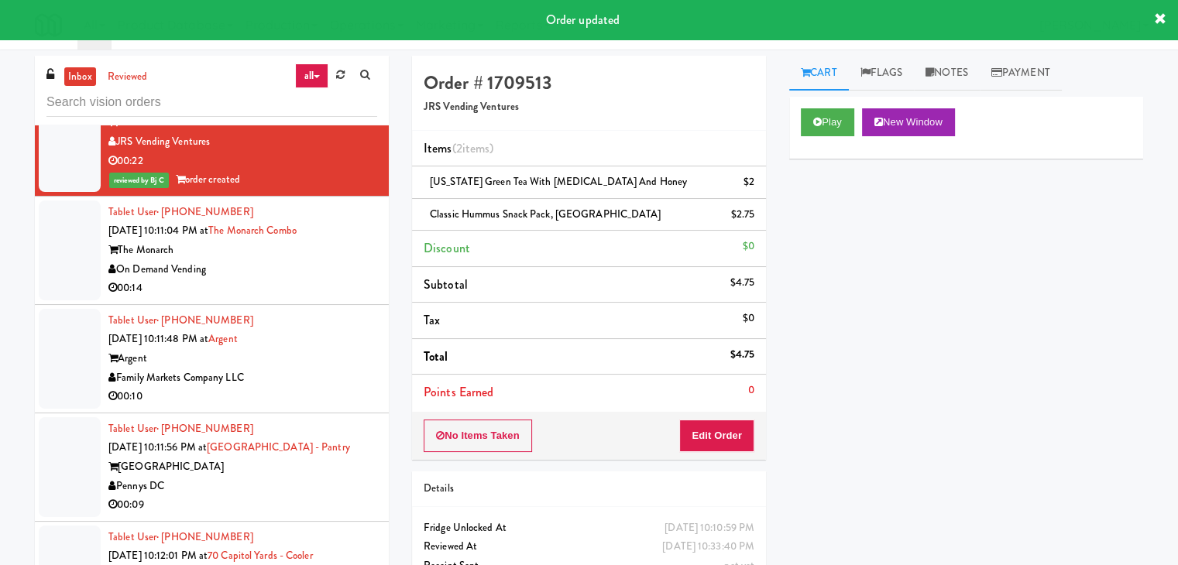
click at [285, 260] on div "On Demand Vending" at bounding box center [242, 269] width 269 height 19
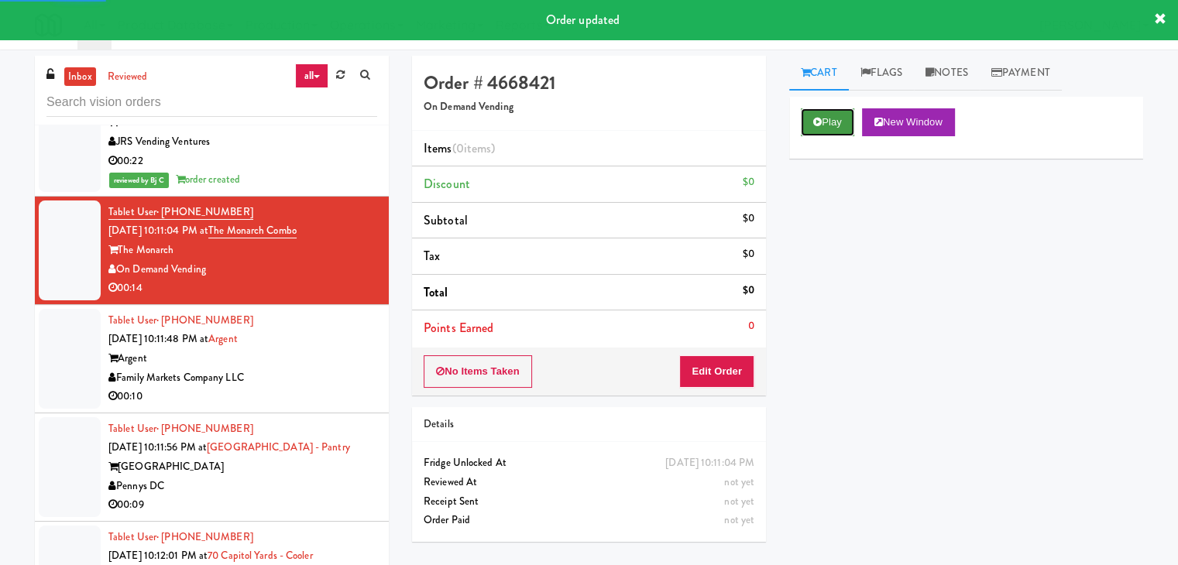
click at [829, 127] on button "Play" at bounding box center [827, 122] width 53 height 28
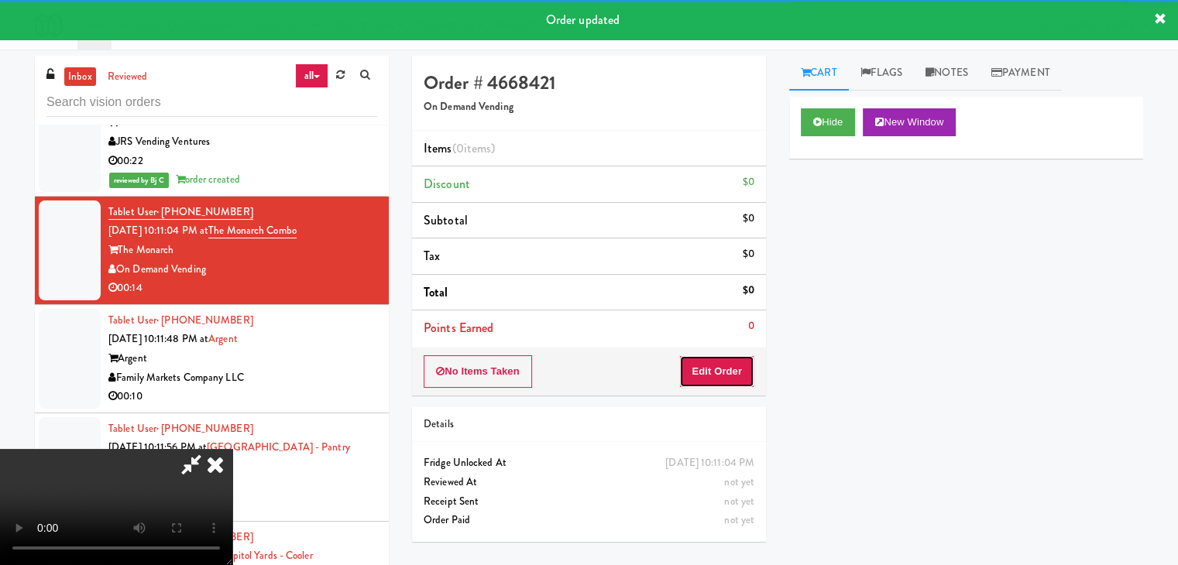
click at [724, 373] on button "Edit Order" at bounding box center [716, 372] width 75 height 33
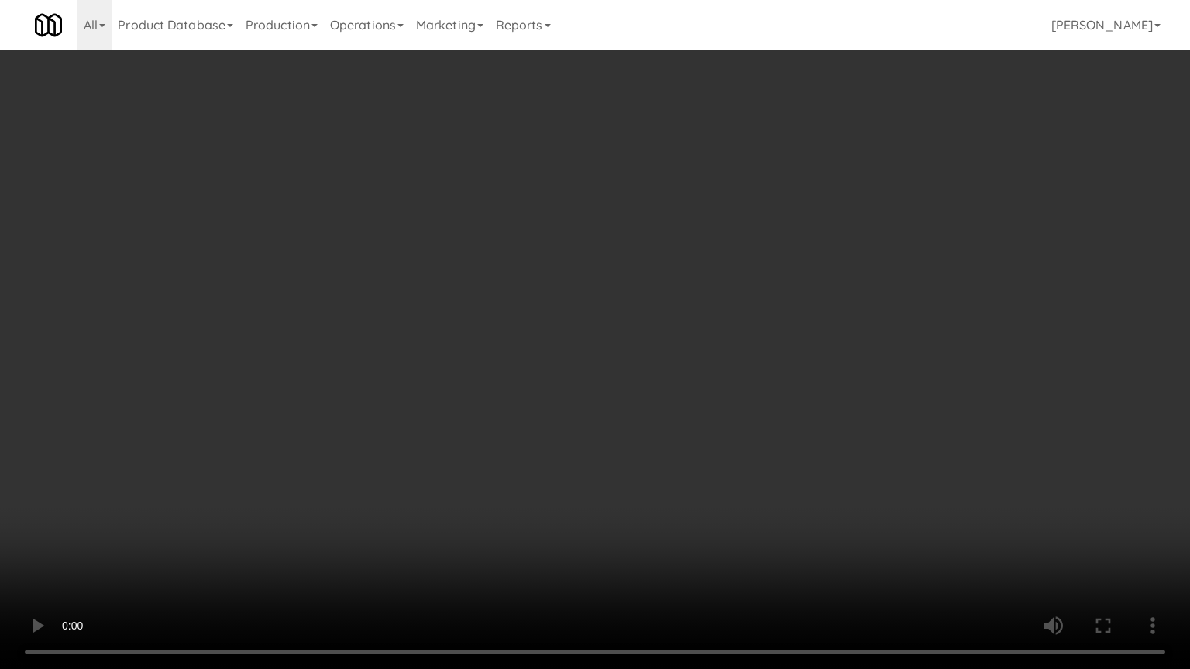
click at [686, 390] on video at bounding box center [595, 334] width 1190 height 669
click at [696, 381] on video at bounding box center [595, 334] width 1190 height 669
click at [697, 378] on video at bounding box center [595, 334] width 1190 height 669
click at [710, 313] on video at bounding box center [595, 334] width 1190 height 669
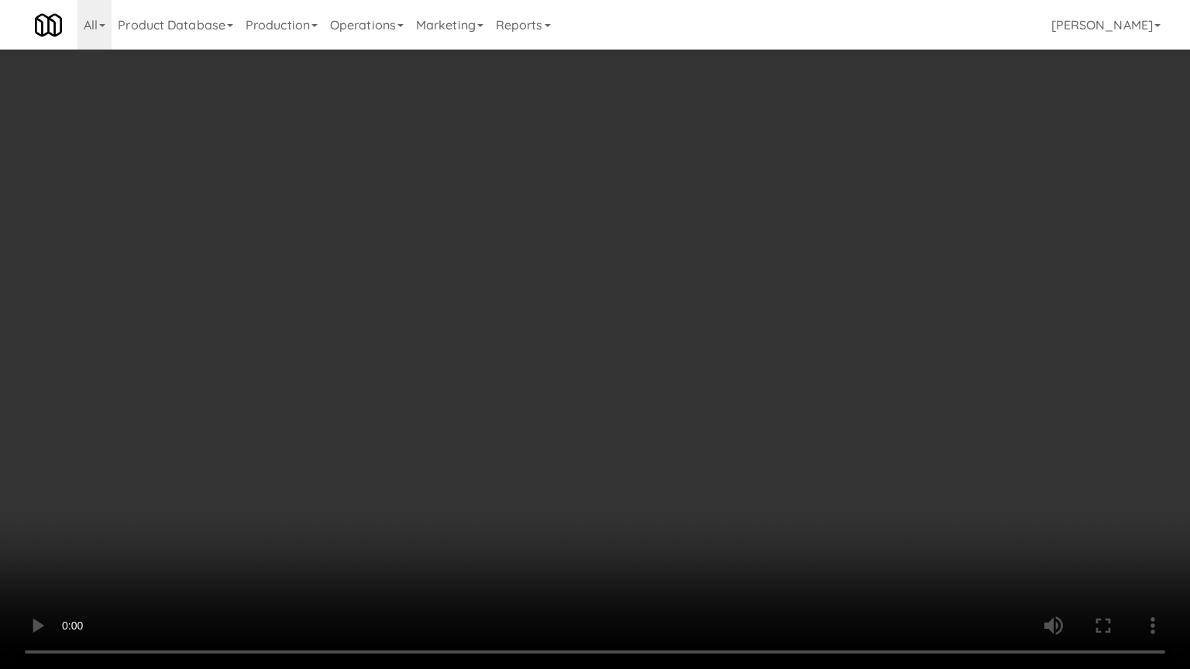
click at [710, 313] on video at bounding box center [595, 334] width 1190 height 669
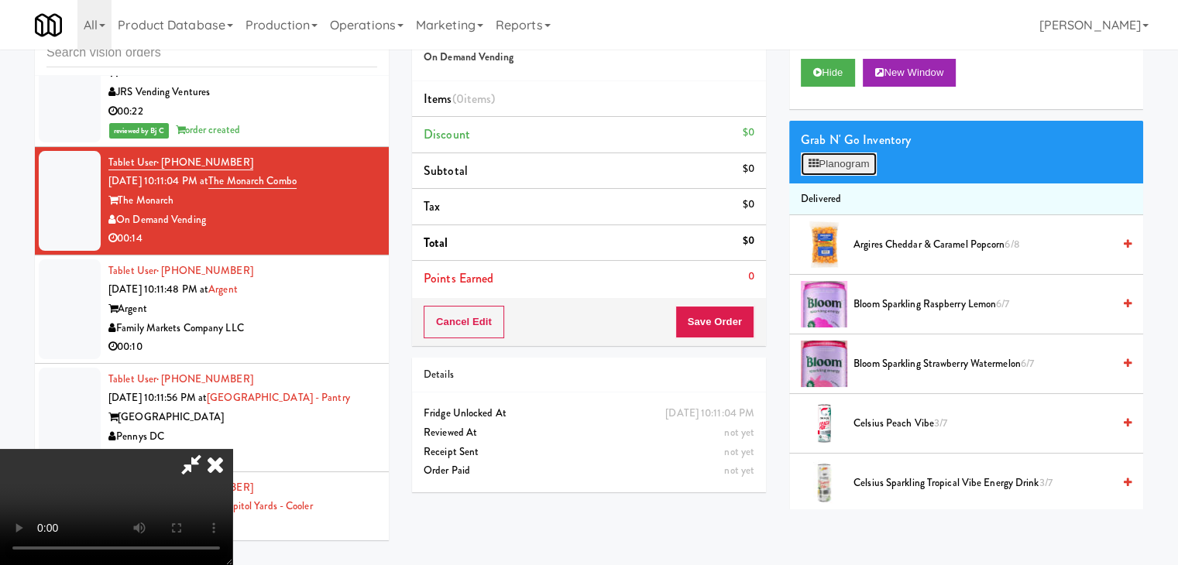
click at [841, 161] on button "Planogram" at bounding box center [839, 164] width 76 height 23
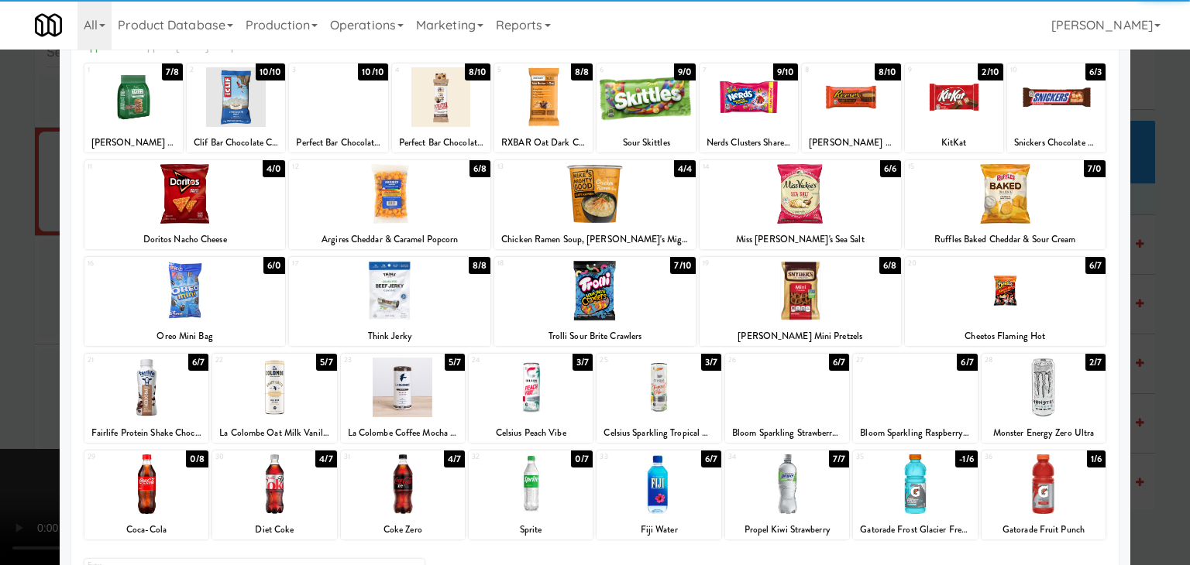
scroll to position [195, 0]
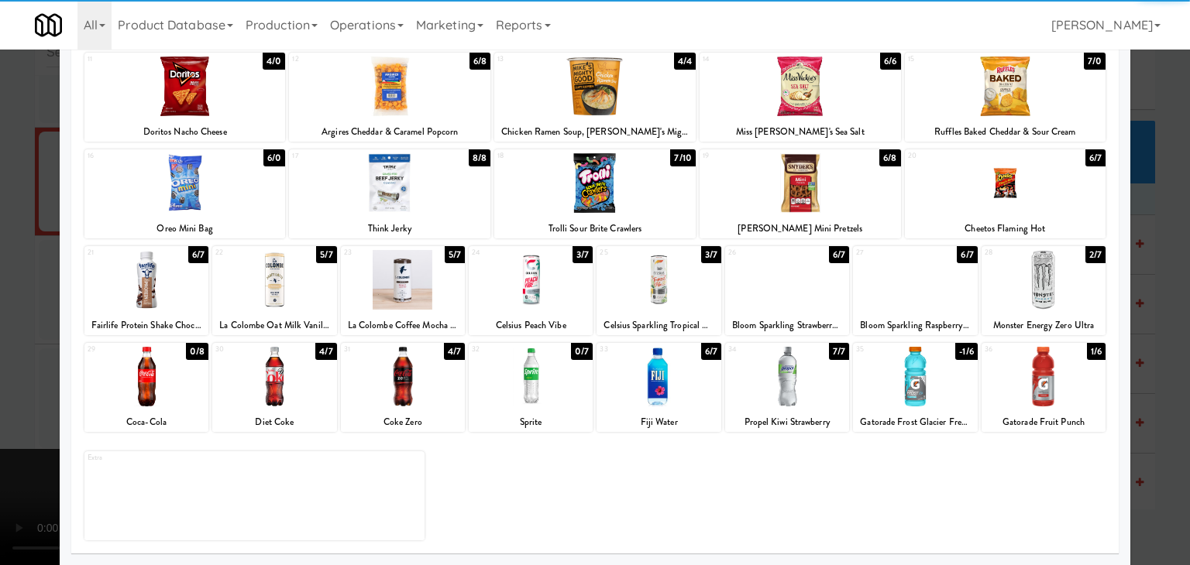
click at [772, 375] on div at bounding box center [787, 377] width 124 height 60
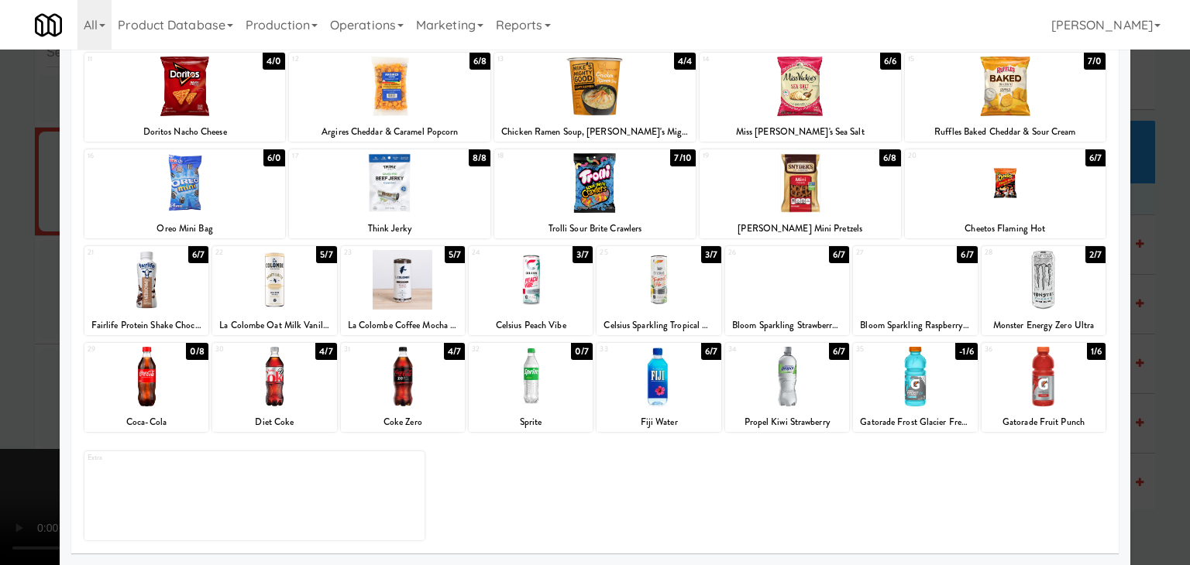
drag, startPoint x: 0, startPoint y: 303, endPoint x: 256, endPoint y: 301, distance: 256.4
click at [0, 303] on div at bounding box center [595, 282] width 1190 height 565
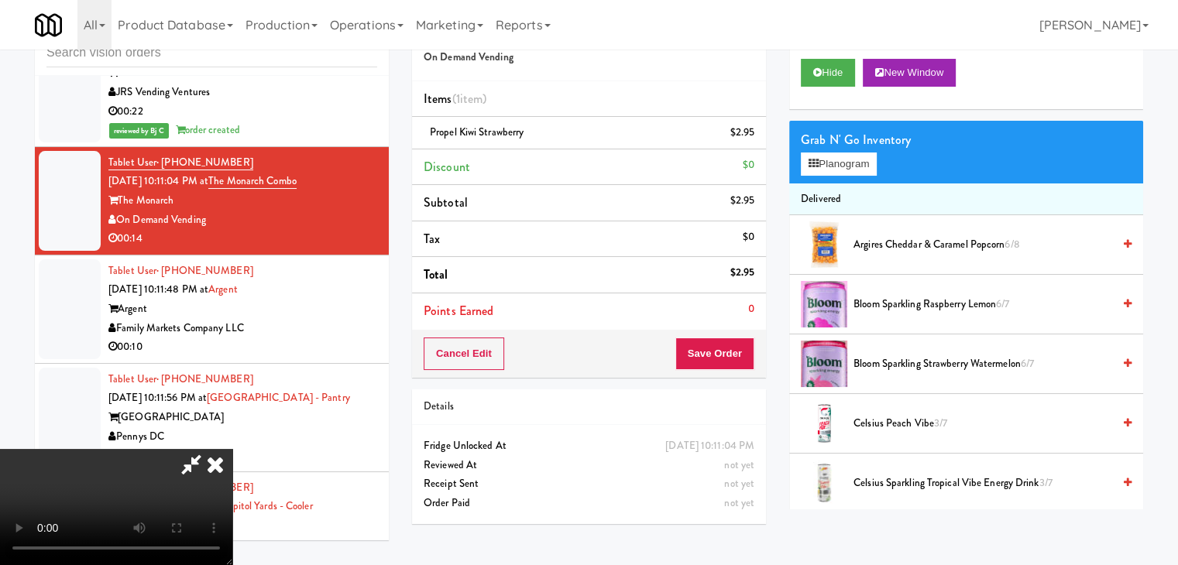
click at [232, 449] on video at bounding box center [116, 507] width 232 height 116
click at [840, 163] on button "Planogram" at bounding box center [839, 164] width 76 height 23
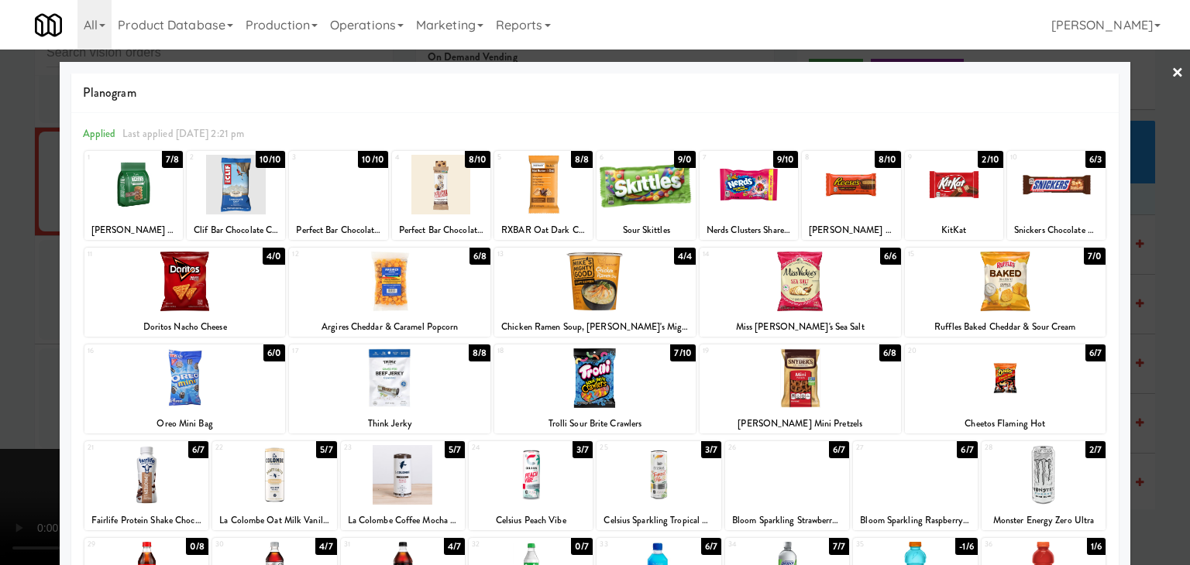
click at [629, 358] on div at bounding box center [594, 379] width 201 height 60
drag, startPoint x: 0, startPoint y: 367, endPoint x: 113, endPoint y: 364, distance: 113.1
click at [2, 366] on div at bounding box center [595, 282] width 1190 height 565
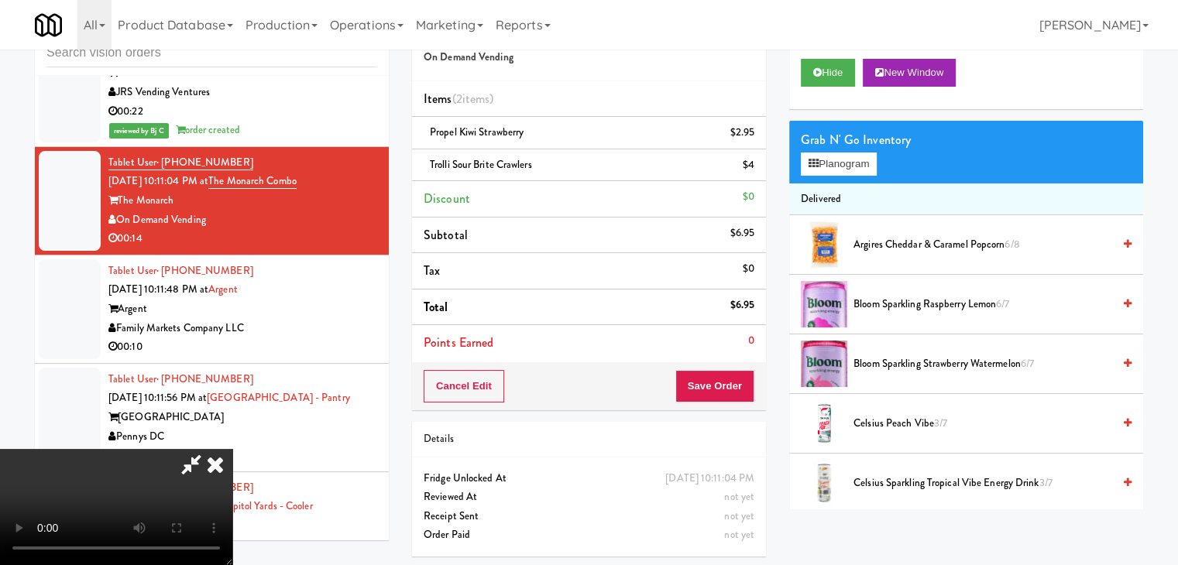
click at [232, 449] on video at bounding box center [116, 507] width 232 height 116
click at [730, 388] on button "Save Order" at bounding box center [714, 386] width 79 height 33
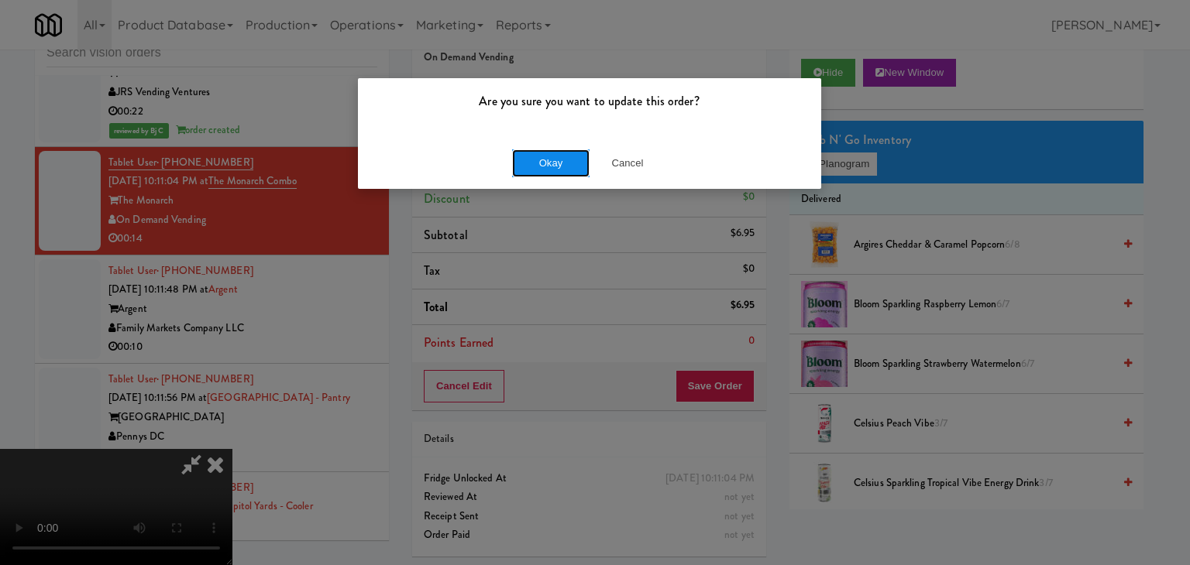
click at [551, 162] on button "Okay" at bounding box center [550, 164] width 77 height 28
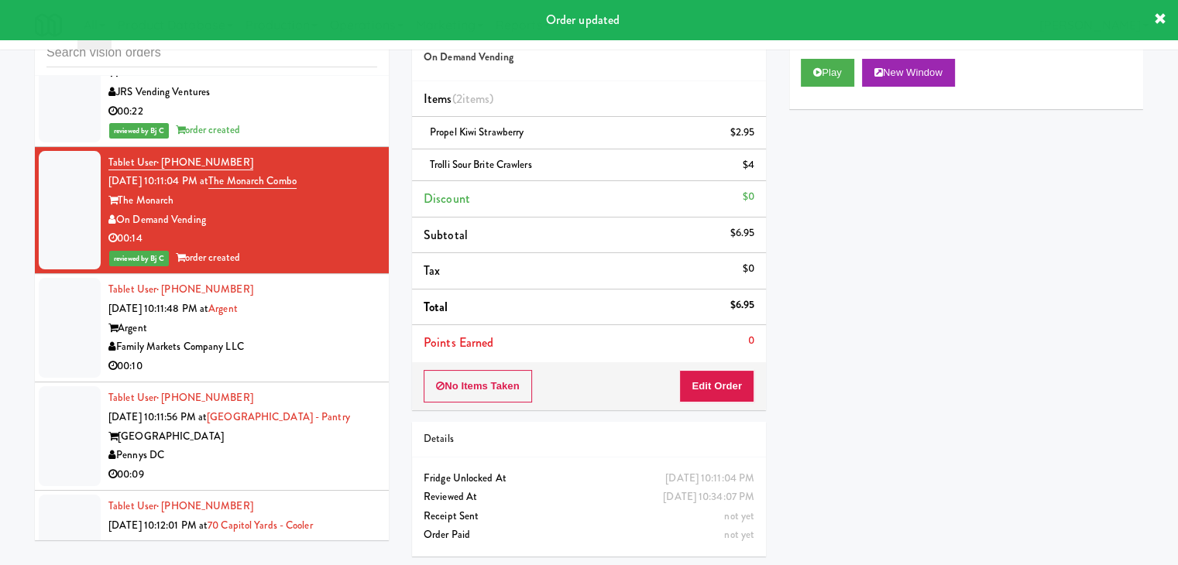
click at [322, 338] on div "Family Markets Company LLC" at bounding box center [242, 347] width 269 height 19
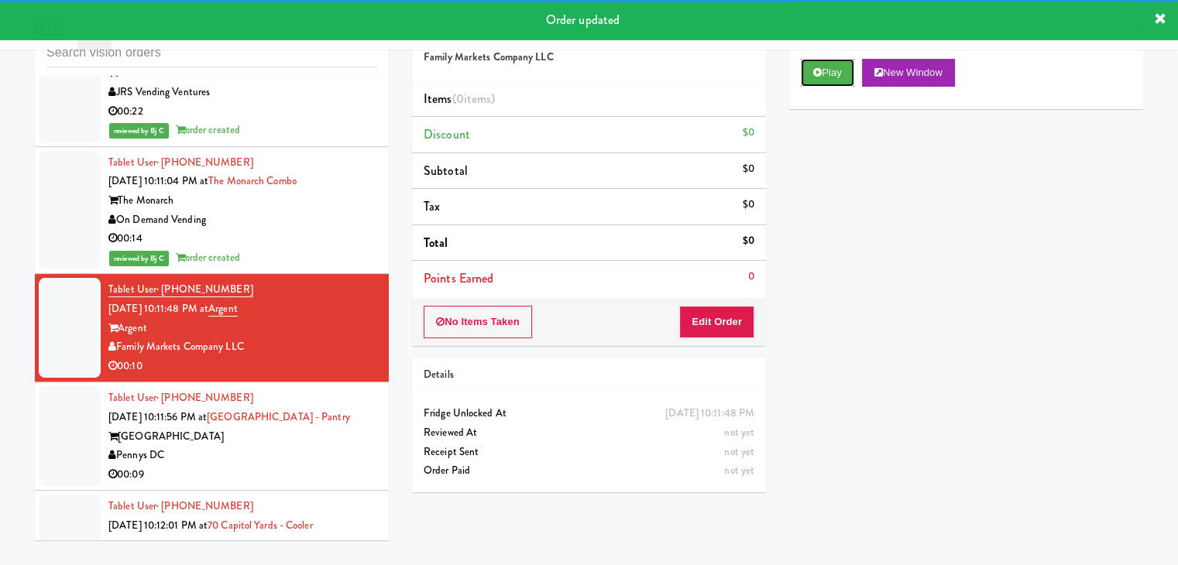
drag, startPoint x: 824, startPoint y: 70, endPoint x: 789, endPoint y: 160, distance: 97.4
click at [824, 70] on button "Play" at bounding box center [827, 73] width 53 height 28
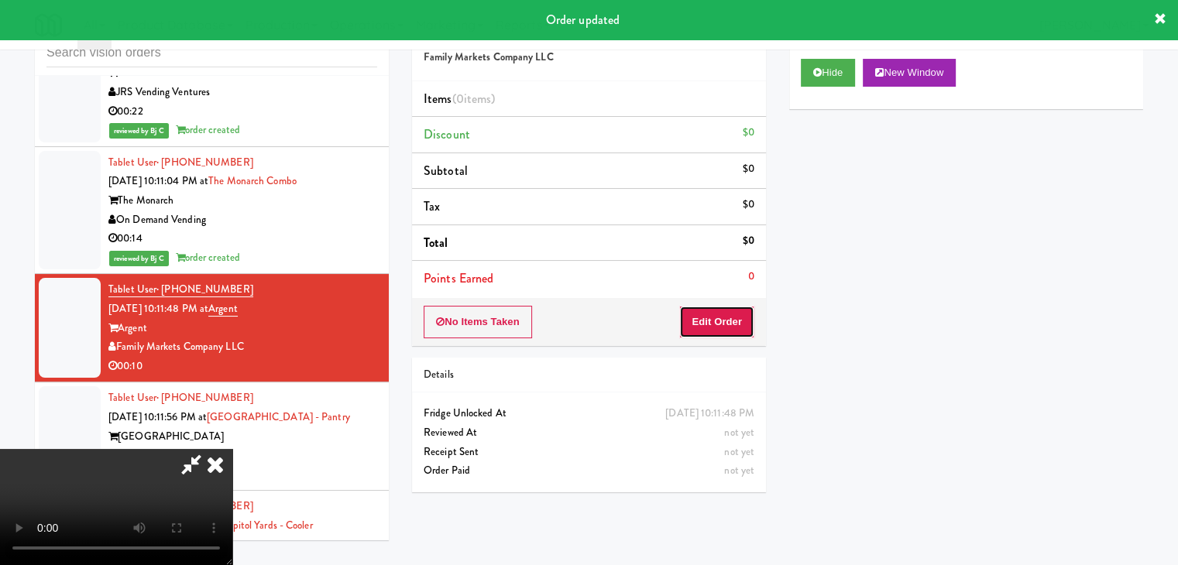
click at [693, 327] on button "Edit Order" at bounding box center [716, 322] width 75 height 33
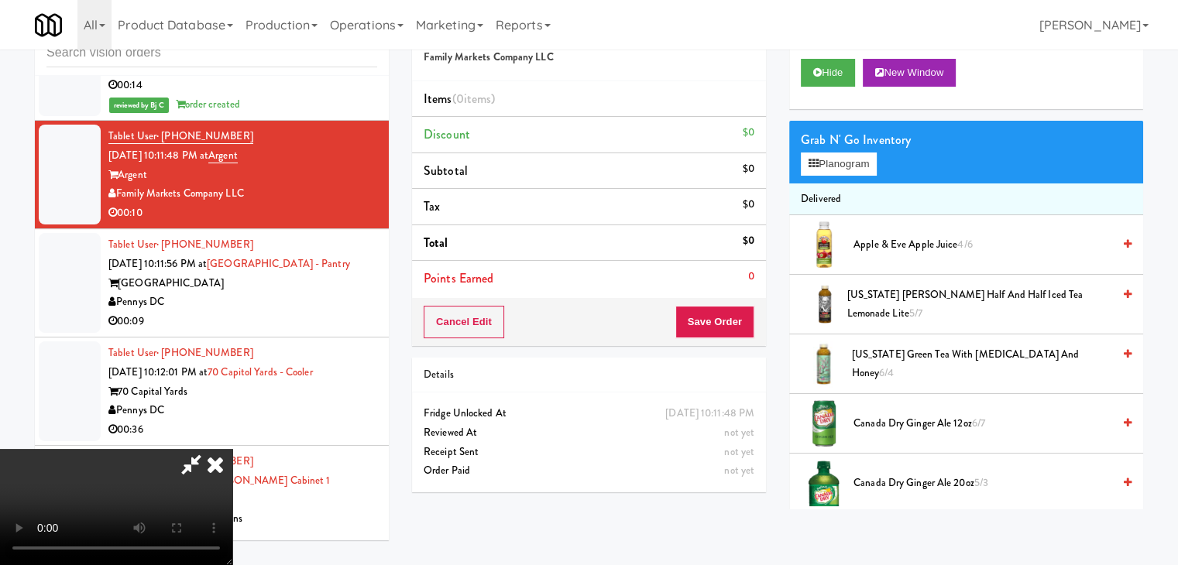
scroll to position [14491, 0]
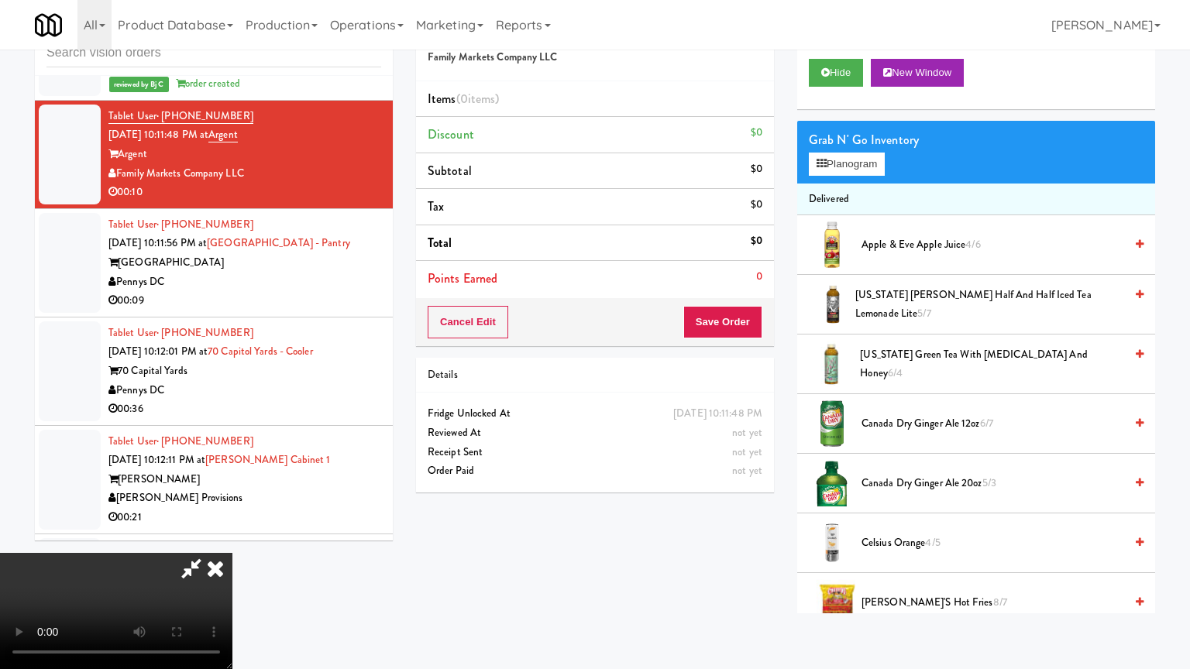
click at [232, 553] on video at bounding box center [116, 611] width 232 height 116
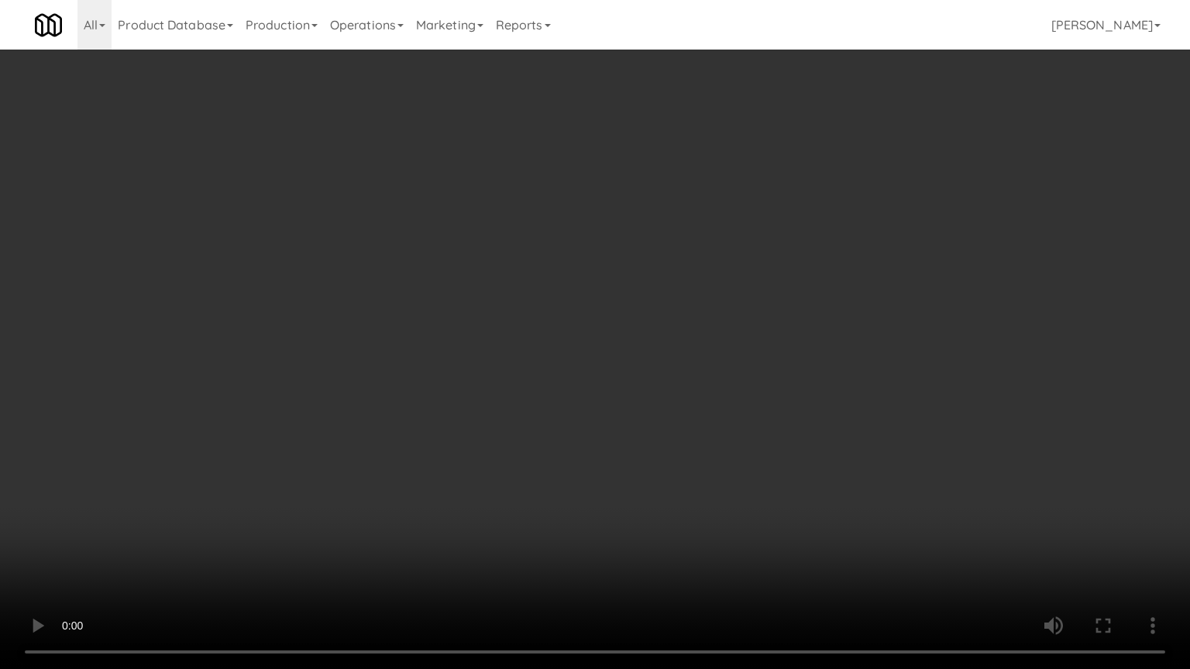
drag, startPoint x: 670, startPoint y: 435, endPoint x: 676, endPoint y: 440, distance: 8.2
click at [672, 434] on video at bounding box center [595, 334] width 1190 height 669
drag, startPoint x: 693, startPoint y: 417, endPoint x: 710, endPoint y: 416, distance: 17.1
click at [696, 417] on video at bounding box center [595, 334] width 1190 height 669
click at [710, 418] on video at bounding box center [595, 334] width 1190 height 669
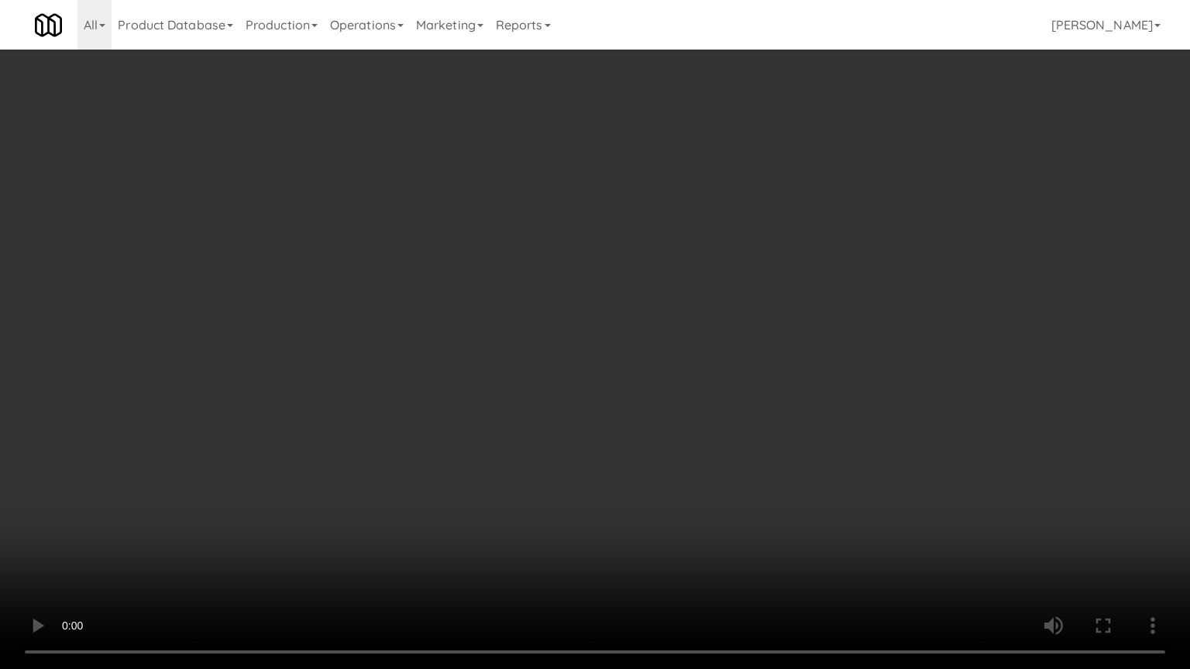
click at [727, 393] on video at bounding box center [595, 334] width 1190 height 669
click at [726, 394] on video at bounding box center [595, 334] width 1190 height 669
click at [725, 395] on video at bounding box center [595, 334] width 1190 height 669
click at [725, 393] on video at bounding box center [595, 334] width 1190 height 669
drag, startPoint x: 725, startPoint y: 393, endPoint x: 784, endPoint y: 258, distance: 147.1
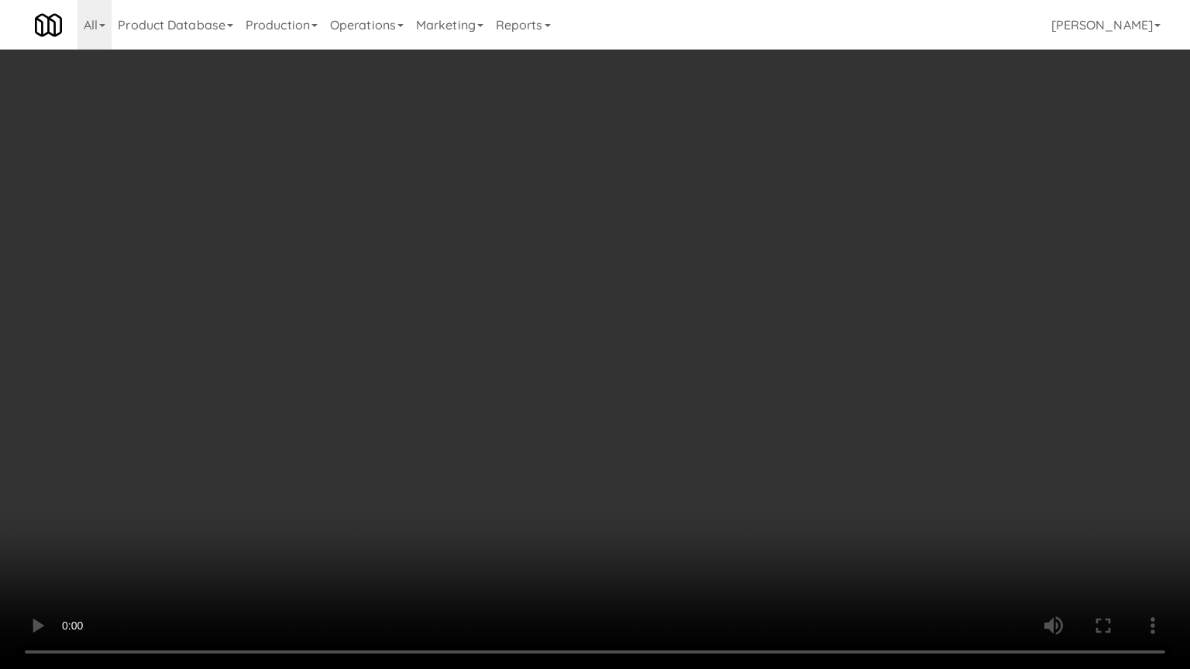
click at [727, 385] on video at bounding box center [595, 334] width 1190 height 669
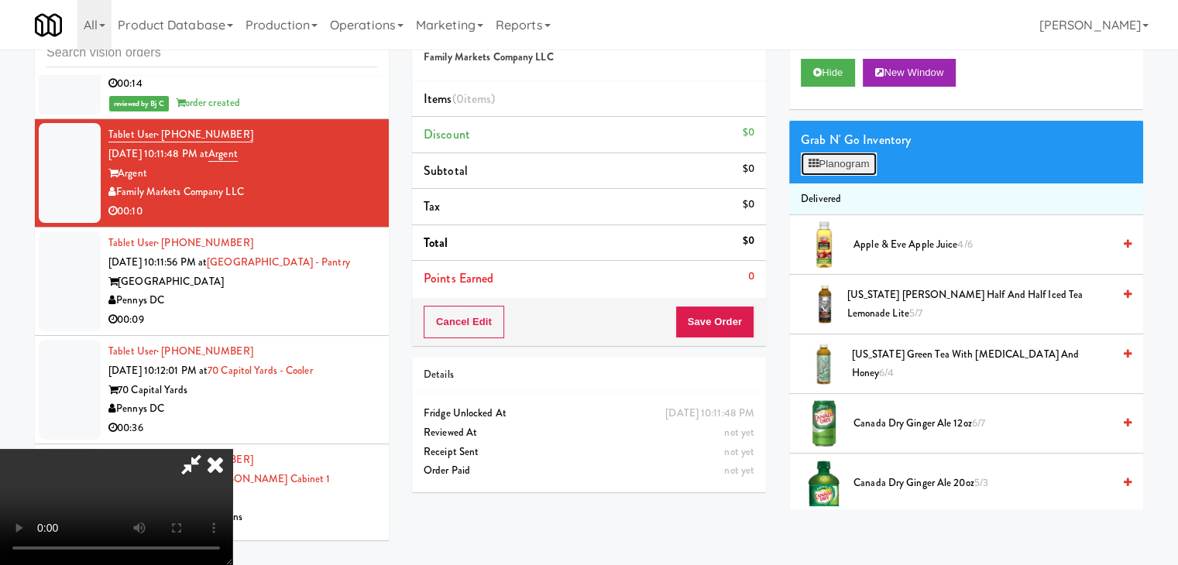
click at [854, 168] on button "Planogram" at bounding box center [839, 164] width 76 height 23
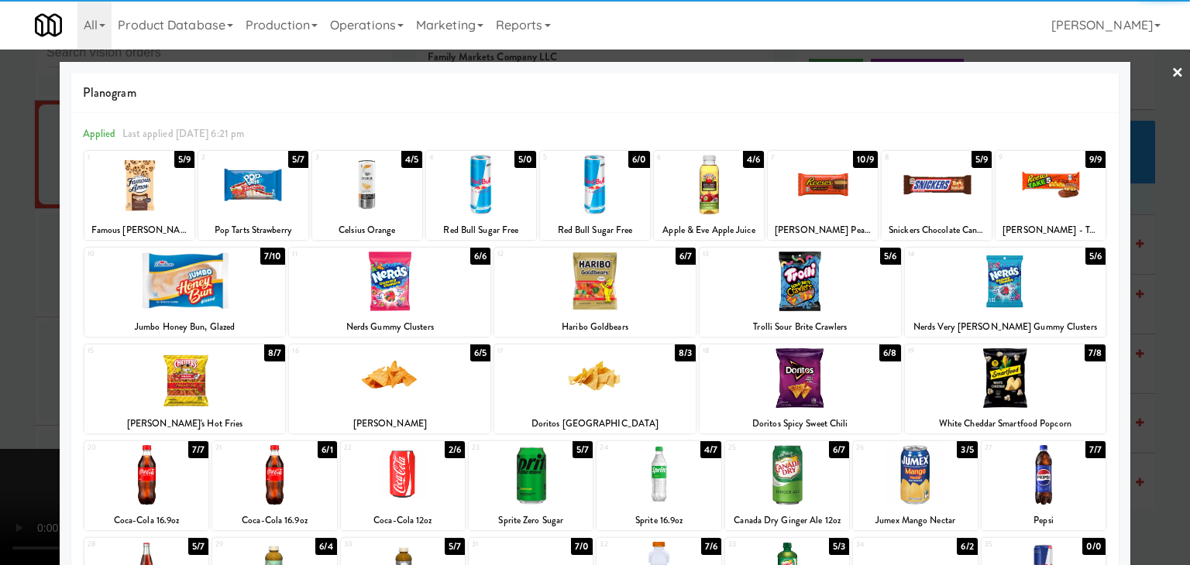
click at [821, 191] on div at bounding box center [823, 185] width 110 height 60
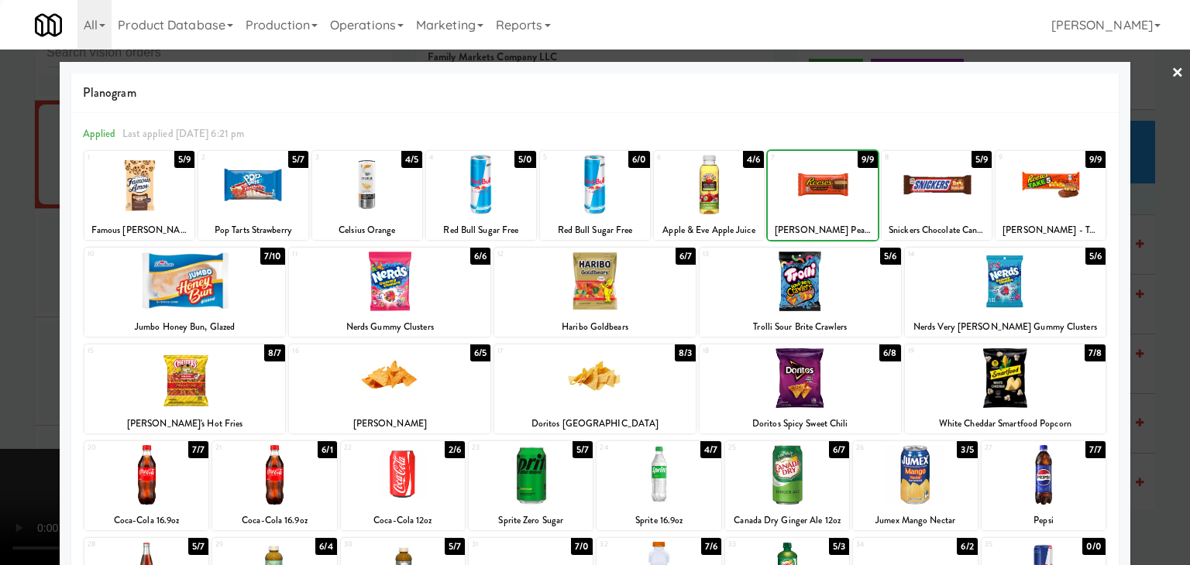
click at [821, 191] on div at bounding box center [823, 185] width 110 height 60
click at [0, 317] on div at bounding box center [595, 282] width 1190 height 565
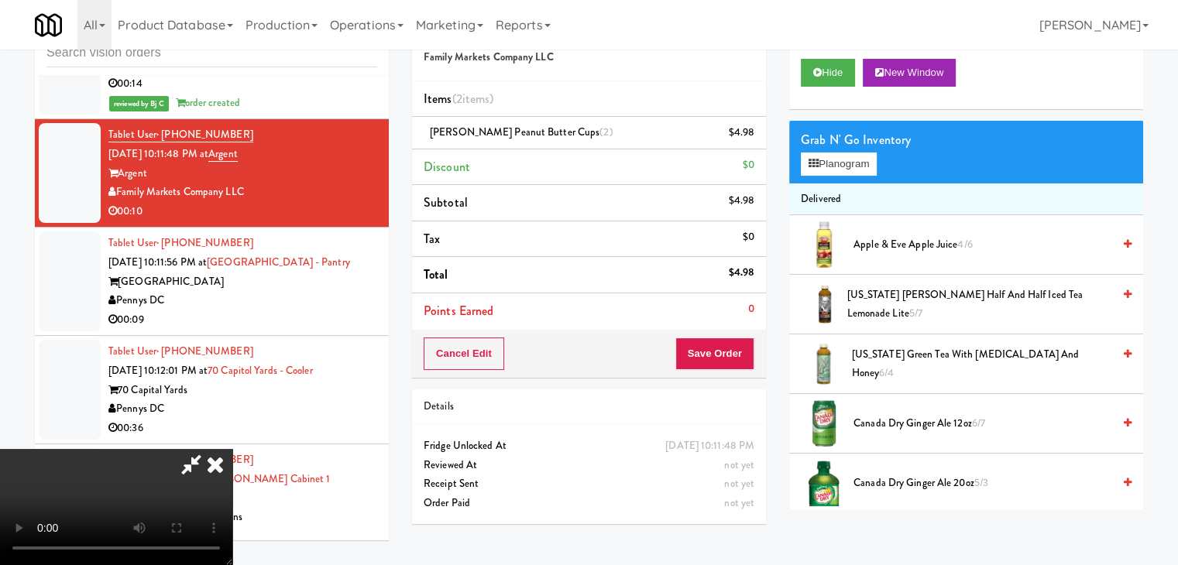
drag, startPoint x: 444, startPoint y: 337, endPoint x: 501, endPoint y: 339, distance: 57.3
click at [232, 449] on video at bounding box center [116, 507] width 232 height 116
drag, startPoint x: 651, startPoint y: 359, endPoint x: 666, endPoint y: 345, distance: 20.8
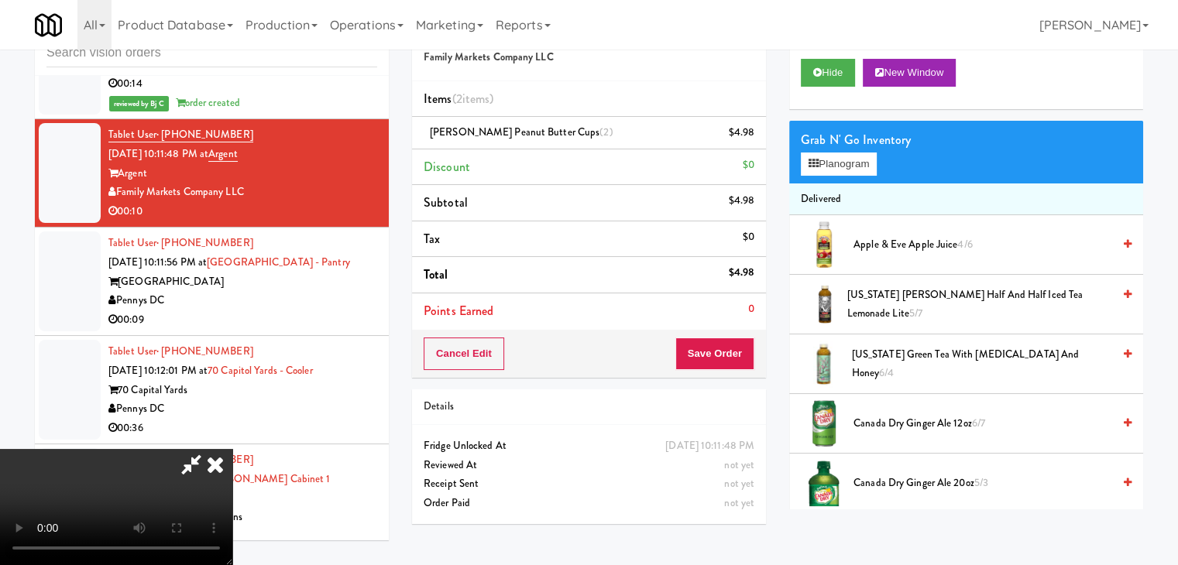
click at [232, 449] on video at bounding box center [116, 507] width 232 height 116
click at [861, 170] on button "Planogram" at bounding box center [839, 164] width 76 height 23
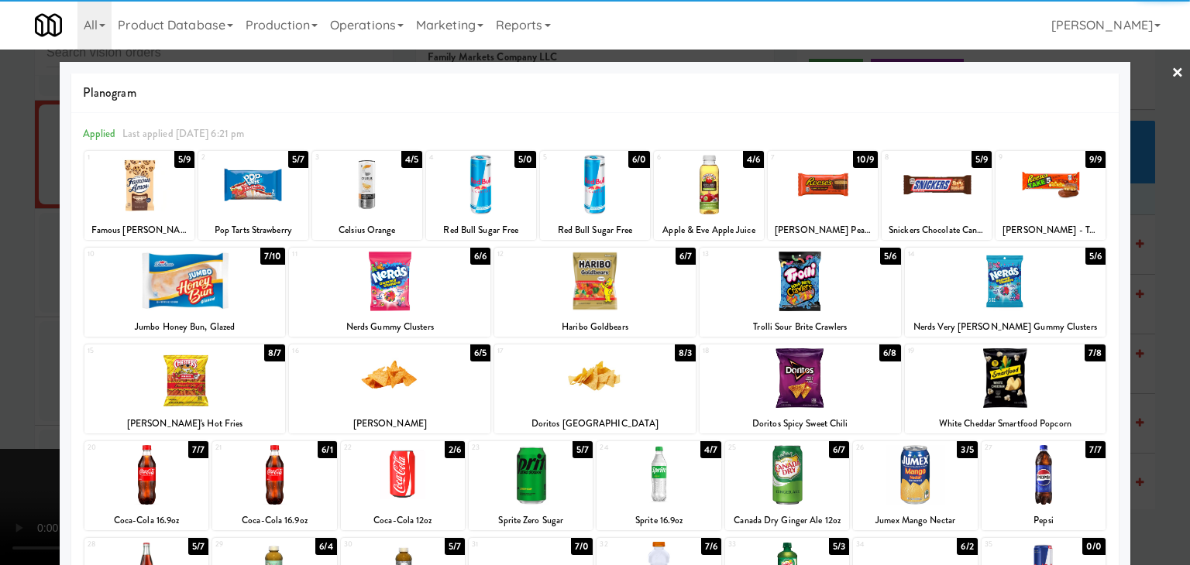
click at [273, 476] on div at bounding box center [274, 475] width 124 height 60
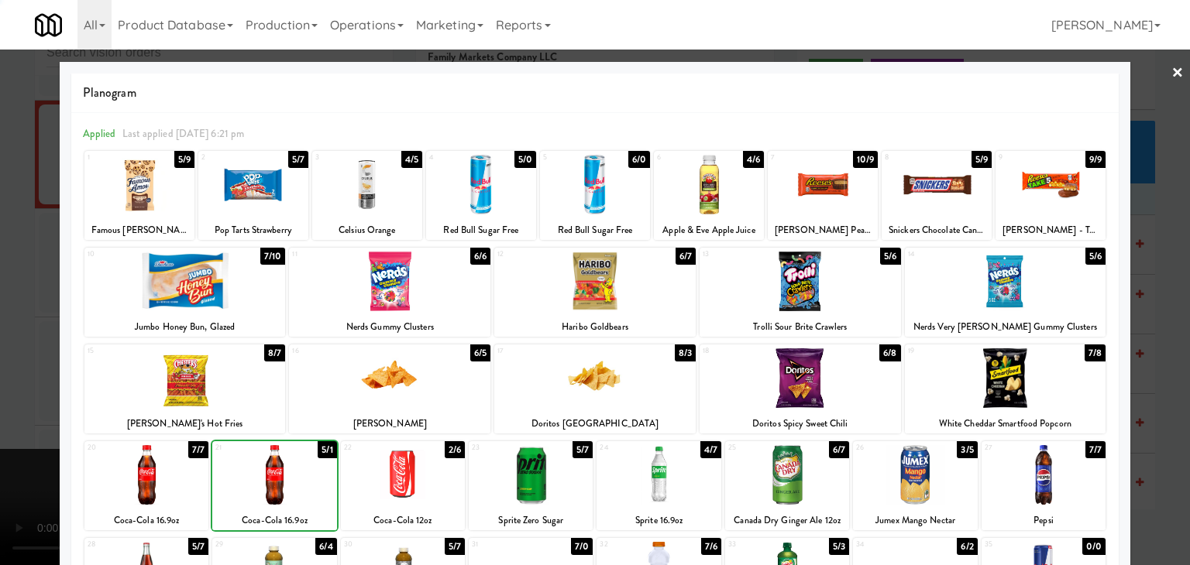
click at [1, 442] on div at bounding box center [595, 282] width 1190 height 565
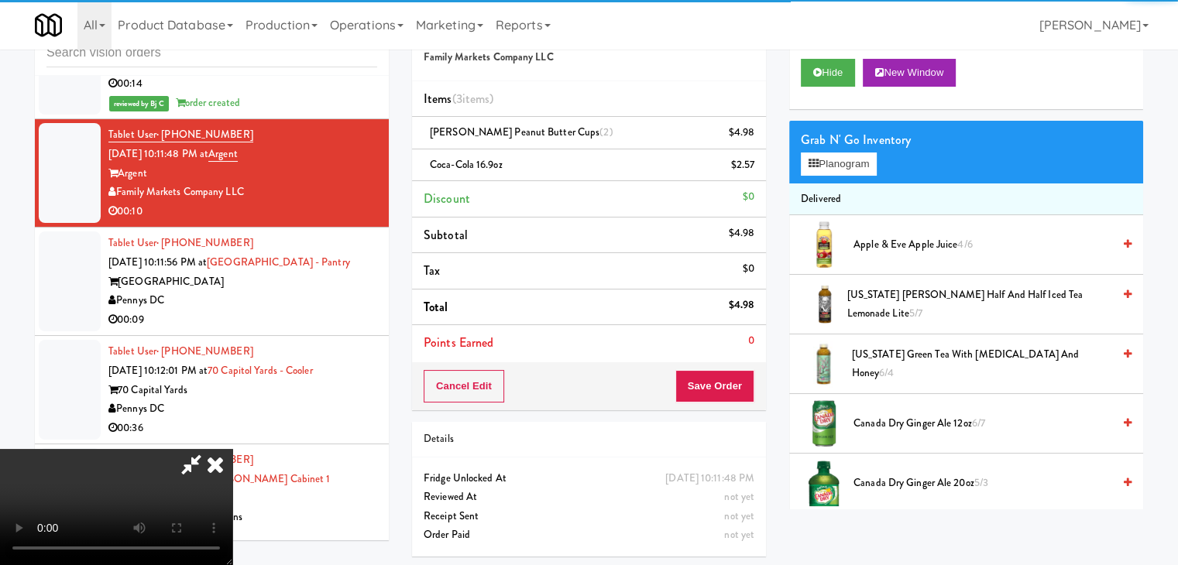
click at [232, 449] on video at bounding box center [116, 507] width 232 height 116
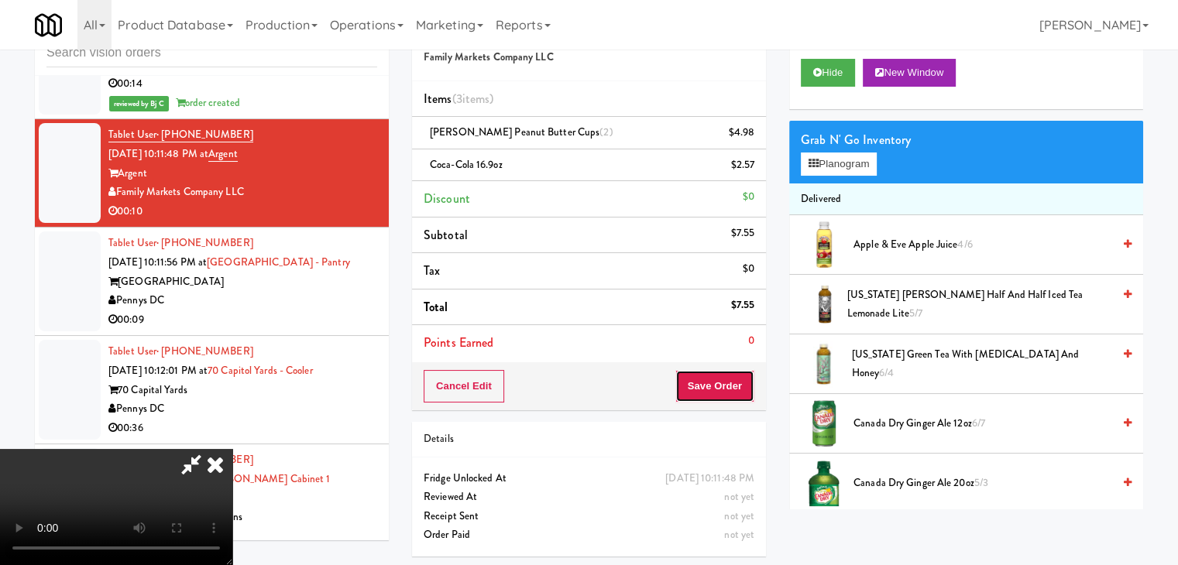
click at [733, 378] on button "Save Order" at bounding box center [714, 386] width 79 height 33
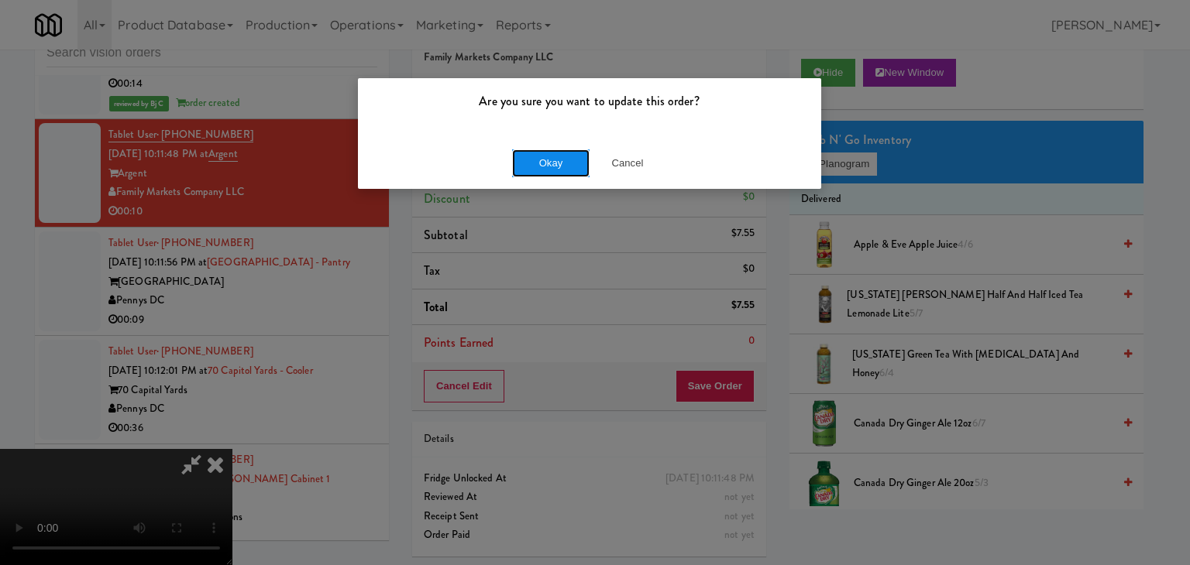
drag, startPoint x: 560, startPoint y: 167, endPoint x: 567, endPoint y: 163, distance: 8.0
click at [561, 167] on button "Okay" at bounding box center [550, 164] width 77 height 28
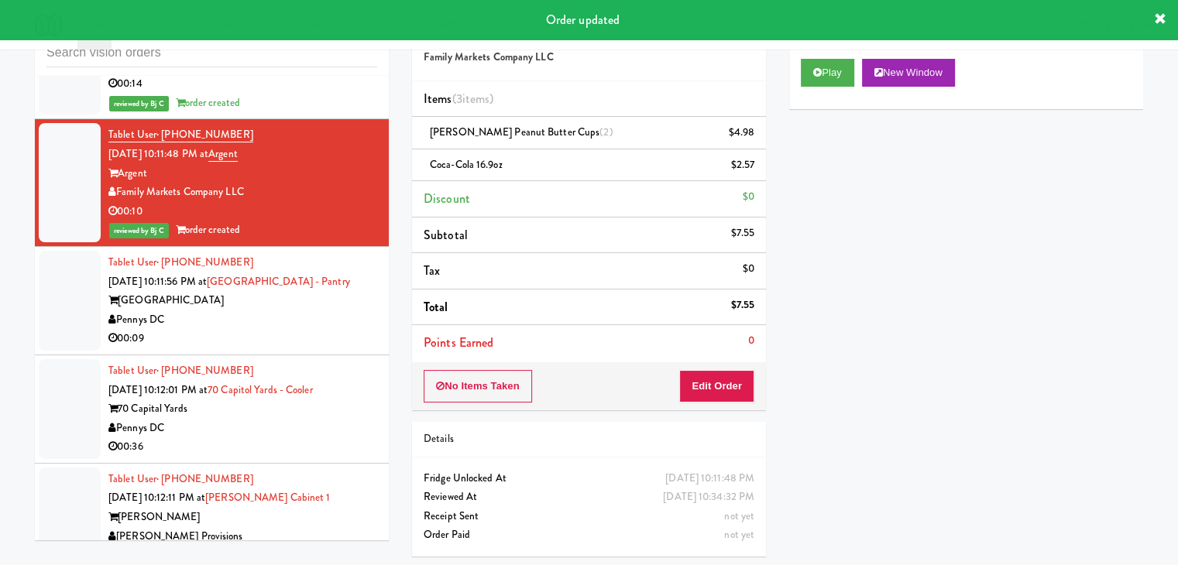
click at [278, 311] on div "Pennys DC" at bounding box center [242, 320] width 269 height 19
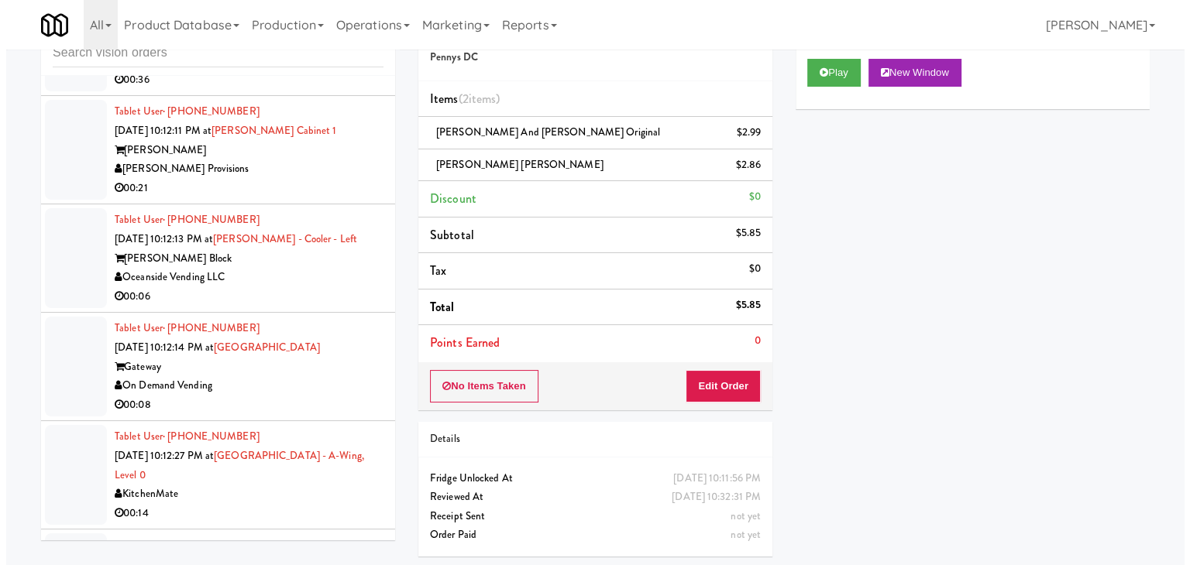
scroll to position [14879, 0]
click at [339, 267] on div "Oceanside Vending LLC" at bounding box center [242, 276] width 269 height 19
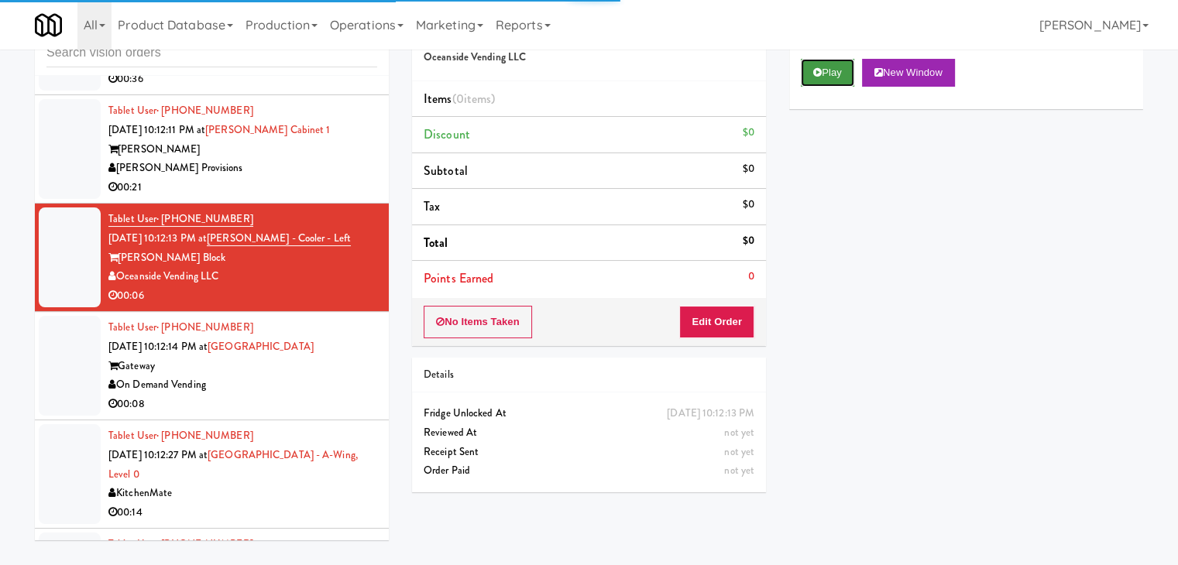
click at [810, 68] on button "Play" at bounding box center [827, 73] width 53 height 28
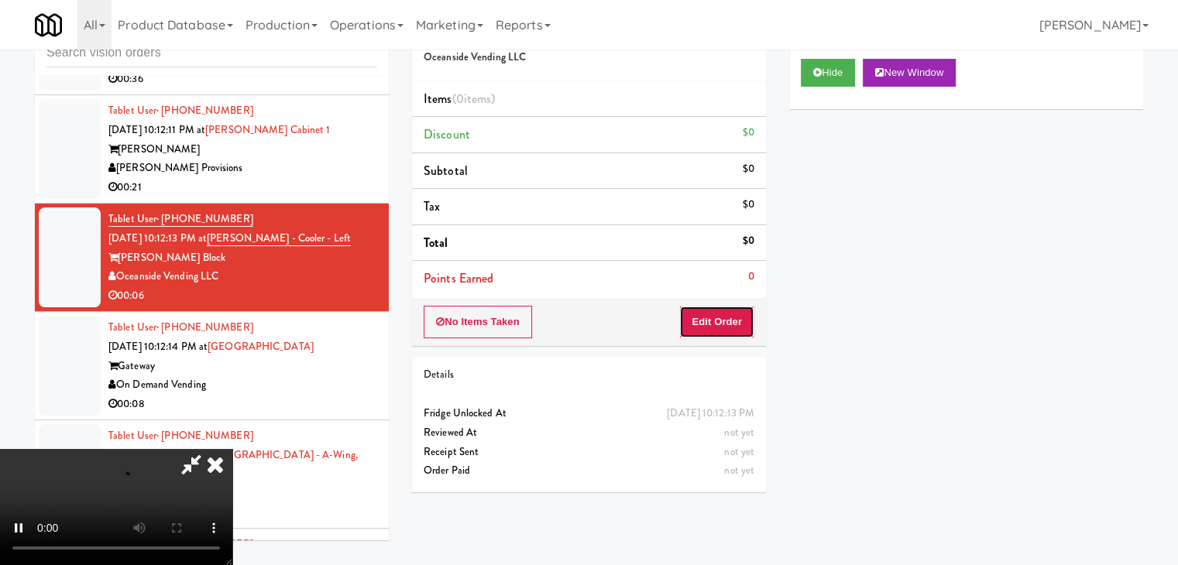
click at [730, 311] on button "Edit Order" at bounding box center [716, 322] width 75 height 33
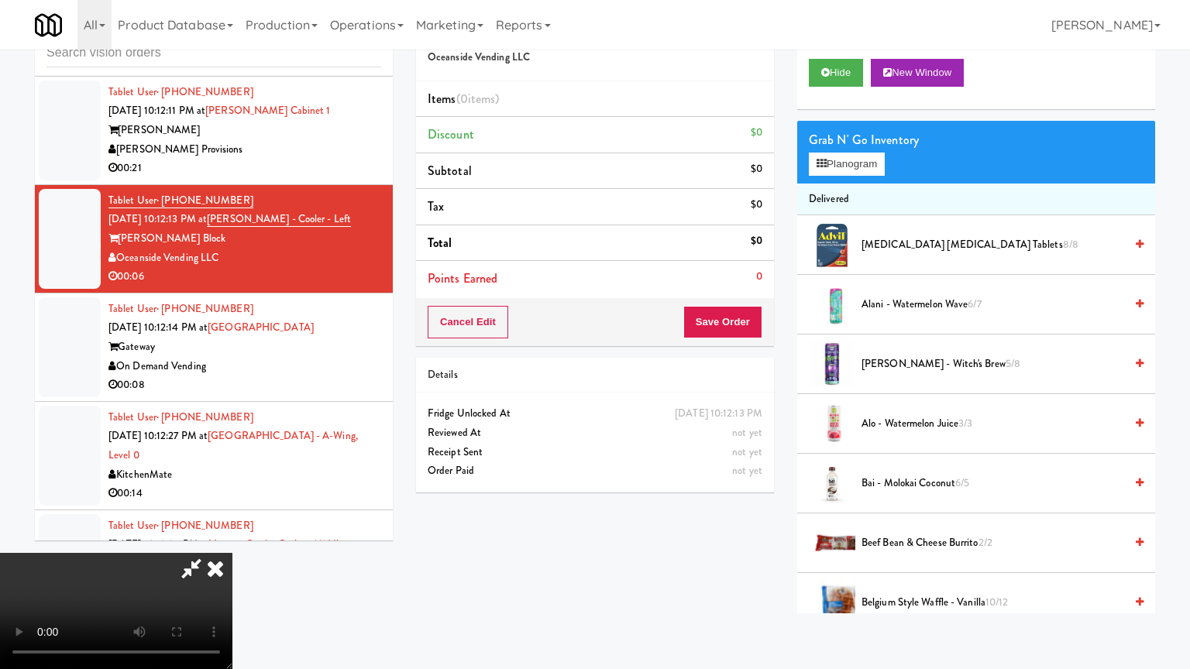
click at [232, 553] on video at bounding box center [116, 611] width 232 height 116
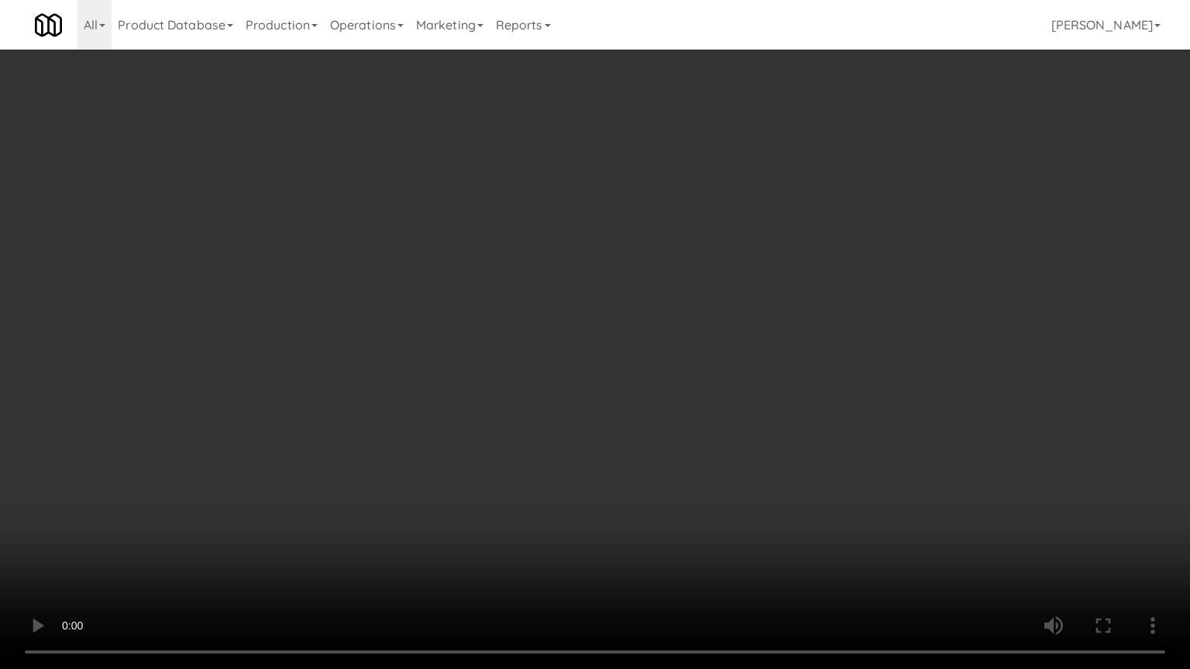
click at [739, 415] on video at bounding box center [595, 334] width 1190 height 669
click at [745, 404] on video at bounding box center [595, 334] width 1190 height 669
click at [746, 403] on video at bounding box center [595, 334] width 1190 height 669
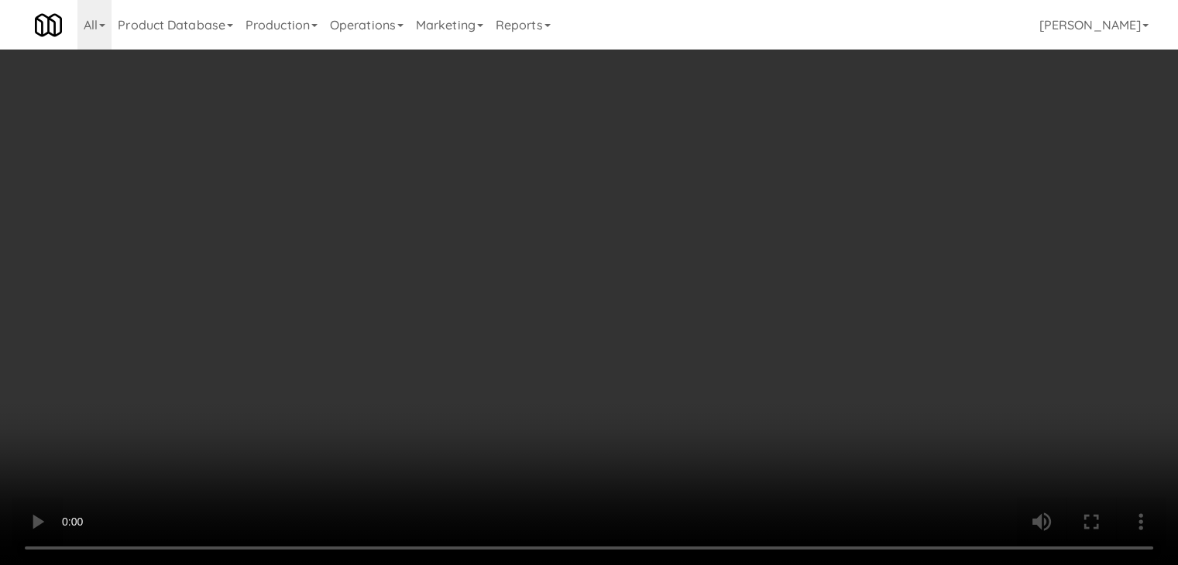
click at [852, 166] on button "Planogram" at bounding box center [839, 164] width 76 height 23
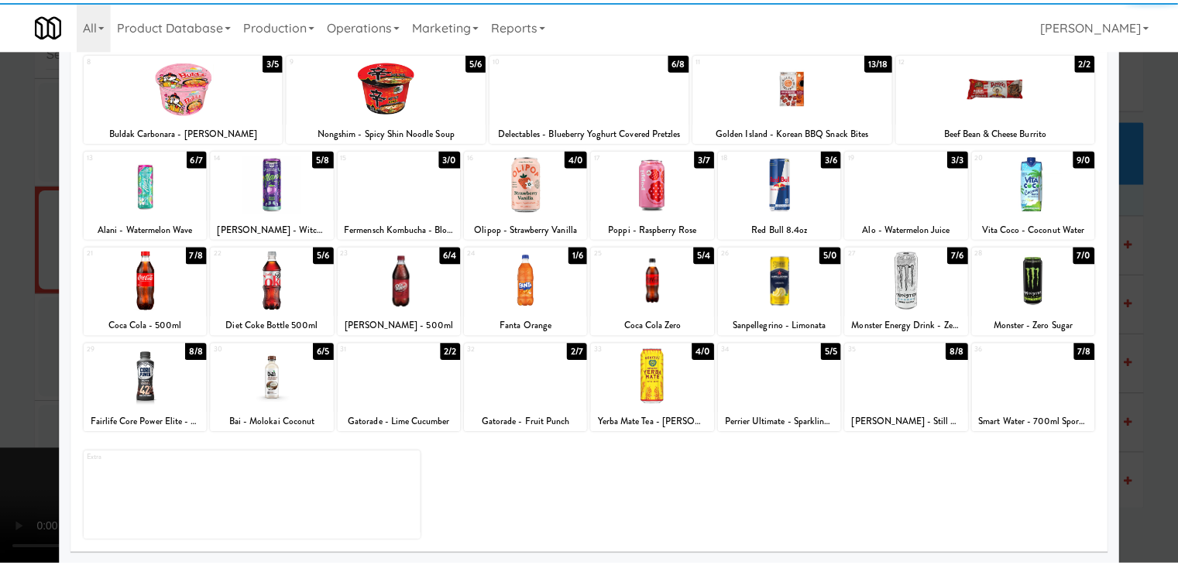
scroll to position [195, 0]
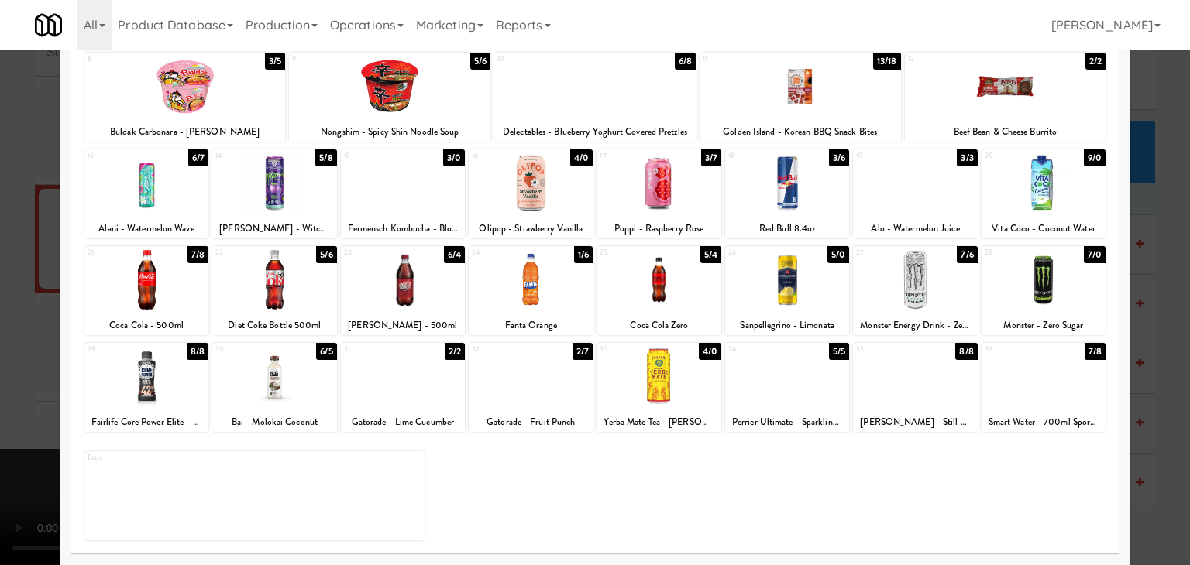
click at [545, 366] on div at bounding box center [531, 377] width 124 height 60
drag, startPoint x: 0, startPoint y: 328, endPoint x: 145, endPoint y: 323, distance: 145.0
click at [8, 321] on div at bounding box center [595, 282] width 1190 height 565
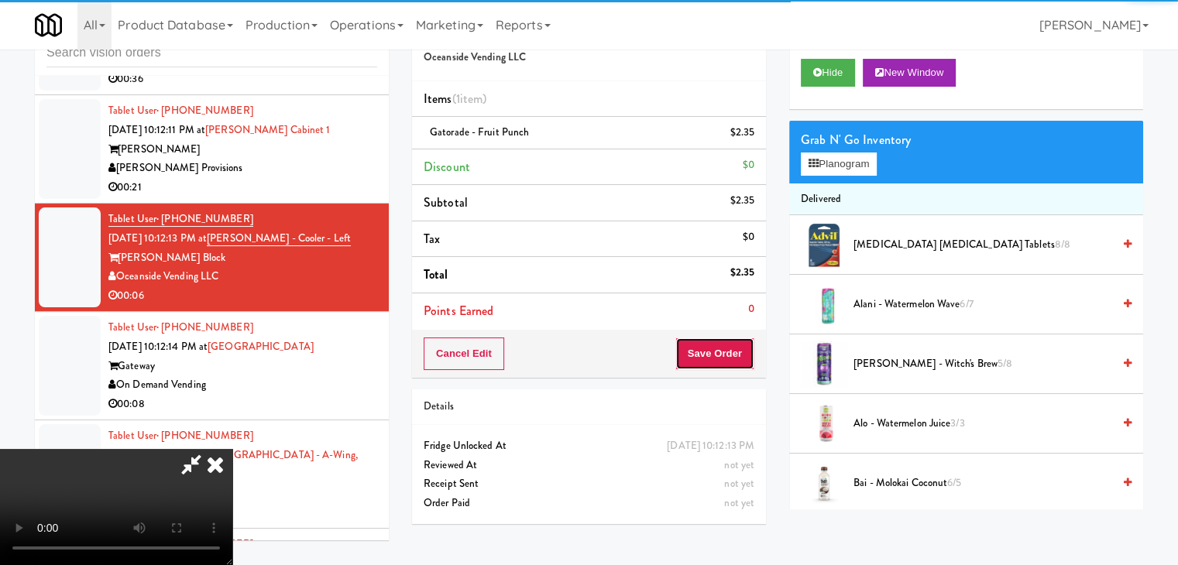
click at [745, 351] on button "Save Order" at bounding box center [714, 354] width 79 height 33
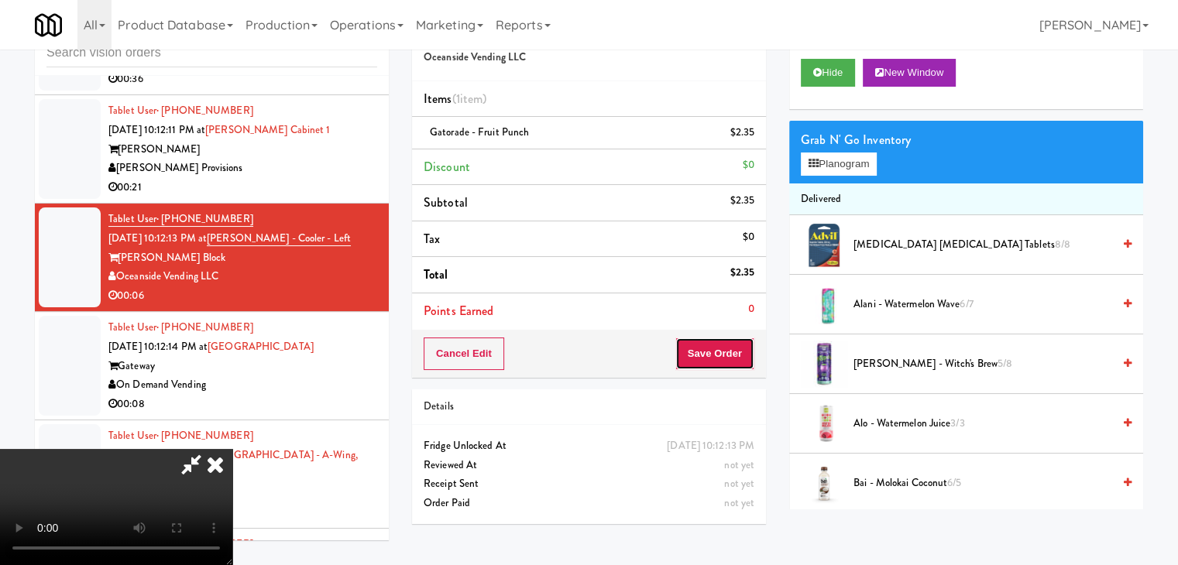
click at [745, 351] on button "Save Order" at bounding box center [714, 354] width 79 height 33
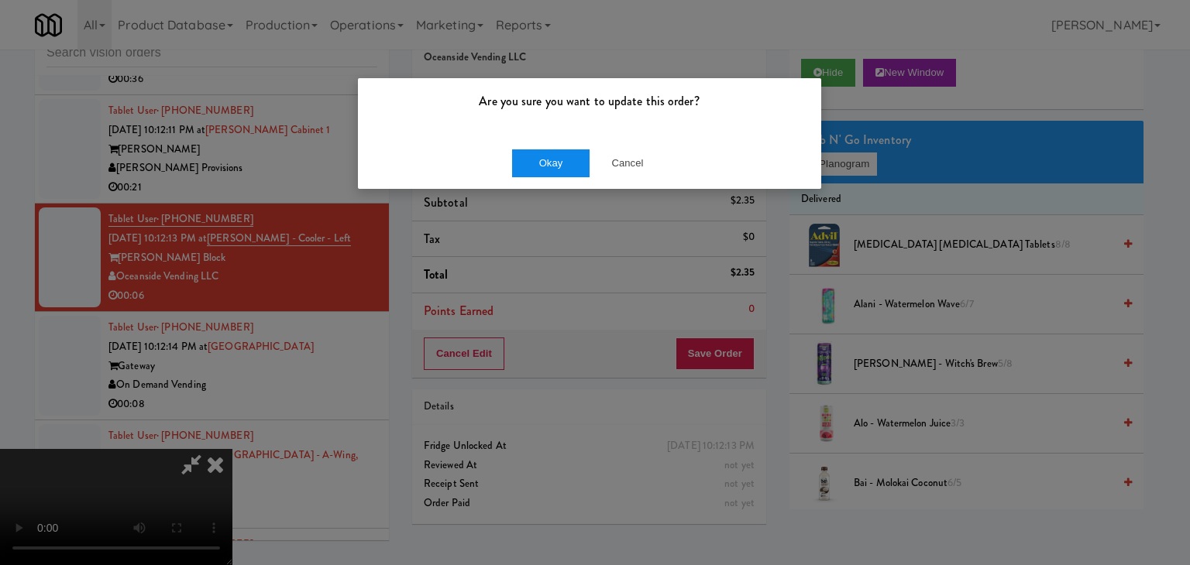
drag, startPoint x: 543, startPoint y: 140, endPoint x: 539, endPoint y: 153, distance: 13.0
click at [540, 143] on div "Okay Cancel" at bounding box center [589, 163] width 463 height 52
click at [539, 153] on button "Okay" at bounding box center [550, 164] width 77 height 28
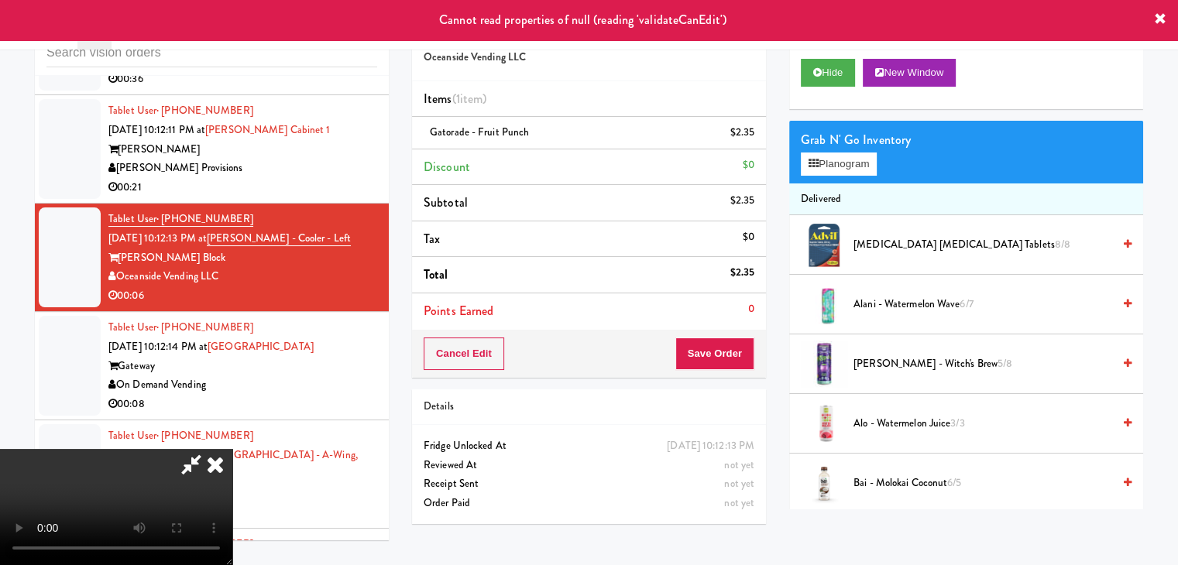
drag, startPoint x: 693, startPoint y: 187, endPoint x: 619, endPoint y: 181, distance: 73.8
click at [232, 449] on icon at bounding box center [215, 464] width 34 height 31
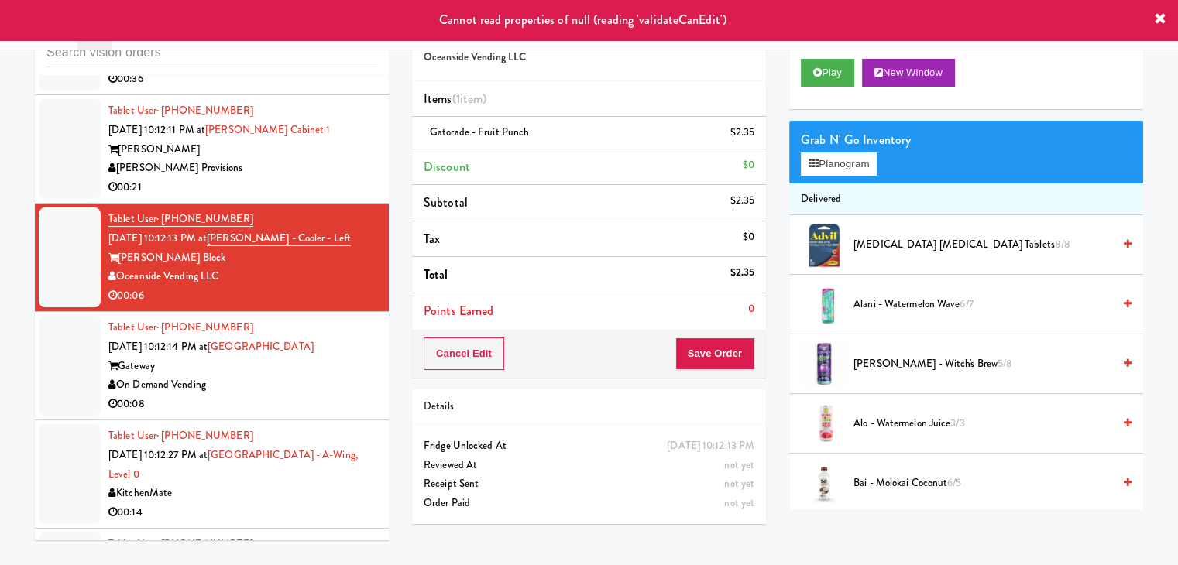
click at [272, 376] on div "On Demand Vending" at bounding box center [242, 385] width 269 height 19
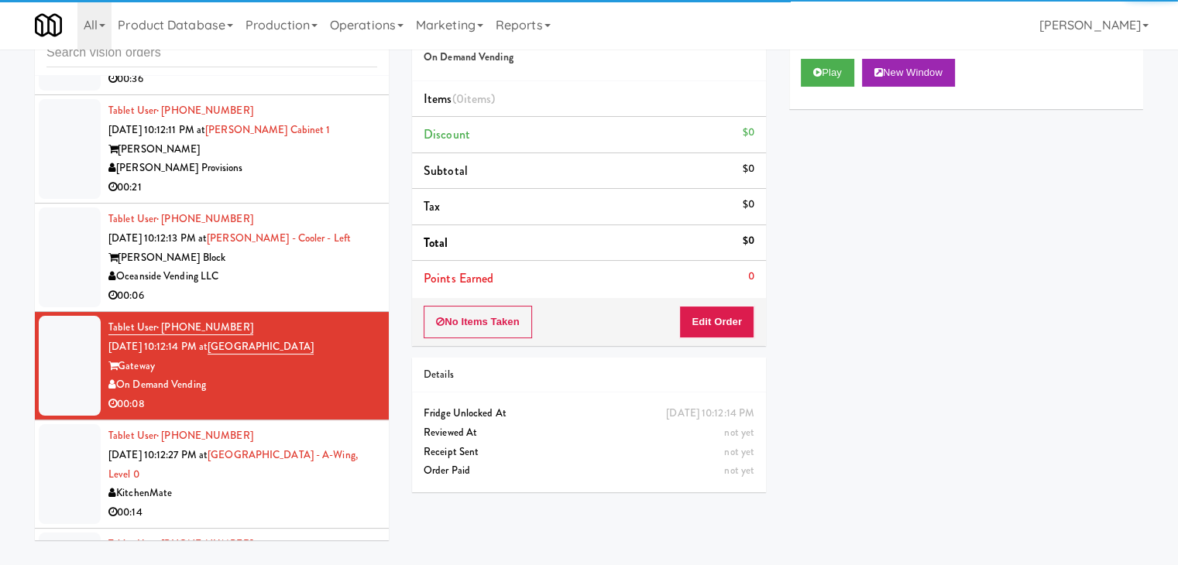
click at [824, 87] on div "Play New Window" at bounding box center [966, 78] width 354 height 62
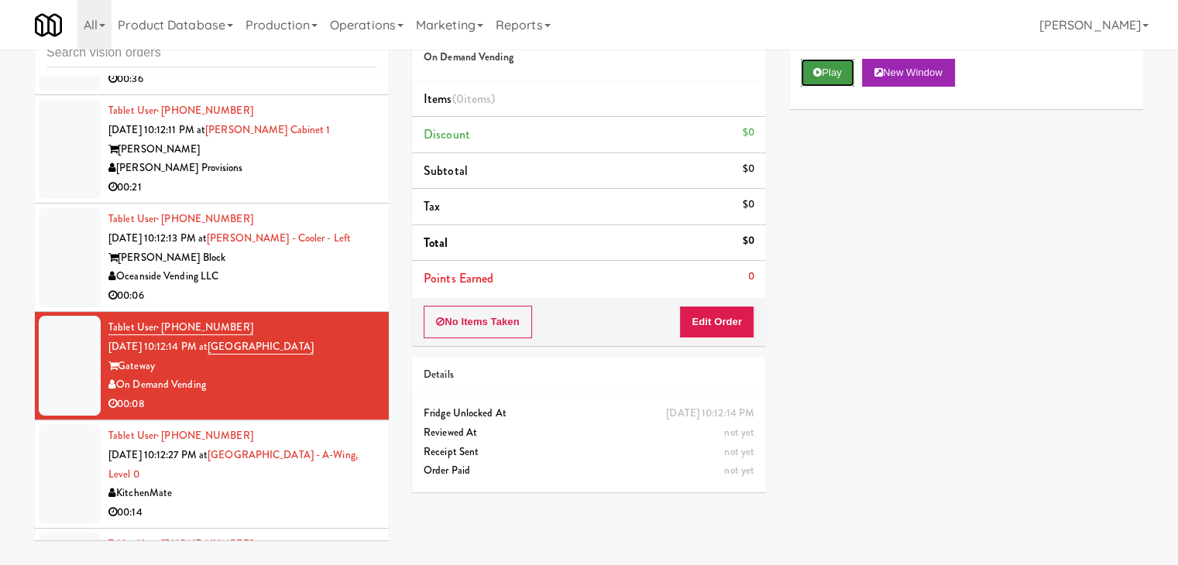
click at [827, 81] on button "Play" at bounding box center [827, 73] width 53 height 28
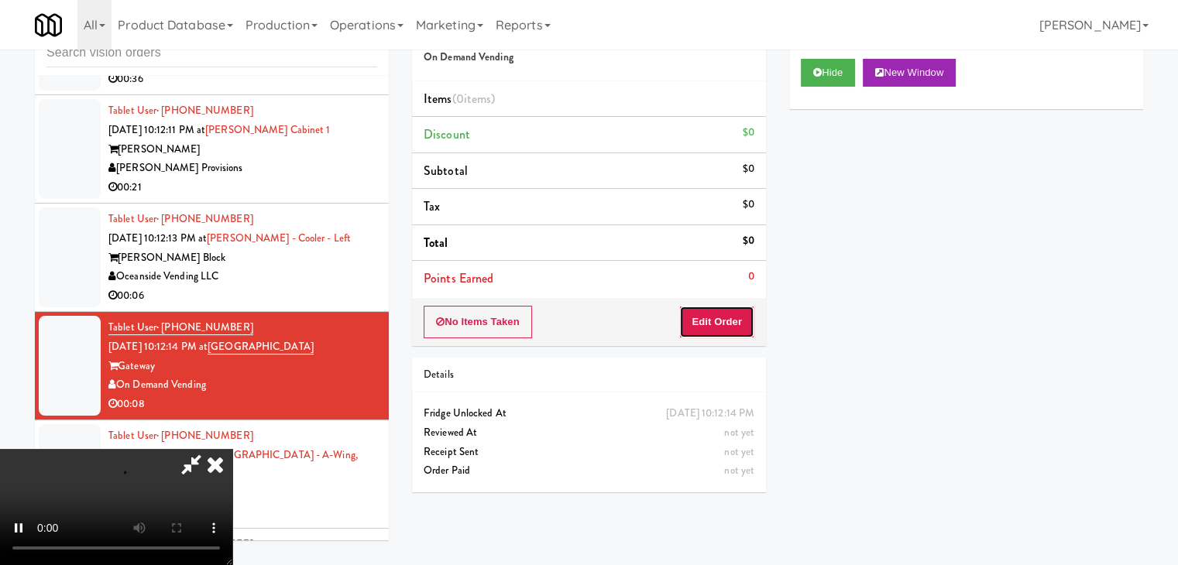
click at [748, 311] on button "Edit Order" at bounding box center [716, 322] width 75 height 33
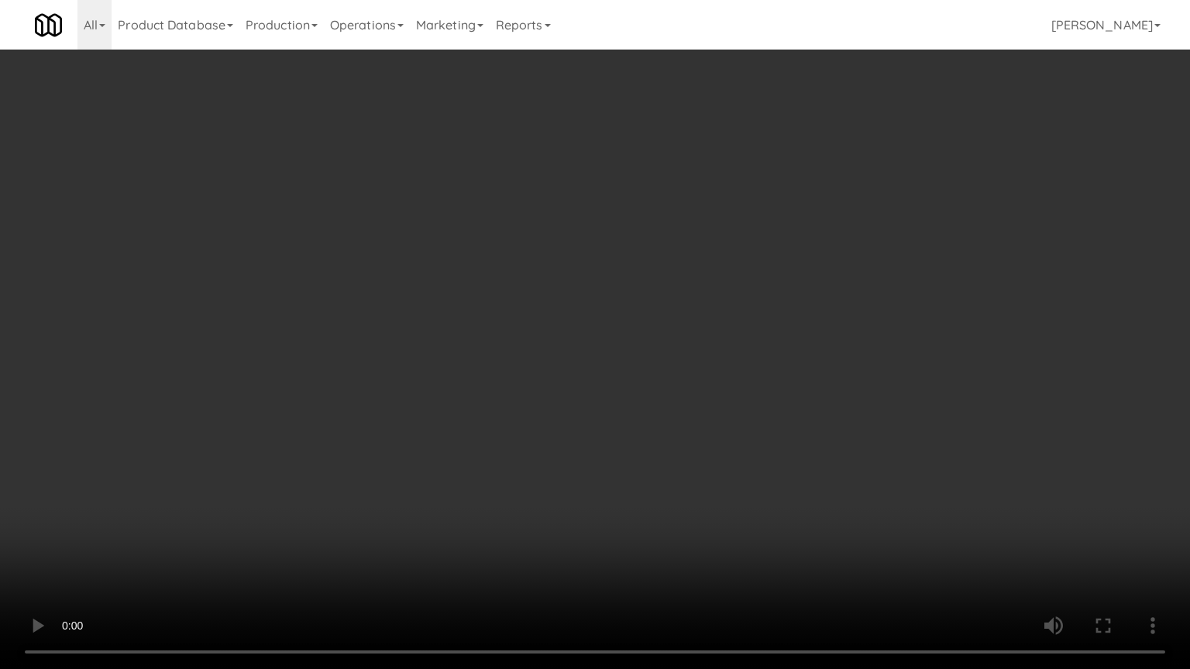
click at [668, 478] on video at bounding box center [595, 334] width 1190 height 669
click at [682, 460] on video at bounding box center [595, 334] width 1190 height 669
click at [687, 439] on video at bounding box center [595, 334] width 1190 height 669
drag, startPoint x: 687, startPoint y: 439, endPoint x: 706, endPoint y: 413, distance: 32.7
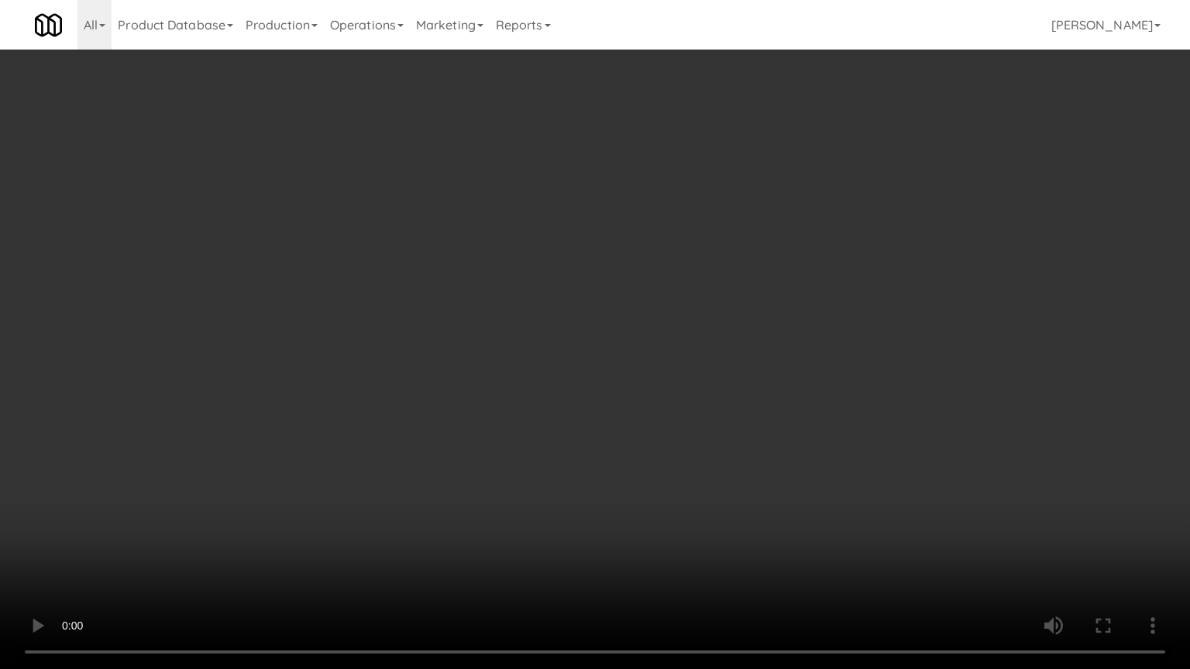
click at [706, 415] on video at bounding box center [595, 334] width 1190 height 669
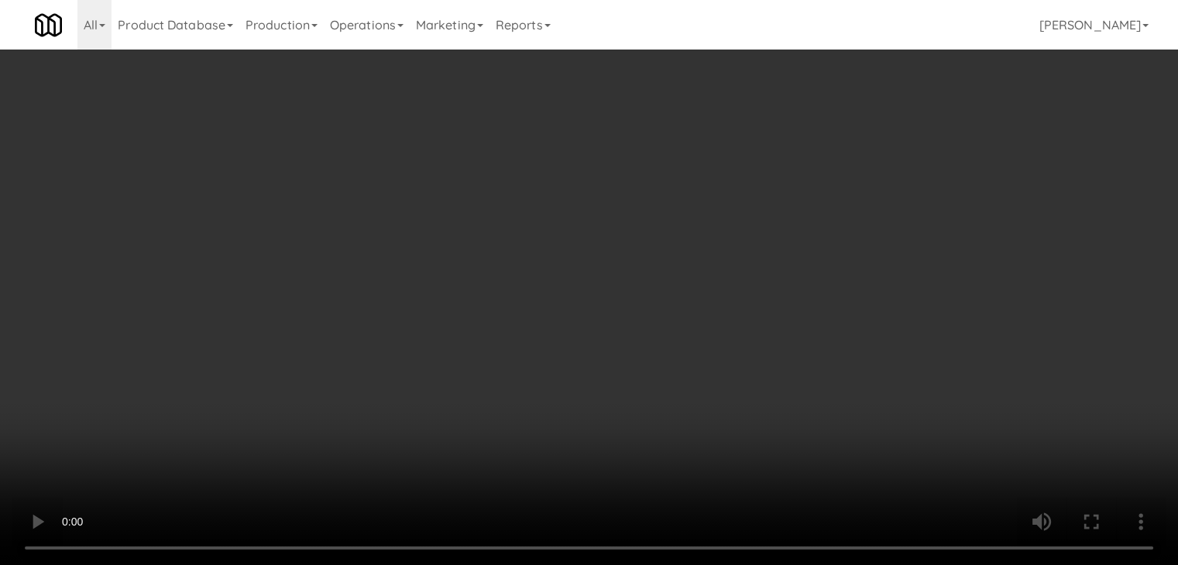
click at [858, 167] on button "Planogram" at bounding box center [839, 164] width 76 height 23
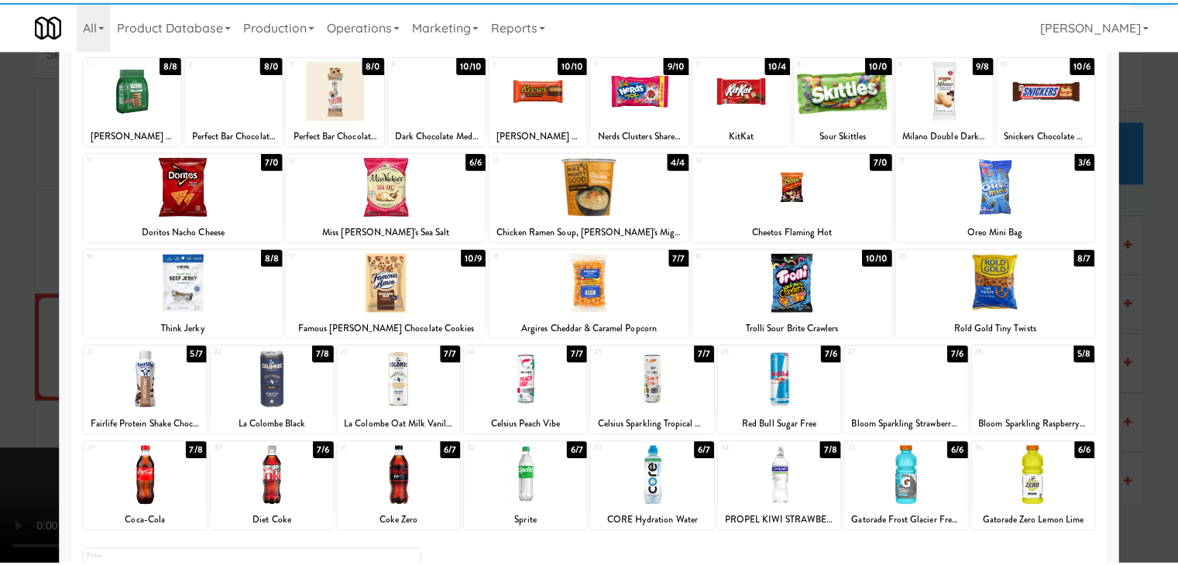
scroll to position [195, 0]
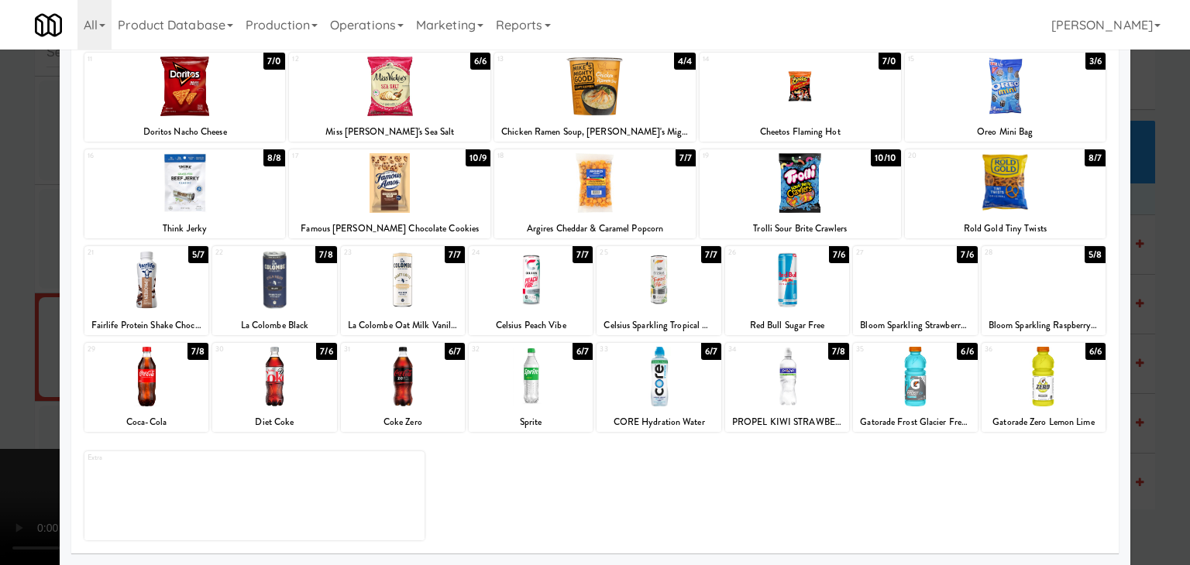
click at [538, 391] on div at bounding box center [531, 377] width 124 height 60
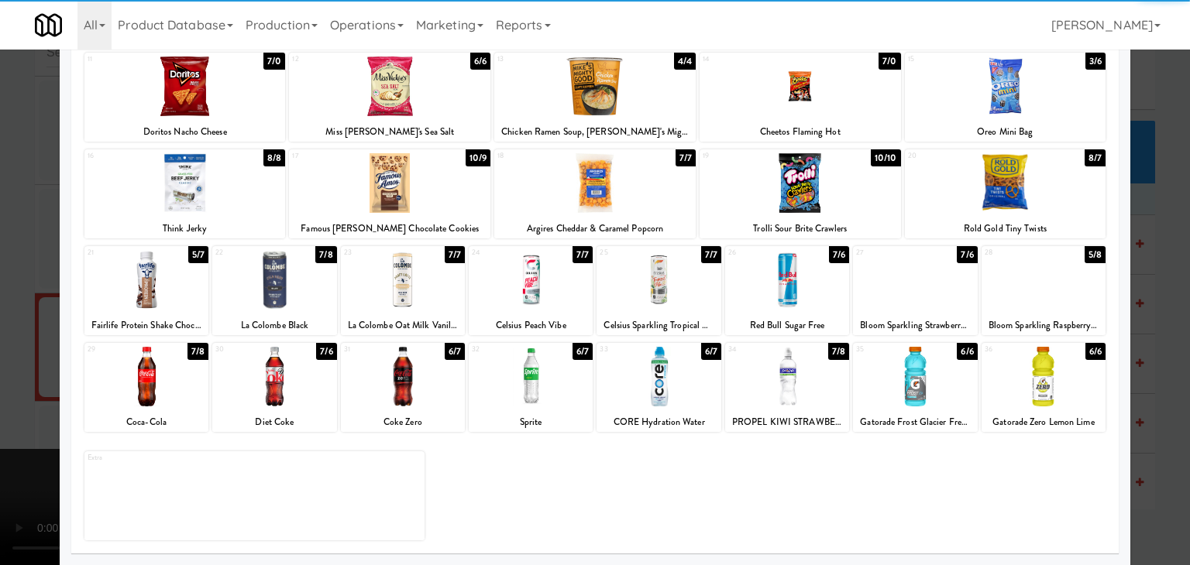
click at [158, 391] on div at bounding box center [146, 377] width 124 height 60
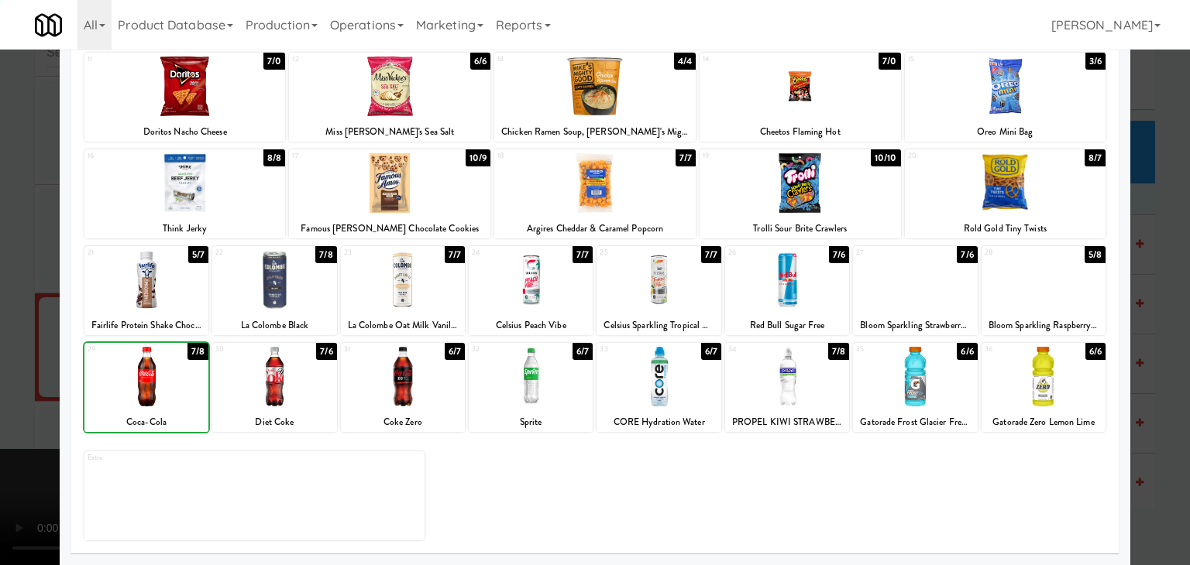
drag, startPoint x: 0, startPoint y: 304, endPoint x: 319, endPoint y: 301, distance: 319.2
click at [4, 301] on div at bounding box center [595, 282] width 1190 height 565
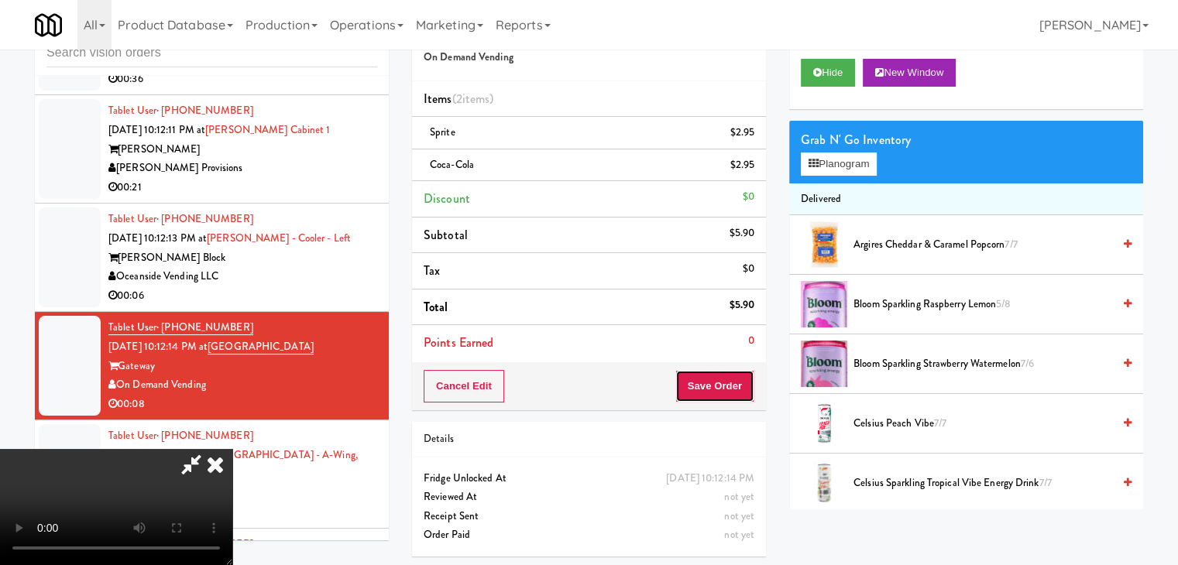
drag, startPoint x: 710, startPoint y: 397, endPoint x: 726, endPoint y: 390, distance: 17.7
click at [725, 391] on button "Save Order" at bounding box center [714, 386] width 79 height 33
click at [726, 390] on button "Save Order" at bounding box center [714, 386] width 79 height 33
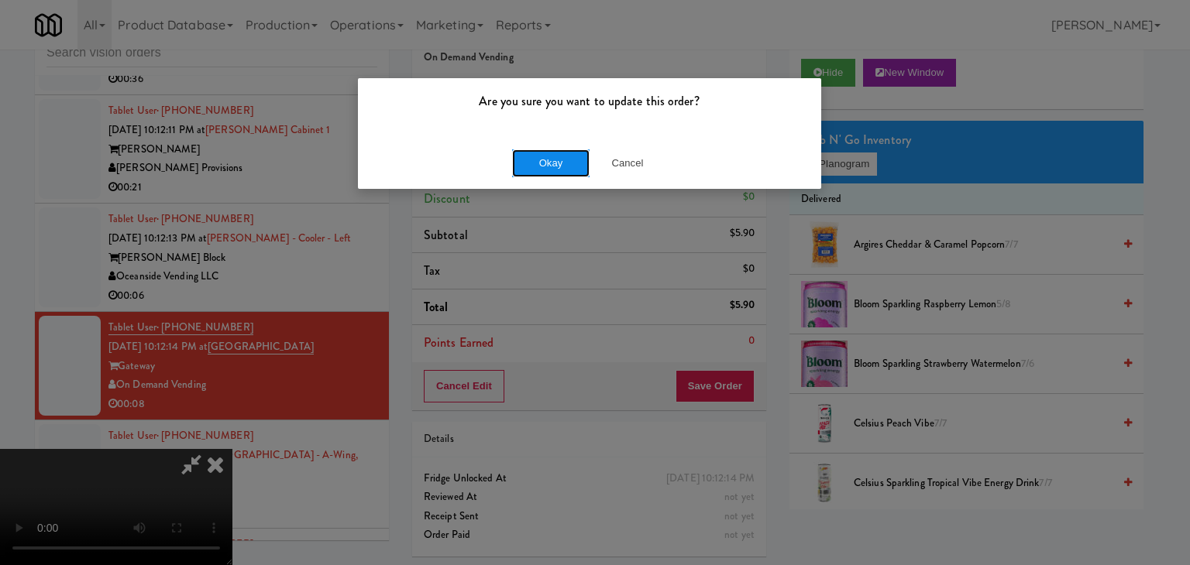
drag, startPoint x: 539, startPoint y: 170, endPoint x: 545, endPoint y: 163, distance: 9.9
click at [539, 169] on button "Okay" at bounding box center [550, 164] width 77 height 28
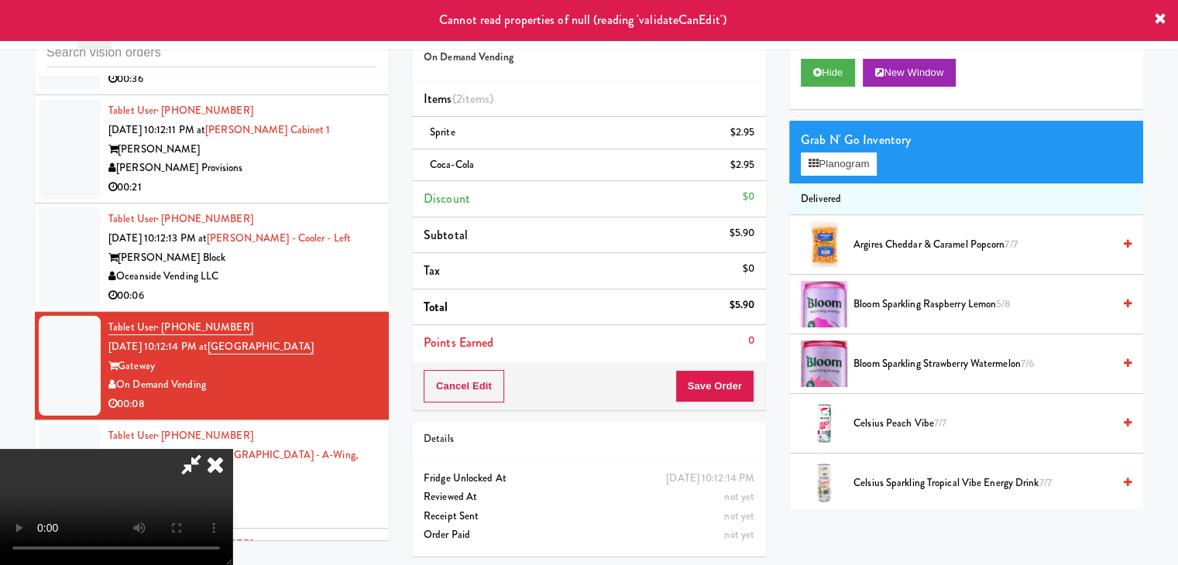
drag, startPoint x: 682, startPoint y: 67, endPoint x: 642, endPoint y: 100, distance: 52.3
click at [232, 449] on icon at bounding box center [215, 464] width 34 height 31
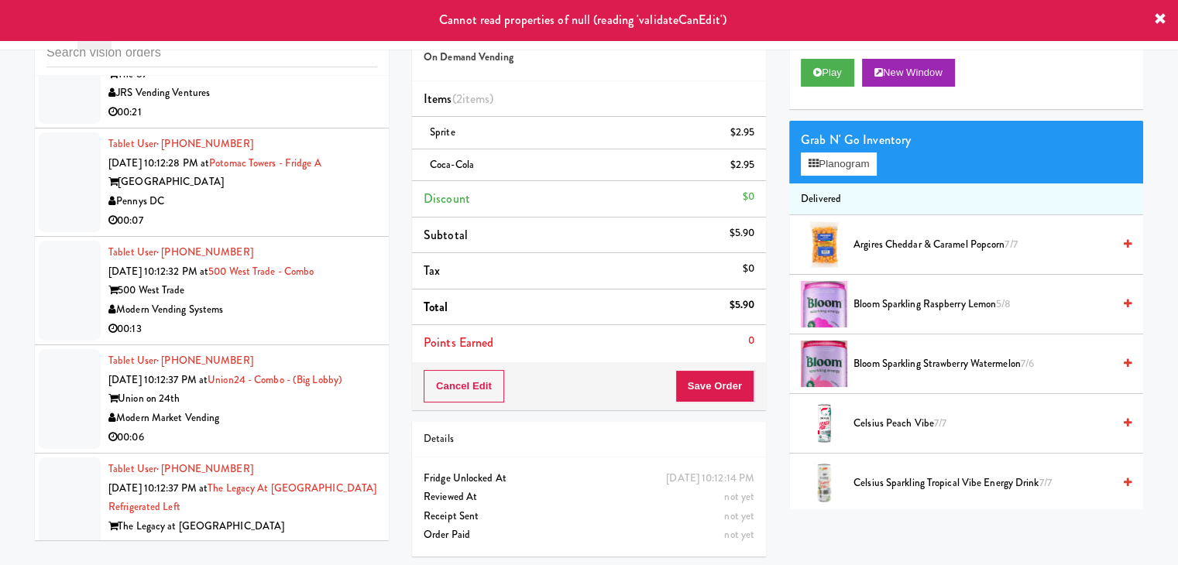
scroll to position [15498, 0]
click at [311, 190] on div "Pennys DC" at bounding box center [242, 199] width 269 height 19
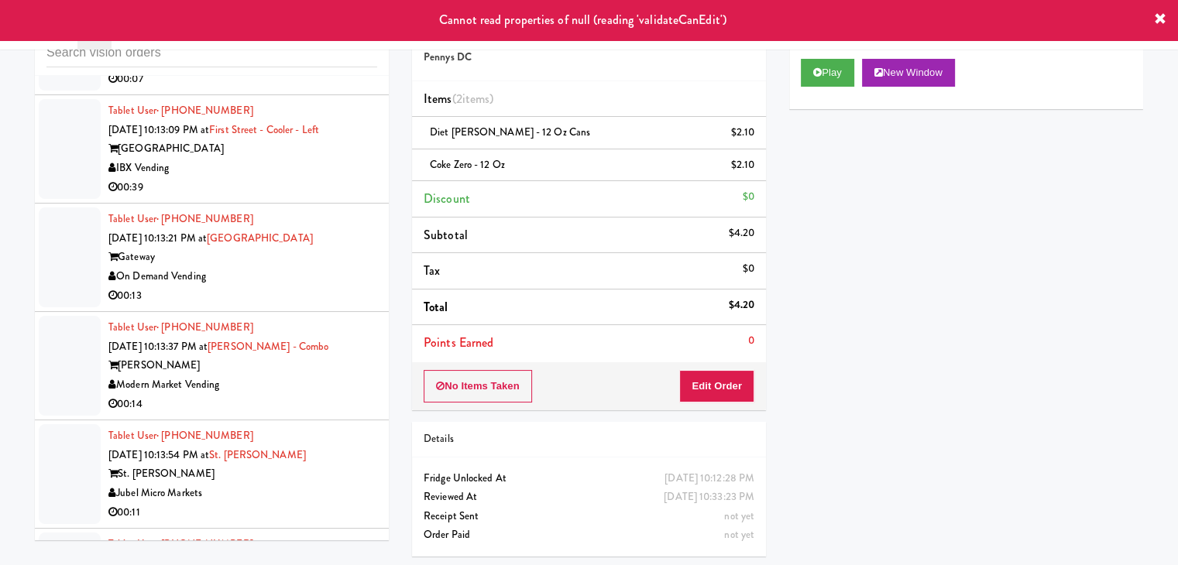
scroll to position [16506, 0]
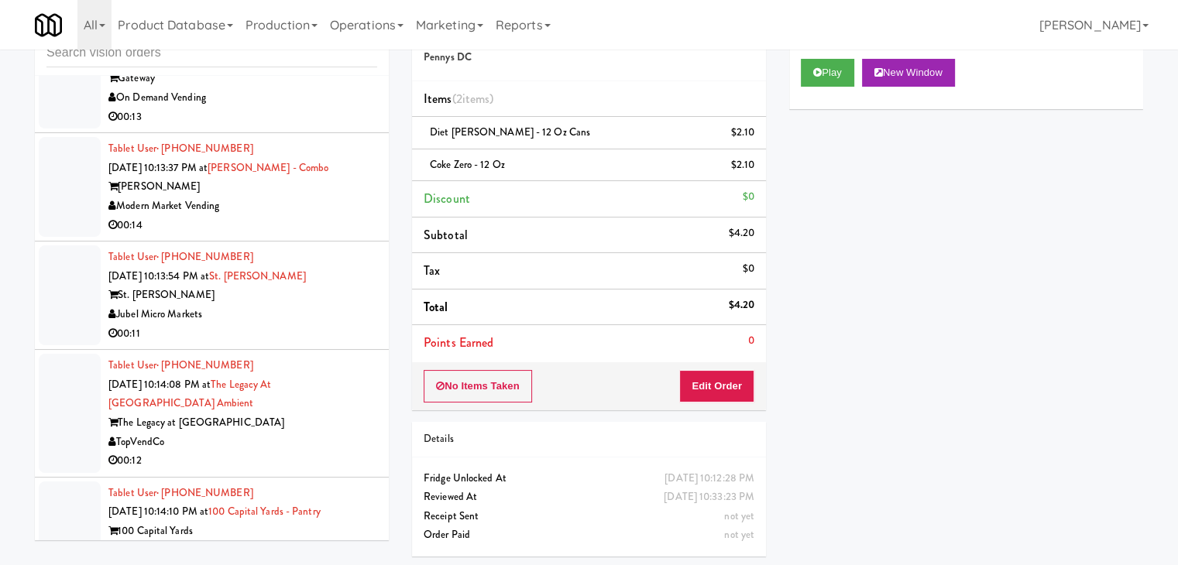
click at [306, 305] on div "Jubel Micro Markets" at bounding box center [242, 314] width 269 height 19
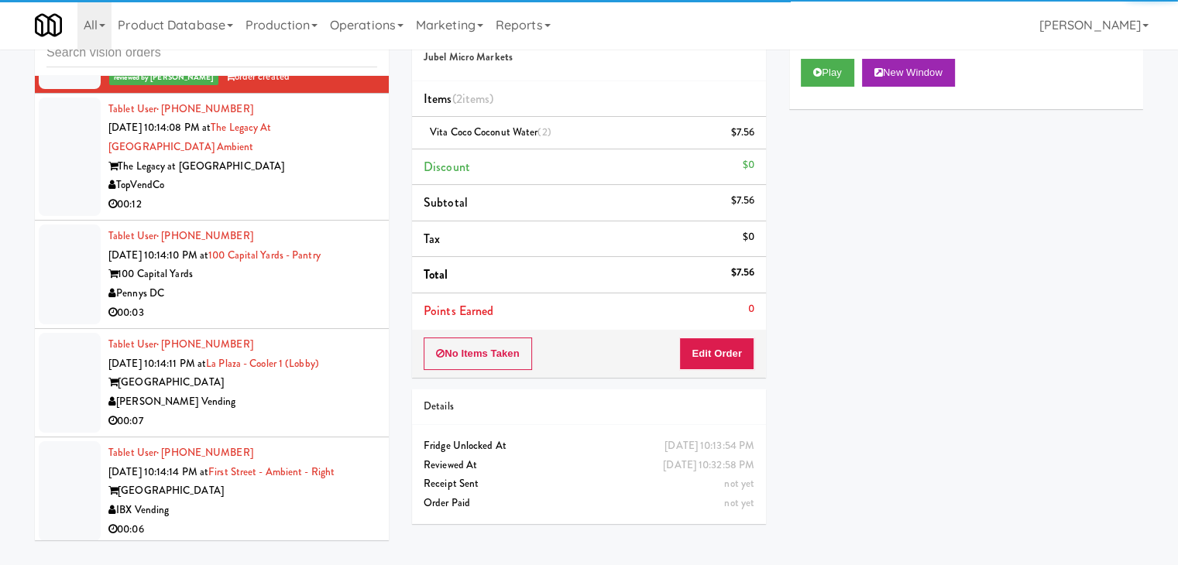
scroll to position [16970, 0]
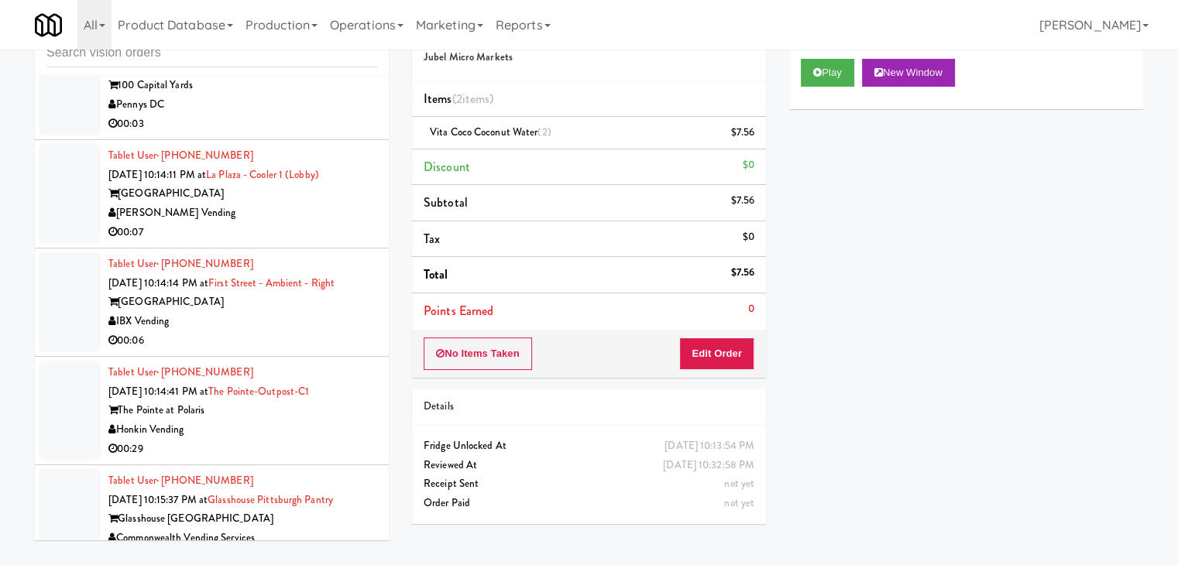
click at [307, 312] on div "IBX Vending" at bounding box center [242, 321] width 269 height 19
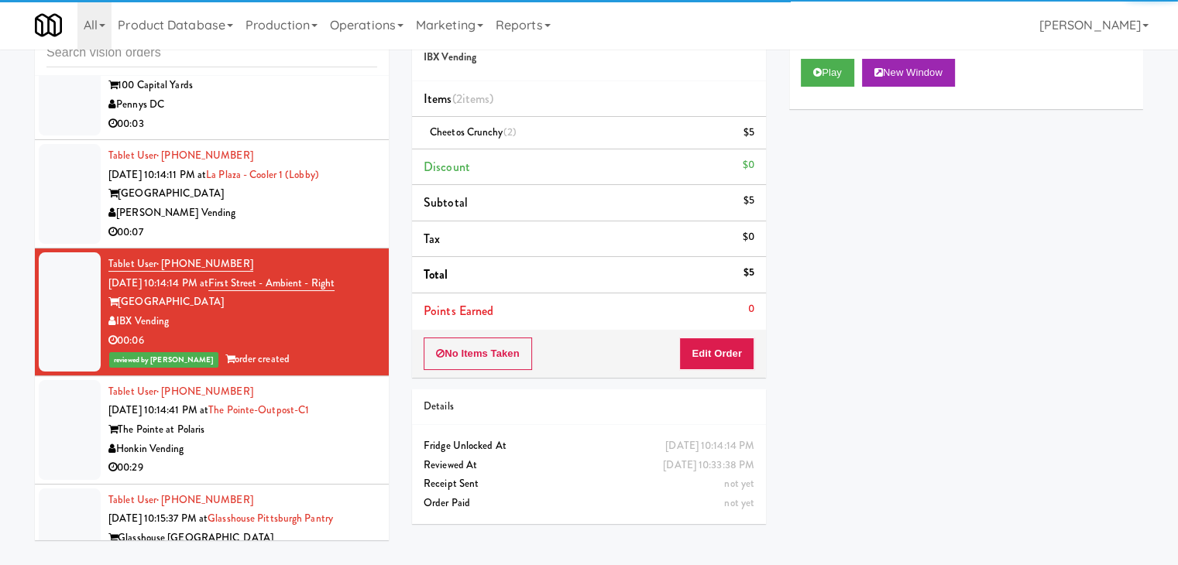
scroll to position [17513, 0]
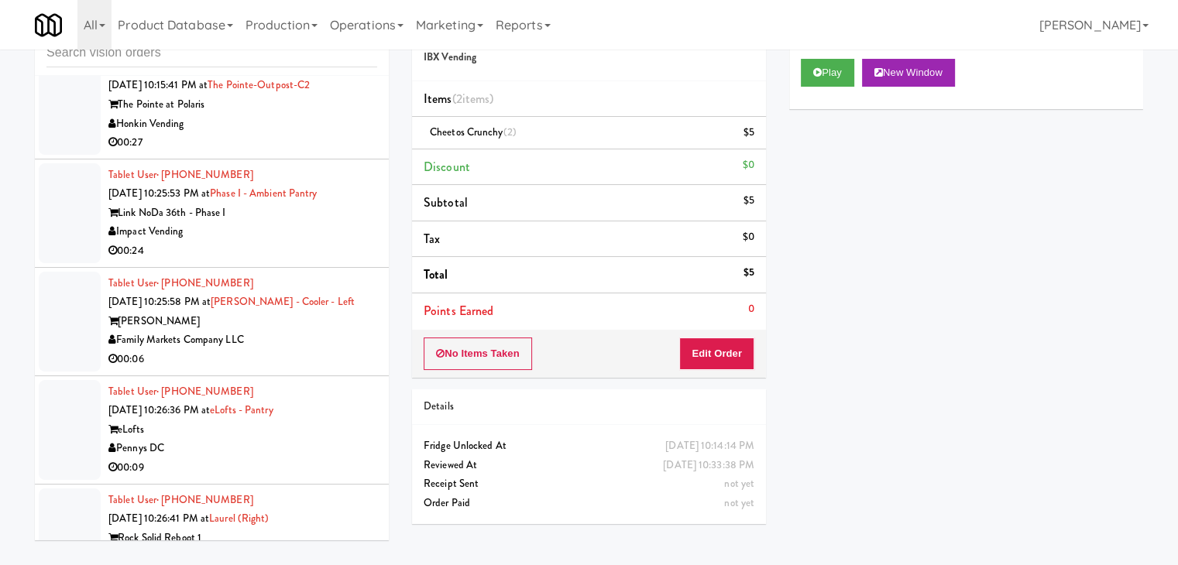
click at [316, 331] on div "Family Markets Company LLC" at bounding box center [242, 340] width 269 height 19
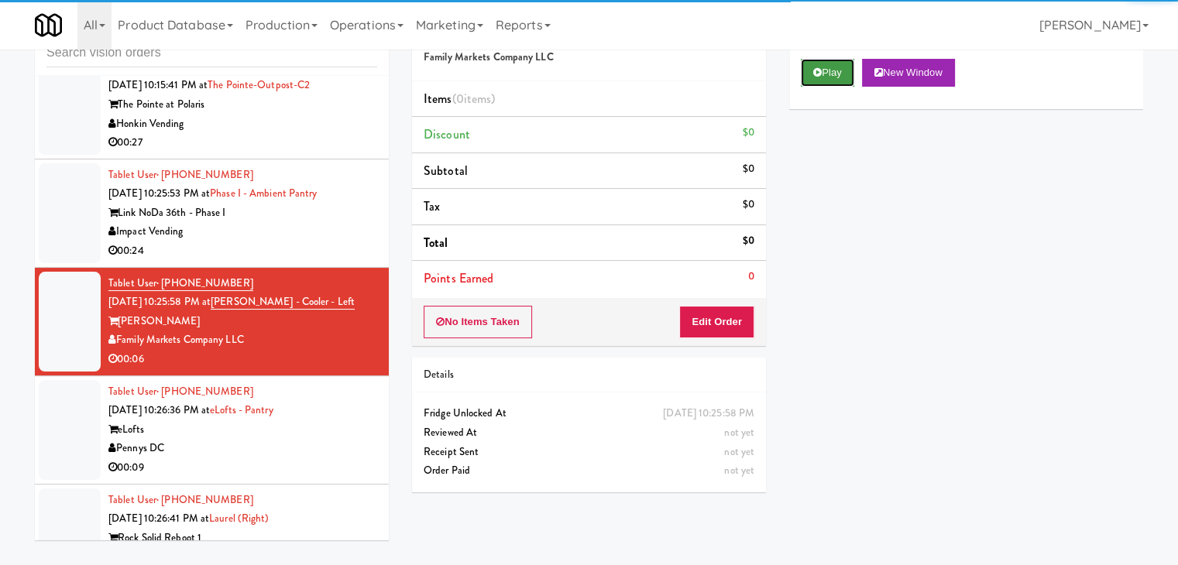
click at [837, 72] on button "Play" at bounding box center [827, 73] width 53 height 28
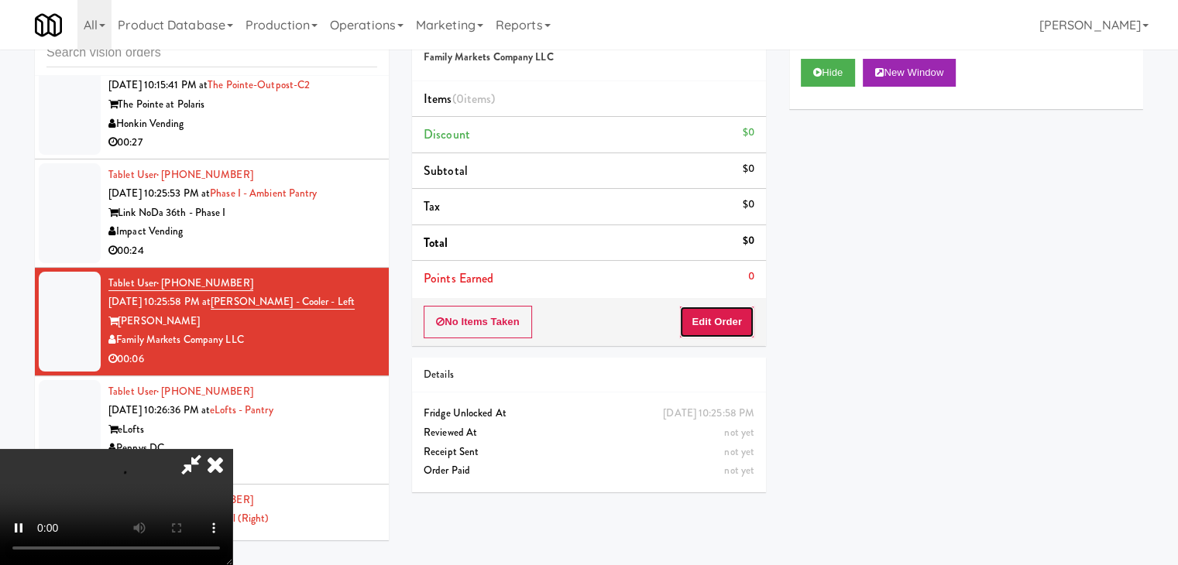
click at [731, 322] on button "Edit Order" at bounding box center [716, 322] width 75 height 33
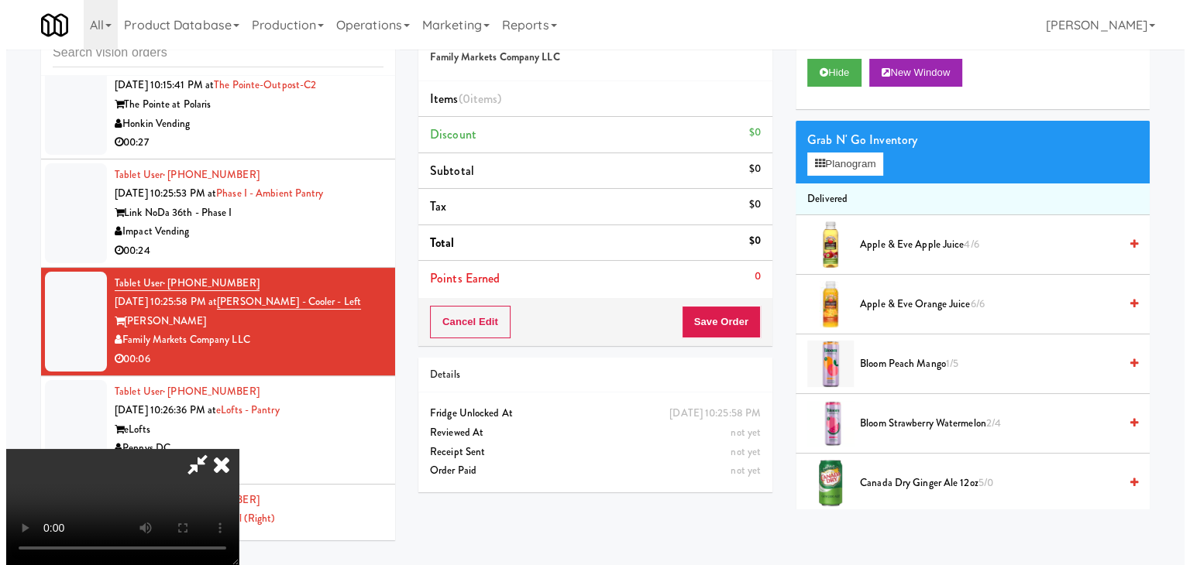
scroll to position [218, 0]
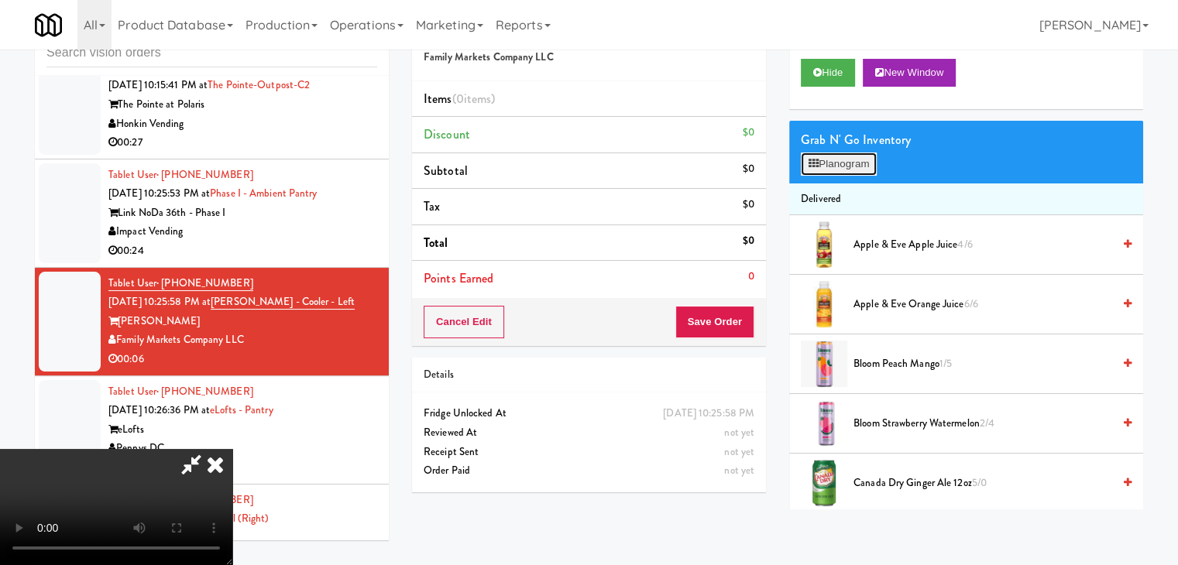
click at [849, 165] on button "Planogram" at bounding box center [839, 164] width 76 height 23
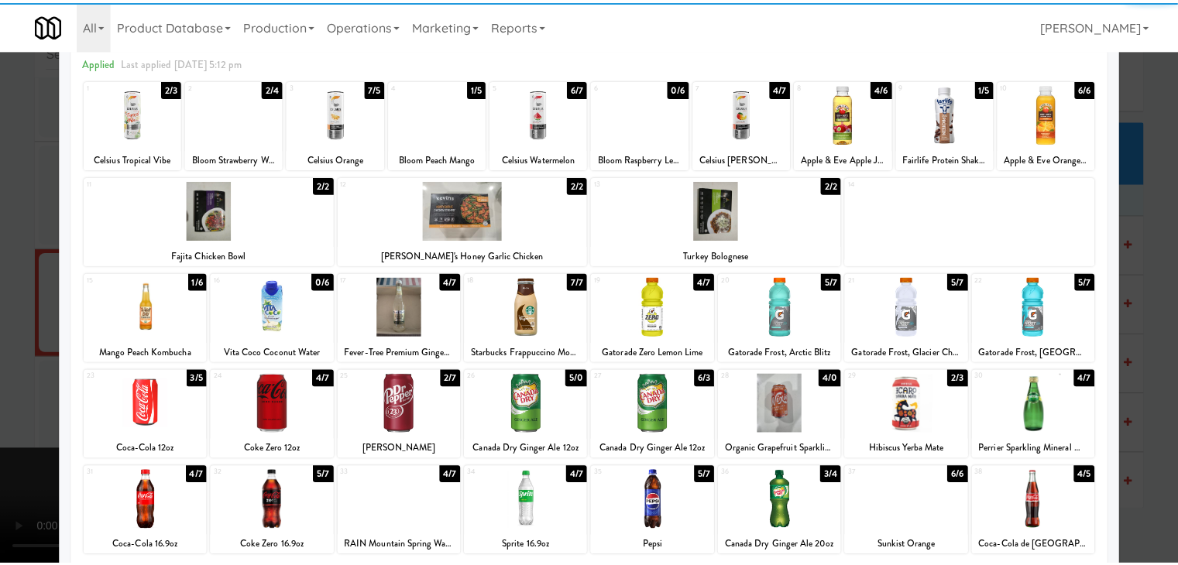
scroll to position [195, 0]
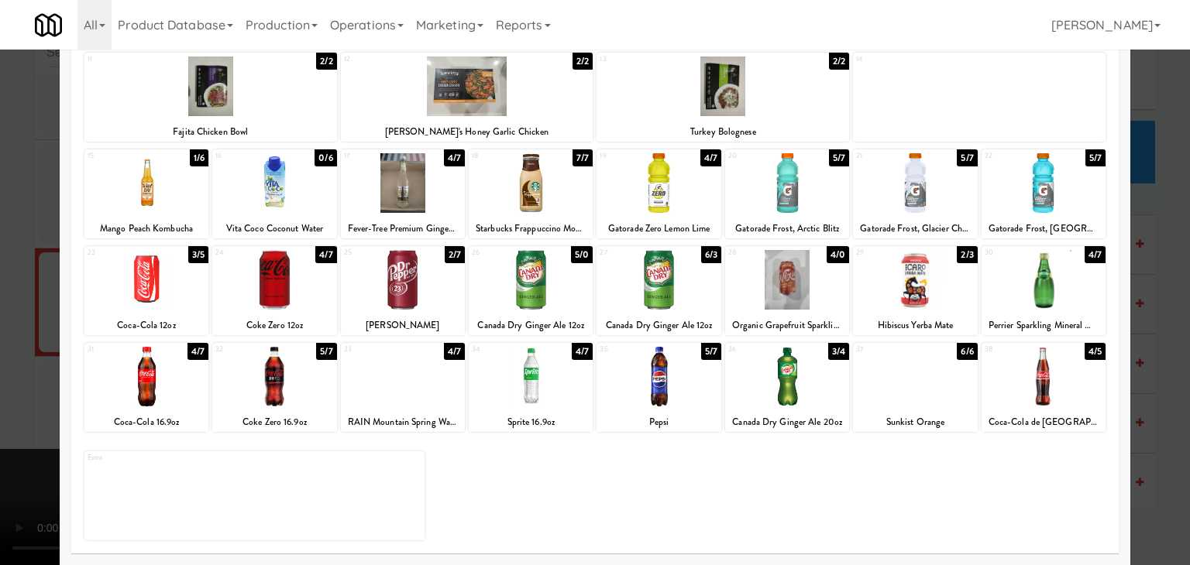
drag, startPoint x: 415, startPoint y: 370, endPoint x: 0, endPoint y: 431, distance: 419.6
click at [412, 370] on div at bounding box center [403, 377] width 124 height 60
click at [0, 433] on div at bounding box center [595, 282] width 1190 height 565
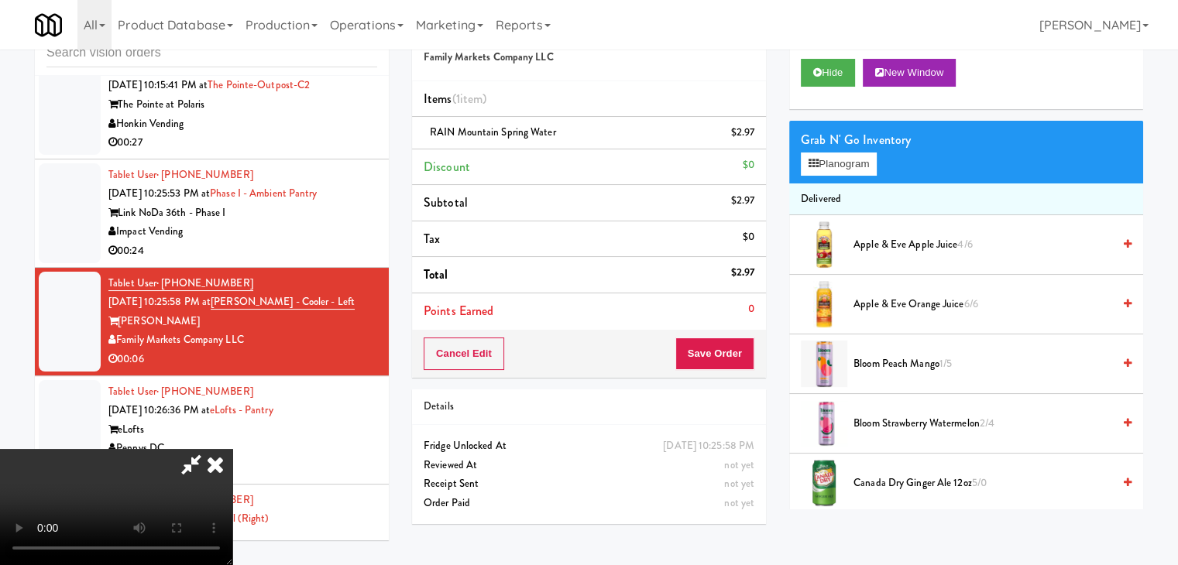
click at [232, 449] on video at bounding box center [116, 507] width 232 height 116
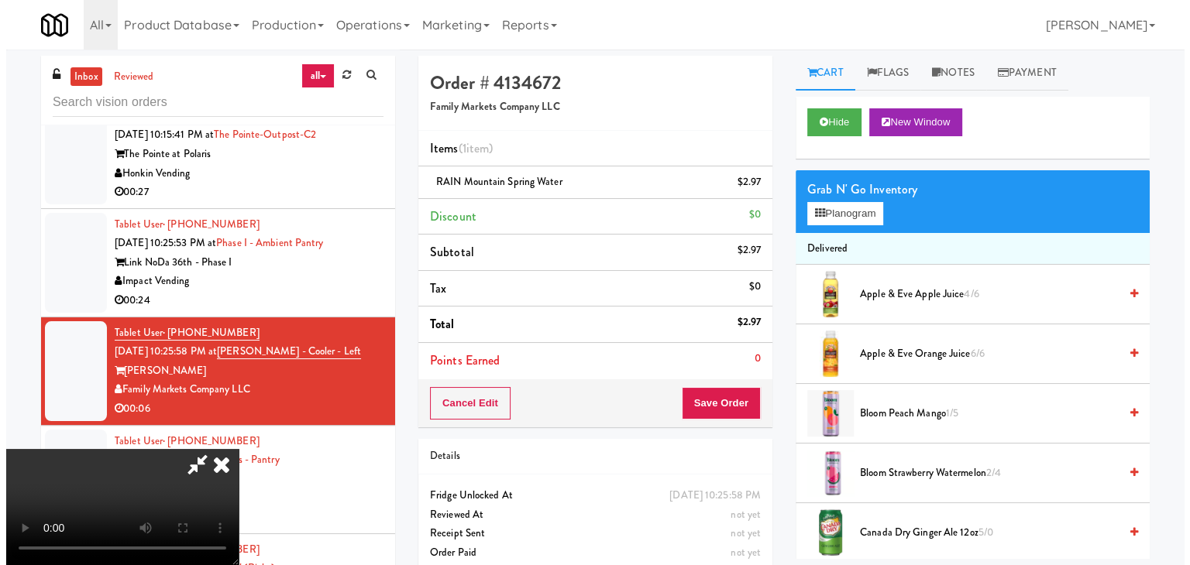
scroll to position [218, 0]
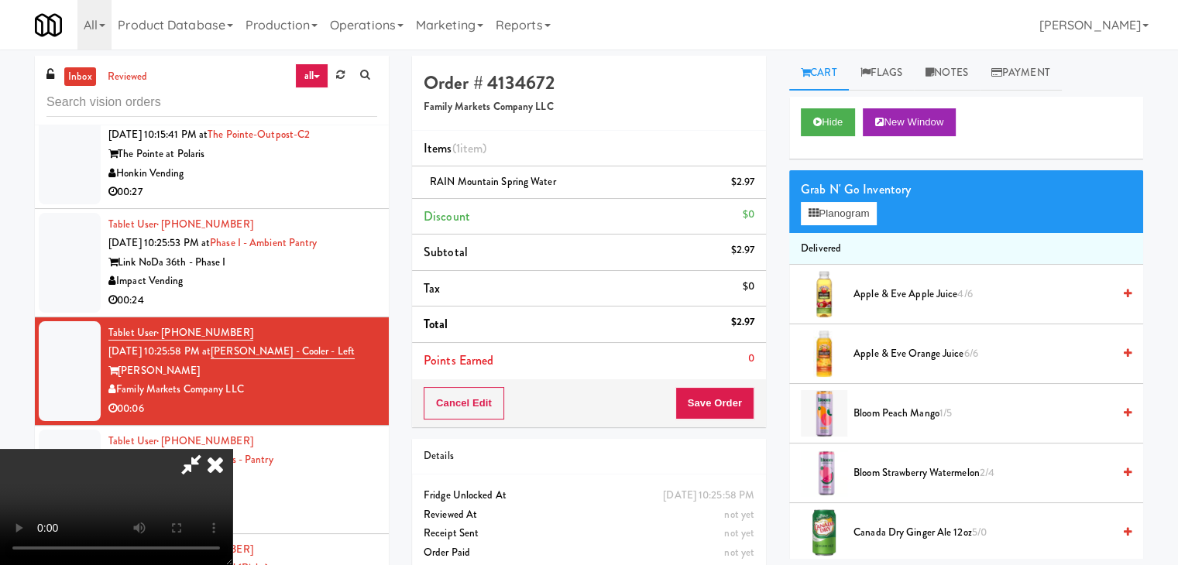
drag, startPoint x: 567, startPoint y: 260, endPoint x: 796, endPoint y: 238, distance: 229.5
click at [232, 449] on video at bounding box center [116, 507] width 232 height 116
click at [846, 209] on button "Planogram" at bounding box center [839, 213] width 76 height 23
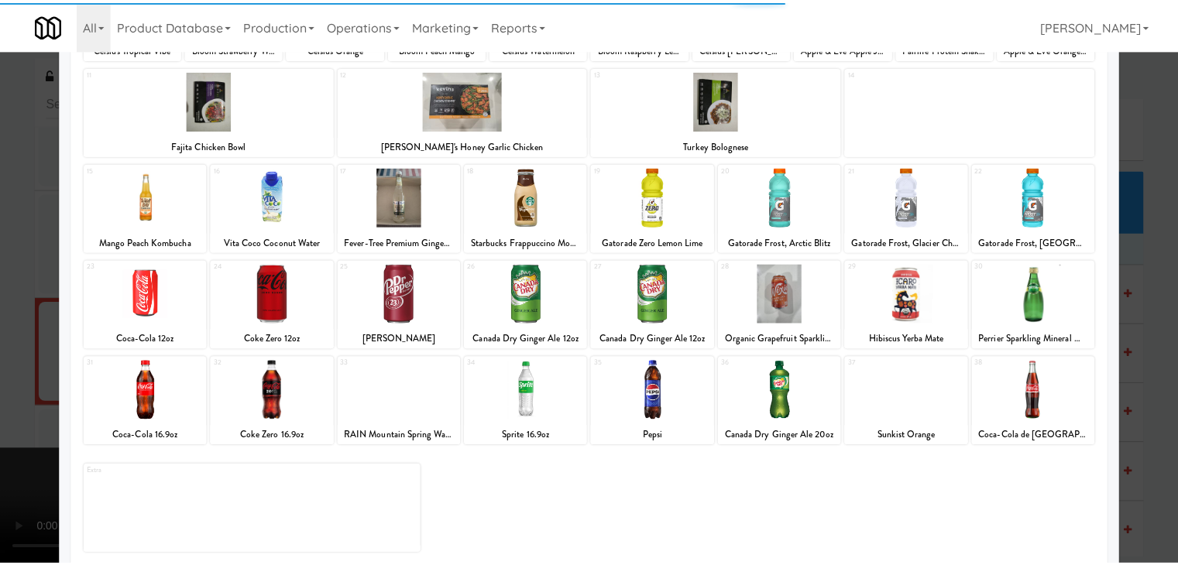
scroll to position [195, 0]
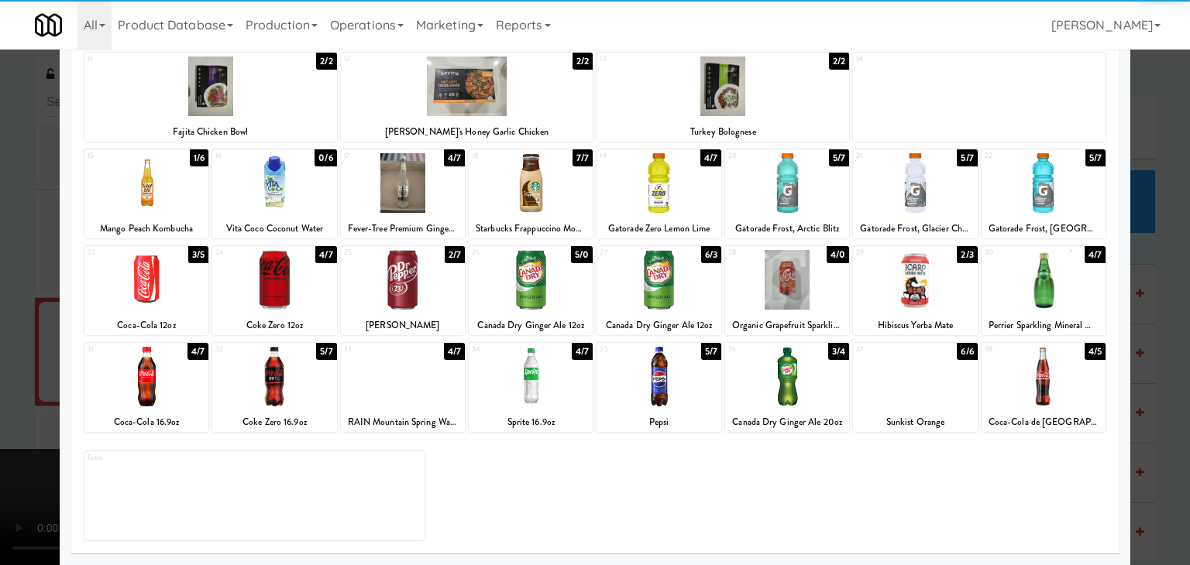
drag, startPoint x: 0, startPoint y: 413, endPoint x: 564, endPoint y: 379, distance: 565.0
click at [9, 408] on div at bounding box center [595, 282] width 1190 height 565
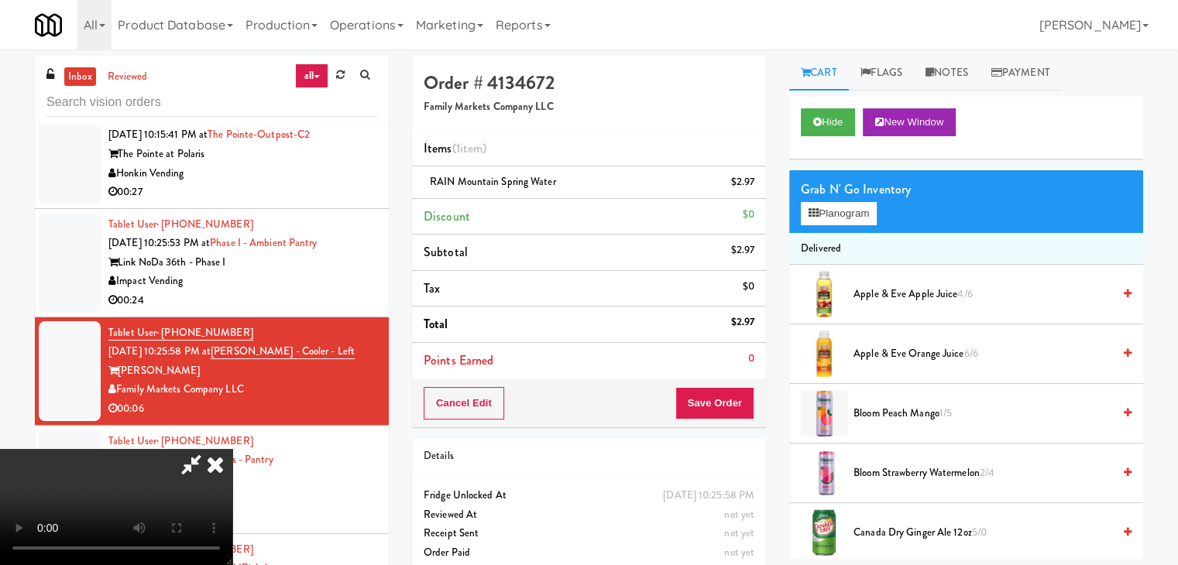
click at [232, 449] on video at bounding box center [116, 507] width 232 height 116
click at [722, 413] on button "Save Order" at bounding box center [714, 403] width 79 height 33
click at [723, 413] on button "Save Order" at bounding box center [714, 403] width 79 height 33
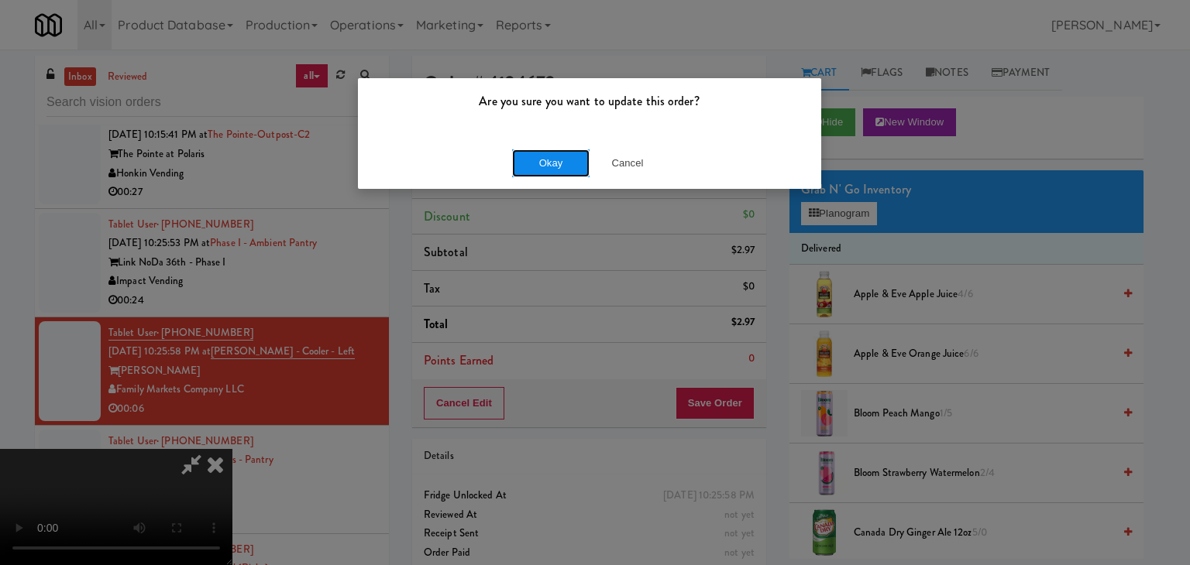
click at [553, 160] on button "Okay" at bounding box center [550, 164] width 77 height 28
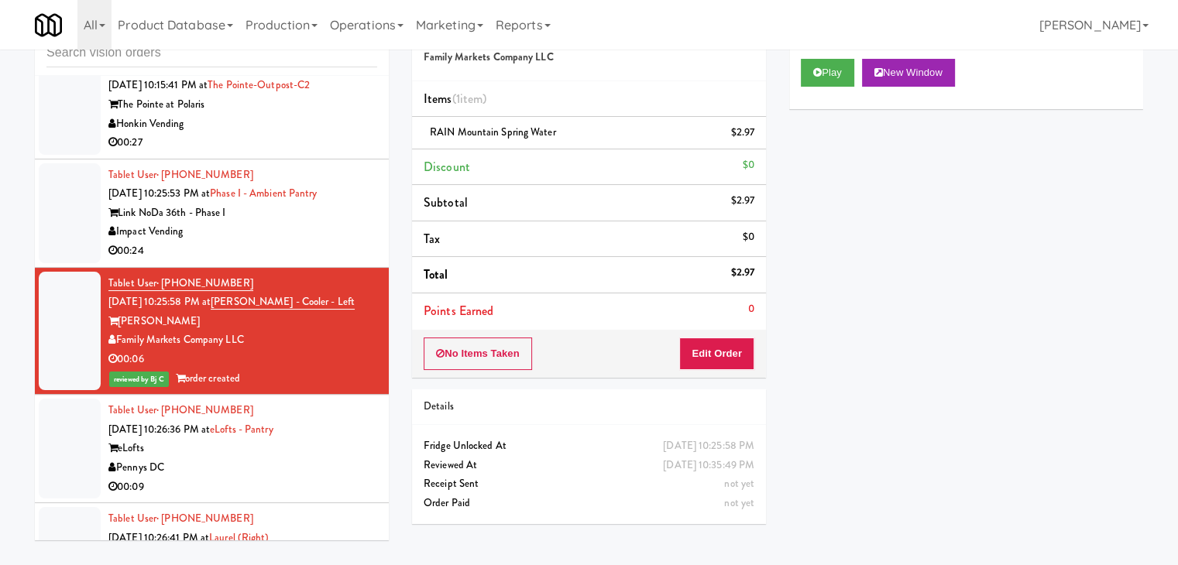
scroll to position [17745, 0]
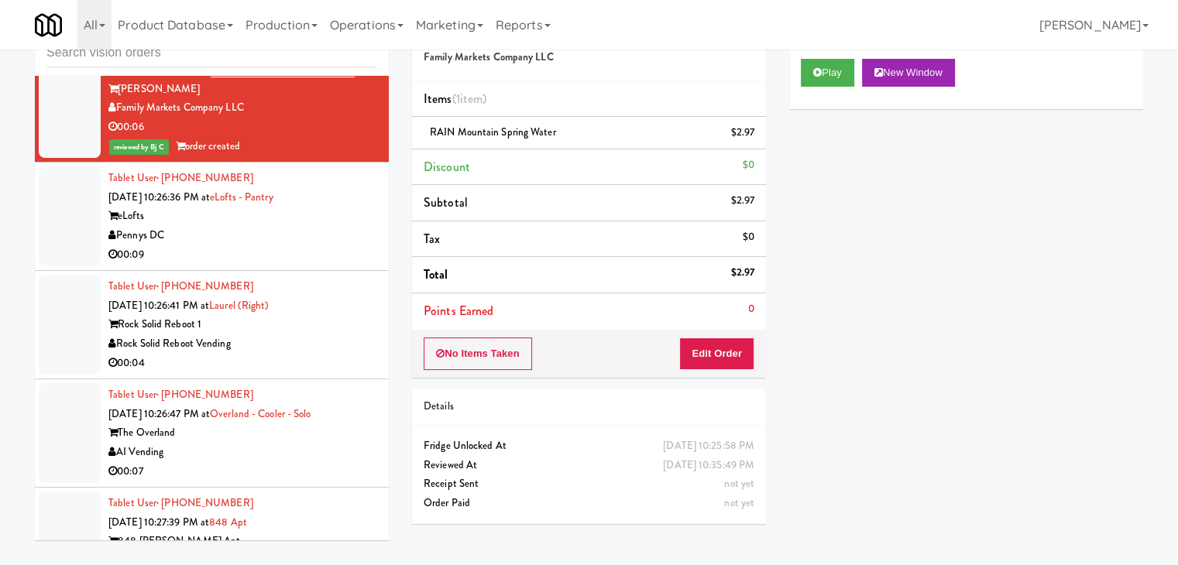
click at [363, 226] on div "Pennys DC" at bounding box center [242, 235] width 269 height 19
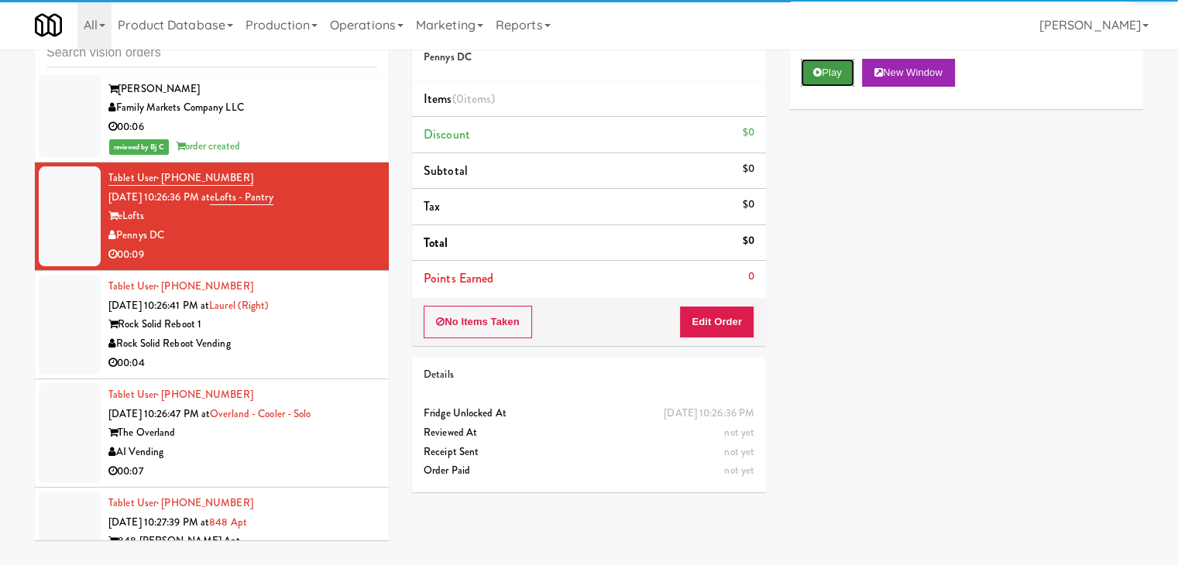
click at [834, 70] on button "Play" at bounding box center [827, 73] width 53 height 28
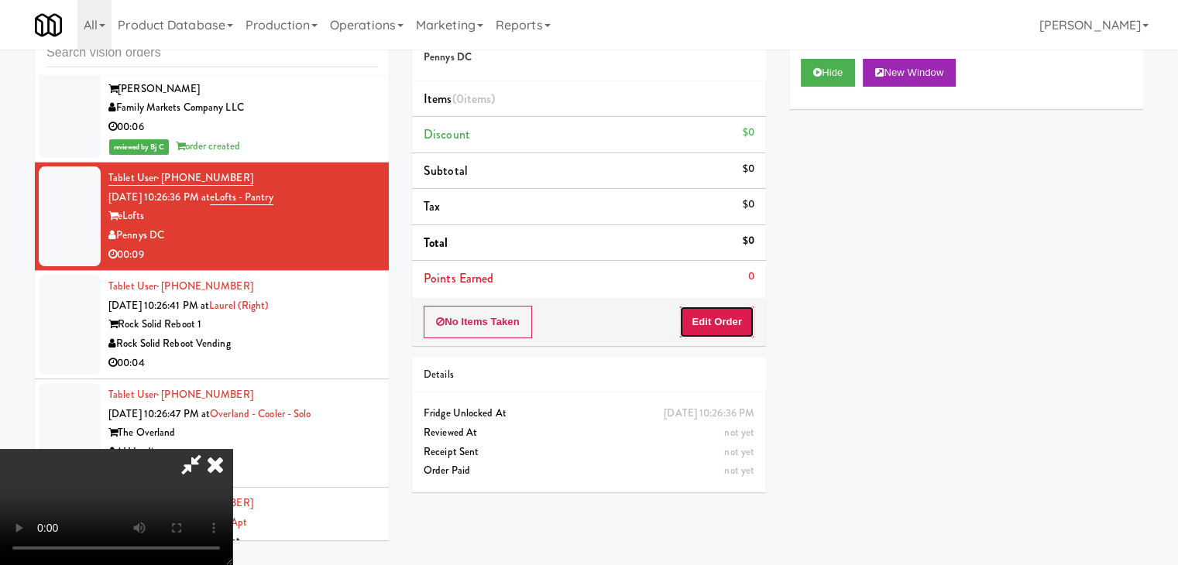
click at [719, 320] on button "Edit Order" at bounding box center [716, 322] width 75 height 33
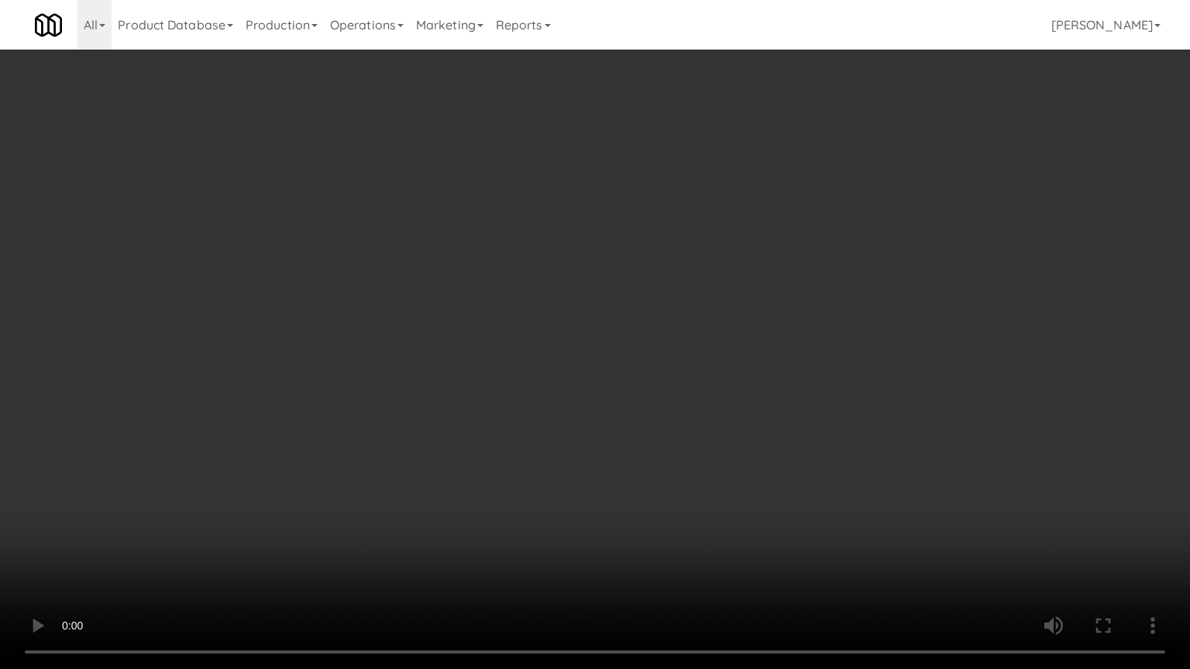
click at [673, 394] on video at bounding box center [595, 334] width 1190 height 669
click at [675, 393] on video at bounding box center [595, 334] width 1190 height 669
click at [693, 375] on video at bounding box center [595, 334] width 1190 height 669
click at [694, 365] on video at bounding box center [595, 334] width 1190 height 669
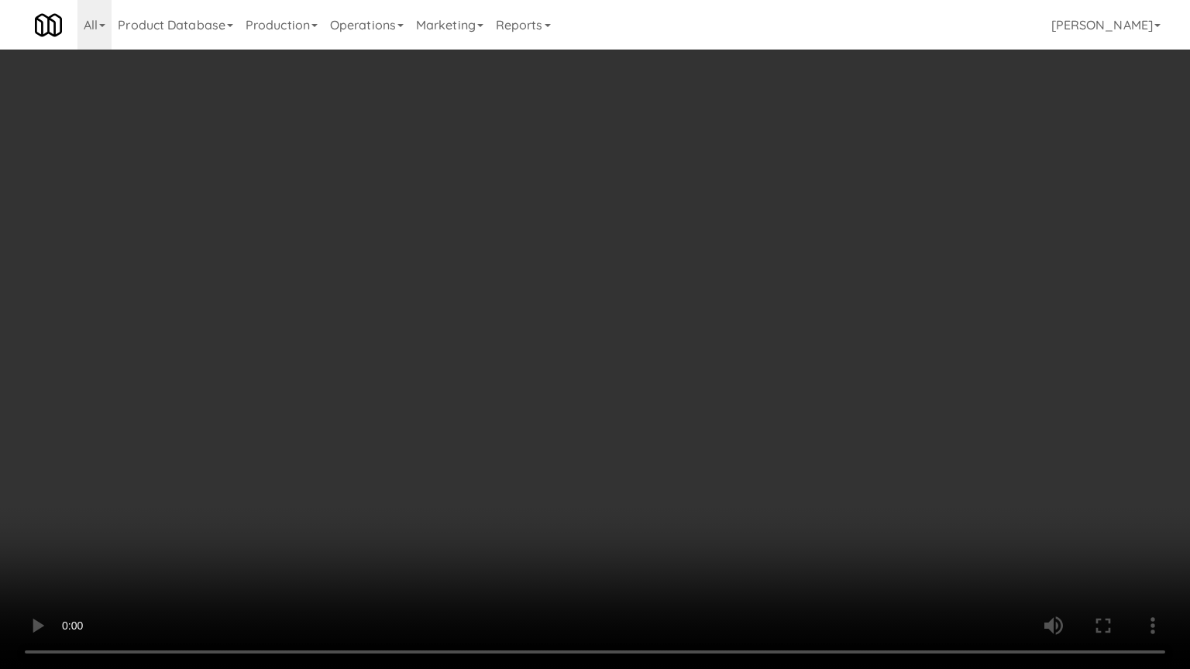
drag, startPoint x: 694, startPoint y: 365, endPoint x: 703, endPoint y: 373, distance: 12.1
click at [696, 365] on video at bounding box center [595, 334] width 1190 height 669
click at [706, 364] on video at bounding box center [595, 334] width 1190 height 669
click at [706, 363] on video at bounding box center [595, 334] width 1190 height 669
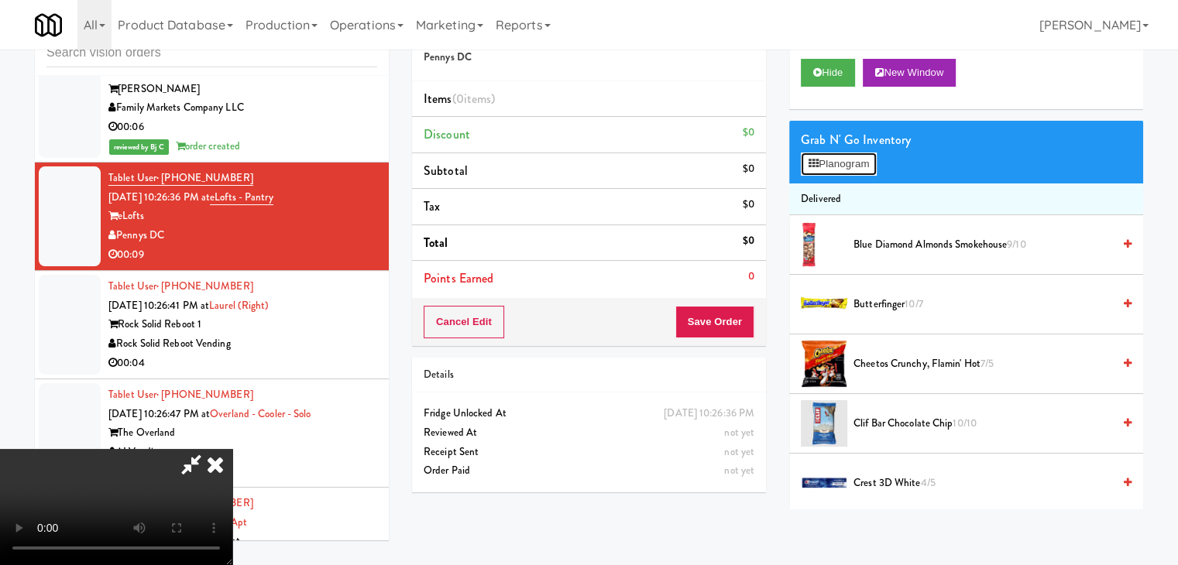
click at [843, 161] on button "Planogram" at bounding box center [839, 164] width 76 height 23
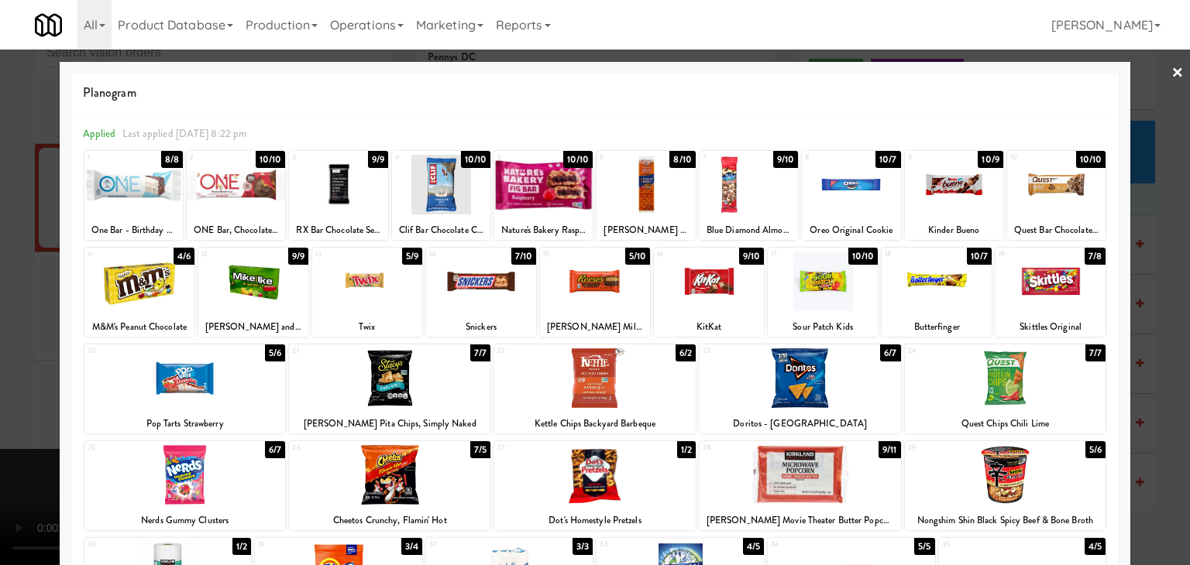
click at [905, 284] on div at bounding box center [937, 282] width 110 height 60
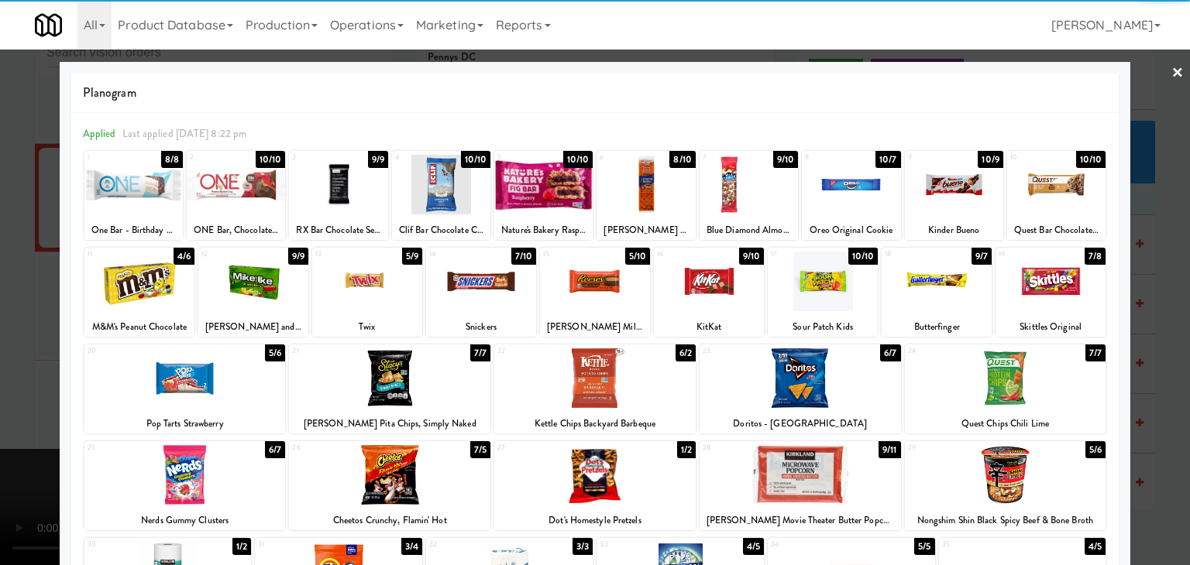
click at [363, 283] on div at bounding box center [367, 282] width 110 height 60
drag, startPoint x: 0, startPoint y: 270, endPoint x: 341, endPoint y: 288, distance: 341.3
click at [2, 270] on div at bounding box center [595, 282] width 1190 height 565
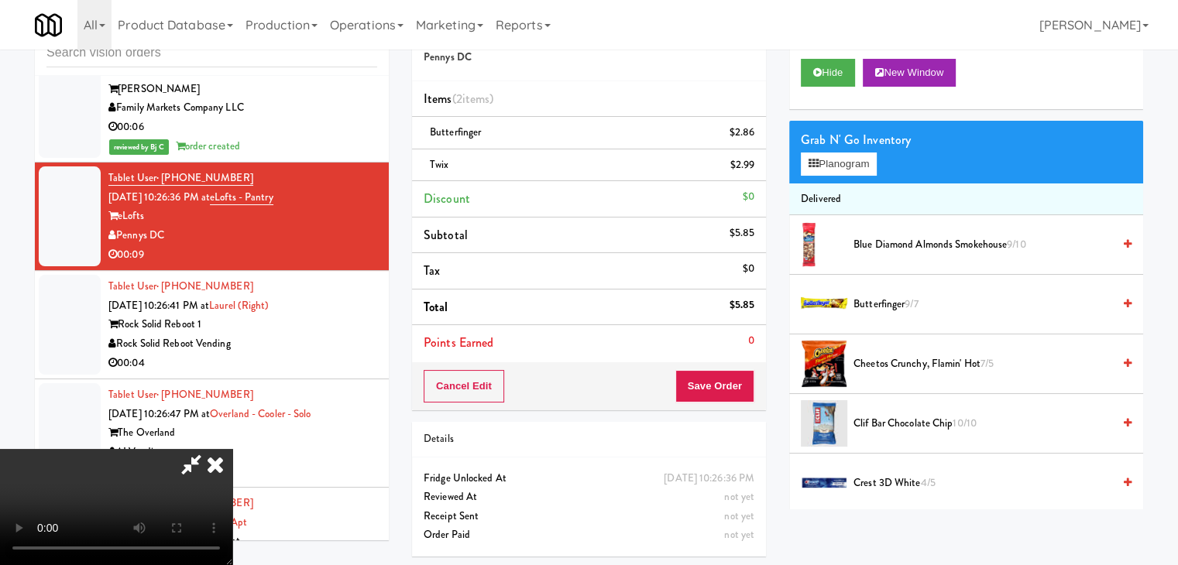
click at [754, 163] on link at bounding box center [753, 171] width 14 height 19
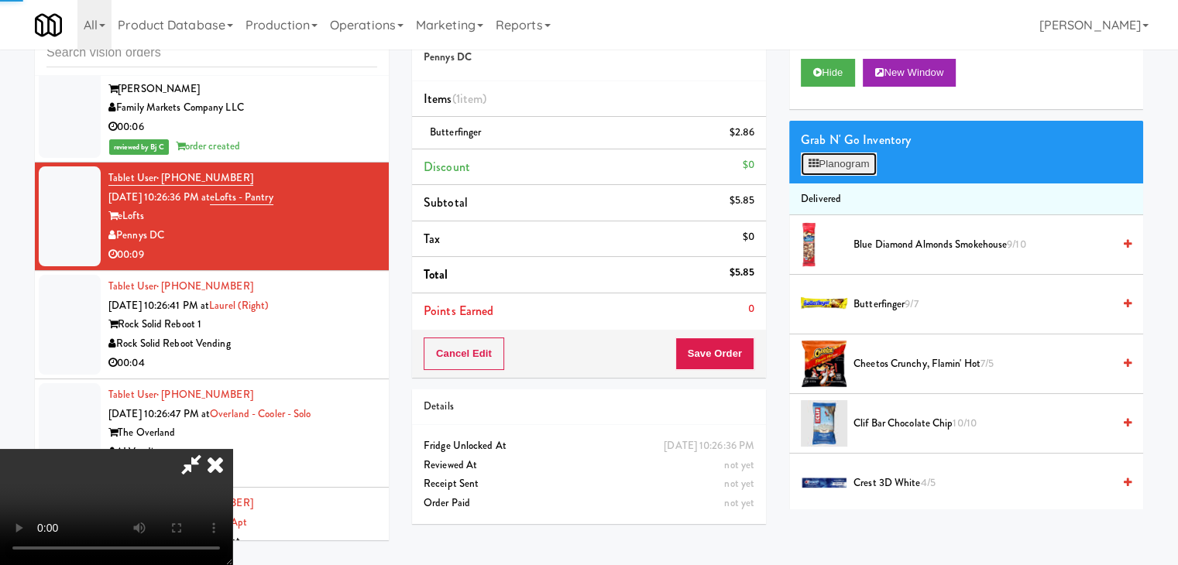
click at [831, 159] on button "Planogram" at bounding box center [839, 164] width 76 height 23
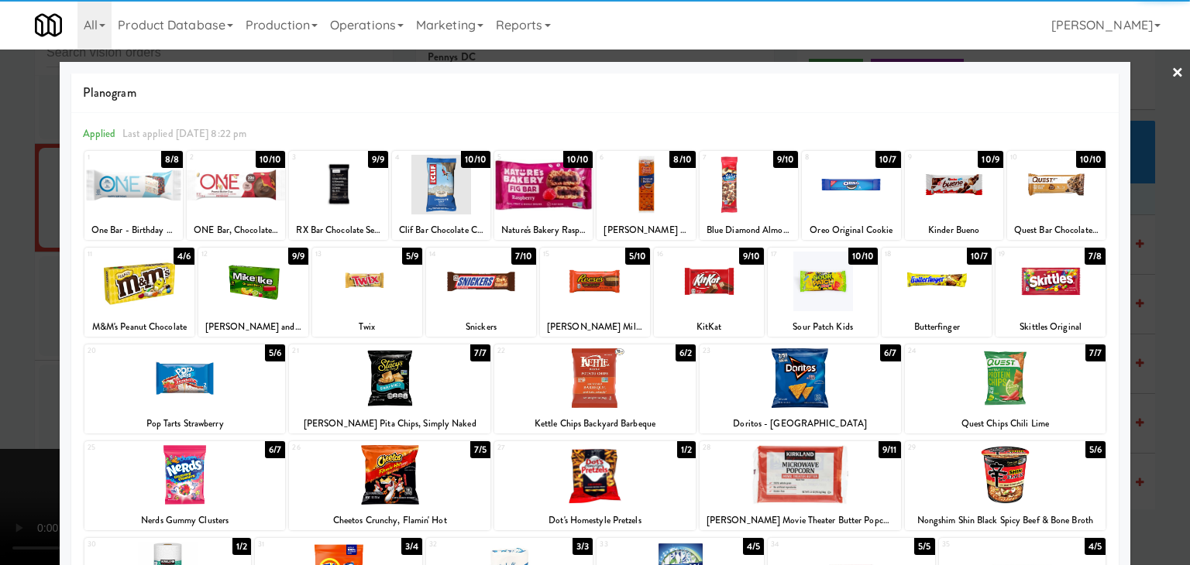
drag, startPoint x: 507, startPoint y: 280, endPoint x: 486, endPoint y: 280, distance: 20.9
click at [506, 280] on div at bounding box center [481, 282] width 110 height 60
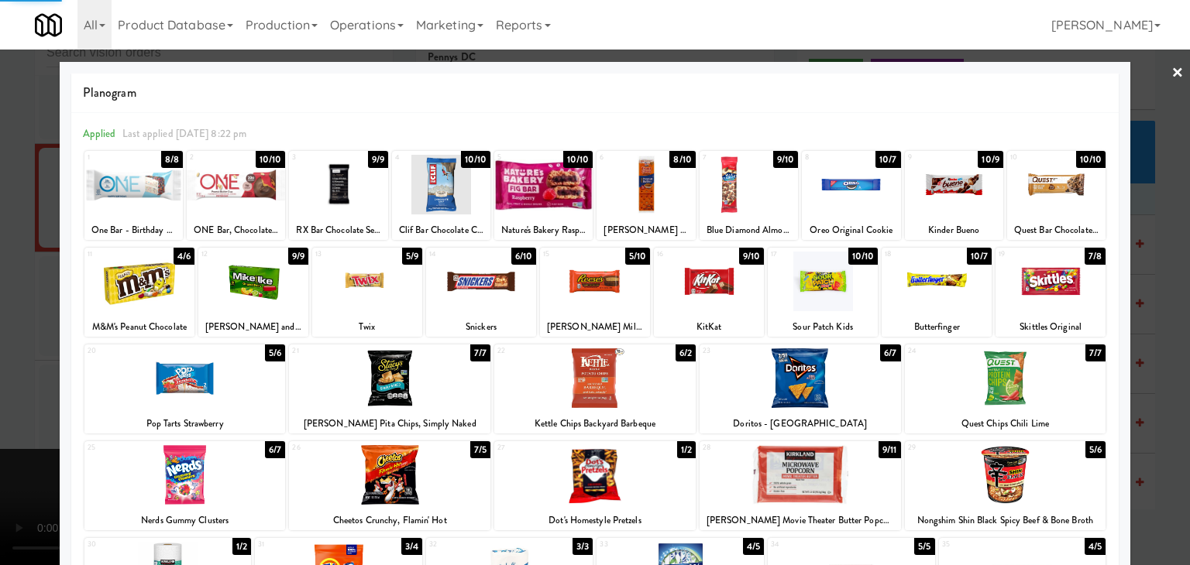
drag, startPoint x: 0, startPoint y: 301, endPoint x: 474, endPoint y: 190, distance: 487.0
click at [1, 299] on div at bounding box center [595, 282] width 1190 height 565
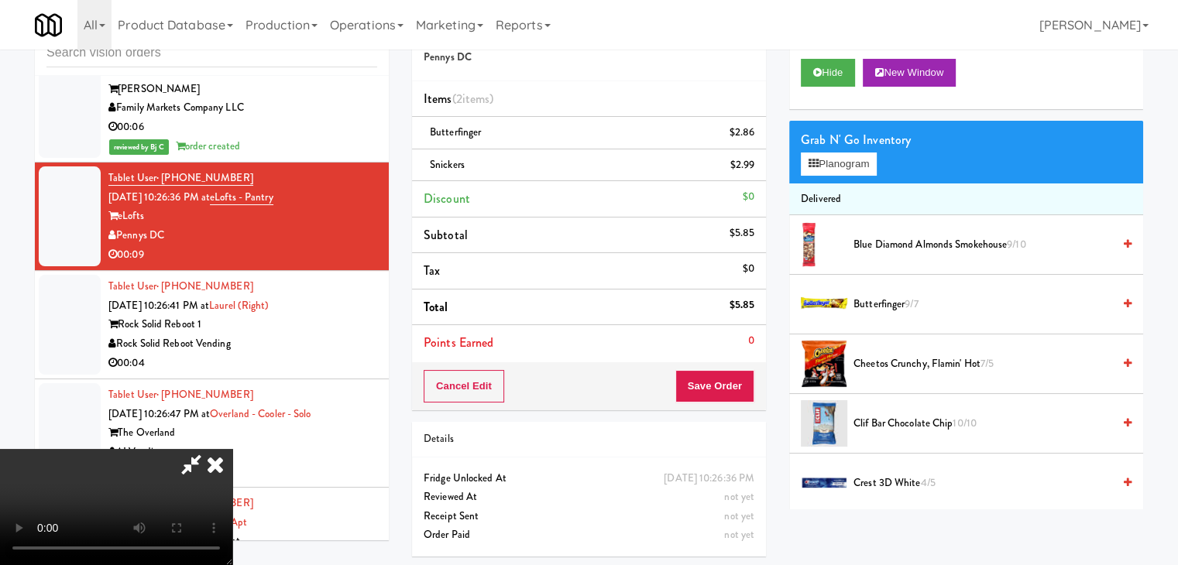
click at [209, 449] on icon at bounding box center [192, 464] width 36 height 31
drag, startPoint x: 565, startPoint y: 286, endPoint x: 587, endPoint y: 287, distance: 22.5
click at [232, 449] on video at bounding box center [116, 507] width 232 height 116
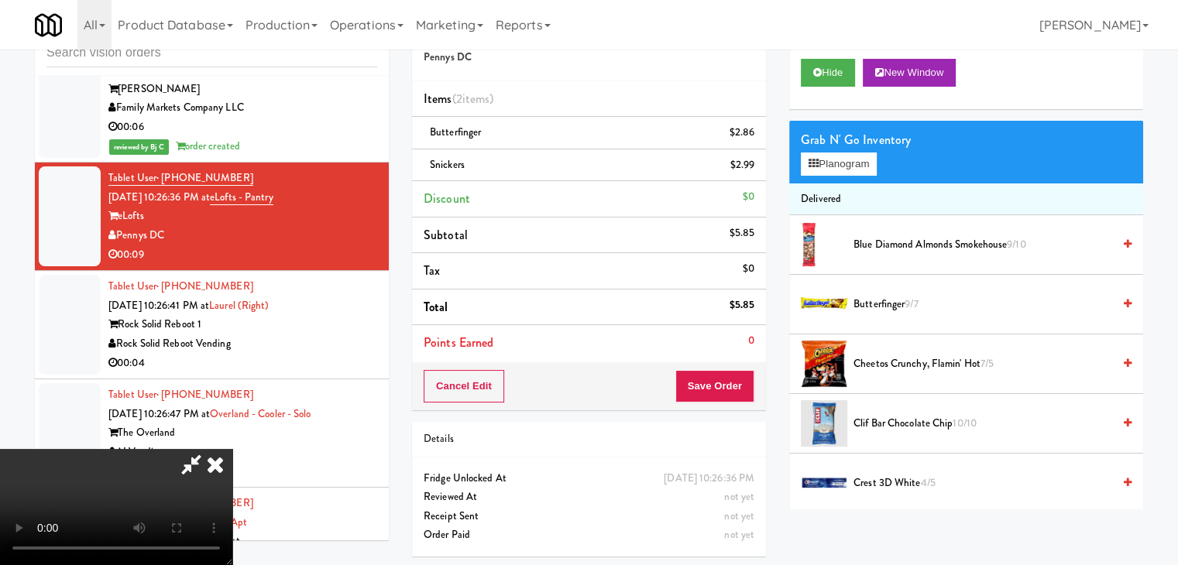
click at [232, 449] on video at bounding box center [116, 507] width 232 height 116
click at [733, 370] on div "Cancel Edit Save Order" at bounding box center [589, 387] width 354 height 48
click at [733, 373] on button "Save Order" at bounding box center [714, 386] width 79 height 33
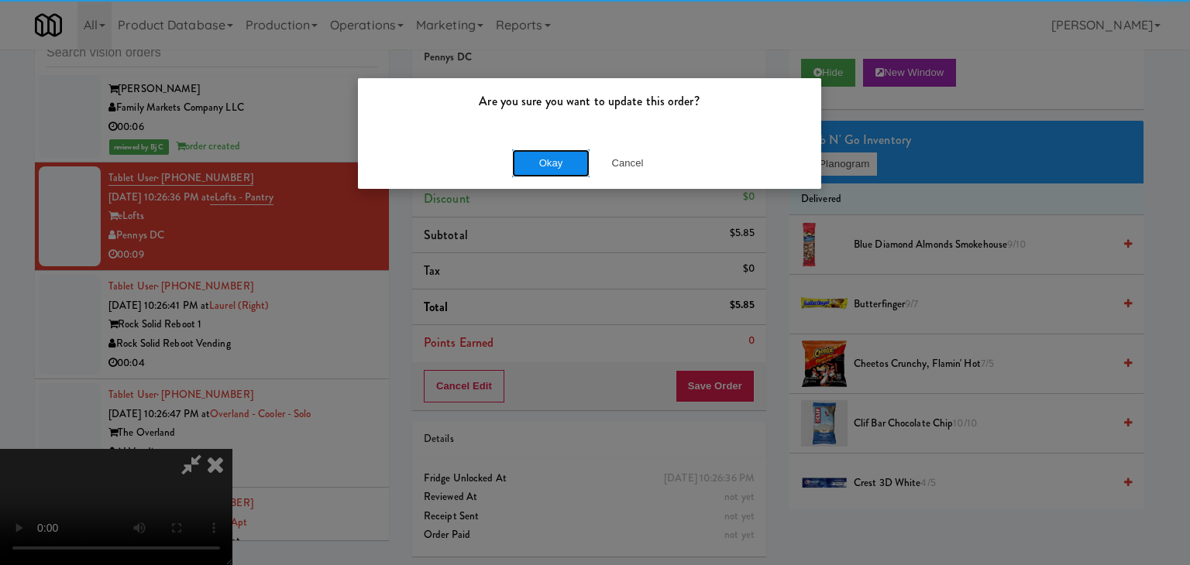
click at [559, 158] on button "Okay" at bounding box center [550, 164] width 77 height 28
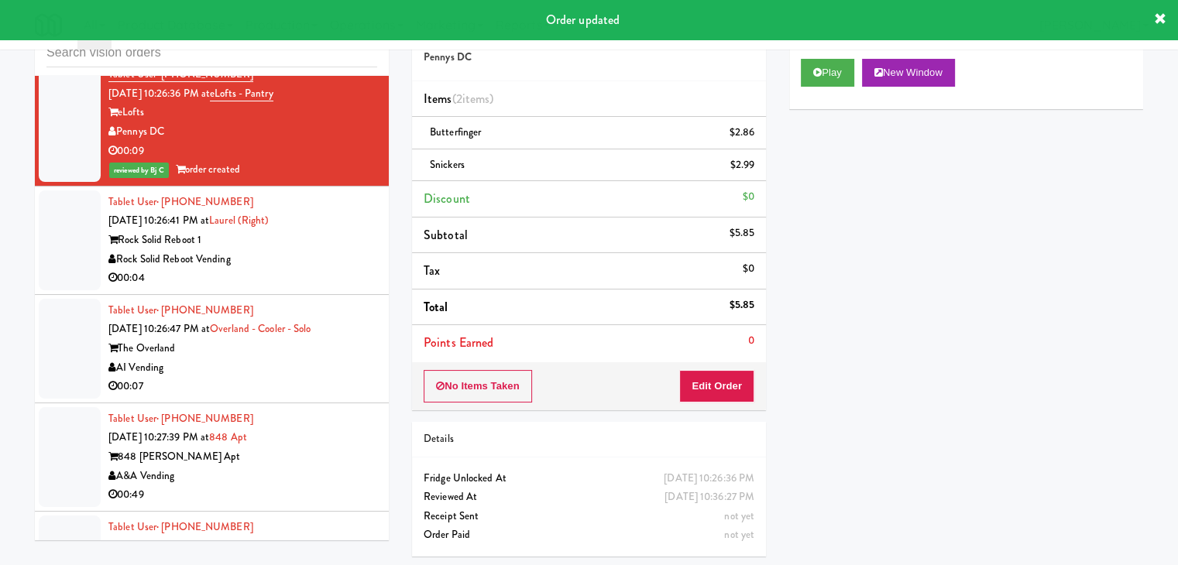
scroll to position [17900, 0]
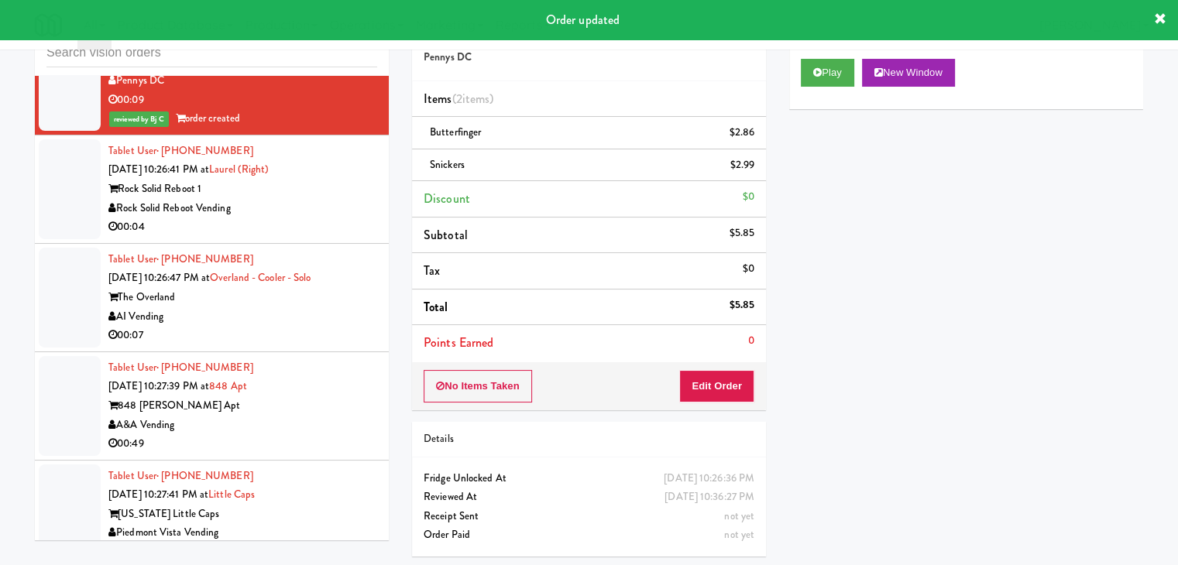
click at [325, 199] on div "Rock Solid Reboot Vending" at bounding box center [242, 208] width 269 height 19
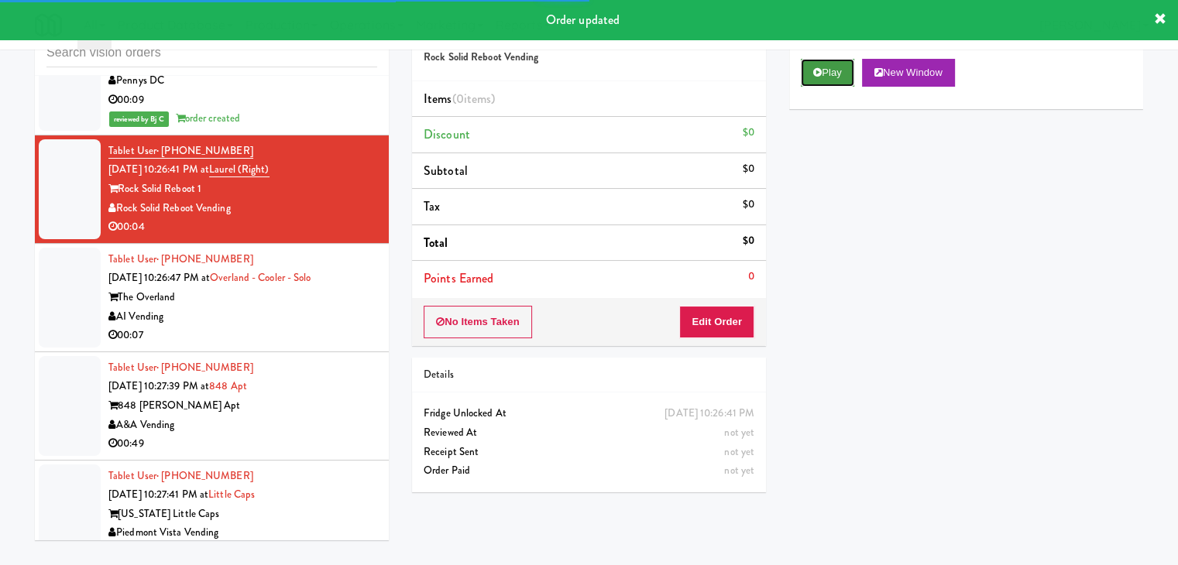
click at [821, 75] on button "Play" at bounding box center [827, 73] width 53 height 28
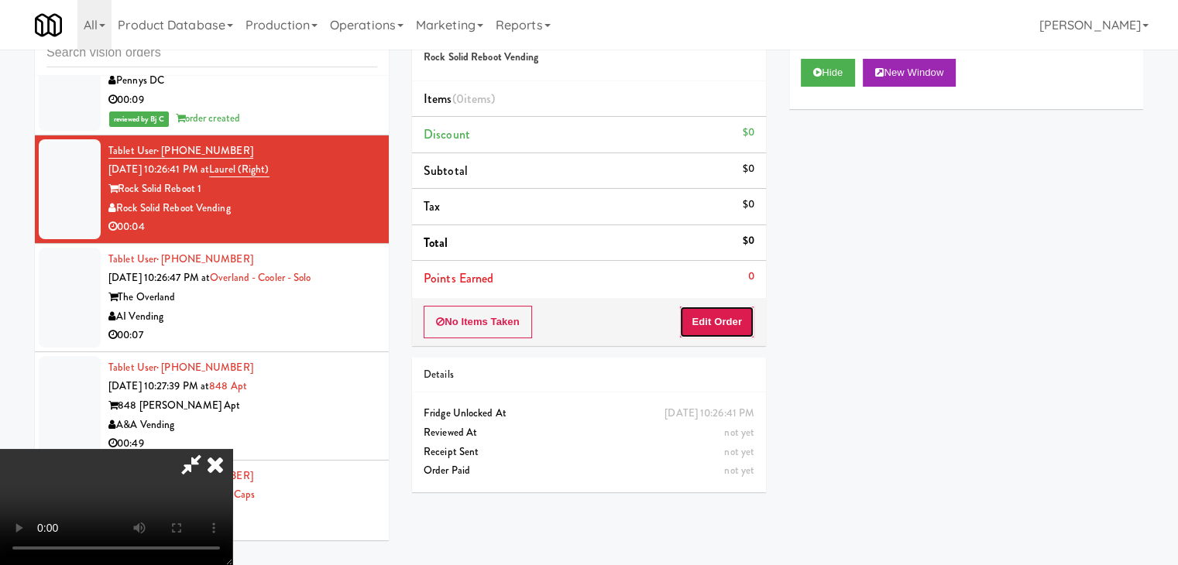
click at [719, 317] on button "Edit Order" at bounding box center [716, 322] width 75 height 33
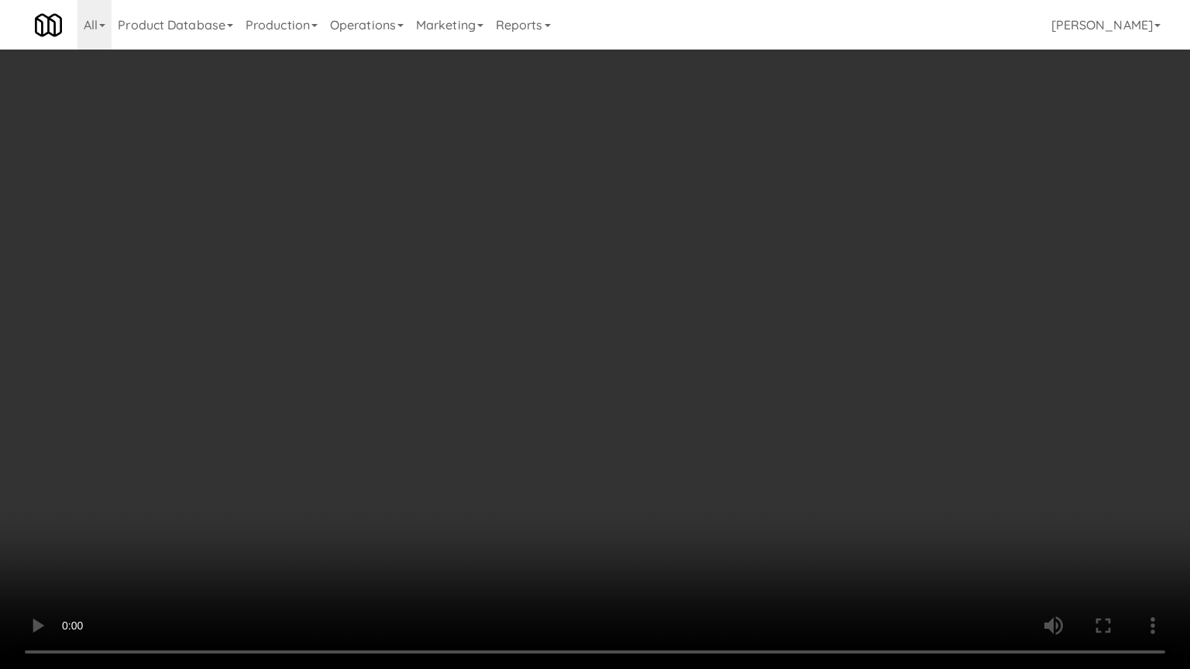
click at [758, 250] on video at bounding box center [595, 334] width 1190 height 669
click at [759, 251] on video at bounding box center [595, 334] width 1190 height 669
drag, startPoint x: 759, startPoint y: 251, endPoint x: 815, endPoint y: 161, distance: 105.8
click at [761, 251] on video at bounding box center [595, 334] width 1190 height 669
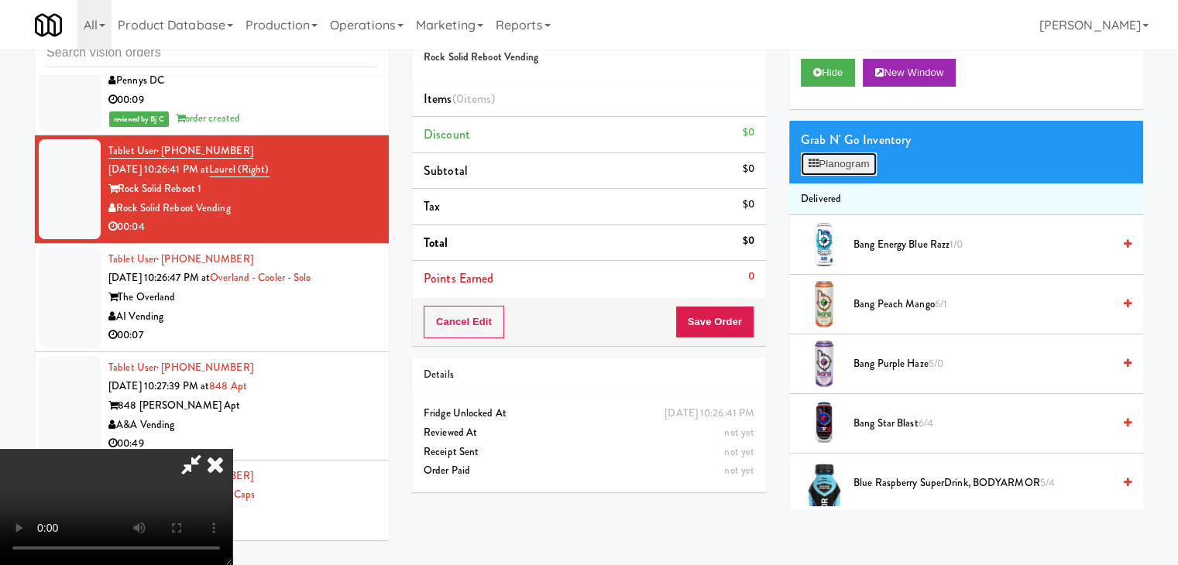
click at [862, 158] on button "Planogram" at bounding box center [839, 164] width 76 height 23
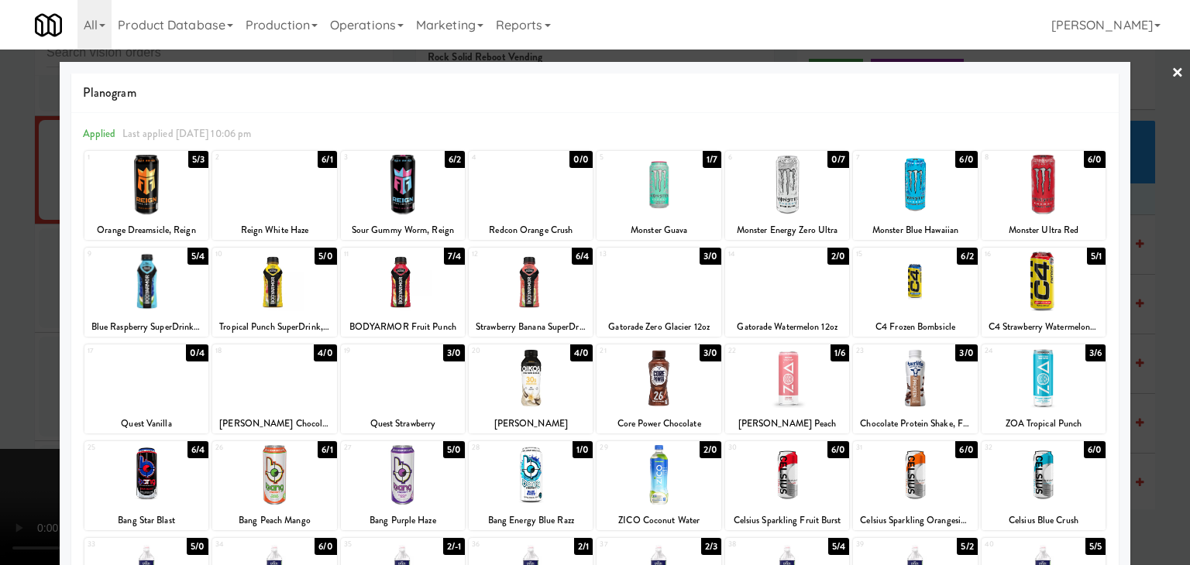
click at [311, 269] on div at bounding box center [274, 282] width 124 height 60
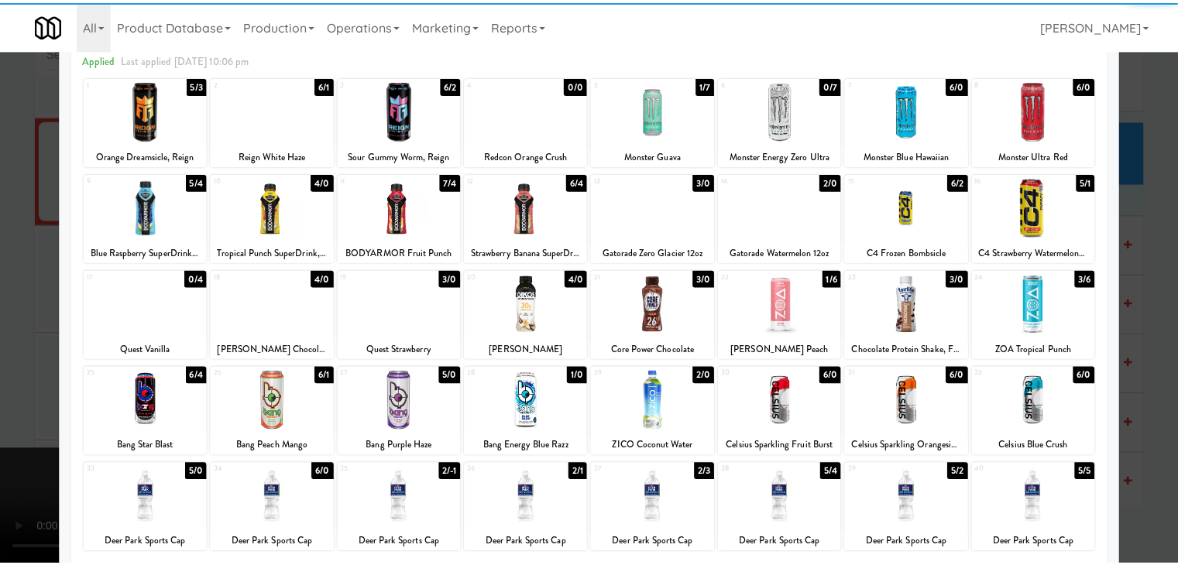
scroll to position [195, 0]
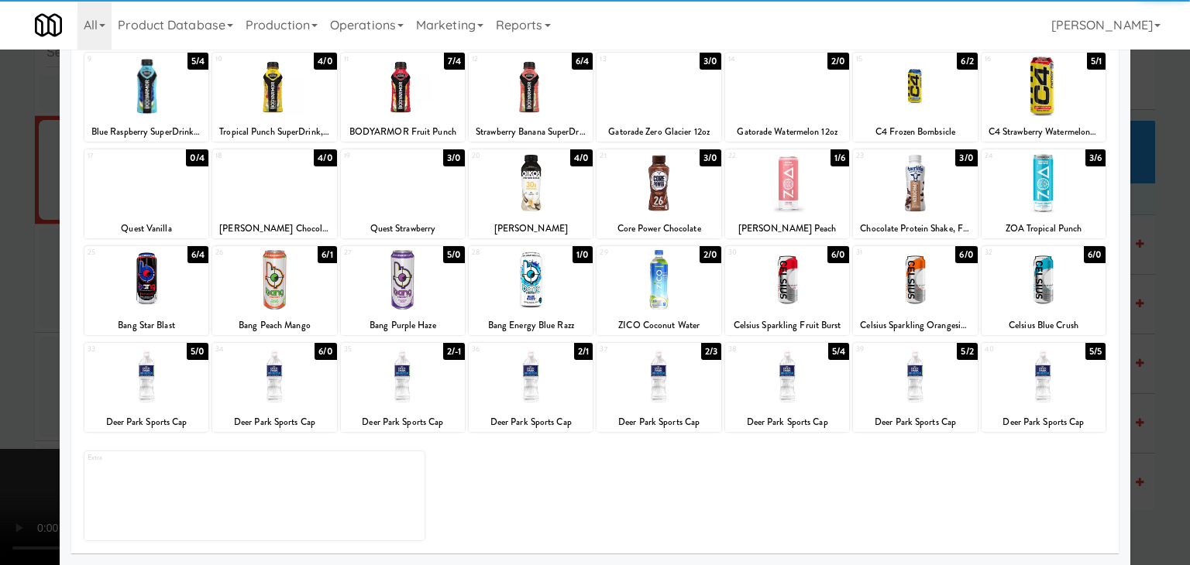
drag, startPoint x: 2, startPoint y: 294, endPoint x: 273, endPoint y: 322, distance: 272.6
click at [8, 293] on div at bounding box center [595, 282] width 1190 height 565
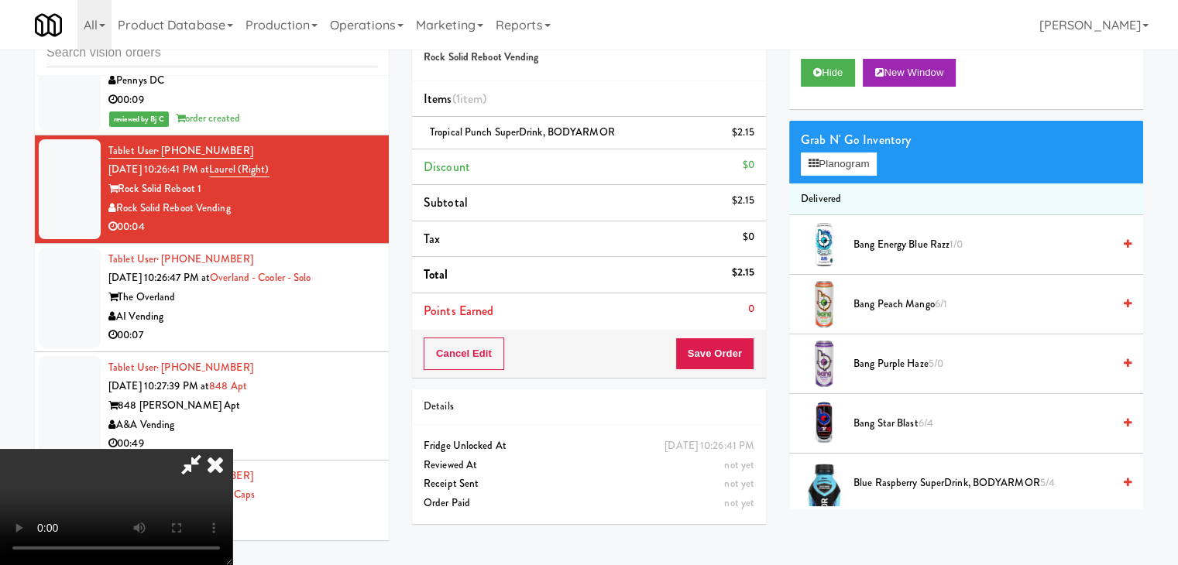
drag, startPoint x: 439, startPoint y: 380, endPoint x: 672, endPoint y: 387, distance: 232.5
click at [232, 449] on video at bounding box center [116, 507] width 232 height 116
click at [731, 339] on button "Save Order" at bounding box center [714, 354] width 79 height 33
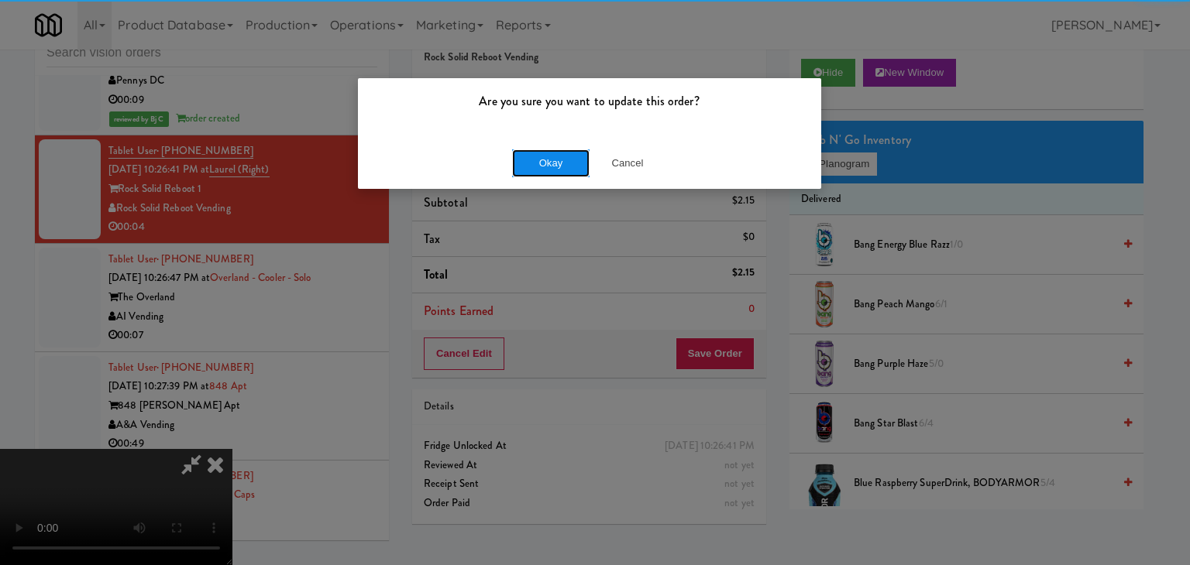
click at [552, 154] on button "Okay" at bounding box center [550, 164] width 77 height 28
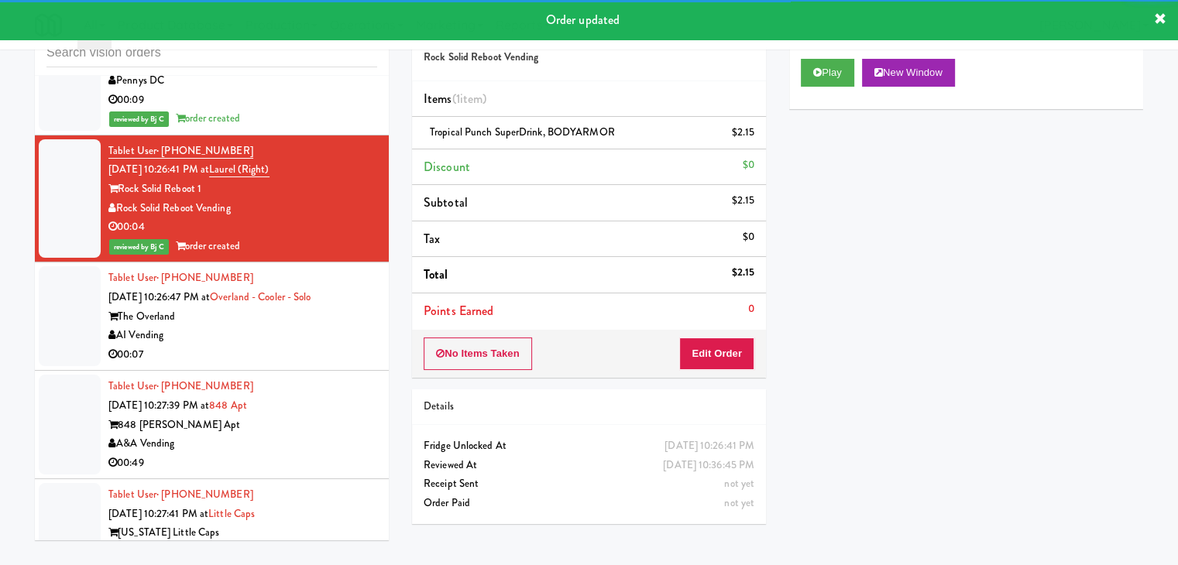
click at [301, 326] on div "AI Vending" at bounding box center [242, 335] width 269 height 19
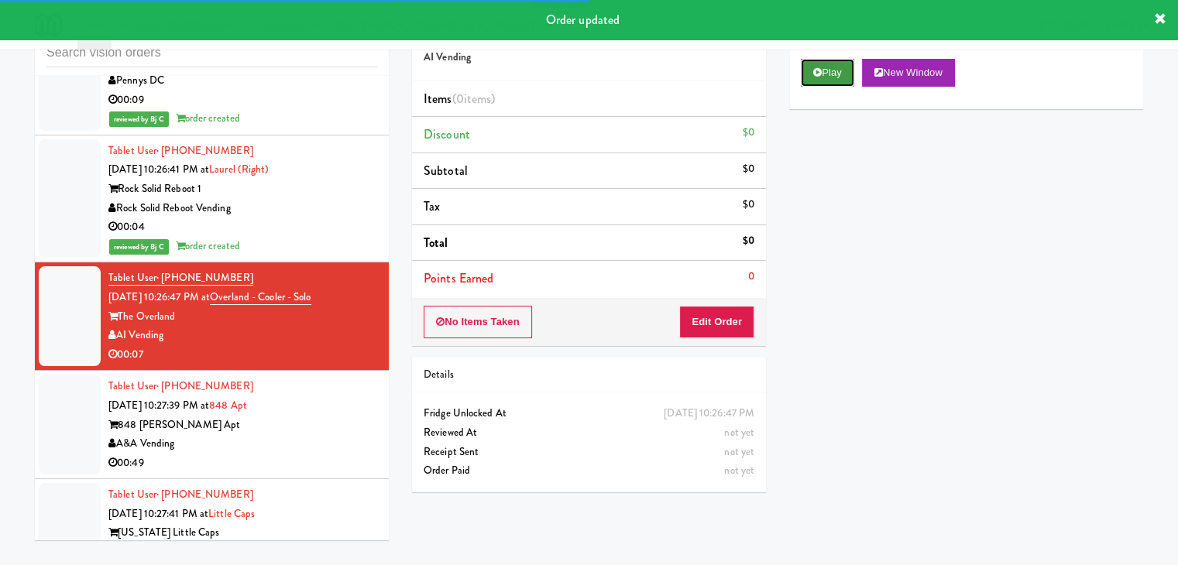
click at [838, 76] on button "Play" at bounding box center [827, 73] width 53 height 28
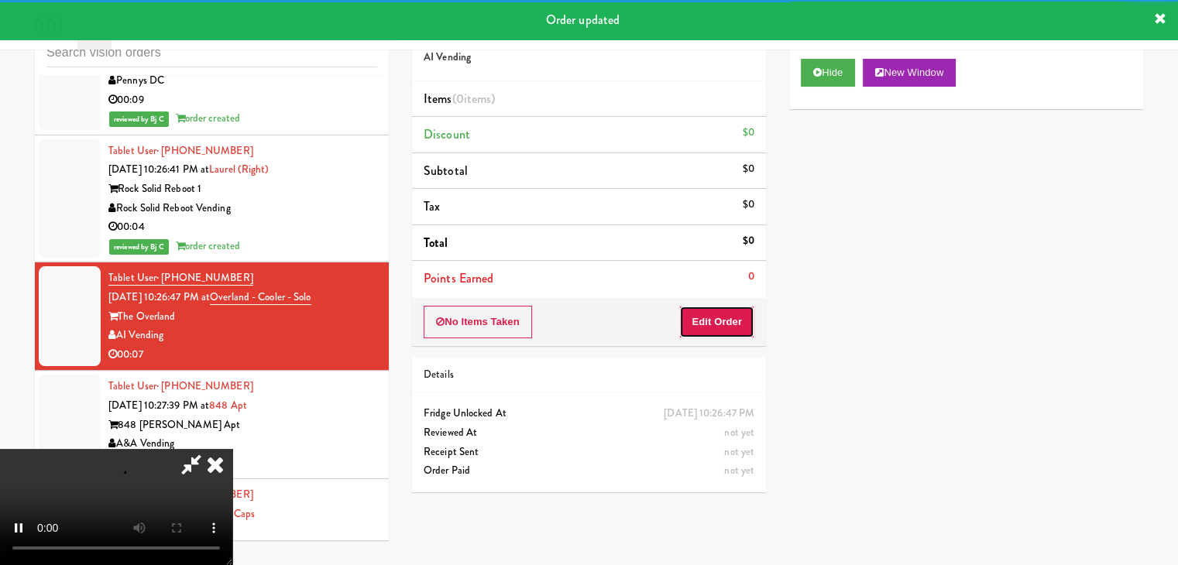
click at [728, 320] on button "Edit Order" at bounding box center [716, 322] width 75 height 33
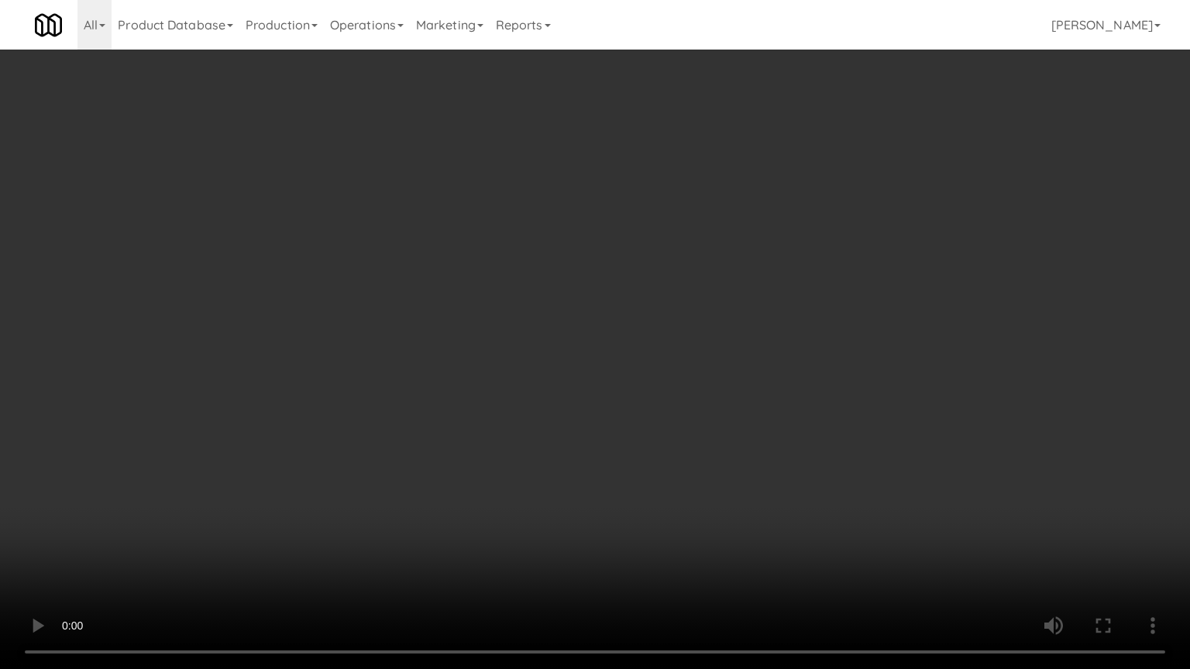
click at [644, 418] on video at bounding box center [595, 334] width 1190 height 669
click at [816, 452] on video at bounding box center [595, 334] width 1190 height 669
click at [813, 445] on video at bounding box center [595, 334] width 1190 height 669
click at [811, 446] on video at bounding box center [595, 334] width 1190 height 669
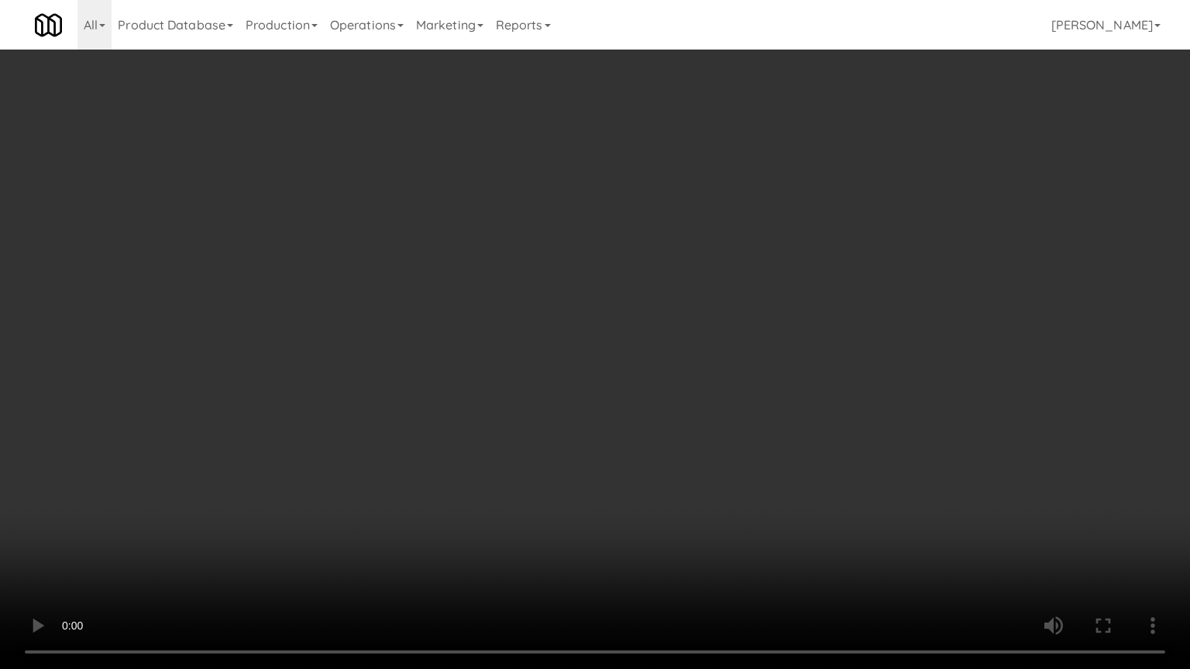
click at [789, 442] on video at bounding box center [595, 334] width 1190 height 669
click at [789, 435] on video at bounding box center [595, 334] width 1190 height 669
click at [745, 368] on video at bounding box center [595, 334] width 1190 height 669
click at [775, 294] on video at bounding box center [595, 334] width 1190 height 669
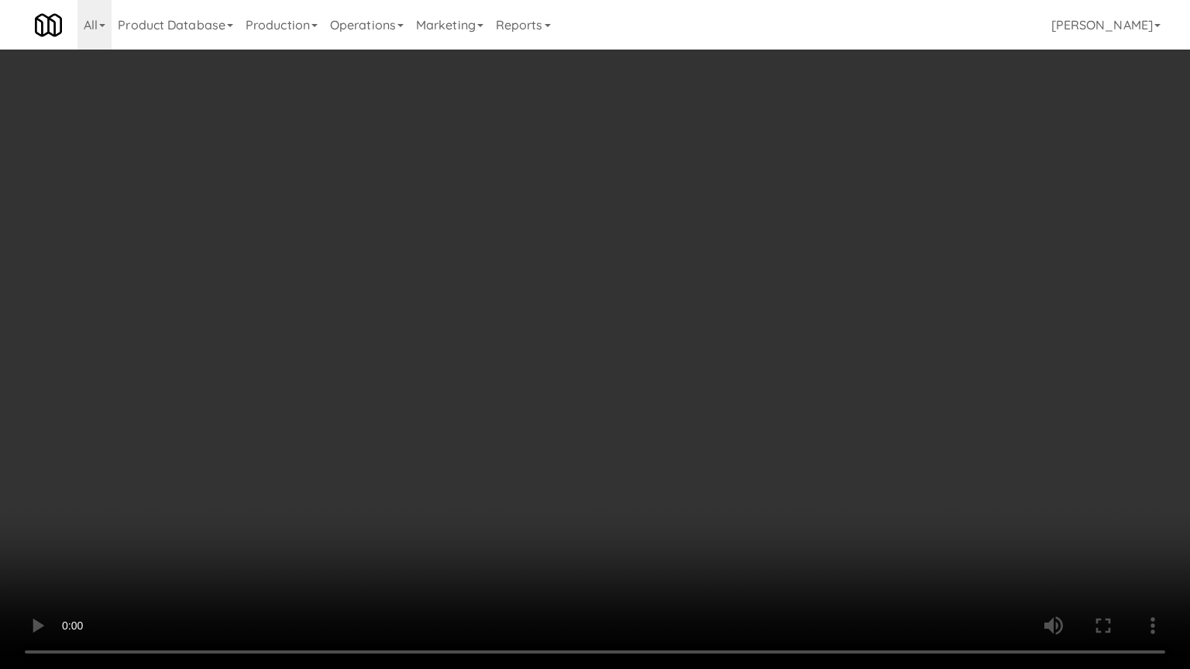
click at [775, 294] on video at bounding box center [595, 334] width 1190 height 669
click at [787, 253] on video at bounding box center [595, 334] width 1190 height 669
click at [790, 242] on video at bounding box center [595, 334] width 1190 height 669
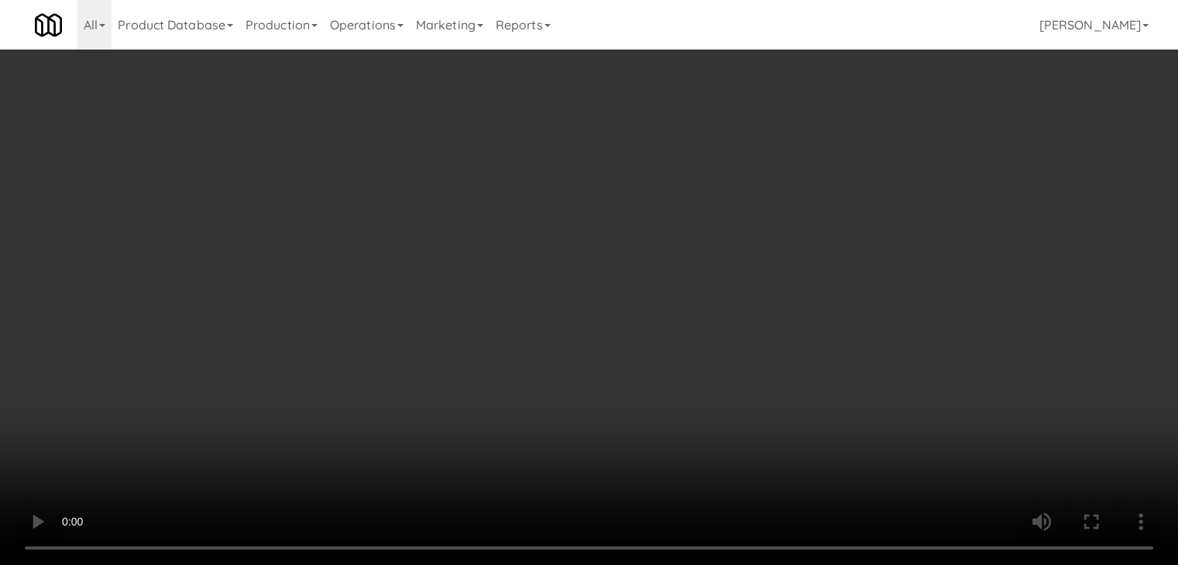
click at [837, 150] on div "Grab N' Go Inventory" at bounding box center [966, 140] width 331 height 23
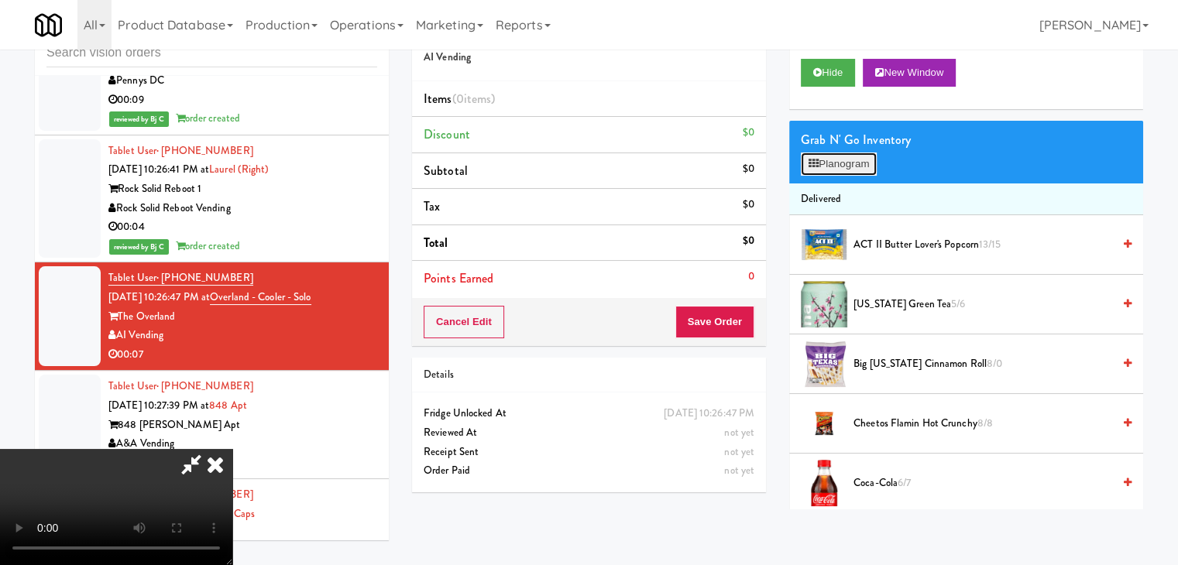
click at [834, 163] on button "Planogram" at bounding box center [839, 164] width 76 height 23
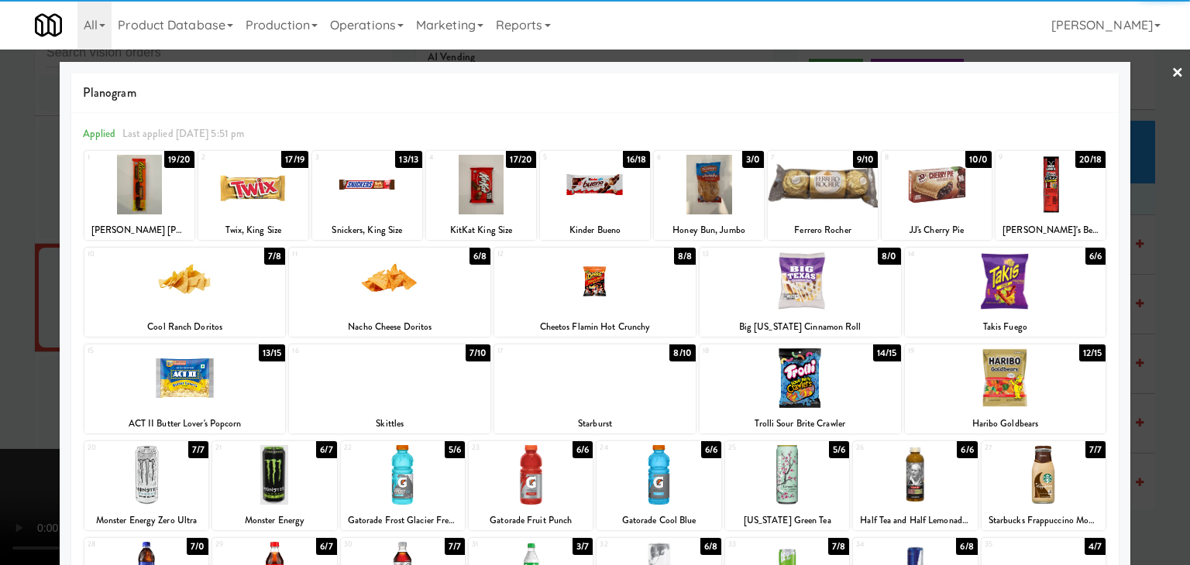
drag, startPoint x: 595, startPoint y: 192, endPoint x: 564, endPoint y: 202, distance: 32.6
click at [595, 191] on div at bounding box center [595, 185] width 110 height 60
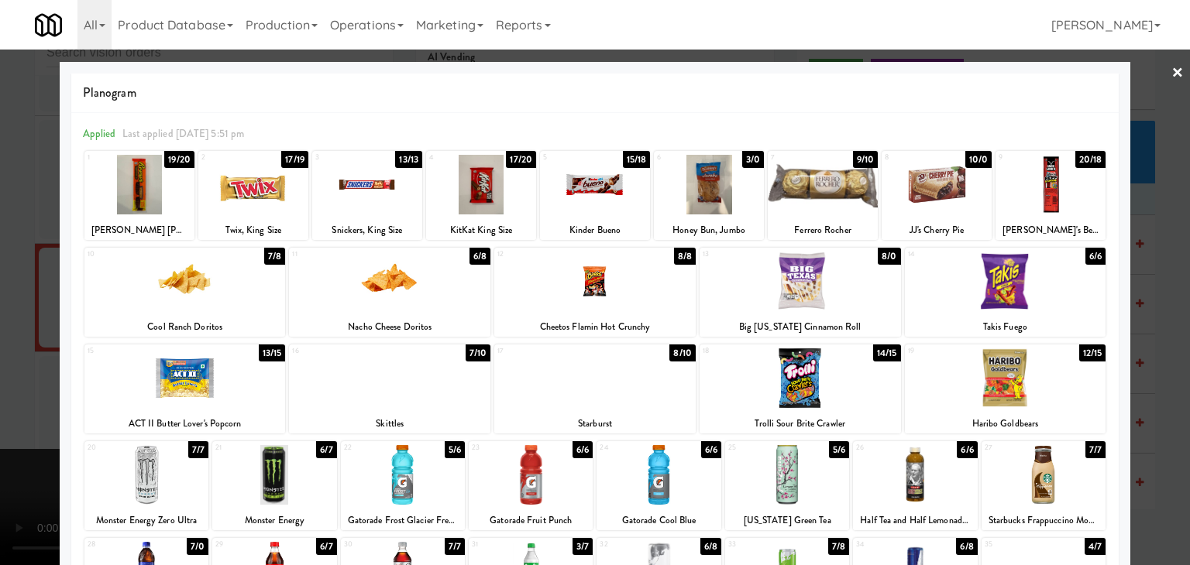
click at [160, 296] on div at bounding box center [184, 282] width 201 height 60
drag, startPoint x: 0, startPoint y: 312, endPoint x: 26, endPoint y: 312, distance: 25.6
click at [0, 312] on div at bounding box center [595, 282] width 1190 height 565
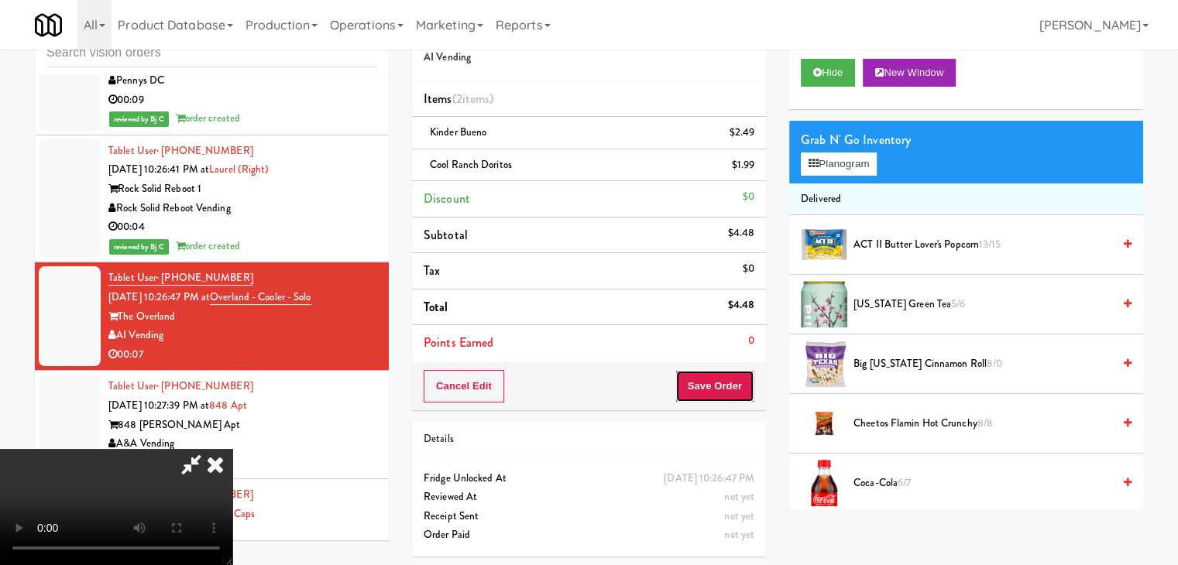
click at [741, 391] on button "Save Order" at bounding box center [714, 386] width 79 height 33
drag, startPoint x: 741, startPoint y: 391, endPoint x: 691, endPoint y: 352, distance: 62.9
click at [714, 373] on button "Save Order" at bounding box center [714, 386] width 79 height 33
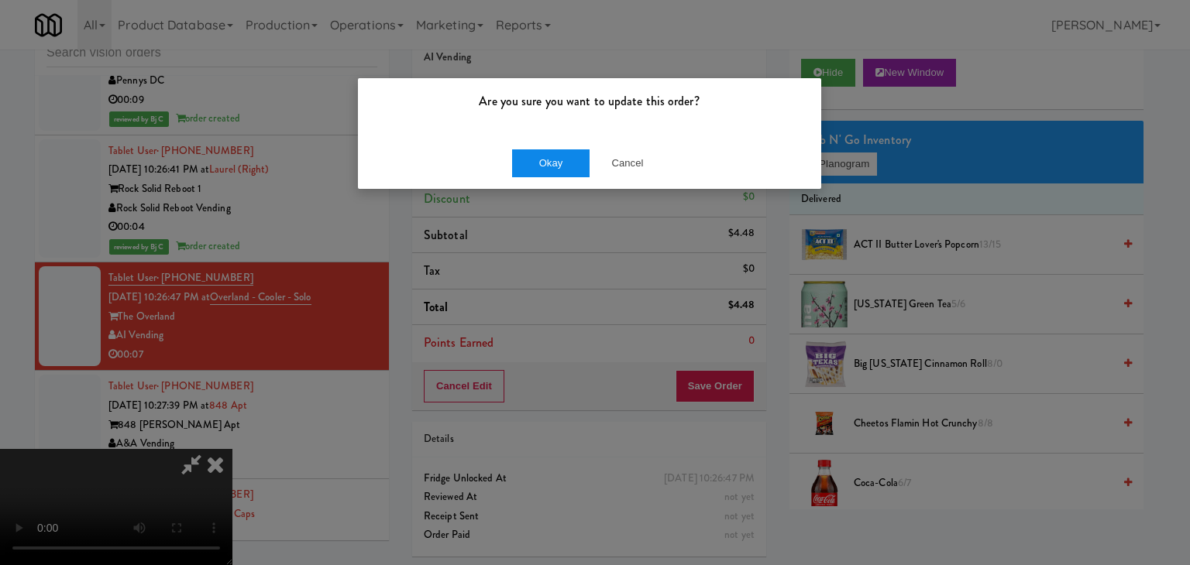
click at [557, 170] on div "Okay Cancel" at bounding box center [589, 163] width 463 height 52
click at [557, 170] on button "Okay" at bounding box center [550, 164] width 77 height 28
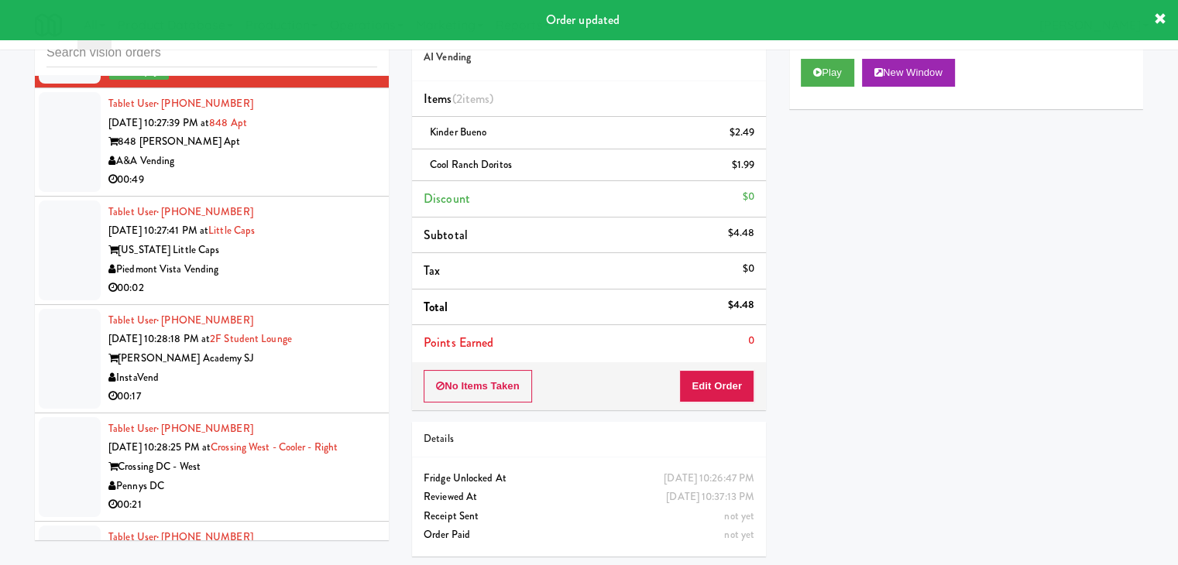
scroll to position [18210, 0]
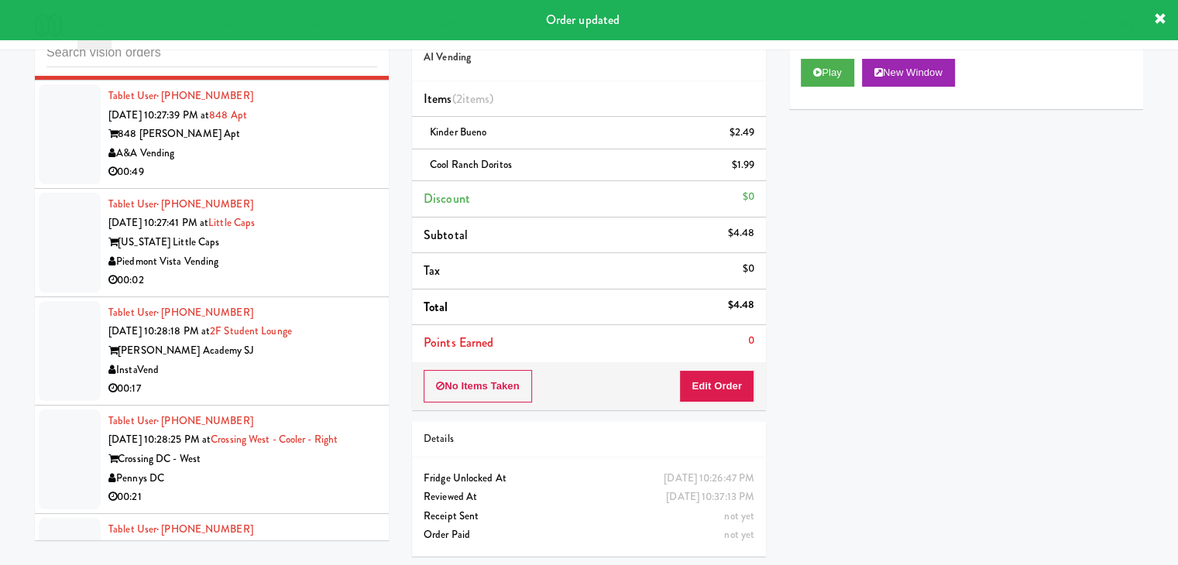
click at [321, 253] on div "Piedmont Vista Vending" at bounding box center [242, 262] width 269 height 19
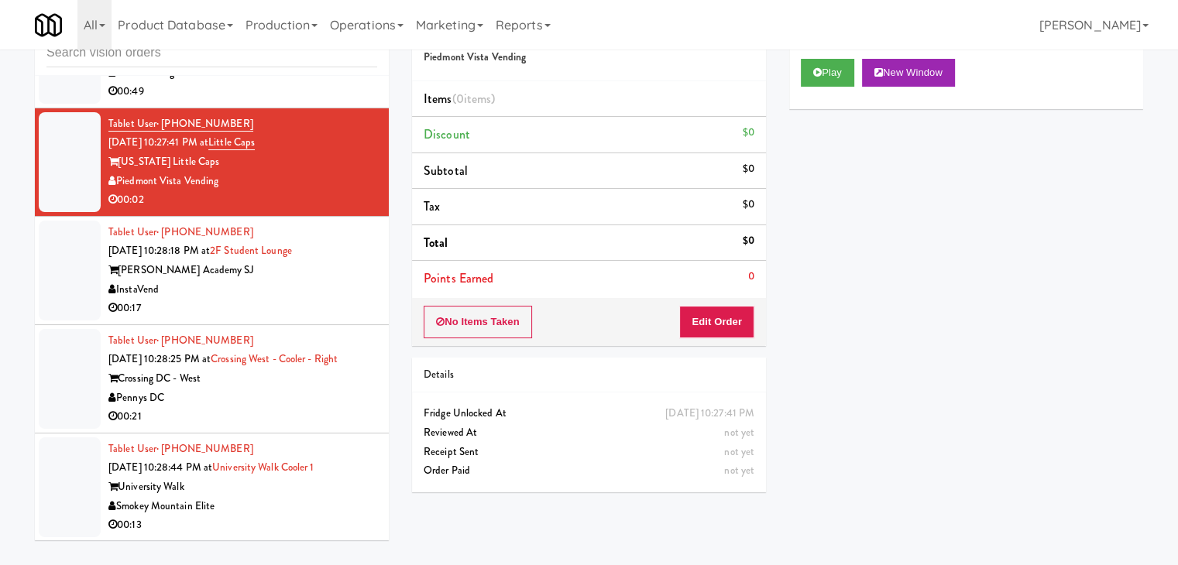
scroll to position [18520, 0]
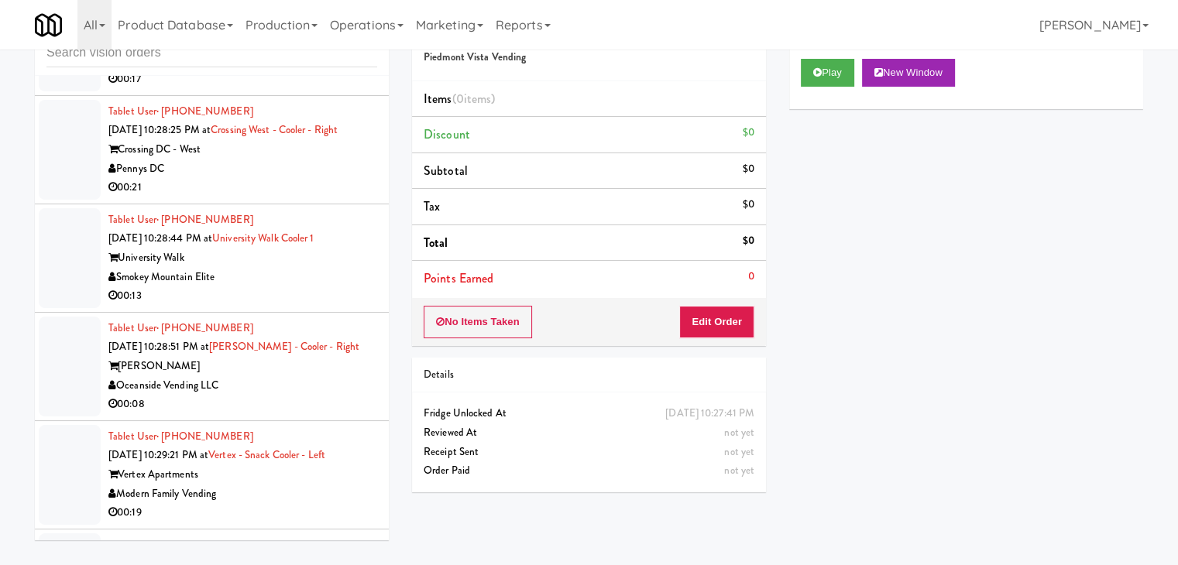
click at [312, 268] on div "Smokey Mountain Elite" at bounding box center [242, 277] width 269 height 19
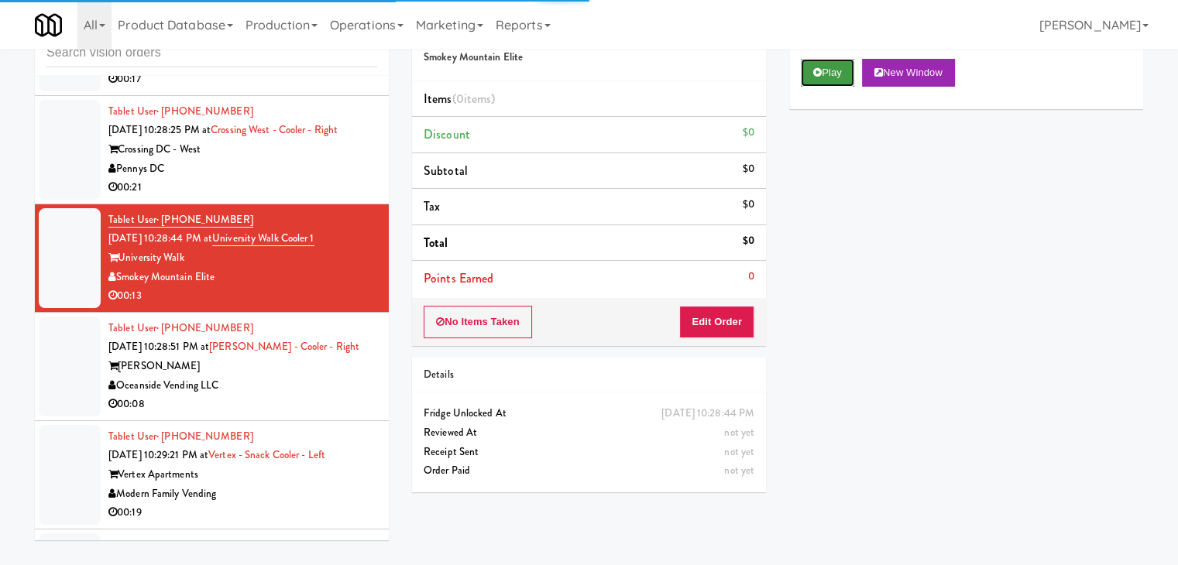
click at [833, 69] on button "Play" at bounding box center [827, 73] width 53 height 28
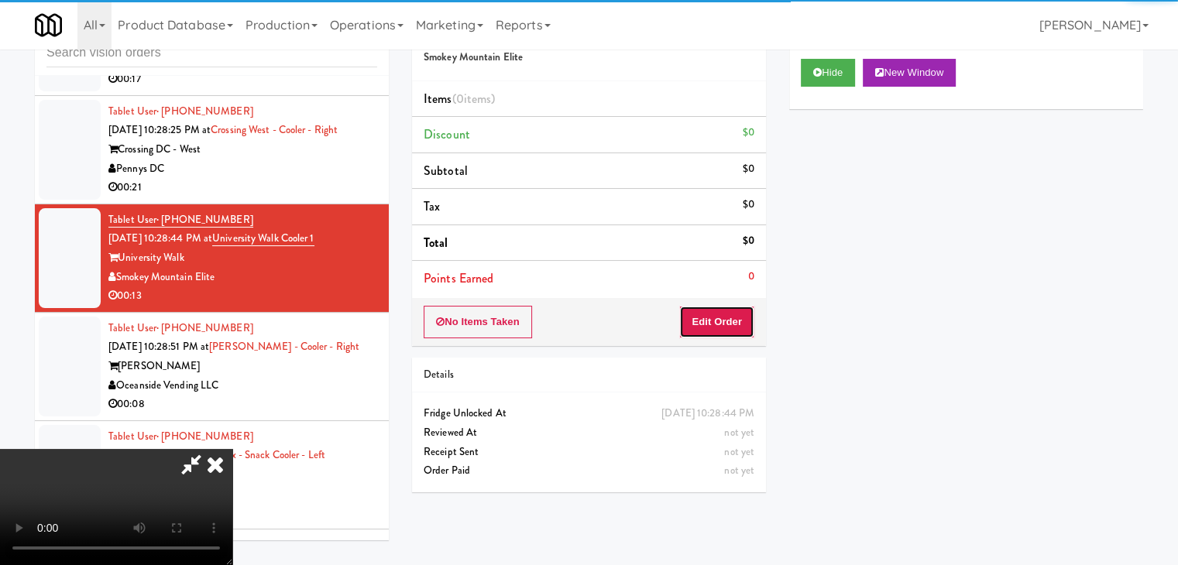
click at [719, 310] on button "Edit Order" at bounding box center [716, 322] width 75 height 33
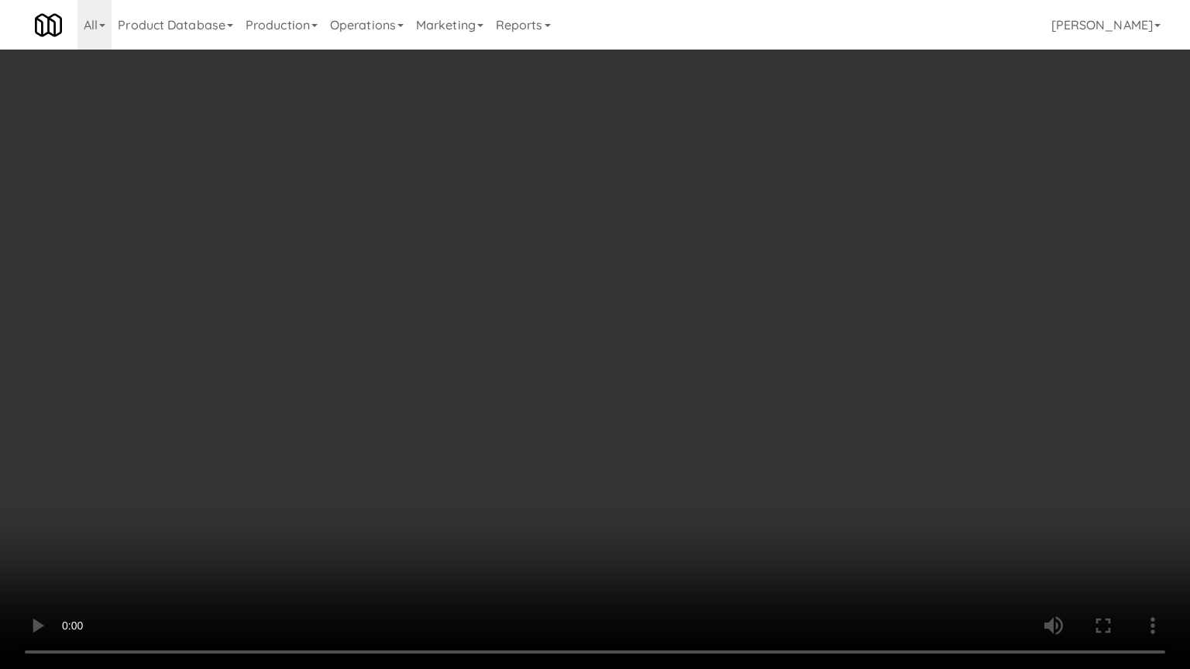
click at [688, 459] on video at bounding box center [595, 334] width 1190 height 669
click at [689, 462] on video at bounding box center [595, 334] width 1190 height 669
click at [785, 425] on video at bounding box center [595, 334] width 1190 height 669
click at [785, 426] on video at bounding box center [595, 334] width 1190 height 669
click at [794, 419] on video at bounding box center [595, 334] width 1190 height 669
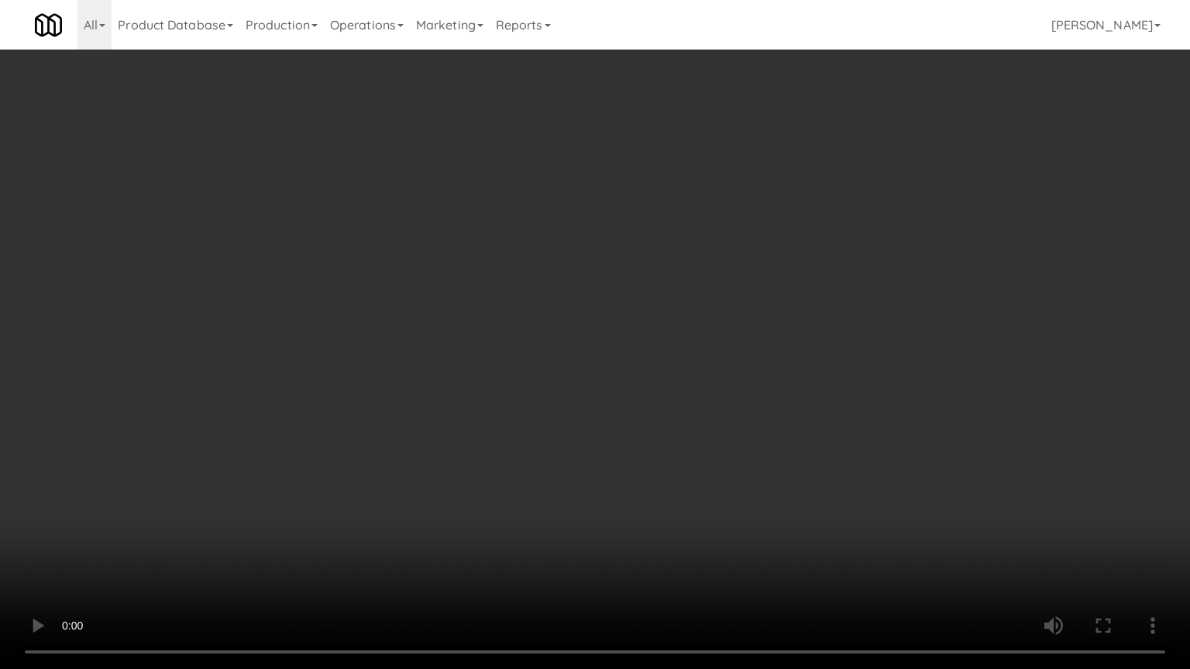
drag, startPoint x: 794, startPoint y: 420, endPoint x: 785, endPoint y: 428, distance: 12.1
click at [793, 424] on video at bounding box center [595, 334] width 1190 height 669
click at [782, 418] on video at bounding box center [595, 334] width 1190 height 669
click at [781, 418] on video at bounding box center [595, 334] width 1190 height 669
drag, startPoint x: 781, startPoint y: 418, endPoint x: 875, endPoint y: 223, distance: 215.9
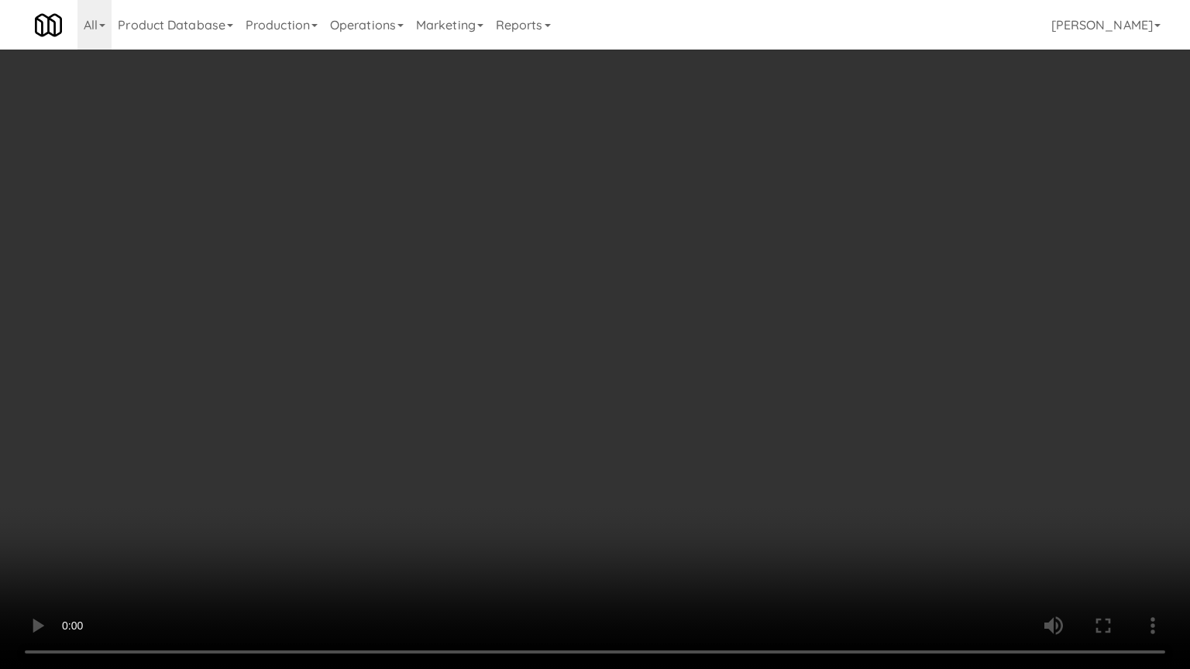
click at [781, 414] on video at bounding box center [595, 334] width 1190 height 669
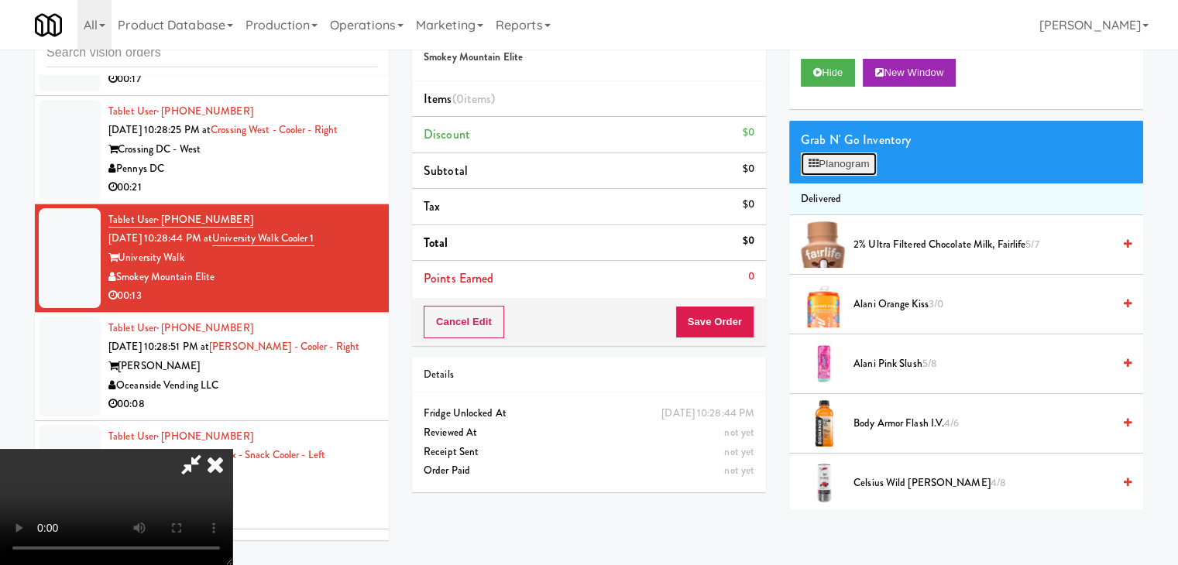
click at [861, 166] on button "Planogram" at bounding box center [839, 164] width 76 height 23
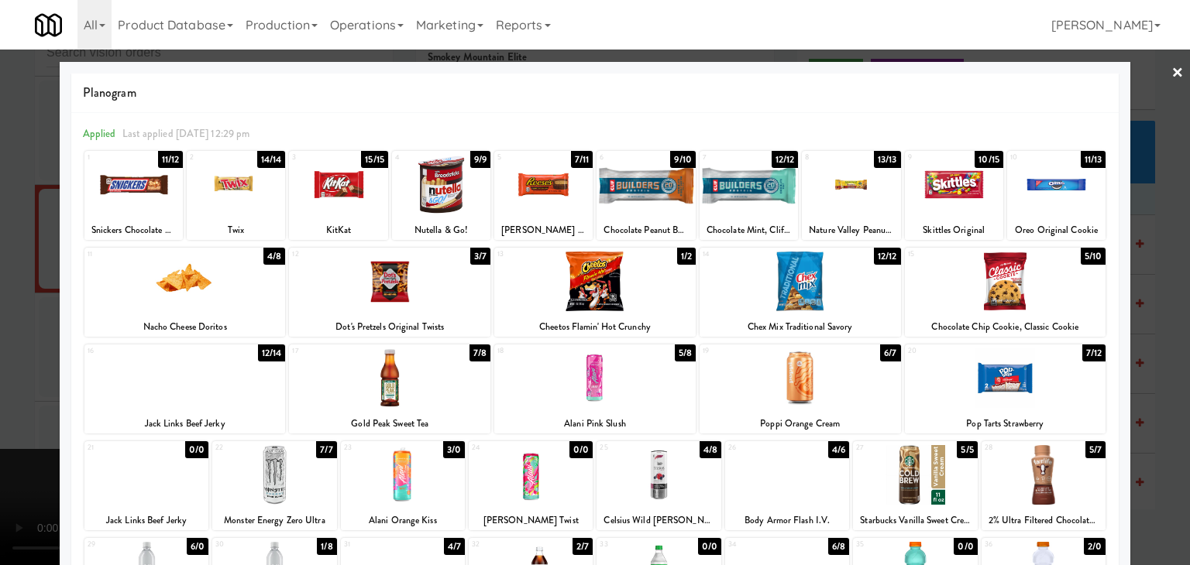
click at [510, 183] on div at bounding box center [543, 185] width 98 height 60
drag, startPoint x: 0, startPoint y: 225, endPoint x: 292, endPoint y: 242, distance: 292.5
click at [6, 224] on div at bounding box center [595, 282] width 1190 height 565
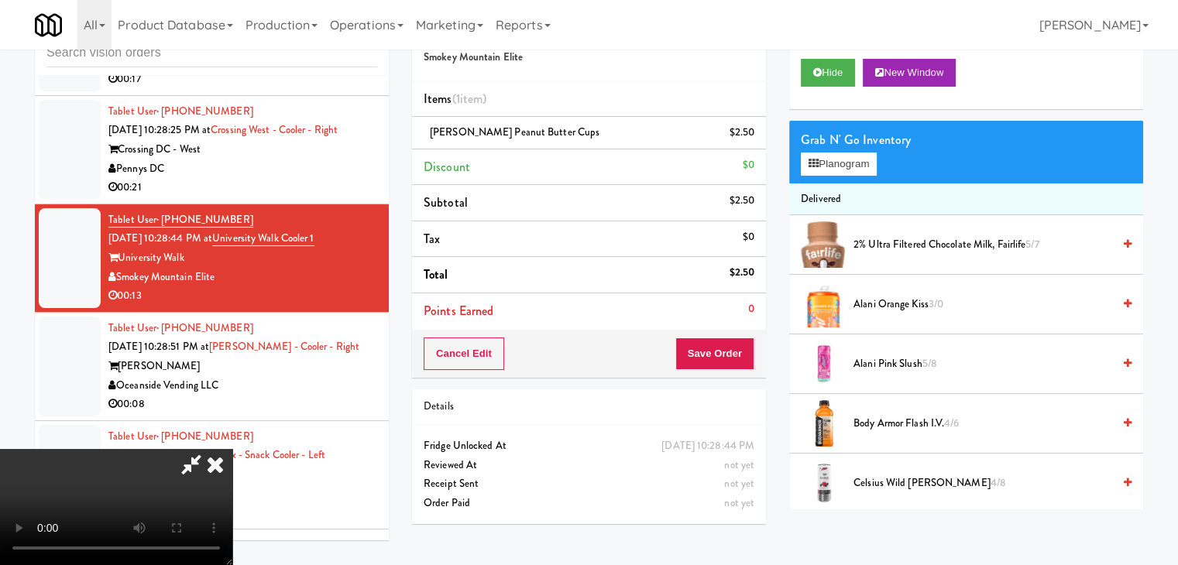
scroll to position [218, 0]
drag, startPoint x: 563, startPoint y: 336, endPoint x: 573, endPoint y: 346, distance: 14.2
click at [232, 449] on video at bounding box center [116, 507] width 232 height 116
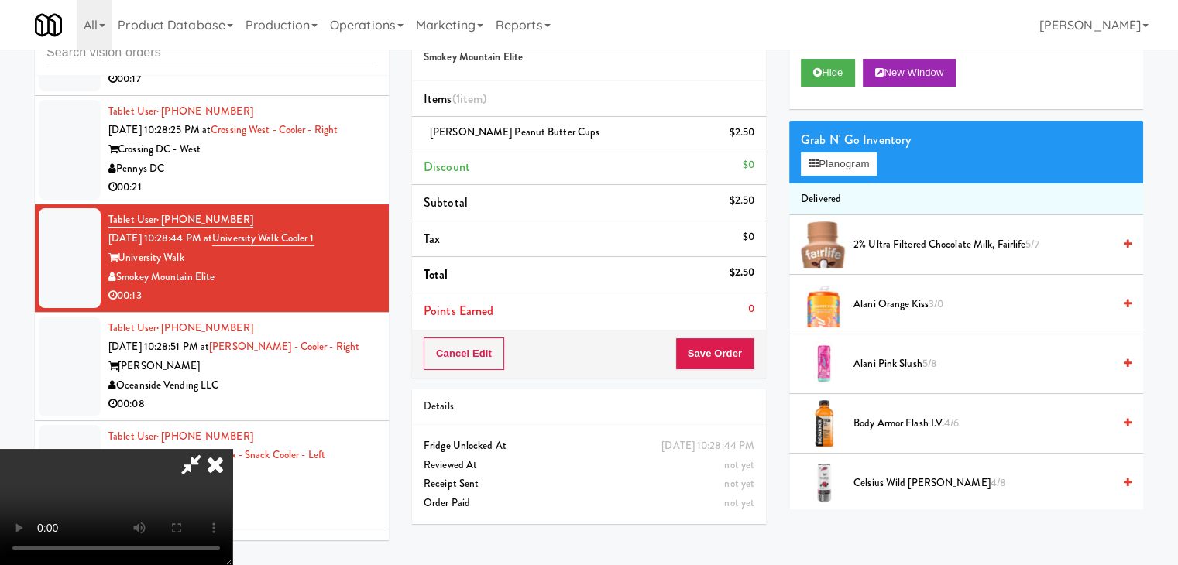
click at [232, 449] on video at bounding box center [116, 507] width 232 height 116
click at [852, 164] on button "Planogram" at bounding box center [839, 164] width 76 height 23
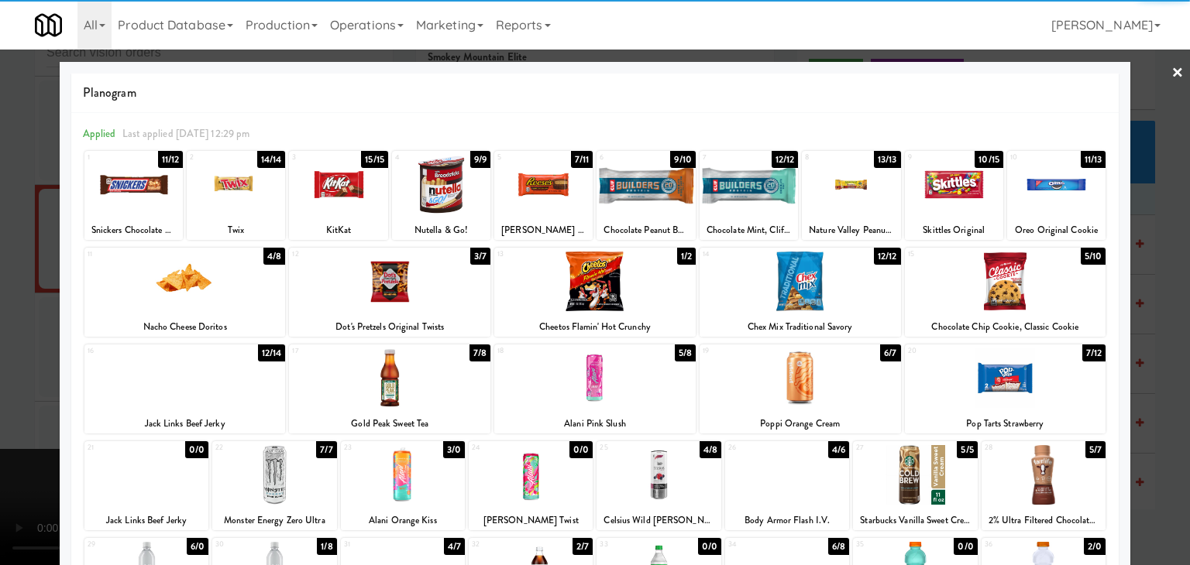
click at [407, 283] on div at bounding box center [389, 282] width 201 height 60
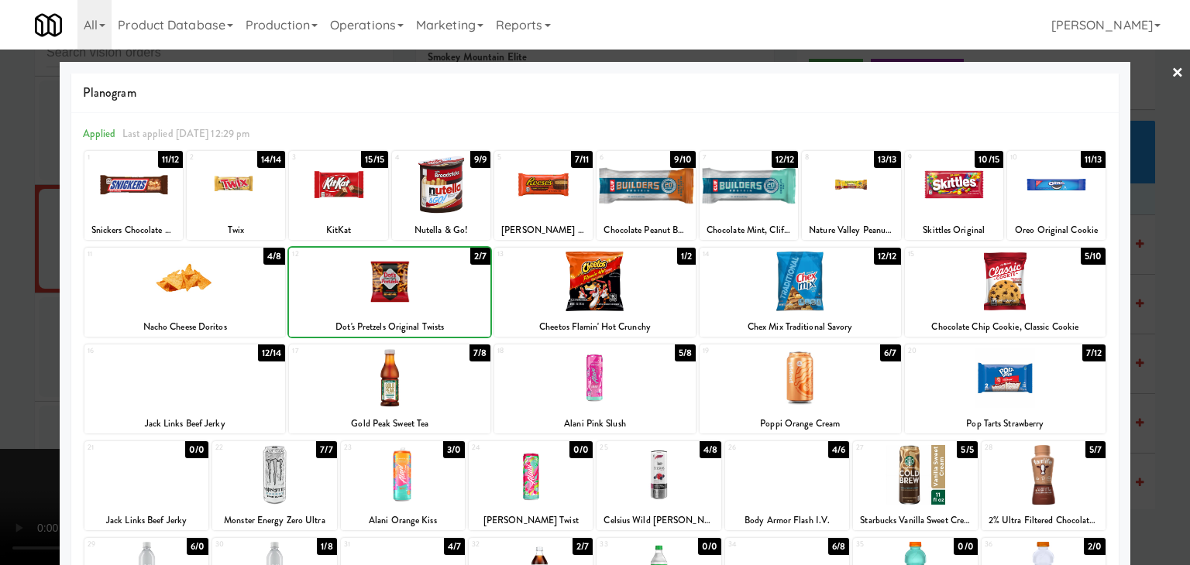
click at [0, 333] on div at bounding box center [595, 282] width 1190 height 565
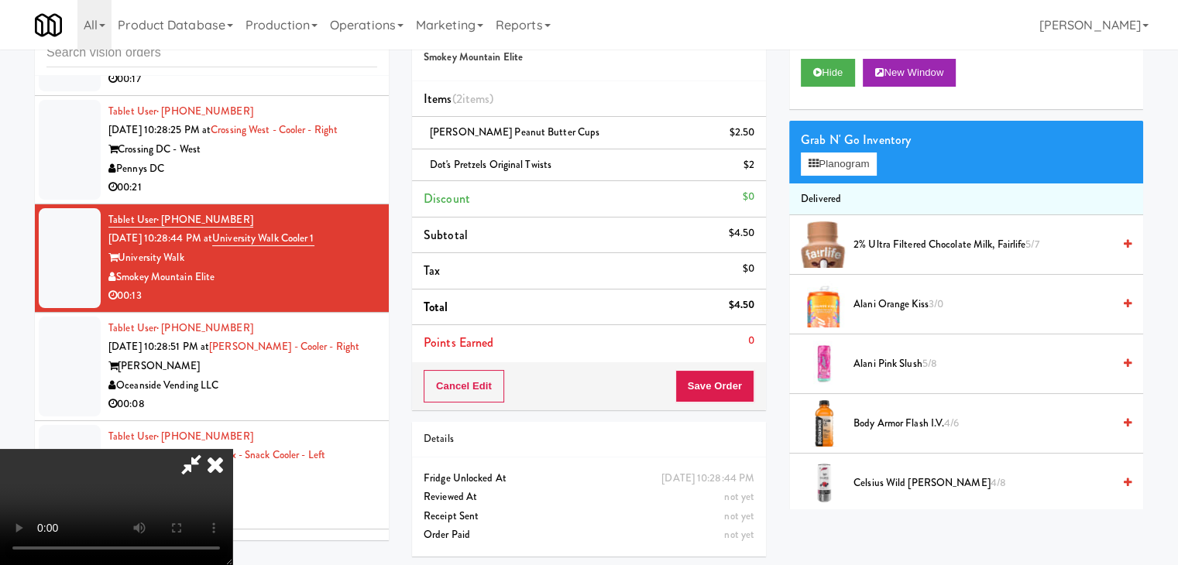
click at [232, 449] on video at bounding box center [116, 507] width 232 height 116
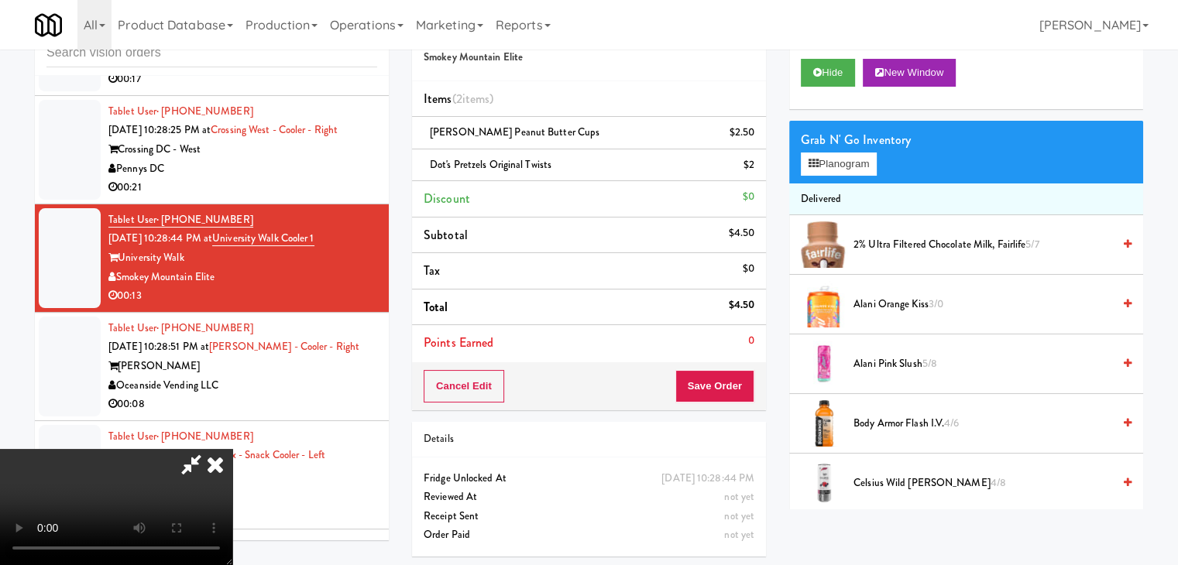
click at [834, 177] on div "Grab N' Go Inventory Planogram" at bounding box center [966, 152] width 354 height 63
click at [849, 156] on button "Planogram" at bounding box center [839, 164] width 76 height 23
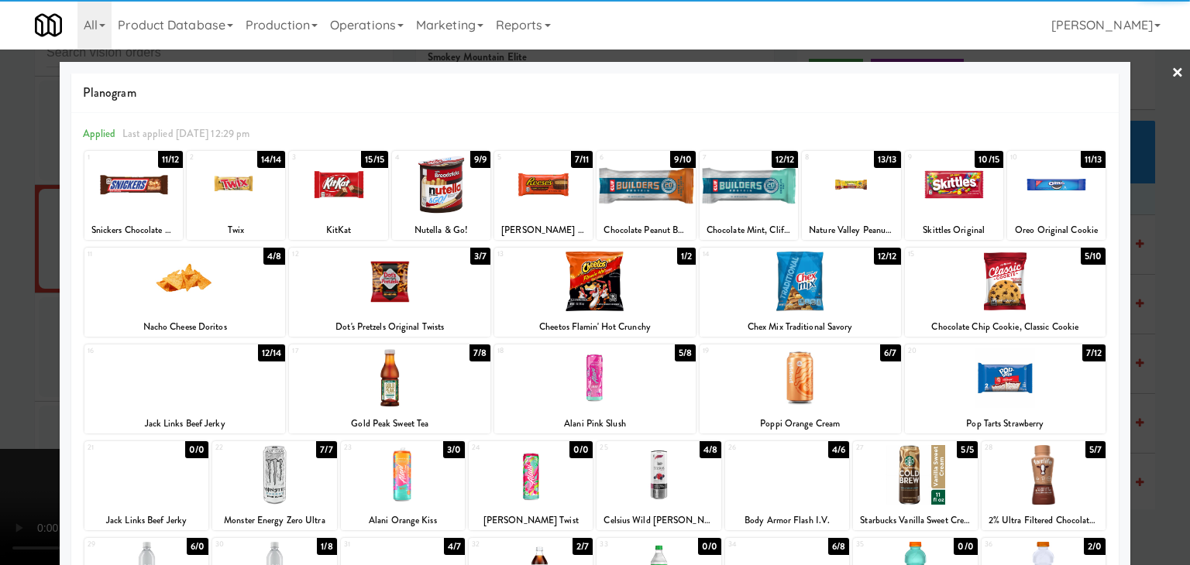
click at [369, 277] on div at bounding box center [389, 282] width 201 height 60
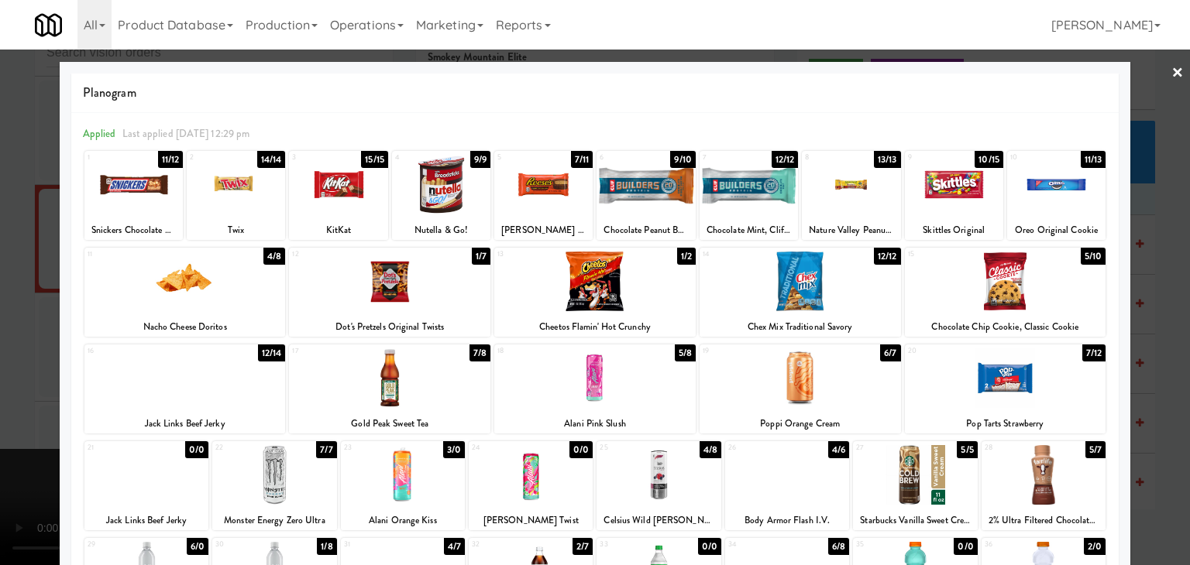
drag, startPoint x: 2, startPoint y: 382, endPoint x: 282, endPoint y: 380, distance: 280.4
click at [9, 376] on div at bounding box center [595, 282] width 1190 height 565
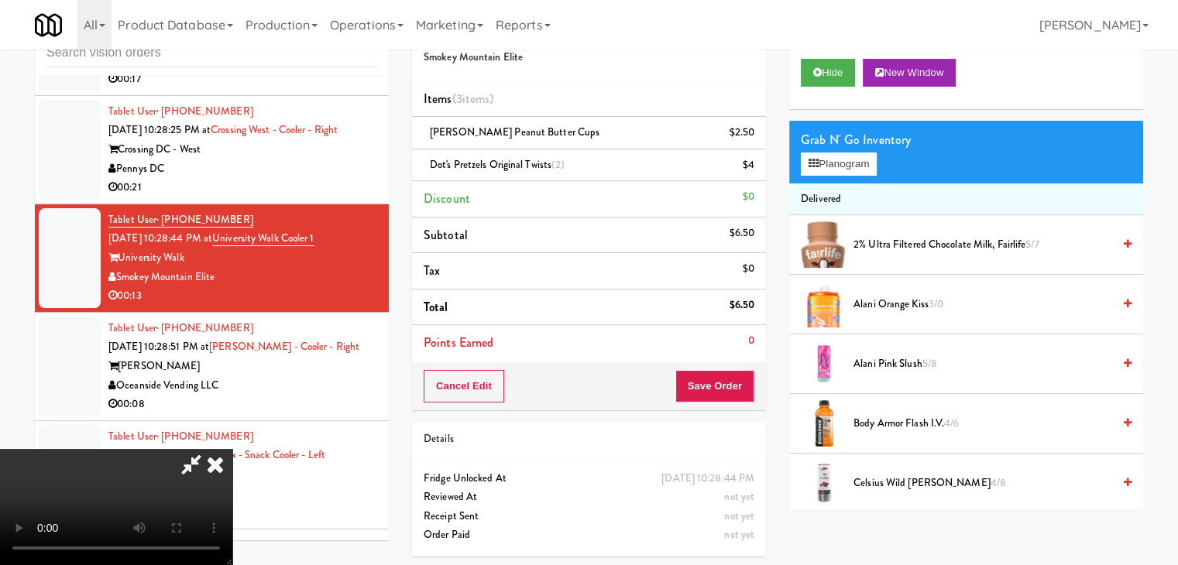
click at [232, 449] on video at bounding box center [116, 507] width 232 height 116
click at [734, 400] on div "Cancel Edit Save Order" at bounding box center [589, 387] width 354 height 48
click at [728, 387] on button "Save Order" at bounding box center [714, 386] width 79 height 33
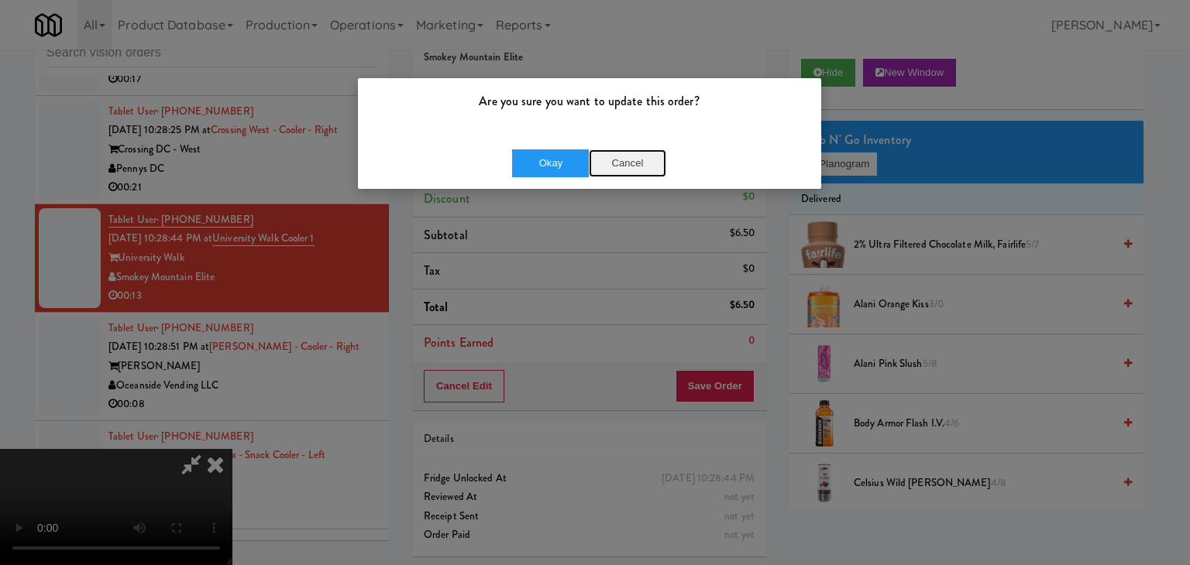
click at [625, 167] on button "Cancel" at bounding box center [627, 164] width 77 height 28
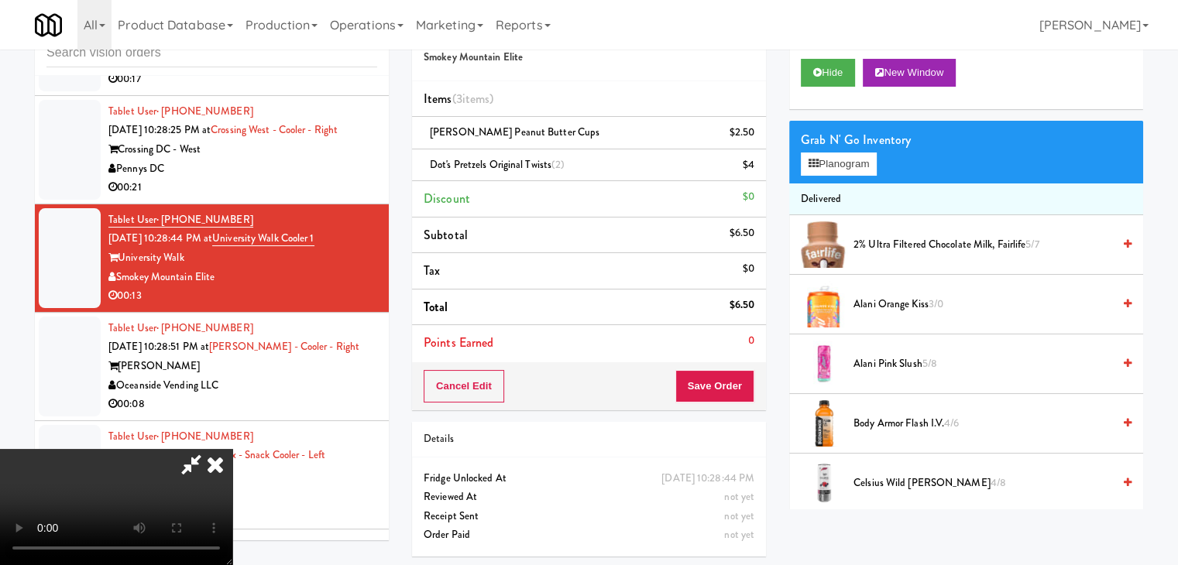
click at [232, 449] on video at bounding box center [116, 507] width 232 height 116
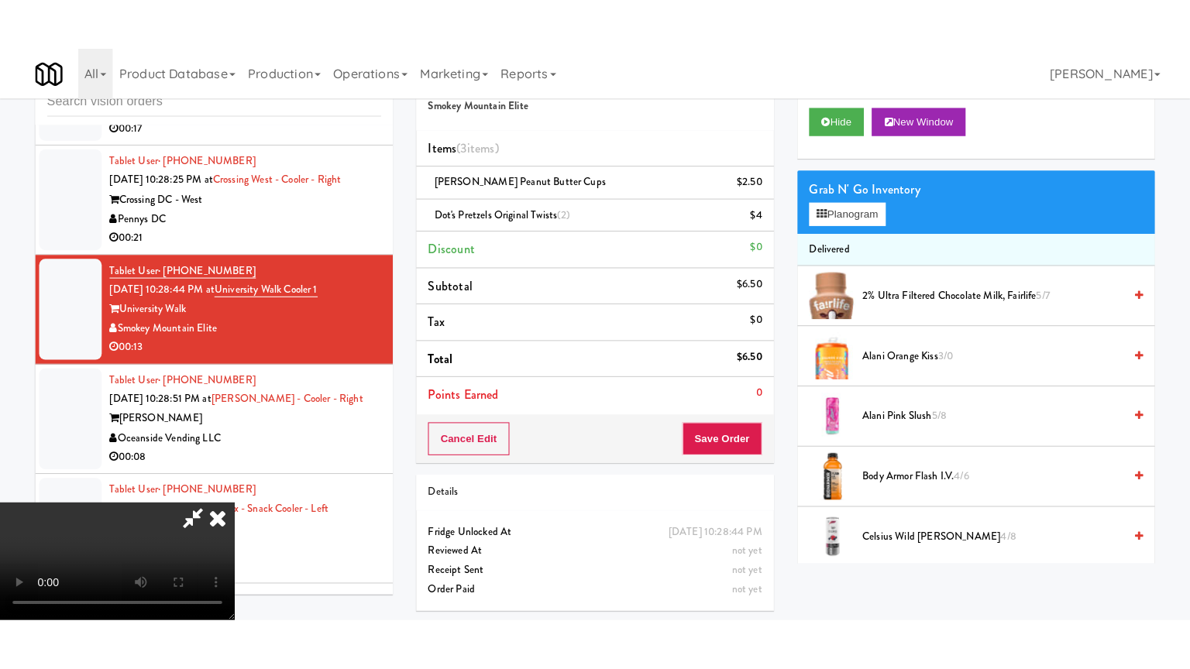
scroll to position [140, 0]
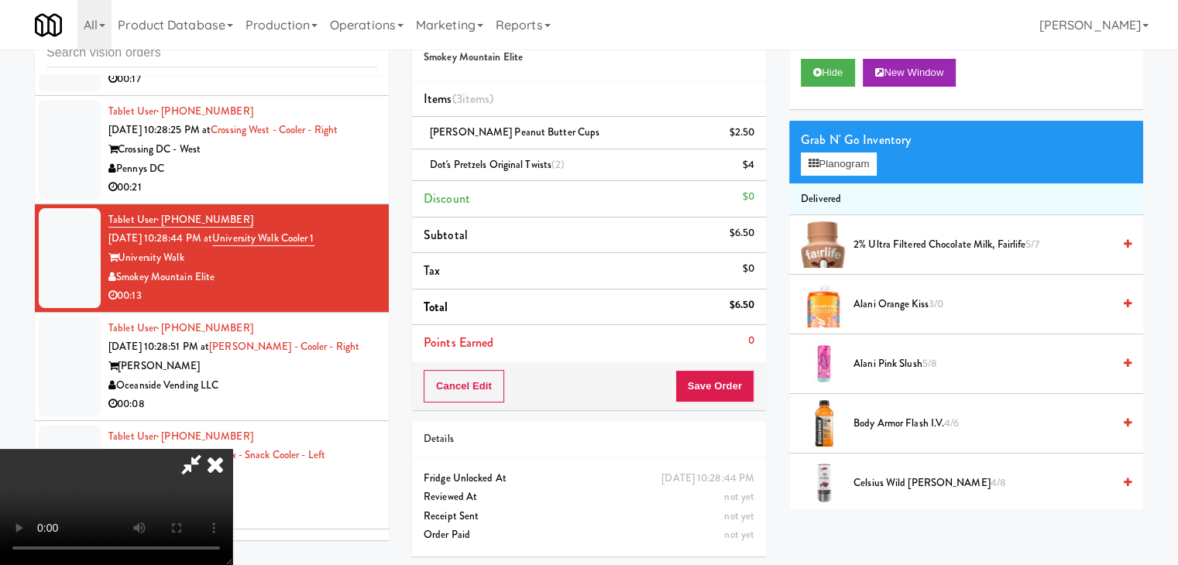
click at [232, 449] on video at bounding box center [116, 507] width 232 height 116
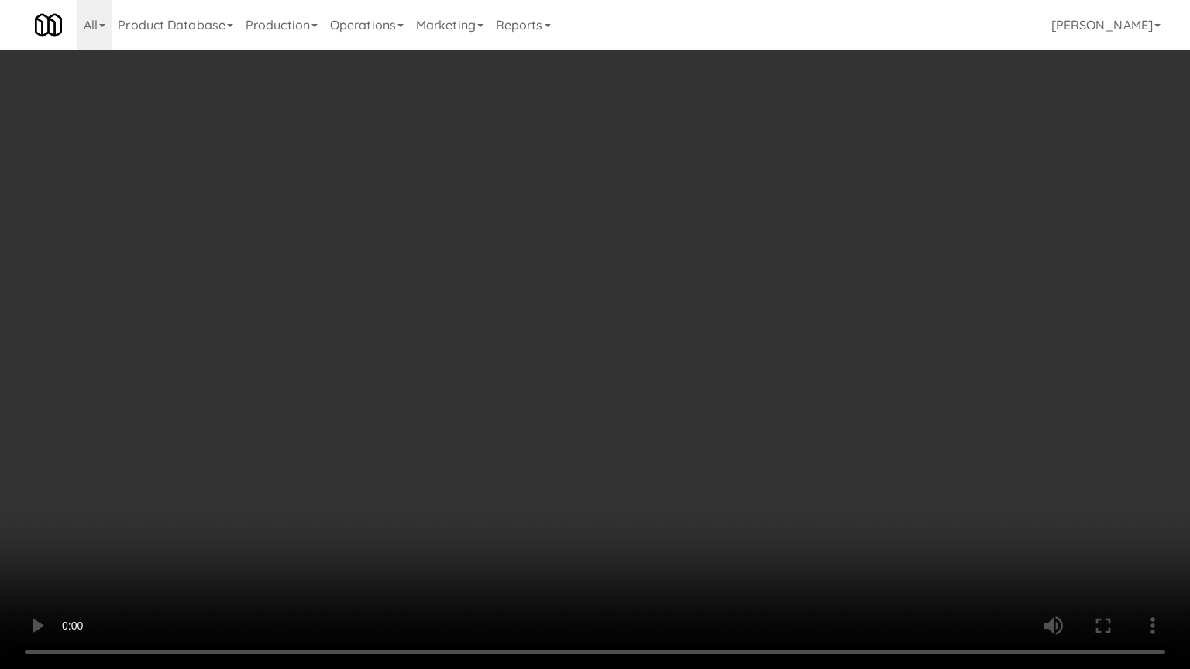
click at [727, 404] on video at bounding box center [595, 334] width 1190 height 669
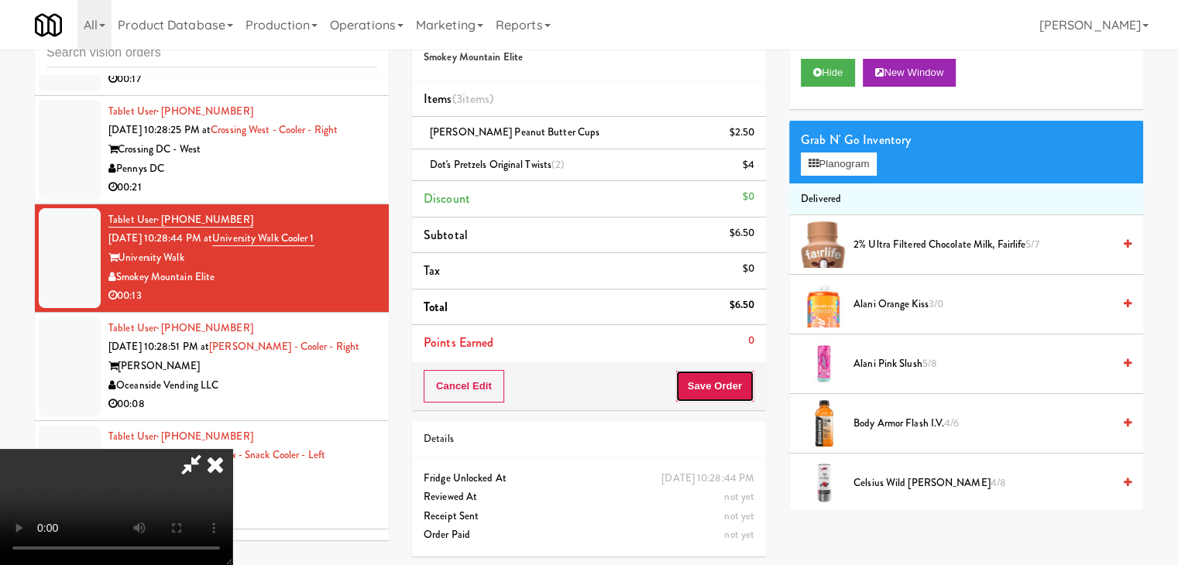
click at [724, 376] on button "Save Order" at bounding box center [714, 386] width 79 height 33
click at [724, 378] on button "Save Order" at bounding box center [714, 386] width 79 height 33
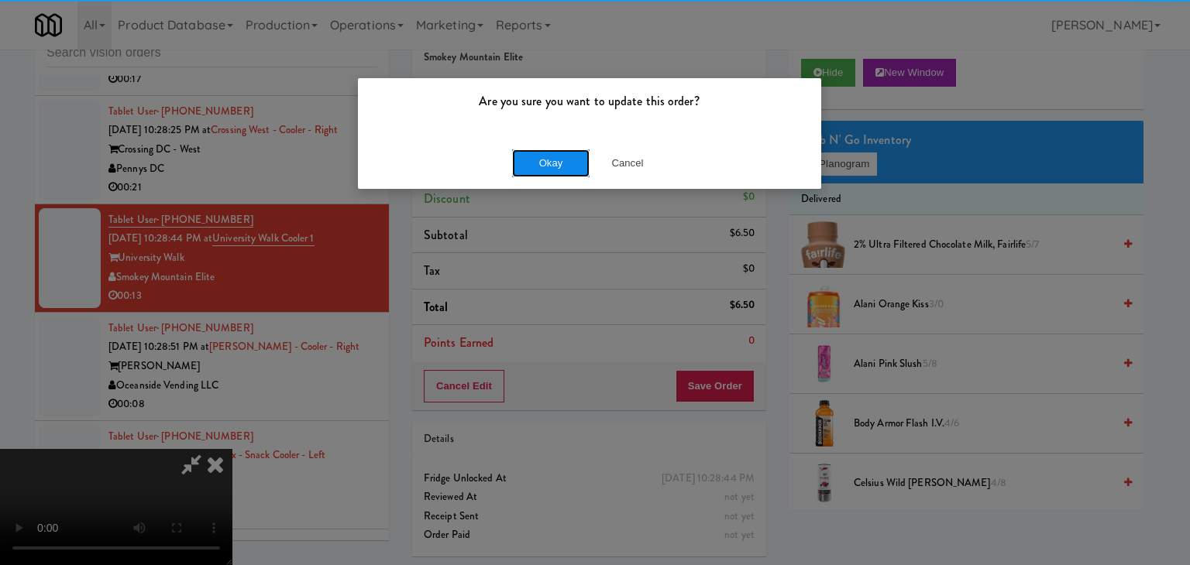
click at [572, 162] on button "Okay" at bounding box center [550, 164] width 77 height 28
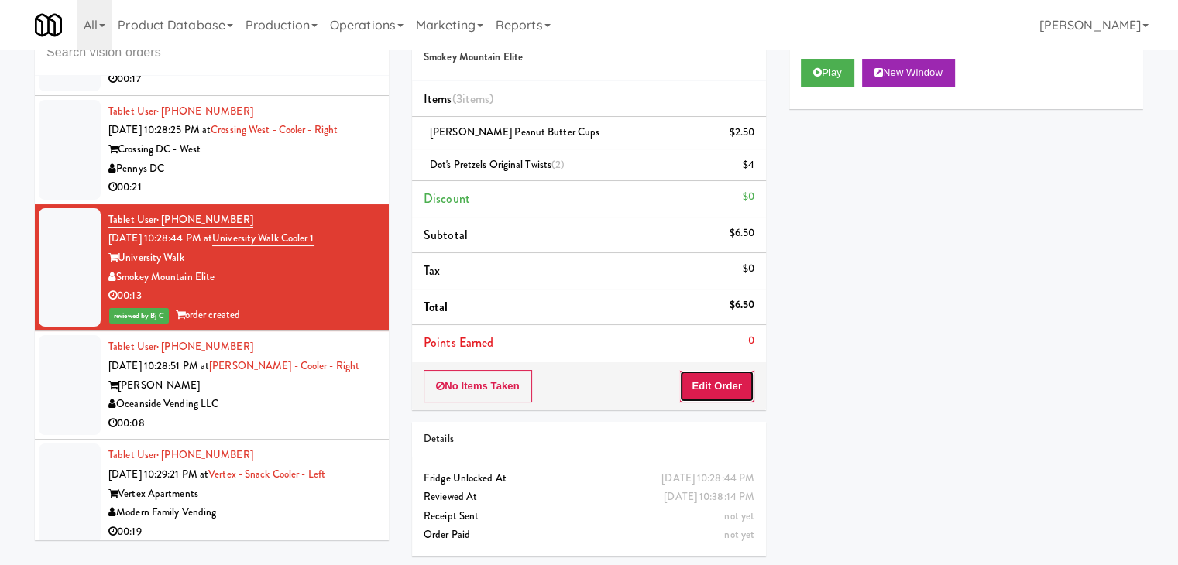
drag, startPoint x: 720, startPoint y: 389, endPoint x: 780, endPoint y: 297, distance: 109.1
click at [720, 382] on button "Edit Order" at bounding box center [716, 386] width 75 height 33
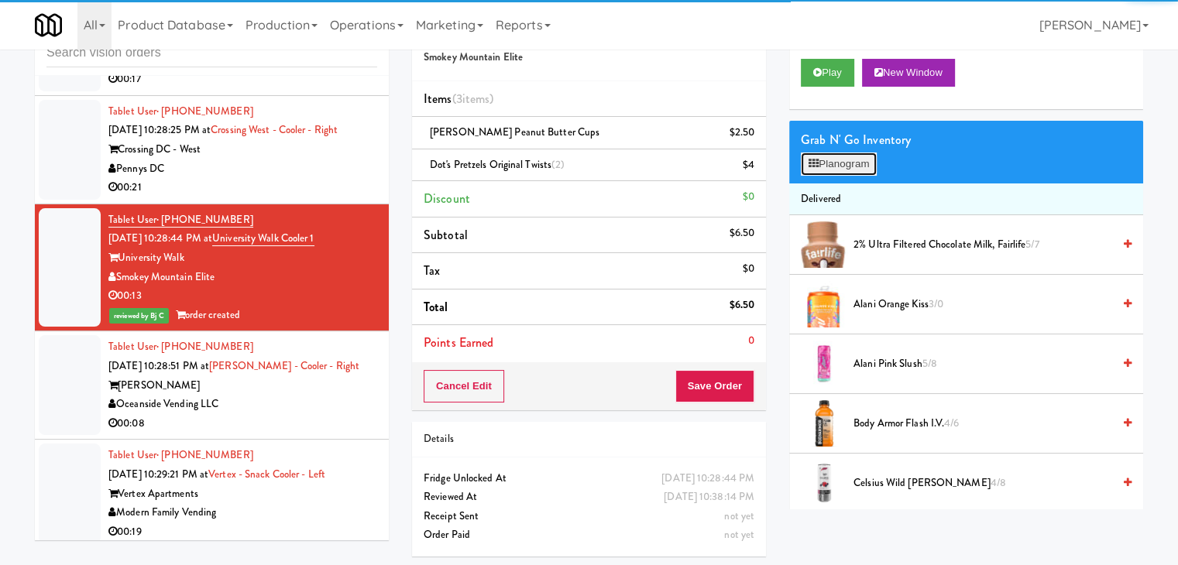
click at [842, 167] on button "Planogram" at bounding box center [839, 164] width 76 height 23
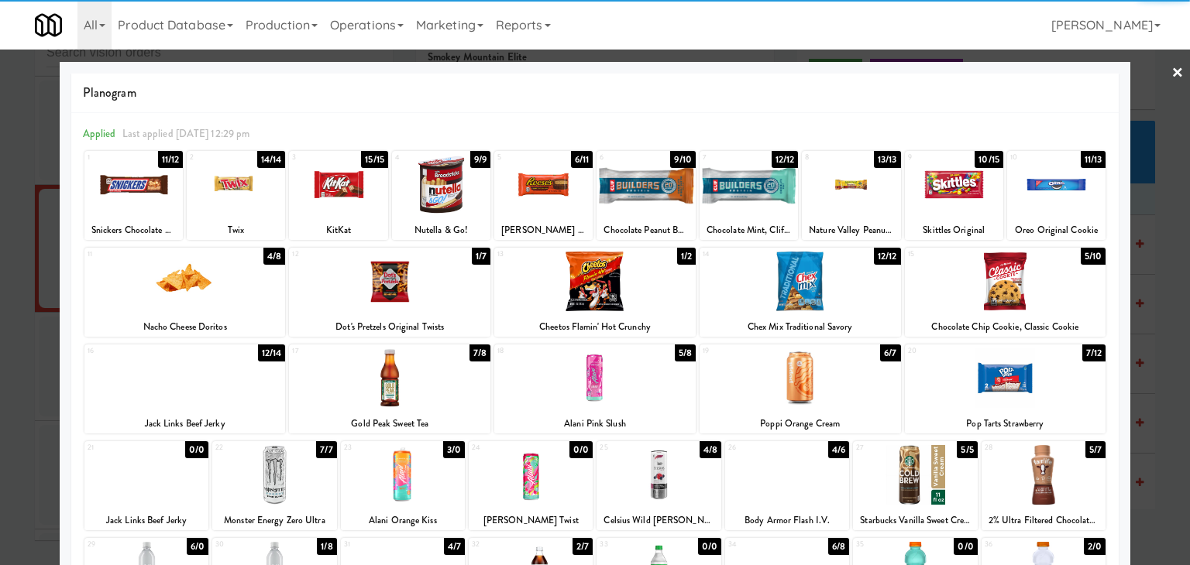
click at [11, 296] on div at bounding box center [595, 282] width 1190 height 565
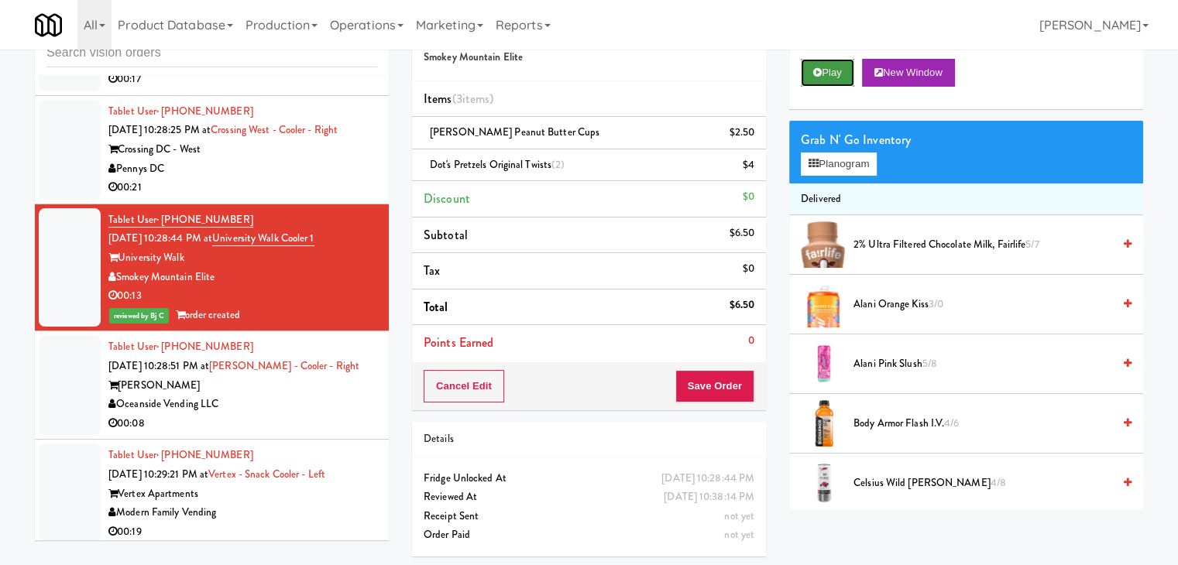
click at [821, 73] on button "Play" at bounding box center [827, 73] width 53 height 28
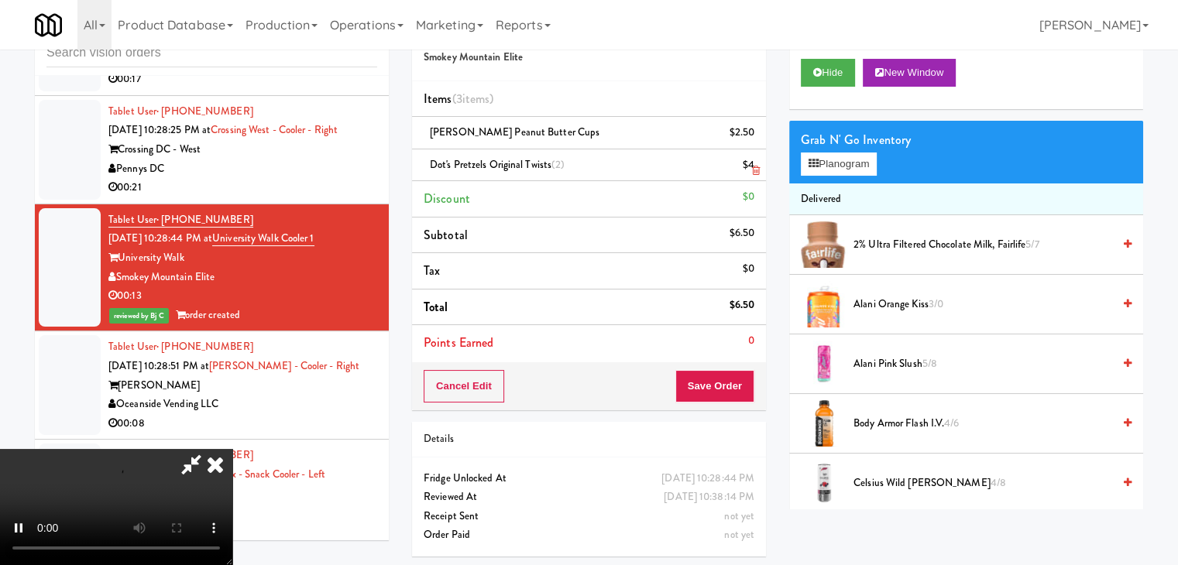
click at [755, 168] on icon at bounding box center [756, 171] width 8 height 10
click at [232, 449] on video at bounding box center [116, 507] width 232 height 116
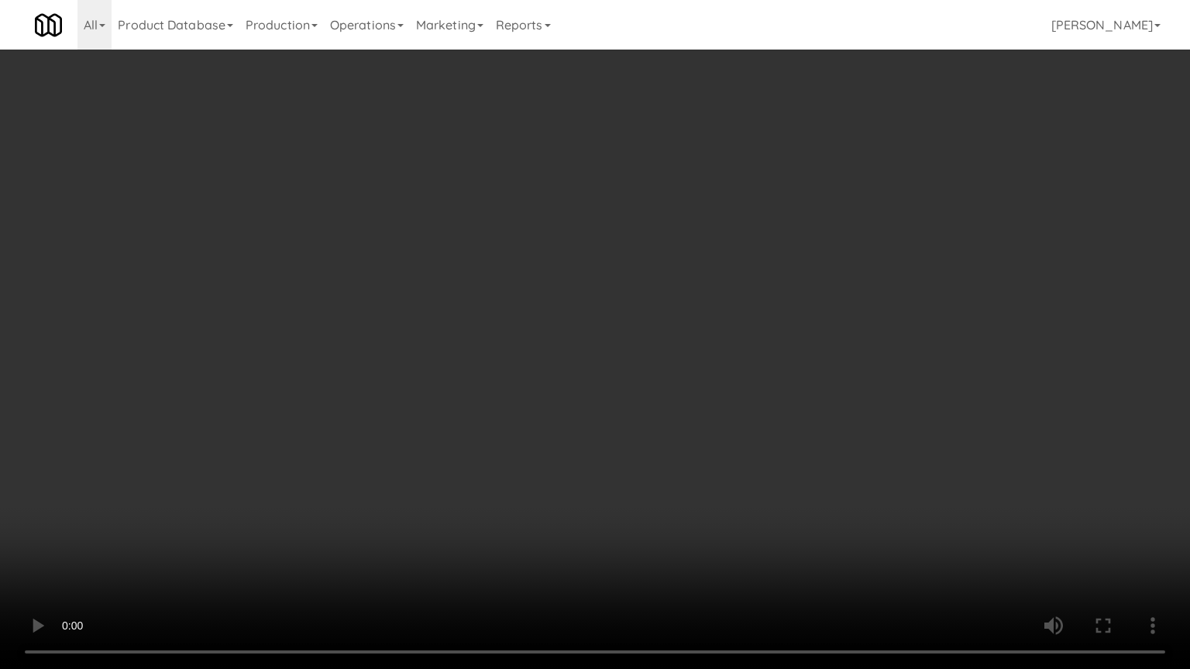
click at [734, 438] on video at bounding box center [595, 334] width 1190 height 669
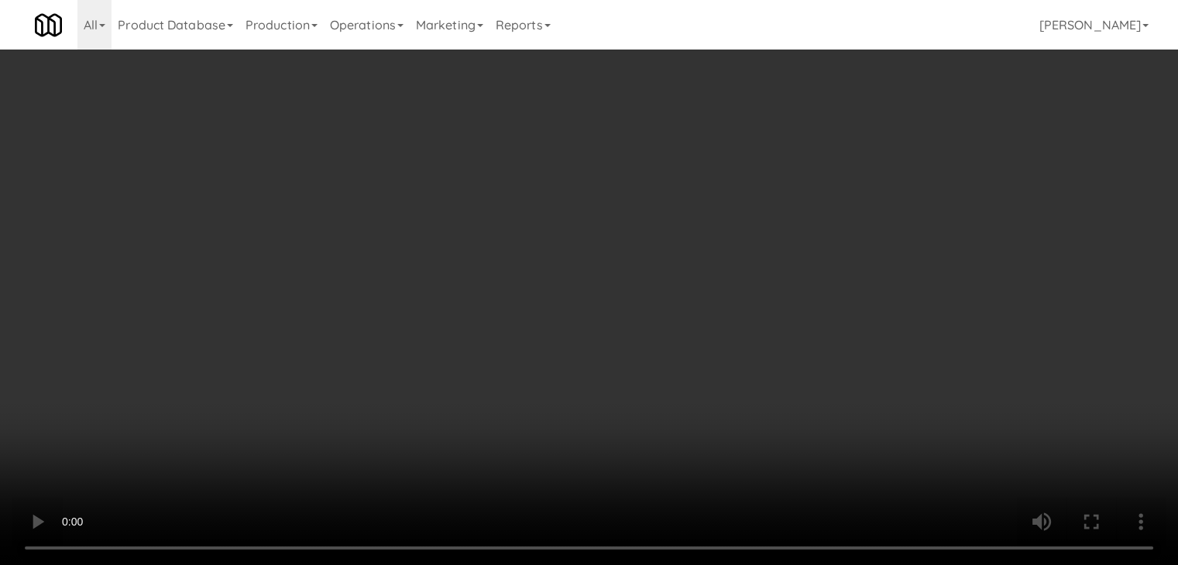
click at [729, 364] on div "Cancel Edit Save Order" at bounding box center [589, 387] width 354 height 48
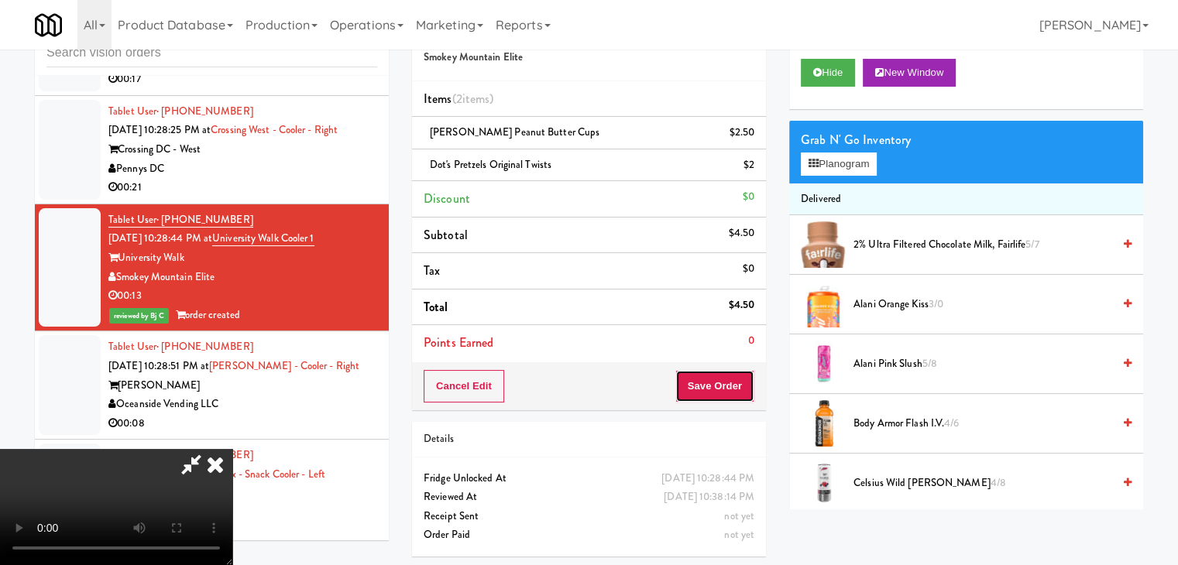
click at [725, 380] on button "Save Order" at bounding box center [714, 386] width 79 height 33
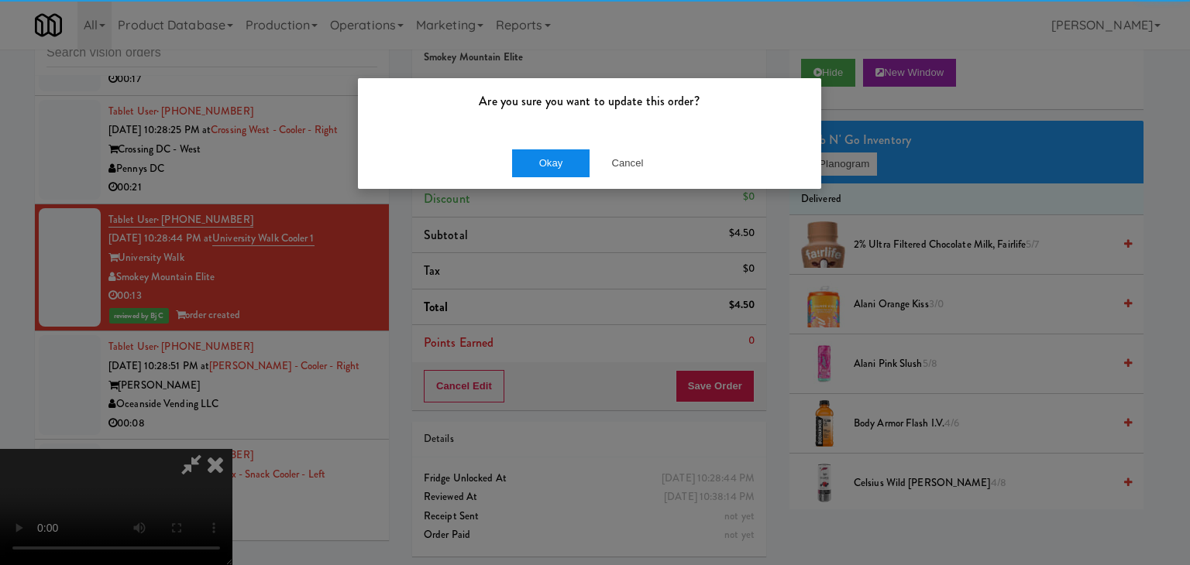
drag, startPoint x: 533, startPoint y: 146, endPoint x: 545, endPoint y: 162, distance: 19.4
click at [538, 156] on div "Okay Cancel" at bounding box center [589, 163] width 463 height 52
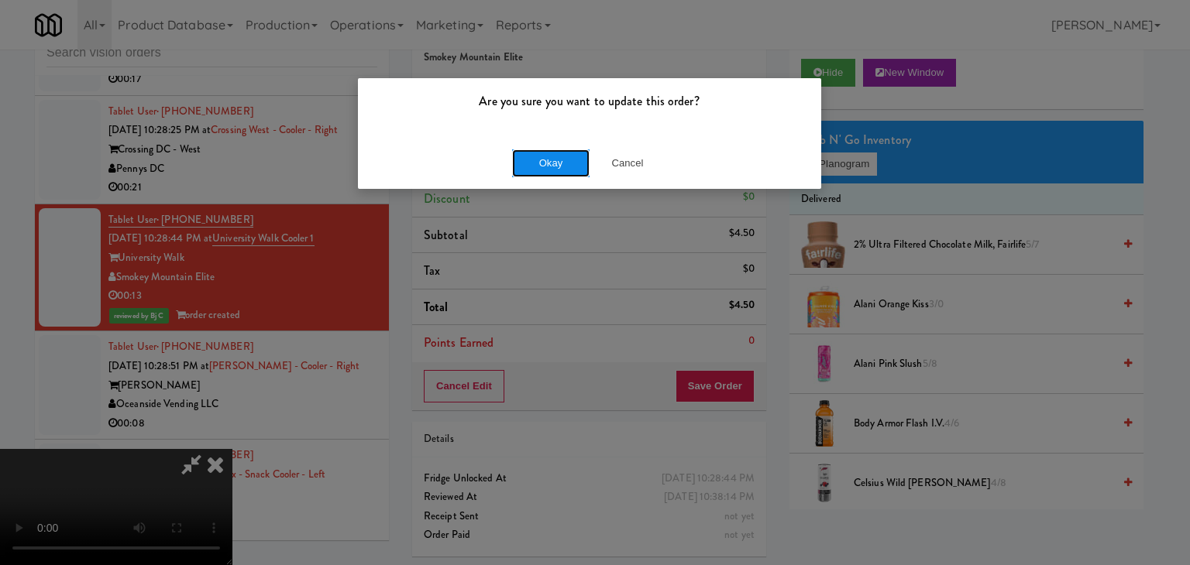
click at [545, 162] on button "Okay" at bounding box center [550, 164] width 77 height 28
click at [545, 162] on body "Are you sure you want to update this order? Okay Cancel Okay Are you sure you w…" at bounding box center [595, 282] width 1190 height 565
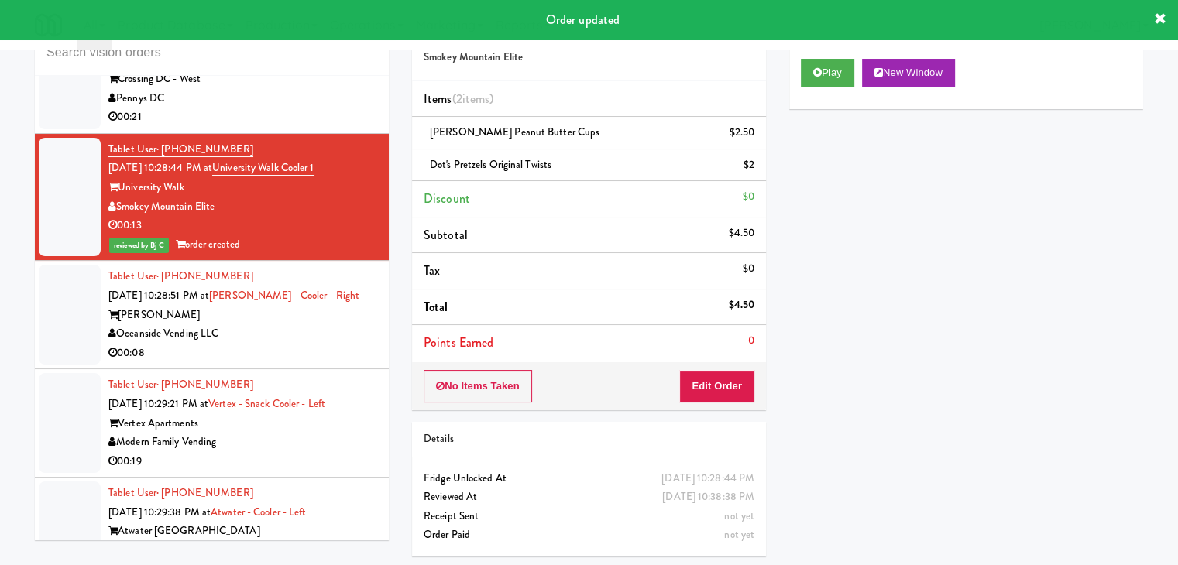
scroll to position [18675, 0]
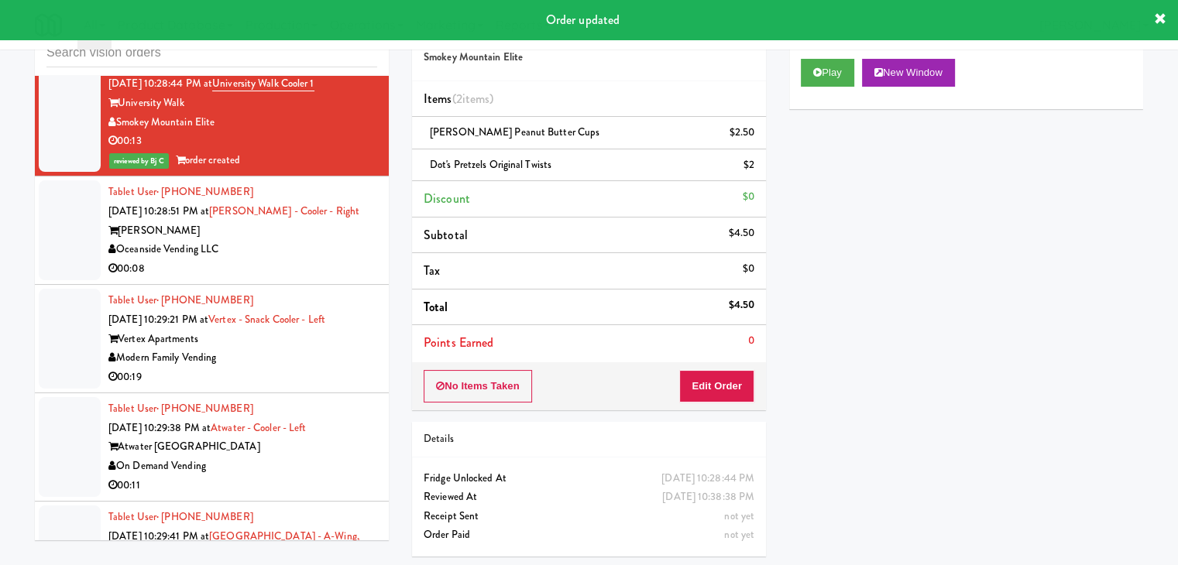
click at [280, 240] on div "Oceanside Vending LLC" at bounding box center [242, 249] width 269 height 19
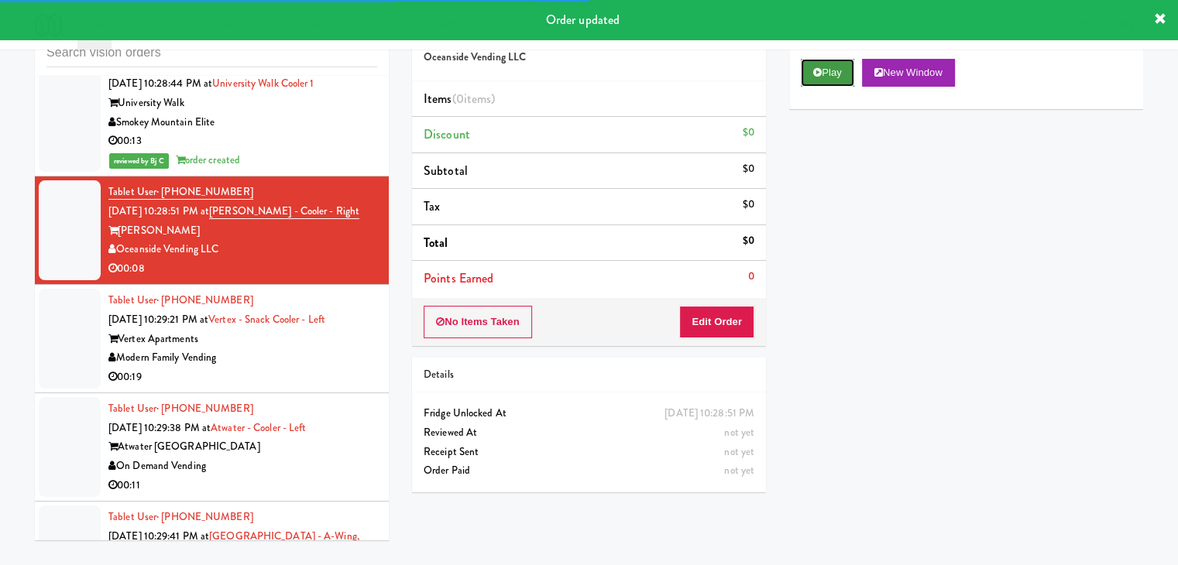
click at [827, 73] on button "Play" at bounding box center [827, 73] width 53 height 28
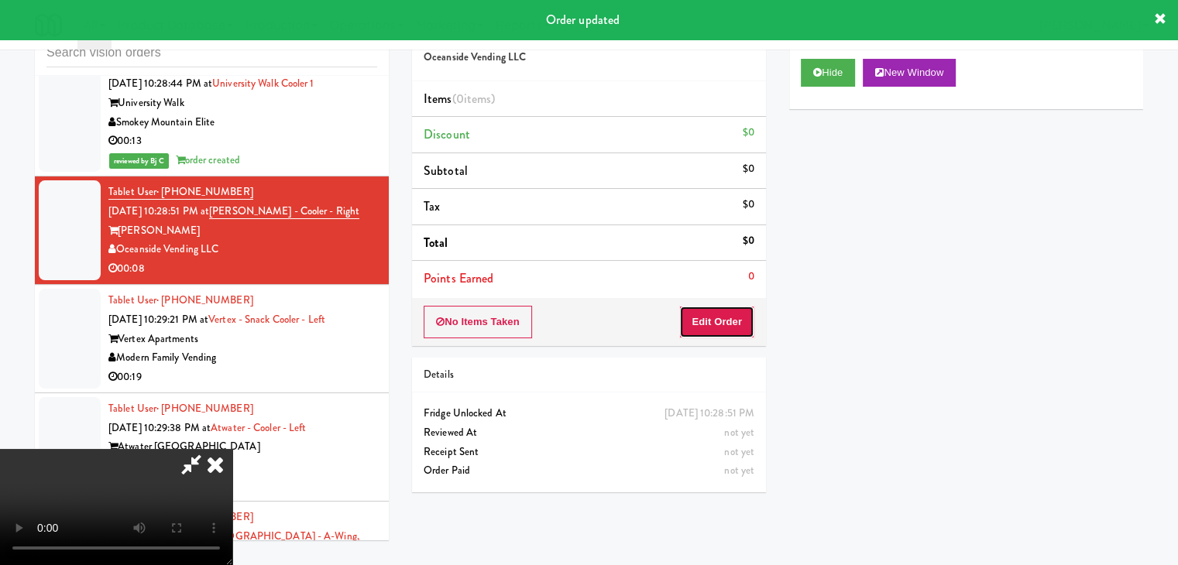
click at [706, 323] on button "Edit Order" at bounding box center [716, 322] width 75 height 33
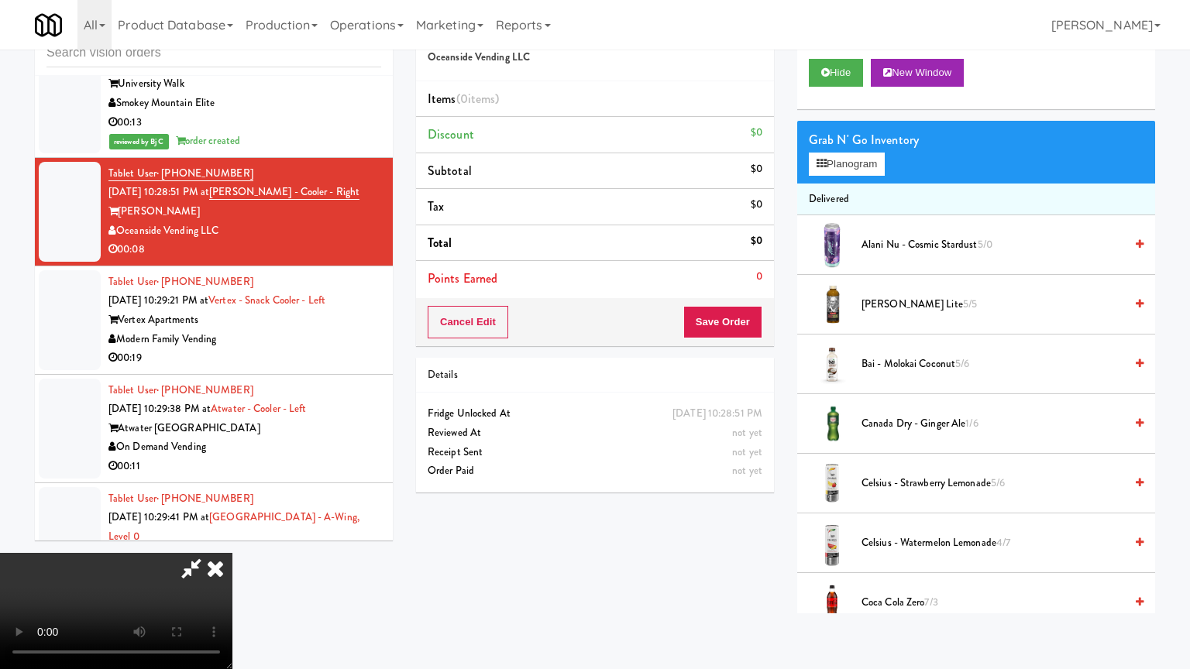
click at [232, 553] on video at bounding box center [116, 611] width 232 height 116
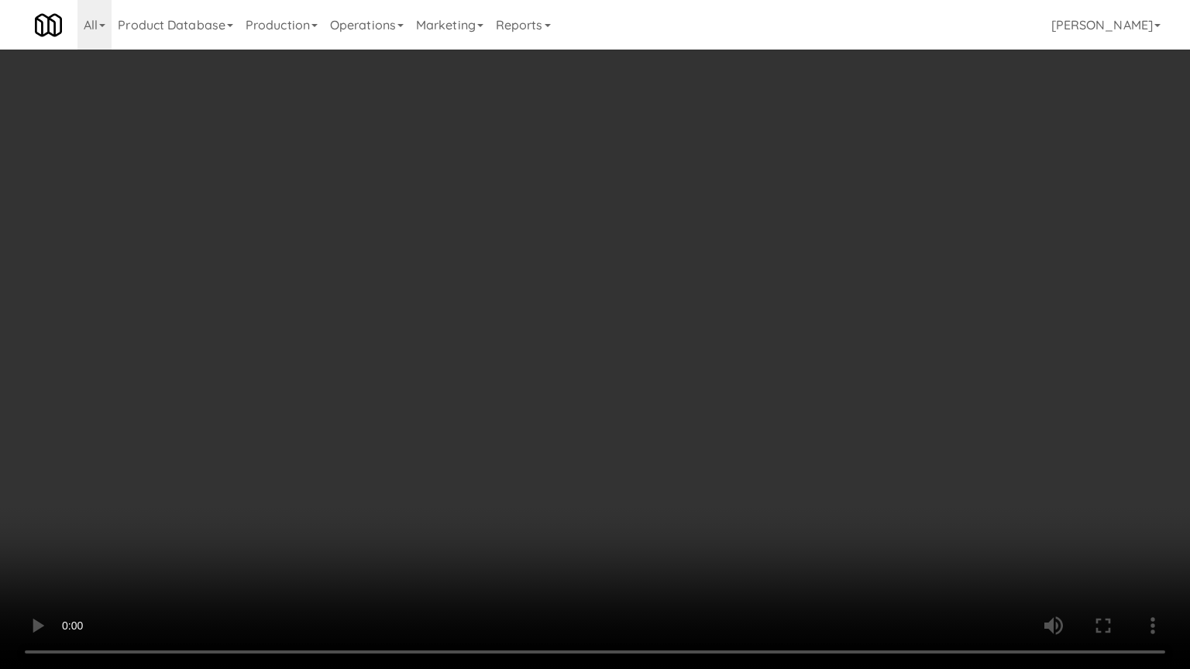
click at [648, 377] on video at bounding box center [595, 334] width 1190 height 669
click at [669, 358] on video at bounding box center [595, 334] width 1190 height 669
click at [669, 359] on video at bounding box center [595, 334] width 1190 height 669
click at [672, 353] on video at bounding box center [595, 334] width 1190 height 669
click at [673, 352] on video at bounding box center [595, 334] width 1190 height 669
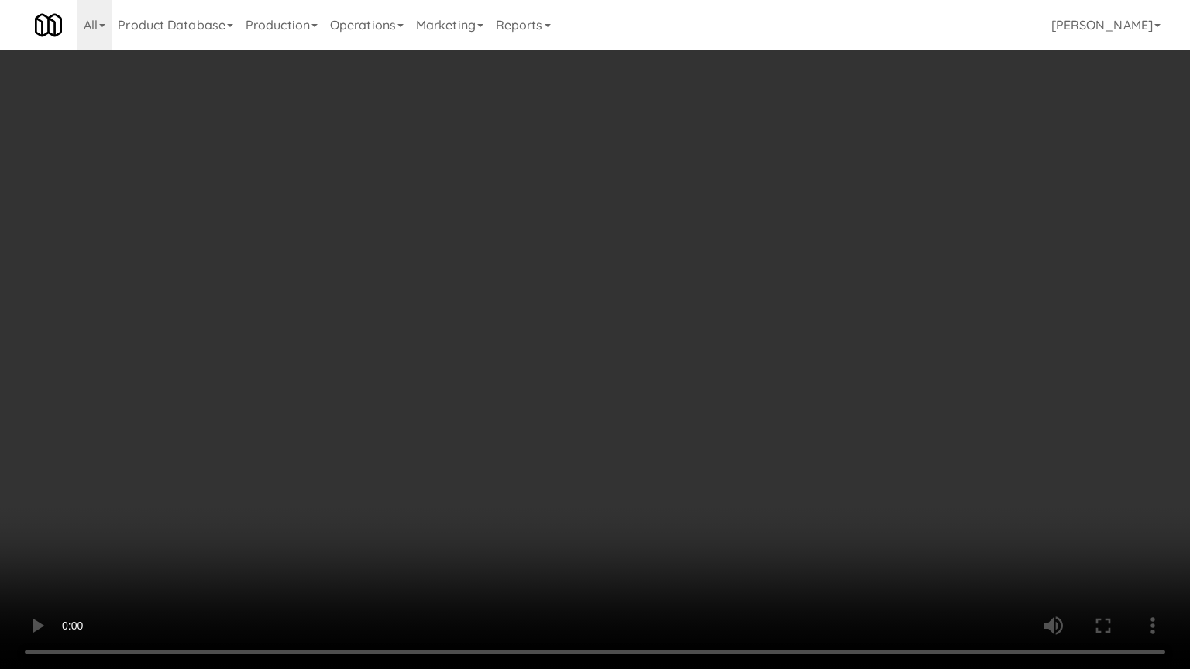
drag, startPoint x: 673, startPoint y: 352, endPoint x: 773, endPoint y: 239, distance: 151.5
click at [677, 350] on video at bounding box center [595, 334] width 1190 height 669
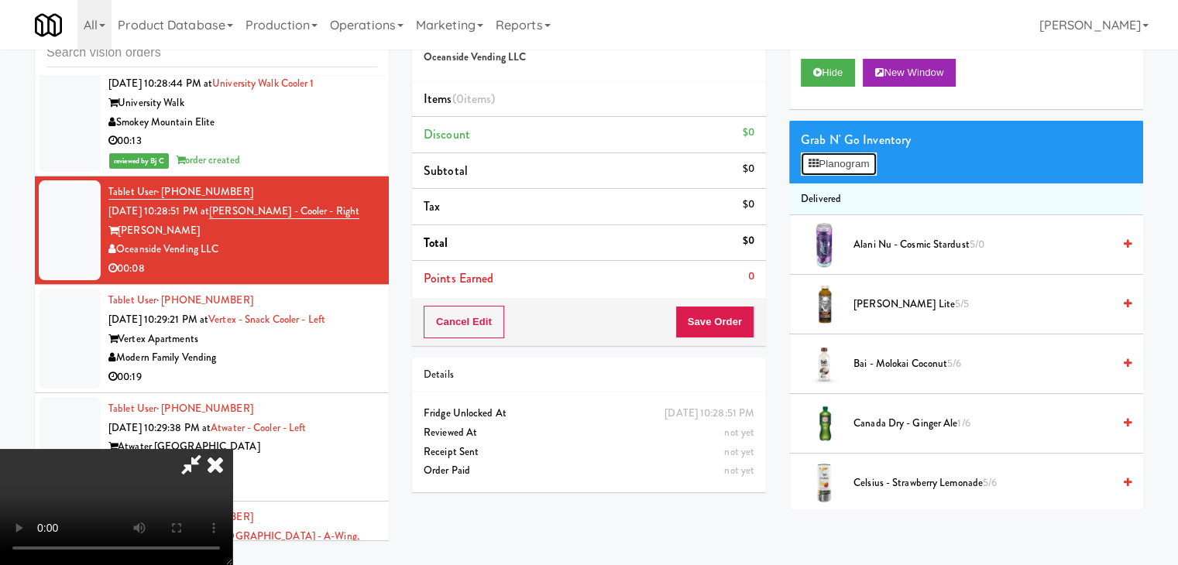
drag, startPoint x: 864, startPoint y: 162, endPoint x: 863, endPoint y: 177, distance: 14.7
click at [863, 162] on button "Planogram" at bounding box center [839, 164] width 76 height 23
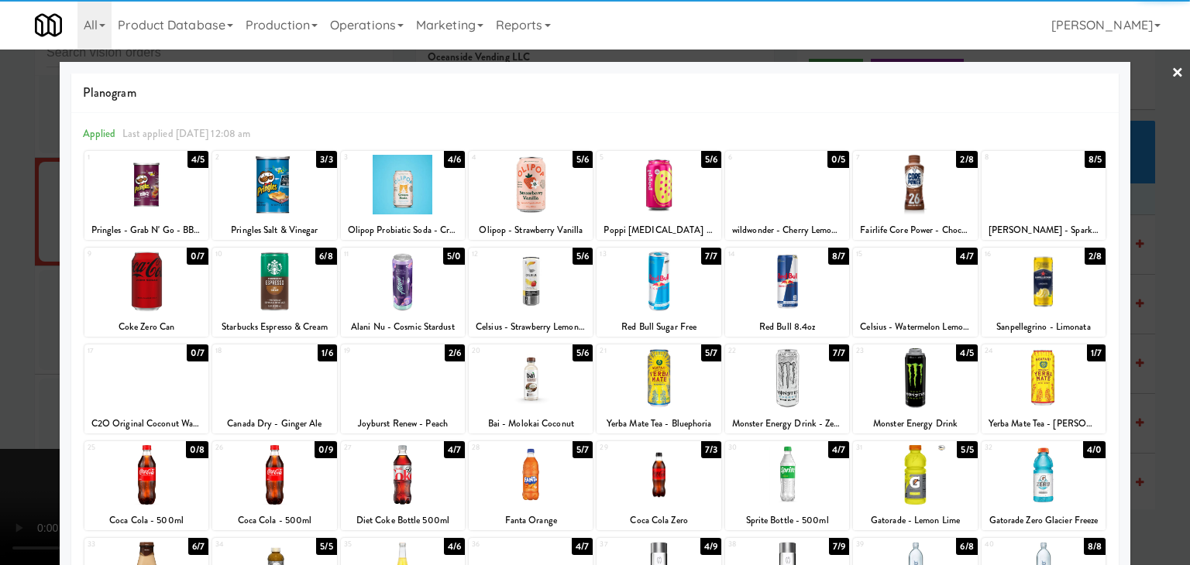
click at [1054, 468] on div at bounding box center [1043, 475] width 124 height 60
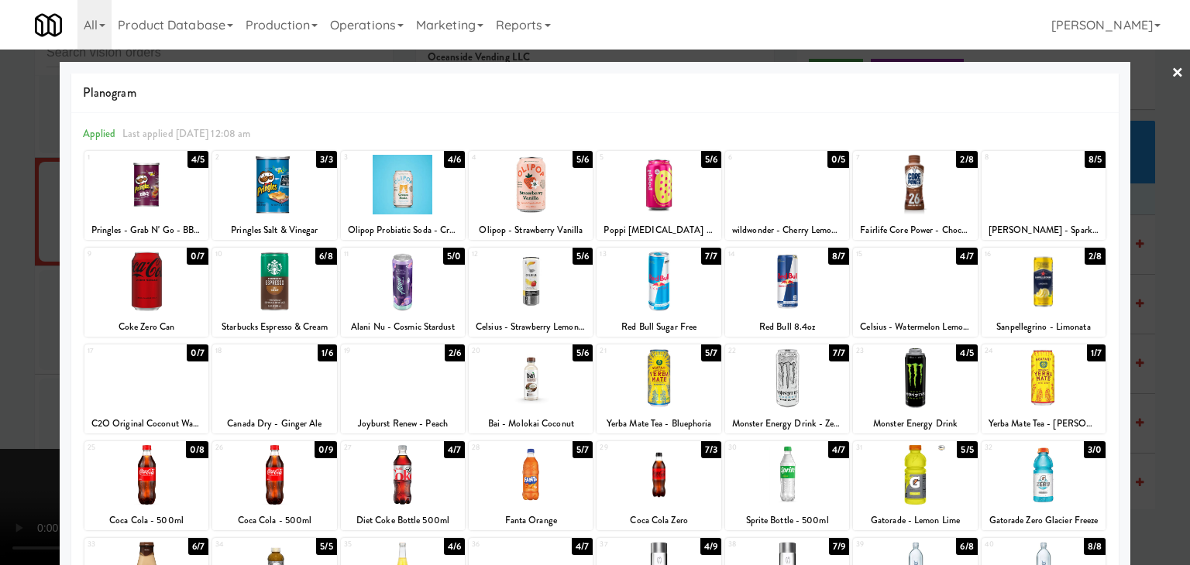
click at [1133, 456] on div at bounding box center [595, 282] width 1190 height 565
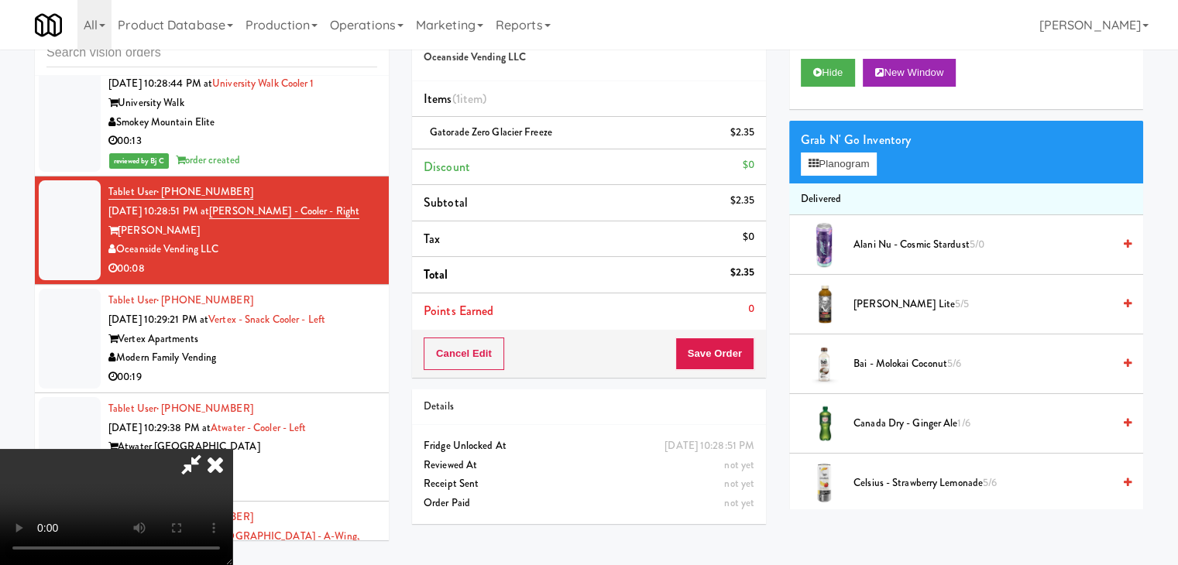
drag, startPoint x: 493, startPoint y: 407, endPoint x: 514, endPoint y: 407, distance: 21.7
click at [232, 449] on video at bounding box center [116, 507] width 232 height 116
click at [713, 355] on button "Save Order" at bounding box center [714, 354] width 79 height 33
click at [713, 354] on button "Save Order" at bounding box center [714, 354] width 79 height 33
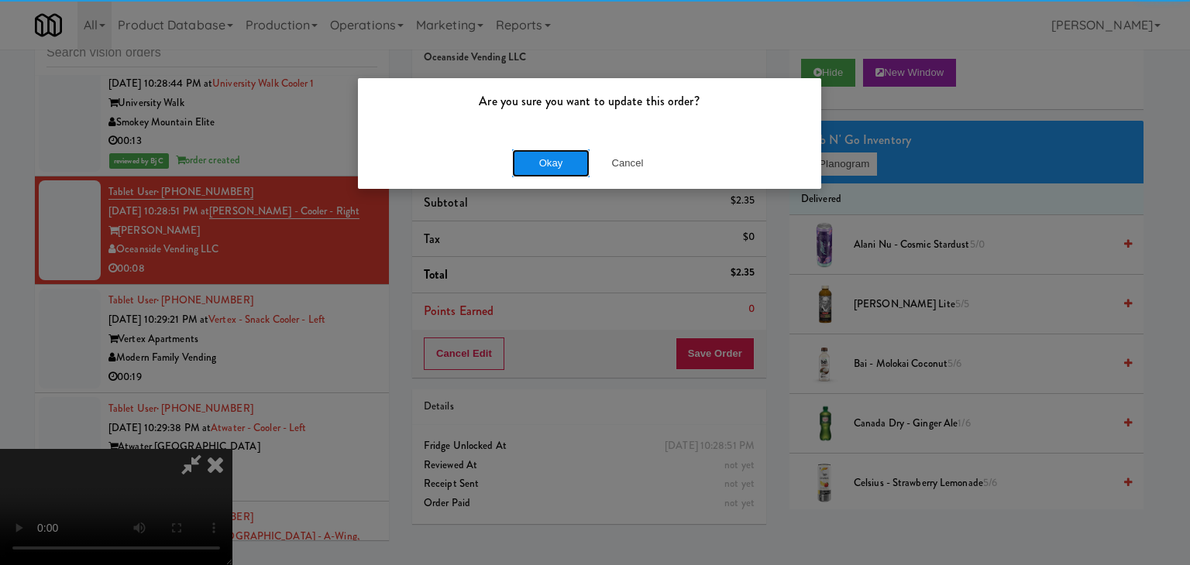
click at [552, 166] on button "Okay" at bounding box center [550, 164] width 77 height 28
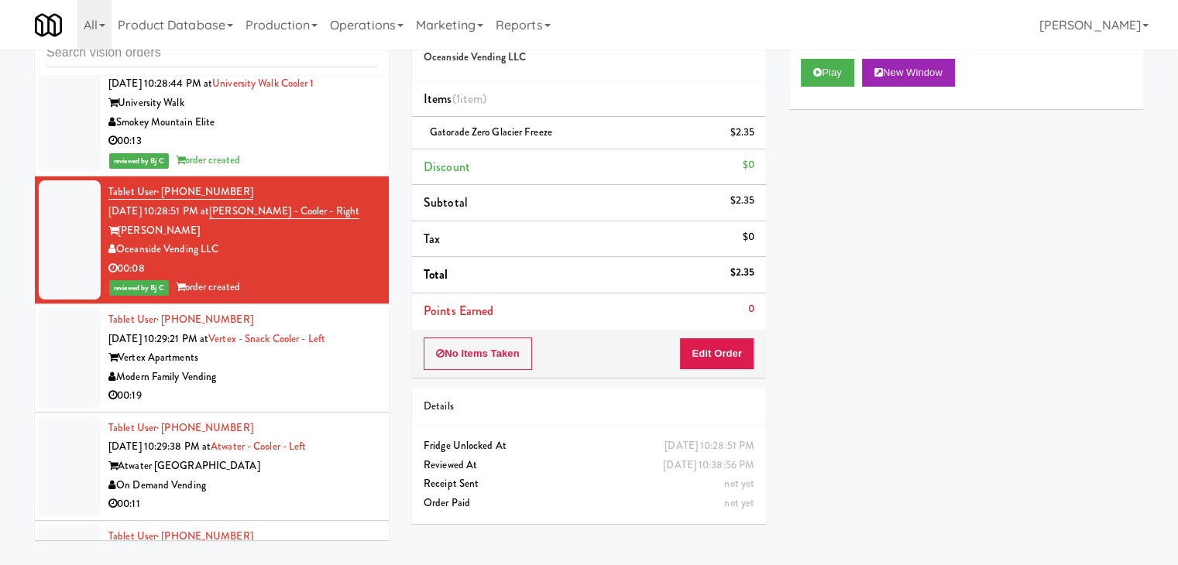
click at [297, 368] on div "Modern Family Vending" at bounding box center [242, 377] width 269 height 19
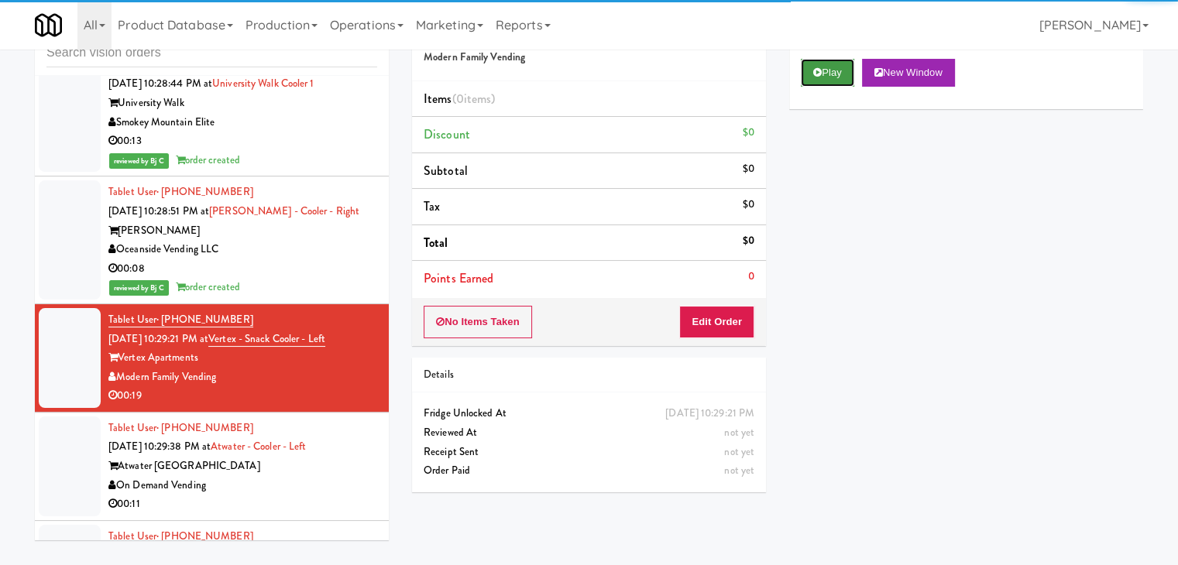
drag, startPoint x: 824, startPoint y: 64, endPoint x: 791, endPoint y: 169, distance: 110.5
click at [824, 65] on button "Play" at bounding box center [827, 73] width 53 height 28
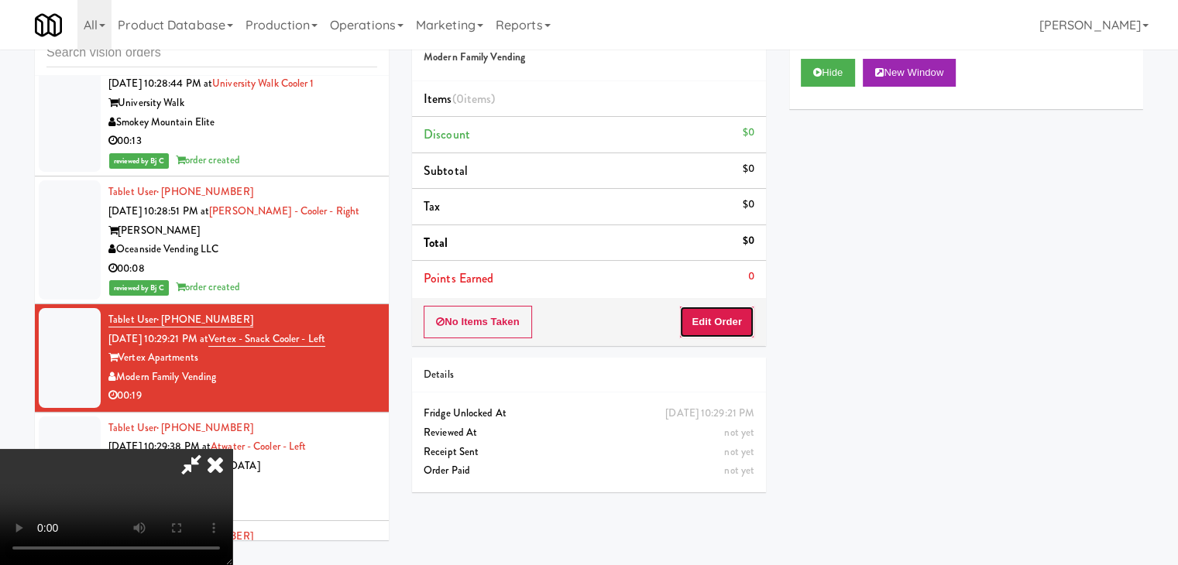
click at [734, 326] on button "Edit Order" at bounding box center [716, 322] width 75 height 33
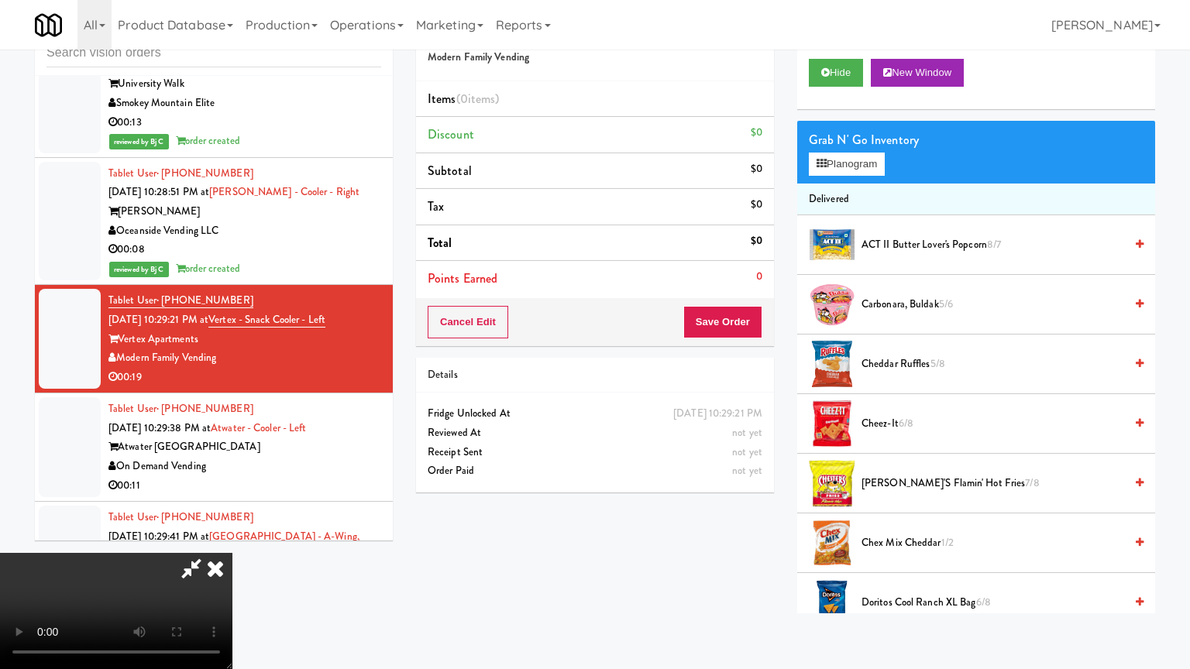
click at [232, 553] on video at bounding box center [116, 611] width 232 height 116
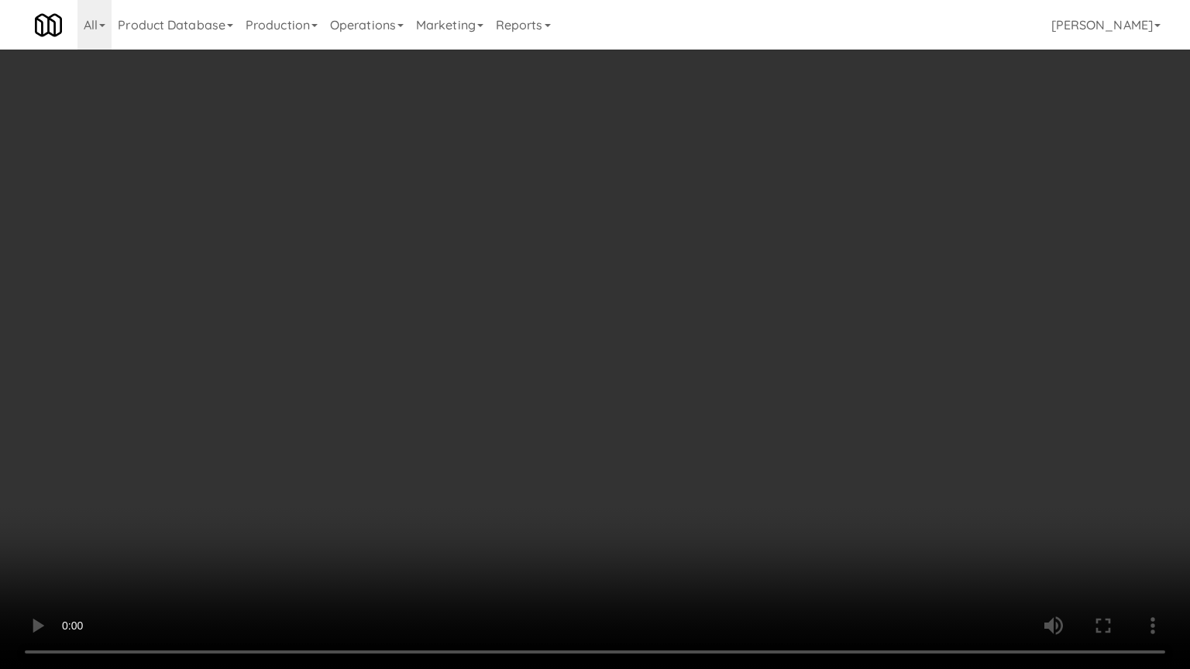
click at [679, 473] on video at bounding box center [595, 334] width 1190 height 669
click at [679, 474] on video at bounding box center [595, 334] width 1190 height 669
click at [685, 472] on video at bounding box center [595, 334] width 1190 height 669
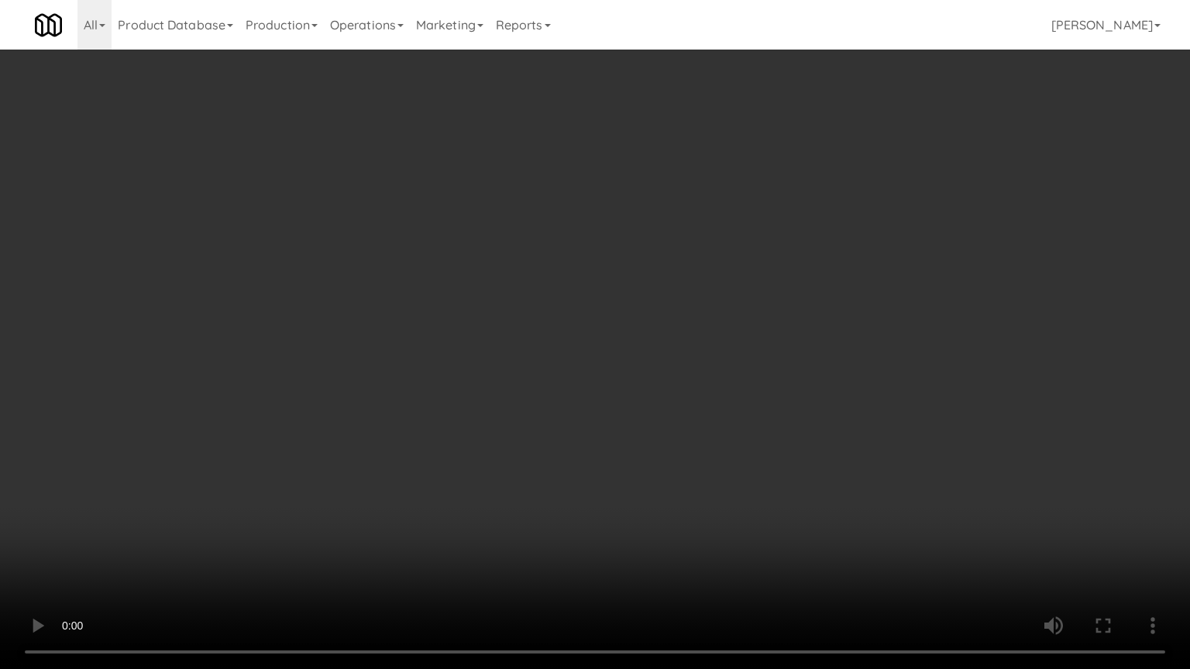
click at [685, 472] on video at bounding box center [595, 334] width 1190 height 669
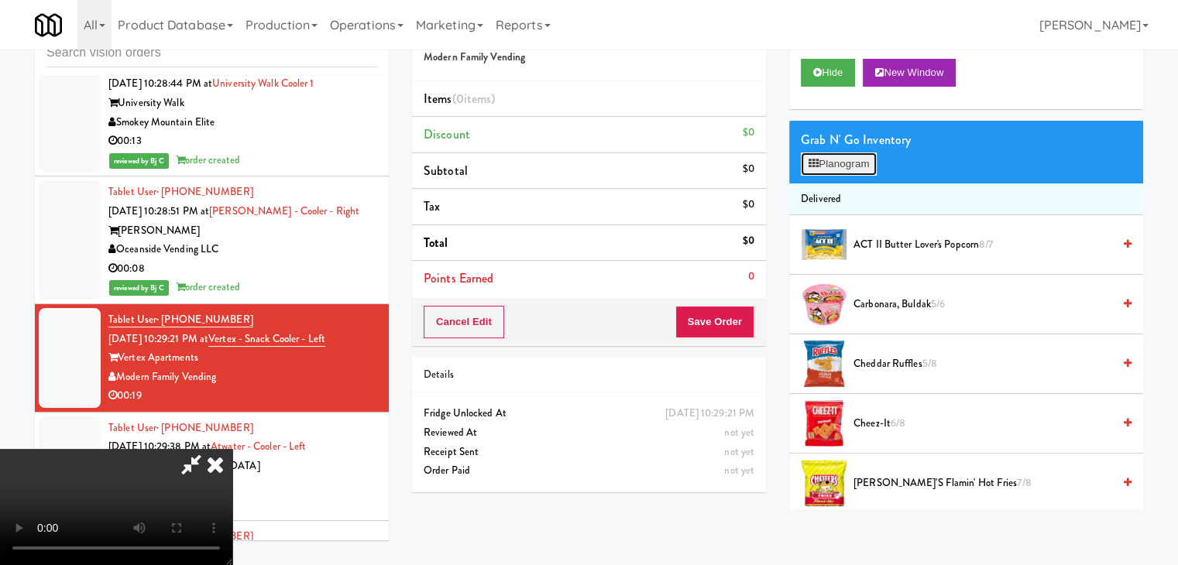
click at [855, 168] on button "Planogram" at bounding box center [839, 164] width 76 height 23
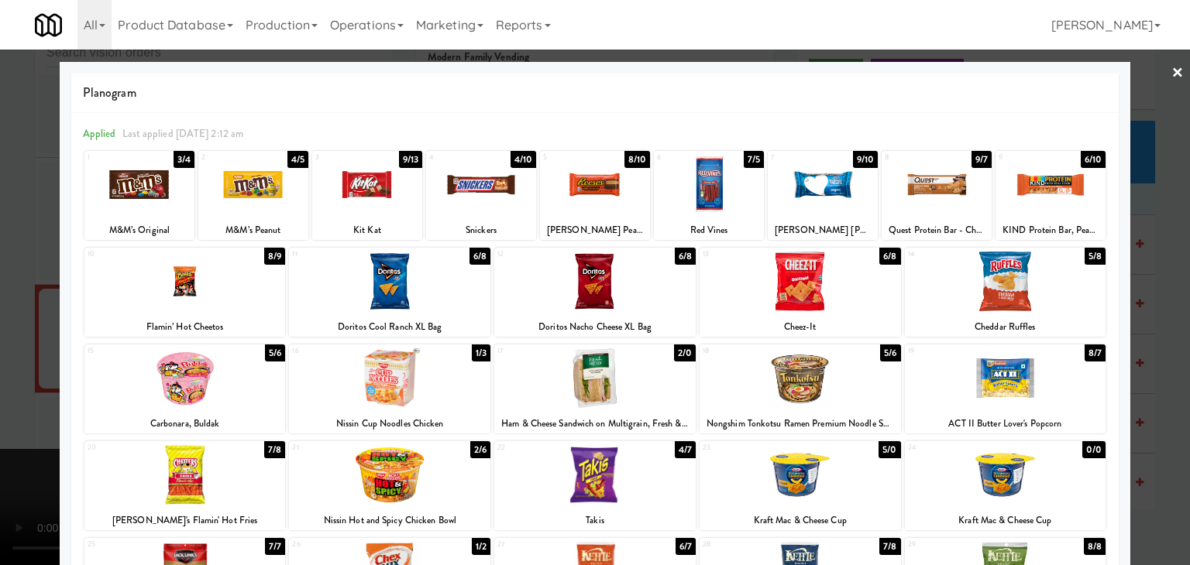
click at [1035, 179] on div at bounding box center [1050, 185] width 110 height 60
click at [12, 284] on div at bounding box center [595, 282] width 1190 height 565
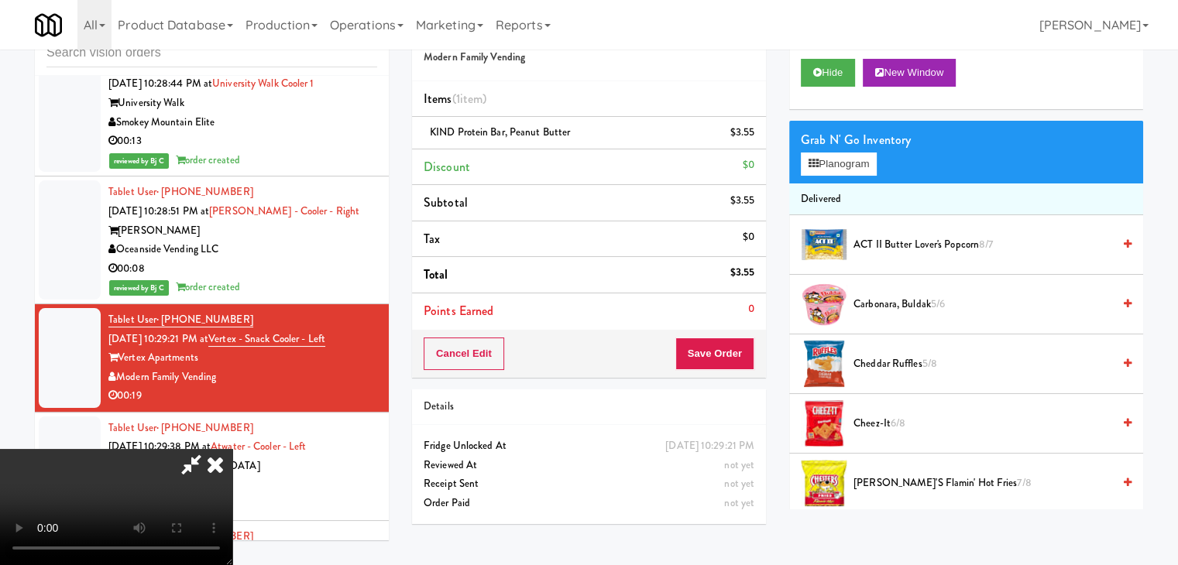
click at [232, 449] on video at bounding box center [116, 507] width 232 height 116
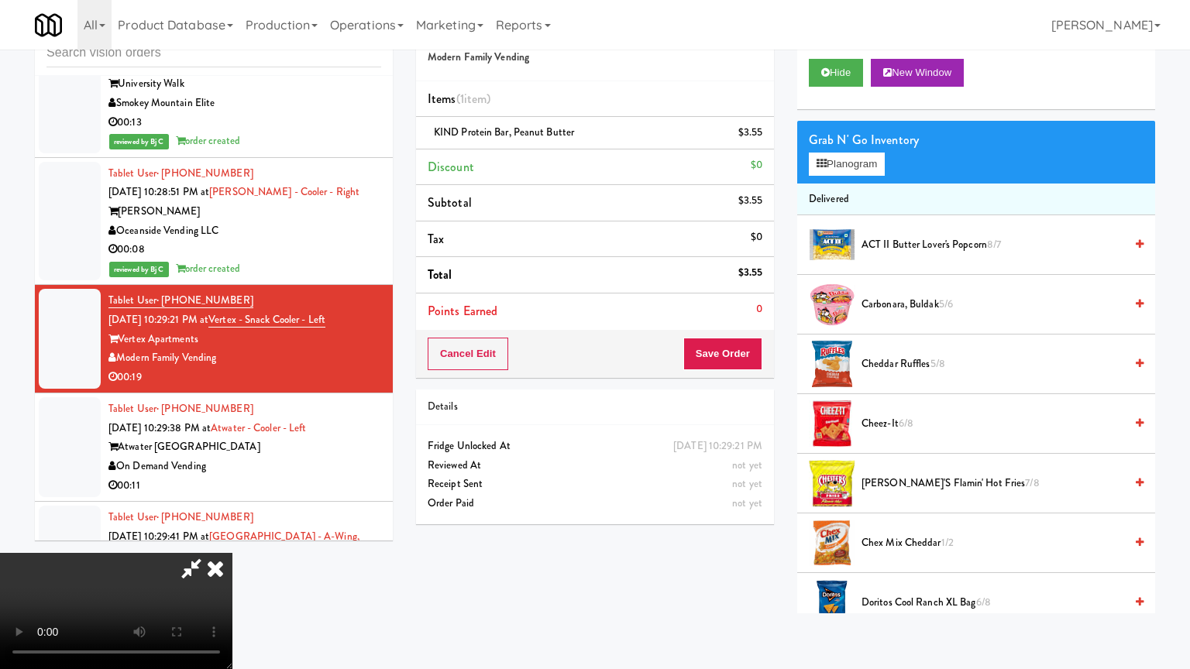
drag, startPoint x: 490, startPoint y: 442, endPoint x: 501, endPoint y: 456, distance: 18.8
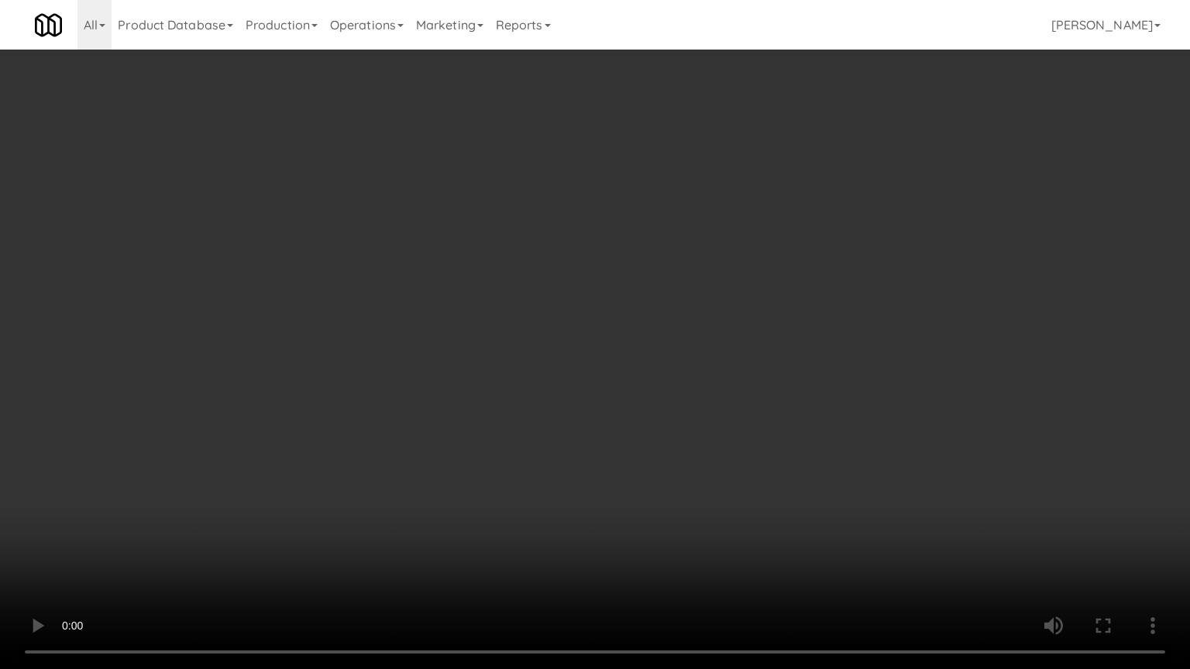
click at [493, 442] on video at bounding box center [595, 334] width 1190 height 669
click at [505, 455] on video at bounding box center [595, 334] width 1190 height 669
click at [505, 456] on video at bounding box center [595, 334] width 1190 height 669
click at [511, 455] on video at bounding box center [595, 334] width 1190 height 669
click at [508, 442] on video at bounding box center [595, 334] width 1190 height 669
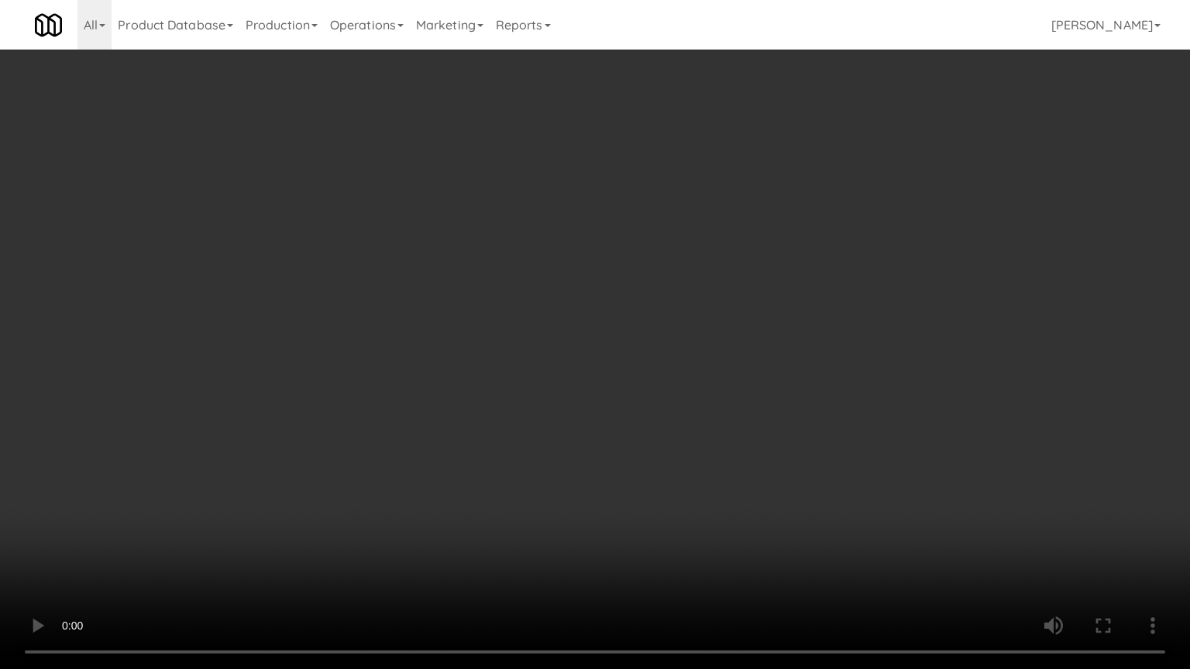
click at [674, 429] on video at bounding box center [595, 334] width 1190 height 669
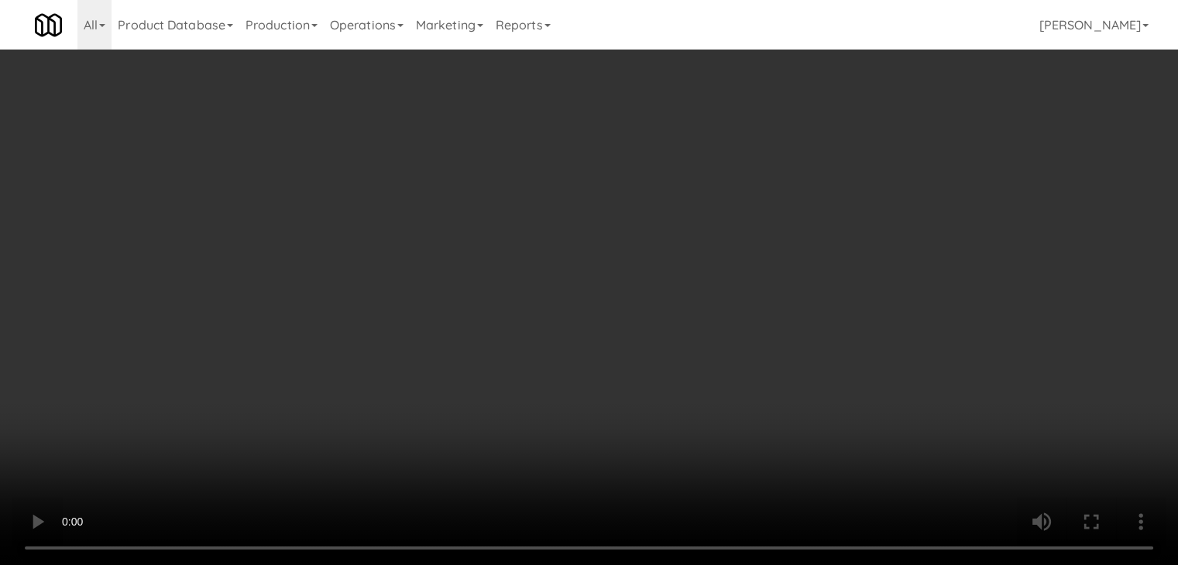
click at [599, 376] on video at bounding box center [589, 282] width 1178 height 565
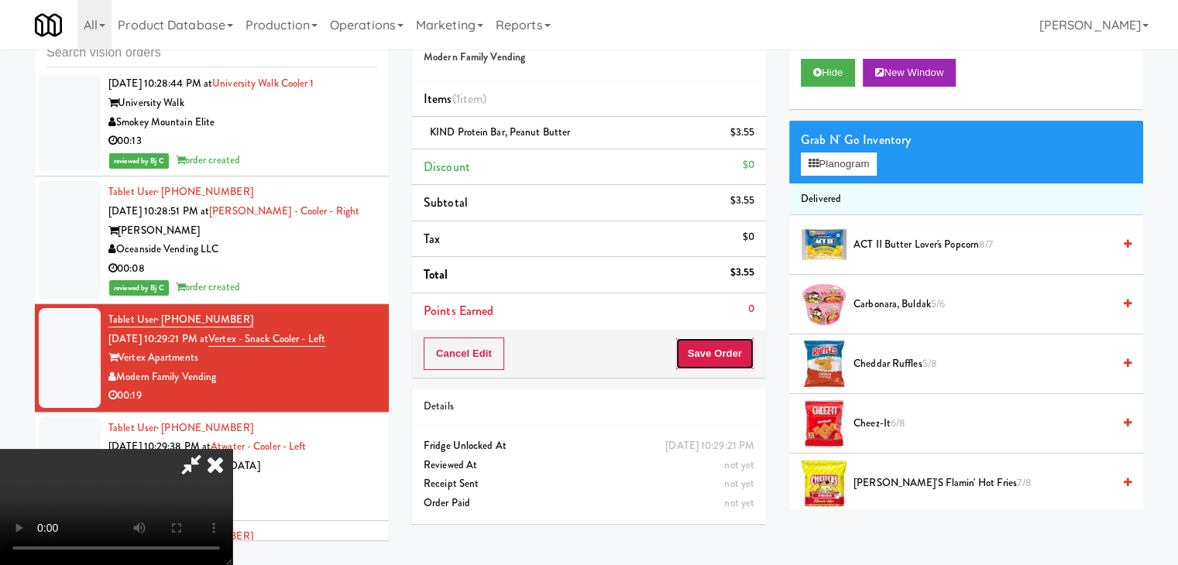
click at [744, 354] on button "Save Order" at bounding box center [714, 354] width 79 height 33
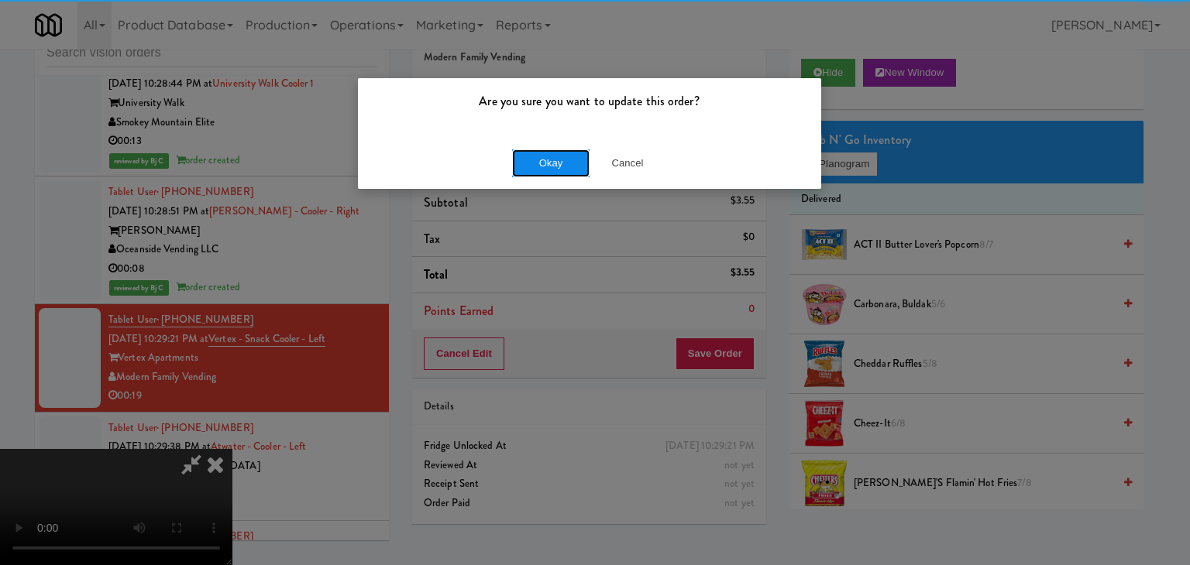
click at [568, 160] on button "Okay" at bounding box center [550, 164] width 77 height 28
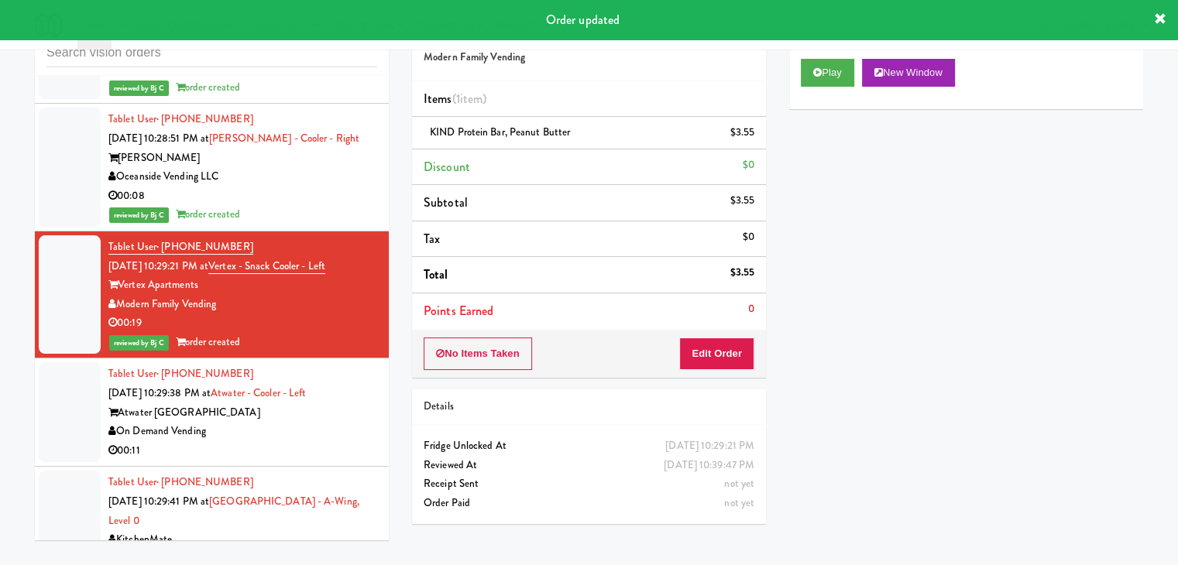
scroll to position [18830, 0]
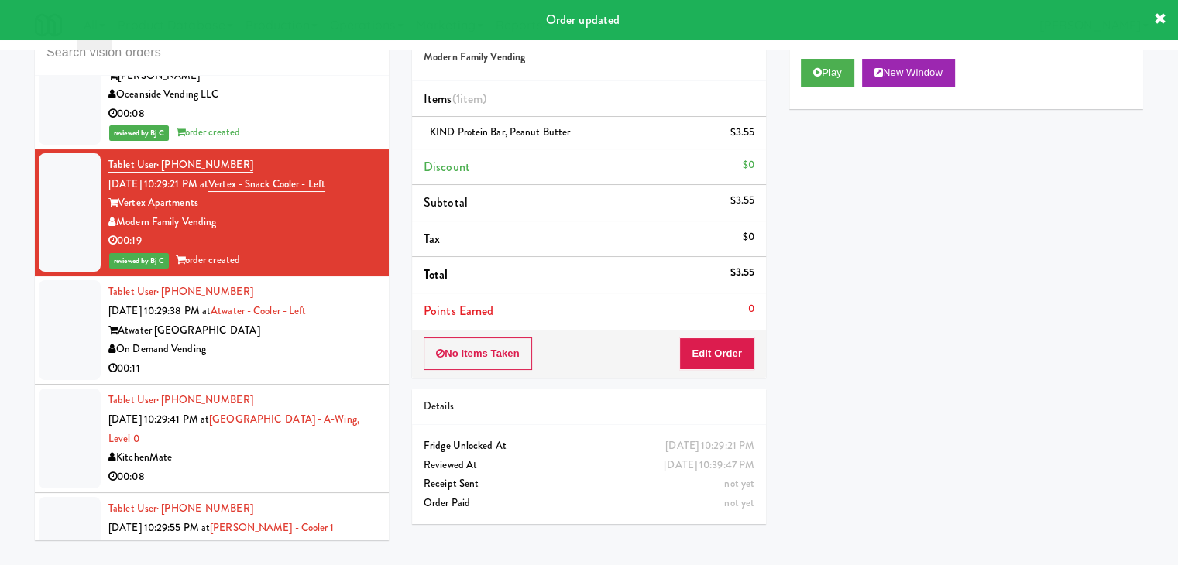
click at [296, 359] on div "00:11" at bounding box center [242, 368] width 269 height 19
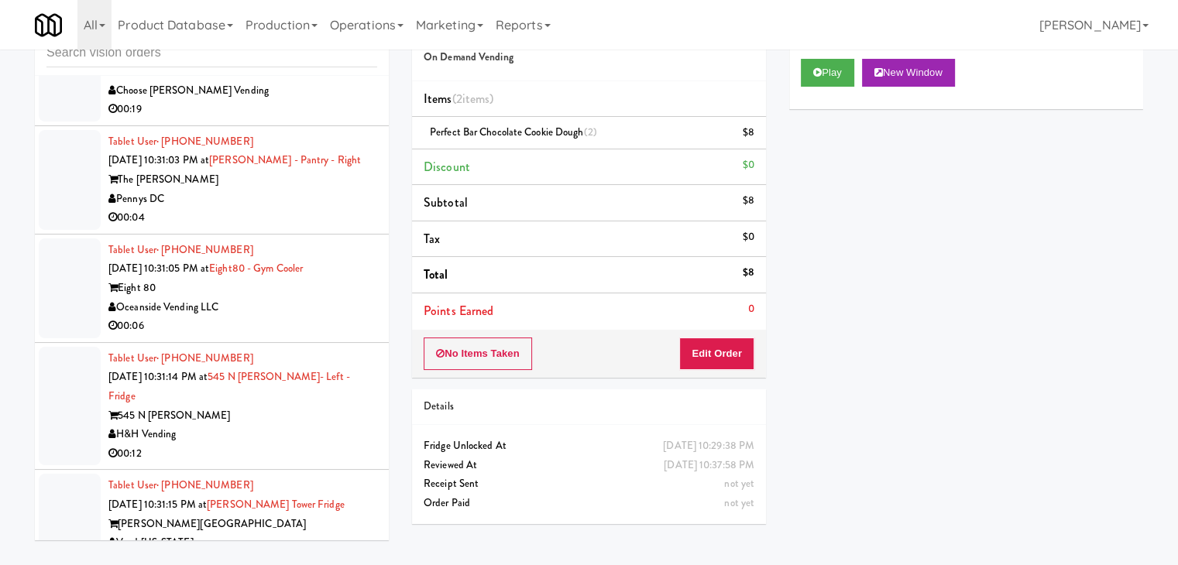
scroll to position [19759, 0]
drag, startPoint x: 331, startPoint y: 156, endPoint x: 335, endPoint y: 164, distance: 9.7
click at [332, 208] on div "00:04" at bounding box center [242, 217] width 269 height 19
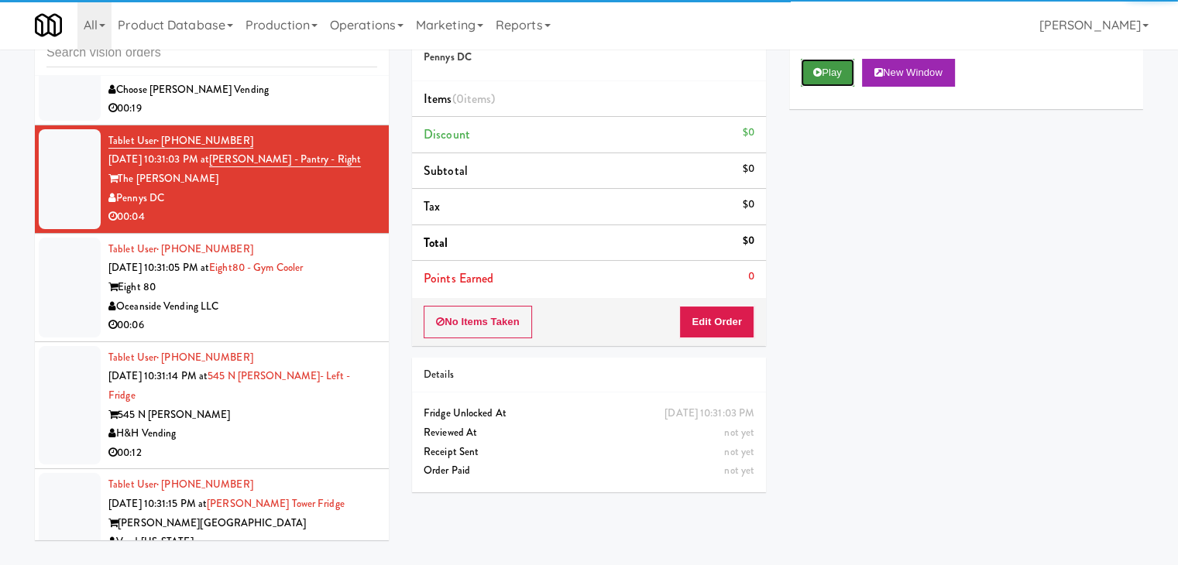
click at [834, 67] on button "Play" at bounding box center [827, 73] width 53 height 28
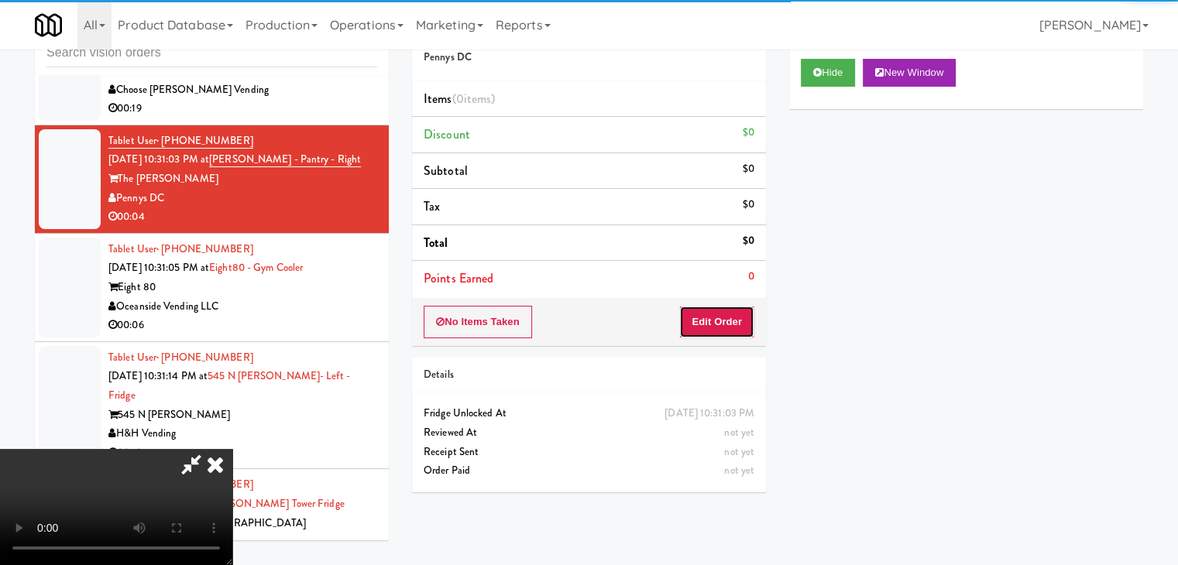
click at [731, 328] on button "Edit Order" at bounding box center [716, 322] width 75 height 33
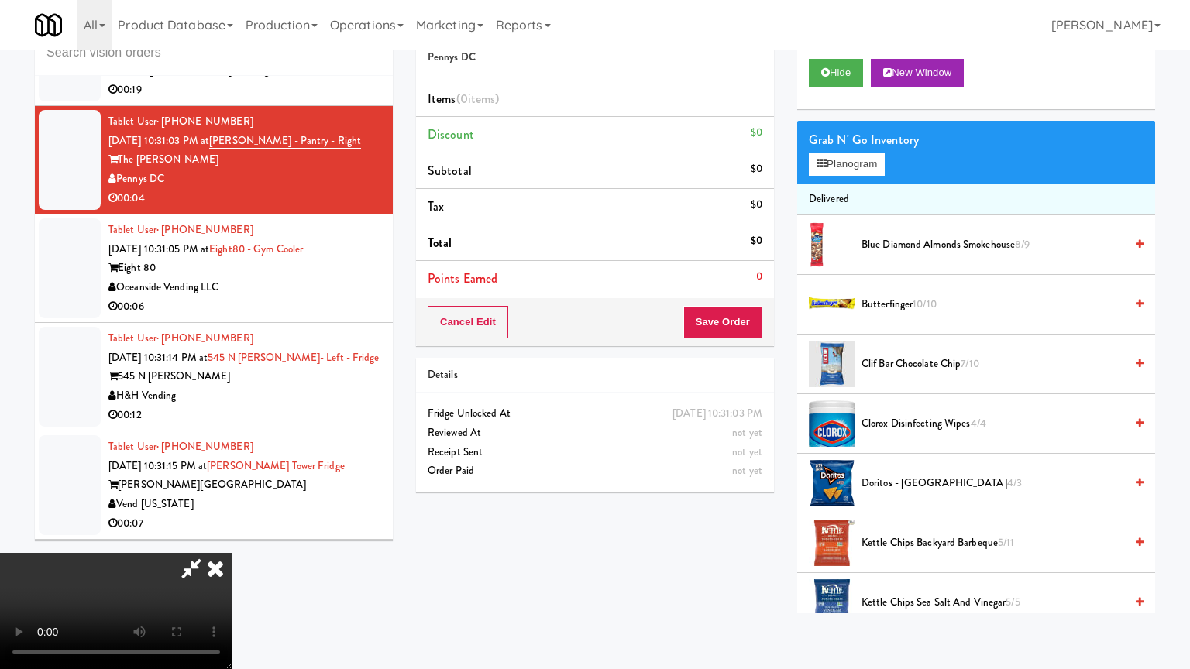
click at [232, 553] on video at bounding box center [116, 611] width 232 height 116
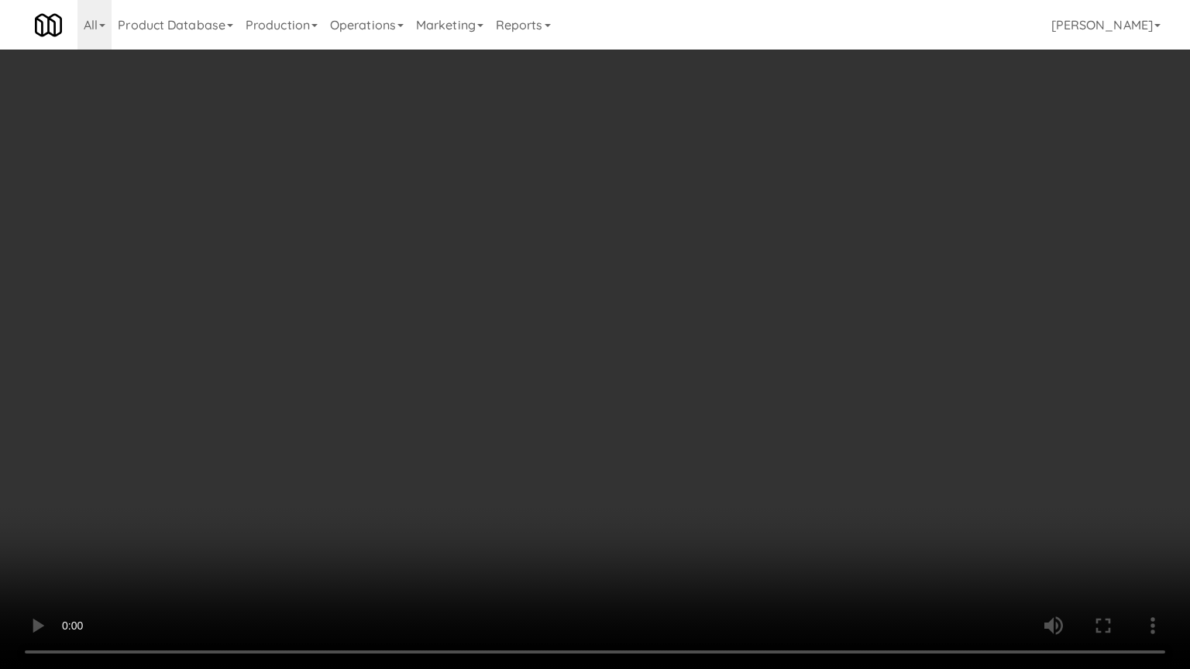
click at [771, 378] on video at bounding box center [595, 334] width 1190 height 669
click at [765, 376] on video at bounding box center [595, 334] width 1190 height 669
click at [767, 375] on video at bounding box center [595, 334] width 1190 height 669
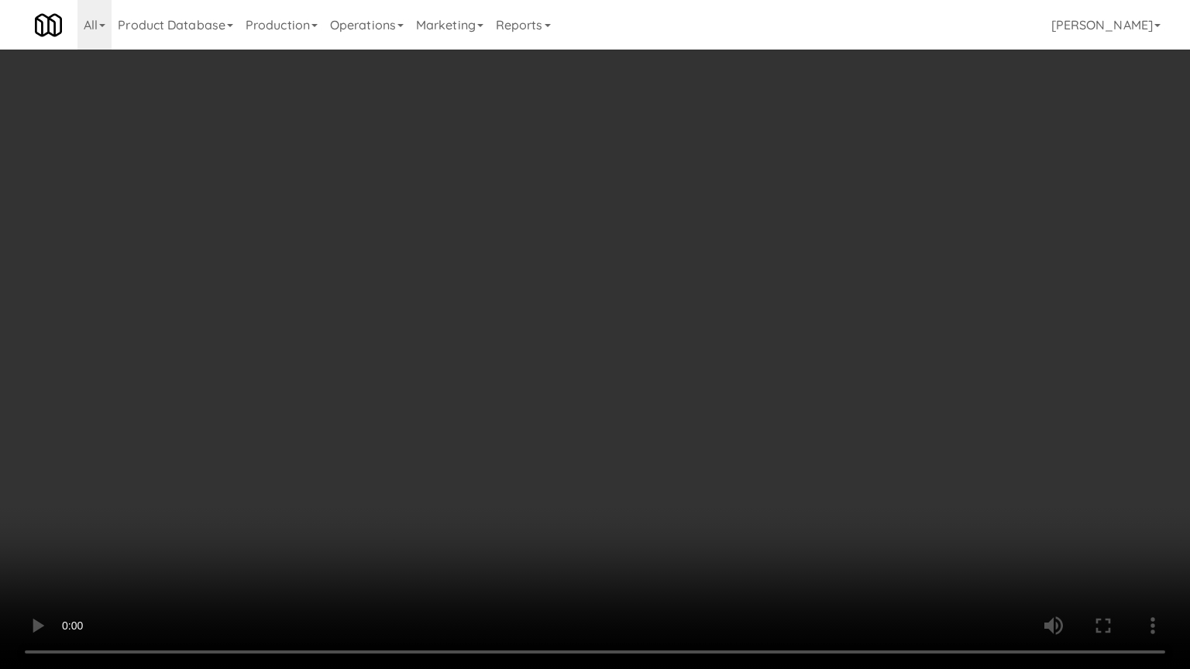
click at [767, 375] on video at bounding box center [595, 334] width 1190 height 669
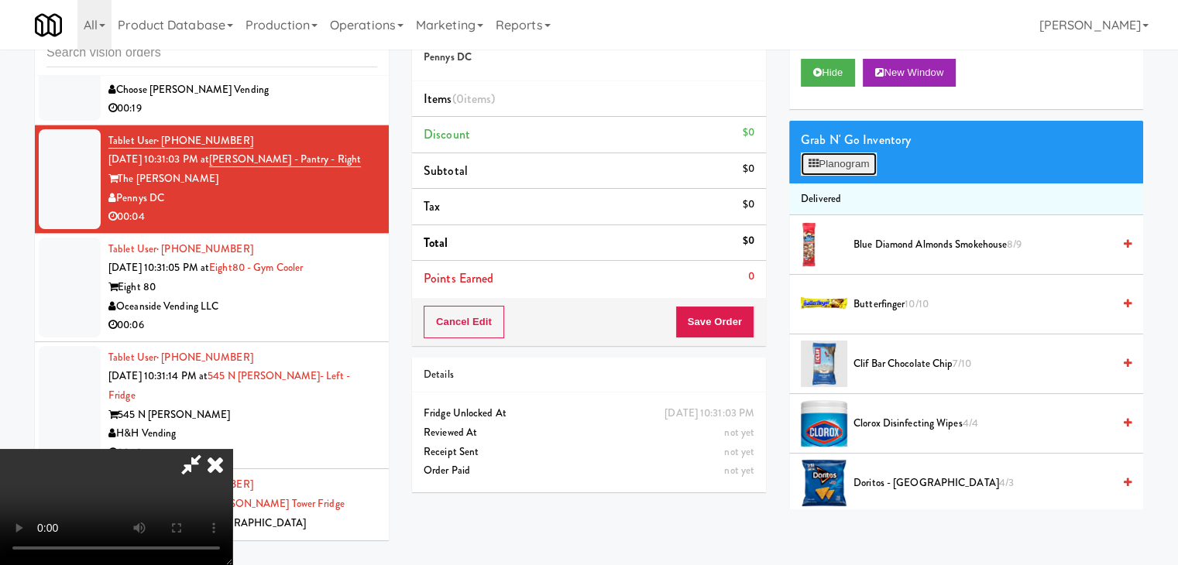
click at [853, 163] on button "Planogram" at bounding box center [839, 164] width 76 height 23
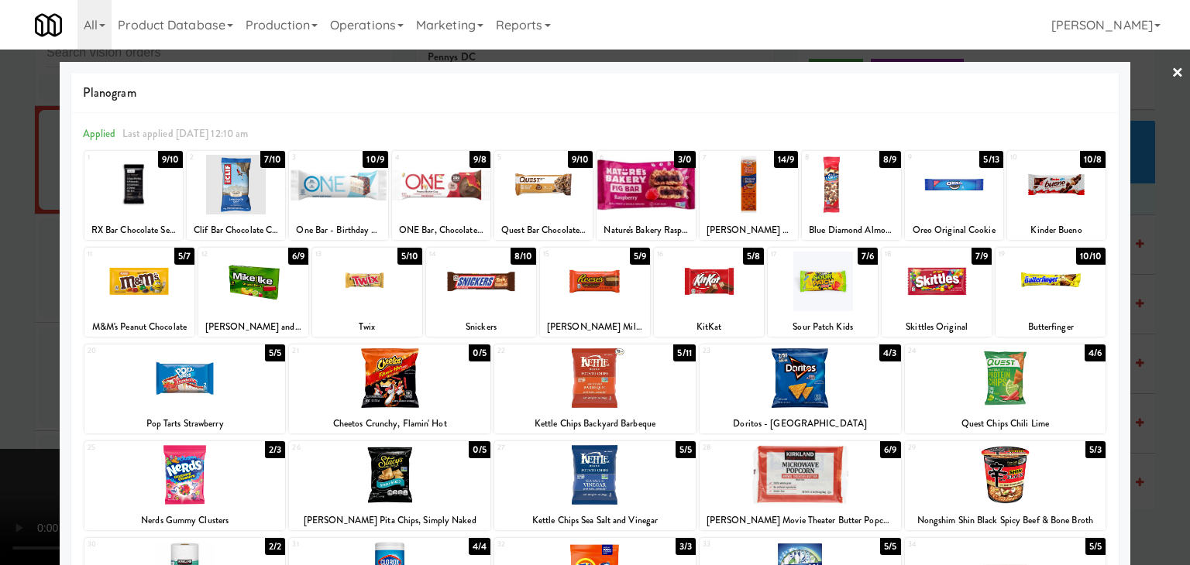
click at [335, 191] on div at bounding box center [338, 185] width 98 height 60
drag, startPoint x: 0, startPoint y: 301, endPoint x: 236, endPoint y: 316, distance: 236.7
click at [6, 301] on div at bounding box center [595, 282] width 1190 height 565
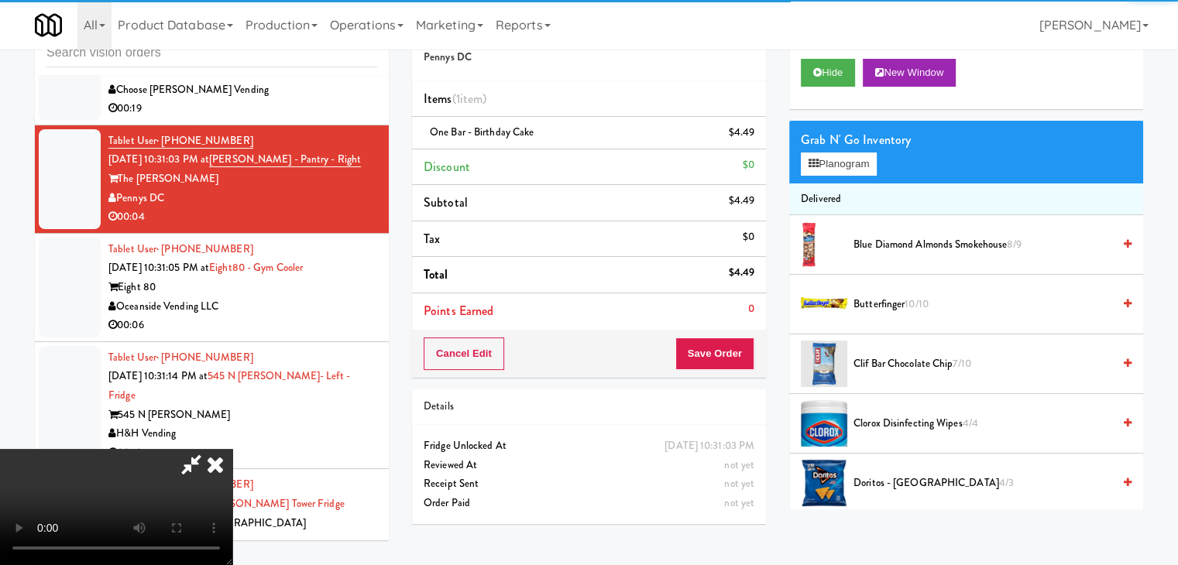
click at [232, 449] on video at bounding box center [116, 507] width 232 height 116
drag, startPoint x: 428, startPoint y: 345, endPoint x: 551, endPoint y: 423, distance: 145.5
click at [232, 449] on video at bounding box center [116, 507] width 232 height 116
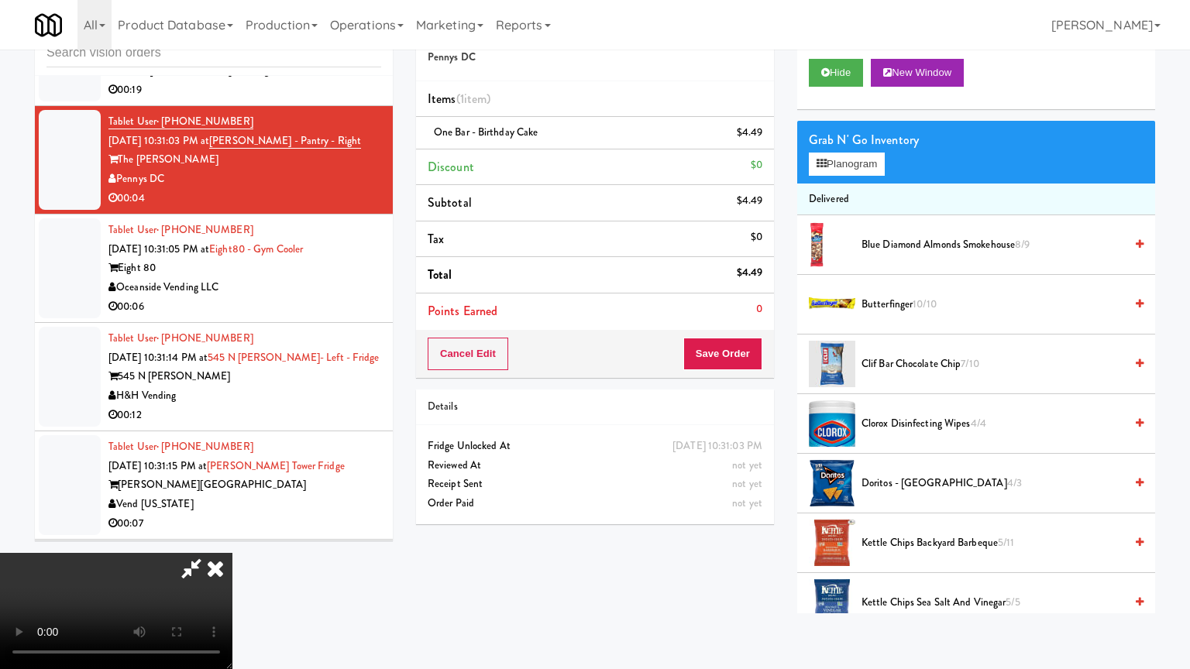
drag, startPoint x: 560, startPoint y: 434, endPoint x: 581, endPoint y: 447, distance: 24.7
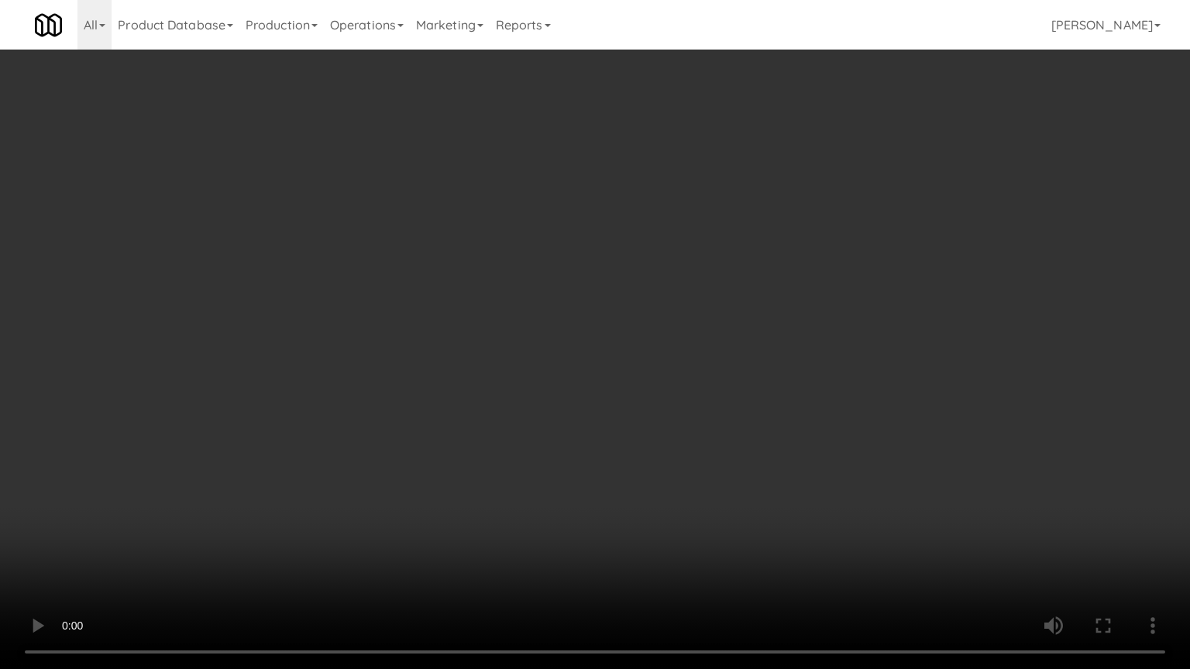
click at [562, 438] on video at bounding box center [595, 334] width 1190 height 669
click at [624, 455] on video at bounding box center [595, 334] width 1190 height 669
click at [610, 459] on video at bounding box center [595, 334] width 1190 height 669
click at [613, 459] on video at bounding box center [595, 334] width 1190 height 669
click at [659, 412] on video at bounding box center [595, 334] width 1190 height 669
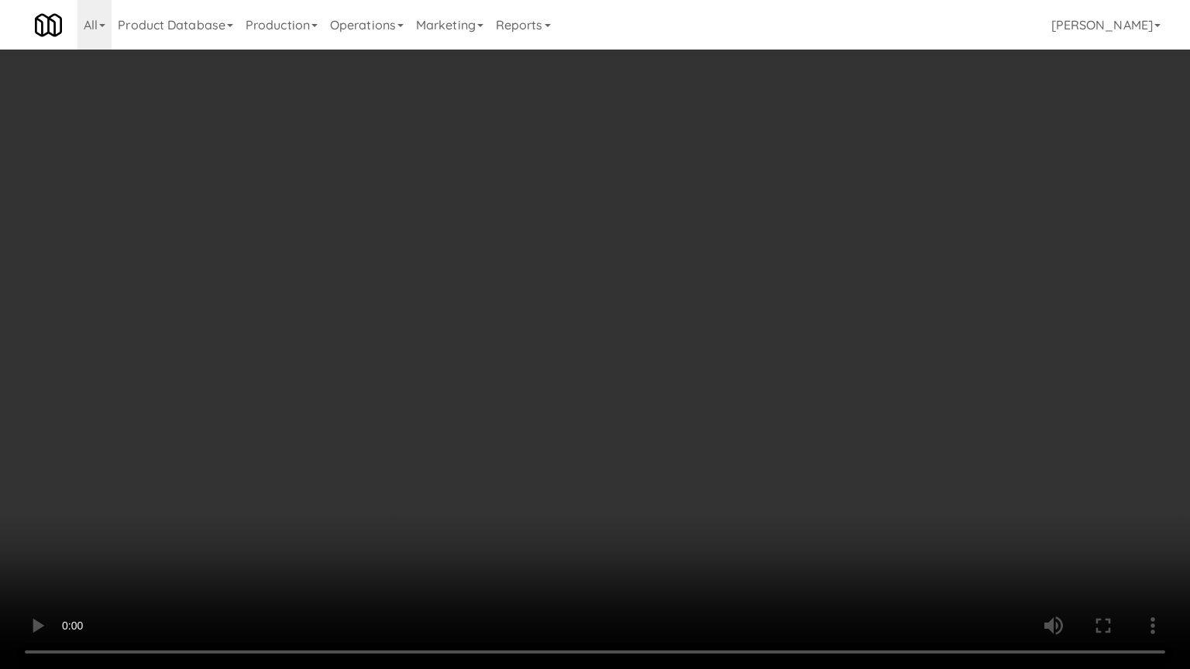
click at [662, 411] on video at bounding box center [595, 334] width 1190 height 669
click at [664, 407] on video at bounding box center [595, 334] width 1190 height 669
click at [665, 406] on video at bounding box center [595, 334] width 1190 height 669
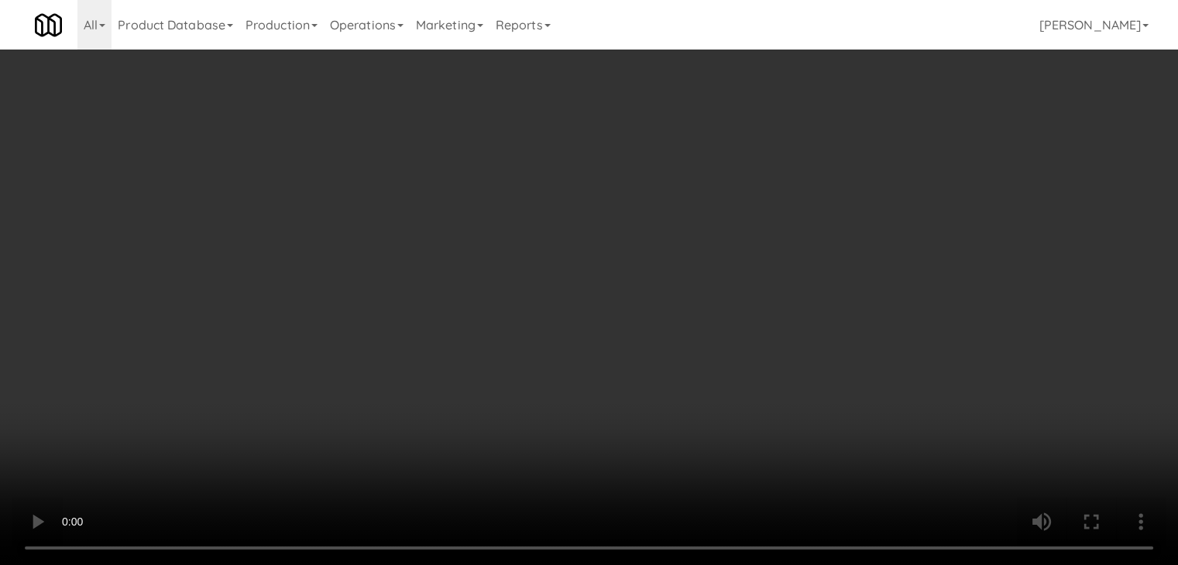
click at [758, 135] on icon at bounding box center [756, 138] width 8 height 10
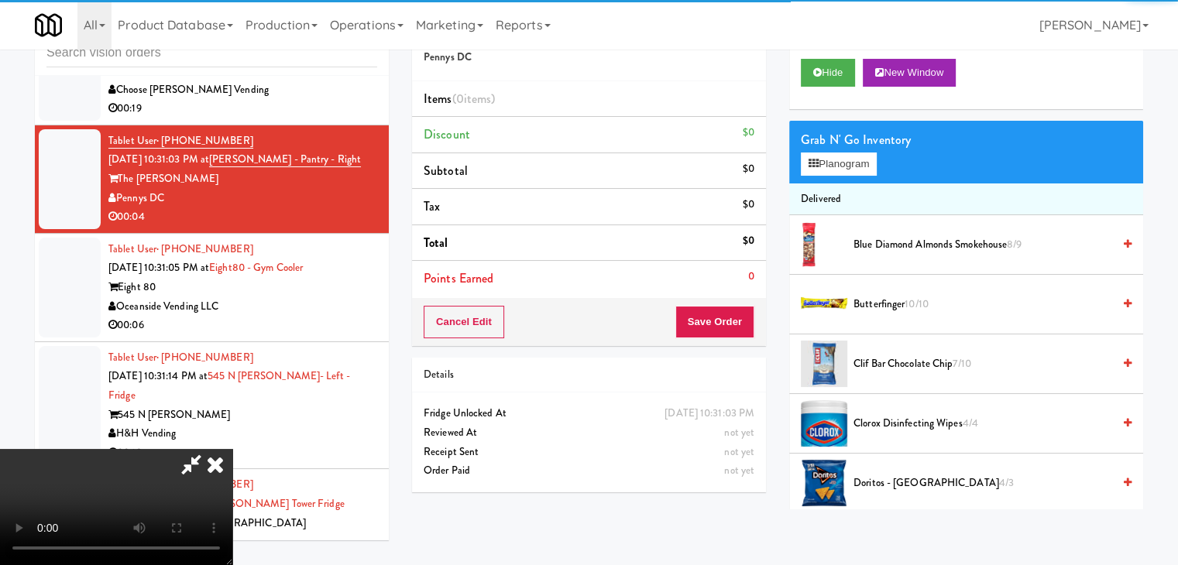
click at [883, 355] on span "Clif Bar Chocolate Chip 7/10" at bounding box center [983, 364] width 259 height 19
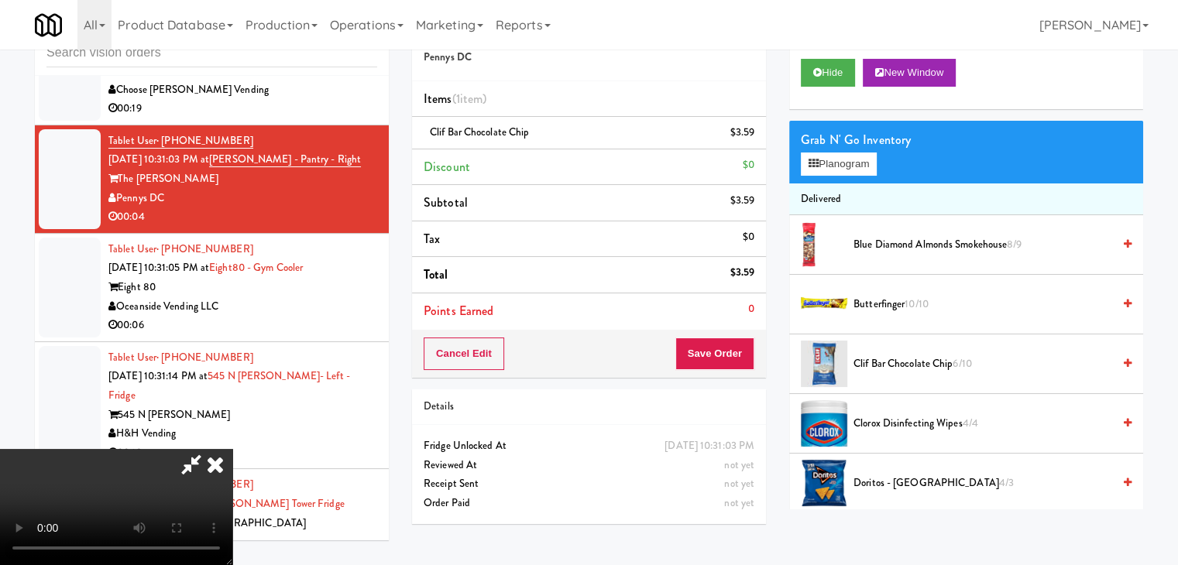
click at [232, 449] on video at bounding box center [116, 507] width 232 height 116
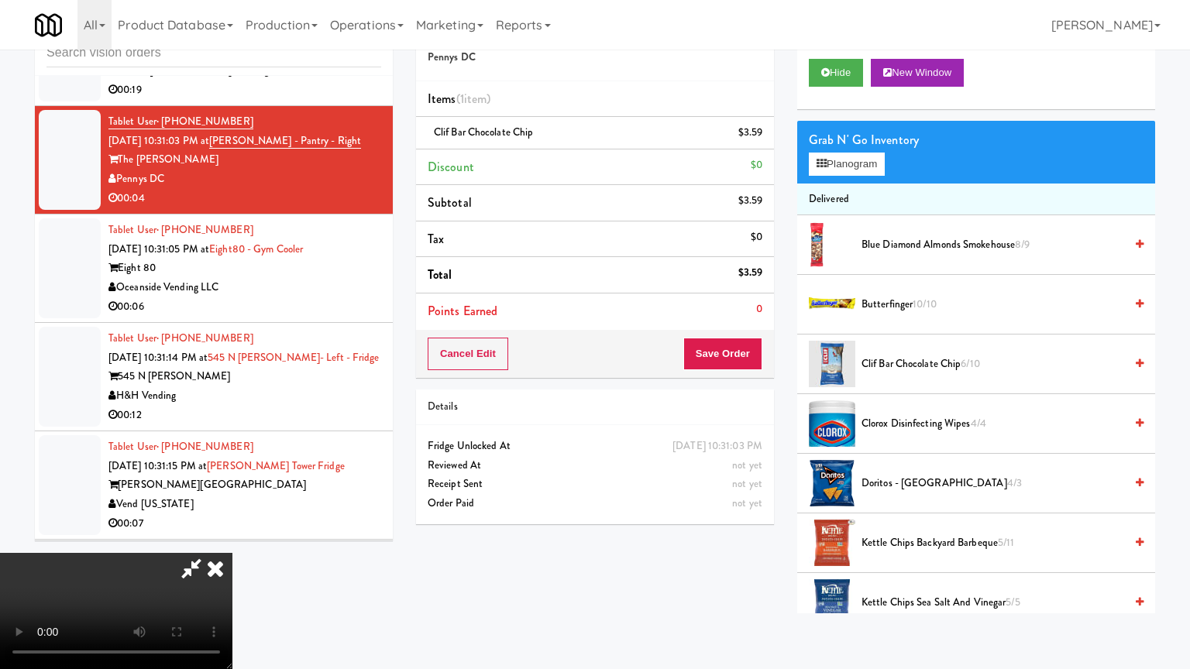
click at [232, 553] on video at bounding box center [116, 611] width 232 height 116
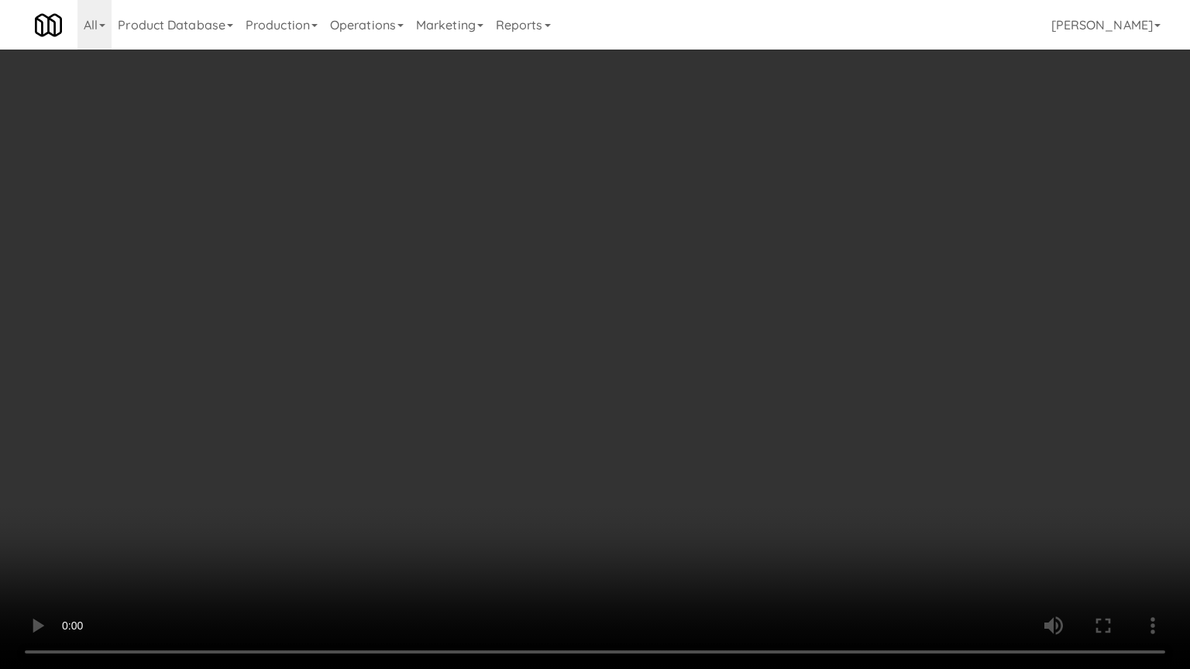
click at [672, 408] on video at bounding box center [595, 334] width 1190 height 669
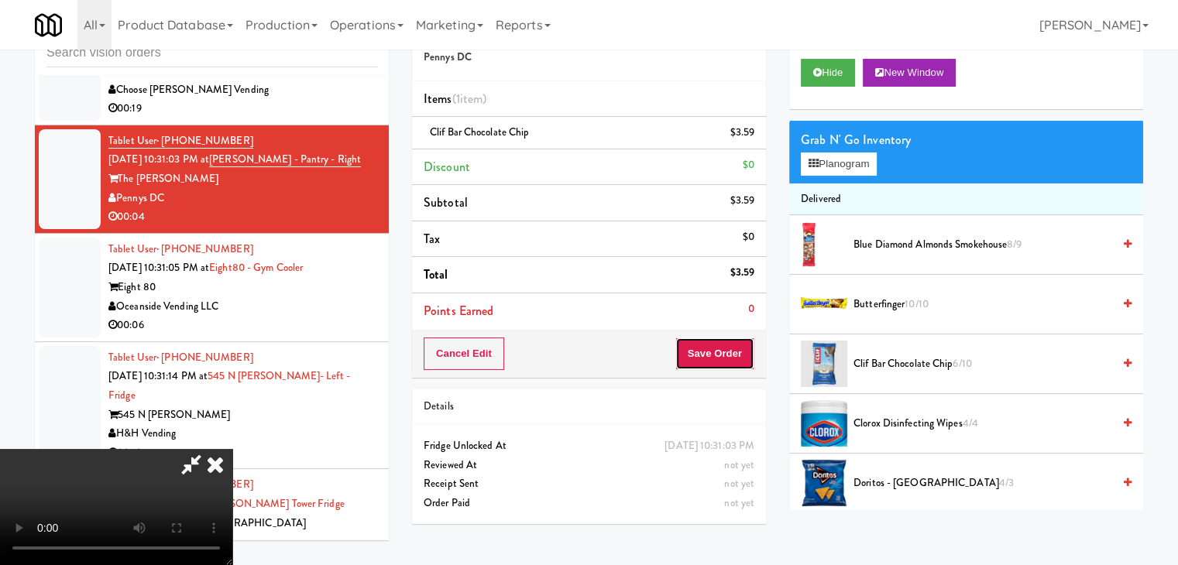
drag, startPoint x: 724, startPoint y: 360, endPoint x: 704, endPoint y: 352, distance: 21.6
click at [618, 358] on div "Order # 8592914 Pennys DC Items (1 item ) Clif Bar Chocolate Chip $3.59 Discoun…" at bounding box center [777, 271] width 731 height 530
click at [737, 351] on button "Save Order" at bounding box center [714, 354] width 79 height 33
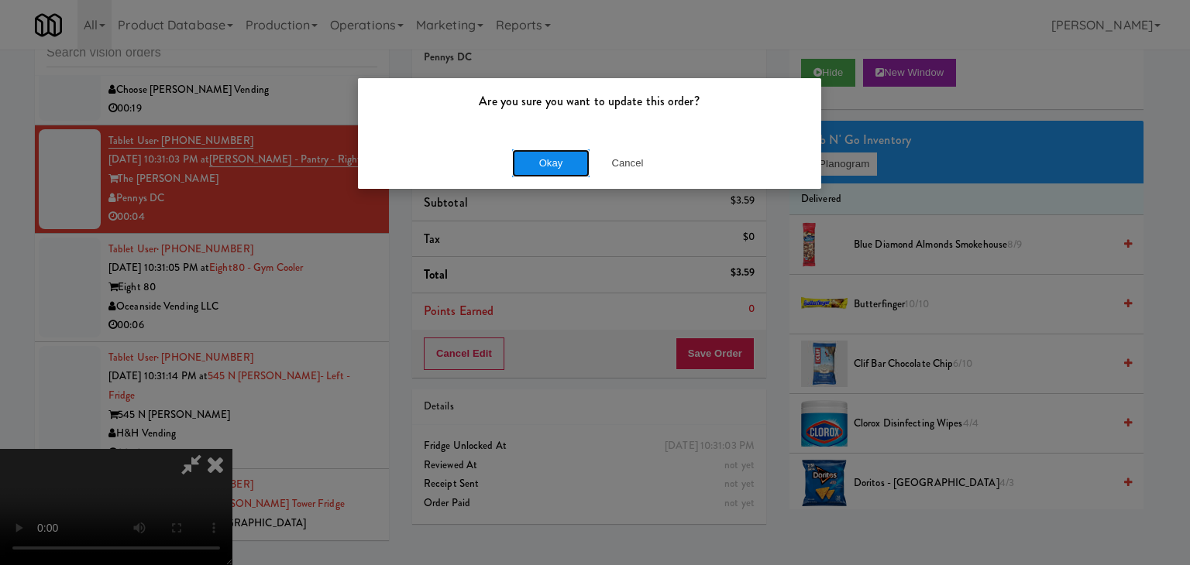
click at [545, 162] on button "Okay" at bounding box center [550, 164] width 77 height 28
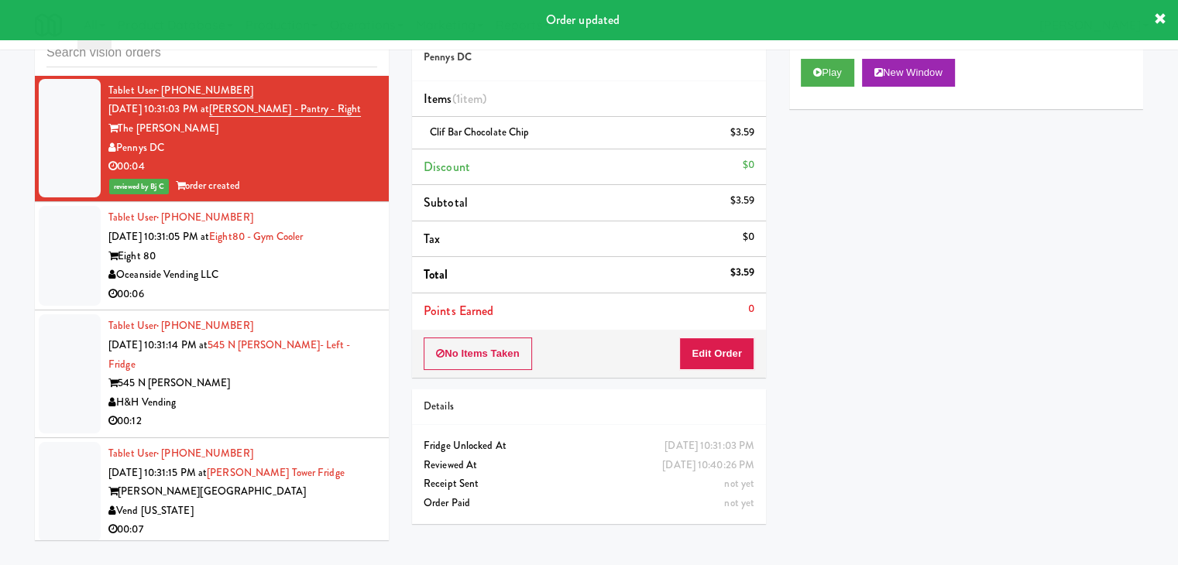
scroll to position [19837, 0]
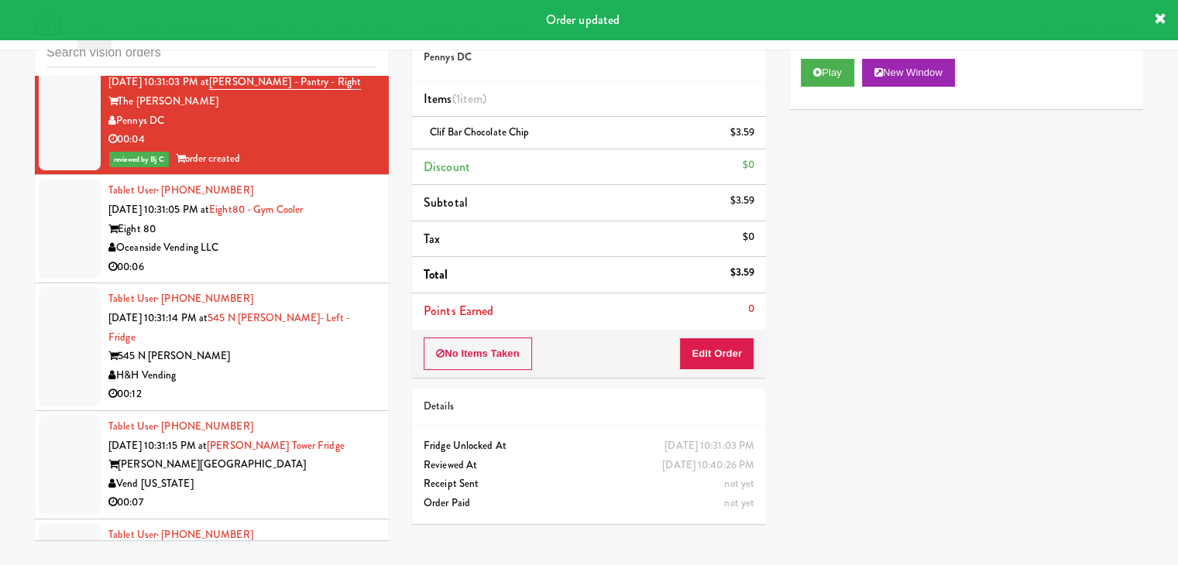
click at [317, 239] on div "Oceanside Vending LLC" at bounding box center [242, 248] width 269 height 19
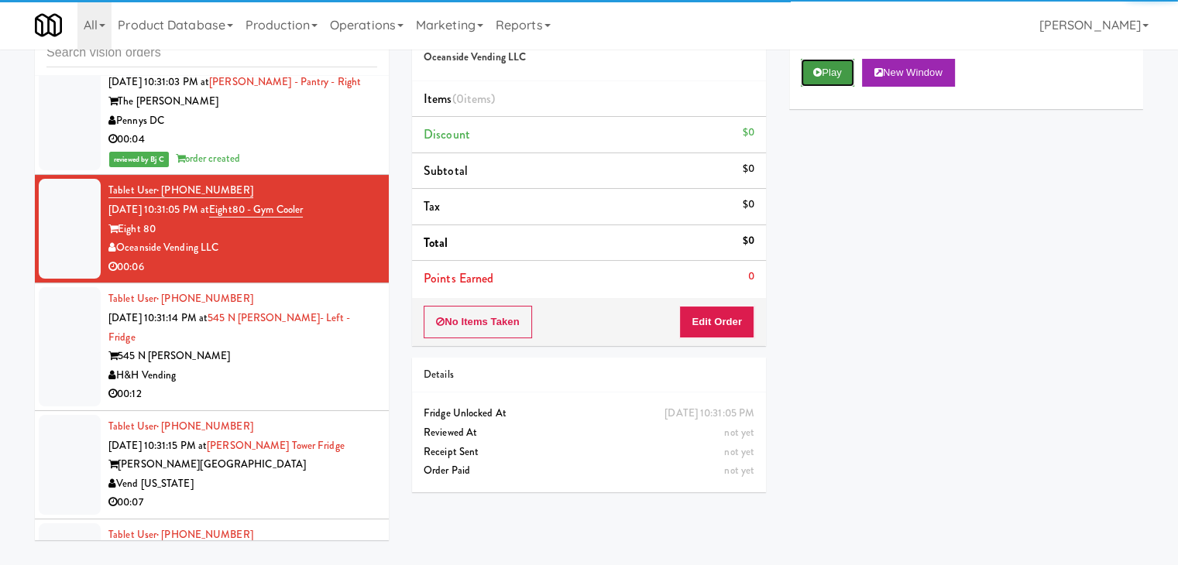
click at [824, 75] on button "Play" at bounding box center [827, 73] width 53 height 28
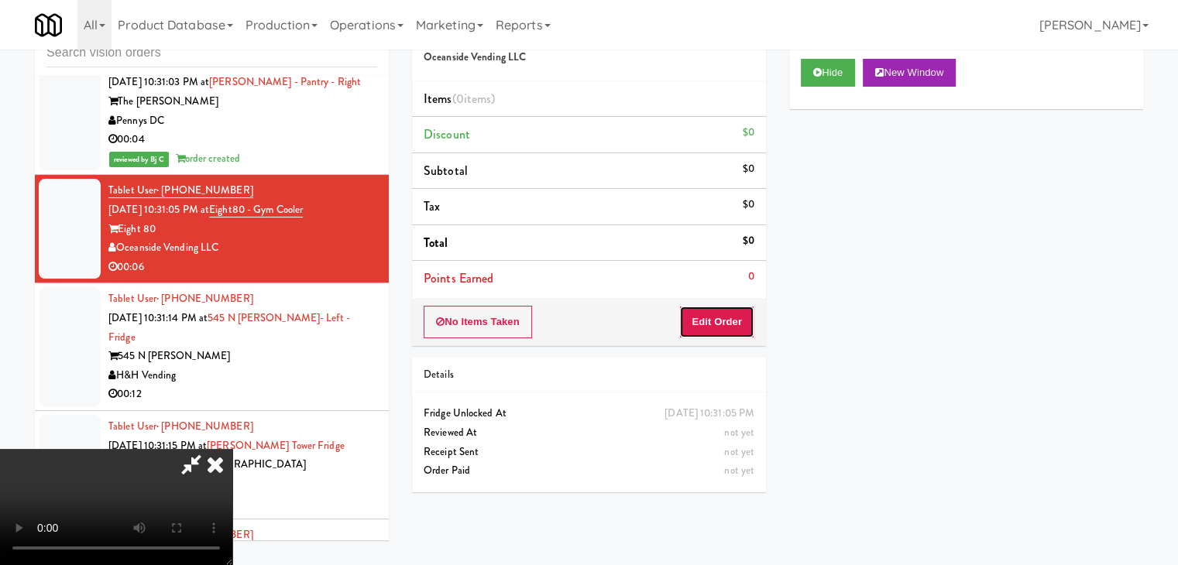
click at [716, 312] on button "Edit Order" at bounding box center [716, 322] width 75 height 33
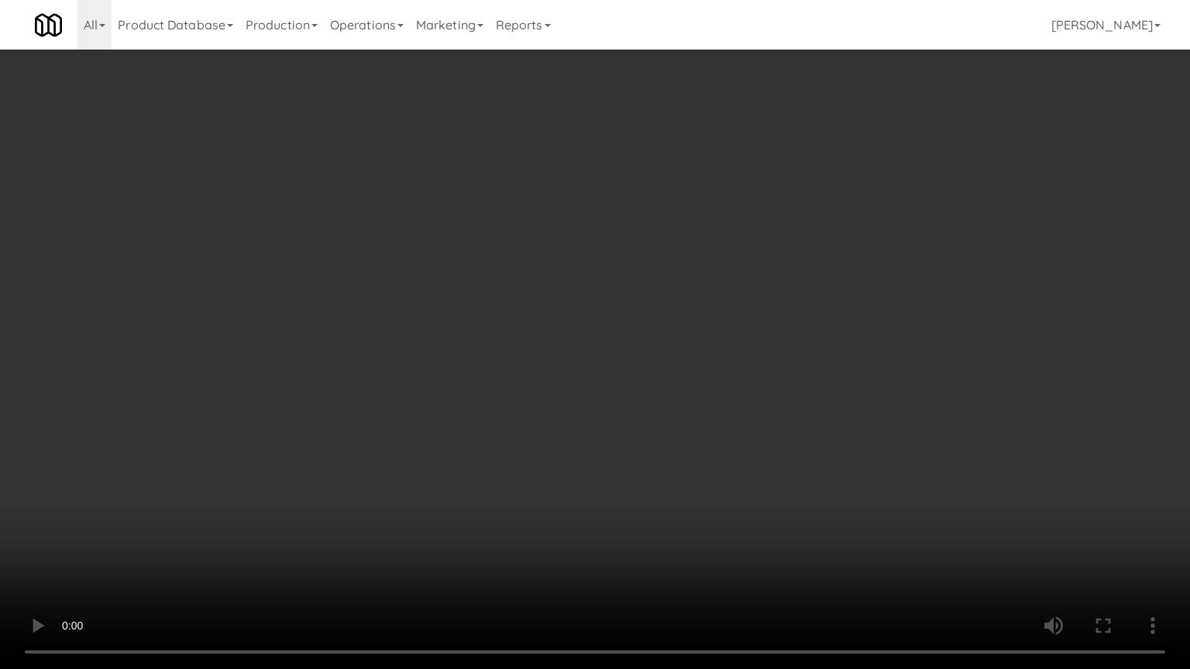
click at [684, 390] on video at bounding box center [595, 334] width 1190 height 669
click at [672, 395] on video at bounding box center [595, 334] width 1190 height 669
click at [682, 372] on video at bounding box center [595, 334] width 1190 height 669
click at [685, 368] on video at bounding box center [595, 334] width 1190 height 669
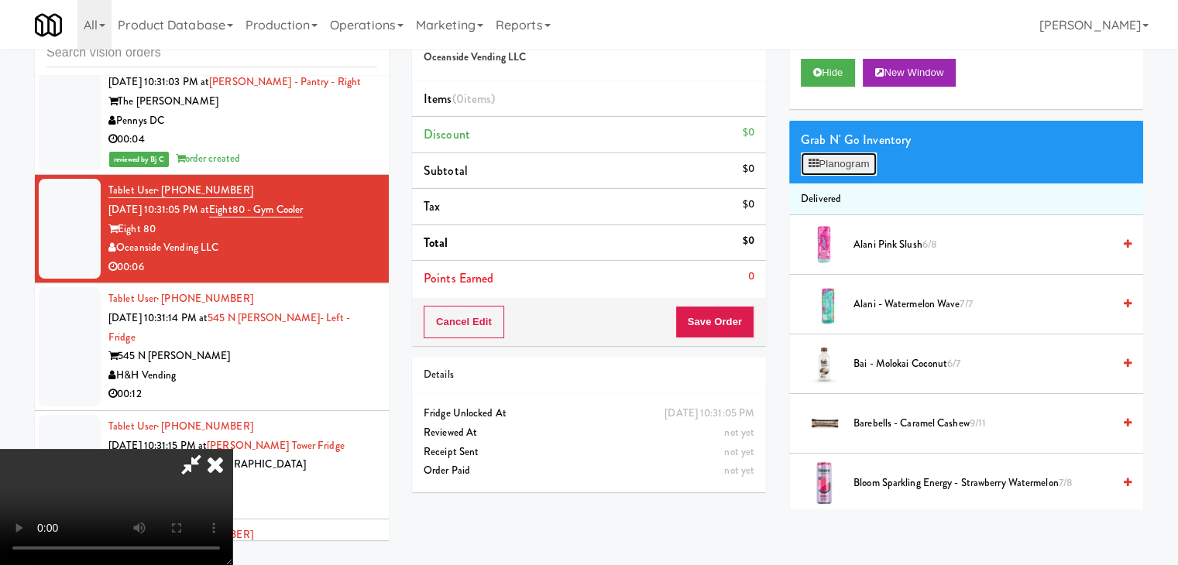
click at [840, 156] on button "Planogram" at bounding box center [839, 164] width 76 height 23
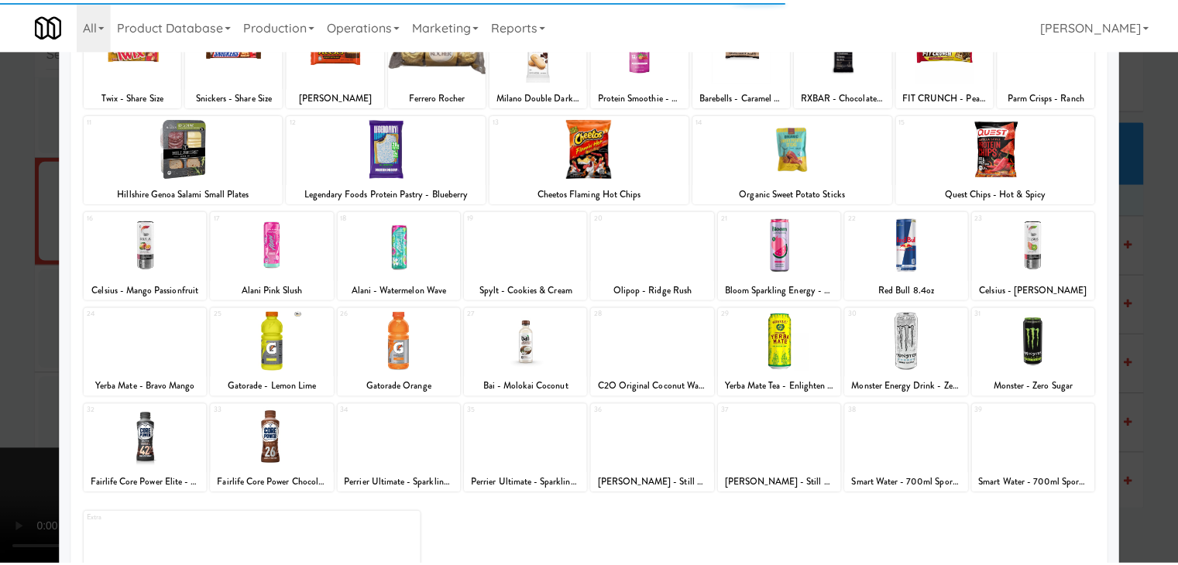
scroll to position [195, 0]
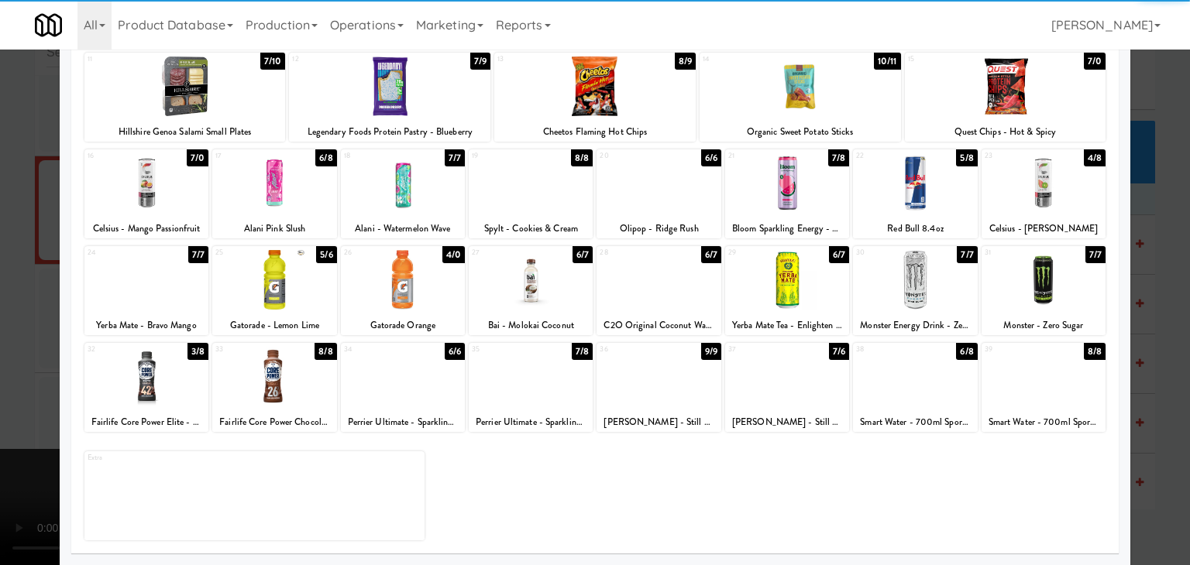
click at [174, 364] on div at bounding box center [146, 377] width 124 height 60
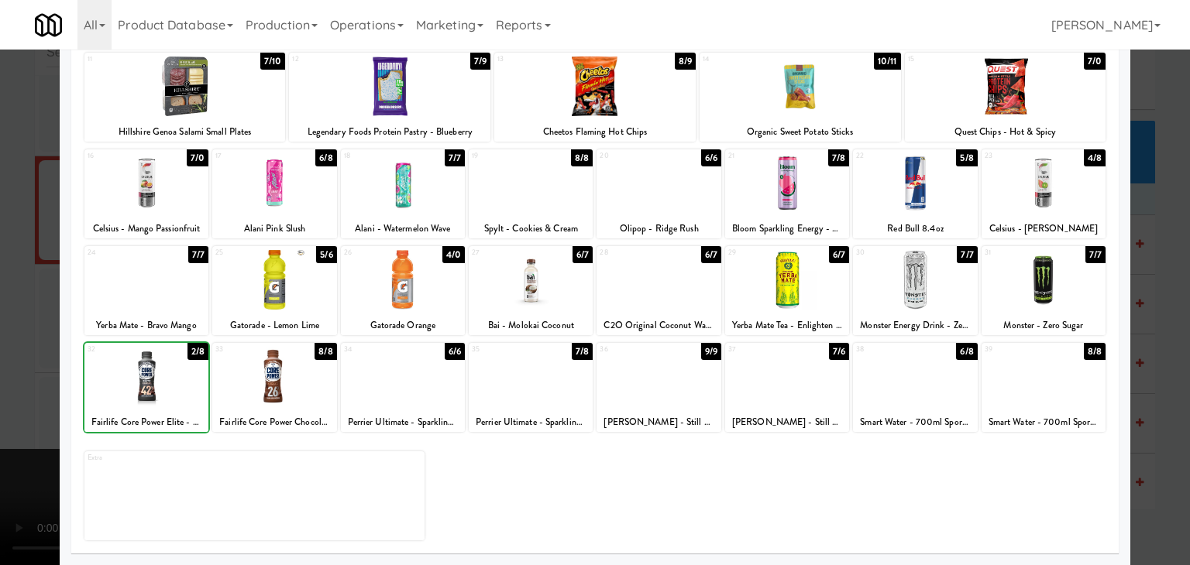
drag, startPoint x: 0, startPoint y: 367, endPoint x: 607, endPoint y: 345, distance: 607.7
click at [24, 357] on div at bounding box center [595, 282] width 1190 height 565
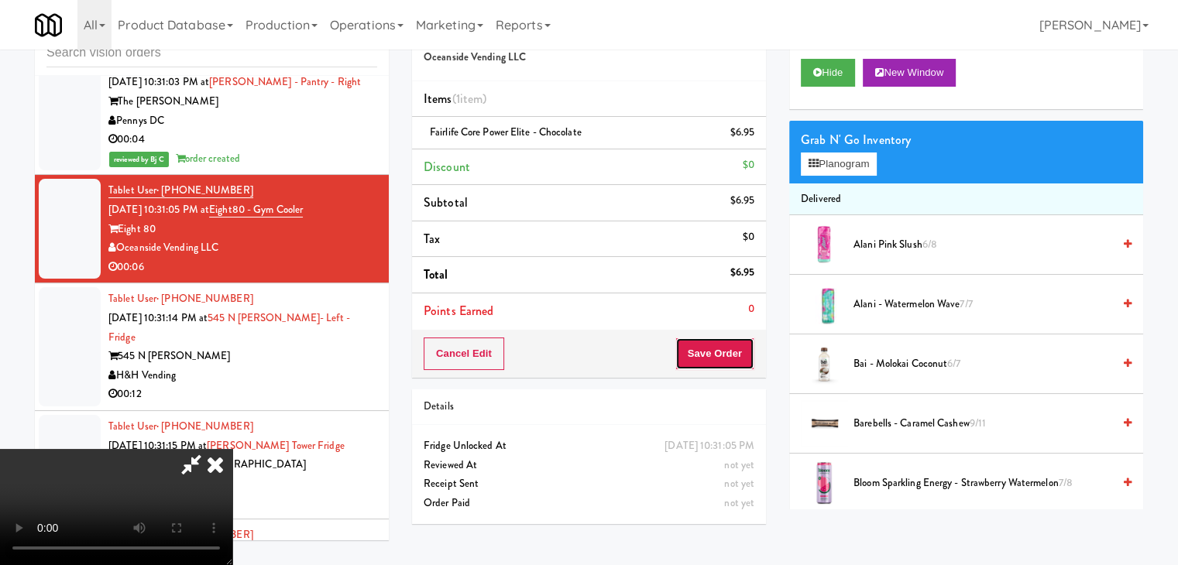
click at [714, 364] on button "Save Order" at bounding box center [714, 354] width 79 height 33
click at [714, 359] on button "Save Order" at bounding box center [714, 354] width 79 height 33
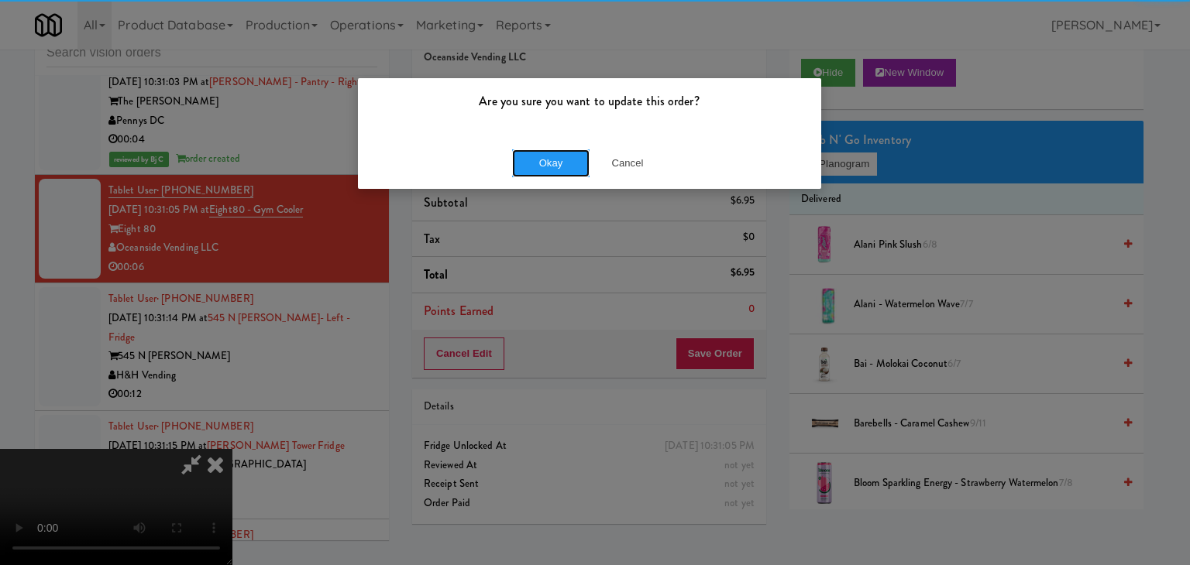
click at [561, 171] on button "Okay" at bounding box center [550, 164] width 77 height 28
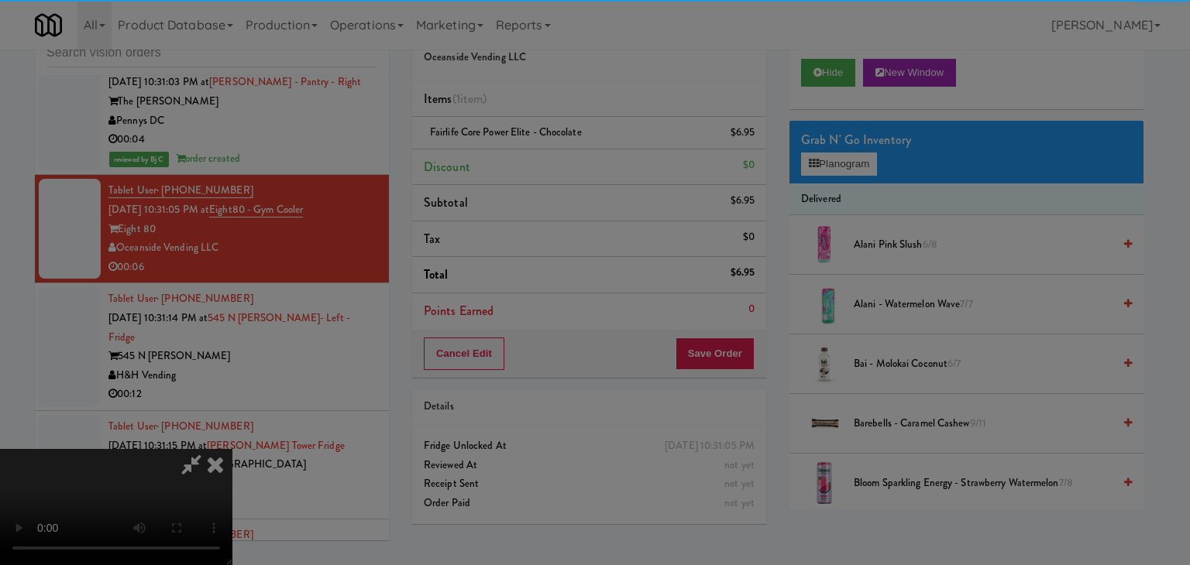
click at [561, 172] on div "Are you sure you want to update this order? Okay Cancel" at bounding box center [595, 282] width 1190 height 565
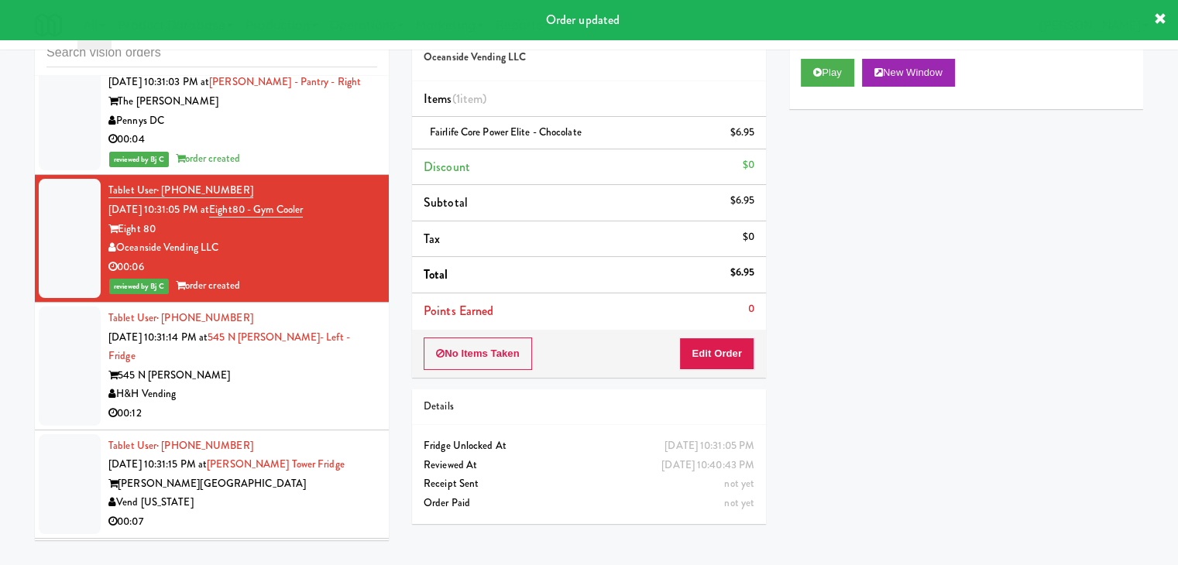
click at [290, 385] on div "H&H Vending" at bounding box center [242, 394] width 269 height 19
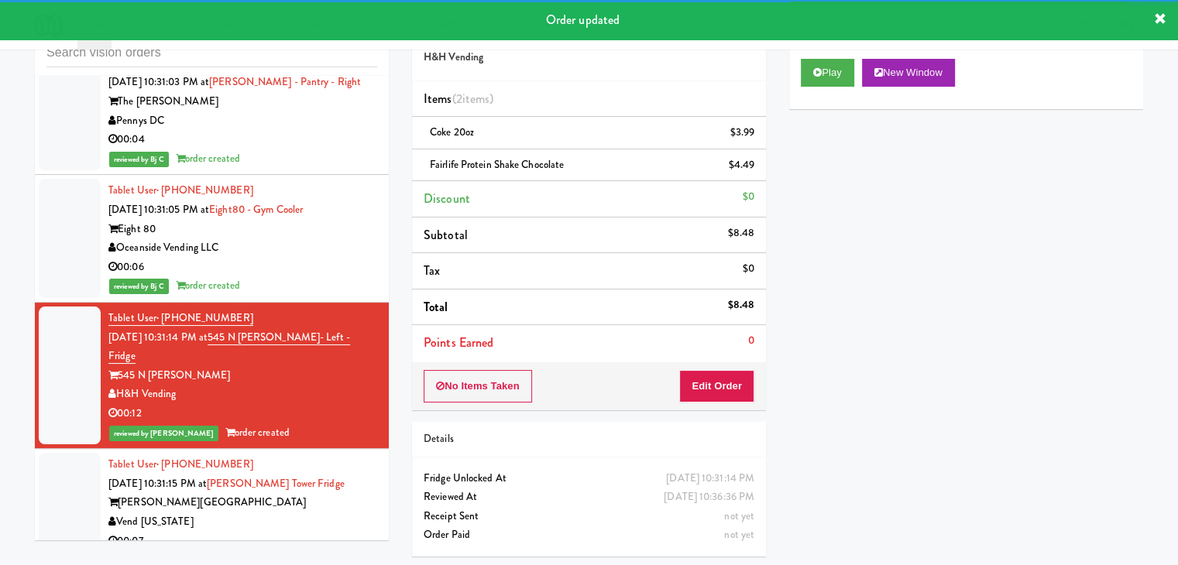
scroll to position [20069, 0]
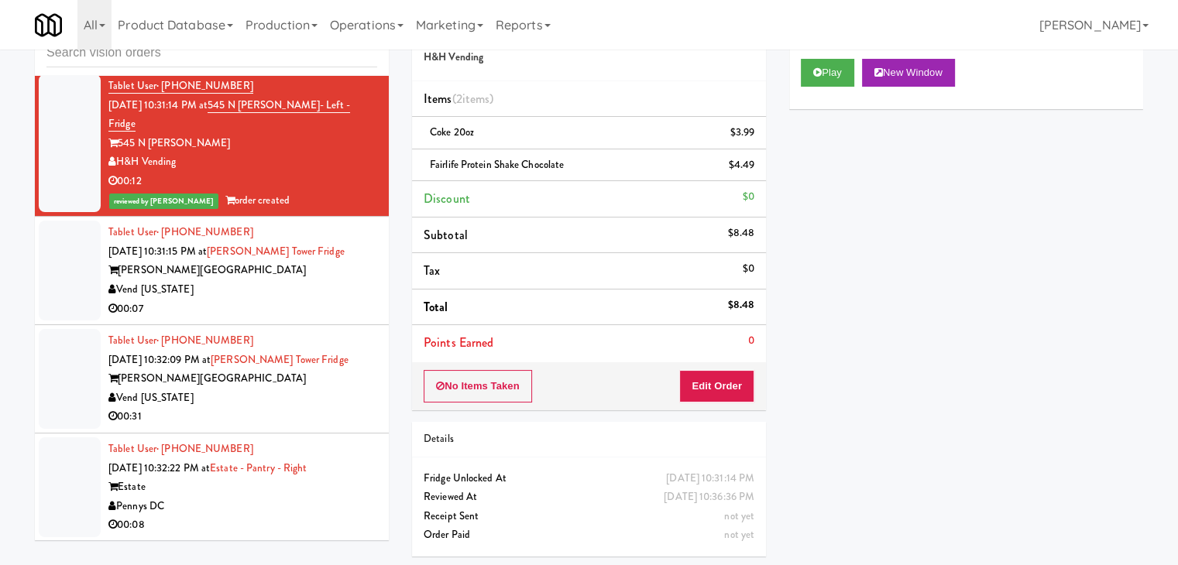
click
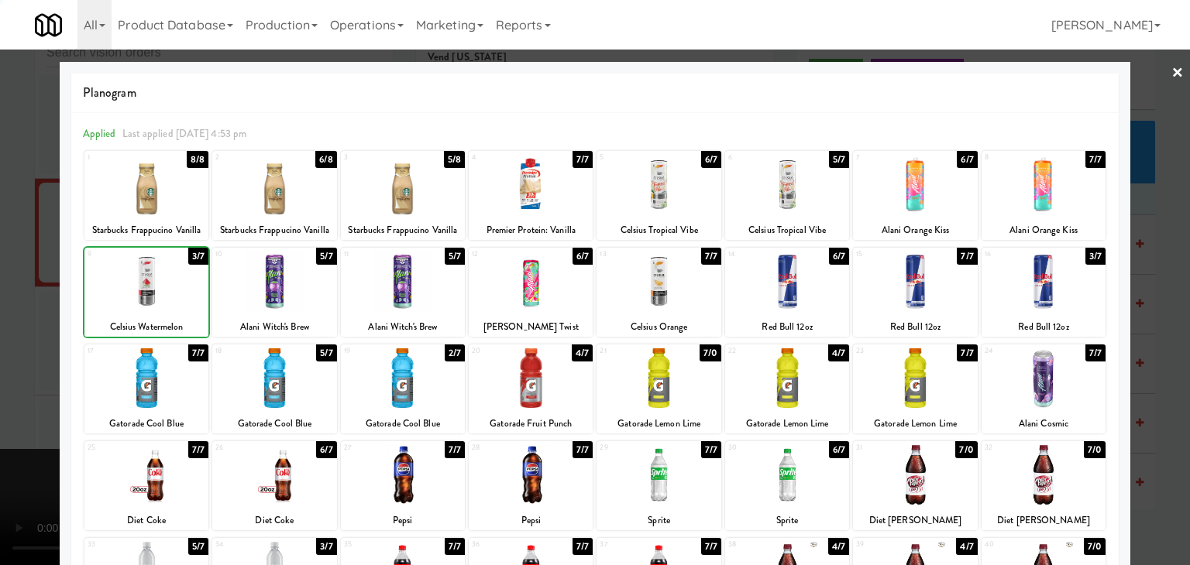
drag, startPoint x: 0, startPoint y: 315, endPoint x: 423, endPoint y: 318, distance: 423.0
drag, startPoint x: 0, startPoint y: 305, endPoint x: 570, endPoint y: 356, distance: 572.4
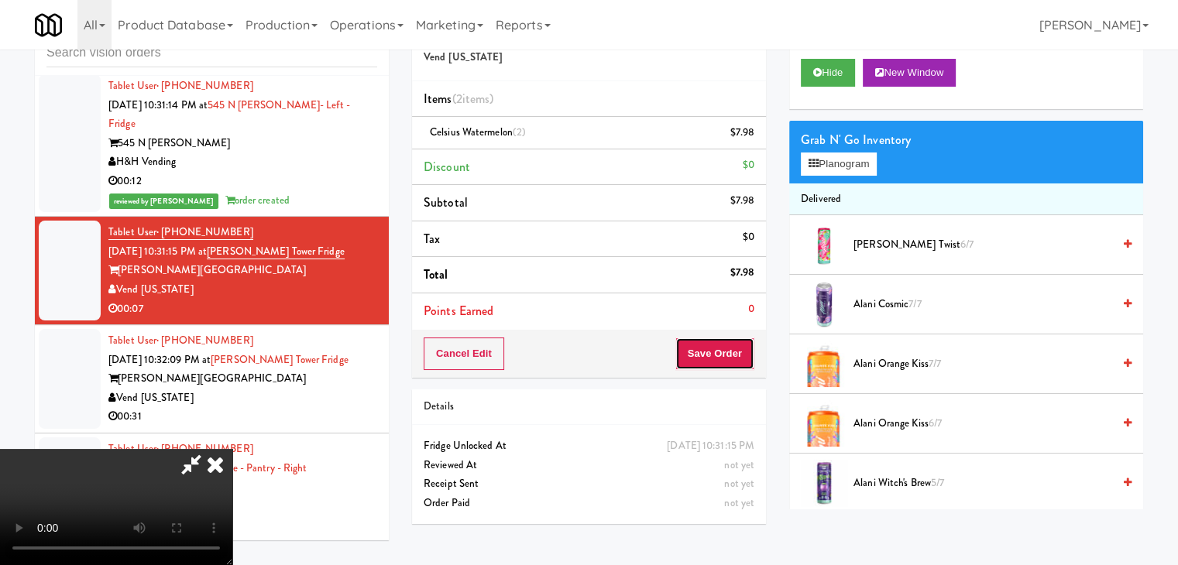
drag, startPoint x: 737, startPoint y: 354, endPoint x: 730, endPoint y: 347, distance: 9.9
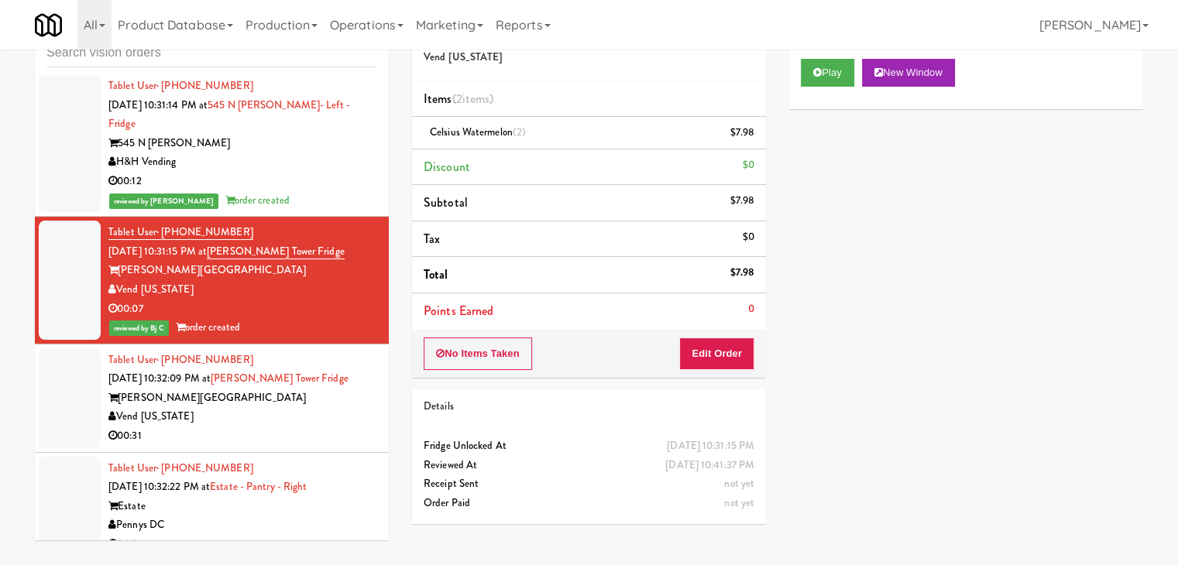
scroll to position [20146, 0]
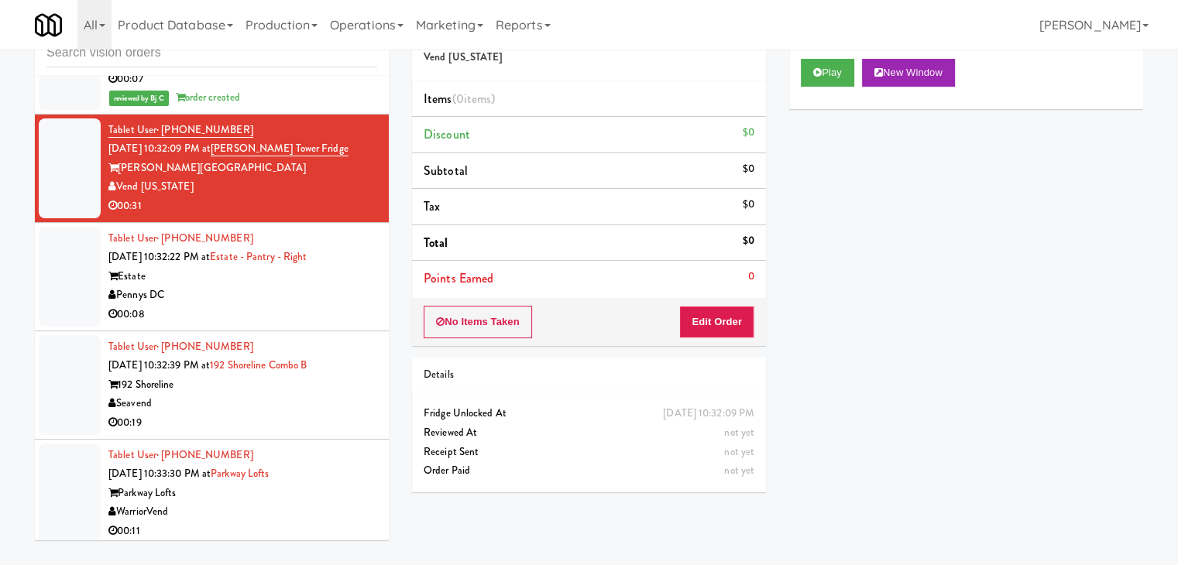
scroll to position [20301, 0]
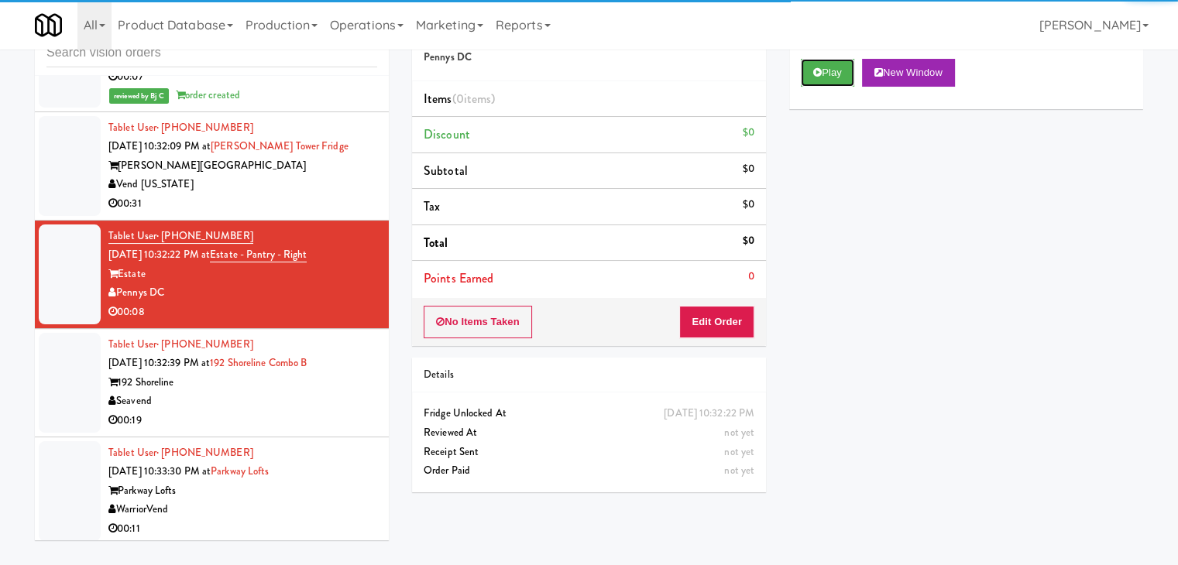
drag, startPoint x: 828, startPoint y: 70, endPoint x: 830, endPoint y: 112, distance: 42.6
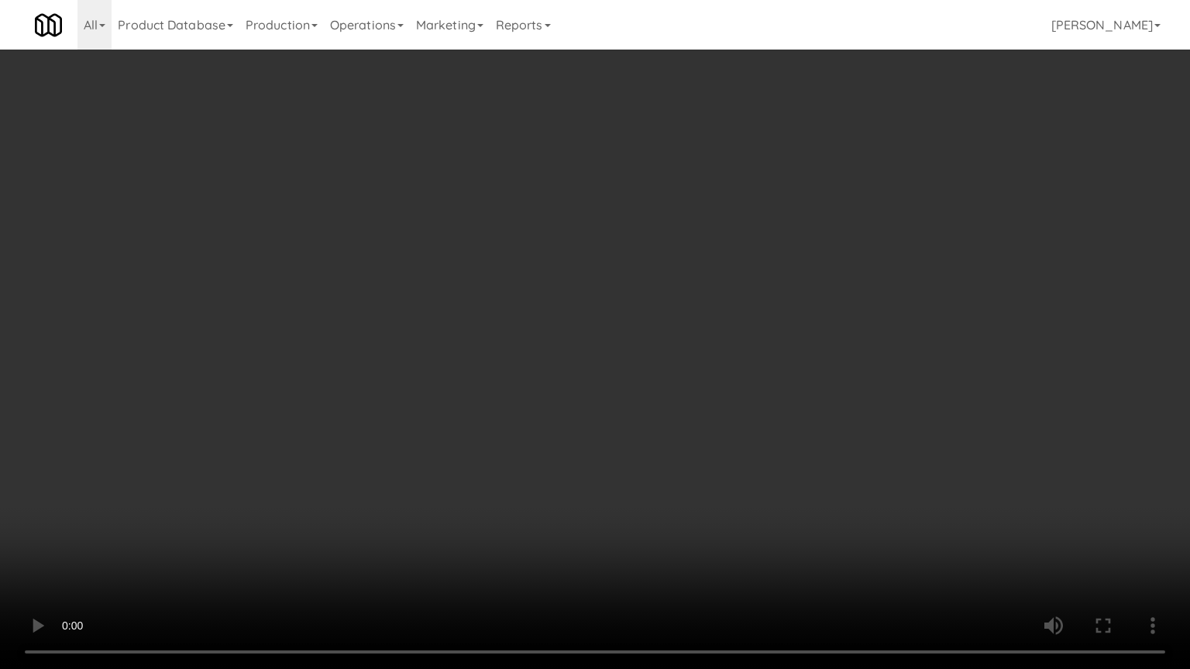
drag, startPoint x: 722, startPoint y: 361, endPoint x: 748, endPoint y: 268, distance: 96.4
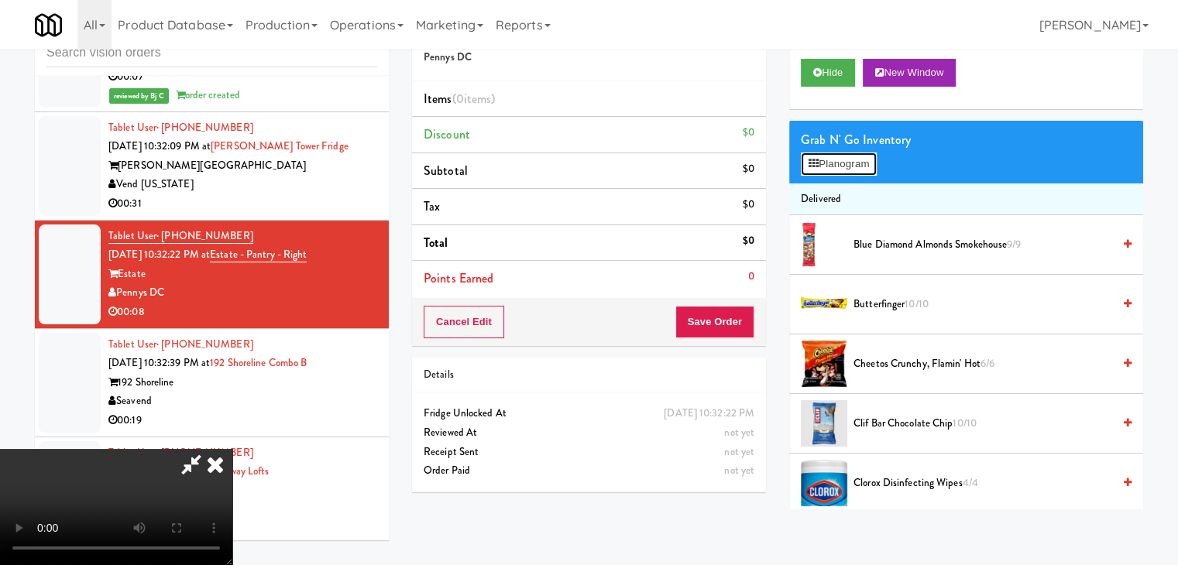
drag, startPoint x: 869, startPoint y: 174, endPoint x: 854, endPoint y: 180, distance: 16.3
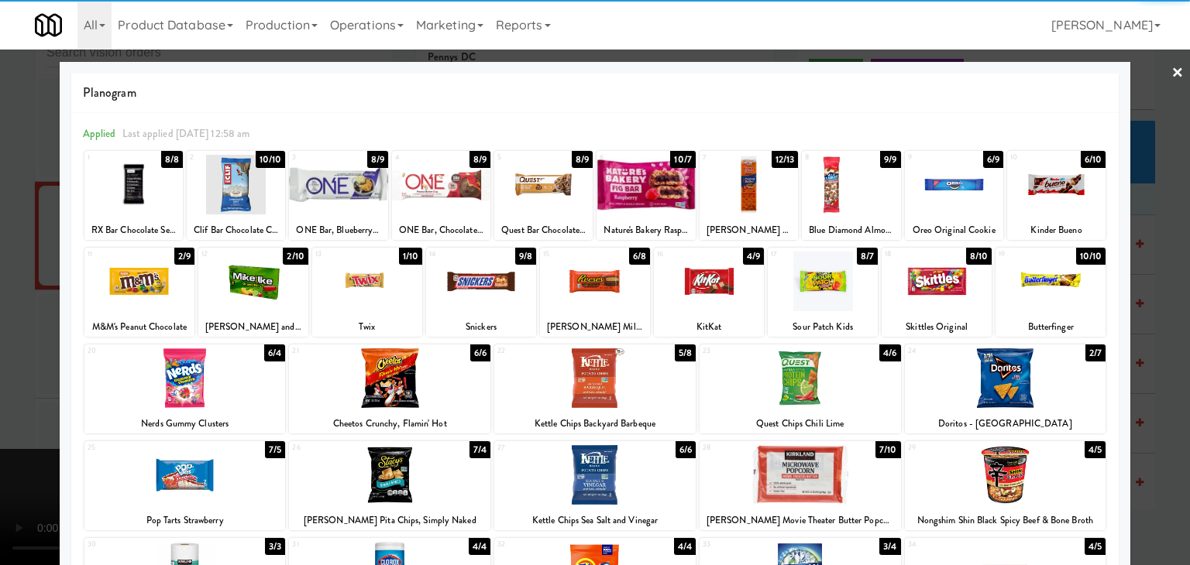
drag, startPoint x: 0, startPoint y: 335, endPoint x: 280, endPoint y: 332, distance: 279.7
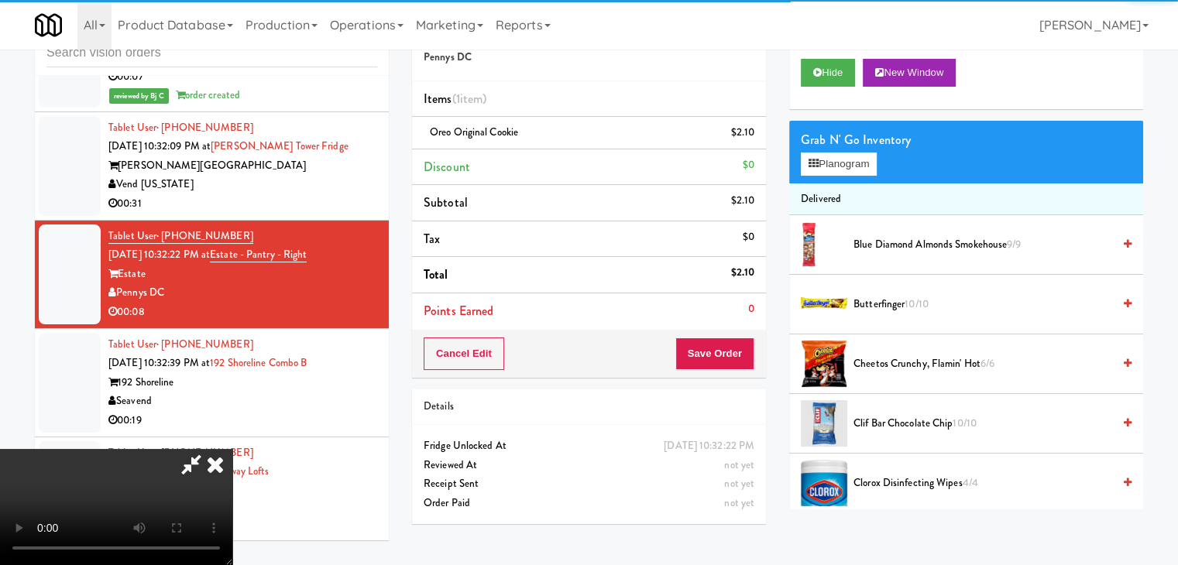
drag, startPoint x: 490, startPoint y: 348, endPoint x: 548, endPoint y: 351, distance: 59.0
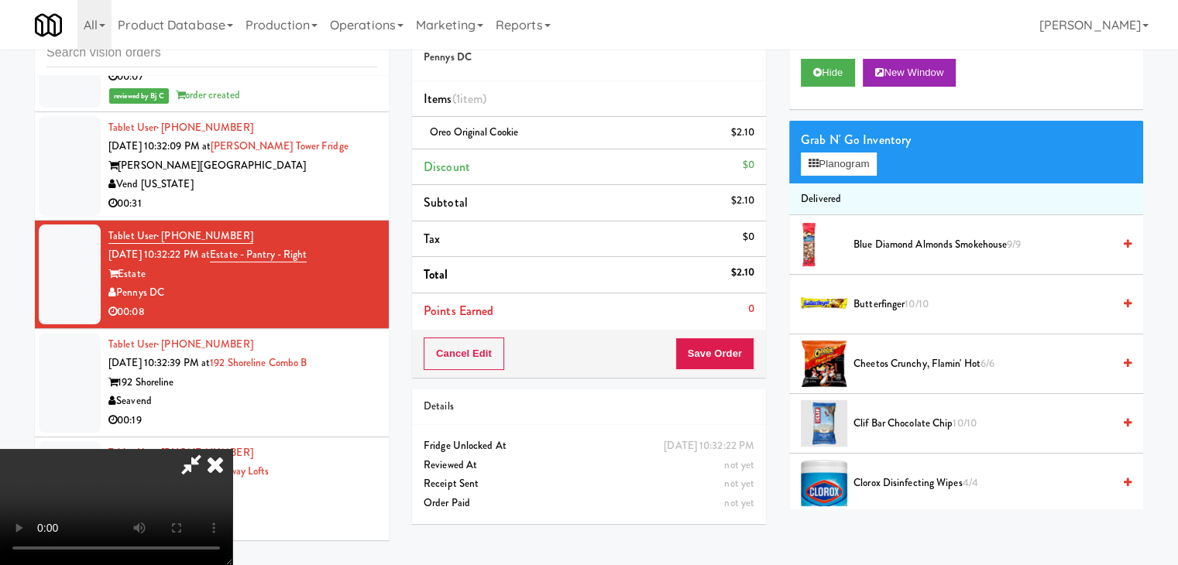
drag, startPoint x: 613, startPoint y: 351, endPoint x: 596, endPoint y: 357, distance: 18.1
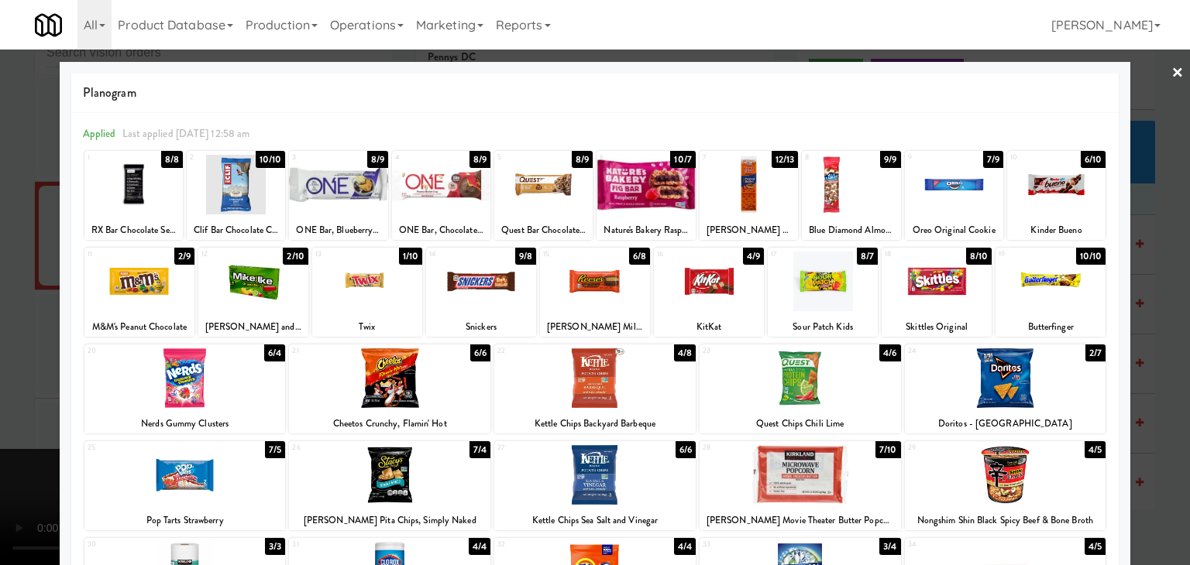
drag, startPoint x: 0, startPoint y: 394, endPoint x: 211, endPoint y: 387, distance: 210.8
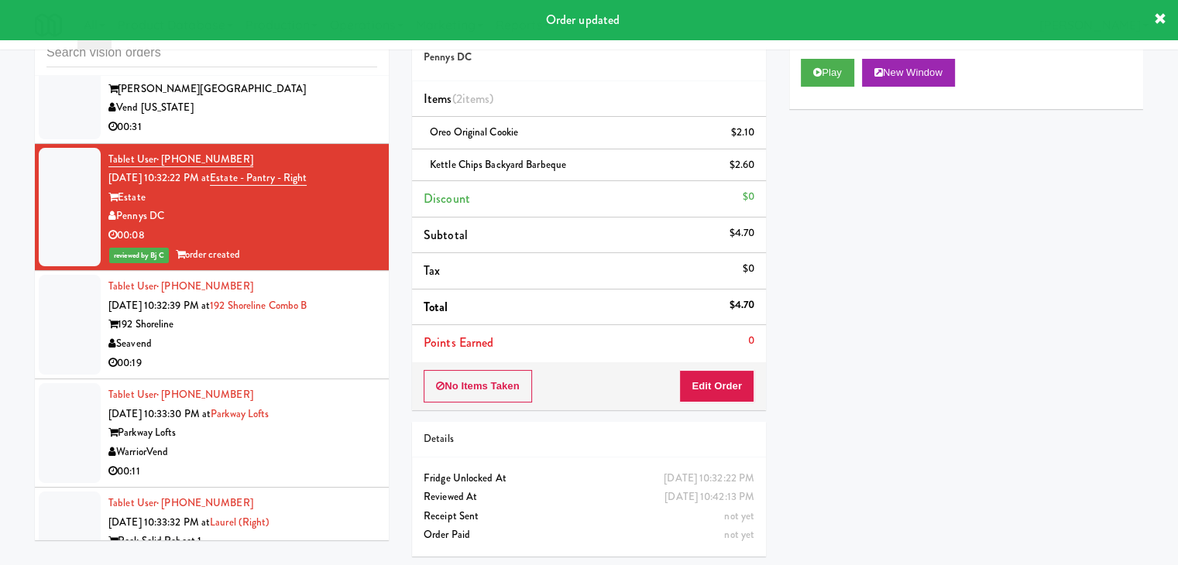
scroll to position [20379, 0]
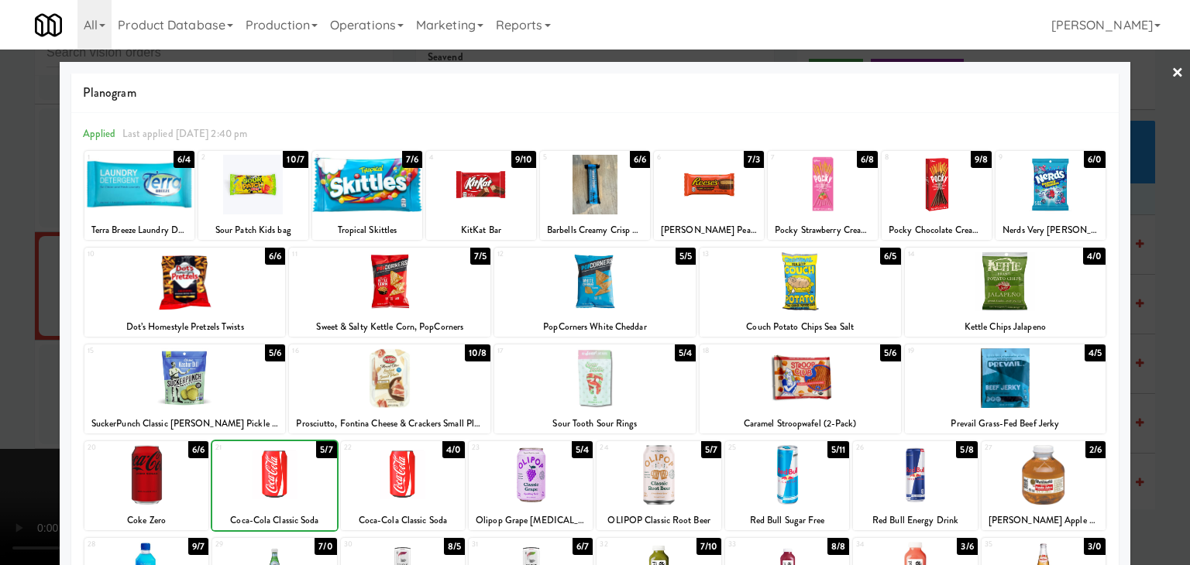
drag, startPoint x: 0, startPoint y: 430, endPoint x: 421, endPoint y: 404, distance: 422.2
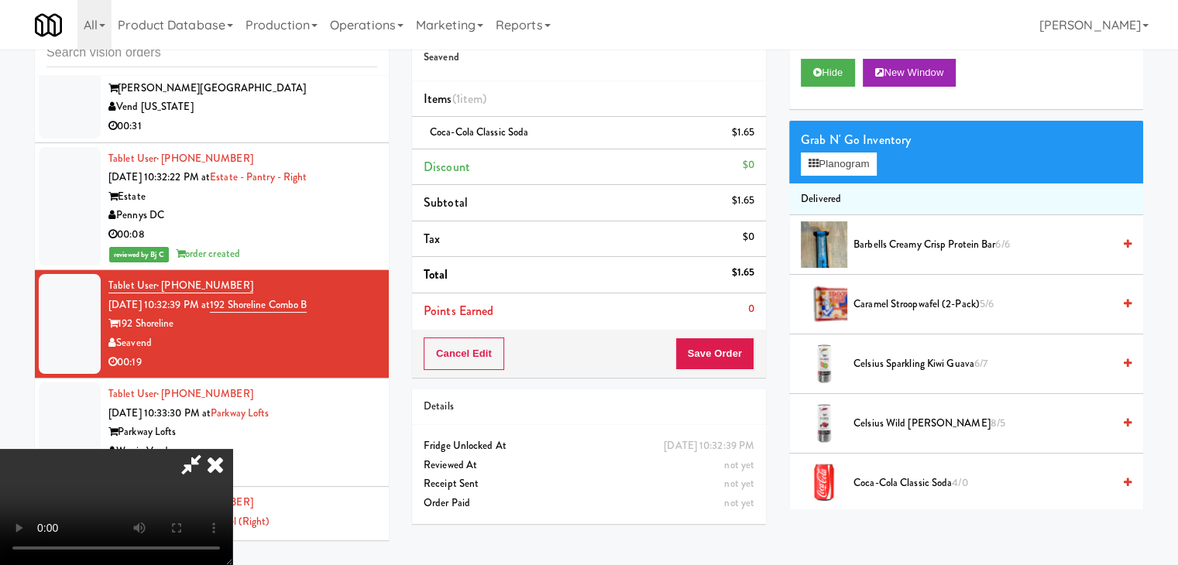
drag, startPoint x: 596, startPoint y: 370, endPoint x: 594, endPoint y: 382, distance: 12.6
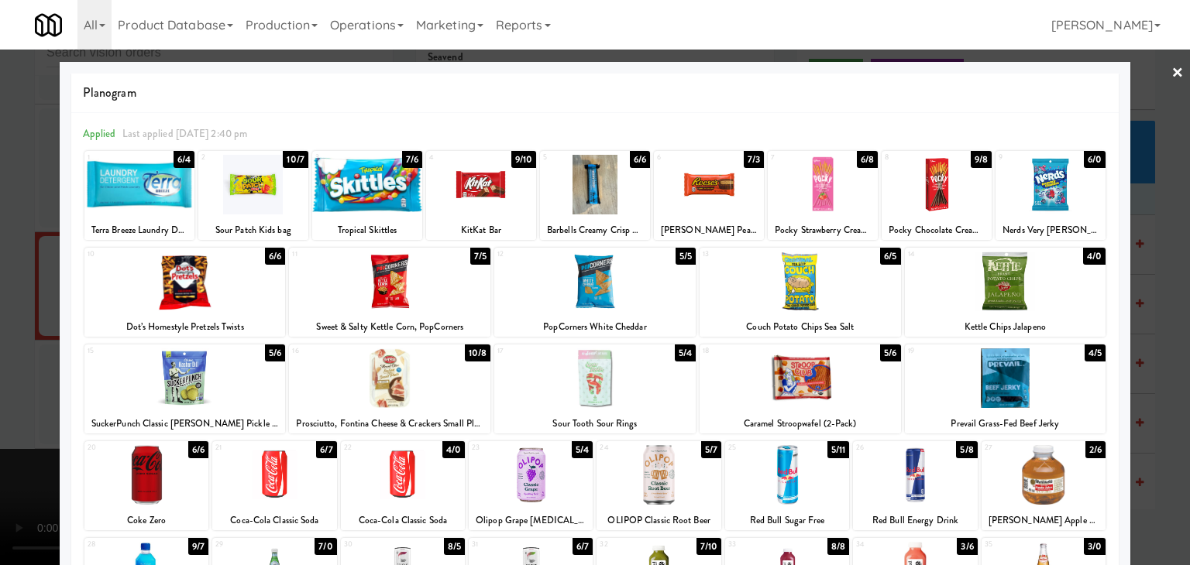
drag, startPoint x: 394, startPoint y: 469, endPoint x: 356, endPoint y: 465, distance: 37.5
drag, startPoint x: 0, startPoint y: 450, endPoint x: 457, endPoint y: 438, distance: 457.2
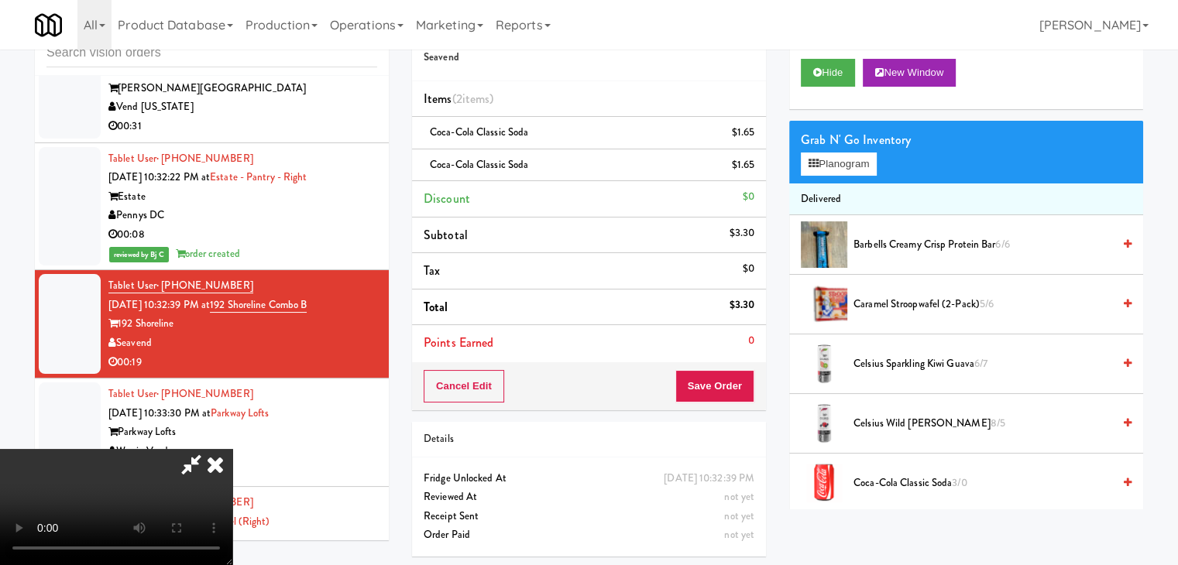
drag, startPoint x: 457, startPoint y: 438, endPoint x: 486, endPoint y: 437, distance: 29.4
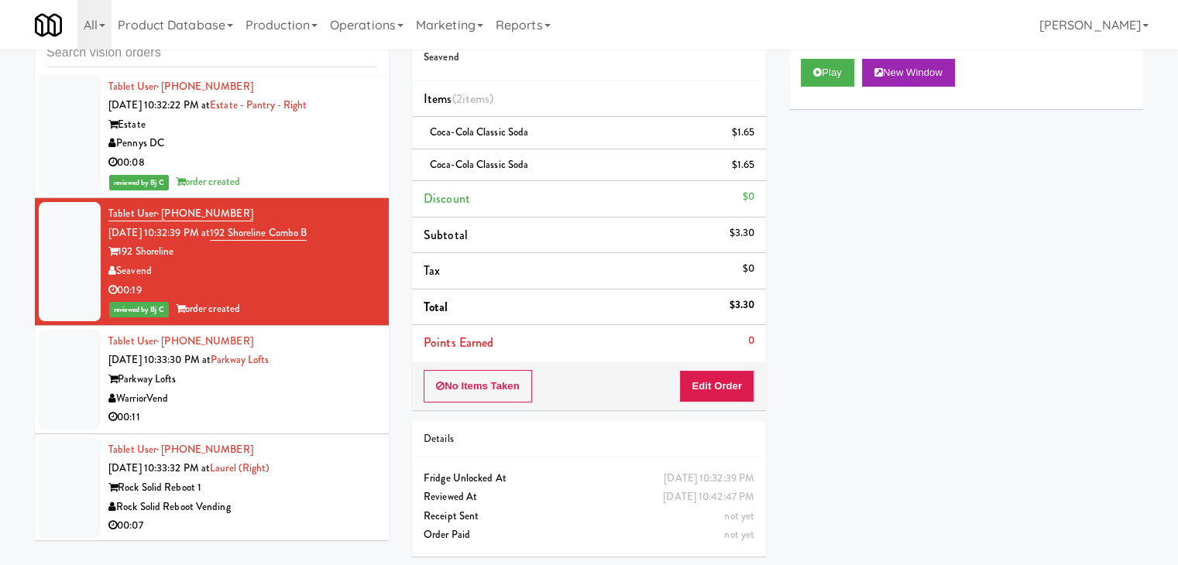
scroll to position [20534, 0]
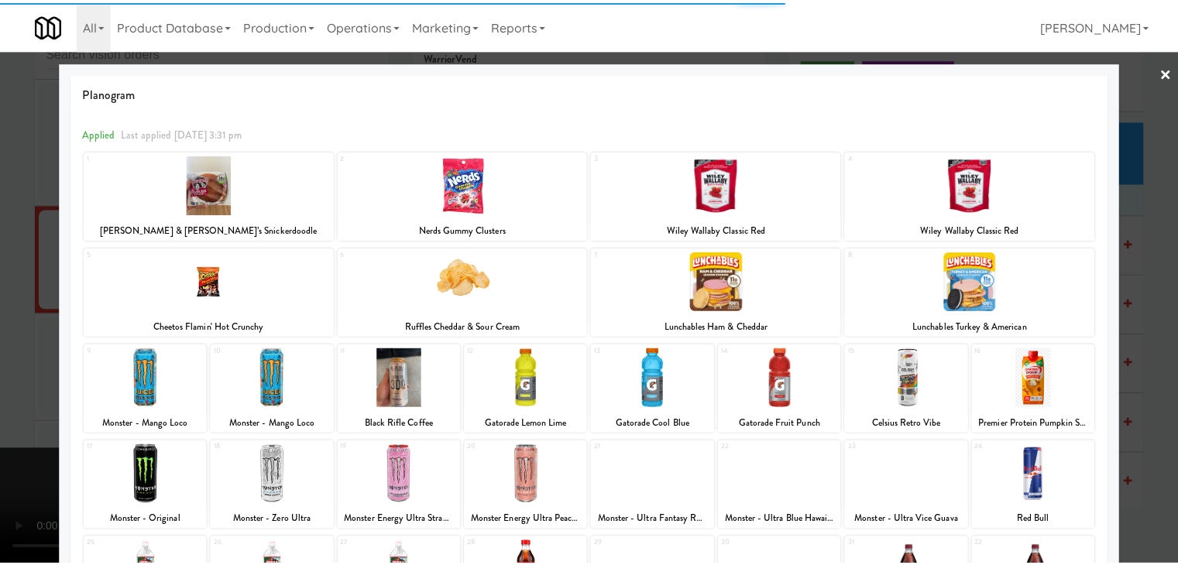
scroll to position [195, 0]
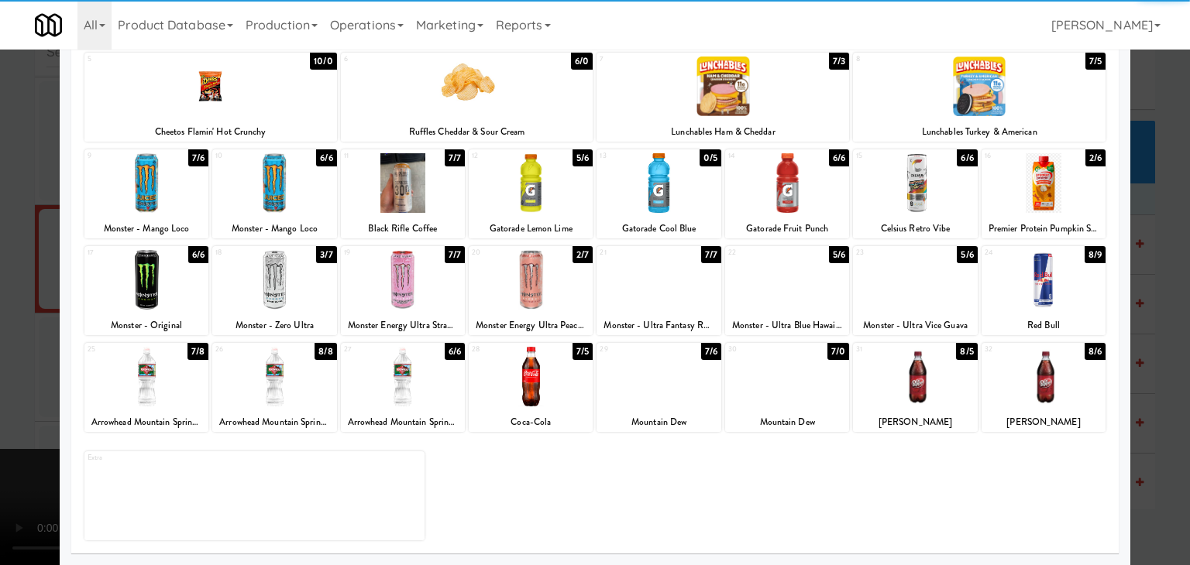
drag, startPoint x: 1019, startPoint y: 390, endPoint x: 1121, endPoint y: 384, distance: 102.4
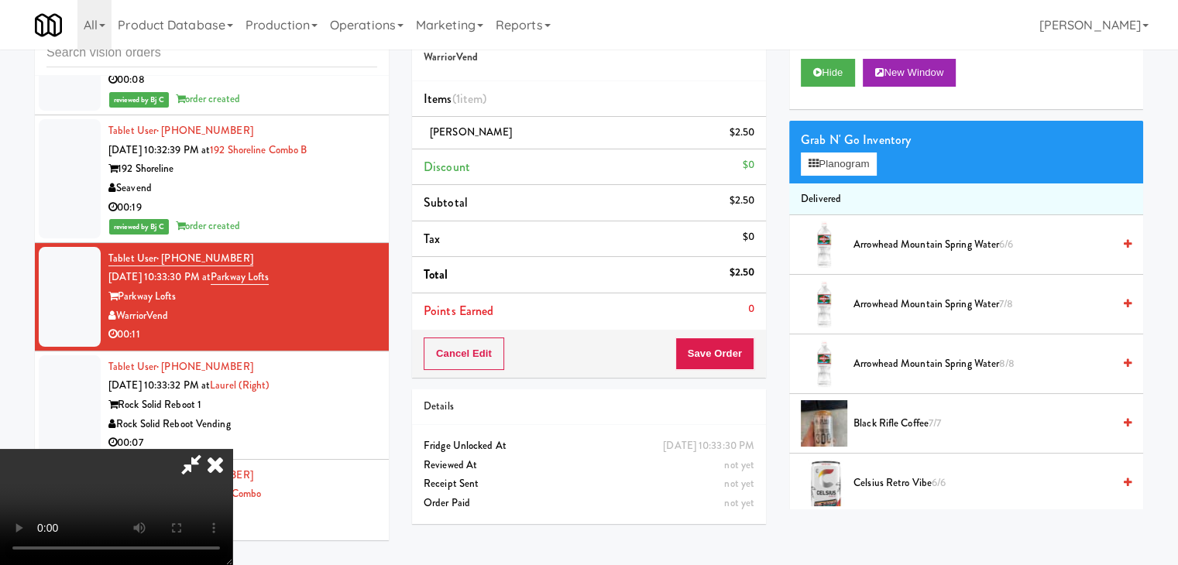
scroll to position [440, 0]
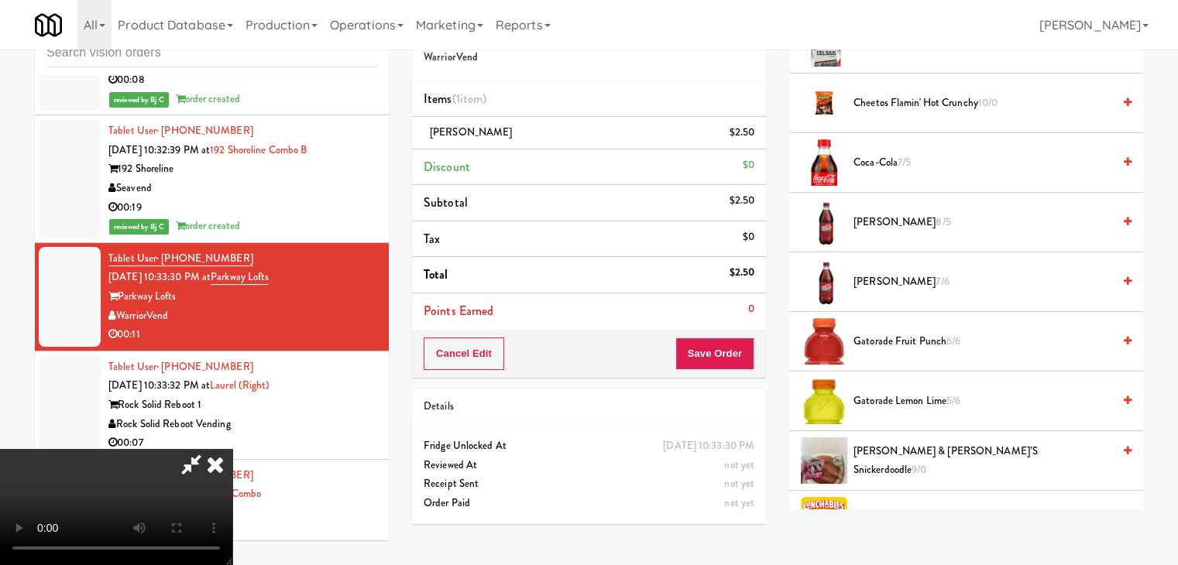
drag, startPoint x: 595, startPoint y: 339, endPoint x: 610, endPoint y: 339, distance: 15.5
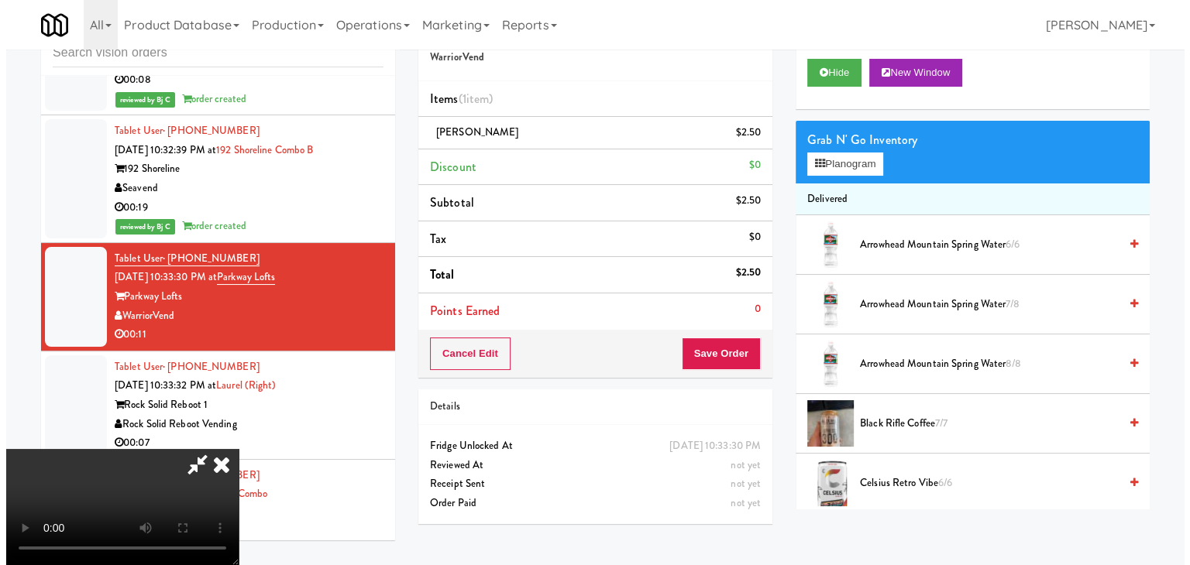
scroll to position [0, 0]
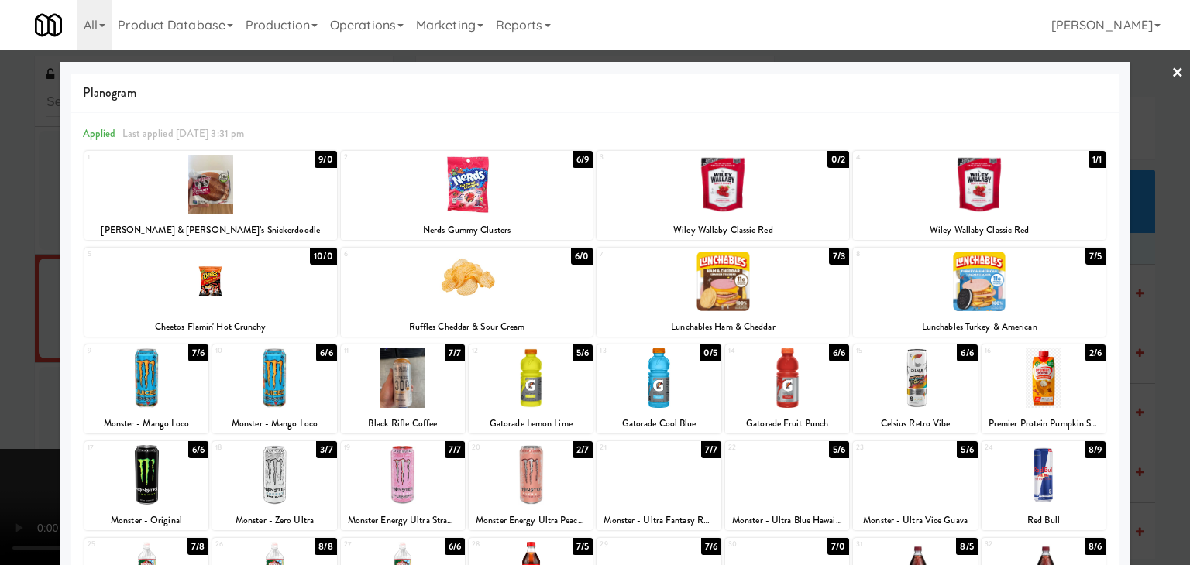
drag, startPoint x: 237, startPoint y: 277, endPoint x: 0, endPoint y: 304, distance: 238.5
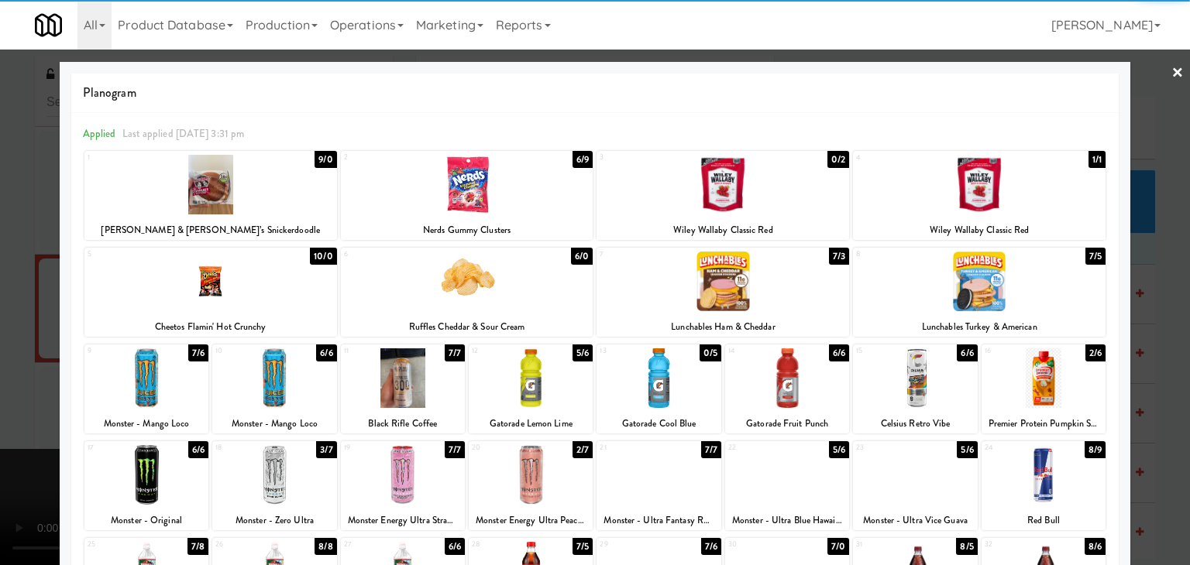
drag, startPoint x: 250, startPoint y: 296, endPoint x: 223, endPoint y: 296, distance: 27.1
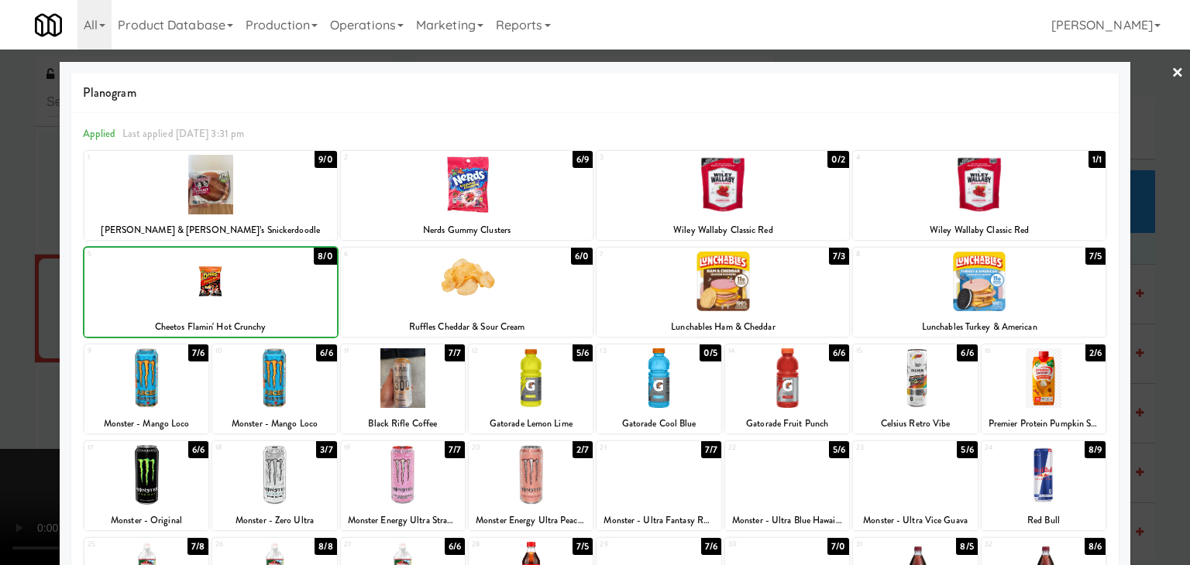
drag, startPoint x: 0, startPoint y: 296, endPoint x: 260, endPoint y: 310, distance: 260.7
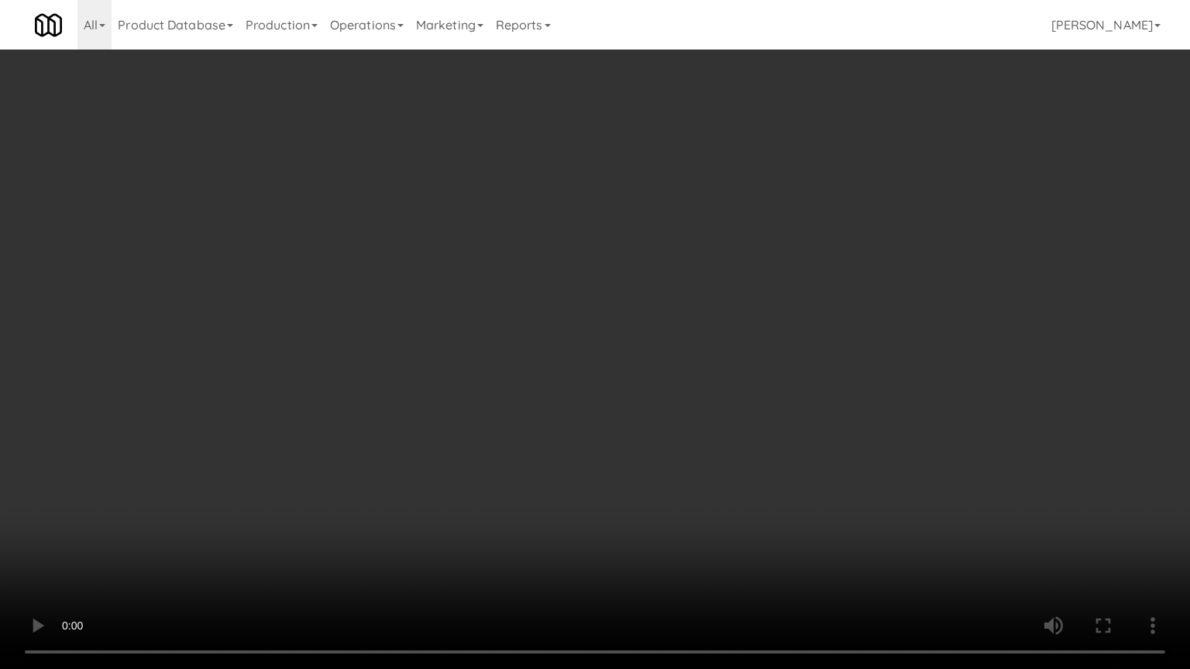
drag, startPoint x: 701, startPoint y: 361, endPoint x: 832, endPoint y: 204, distance: 204.6
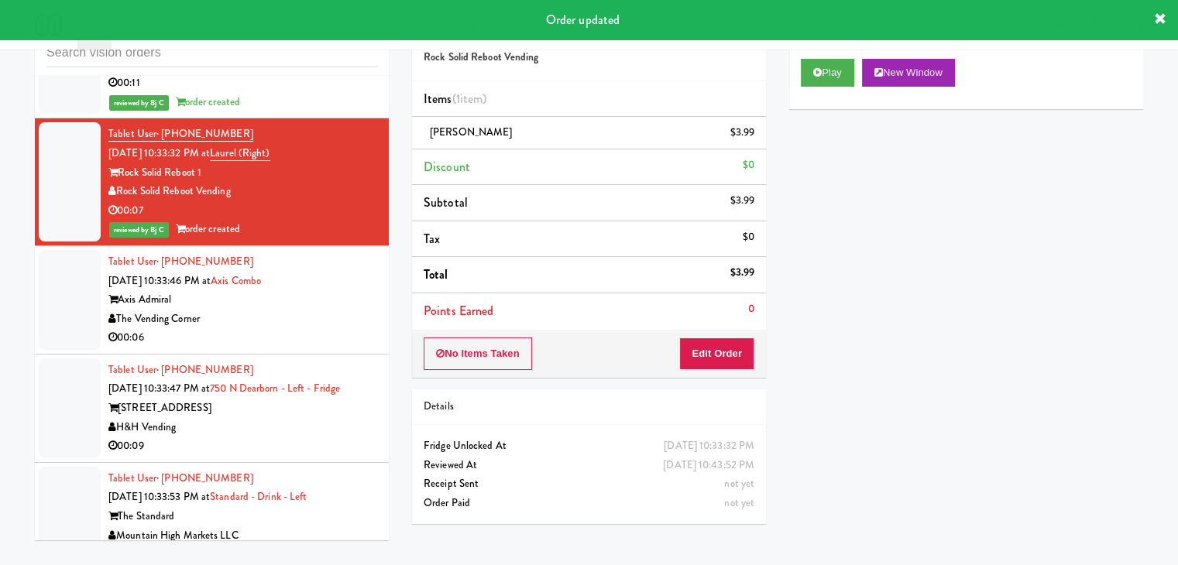
scroll to position [20844, 0]
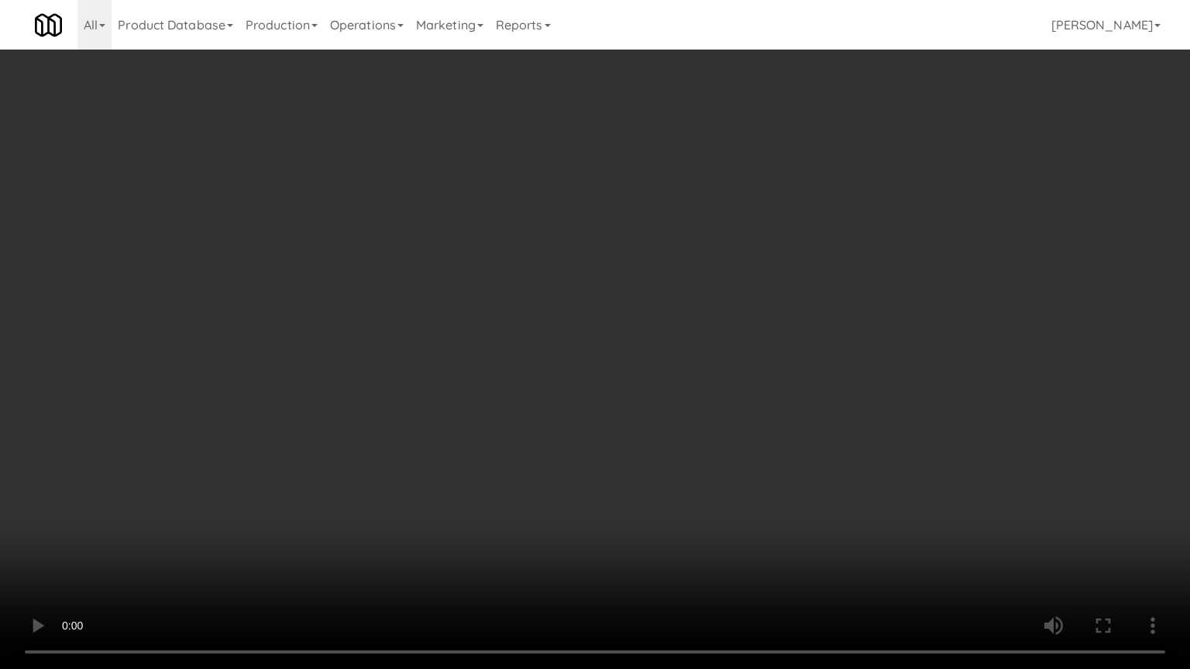
drag, startPoint x: 651, startPoint y: 400, endPoint x: 782, endPoint y: 211, distance: 231.0
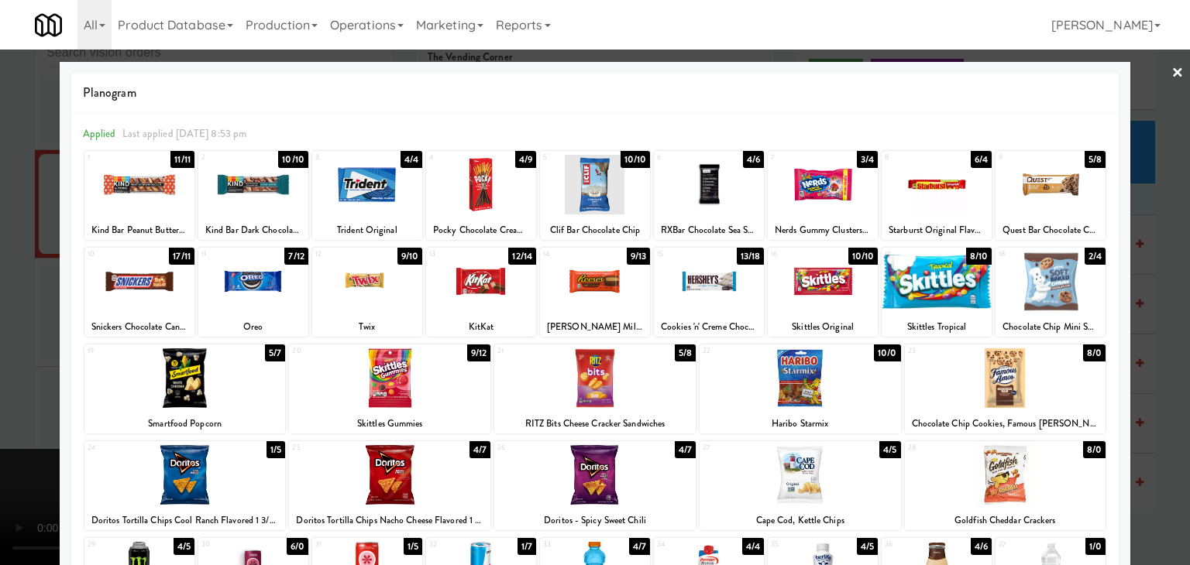
drag, startPoint x: 0, startPoint y: 370, endPoint x: 604, endPoint y: 333, distance: 605.3
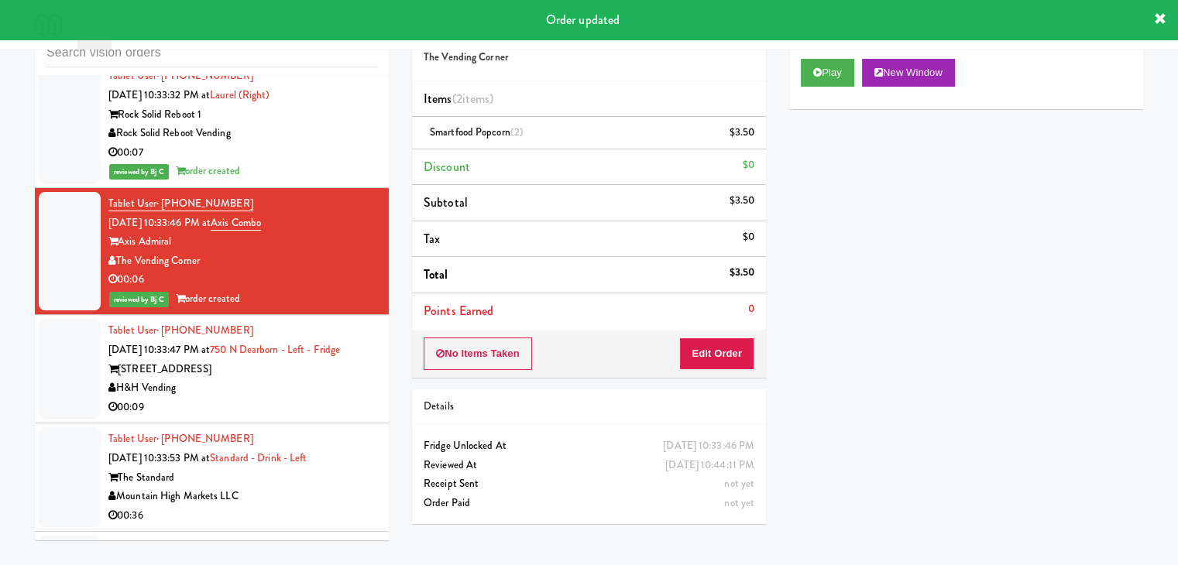
drag, startPoint x: 229, startPoint y: 326, endPoint x: 232, endPoint y: 334, distance: 8.3
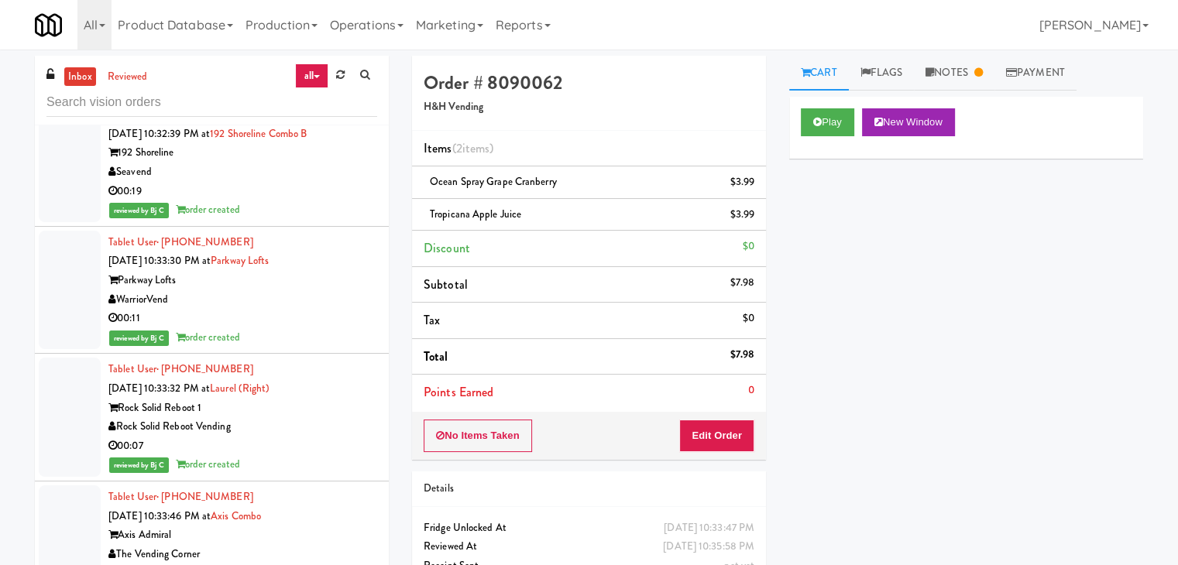
scroll to position [20987, 0]
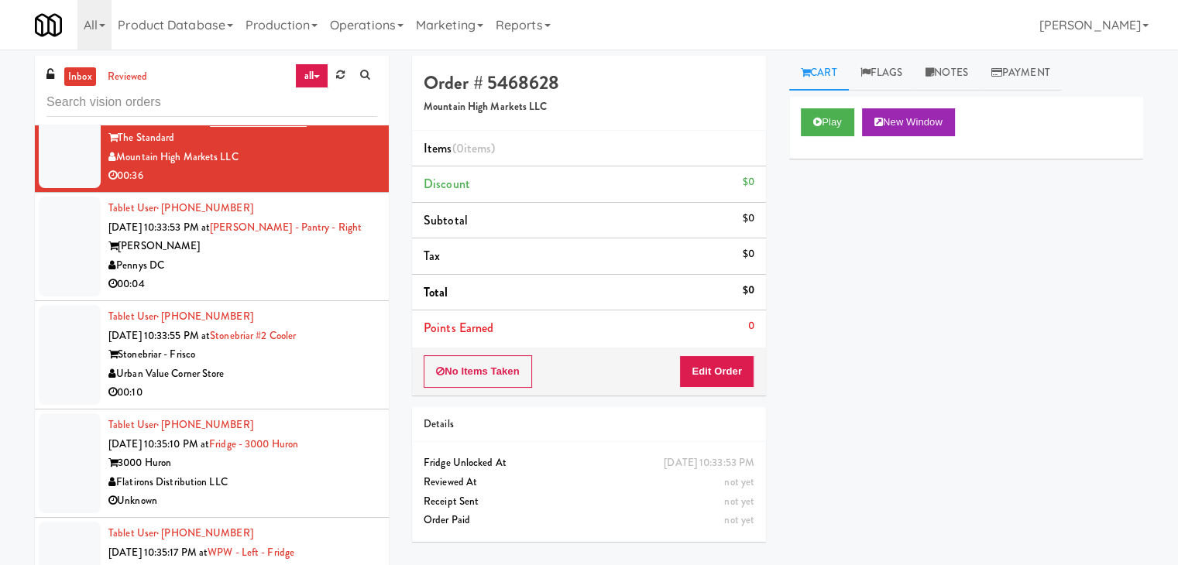
scroll to position [21167, 0]
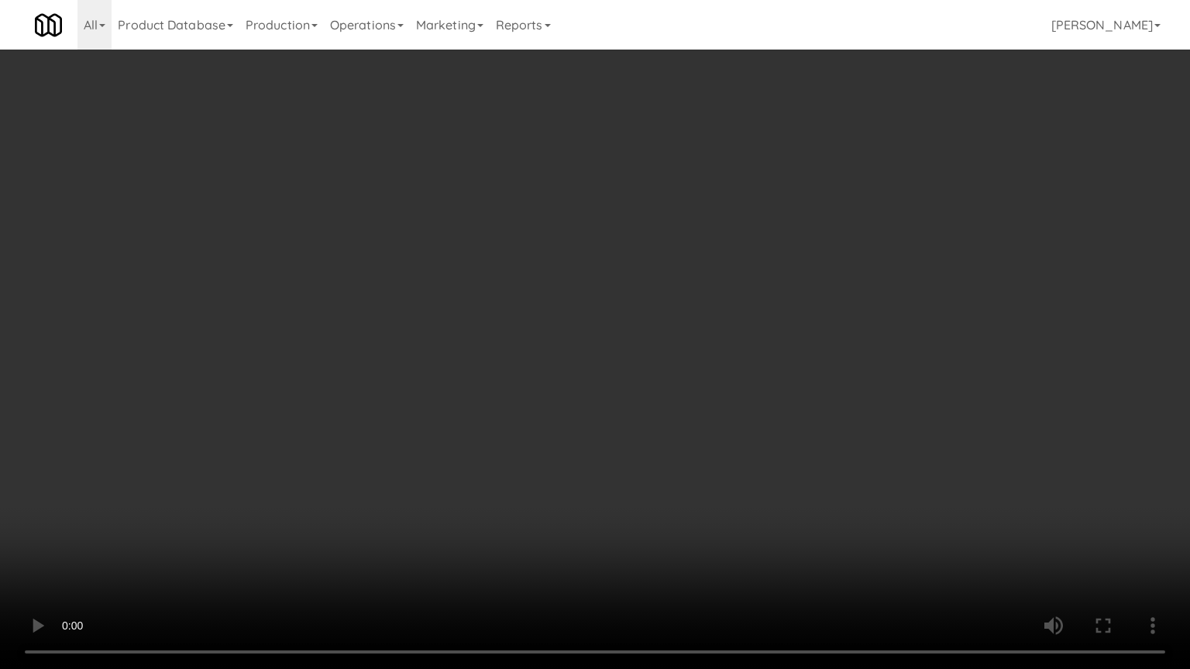
drag, startPoint x: 667, startPoint y: 405, endPoint x: 658, endPoint y: 411, distance: 10.1
drag, startPoint x: 689, startPoint y: 380, endPoint x: 796, endPoint y: 219, distance: 193.8
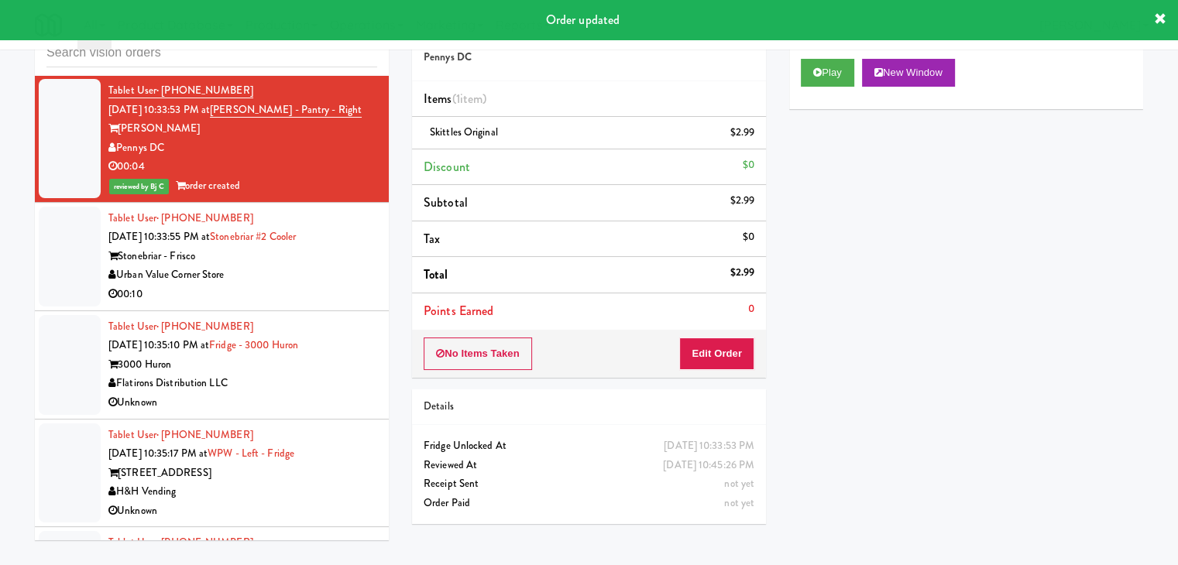
scroll to position [21322, 0]
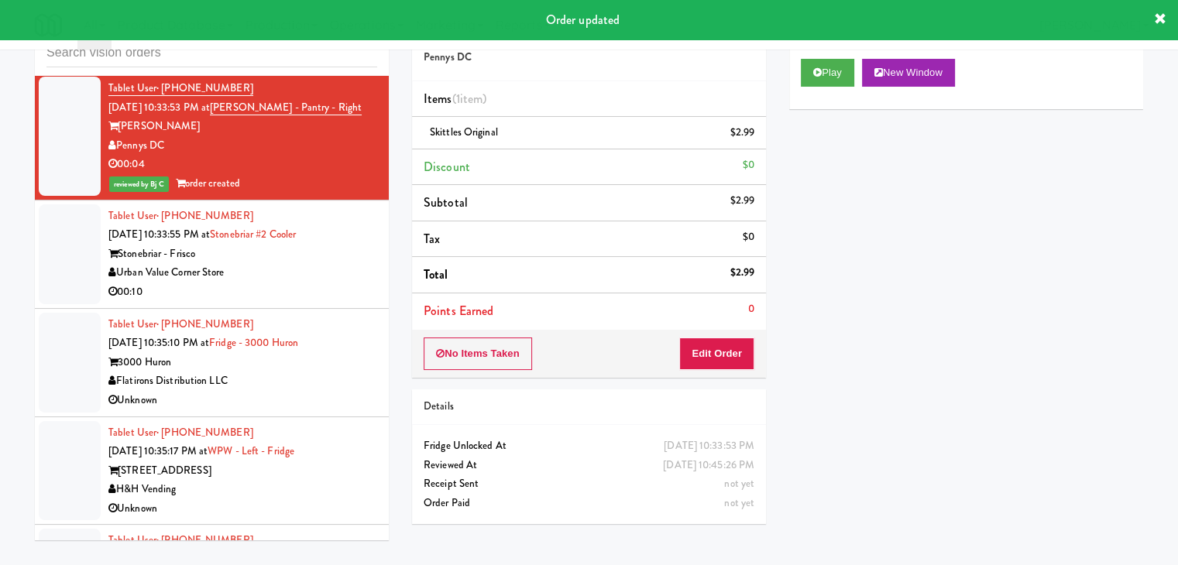
drag, startPoint x: 325, startPoint y: 191, endPoint x: 335, endPoint y: 204, distance: 16.0
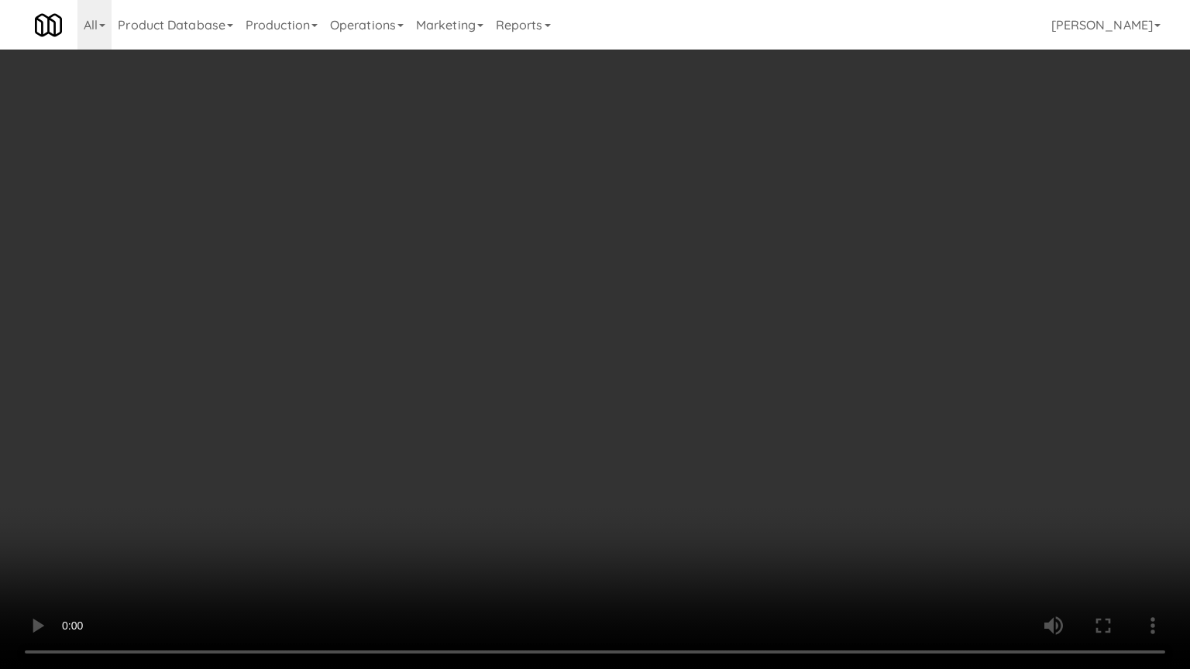
drag, startPoint x: 651, startPoint y: 368, endPoint x: 678, endPoint y: 280, distance: 92.4
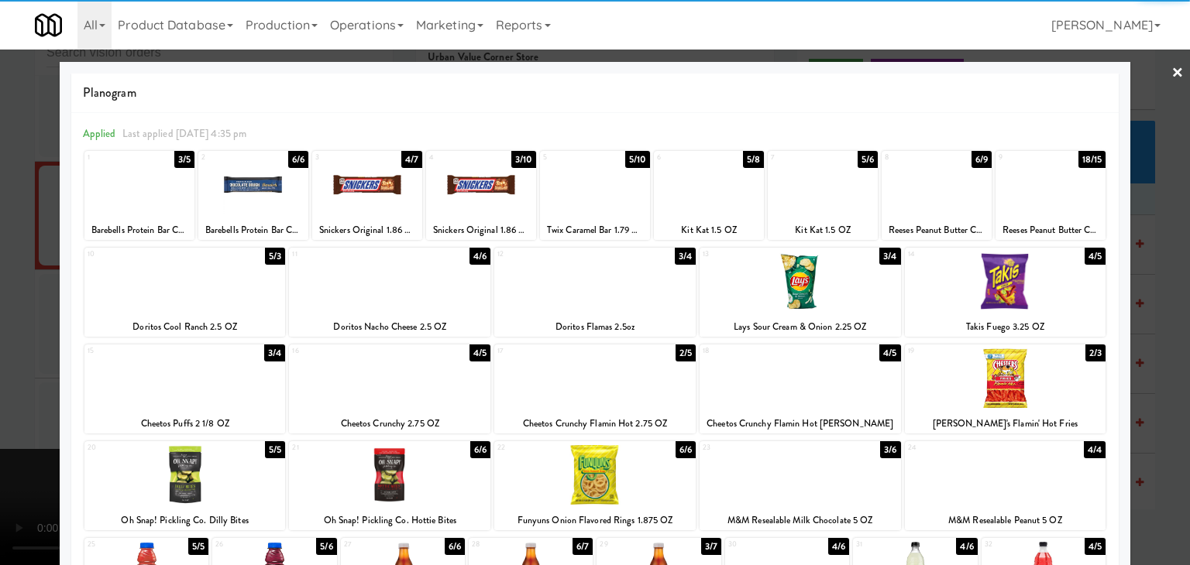
drag, startPoint x: 221, startPoint y: 376, endPoint x: 46, endPoint y: 364, distance: 174.7
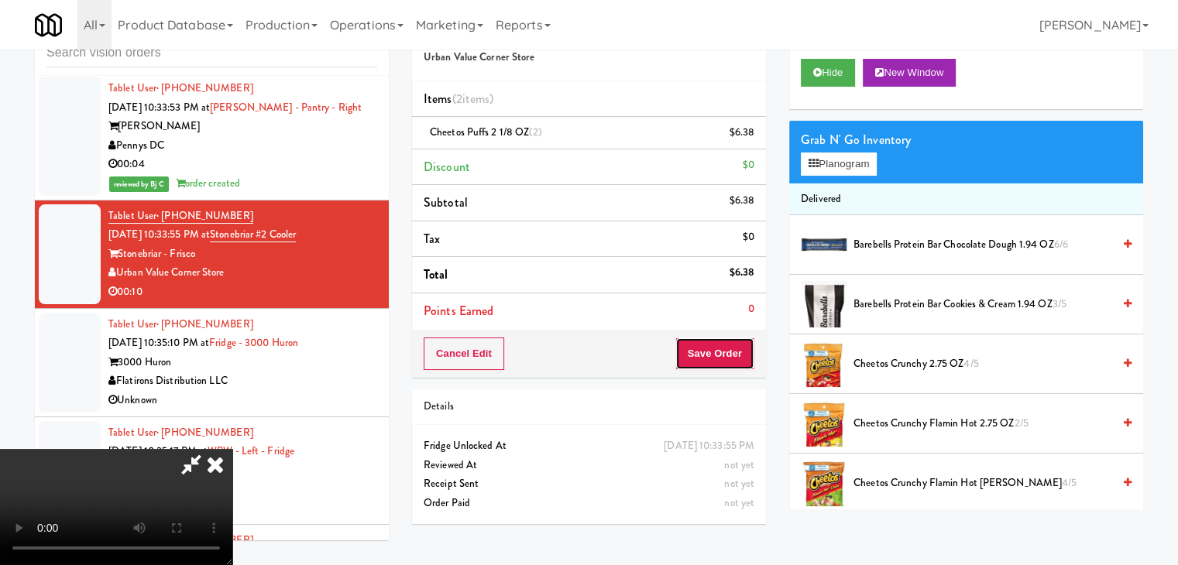
drag, startPoint x: 737, startPoint y: 345, endPoint x: 636, endPoint y: 280, distance: 121.0
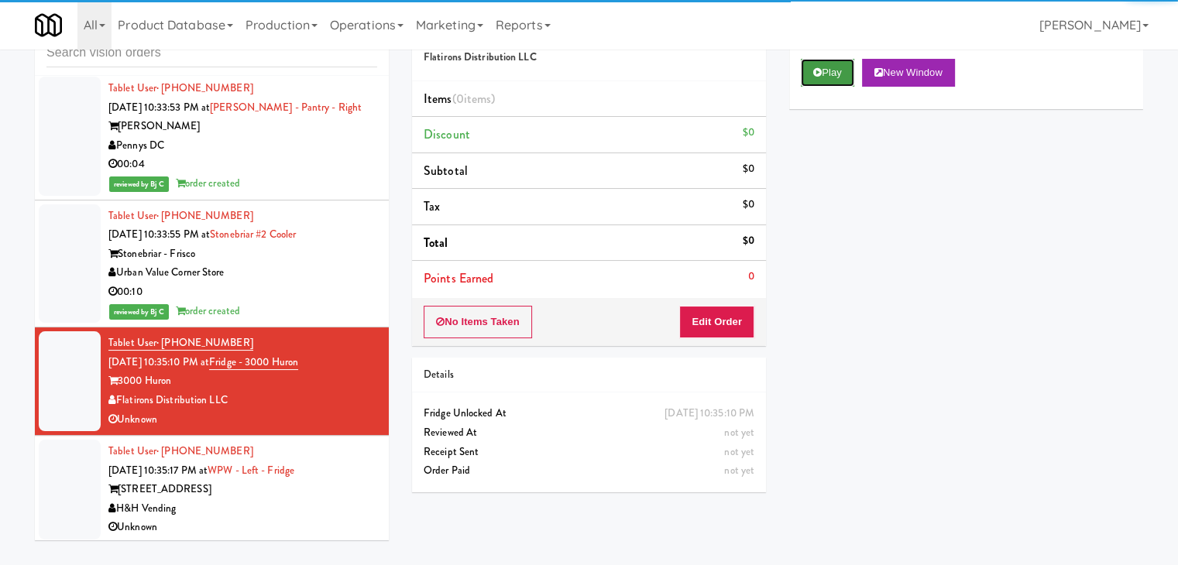
drag, startPoint x: 827, startPoint y: 78, endPoint x: 794, endPoint y: 159, distance: 86.9
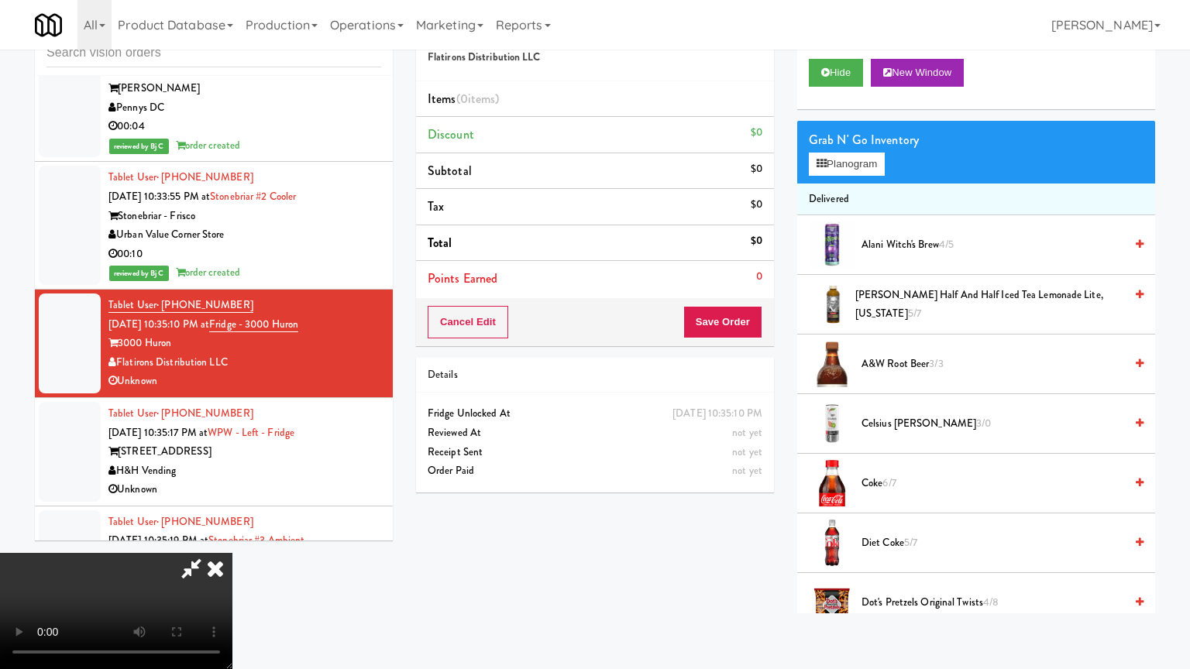
drag, startPoint x: 648, startPoint y: 374, endPoint x: 799, endPoint y: 193, distance: 236.0
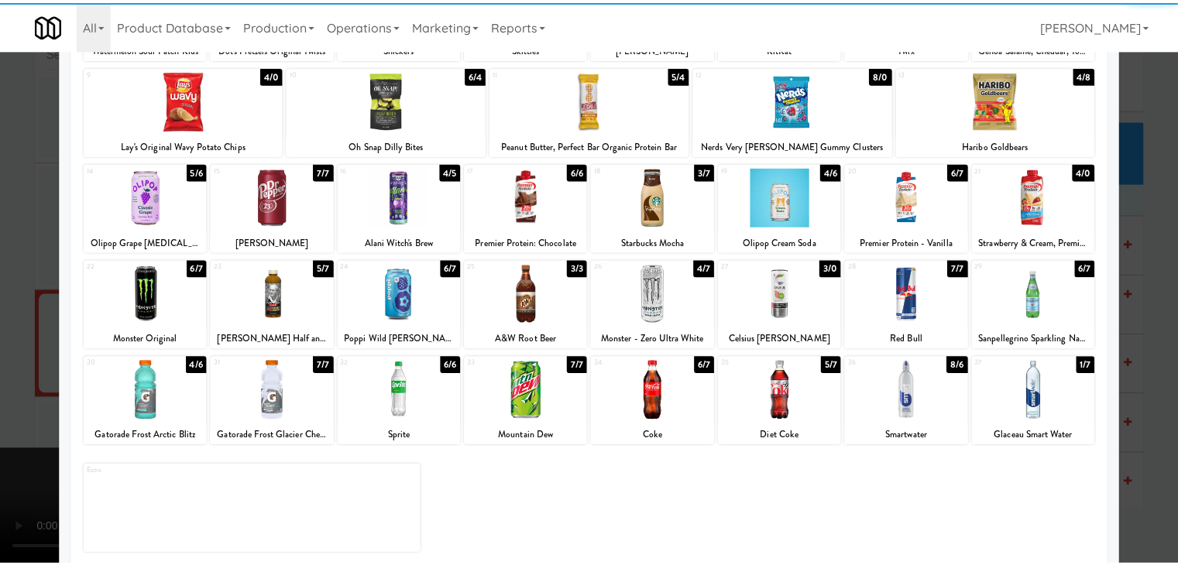
scroll to position [195, 0]
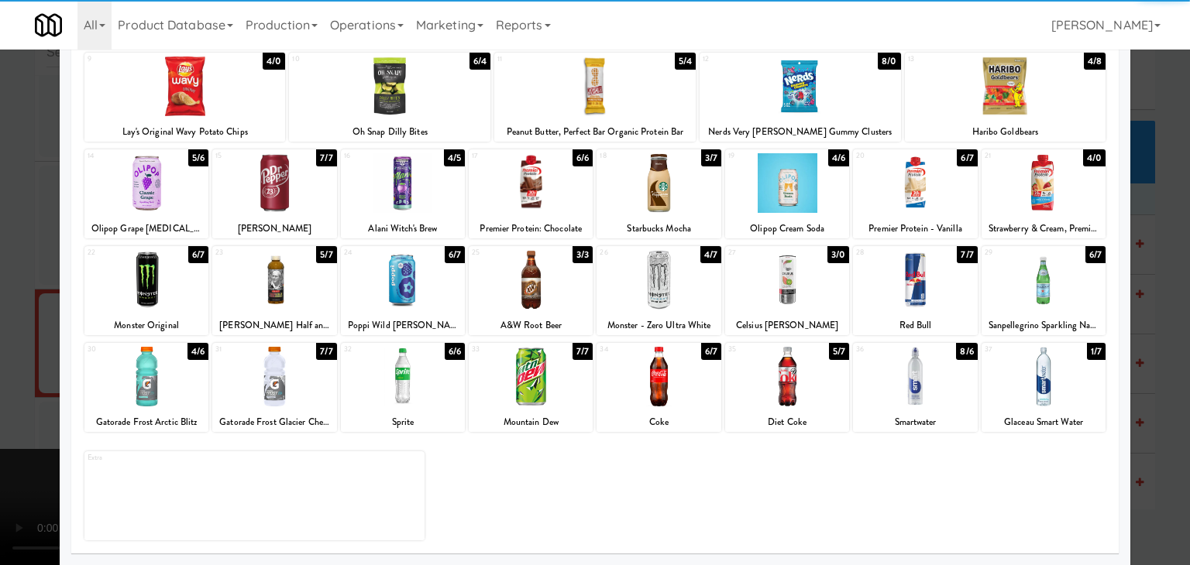
drag, startPoint x: 1052, startPoint y: 384, endPoint x: 1119, endPoint y: 381, distance: 67.5
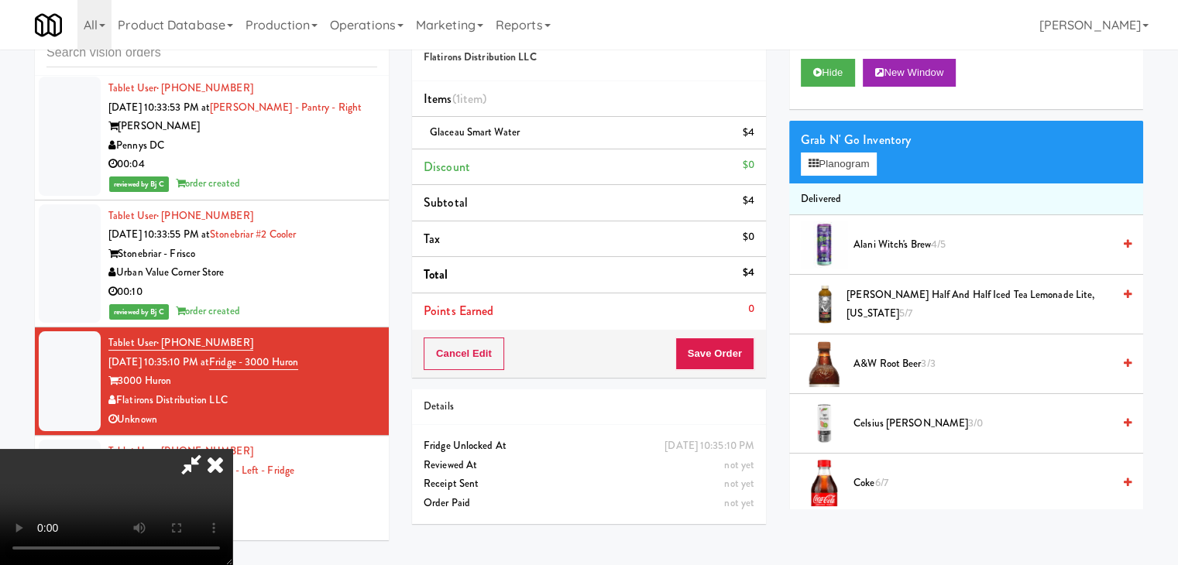
drag, startPoint x: 568, startPoint y: 378, endPoint x: 573, endPoint y: 384, distance: 8.2
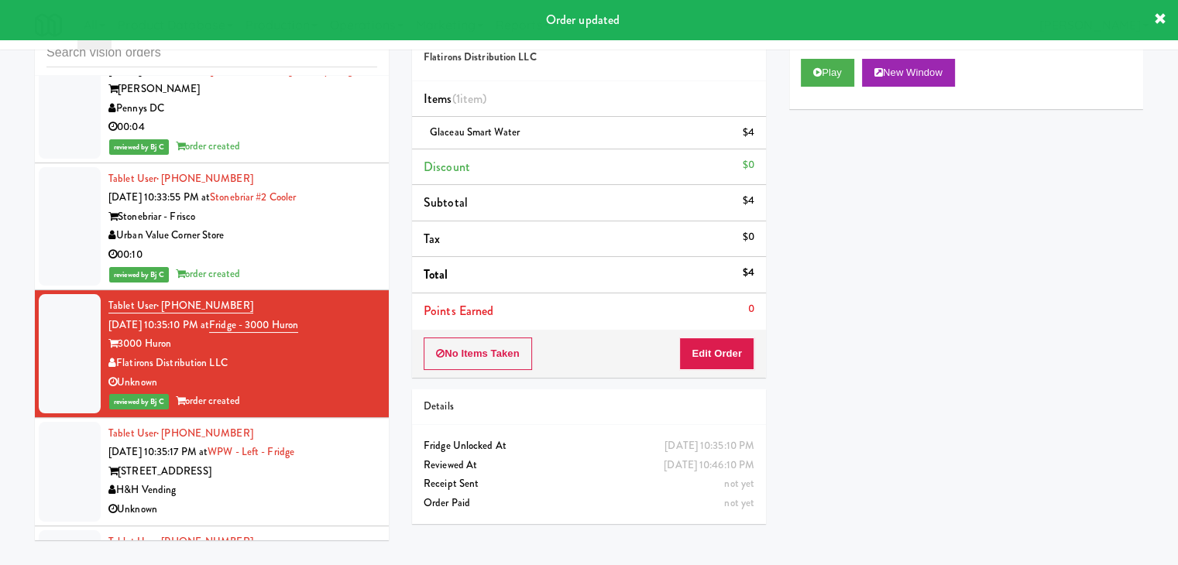
scroll to position [21380, 0]
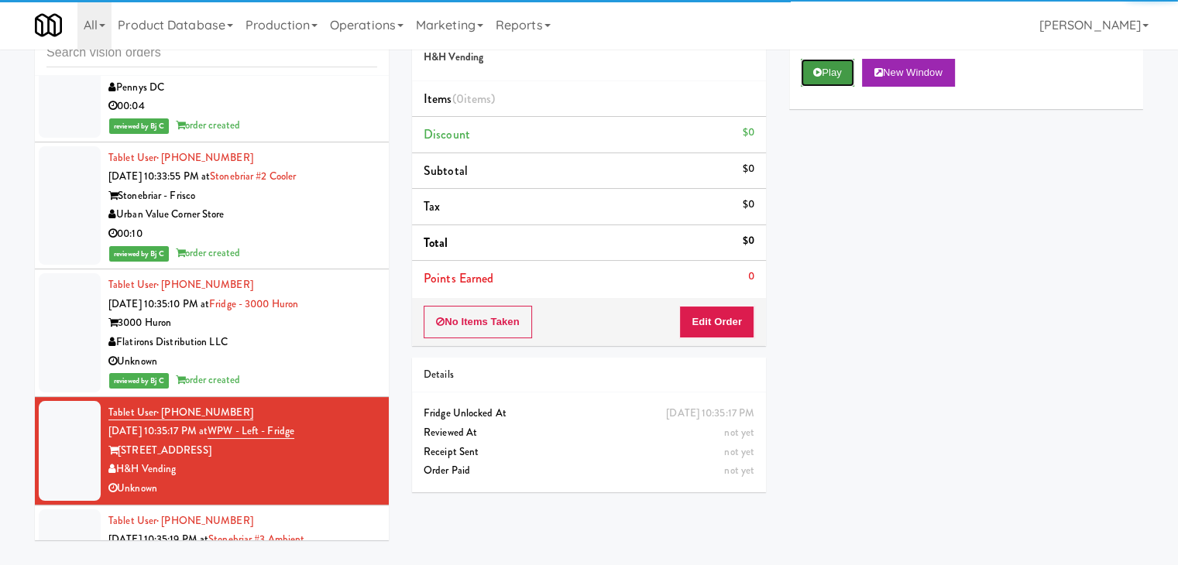
drag, startPoint x: 840, startPoint y: 76, endPoint x: 836, endPoint y: 84, distance: 9.4
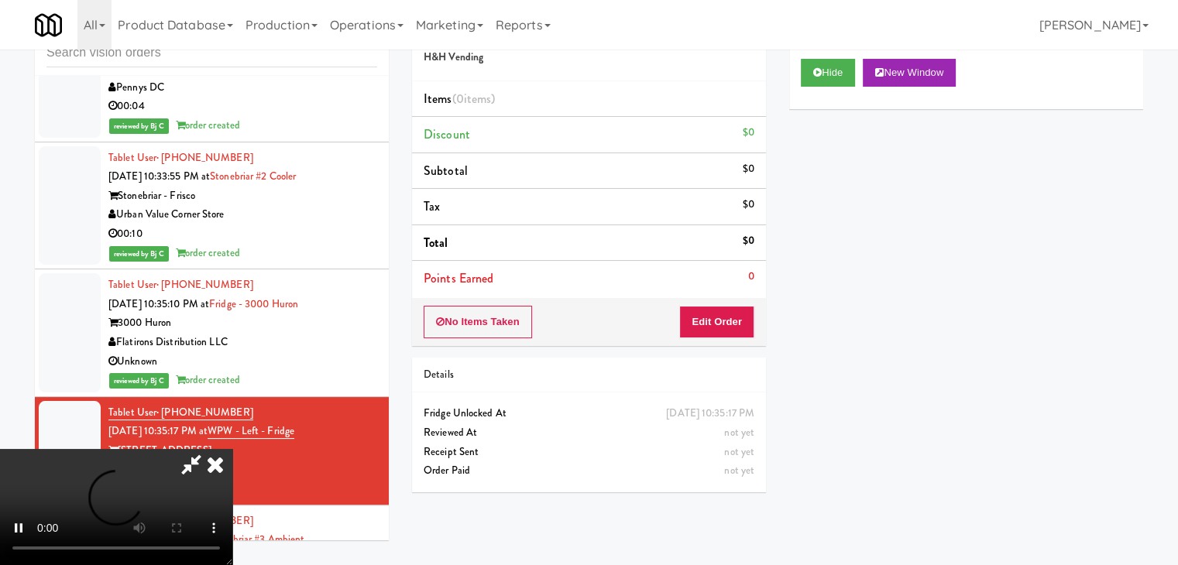
drag, startPoint x: 706, startPoint y: 339, endPoint x: 714, endPoint y: 332, distance: 10.4
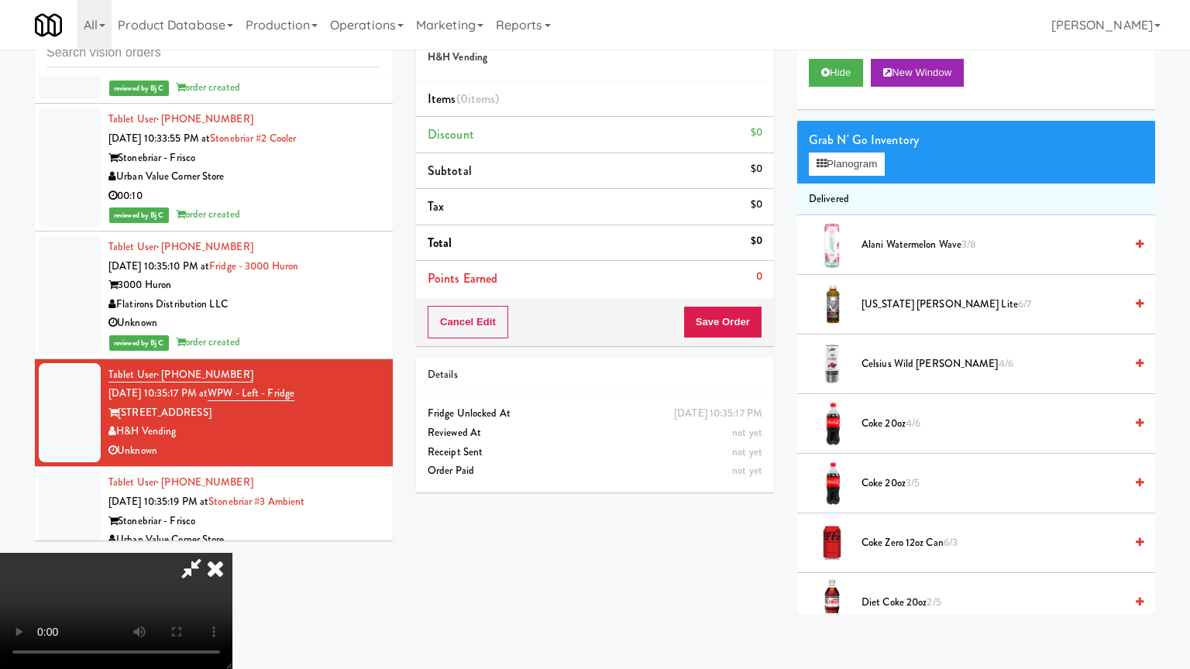
drag, startPoint x: 727, startPoint y: 387, endPoint x: 864, endPoint y: 191, distance: 239.4
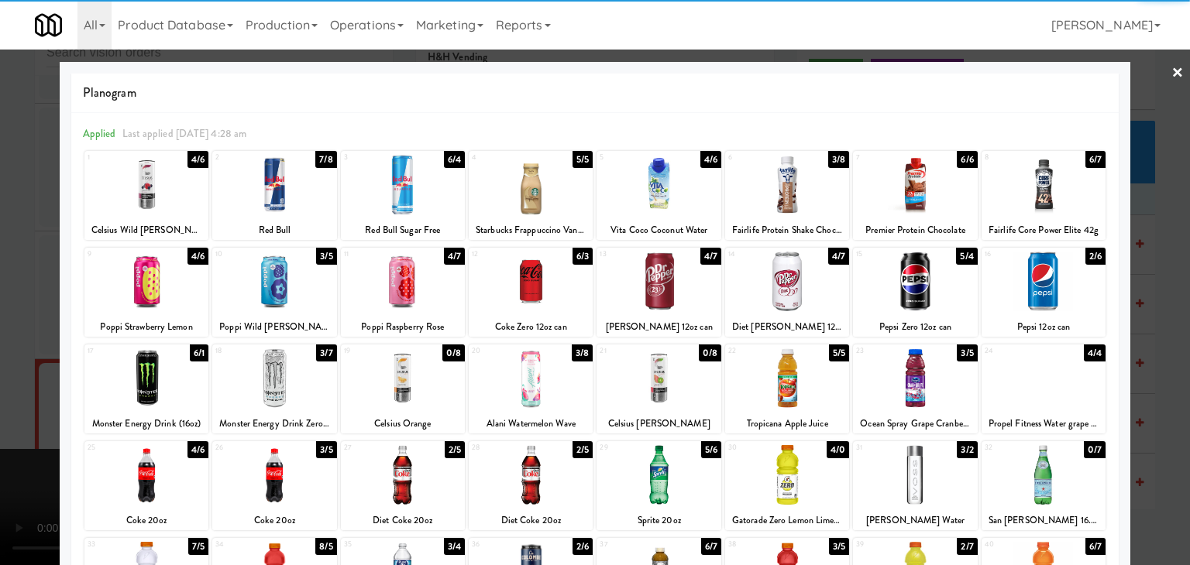
drag, startPoint x: 397, startPoint y: 289, endPoint x: 386, endPoint y: 289, distance: 10.8
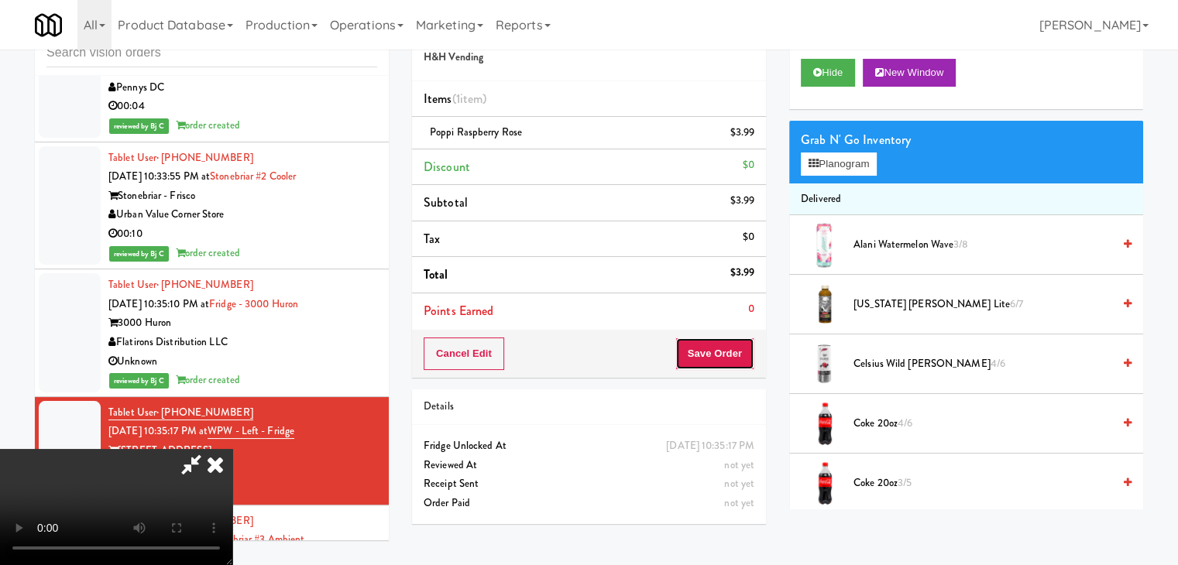
drag, startPoint x: 722, startPoint y: 356, endPoint x: 654, endPoint y: 252, distance: 124.2
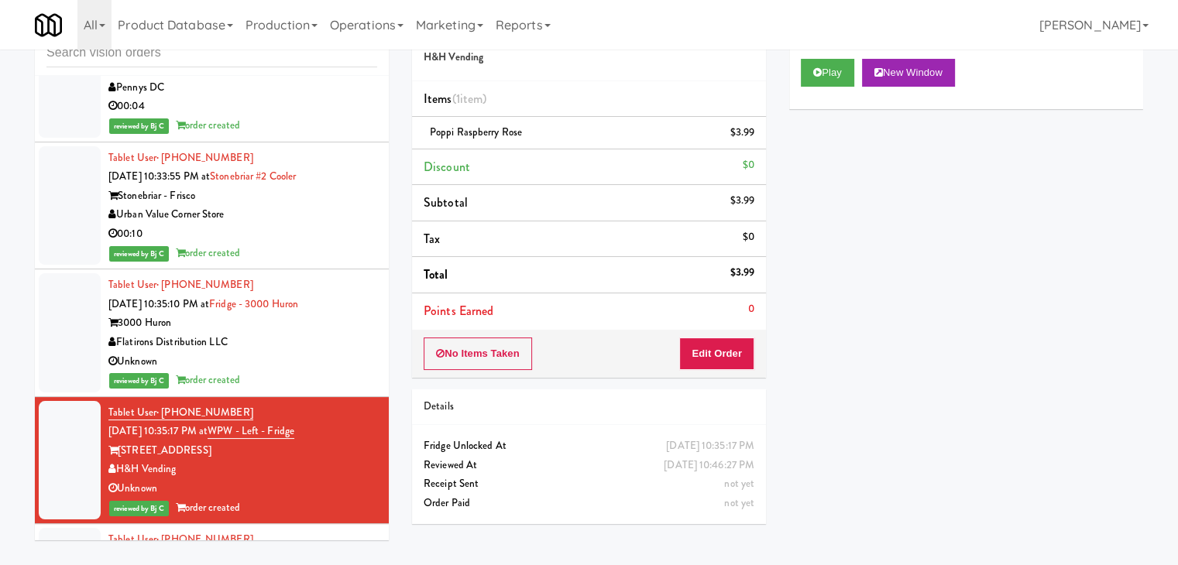
scroll to position [21399, 0]
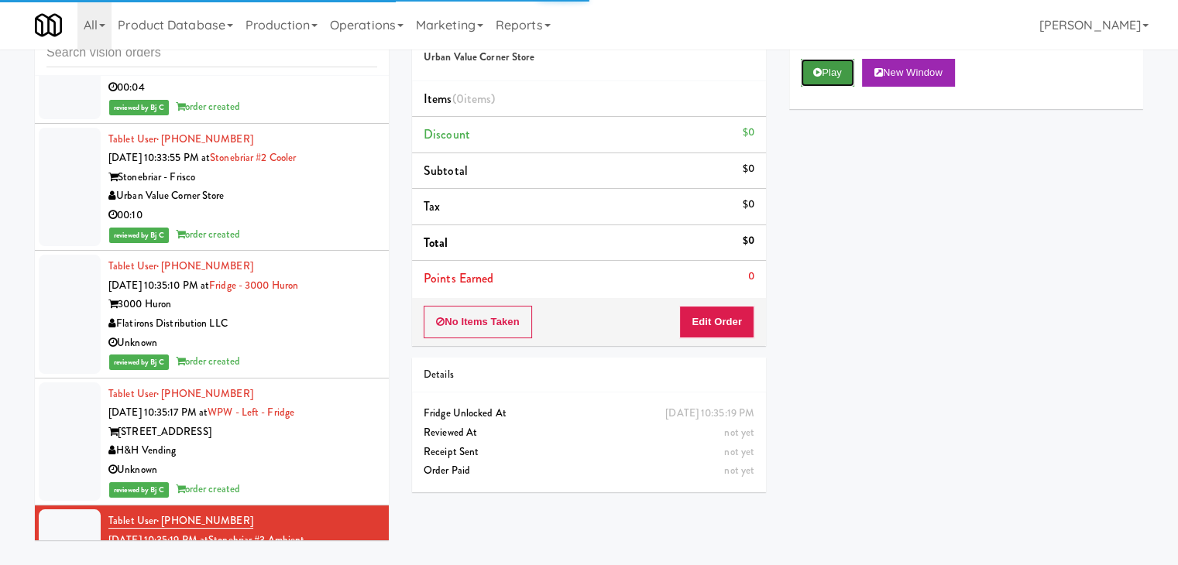
drag, startPoint x: 838, startPoint y: 76, endPoint x: 833, endPoint y: 83, distance: 8.8
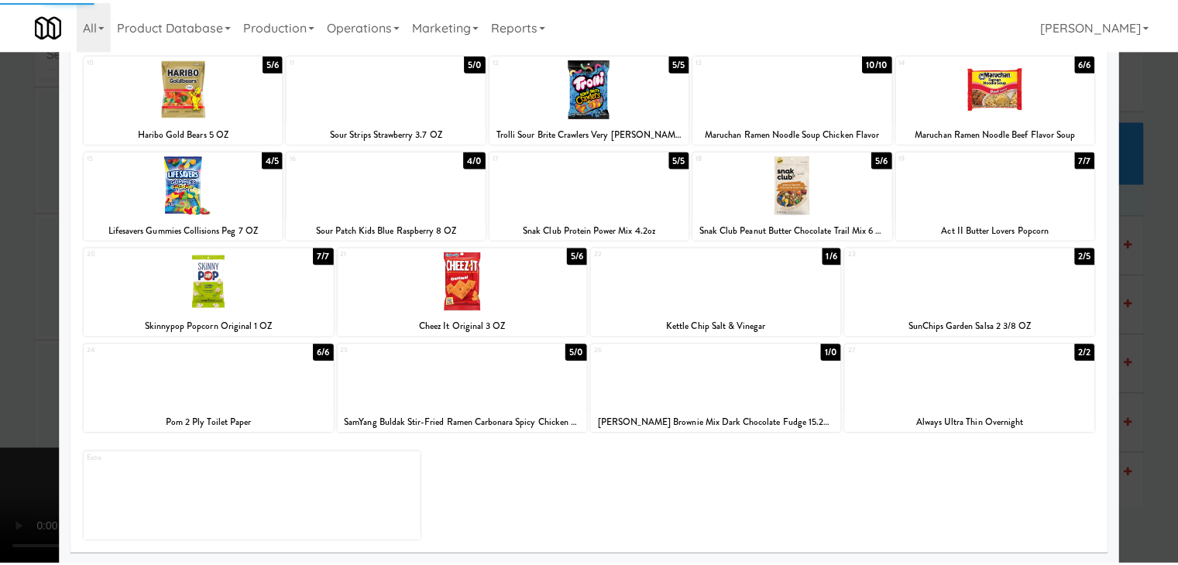
scroll to position [195, 0]
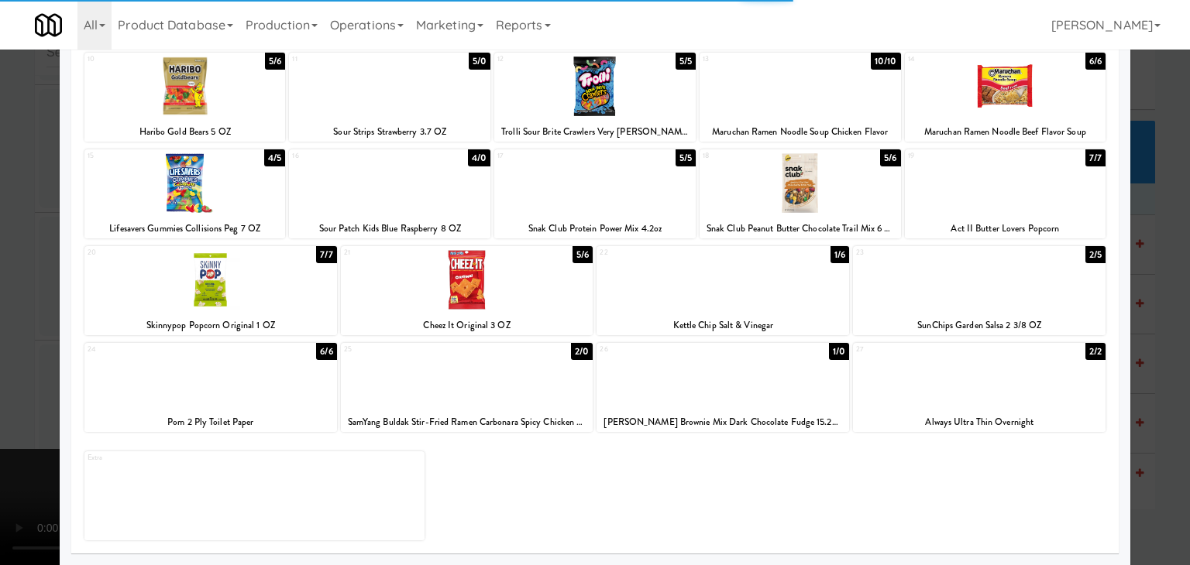
drag, startPoint x: 0, startPoint y: 349, endPoint x: 392, endPoint y: 342, distance: 392.0
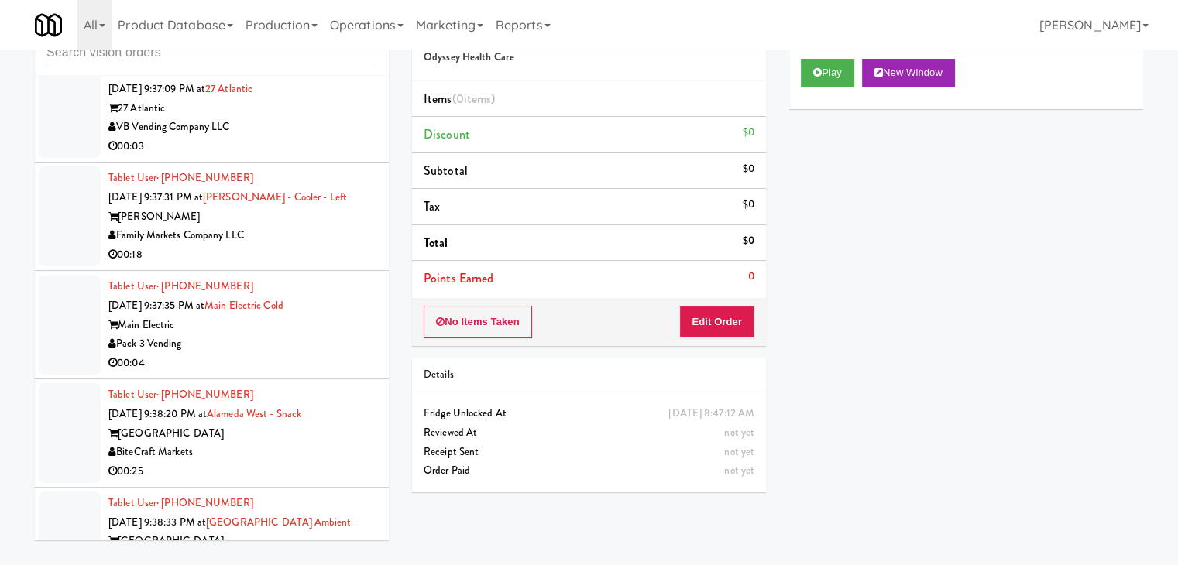
scroll to position [4691, 0]
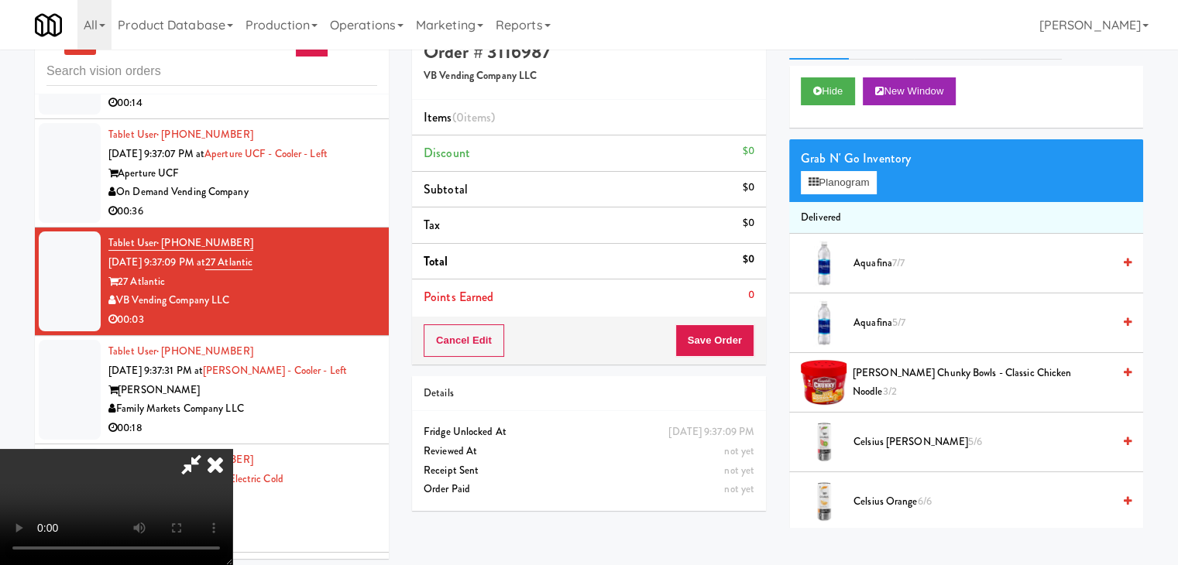
scroll to position [50, 0]
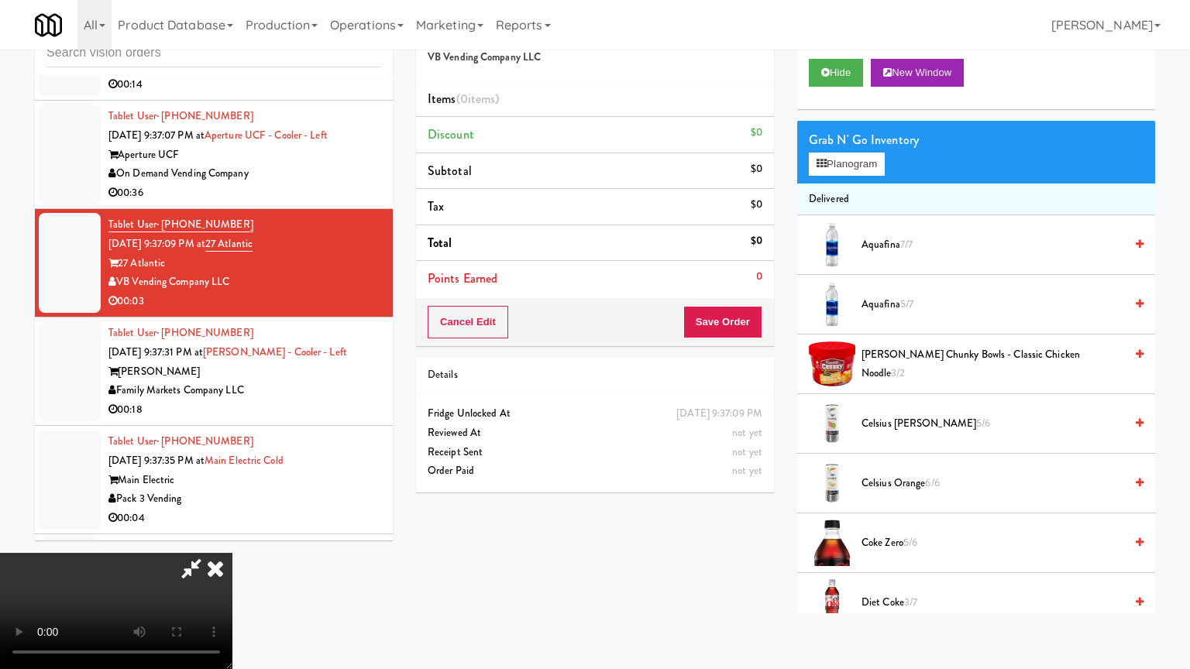
drag, startPoint x: 737, startPoint y: 420, endPoint x: 871, endPoint y: 239, distance: 225.4
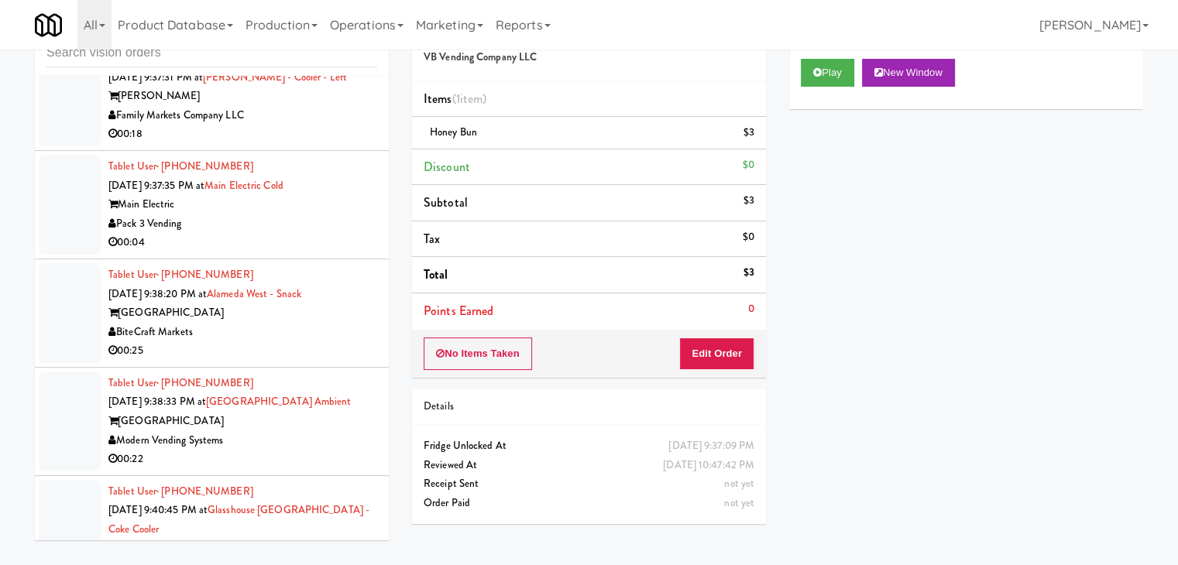
scroll to position [5001, 0]
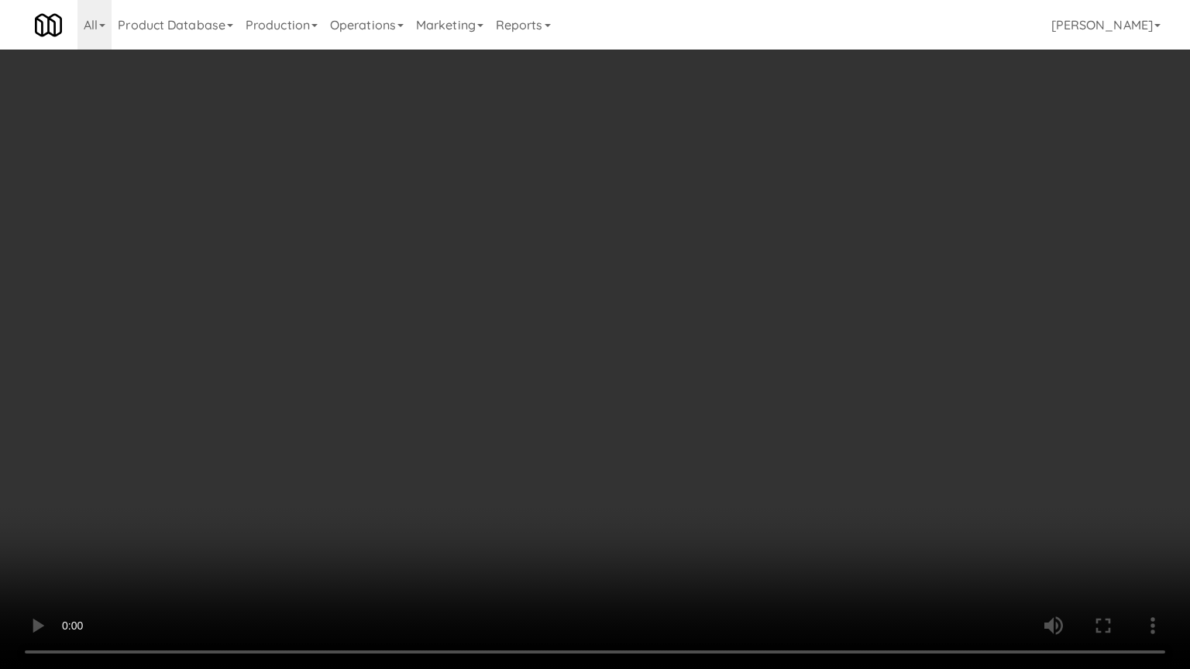
drag, startPoint x: 658, startPoint y: 390, endPoint x: 666, endPoint y: 373, distance: 18.0
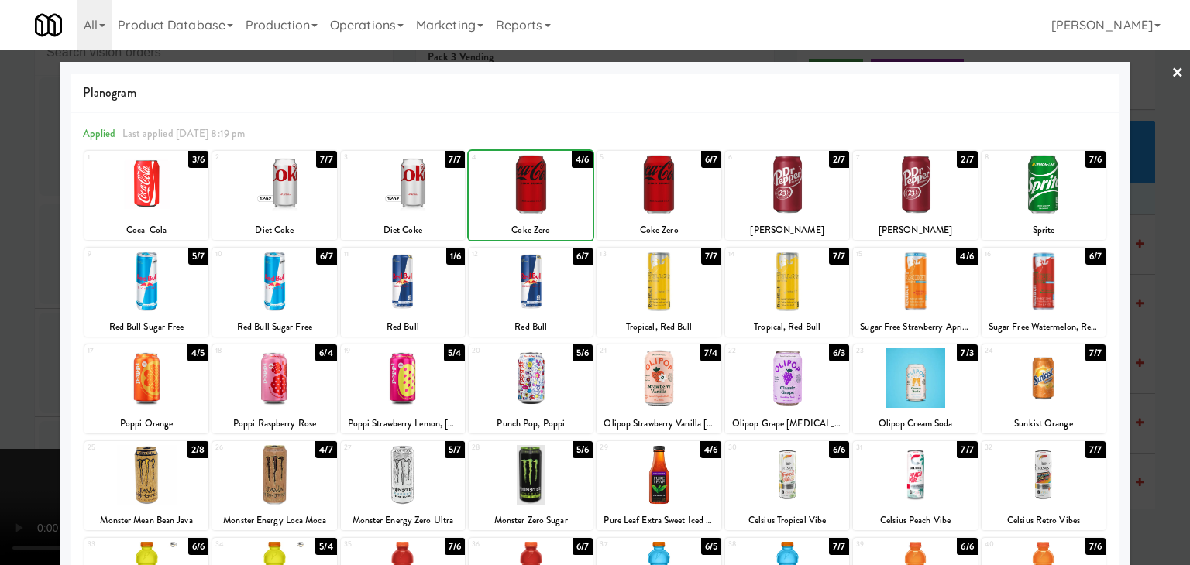
drag, startPoint x: 0, startPoint y: 345, endPoint x: 279, endPoint y: 370, distance: 280.0
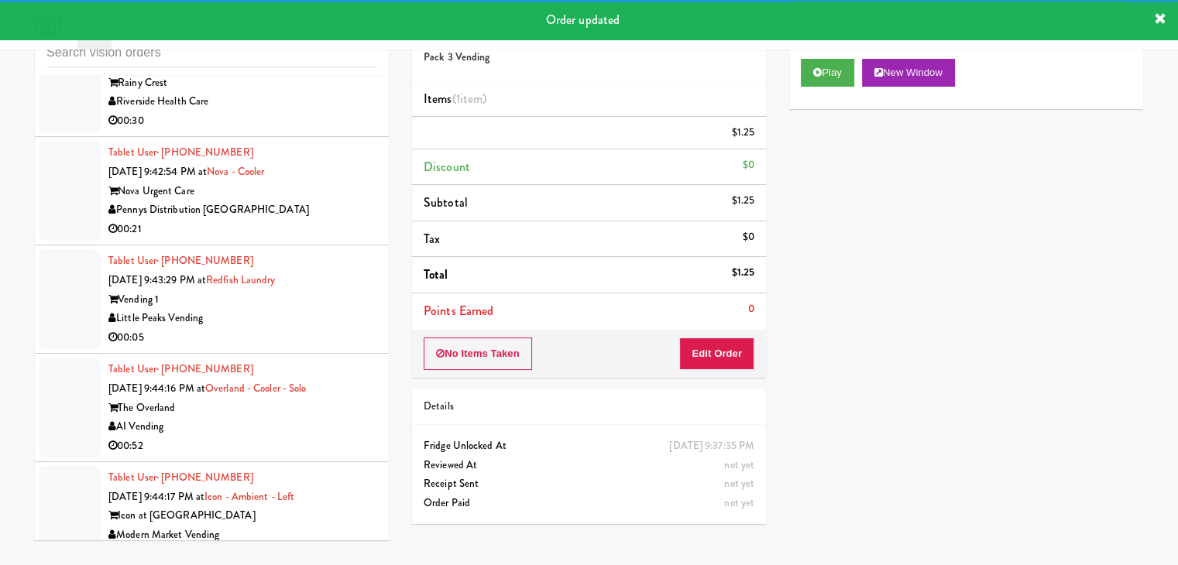
scroll to position [5640, 0]
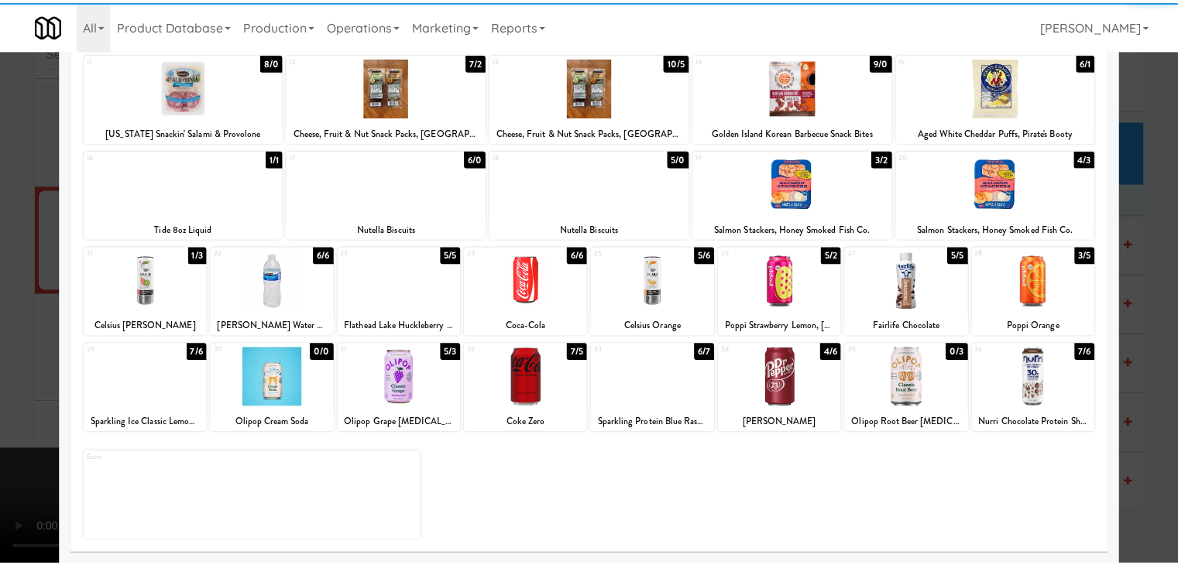
scroll to position [195, 0]
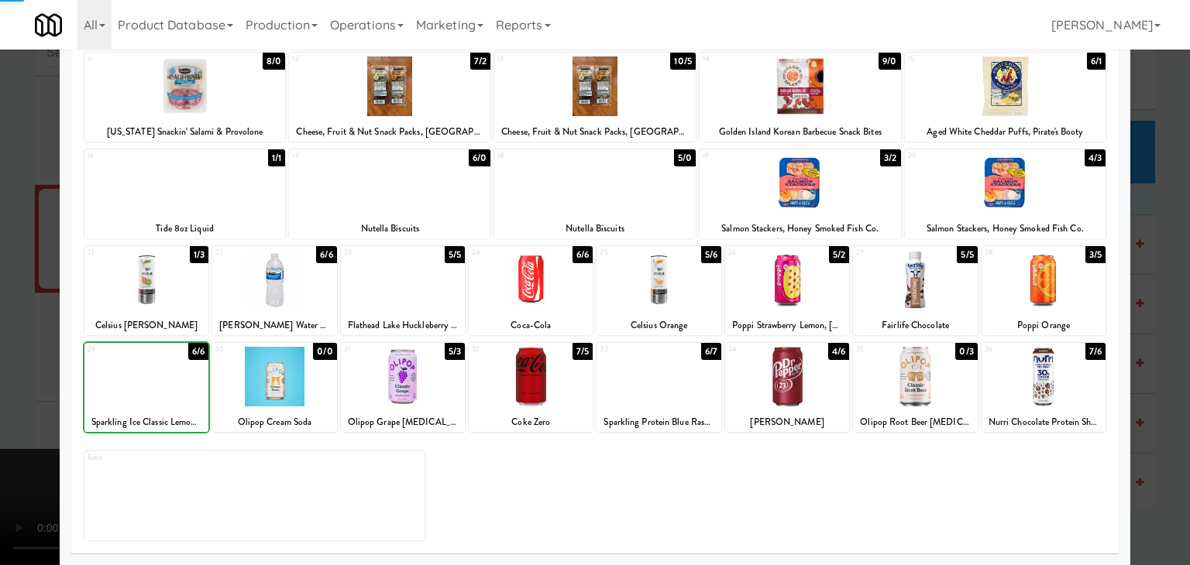
drag, startPoint x: 0, startPoint y: 397, endPoint x: 233, endPoint y: 385, distance: 233.5
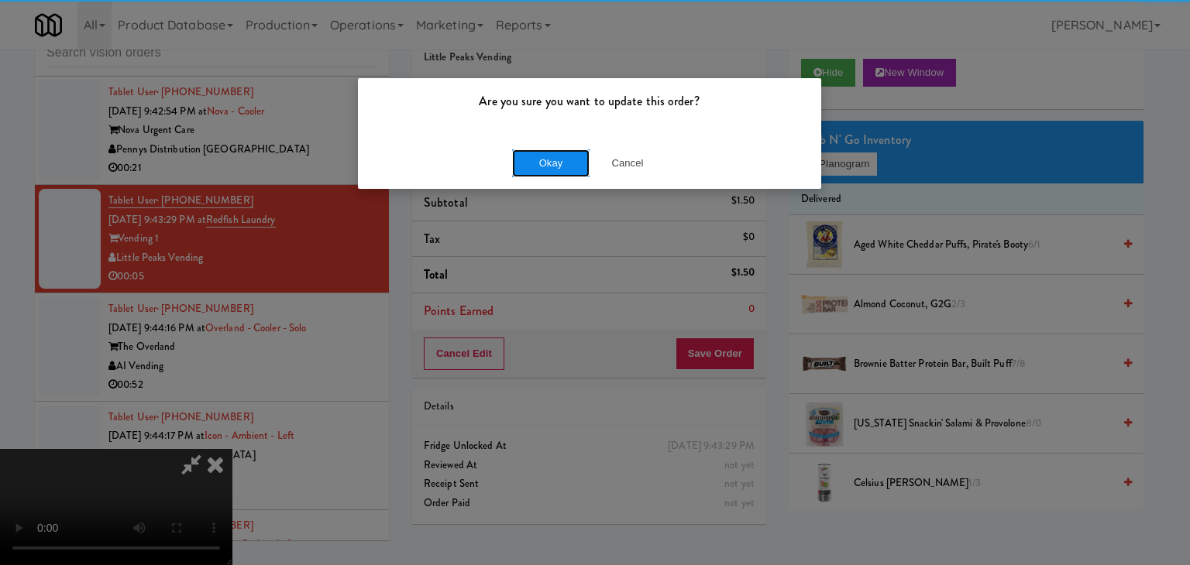
drag, startPoint x: 565, startPoint y: 170, endPoint x: 569, endPoint y: 163, distance: 8.0
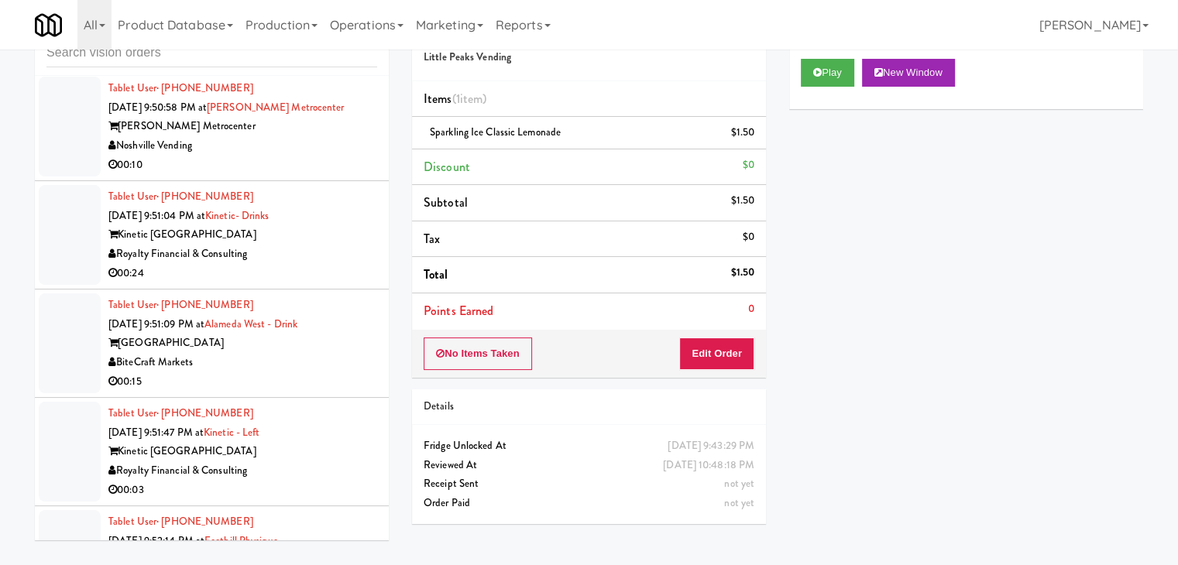
scroll to position [6647, 0]
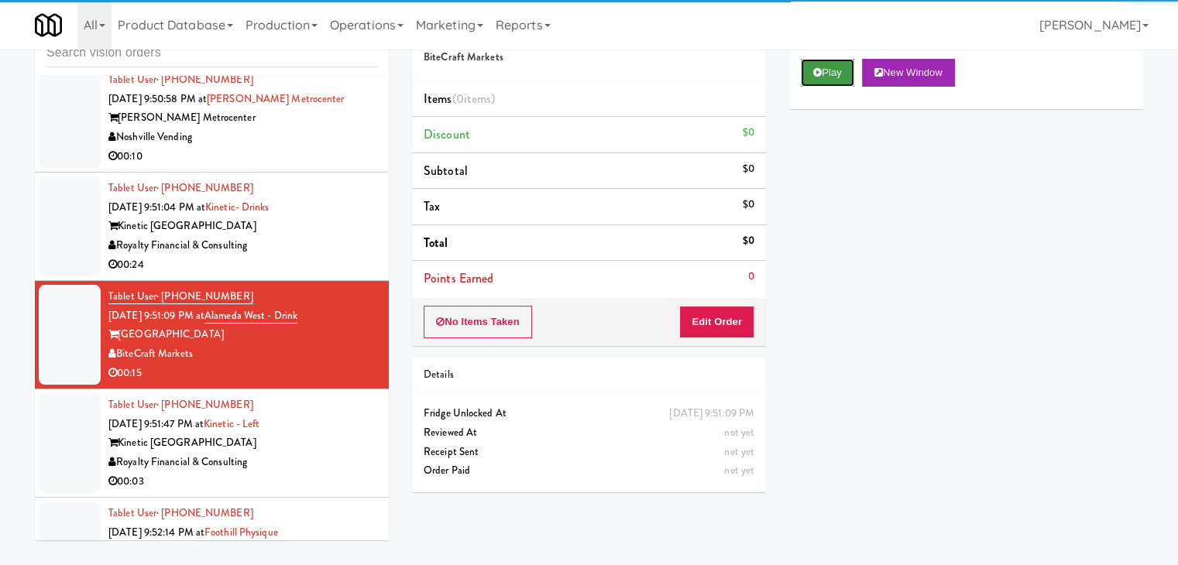
drag, startPoint x: 825, startPoint y: 75, endPoint x: 823, endPoint y: 84, distance: 8.7
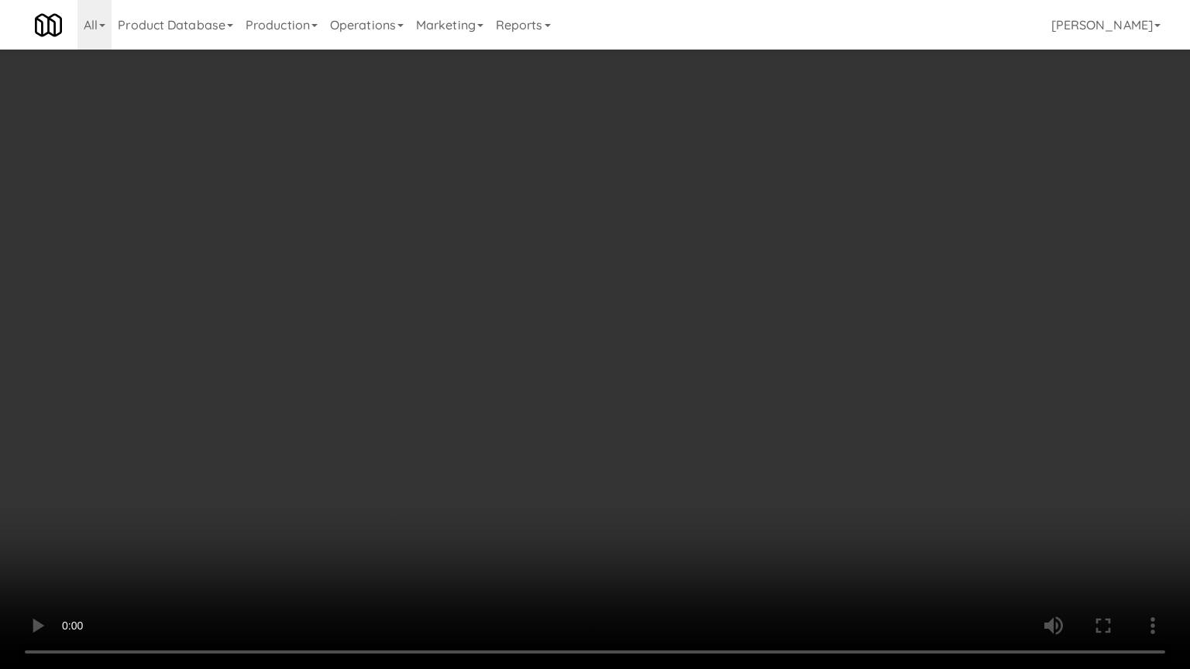
drag, startPoint x: 717, startPoint y: 400, endPoint x: 706, endPoint y: 407, distance: 13.3
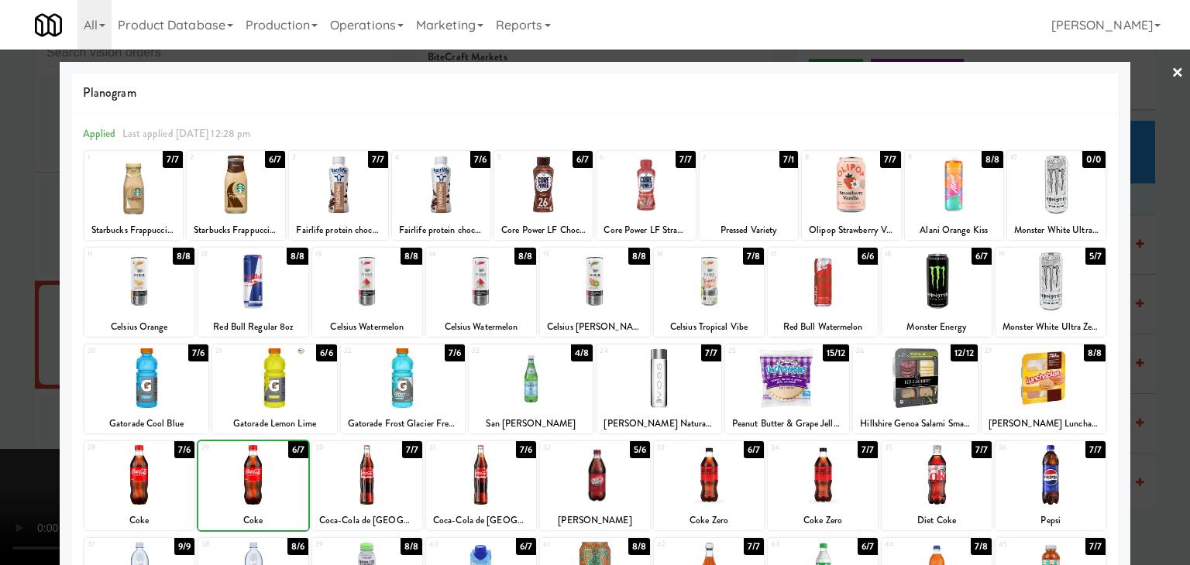
drag, startPoint x: 0, startPoint y: 446, endPoint x: 405, endPoint y: 429, distance: 405.5
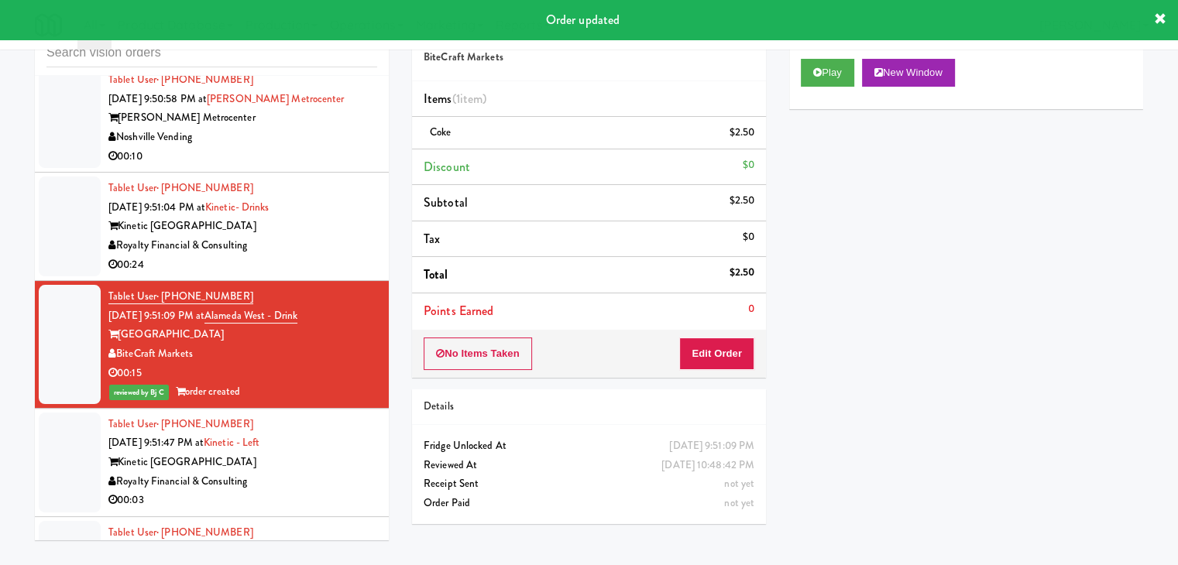
scroll to position [6802, 0]
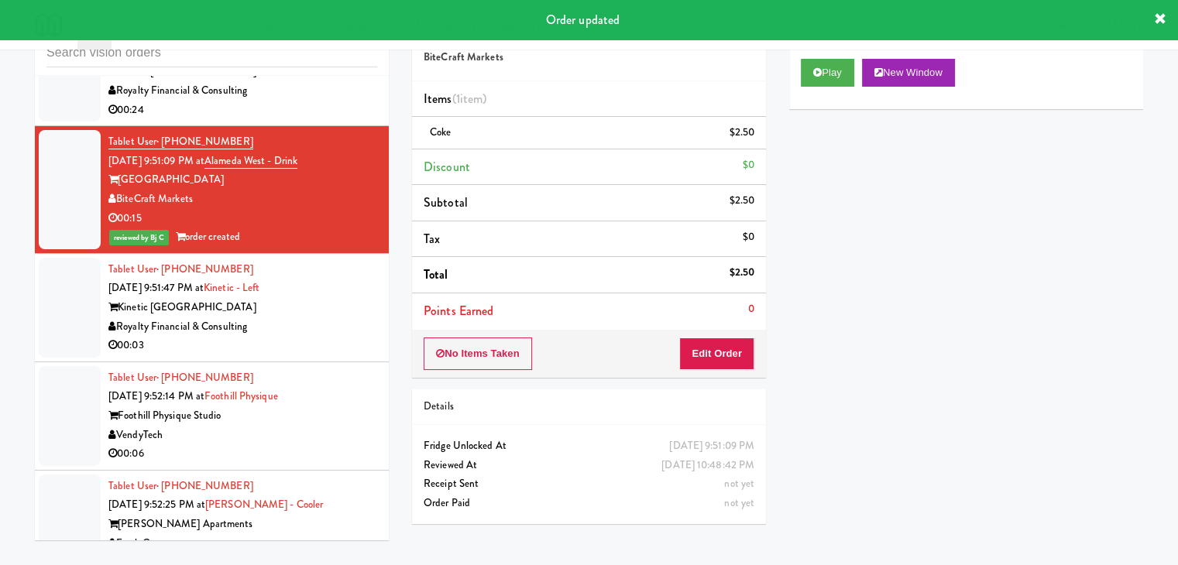
drag, startPoint x: 313, startPoint y: 301, endPoint x: 322, endPoint y: 317, distance: 18.1
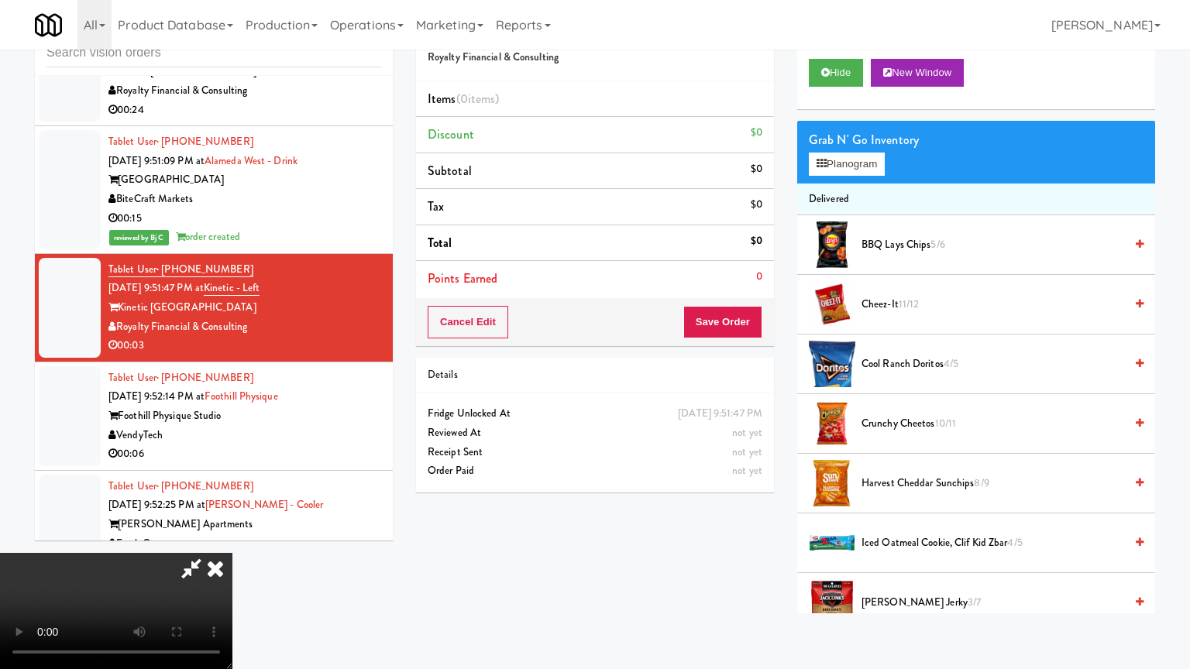
drag, startPoint x: 654, startPoint y: 415, endPoint x: 690, endPoint y: 301, distance: 119.6
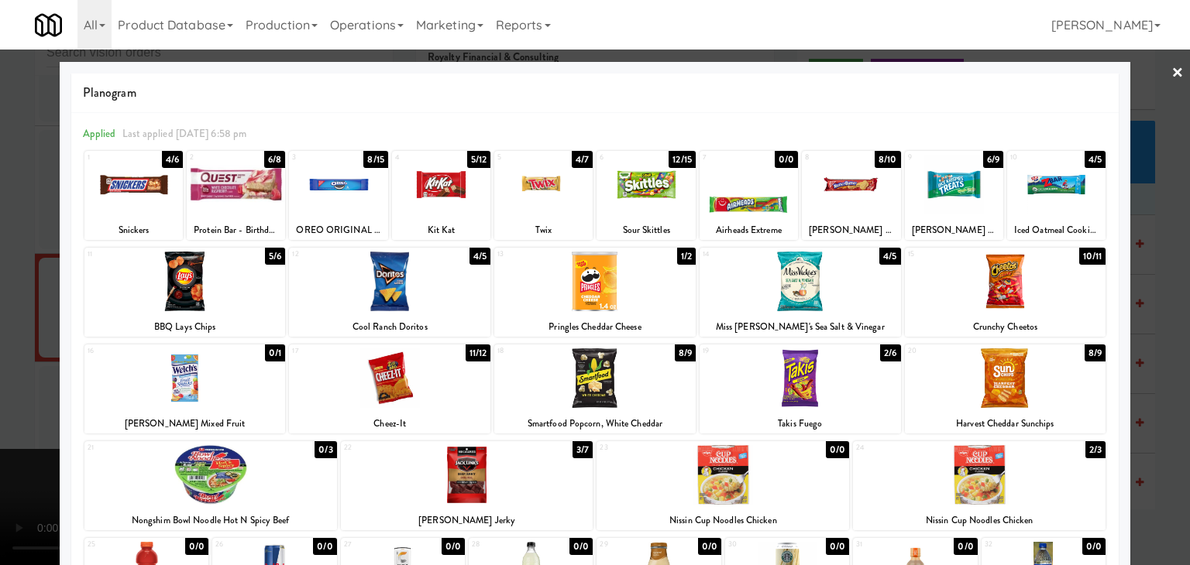
drag, startPoint x: 4, startPoint y: 256, endPoint x: 190, endPoint y: 283, distance: 187.9
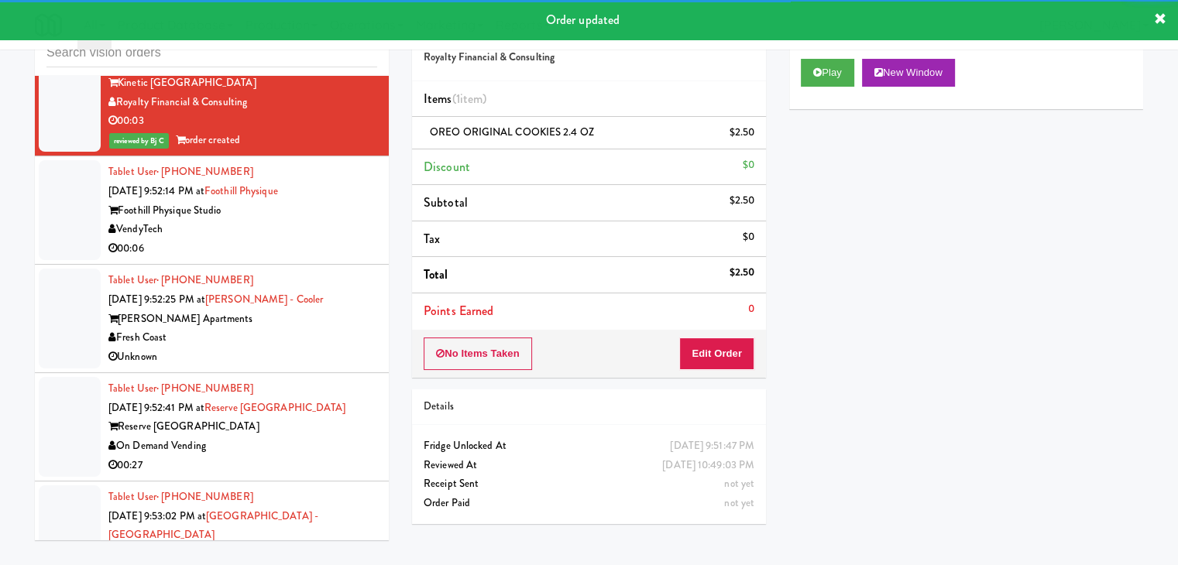
scroll to position [7035, 0]
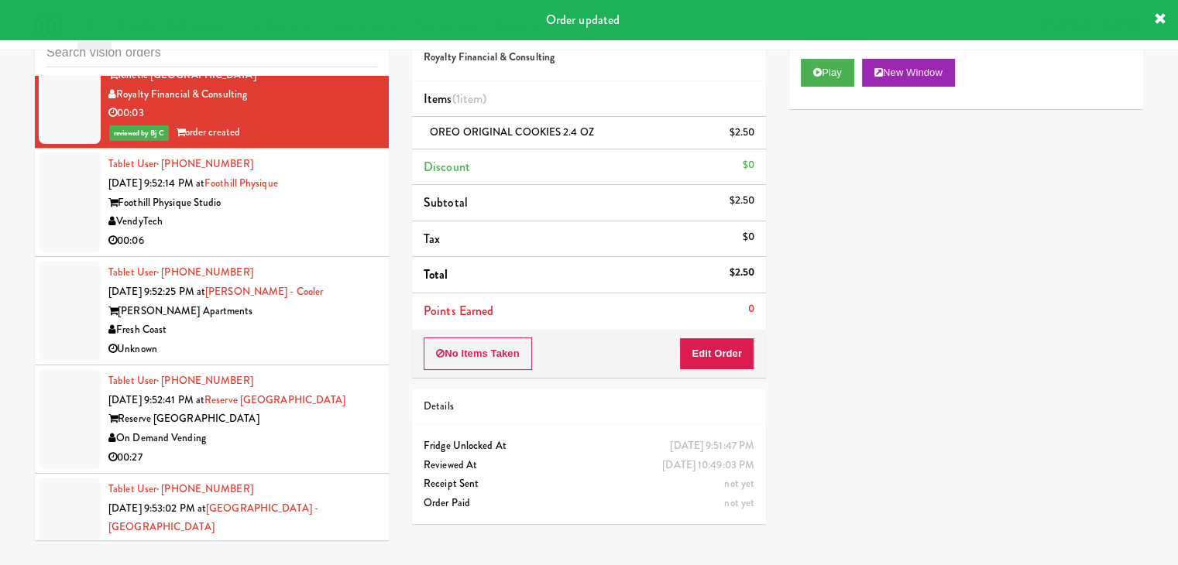
drag, startPoint x: 330, startPoint y: 215, endPoint x: 336, endPoint y: 229, distance: 16.0
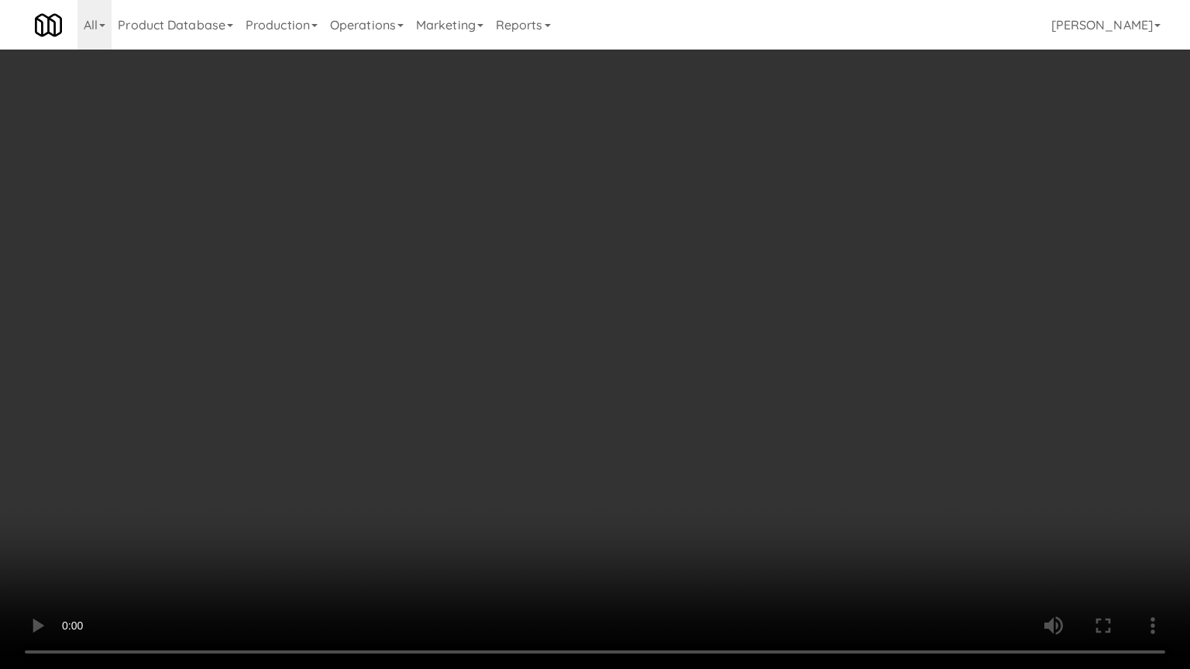
drag, startPoint x: 741, startPoint y: 410, endPoint x: 750, endPoint y: 412, distance: 8.8
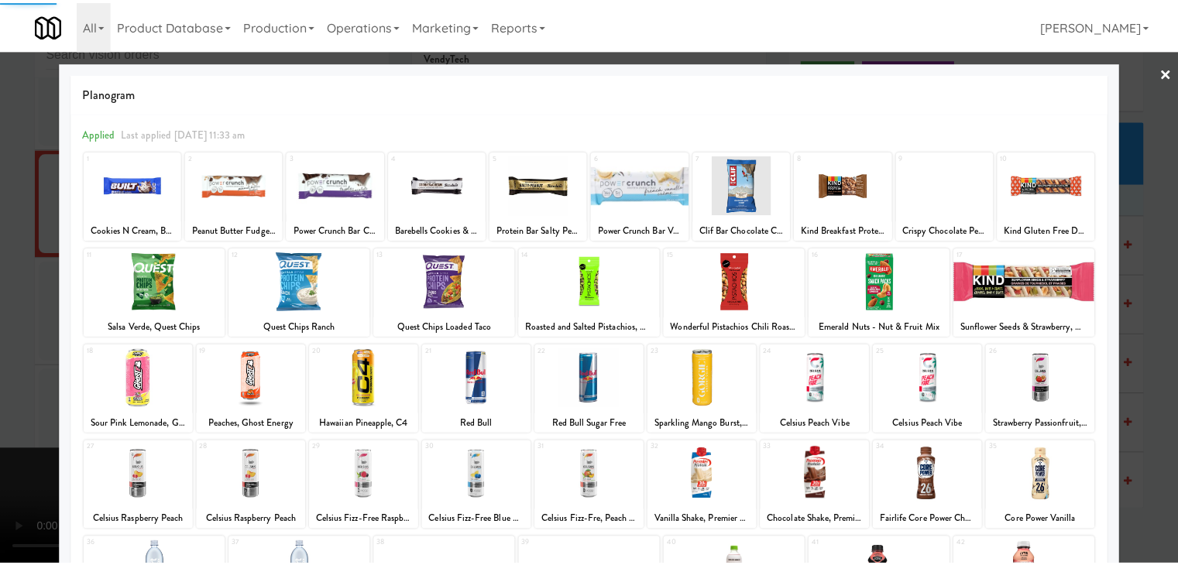
scroll to position [195, 0]
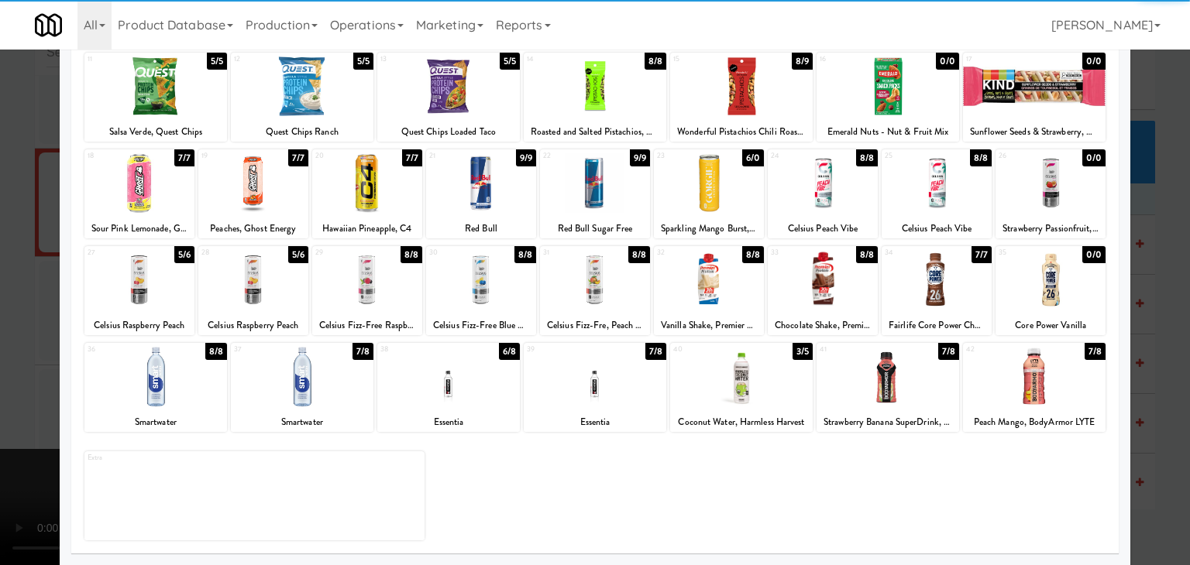
drag, startPoint x: 574, startPoint y: 400, endPoint x: 566, endPoint y: 400, distance: 7.8
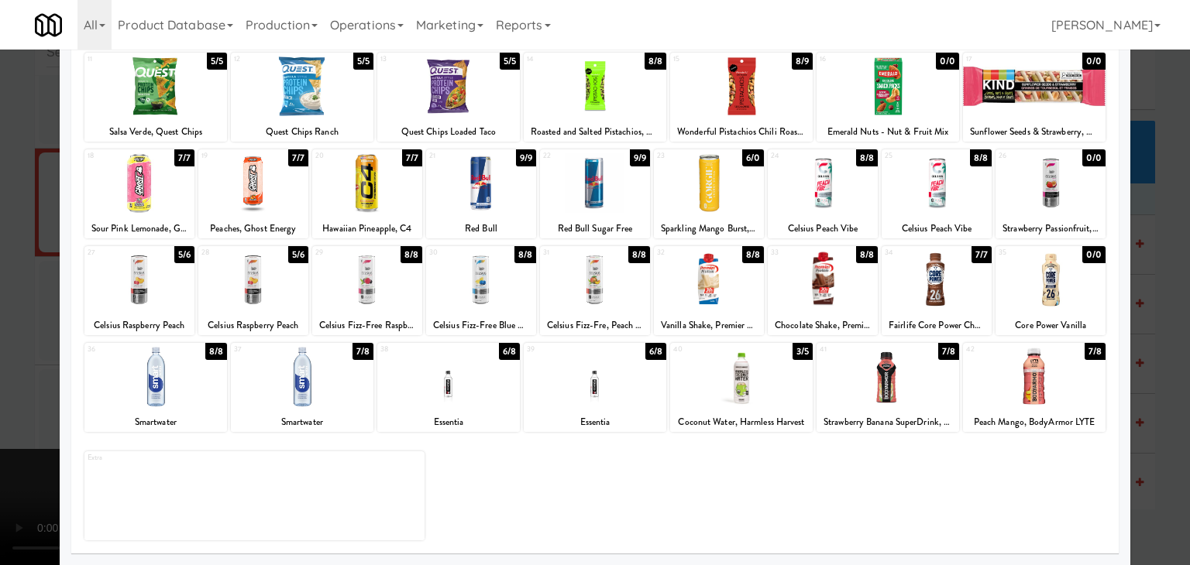
drag, startPoint x: 2, startPoint y: 376, endPoint x: 435, endPoint y: 376, distance: 433.8
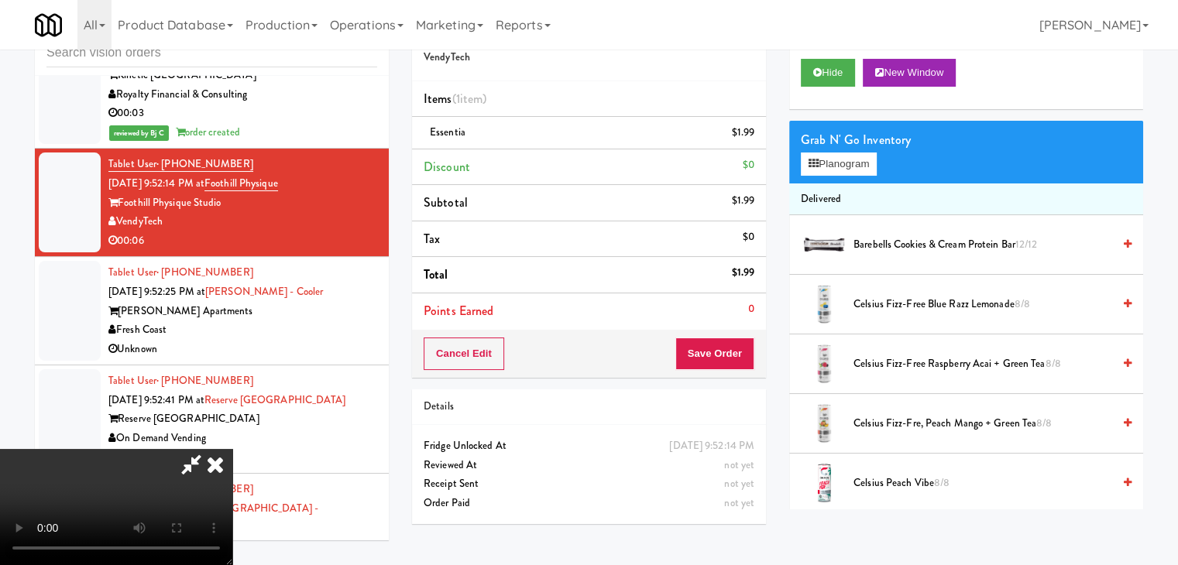
drag, startPoint x: 490, startPoint y: 376, endPoint x: 529, endPoint y: 379, distance: 39.6
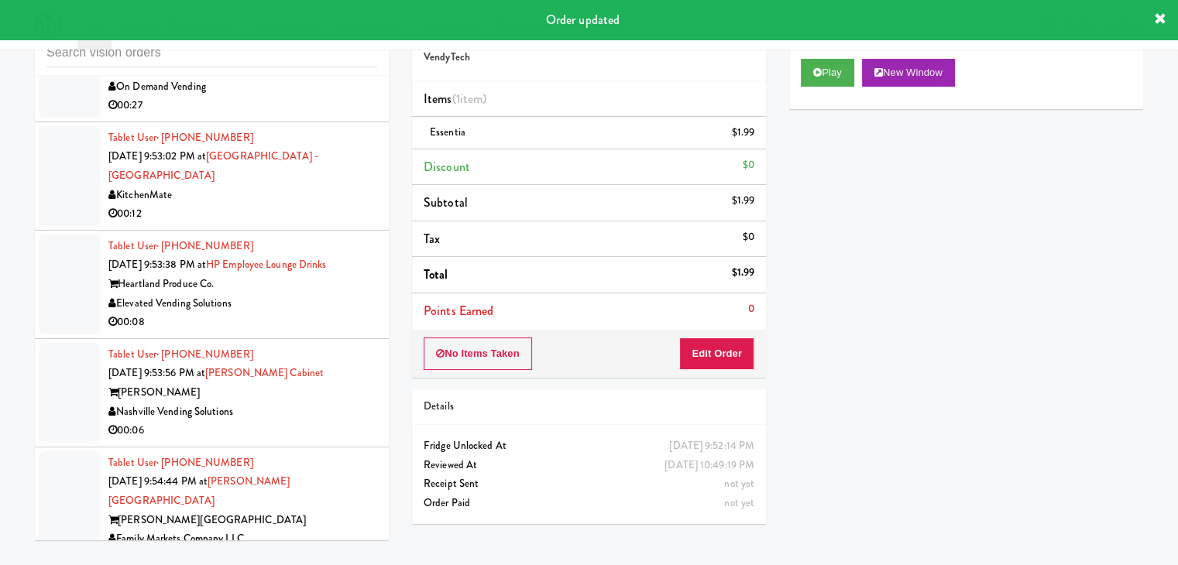
scroll to position [7499, 0]
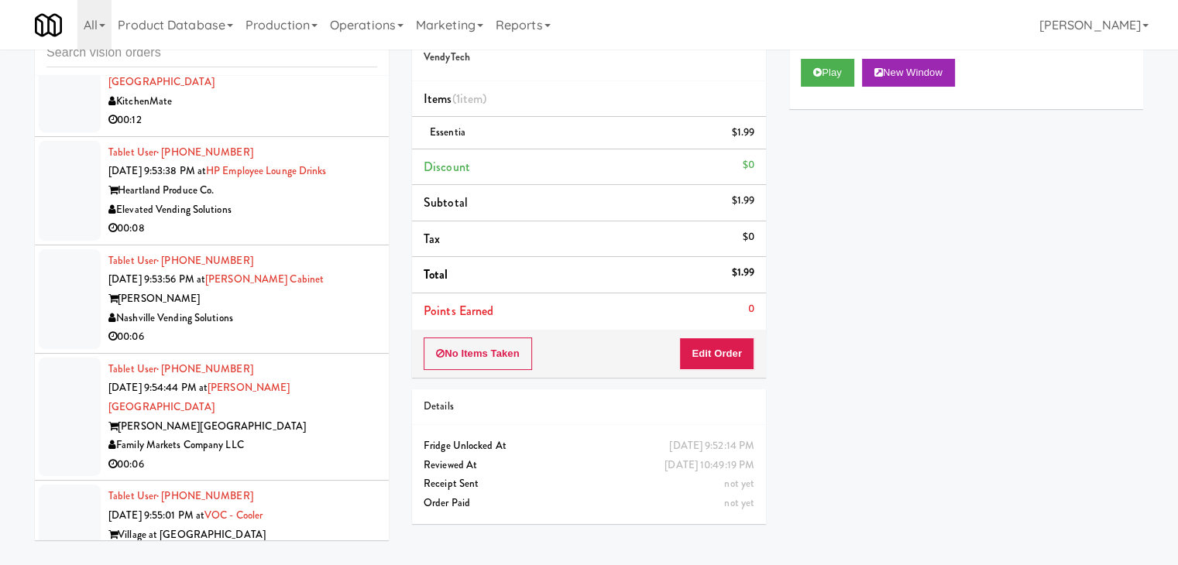
drag, startPoint x: 325, startPoint y: 218, endPoint x: 307, endPoint y: 252, distance: 38.5
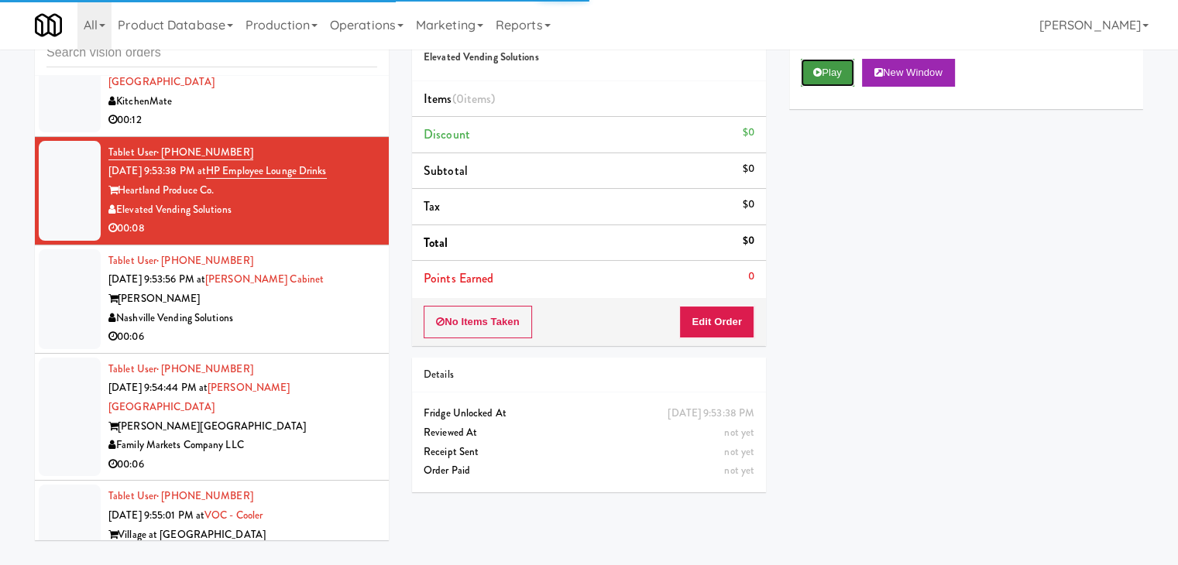
drag, startPoint x: 840, startPoint y: 75, endPoint x: 835, endPoint y: 82, distance: 8.4
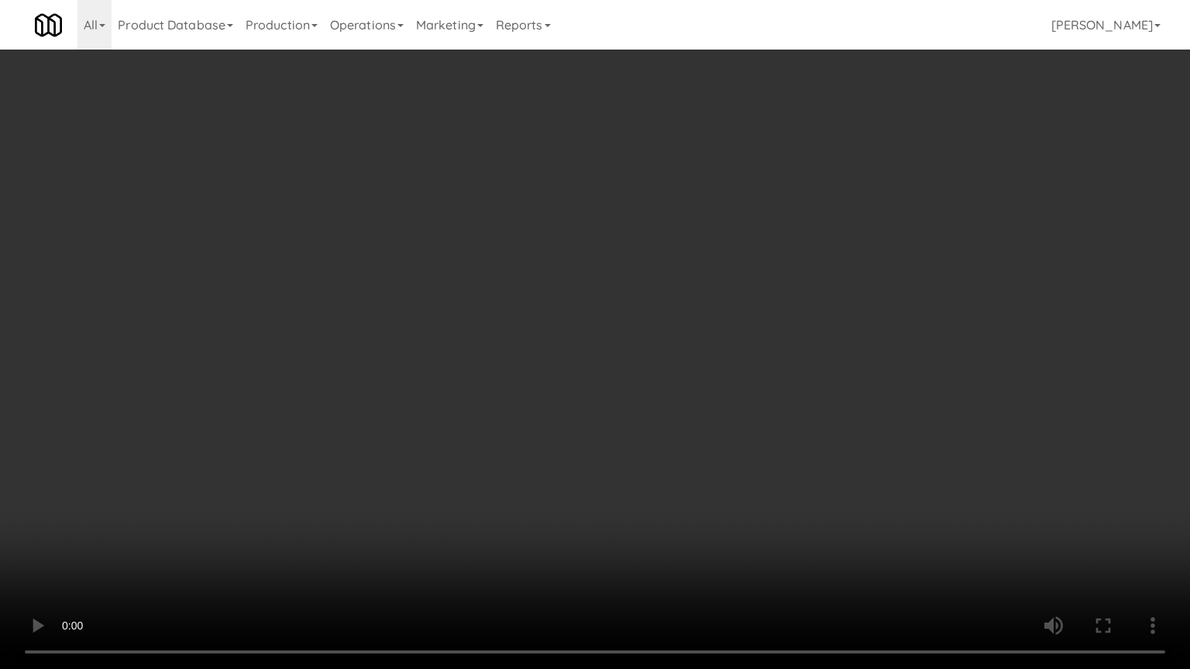
drag, startPoint x: 725, startPoint y: 372, endPoint x: 772, endPoint y: 267, distance: 114.8
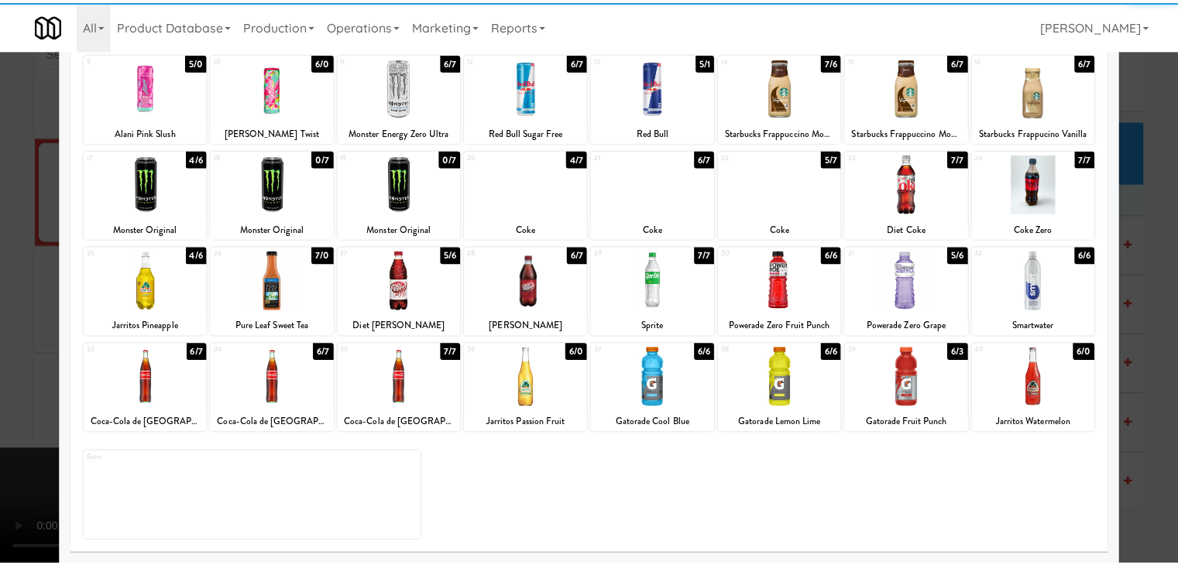
scroll to position [195, 0]
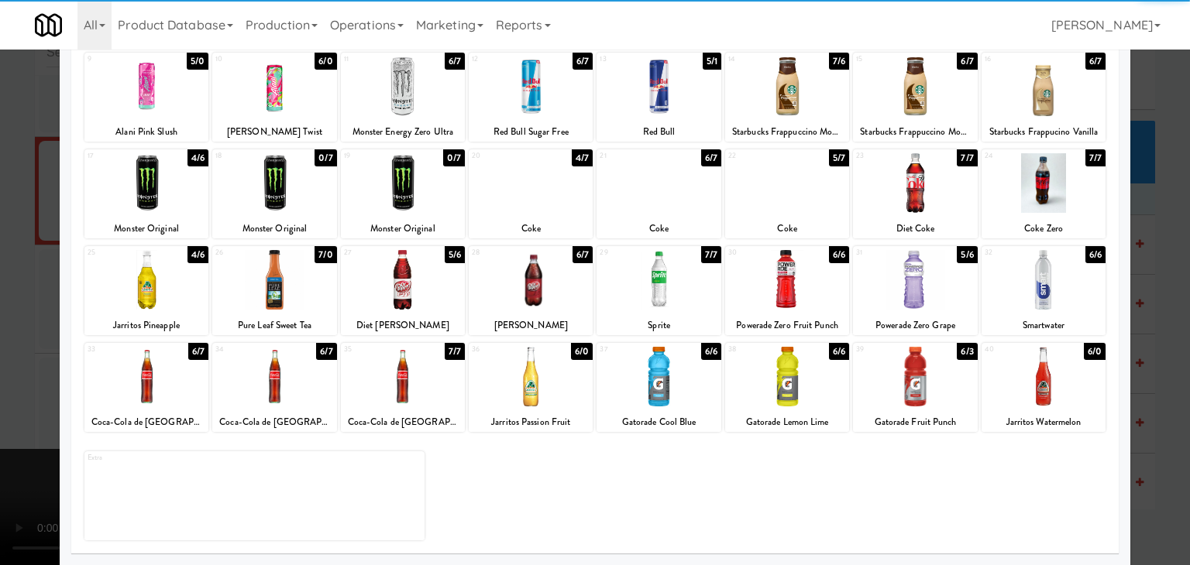
drag, startPoint x: 923, startPoint y: 391, endPoint x: 939, endPoint y: 391, distance: 15.5
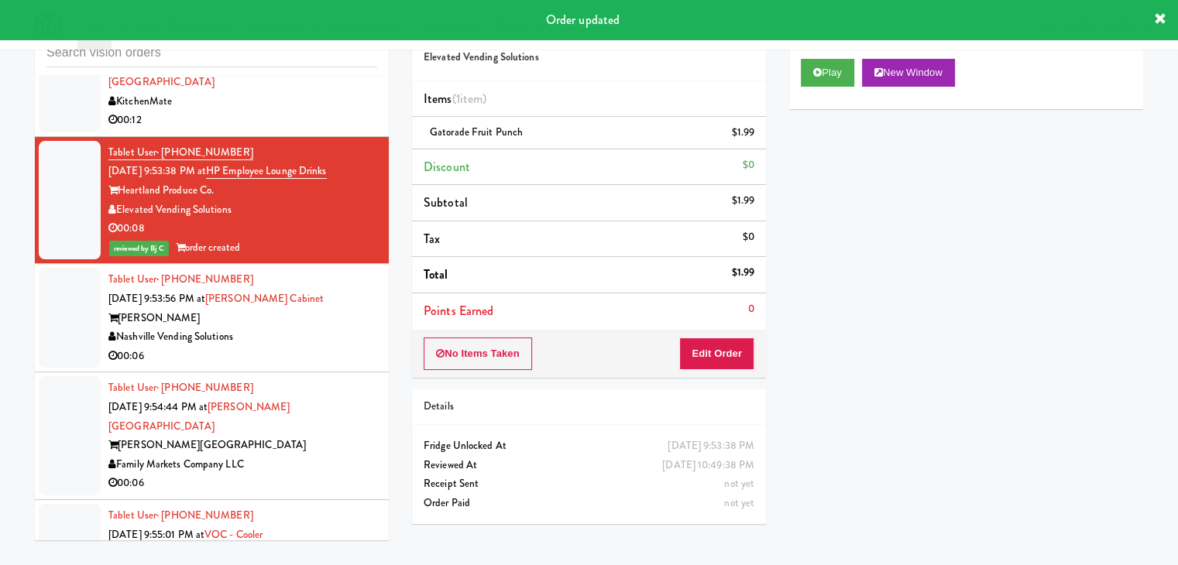
scroll to position [7654, 0]
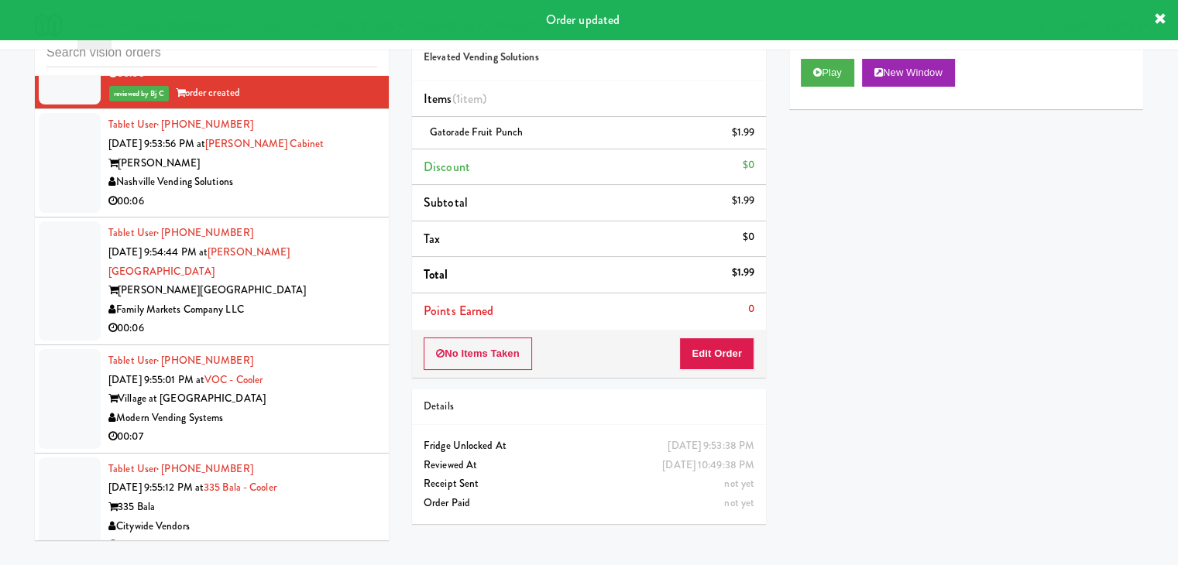
drag, startPoint x: 320, startPoint y: 184, endPoint x: 318, endPoint y: 191, distance: 7.9
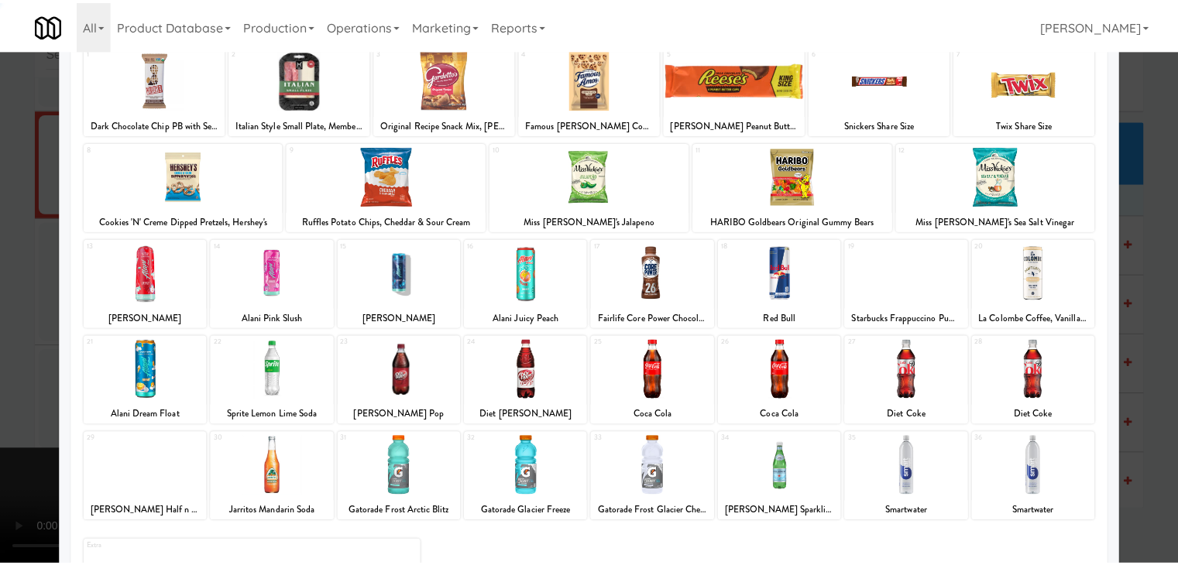
scroll to position [195, 0]
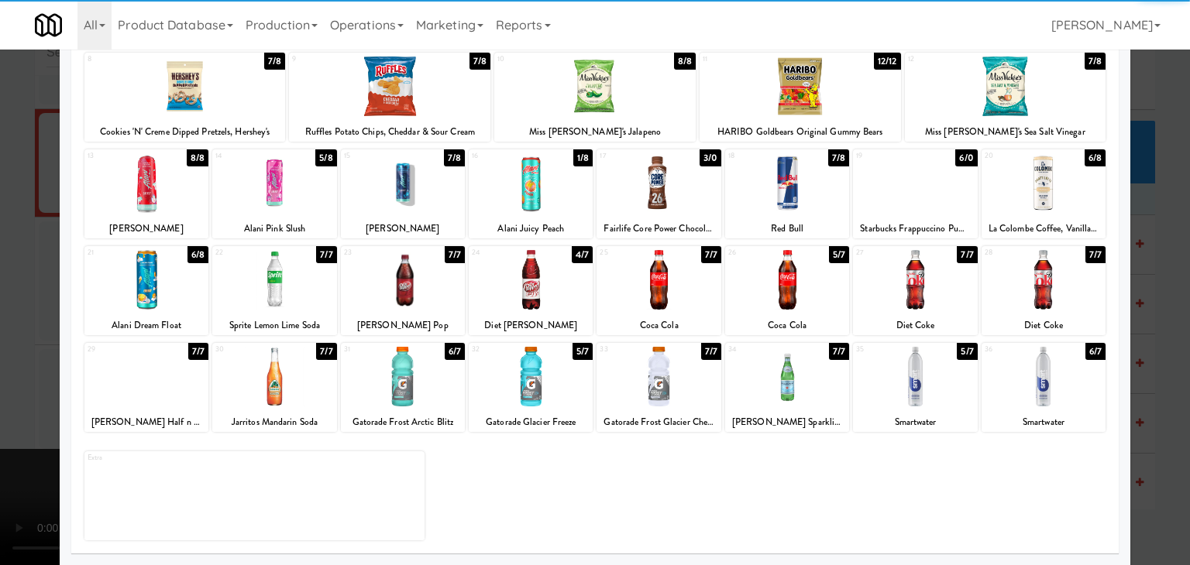
drag, startPoint x: 673, startPoint y: 286, endPoint x: 473, endPoint y: 292, distance: 200.0
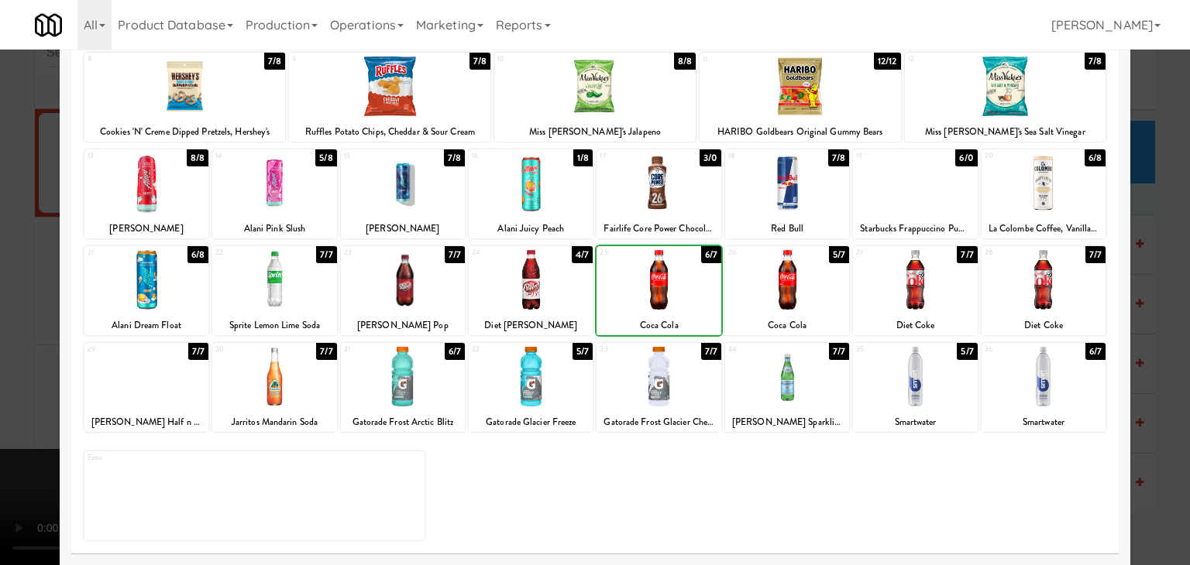
drag, startPoint x: 0, startPoint y: 325, endPoint x: 183, endPoint y: 329, distance: 182.9
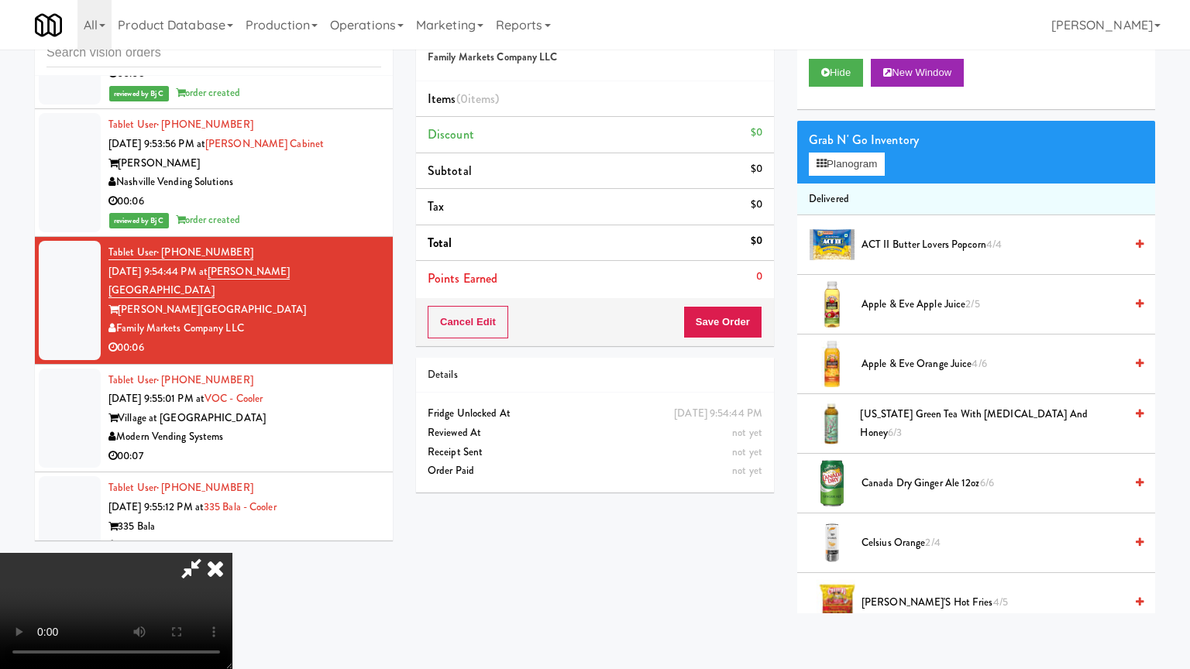
drag, startPoint x: 761, startPoint y: 368, endPoint x: 787, endPoint y: 267, distance: 104.1
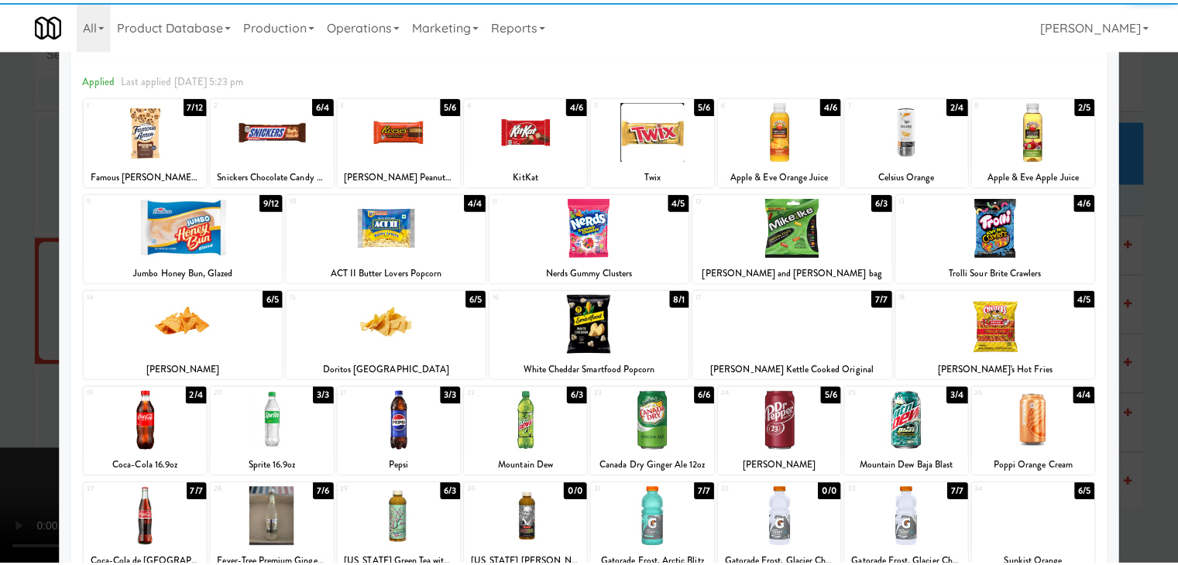
scroll to position [155, 0]
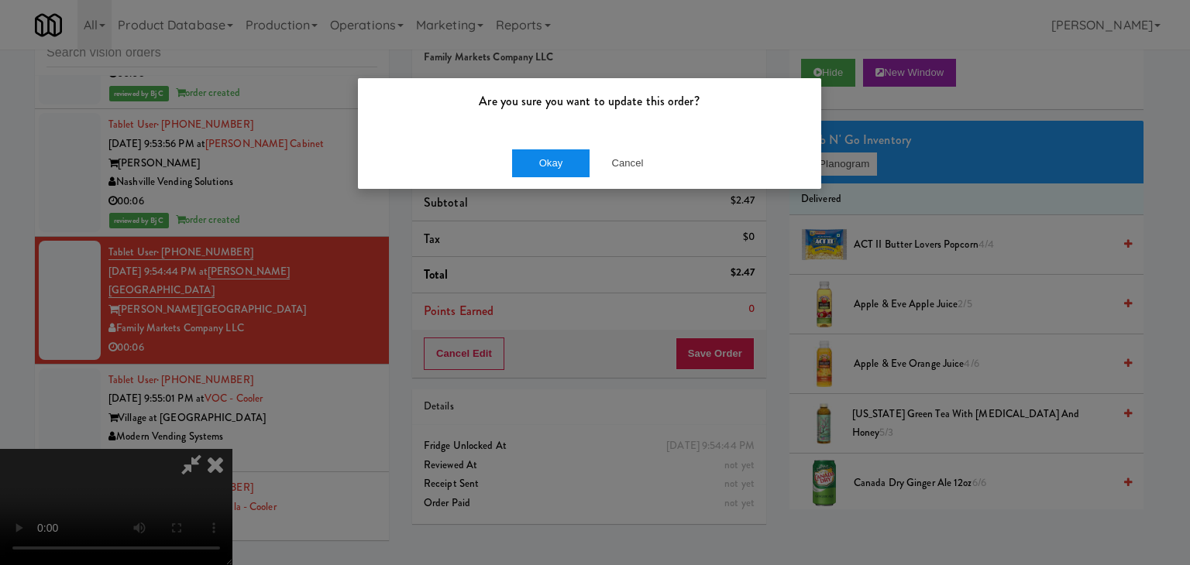
drag, startPoint x: 520, startPoint y: 177, endPoint x: 533, endPoint y: 166, distance: 17.6
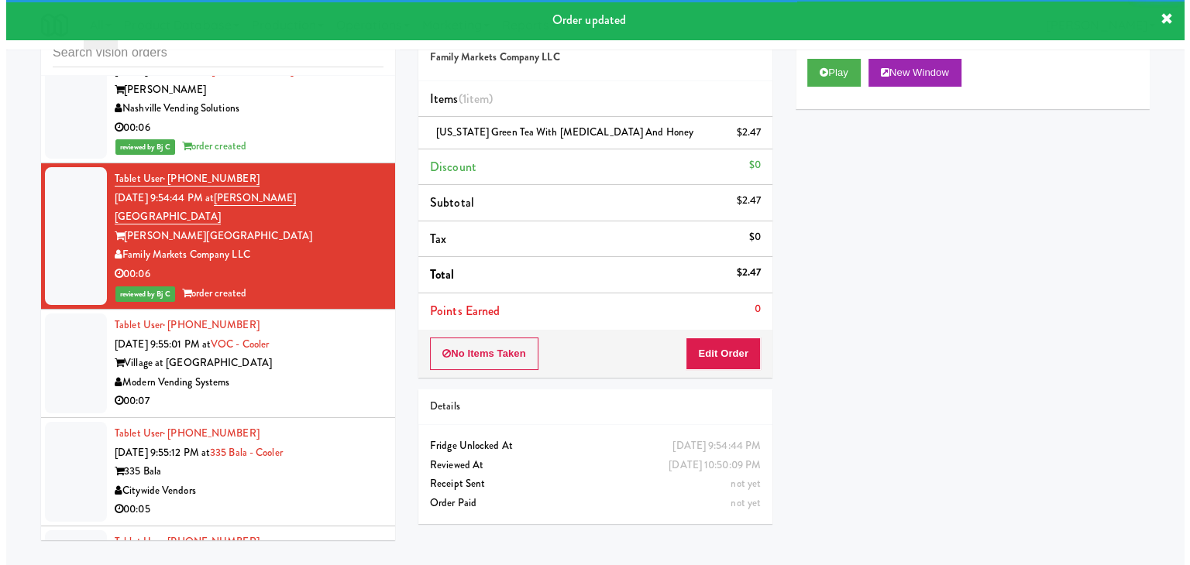
scroll to position [7887, 0]
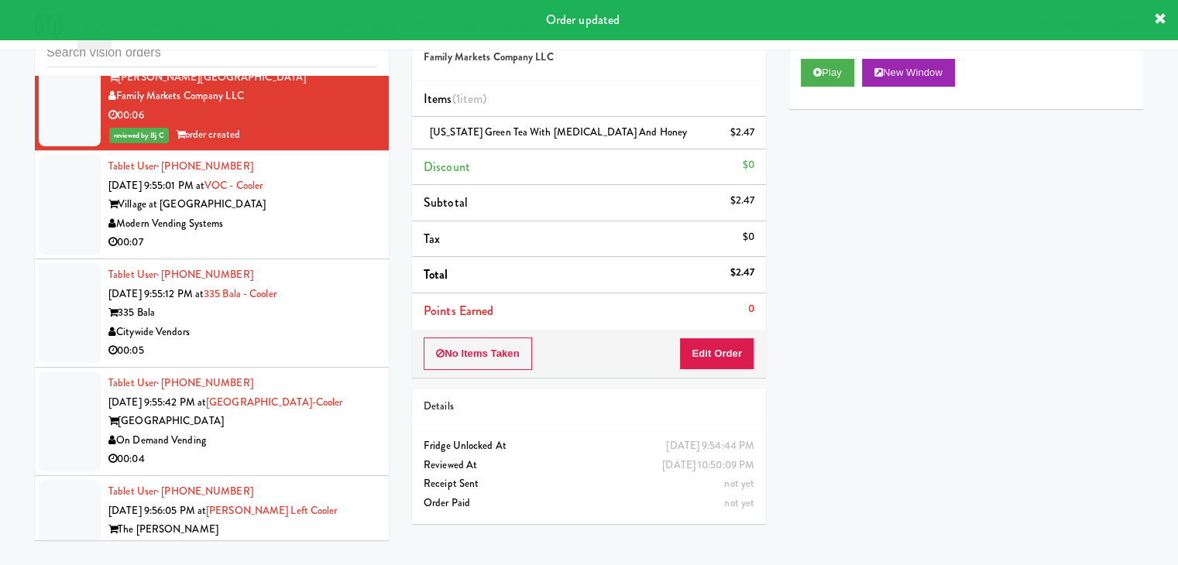
drag, startPoint x: 322, startPoint y: 196, endPoint x: 311, endPoint y: 209, distance: 17.1
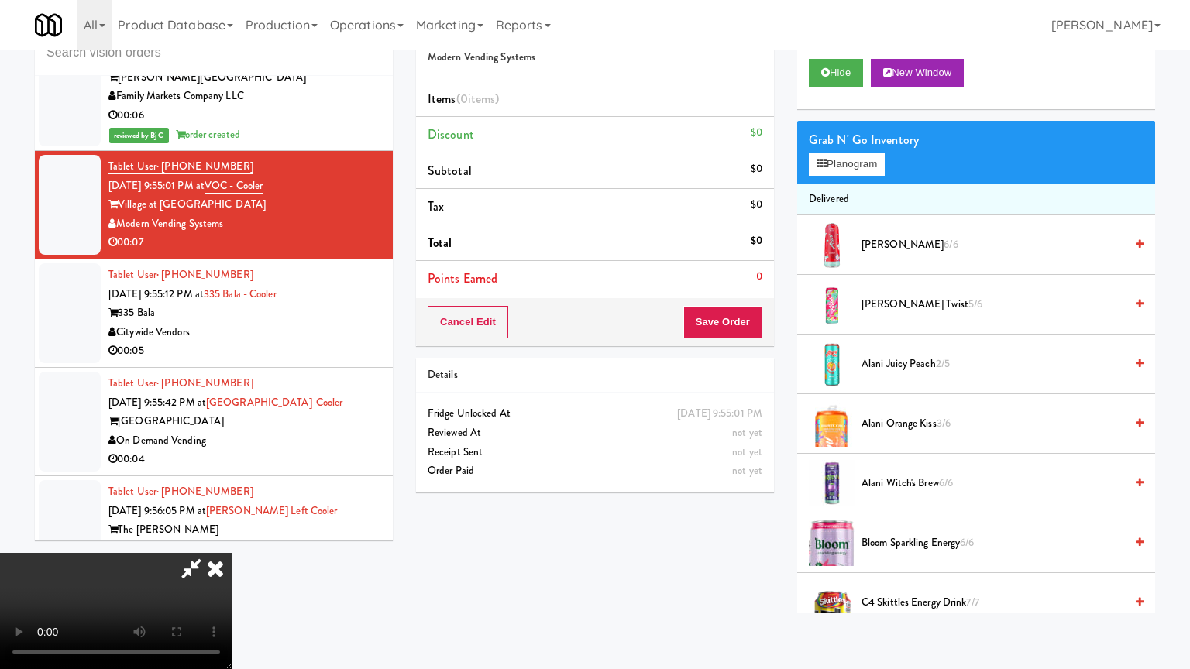
drag, startPoint x: 696, startPoint y: 412, endPoint x: 703, endPoint y: 421, distance: 11.6
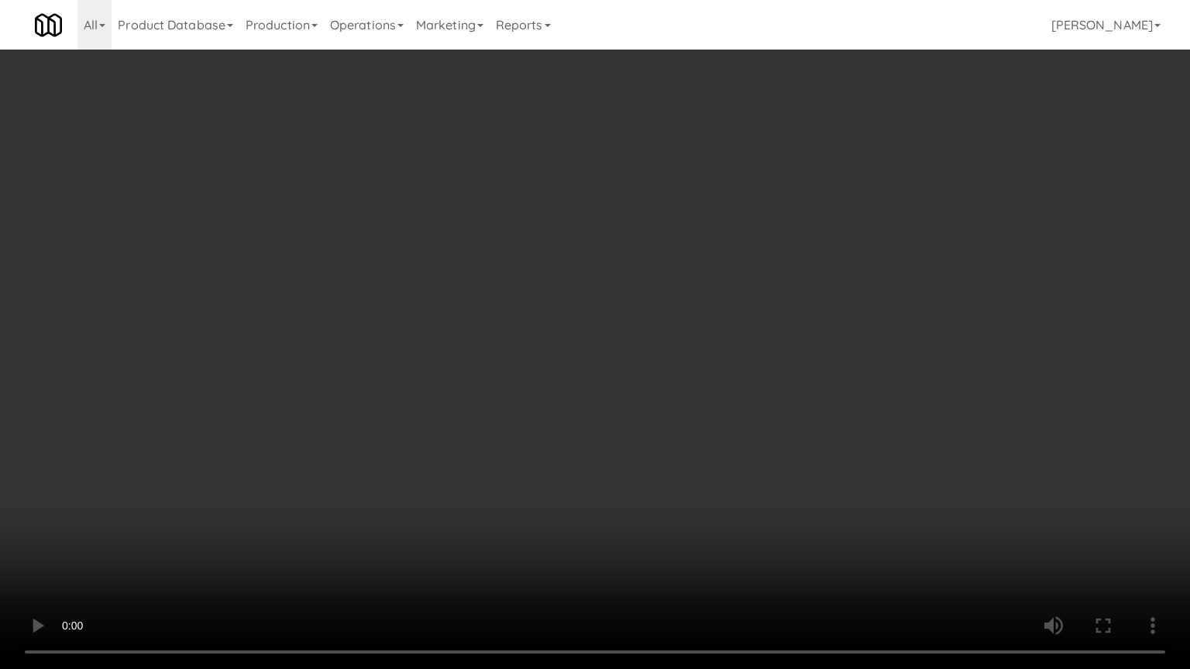
drag, startPoint x: 700, startPoint y: 415, endPoint x: 705, endPoint y: 431, distance: 16.9
drag, startPoint x: 719, startPoint y: 418, endPoint x: 767, endPoint y: 296, distance: 131.5
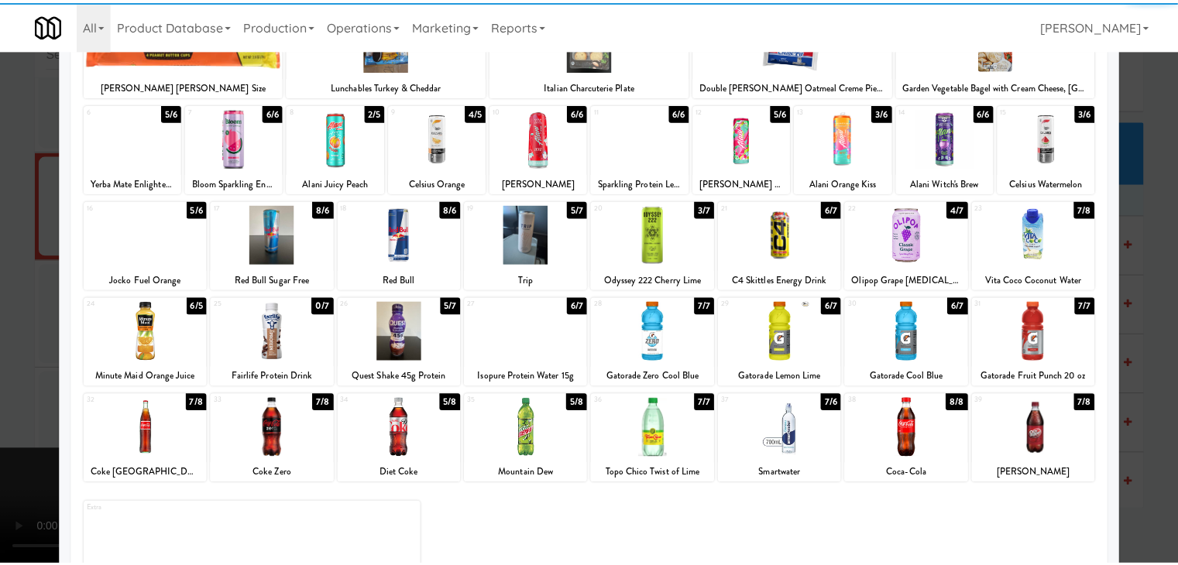
scroll to position [155, 0]
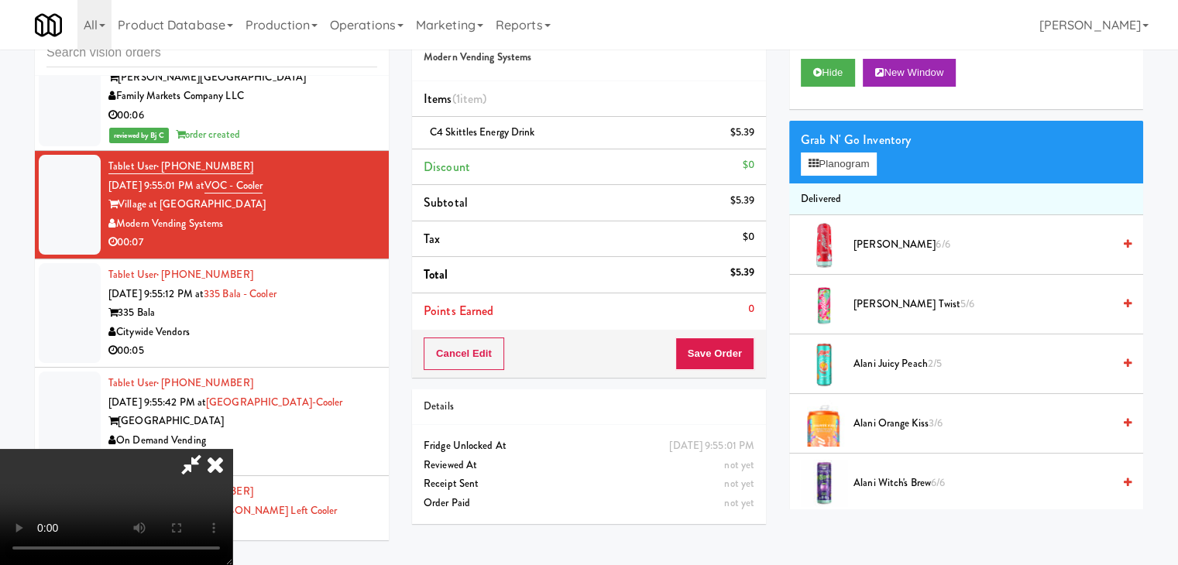
drag, startPoint x: 638, startPoint y: 320, endPoint x: 652, endPoint y: 329, distance: 16.8
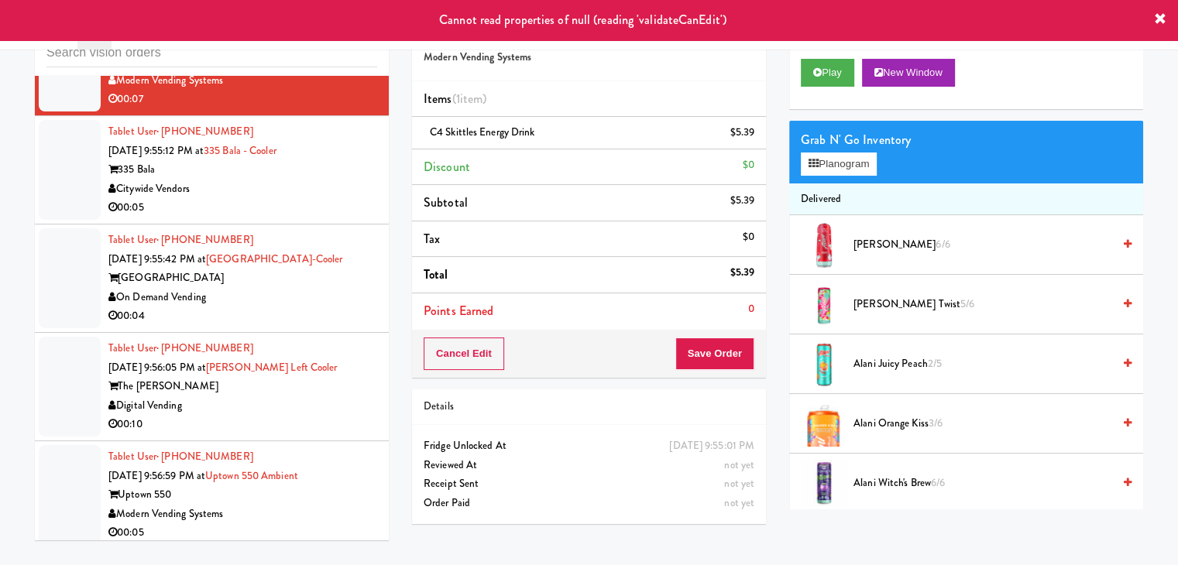
scroll to position [8119, 0]
